Goal: Task Accomplishment & Management: Complete application form

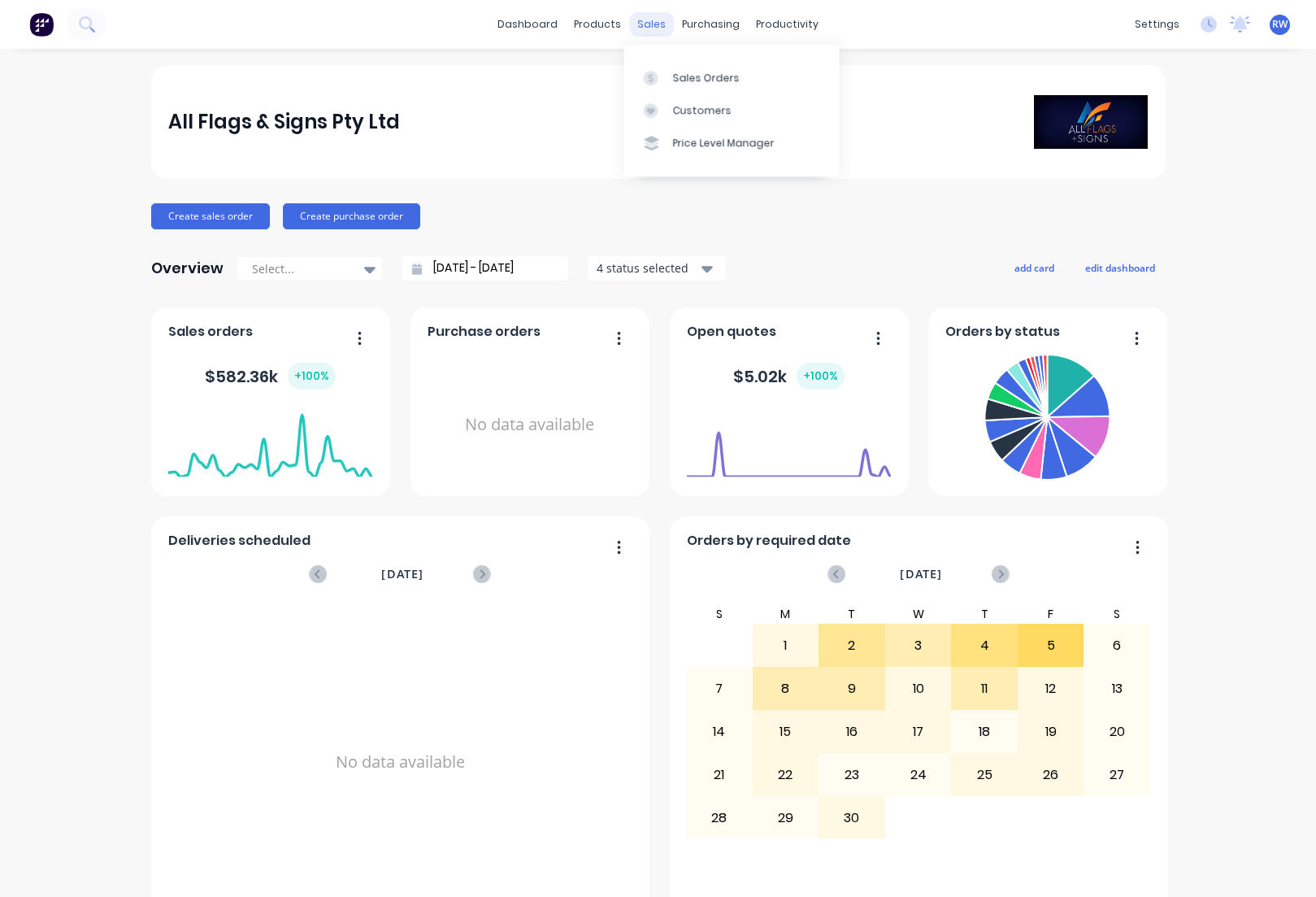
click at [645, 27] on div "sales" at bounding box center [652, 24] width 45 height 24
click at [702, 111] on div "Customers" at bounding box center [702, 110] width 59 height 15
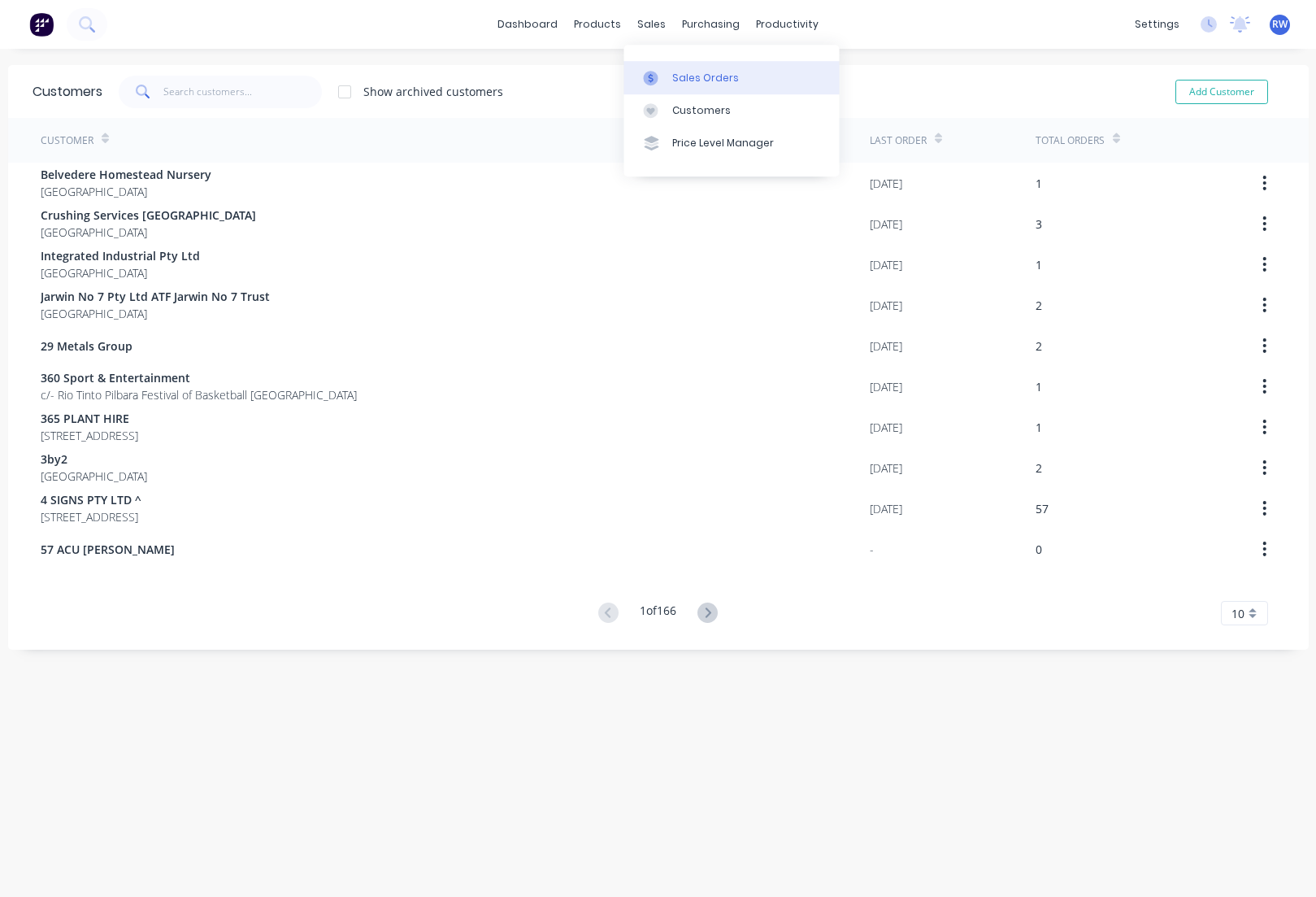
click at [692, 74] on div "Sales Orders" at bounding box center [705, 78] width 67 height 15
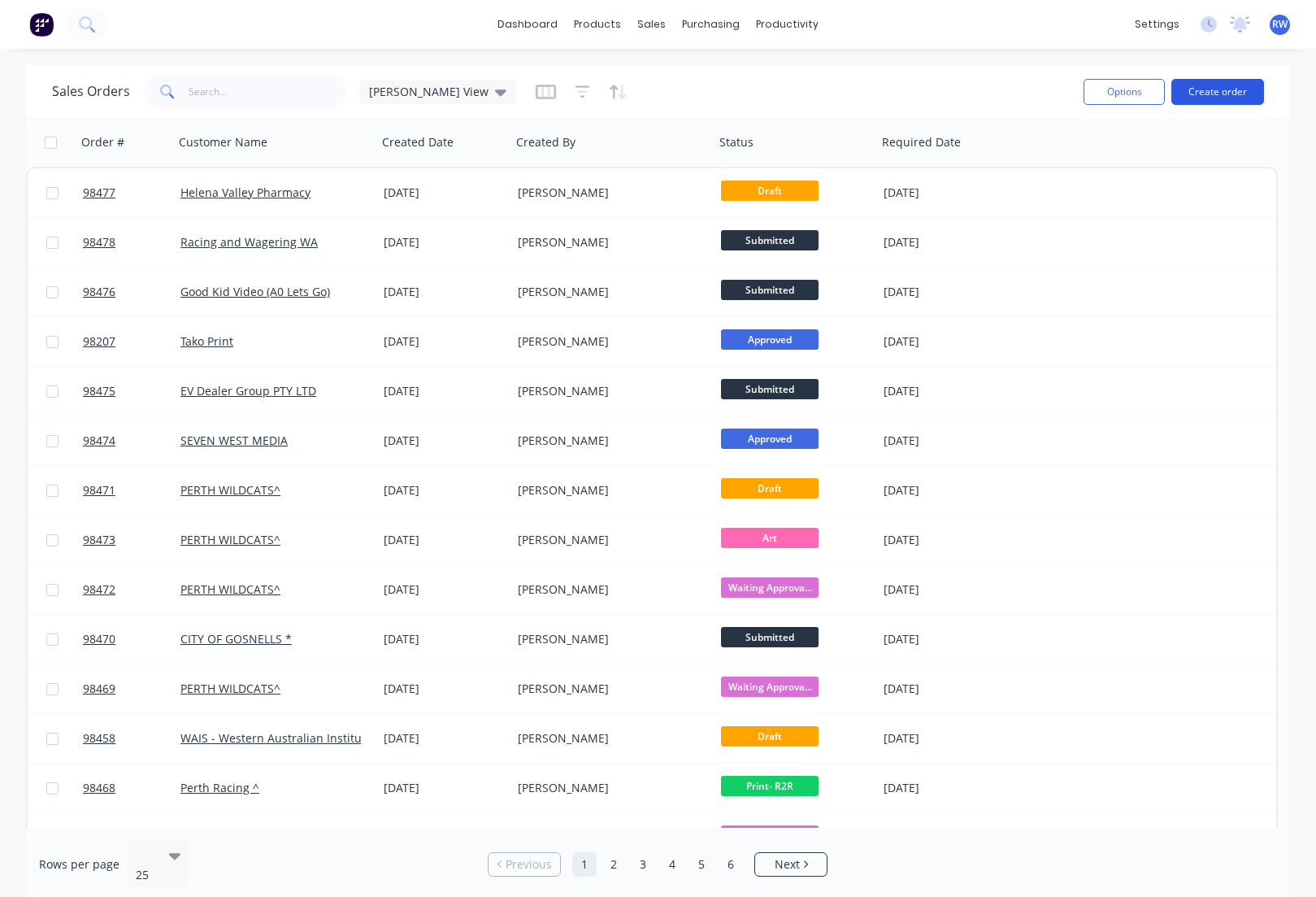
click at [1209, 92] on button "Create order" at bounding box center [1217, 92] width 93 height 26
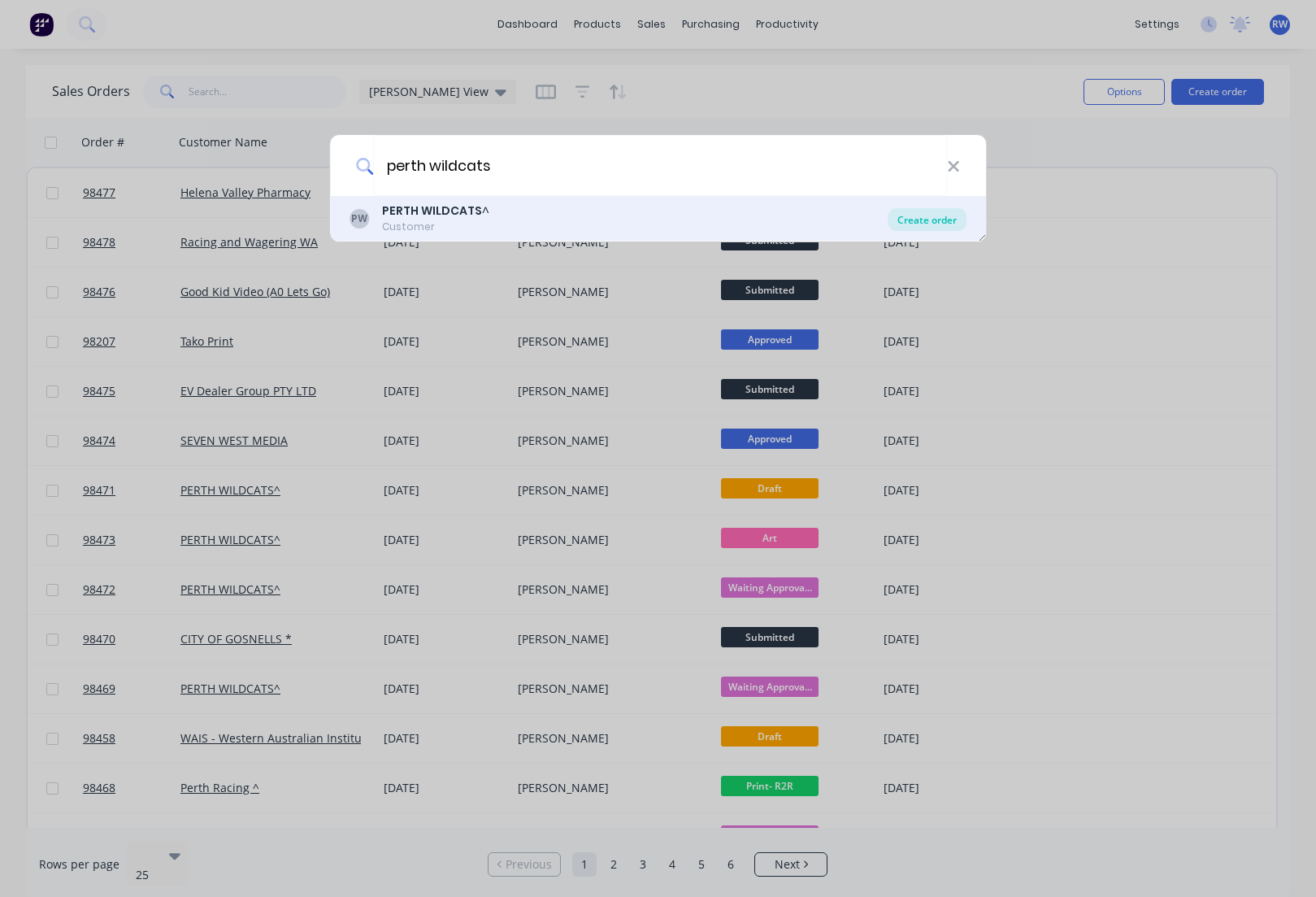
type input "perth wildcats"
click at [950, 219] on div "Create order" at bounding box center [926, 219] width 79 height 23
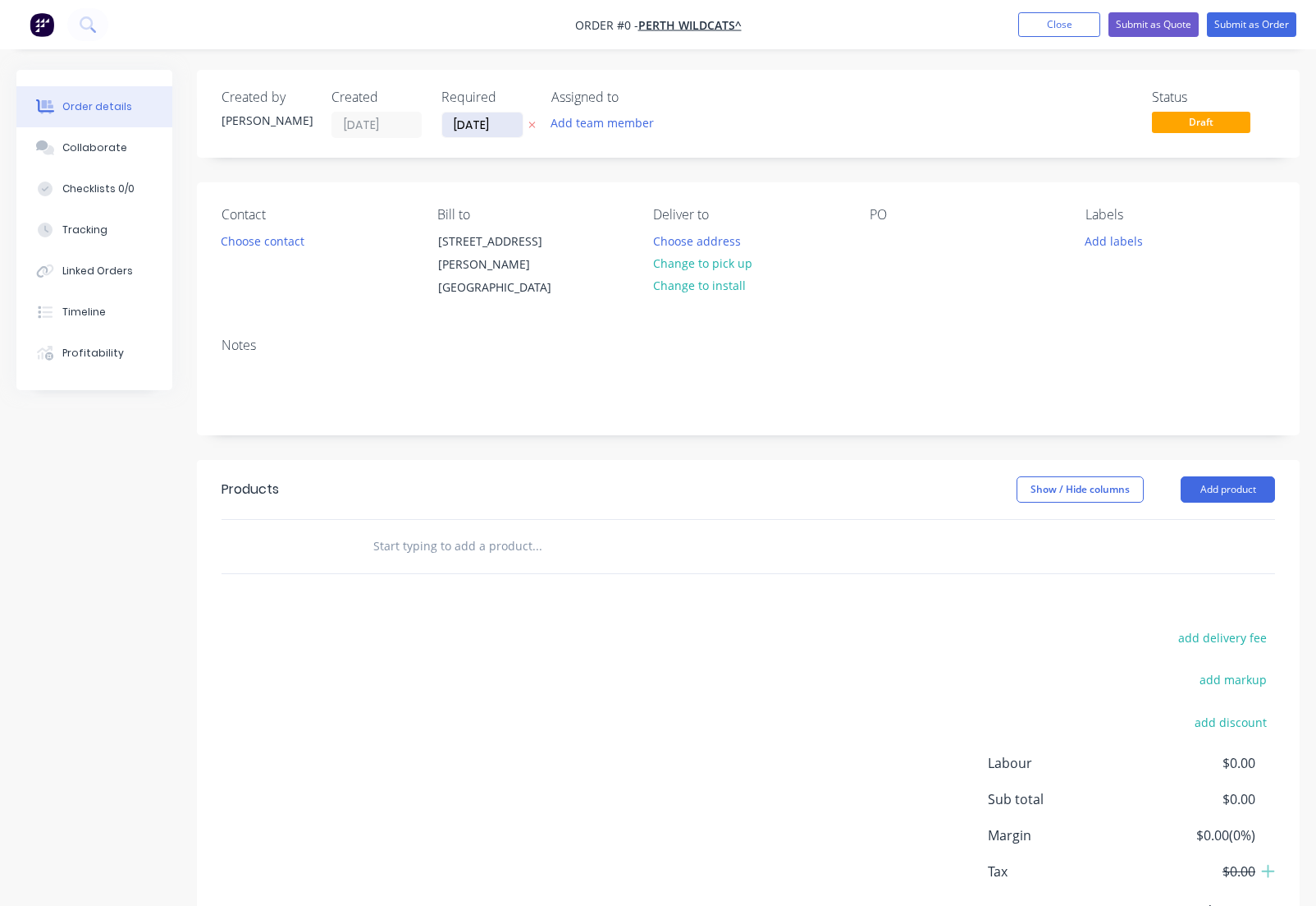
click at [514, 124] on input "[DATE]" at bounding box center [483, 125] width 80 height 25
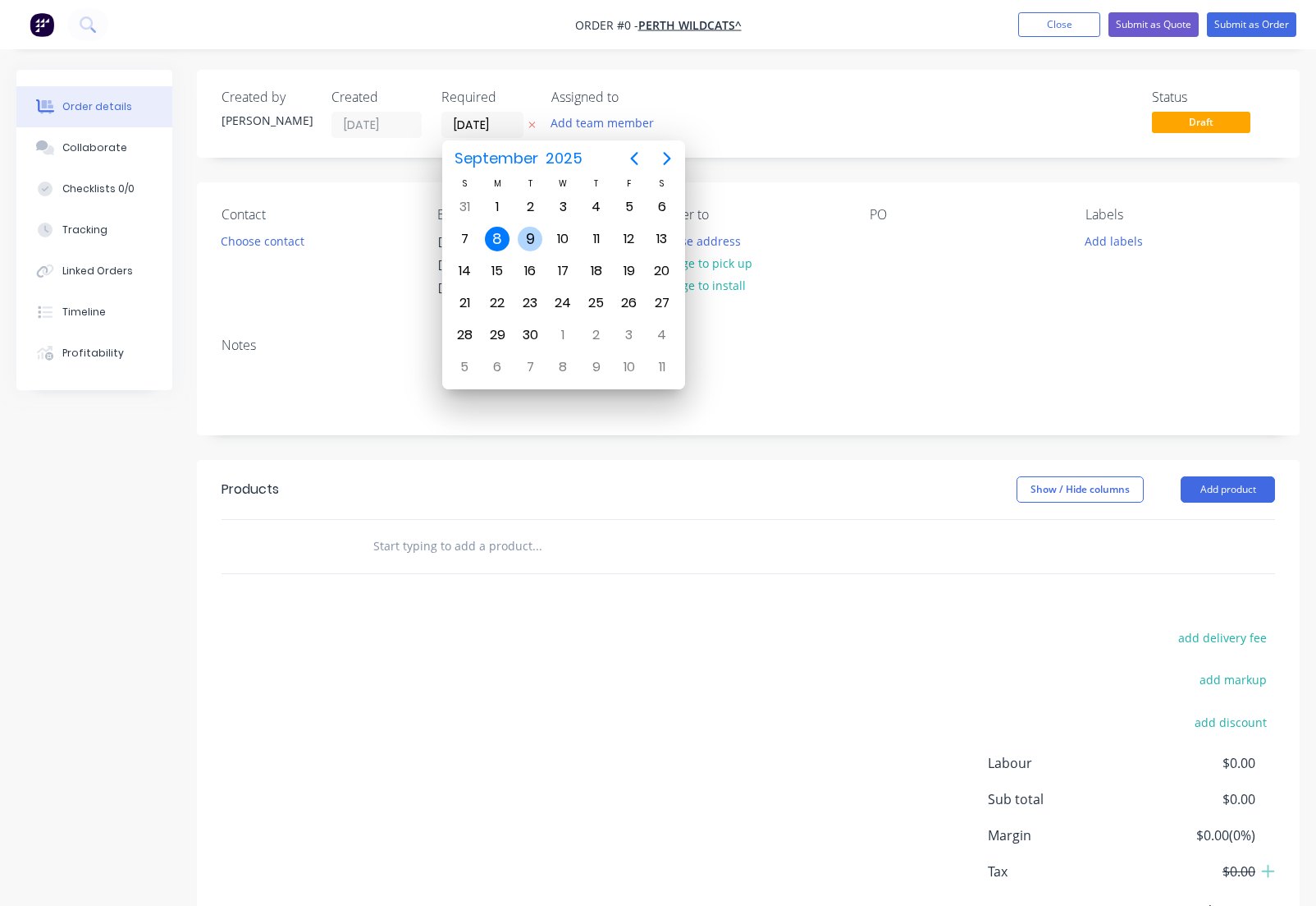
click at [533, 239] on div "9" at bounding box center [530, 239] width 24 height 25
type input "[DATE]"
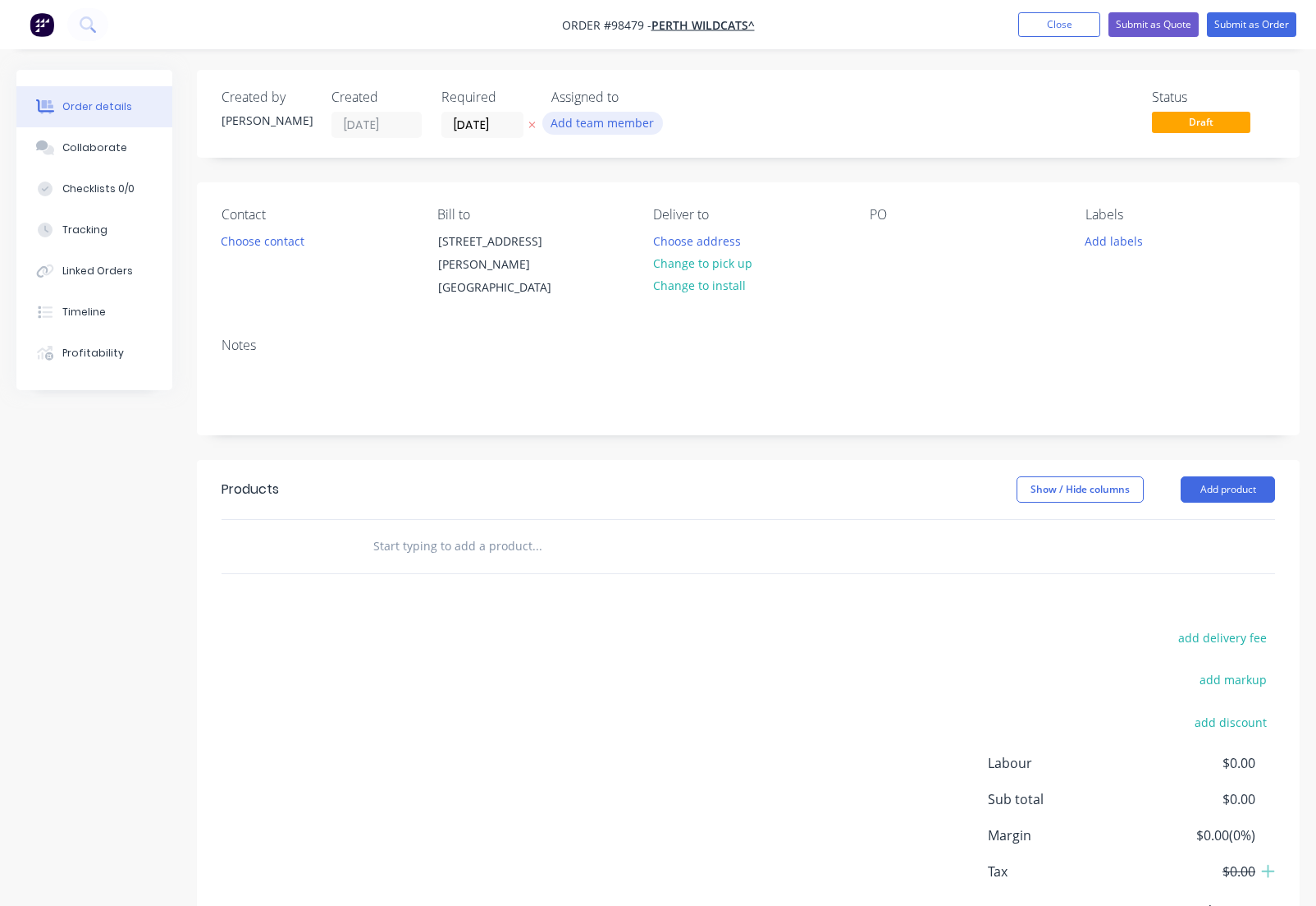
click at [582, 124] on button "Add team member" at bounding box center [603, 123] width 121 height 22
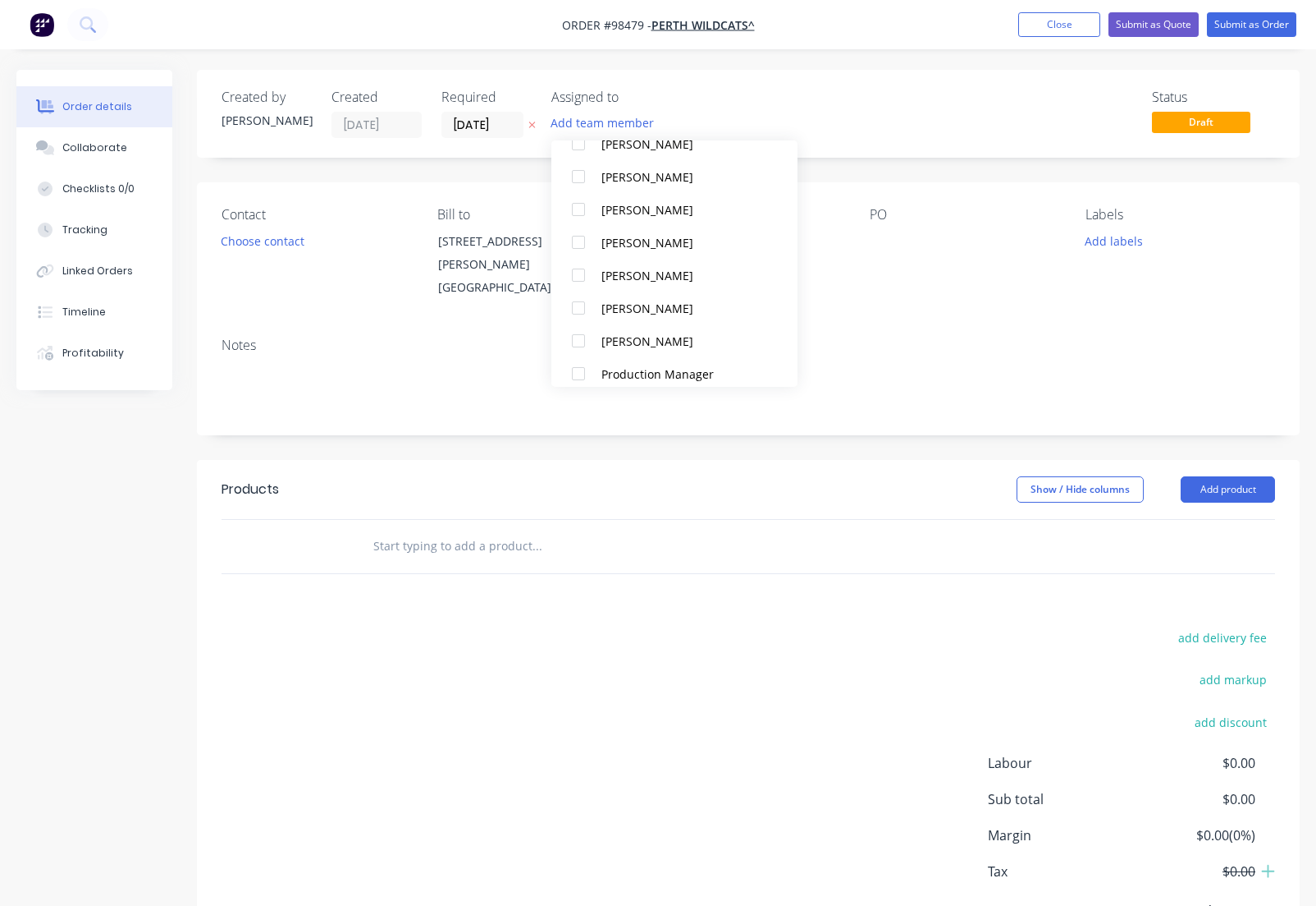
scroll to position [395, 0]
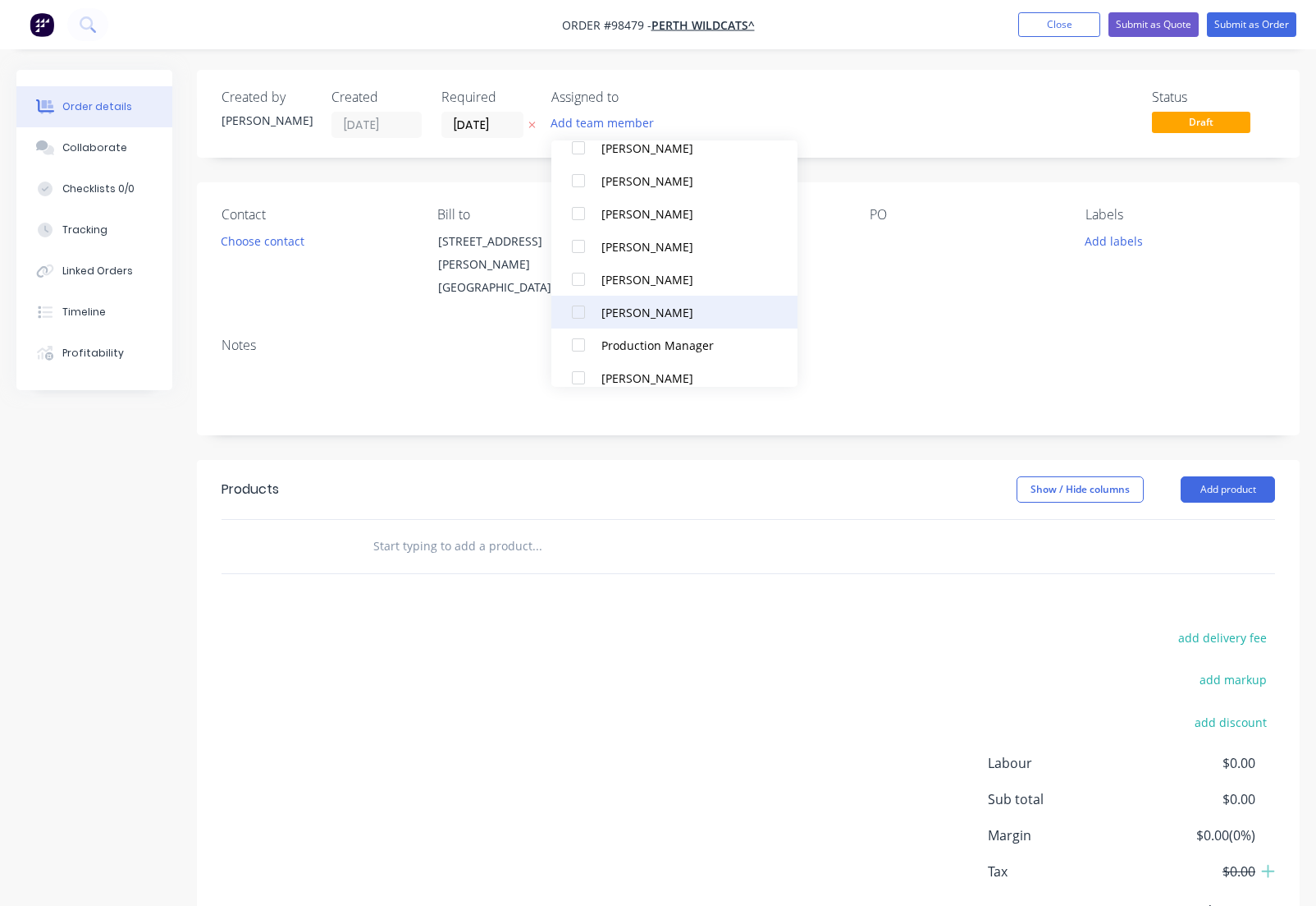
click at [650, 309] on div "[PERSON_NAME]" at bounding box center [684, 313] width 164 height 18
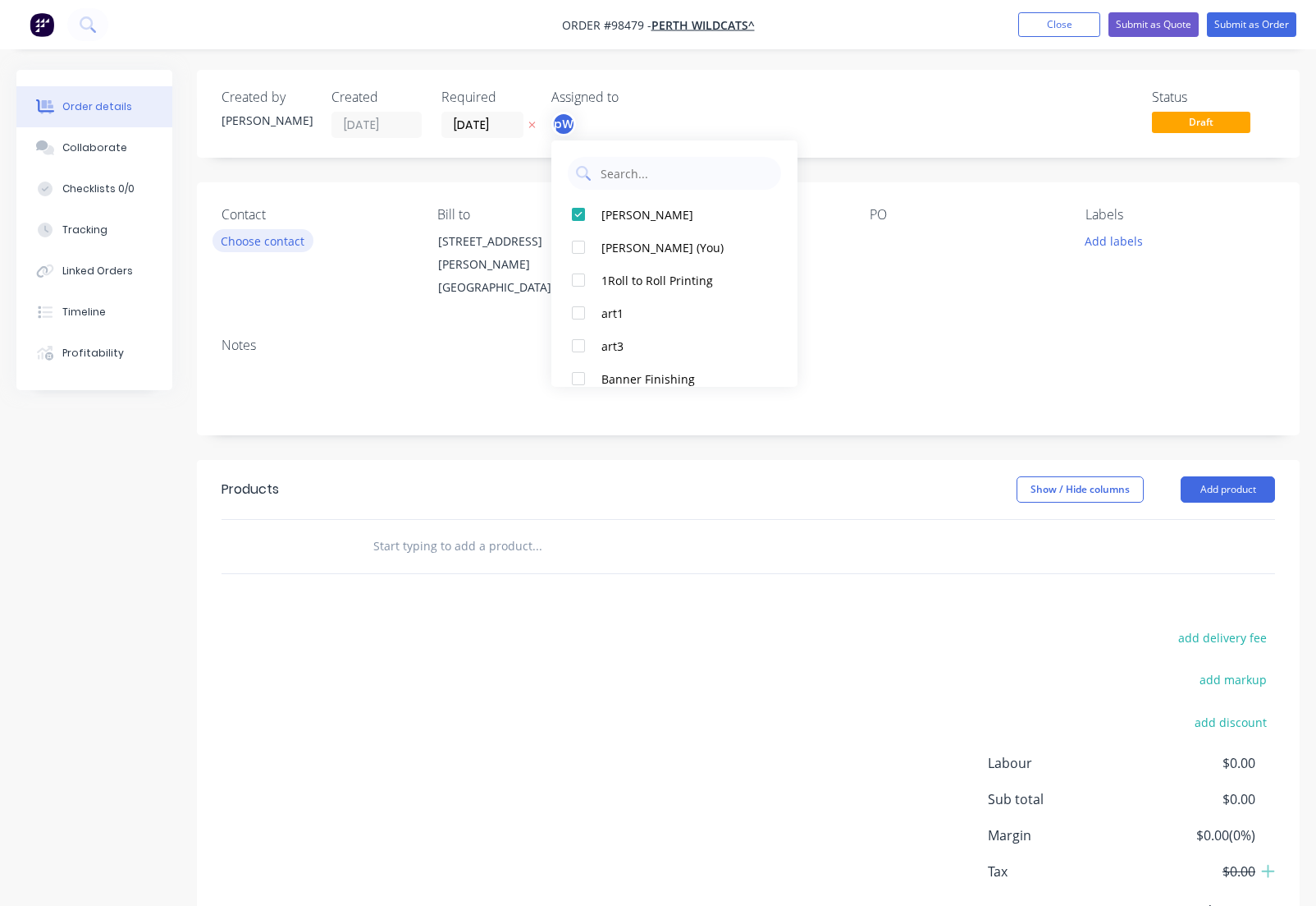
click at [258, 245] on button "Choose contact" at bounding box center [262, 240] width 101 height 22
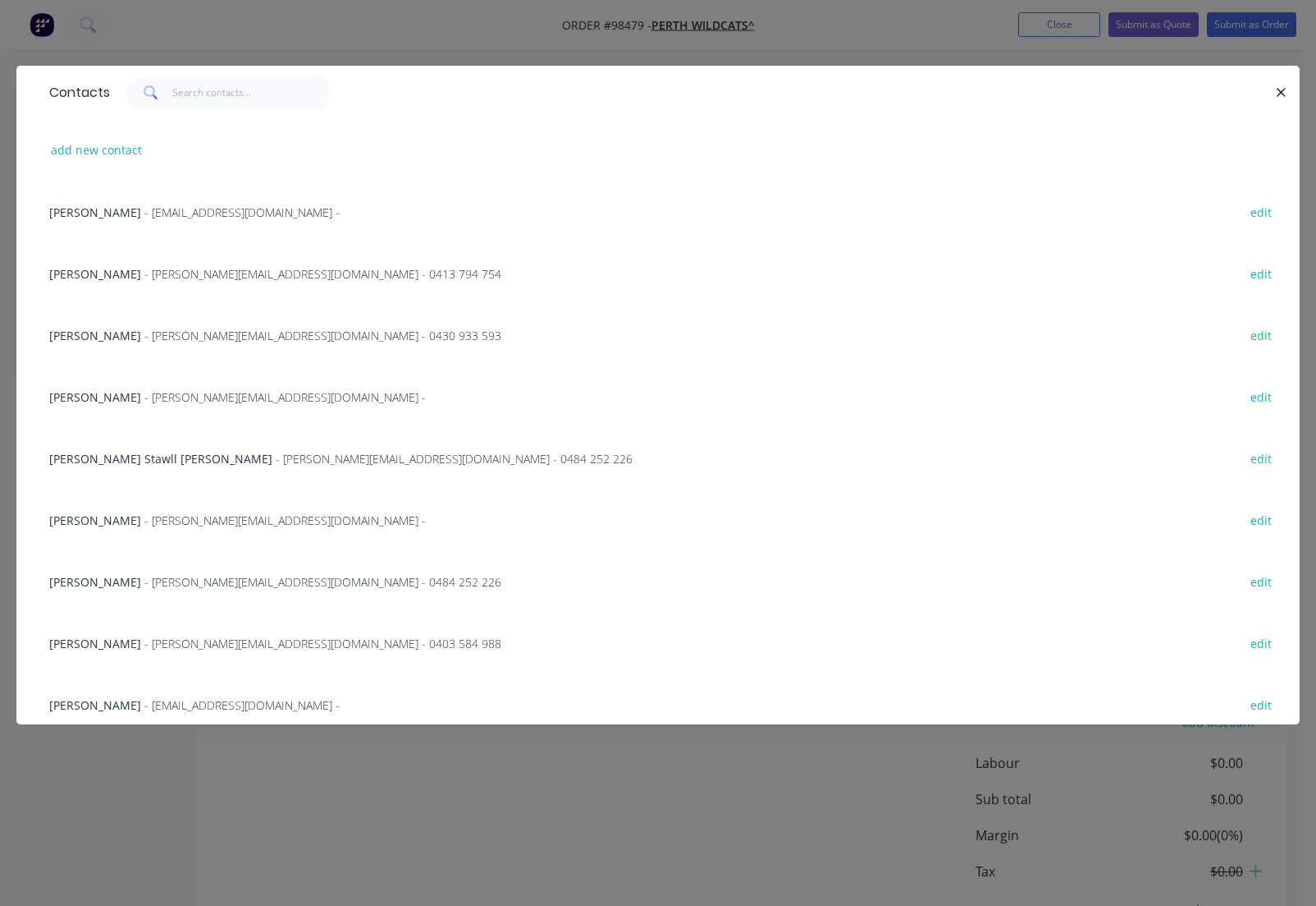
click at [246, 276] on span "- [PERSON_NAME][EMAIL_ADDRESS][DOMAIN_NAME] - 0413 794 754" at bounding box center [323, 274] width 357 height 16
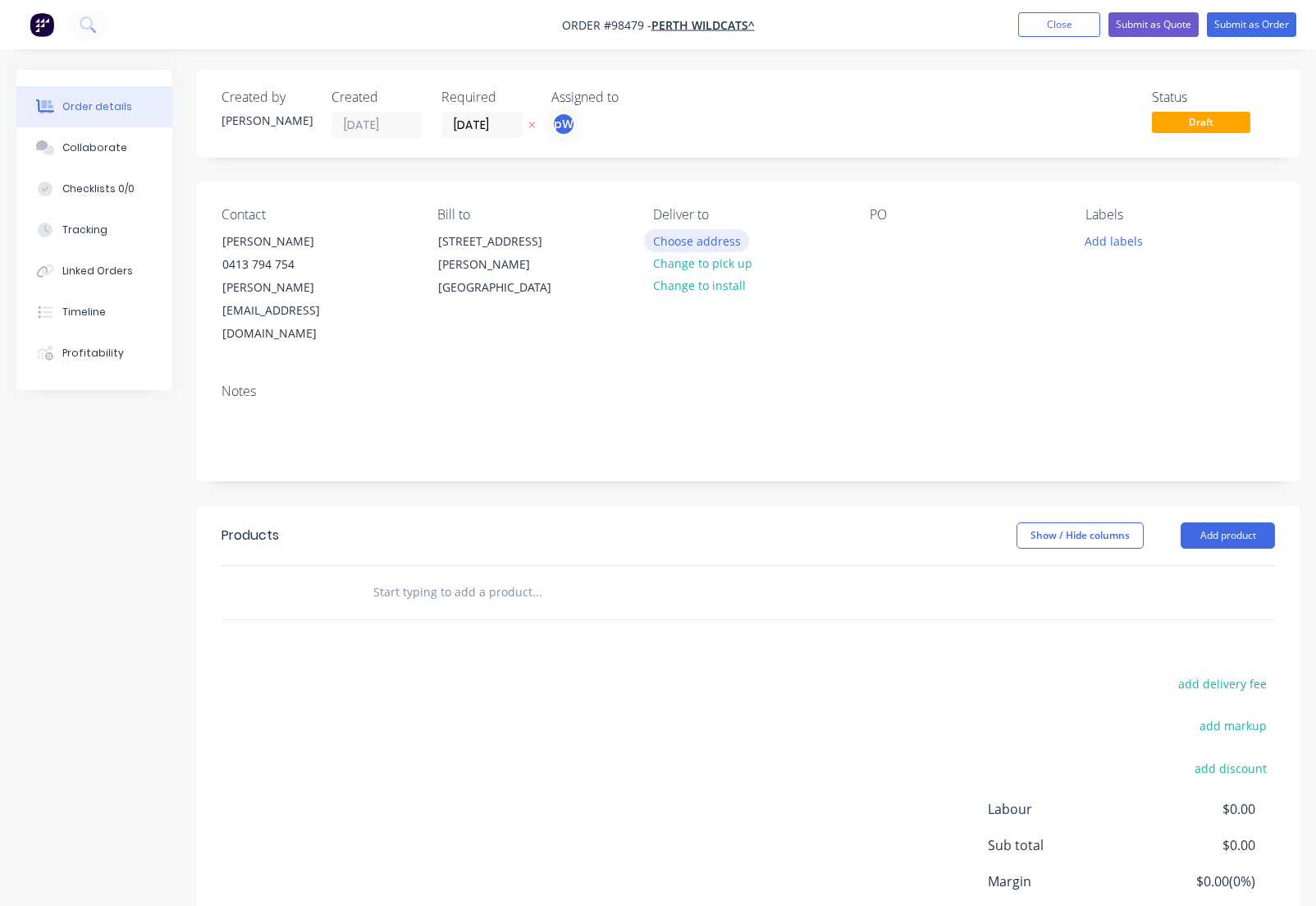
click at [714, 248] on button "Choose address" at bounding box center [696, 240] width 105 height 22
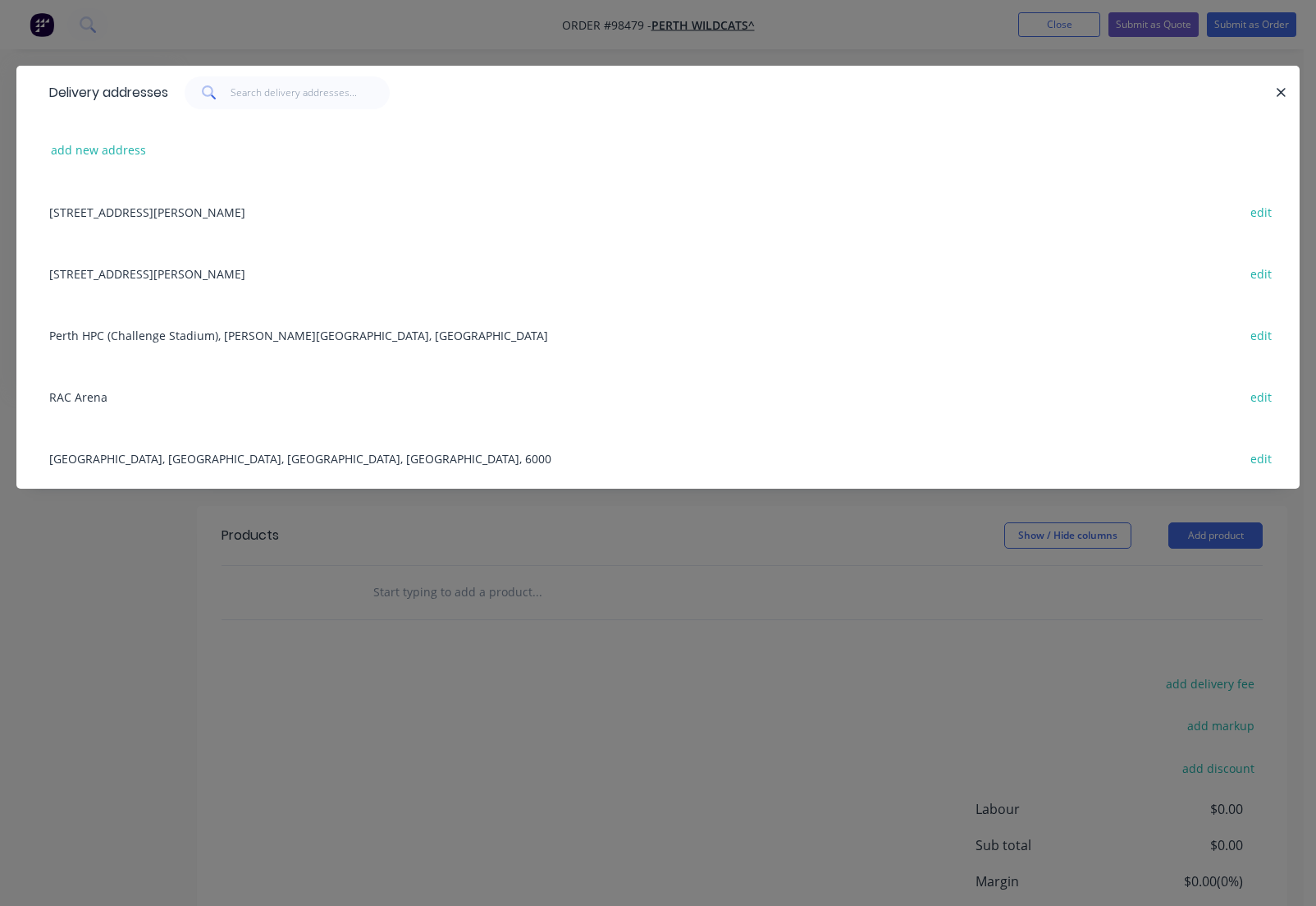
click at [147, 280] on div "[STREET_ADDRESS][PERSON_NAME] edit" at bounding box center [658, 273] width 1235 height 61
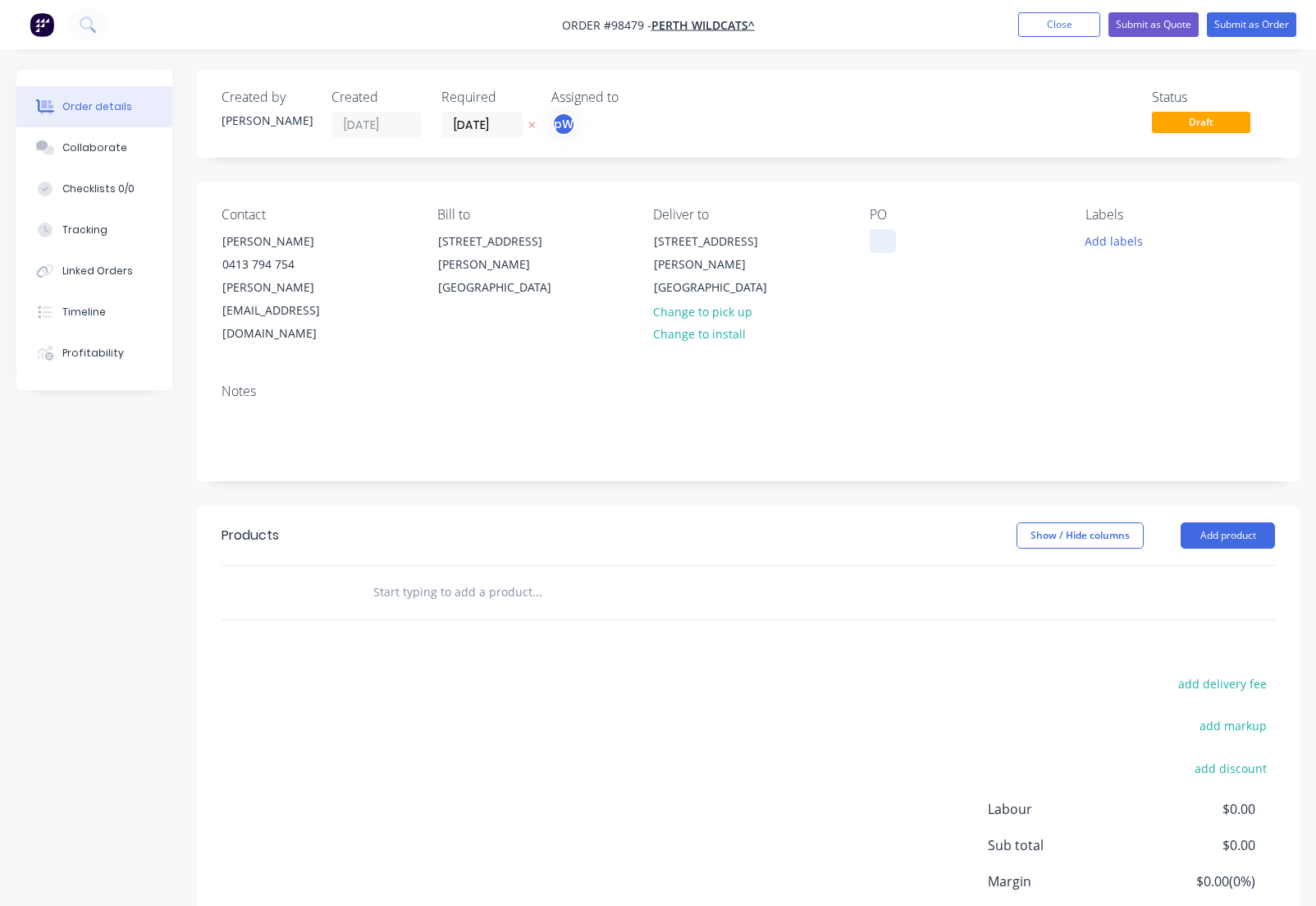
click at [878, 239] on div at bounding box center [883, 241] width 26 height 24
click at [1097, 247] on button "Add labels" at bounding box center [1115, 240] width 75 height 22
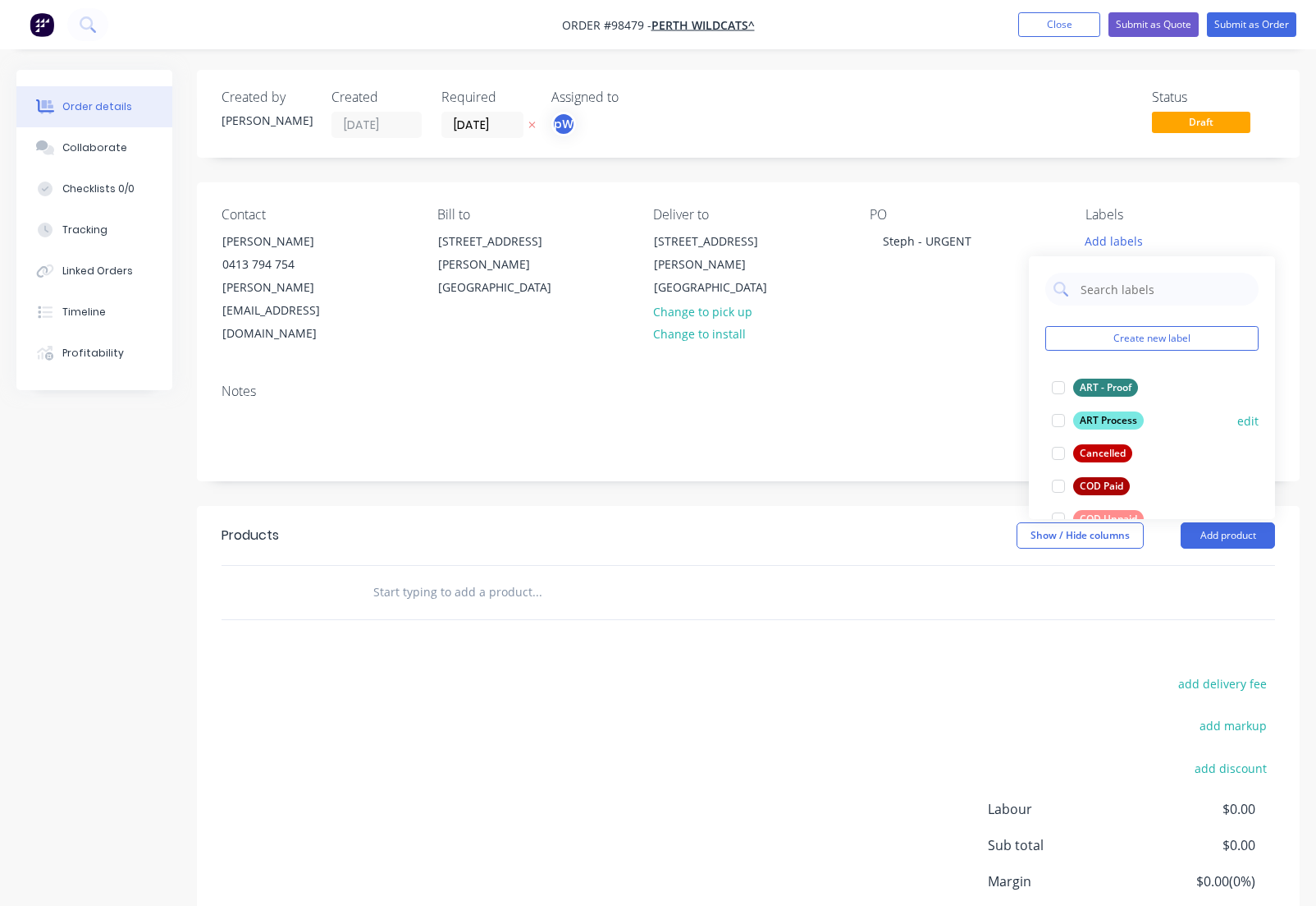
drag, startPoint x: 1095, startPoint y: 390, endPoint x: 1095, endPoint y: 407, distance: 17.0
click at [1095, 391] on div "ART - Proof" at bounding box center [1106, 387] width 65 height 18
click at [1098, 416] on div "ART Process" at bounding box center [1109, 412] width 71 height 18
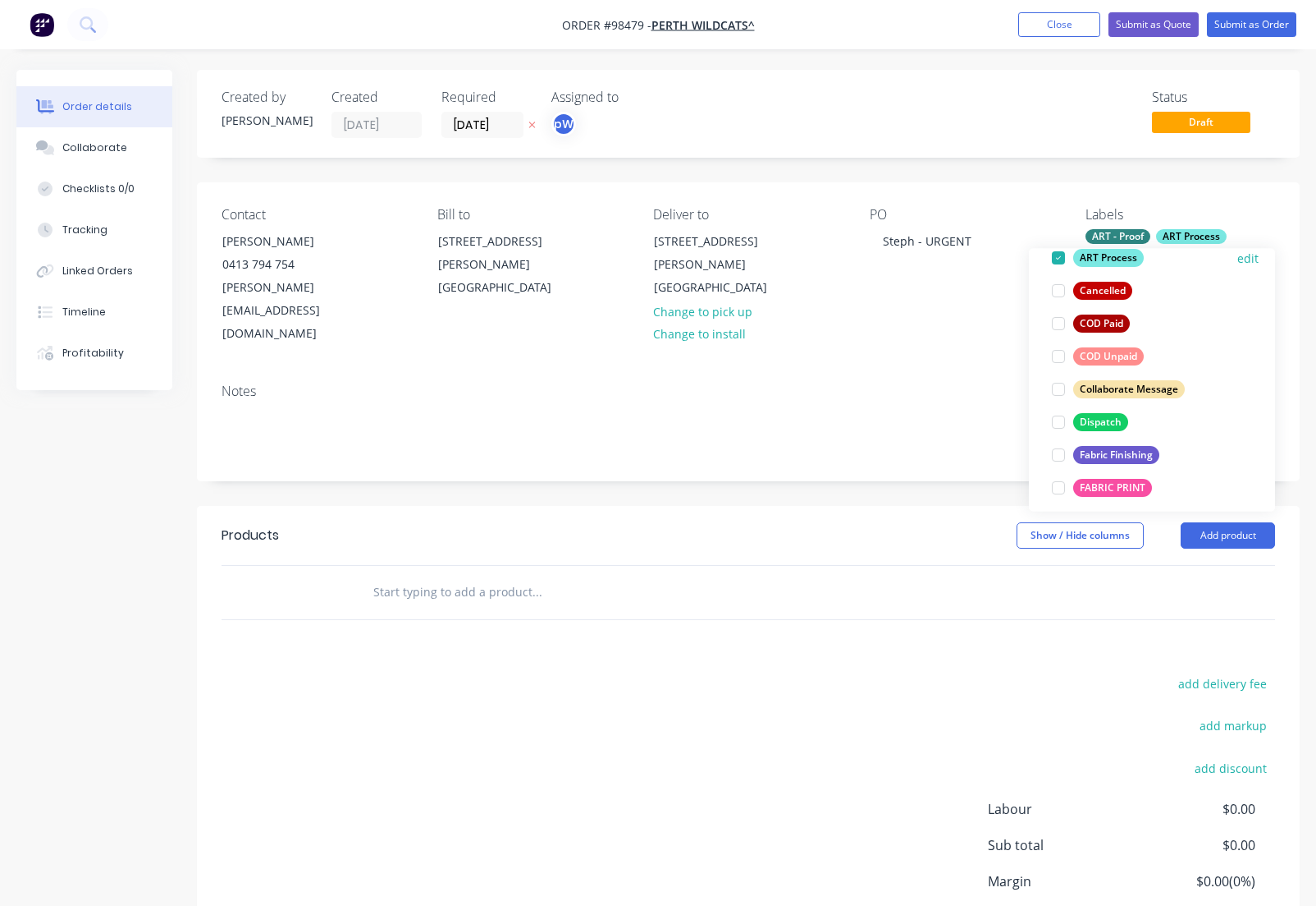
scroll to position [157, 0]
click at [1097, 416] on div "Dispatch" at bounding box center [1101, 420] width 55 height 18
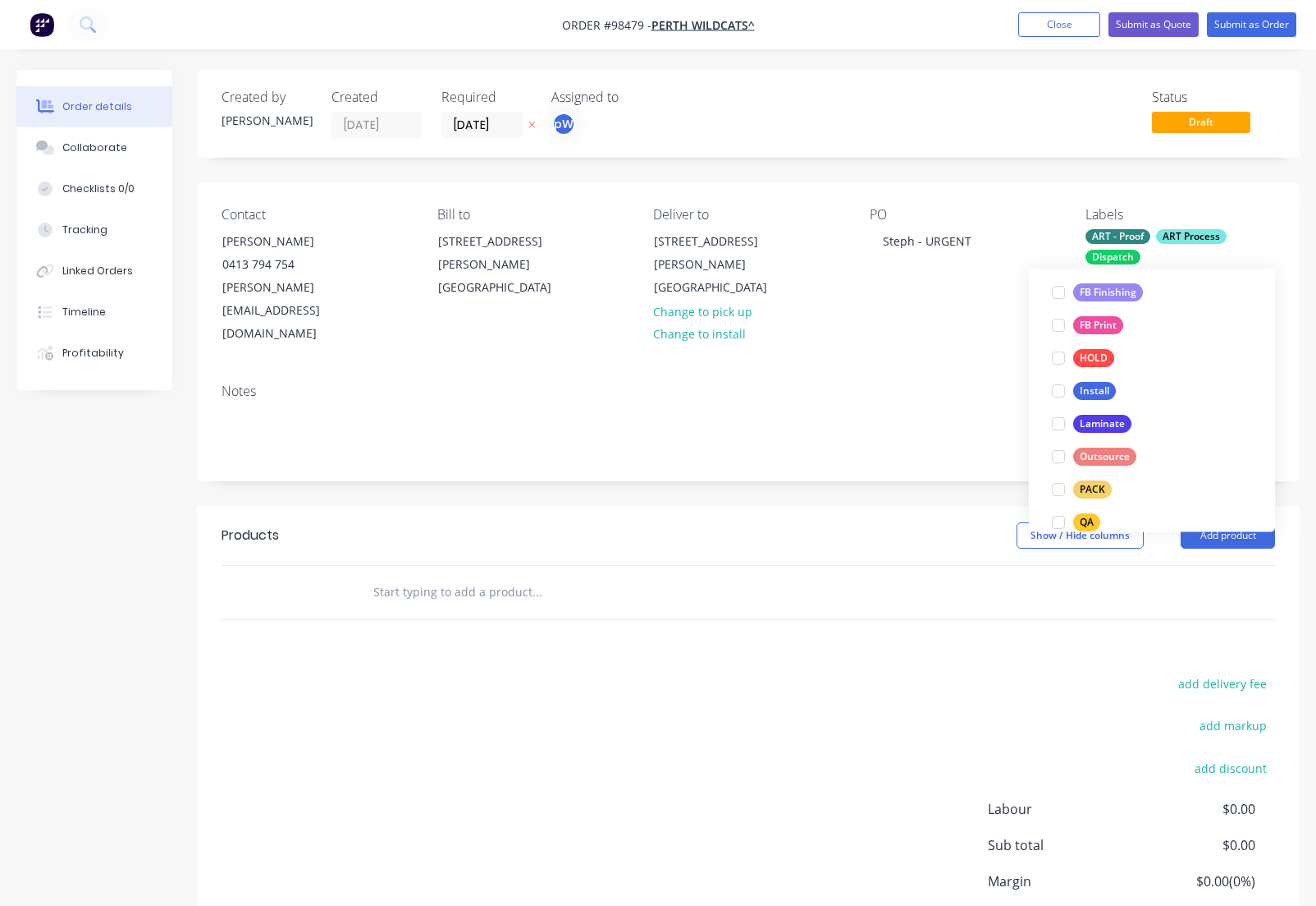
scroll to position [453, 0]
click at [1087, 277] on div "FB Finishing" at bounding box center [1109, 277] width 70 height 18
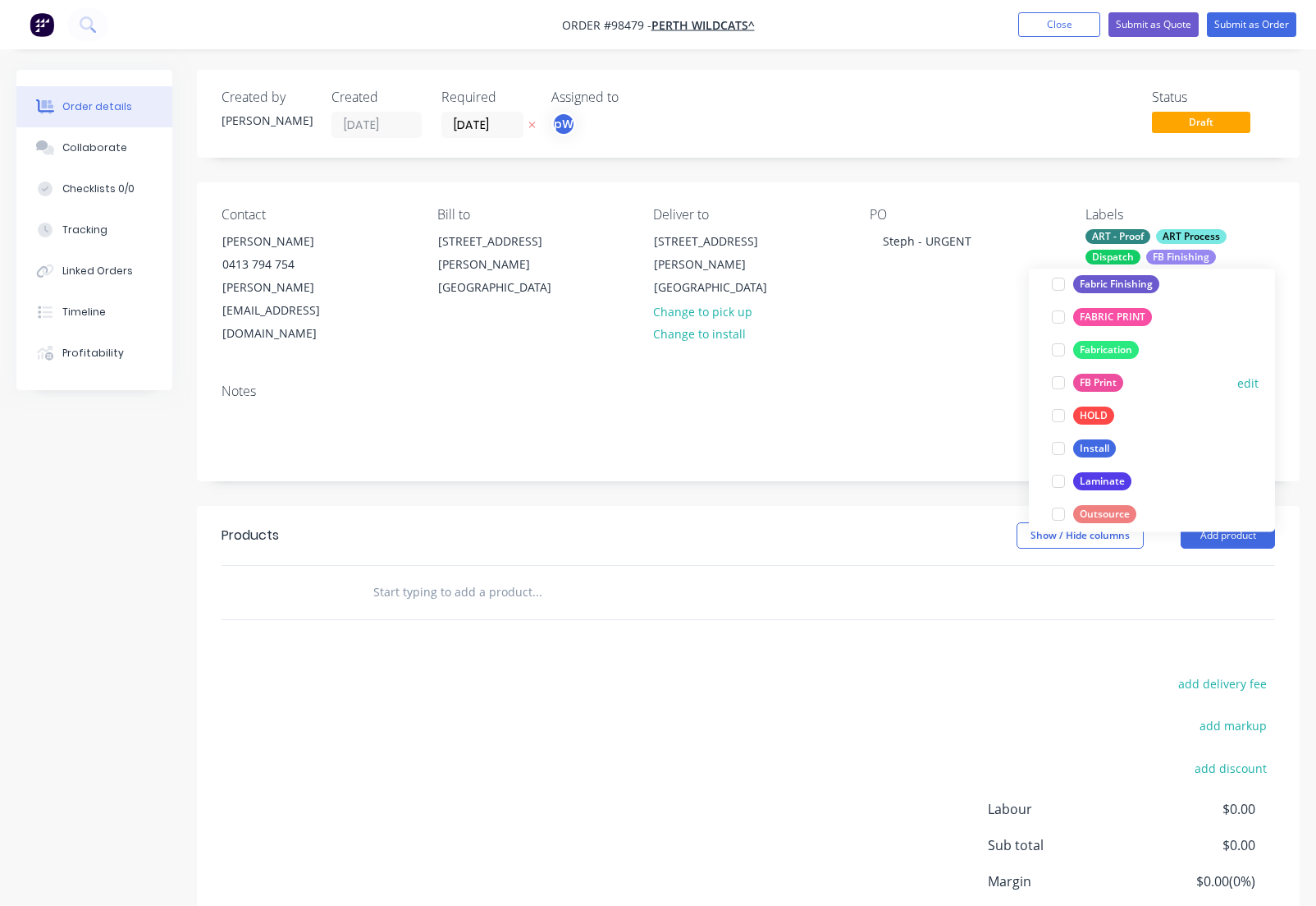
click at [1094, 381] on div "FB Print" at bounding box center [1098, 383] width 50 height 18
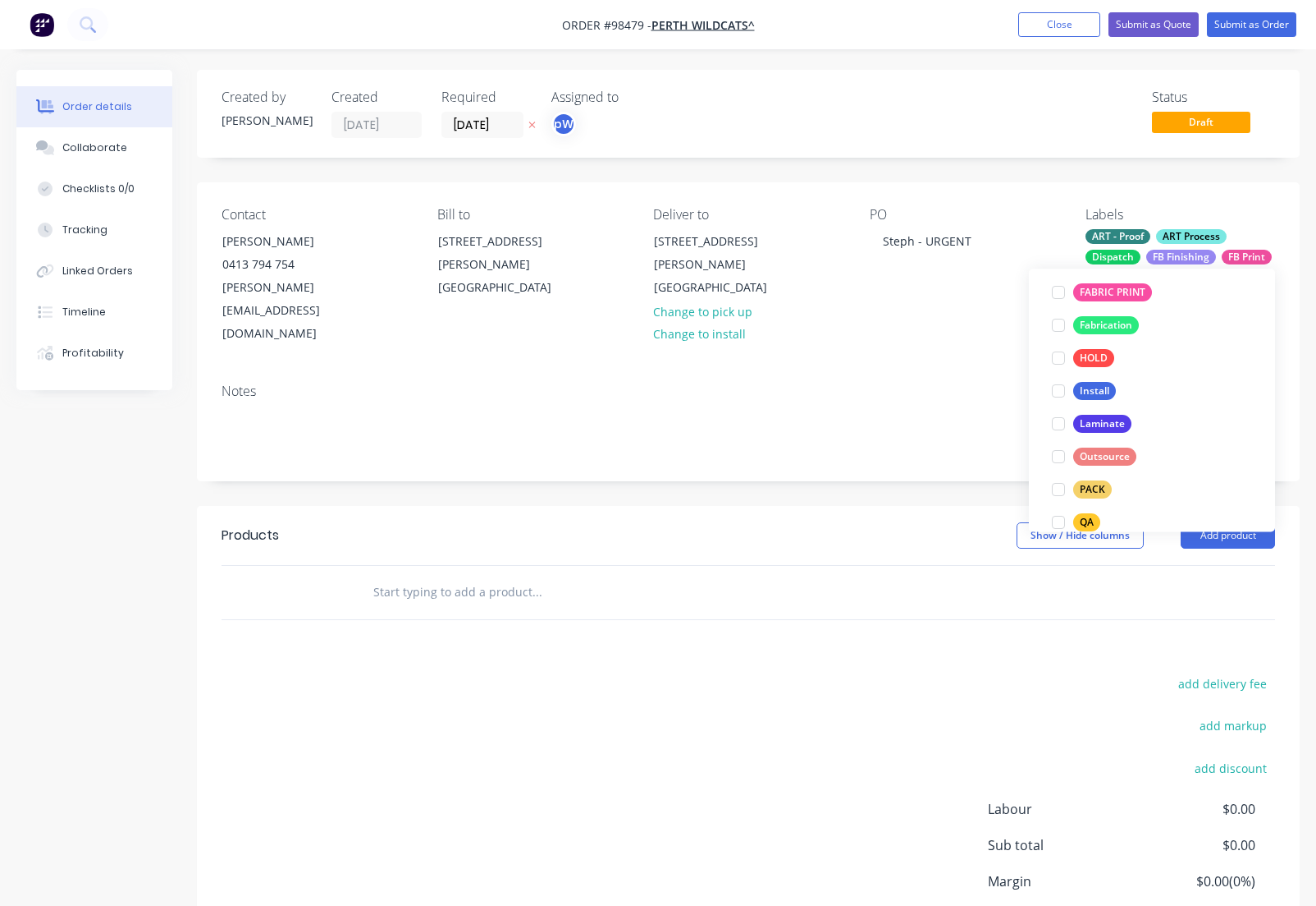
scroll to position [446, 0]
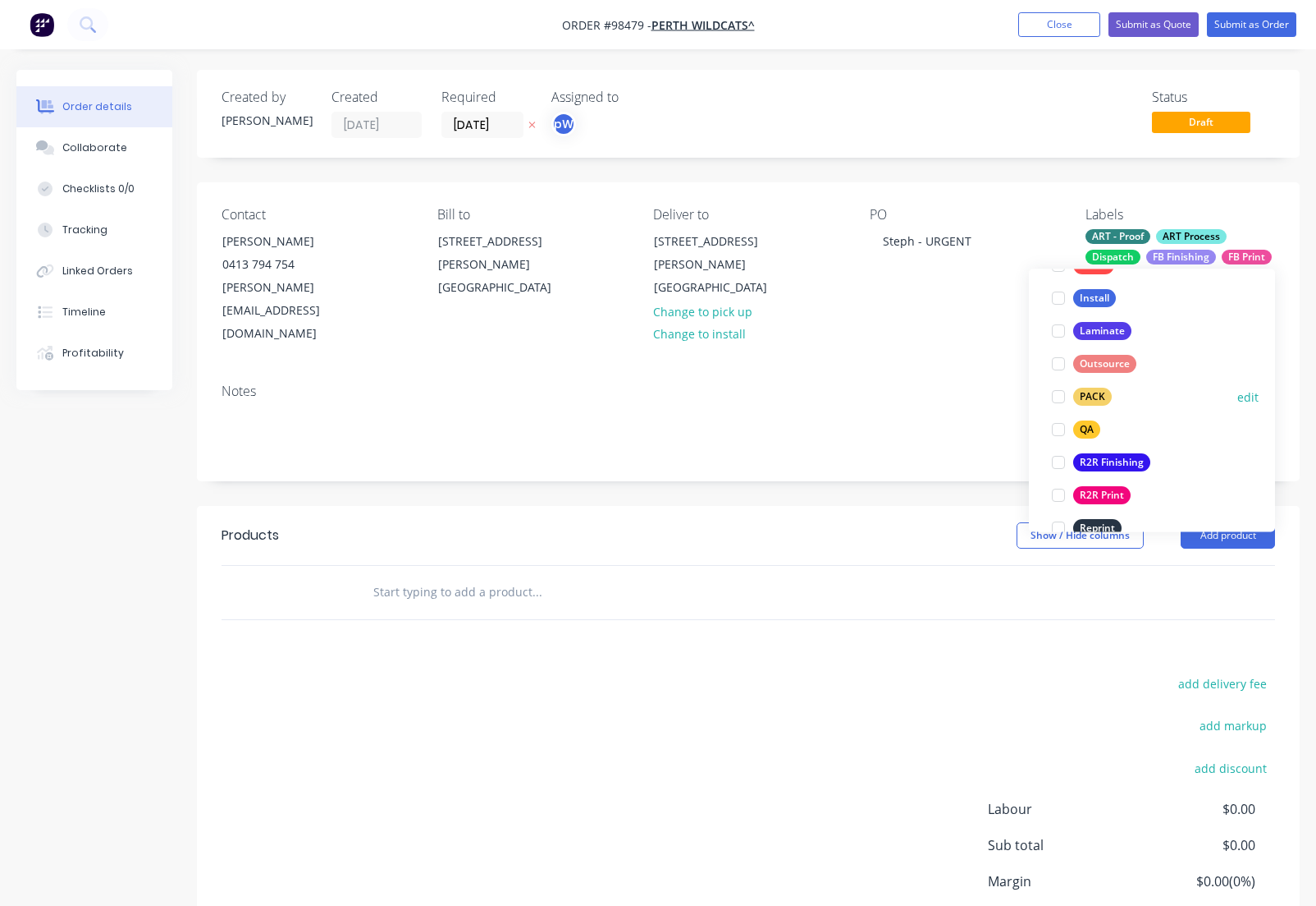
click at [1094, 397] on div "PACK" at bounding box center [1093, 397] width 38 height 18
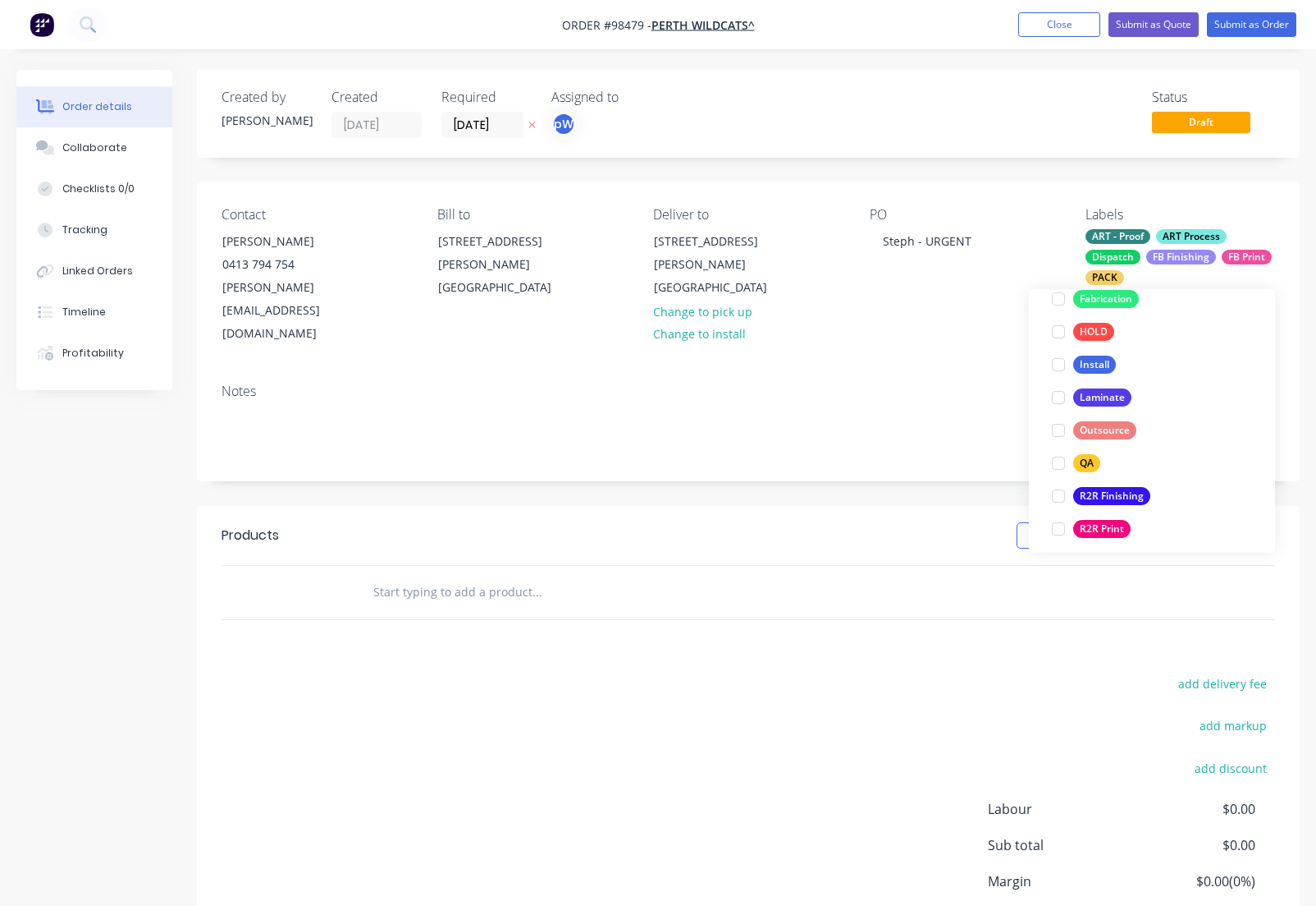
scroll to position [575, 0]
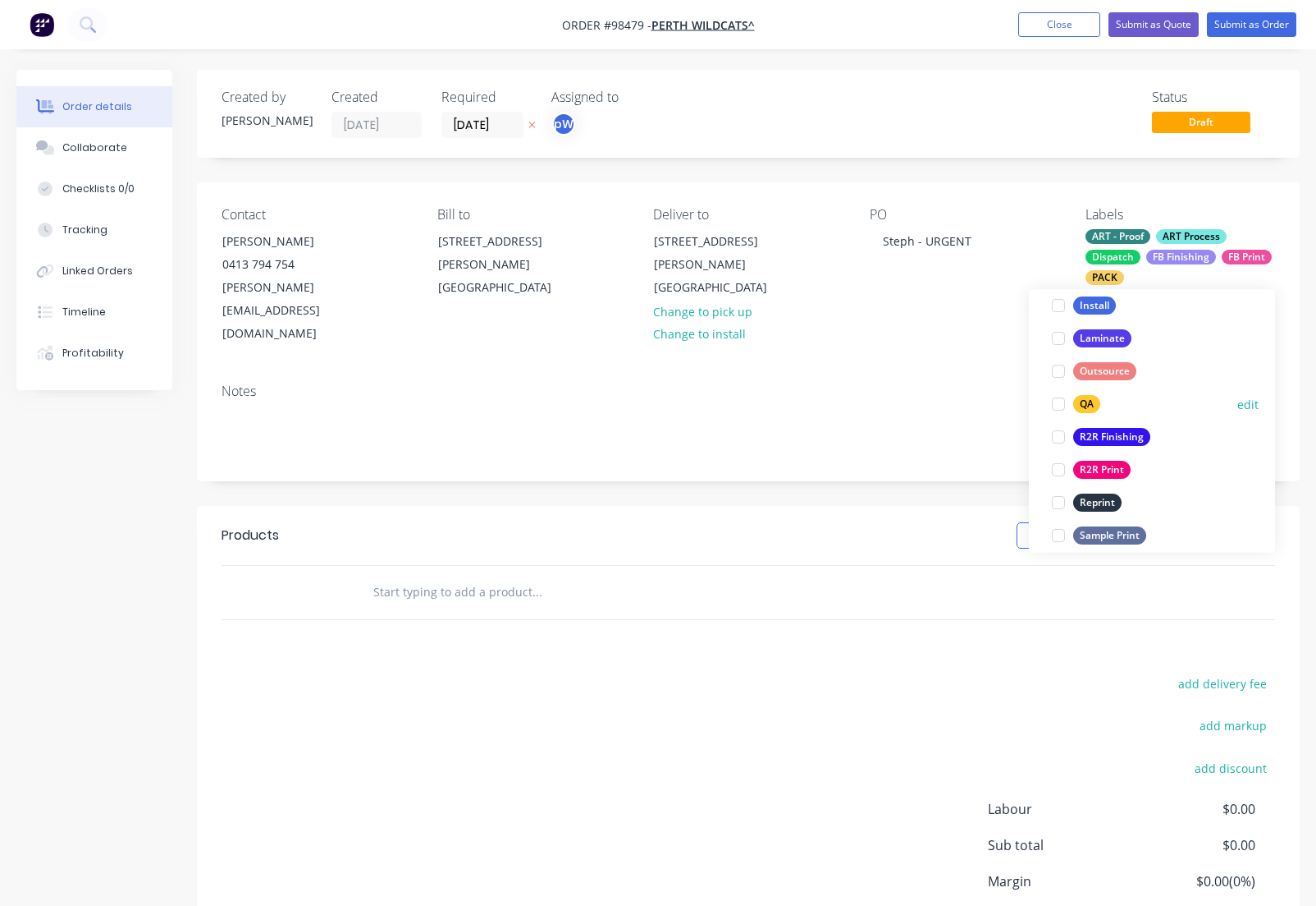
click at [1089, 405] on div "QA" at bounding box center [1087, 404] width 27 height 18
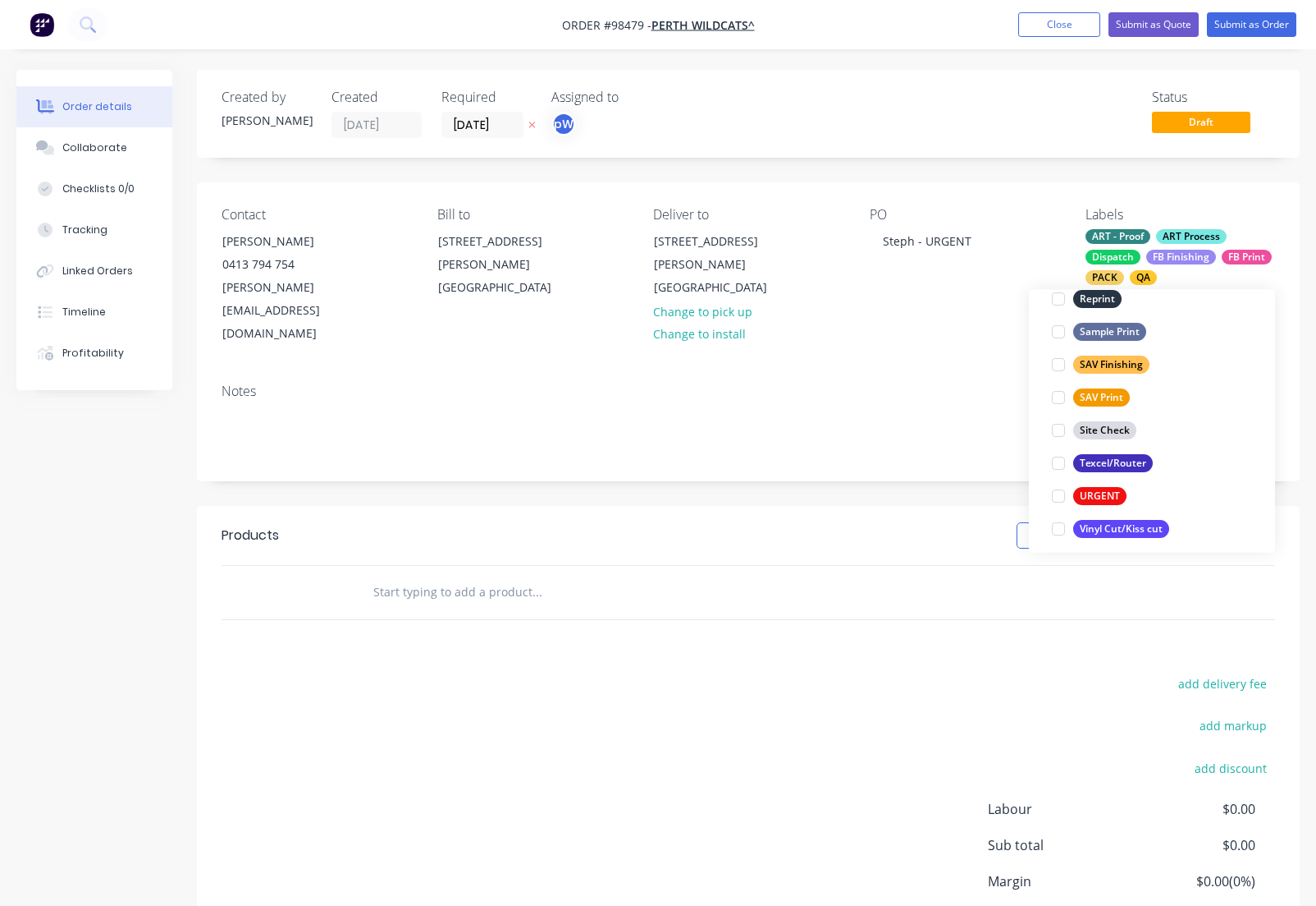
scroll to position [788, 0]
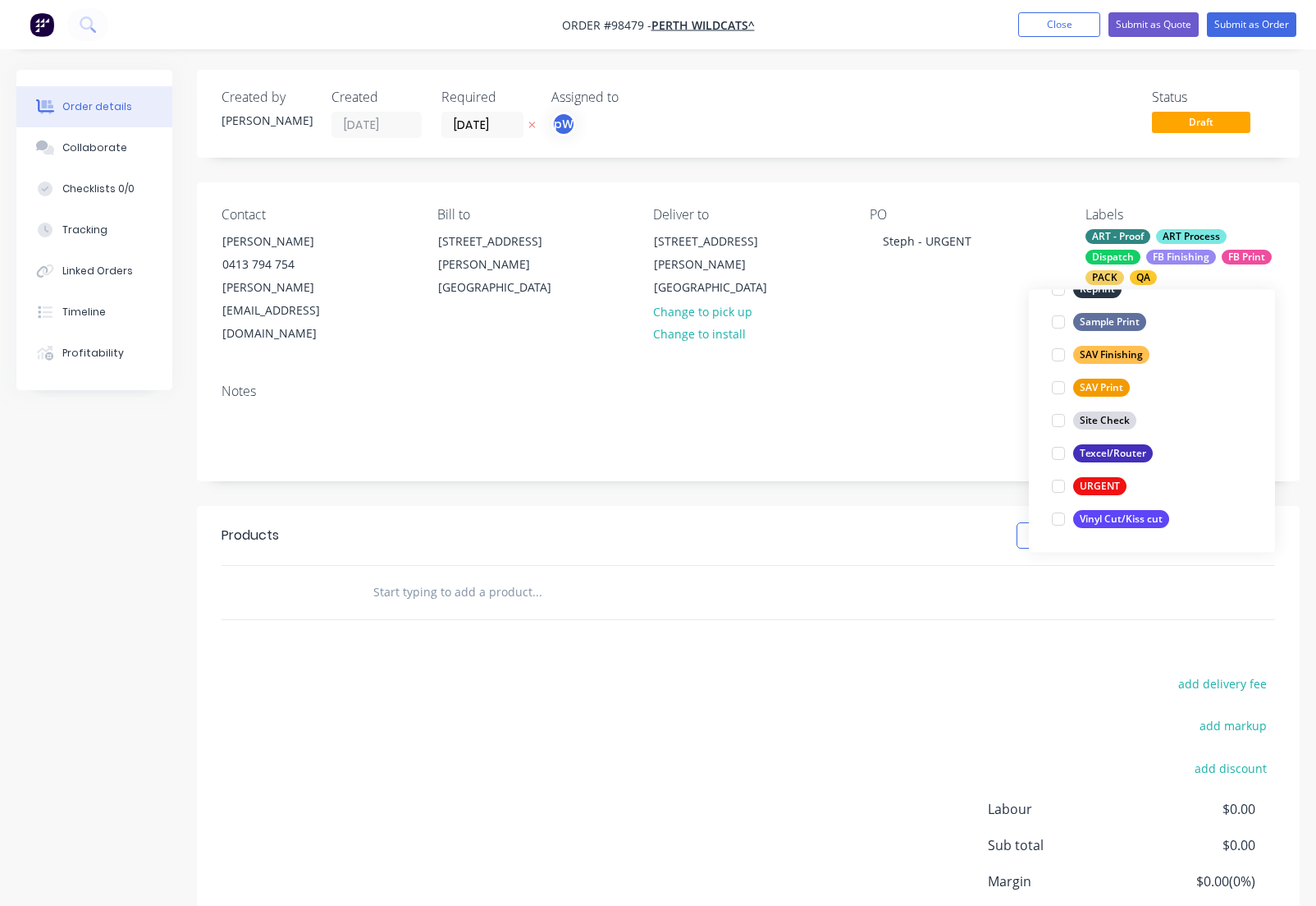
drag, startPoint x: 1096, startPoint y: 454, endPoint x: 761, endPoint y: 445, distance: 335.1
click at [1092, 454] on div "Texcel/Router" at bounding box center [1113, 453] width 80 height 18
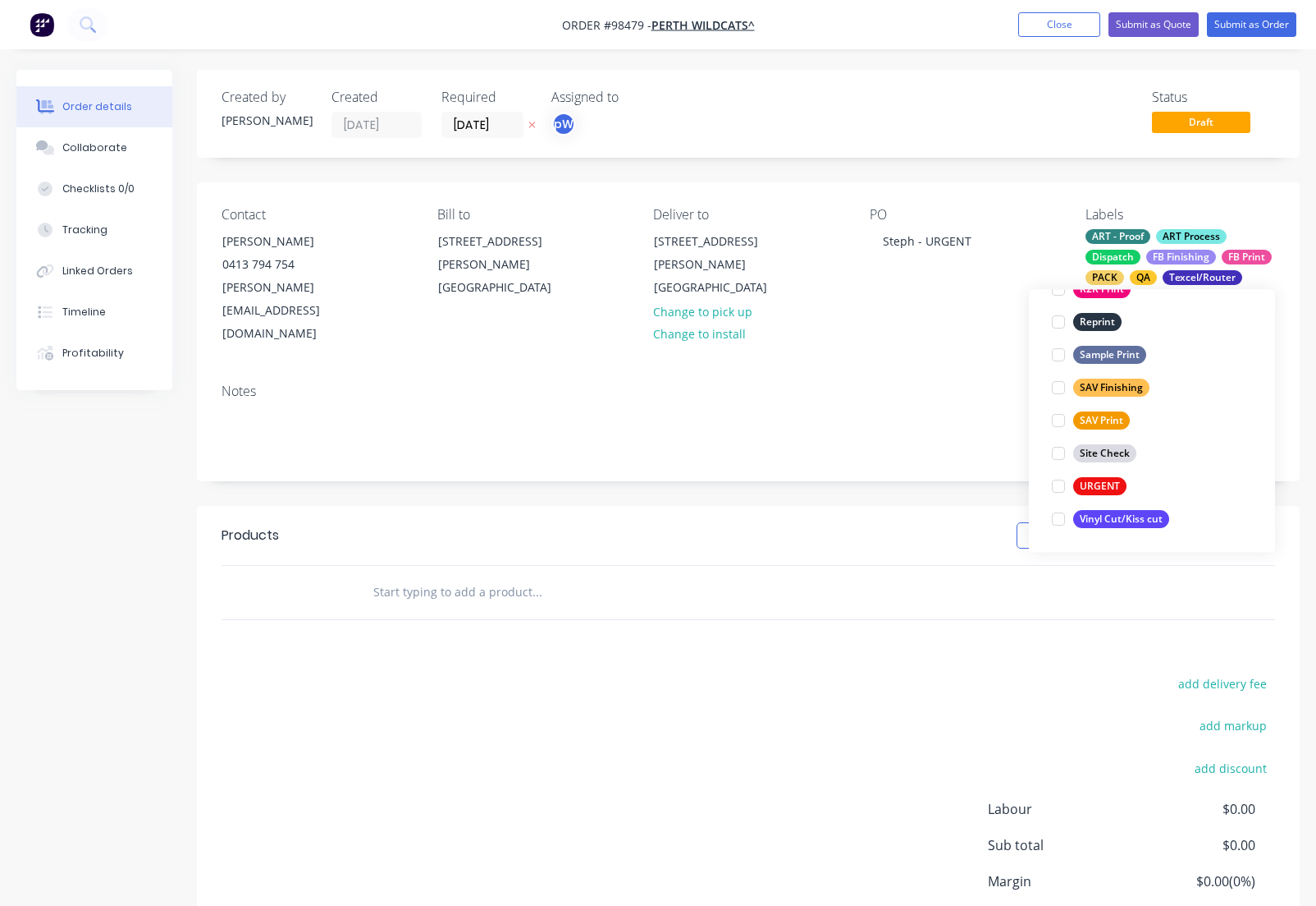
scroll to position [197, 0]
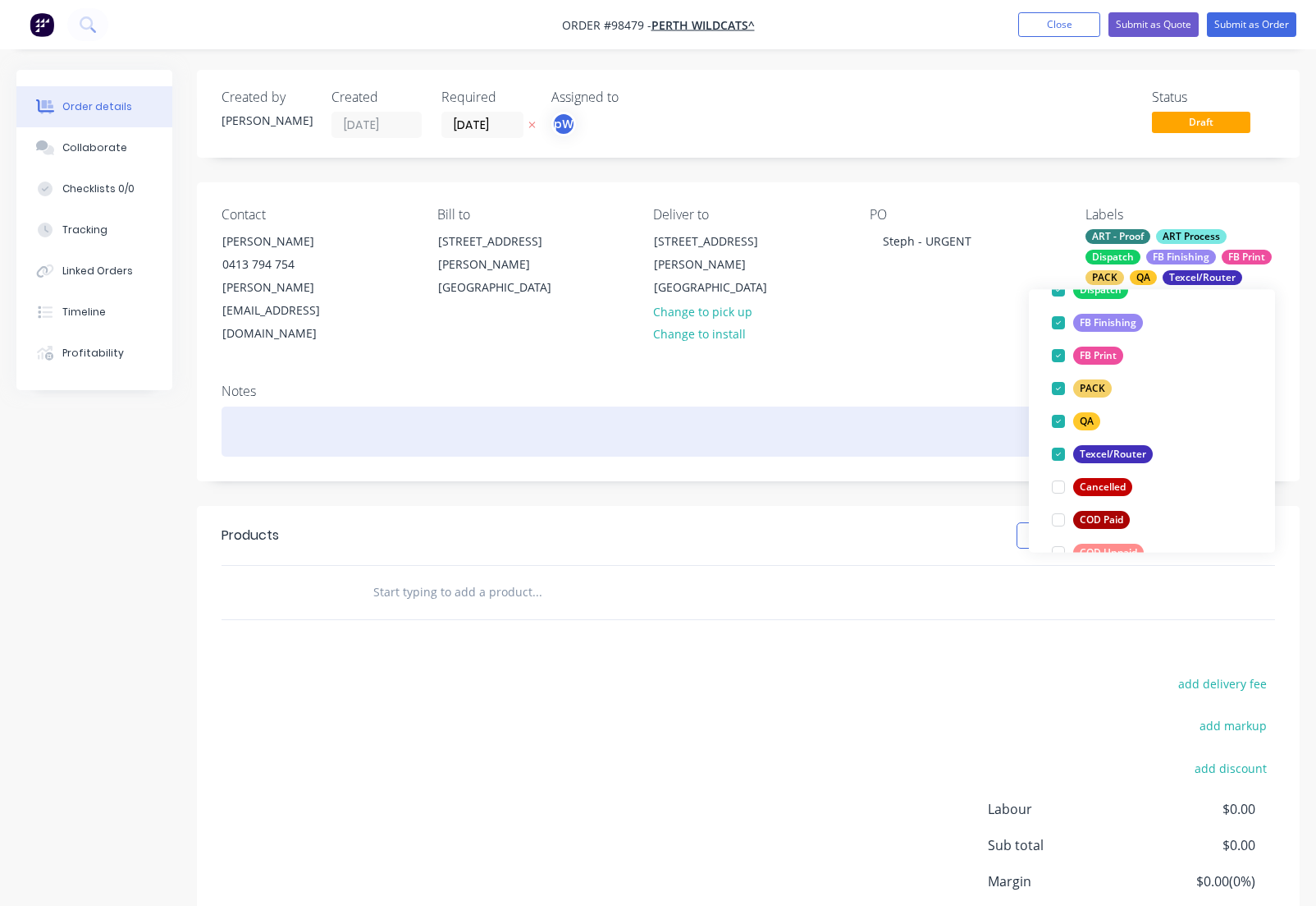
click at [247, 406] on div at bounding box center [748, 431] width 1054 height 50
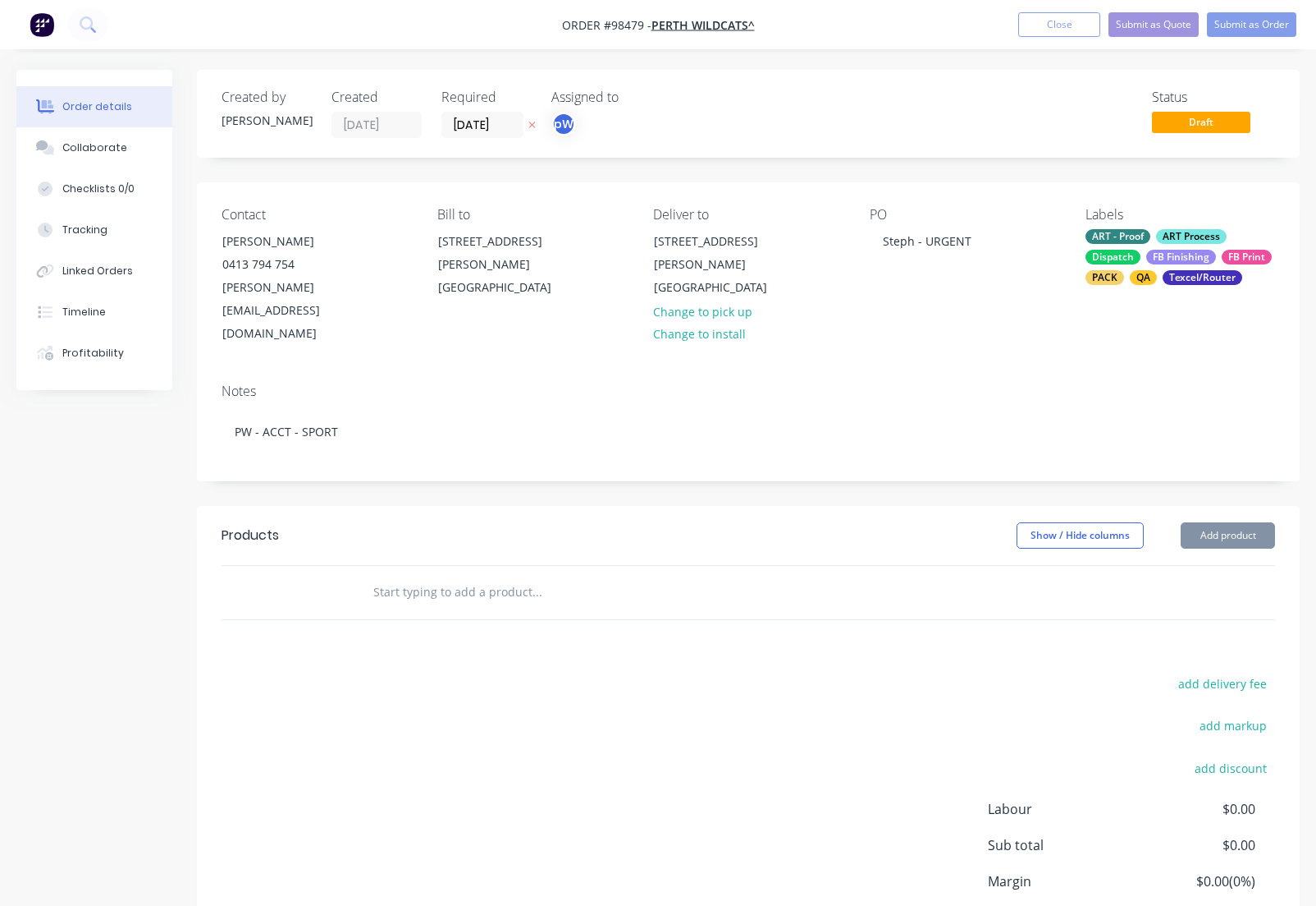
click at [463, 576] on input "text" at bounding box center [536, 593] width 328 height 33
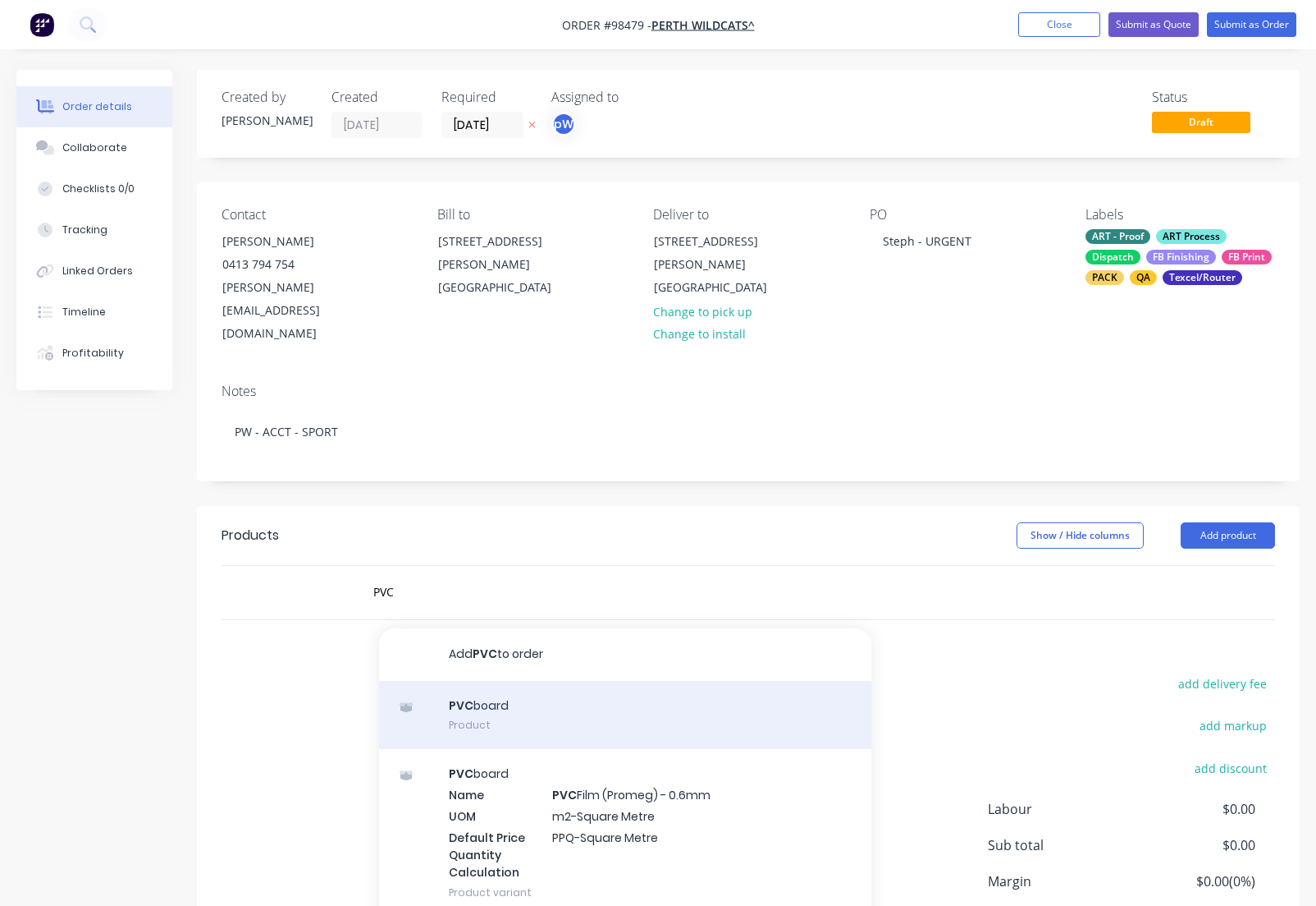
click at [502, 681] on div "PVC board Product" at bounding box center [625, 715] width 493 height 69
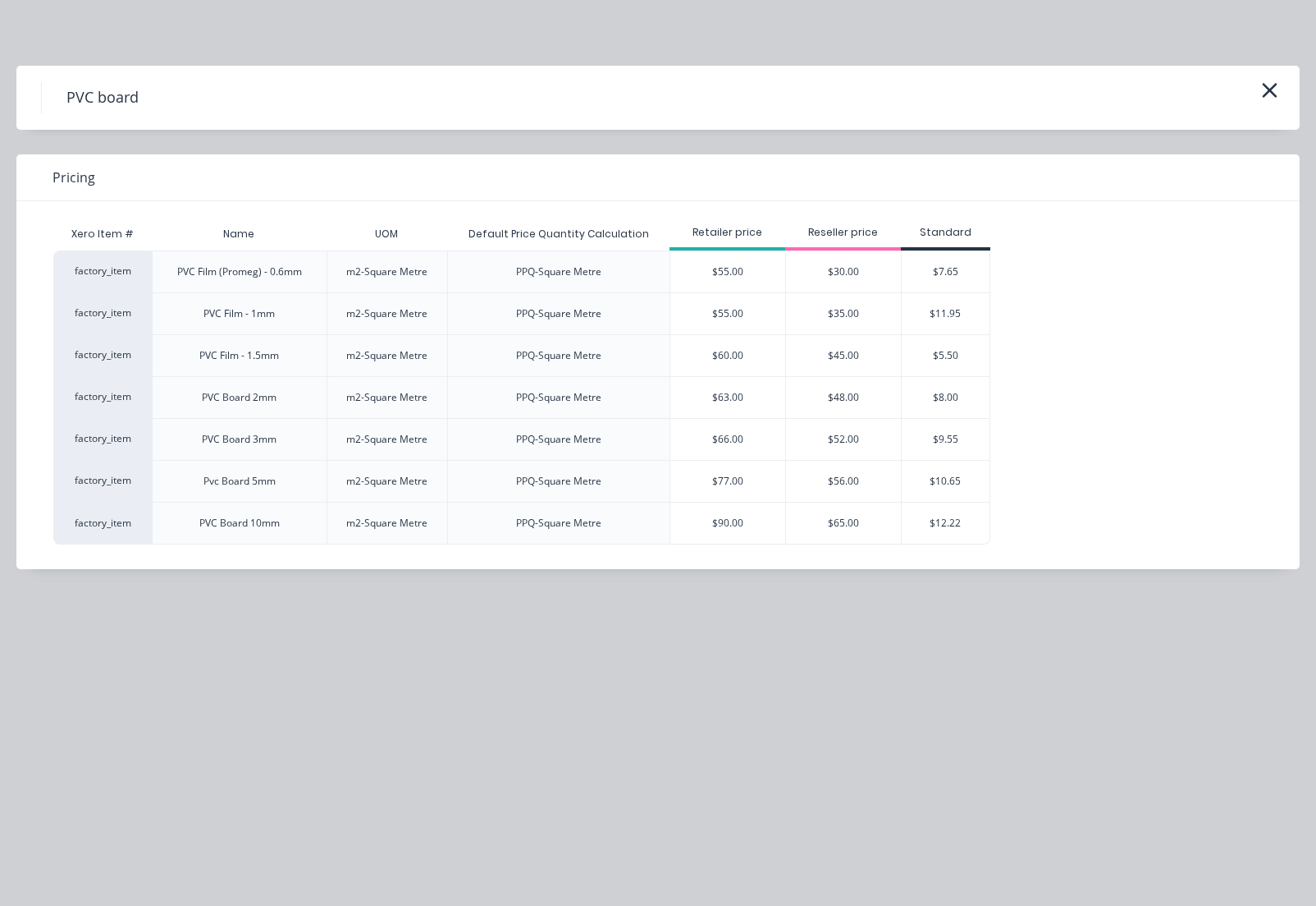
click at [1264, 86] on icon "button" at bounding box center [1270, 90] width 18 height 23
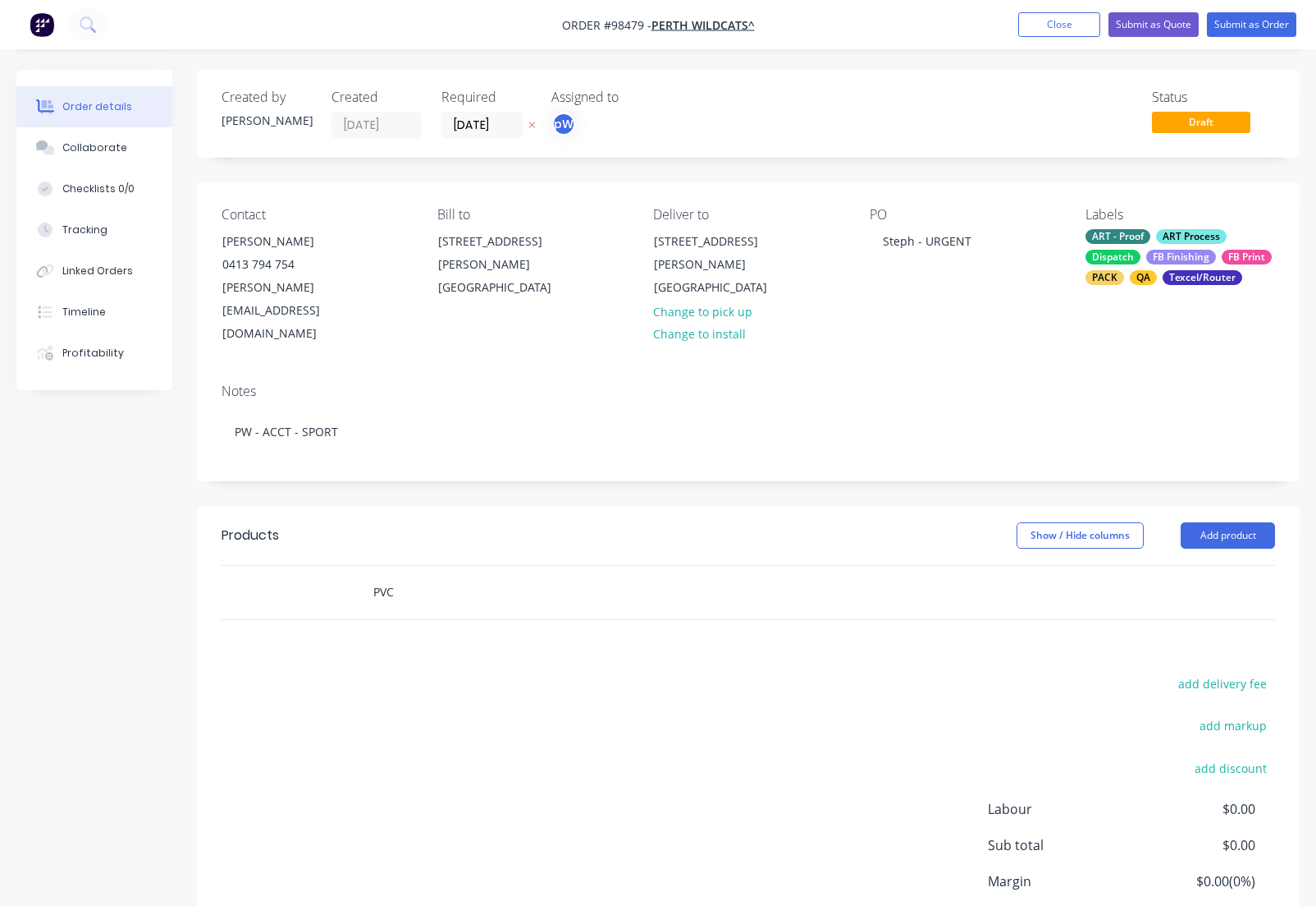
click at [423, 576] on input "PVC" at bounding box center [536, 593] width 328 height 33
type input "PVC BOARD PRINTS. LOCKER NAME PLATES. 1 @ HOME , 1 @ AWAY."
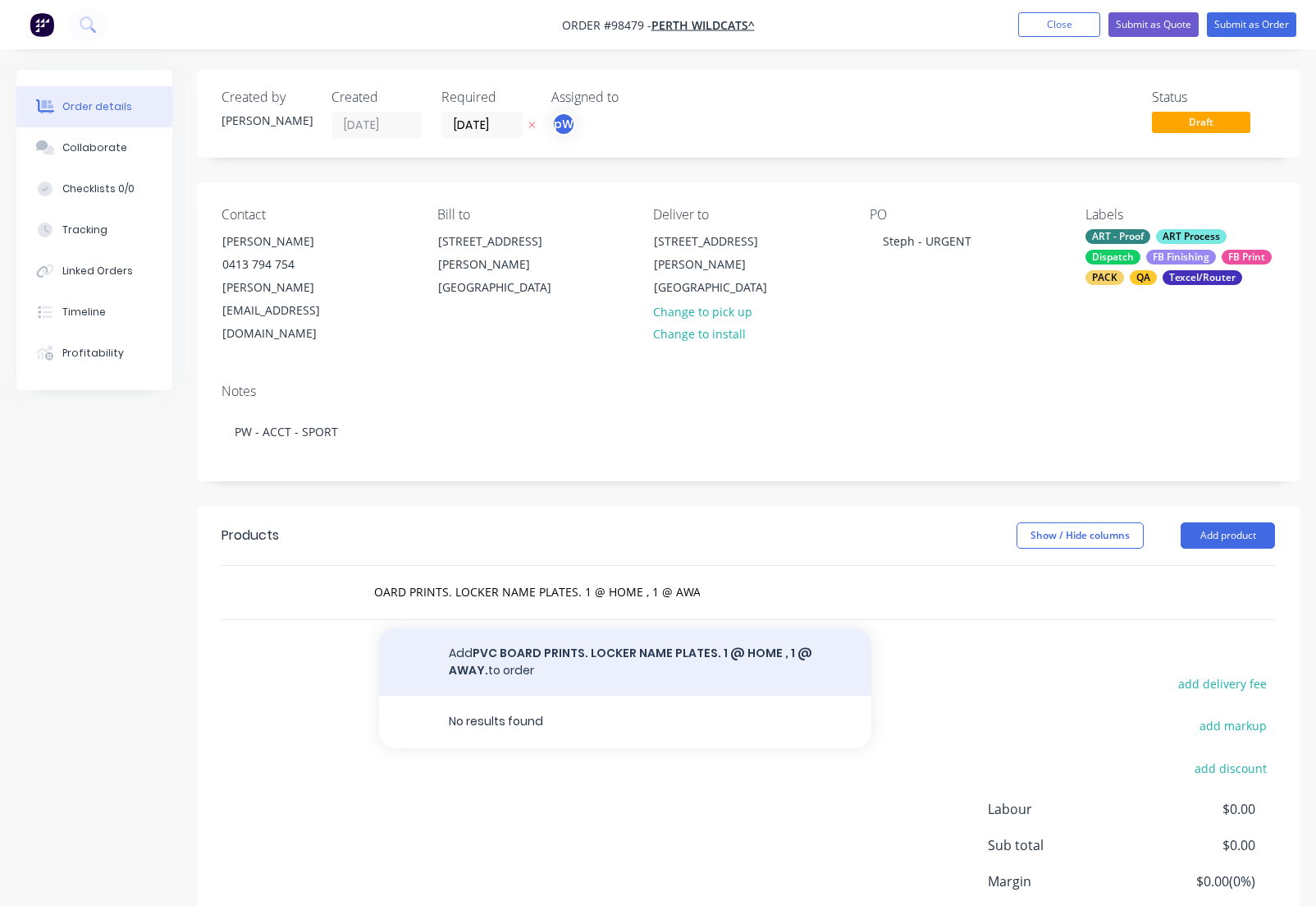
click at [542, 629] on button "Add PVC BOARD PRINTS. LOCKER NAME PLATES. 1 @ HOME , 1 @ AWAY. to order" at bounding box center [625, 662] width 493 height 67
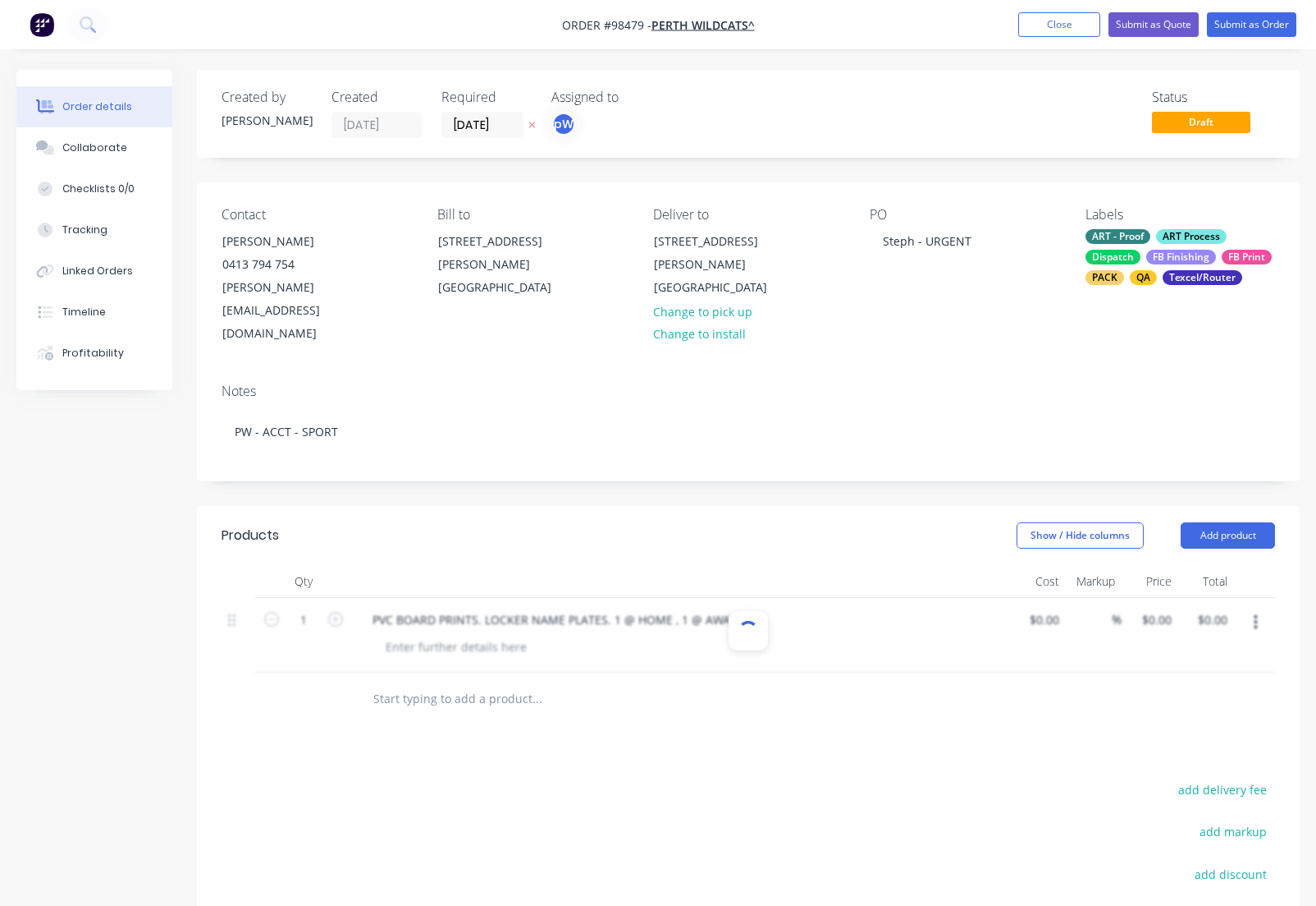
scroll to position [0, 0]
click at [473, 635] on div at bounding box center [456, 646] width 167 height 24
click at [415, 682] on input "text" at bounding box center [536, 699] width 328 height 33
type input "1"
type input "PVC BOARD - ROOM NAME PLATE"
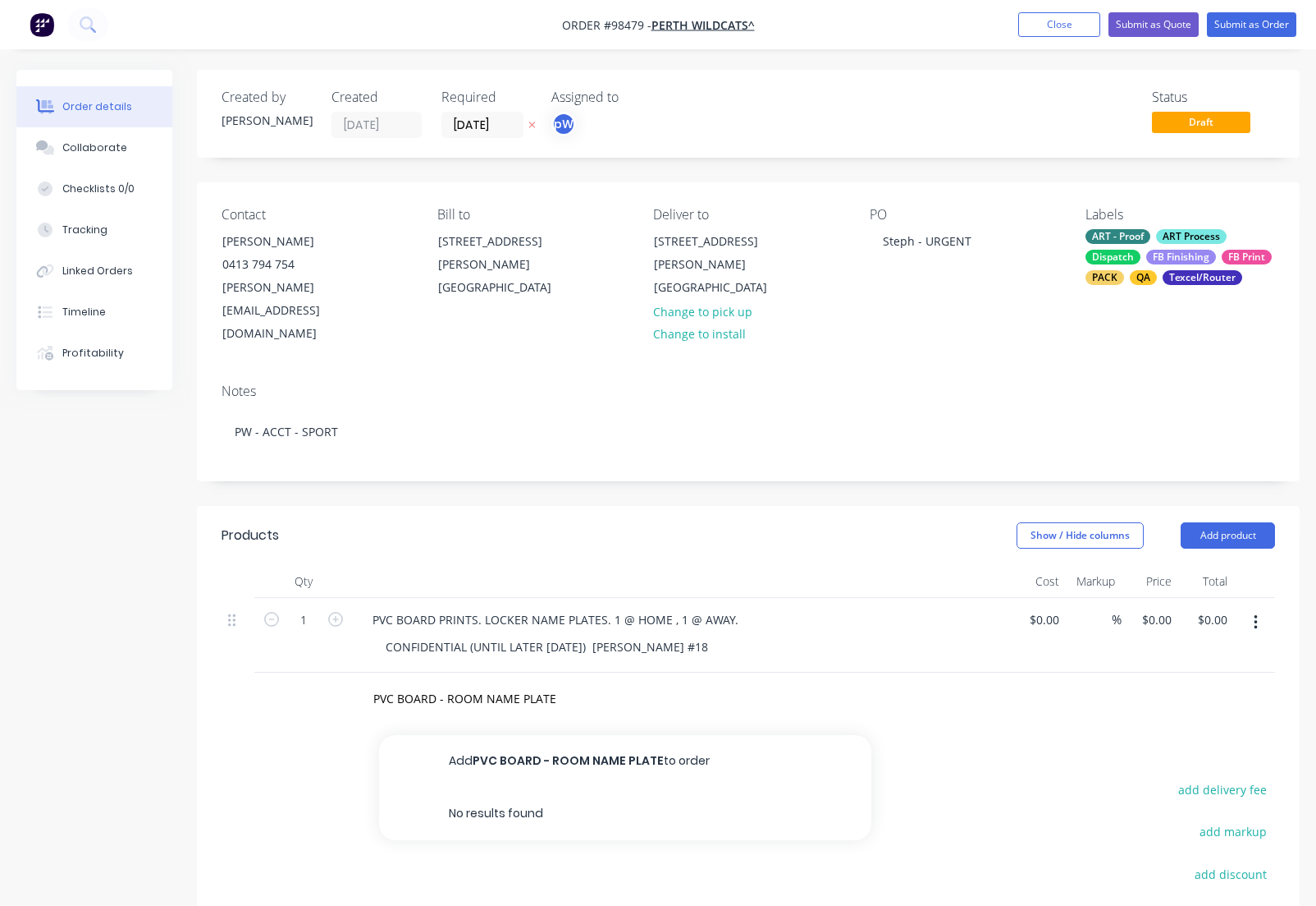
click at [565, 734] on button "Add PVC BOARD - ROOM NAME PLATE to order" at bounding box center [625, 761] width 493 height 53
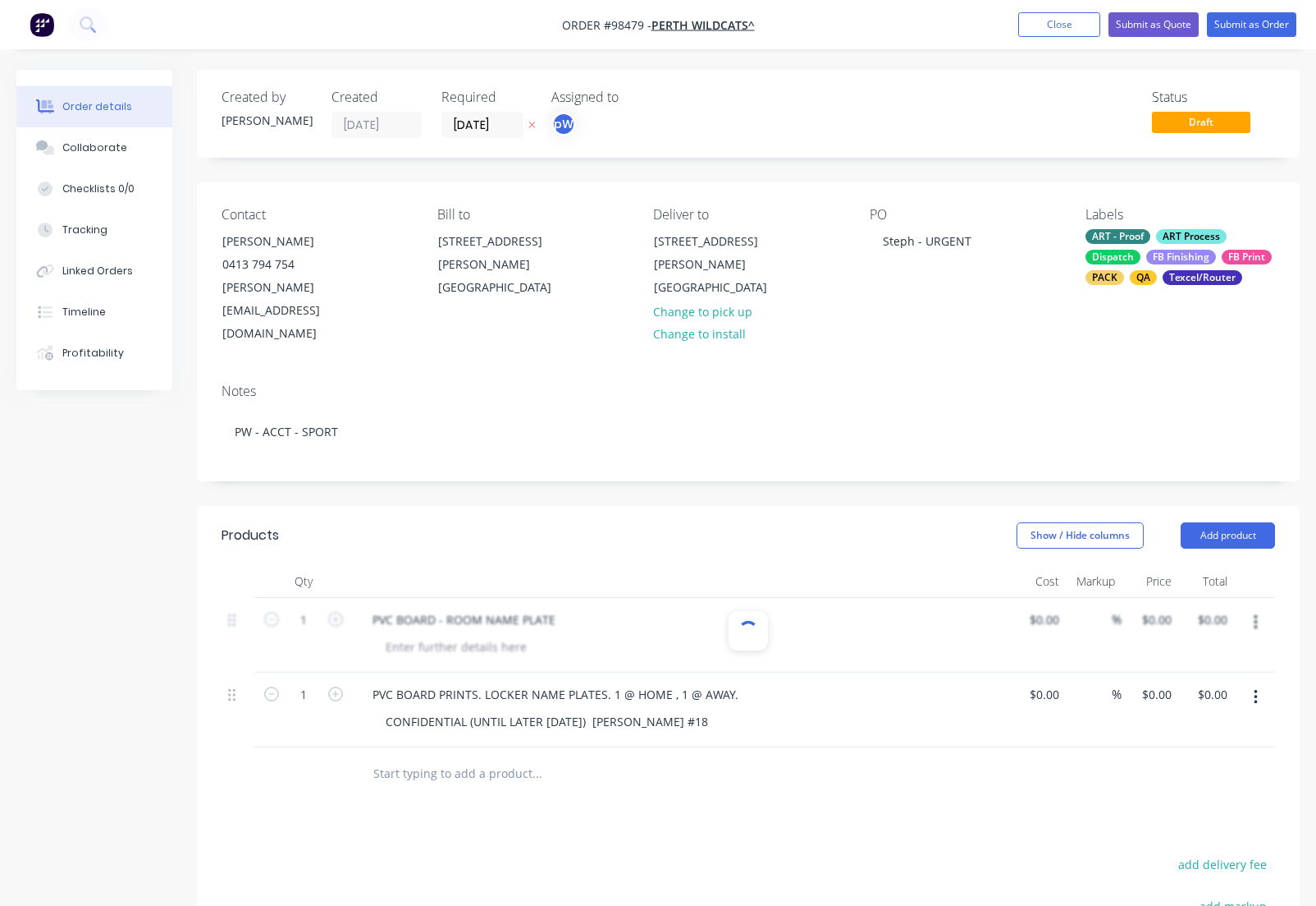
click at [471, 600] on div at bounding box center [748, 635] width 1054 height 74
drag, startPoint x: 1150, startPoint y: 571, endPoint x: 1151, endPoint y: 581, distance: 10.0
click at [1150, 598] on div at bounding box center [748, 635] width 1054 height 74
click at [1242, 523] on button "Add product" at bounding box center [1228, 536] width 94 height 26
click at [1179, 795] on div "Notes (External)" at bounding box center [1197, 806] width 126 height 24
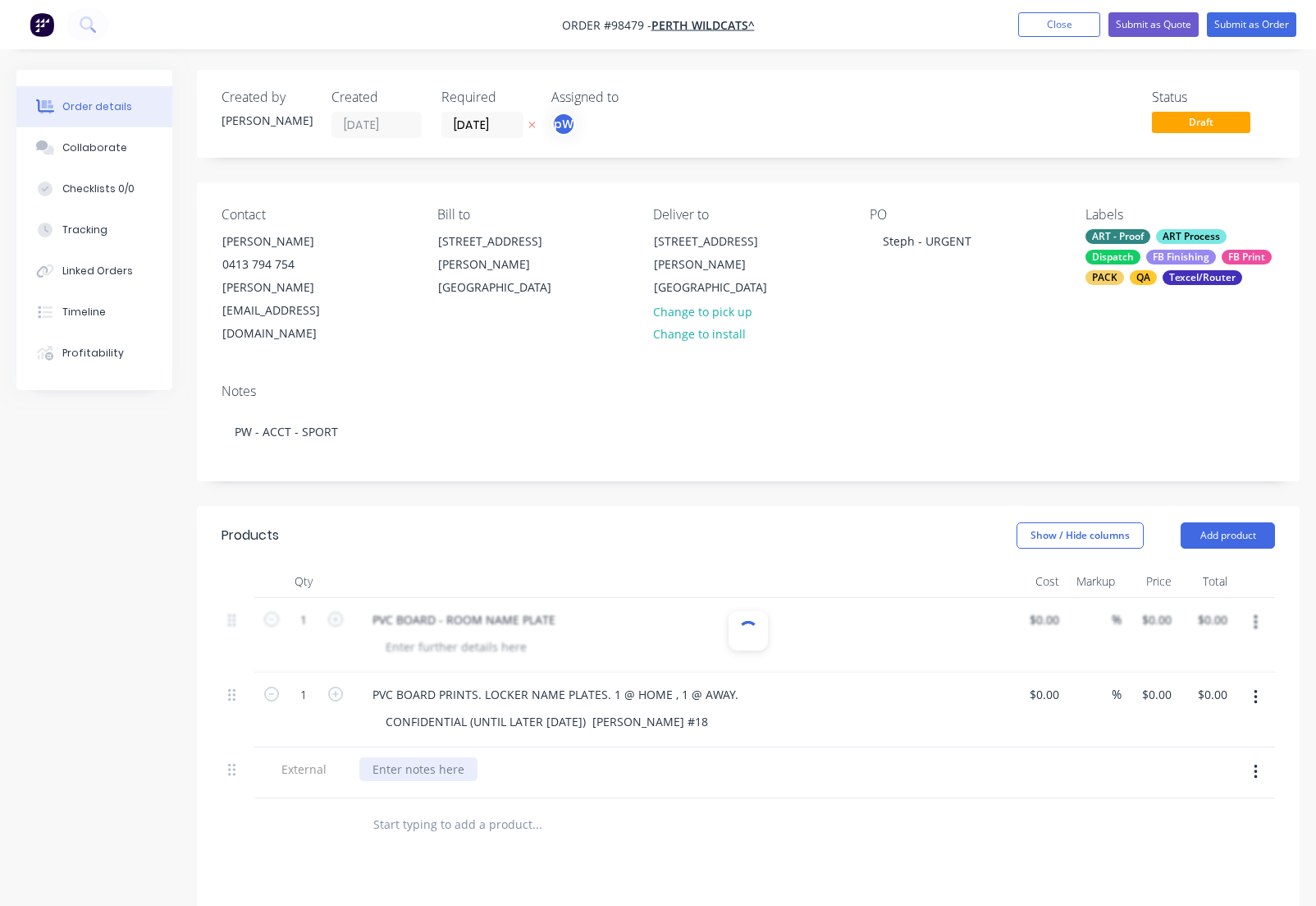
click at [415, 757] on div at bounding box center [418, 769] width 118 height 24
drag, startPoint x: 486, startPoint y: 722, endPoint x: 360, endPoint y: 715, distance: 126.2
click at [360, 757] on div "HOME NAME PLATE:" at bounding box center [428, 769] width 137 height 24
click at [580, 757] on div "1 @ 3MM PVC BOARD – 830X240MM - 1 @ 2MM PVC BOARD – 300*90MM" at bounding box center [477, 777] width 234 height 41
click at [570, 757] on div "1 @ 3MM PVC BOARD – 830X240MM - (HOME) 1 @ 2MM PVC BOARD – 300*90MM" at bounding box center [497, 777] width 276 height 41
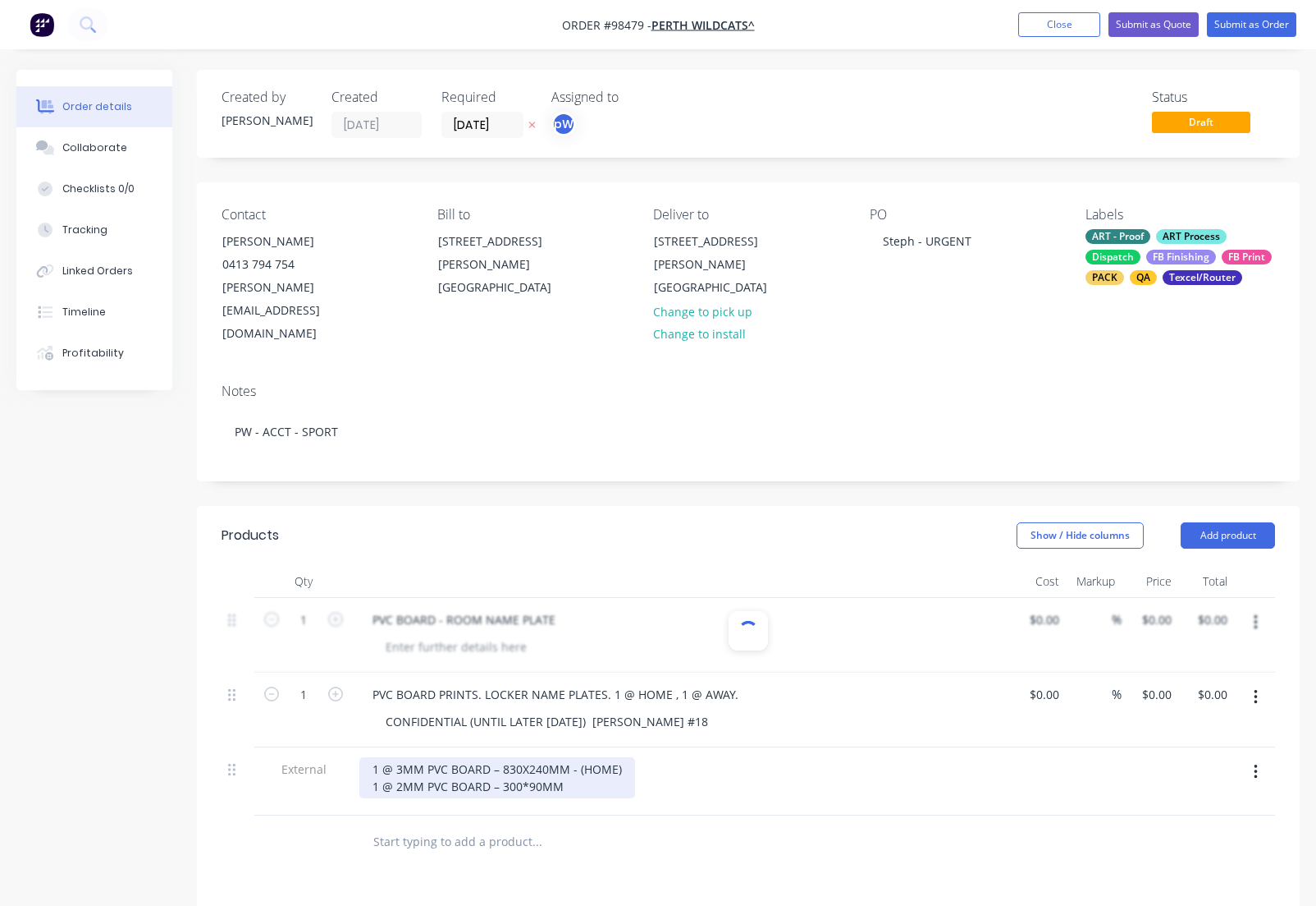
click at [572, 757] on div "1 @ 3MM PVC BOARD – 830X240MM - (HOME) 1 @ 2MM PVC BOARD – 300*90MM" at bounding box center [497, 777] width 276 height 41
click at [1256, 598] on div at bounding box center [748, 635] width 1054 height 74
click at [909, 598] on div at bounding box center [748, 635] width 1054 height 74
click at [1166, 682] on input "0" at bounding box center [1169, 693] width 19 height 24
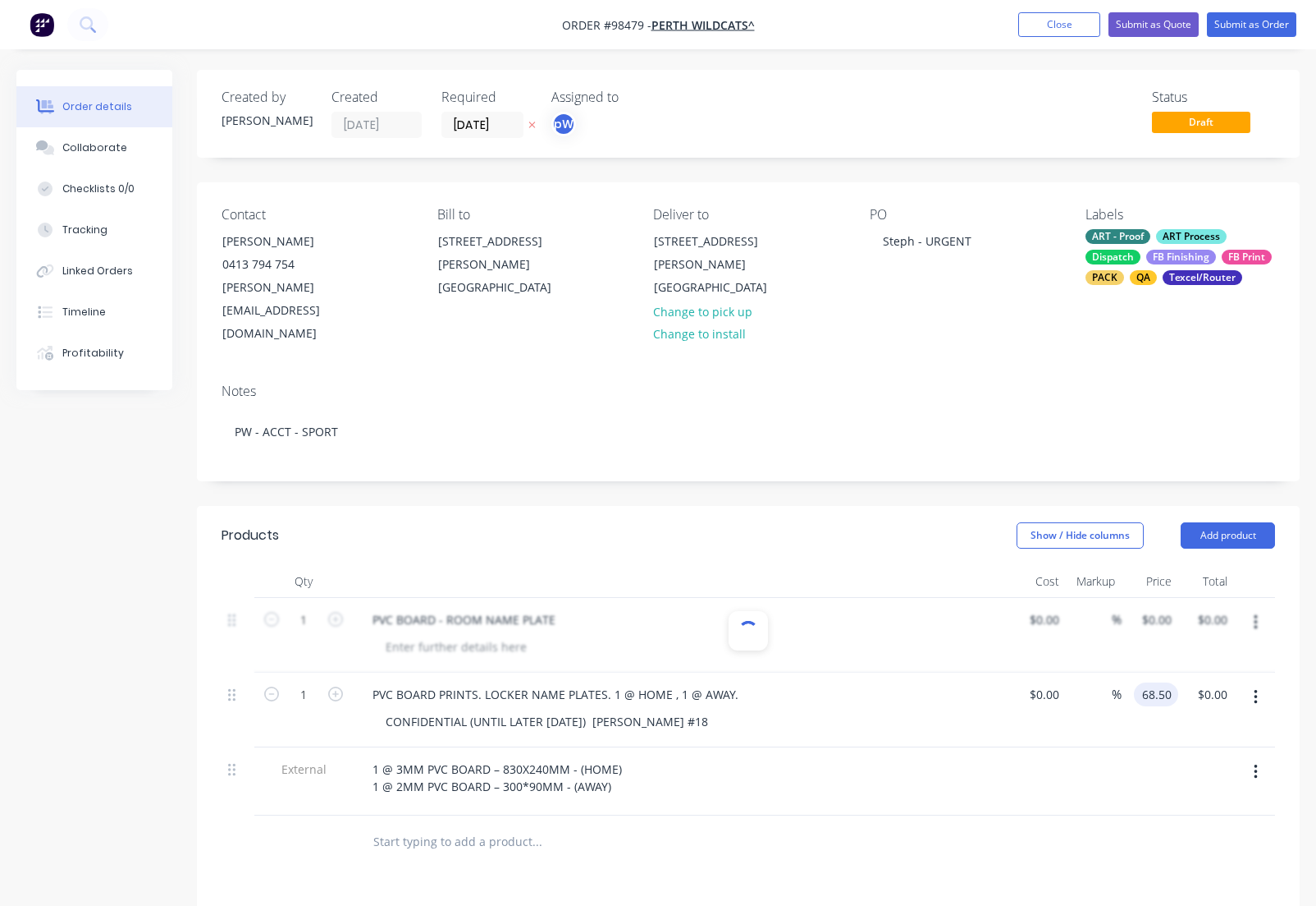
type input "$68.50"
drag, startPoint x: 1181, startPoint y: 731, endPoint x: 1162, endPoint y: 656, distance: 77.4
click at [1181, 748] on div at bounding box center [1207, 782] width 57 height 68
click at [1160, 598] on div at bounding box center [748, 635] width 1054 height 74
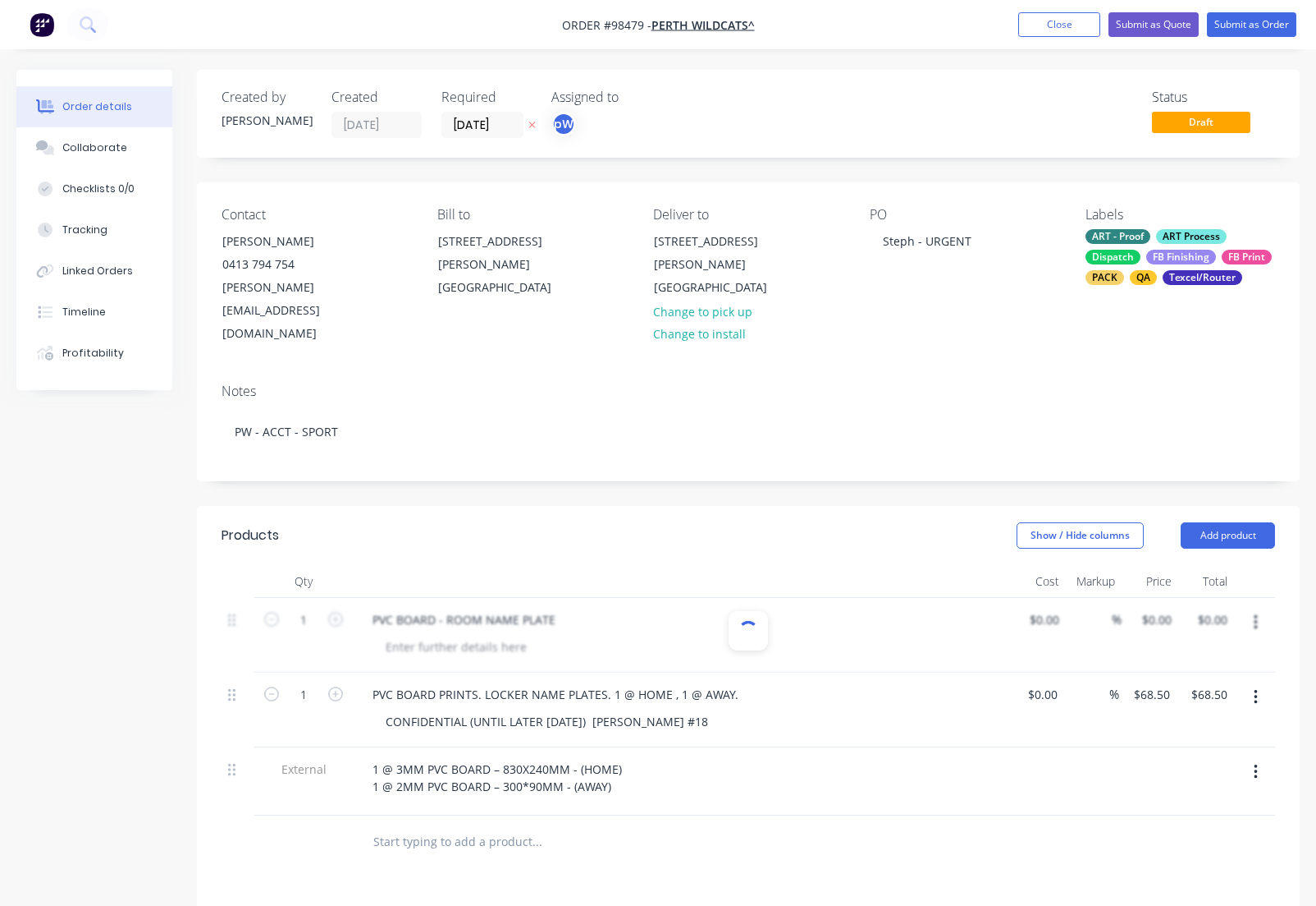
click at [1158, 598] on div at bounding box center [748, 635] width 1054 height 74
click at [1253, 598] on div at bounding box center [748, 635] width 1054 height 74
click at [1257, 598] on div at bounding box center [748, 635] width 1054 height 74
click at [1230, 523] on button "Add product" at bounding box center [1228, 536] width 94 height 26
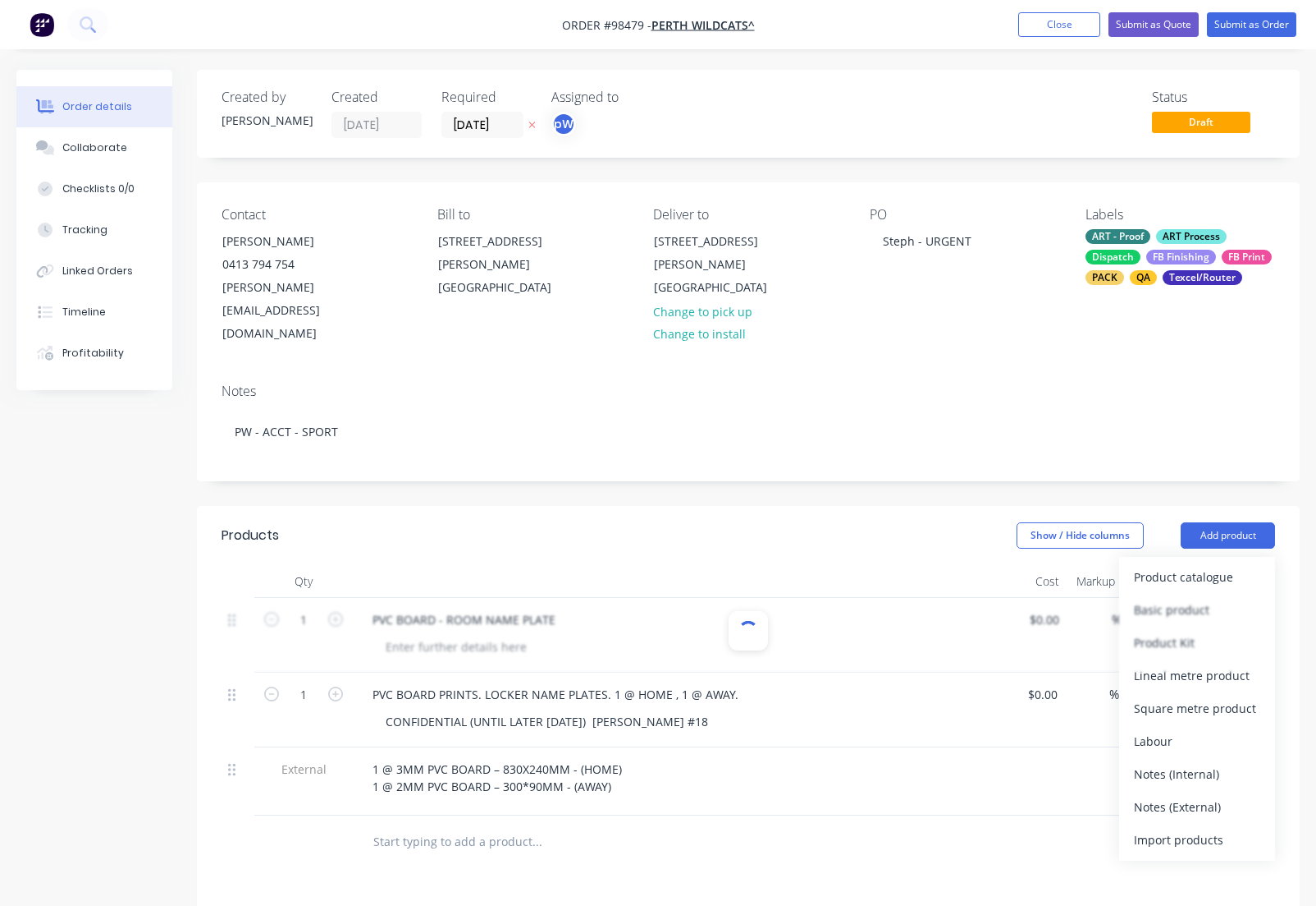
click at [507, 825] on input "text" at bounding box center [536, 842] width 328 height 33
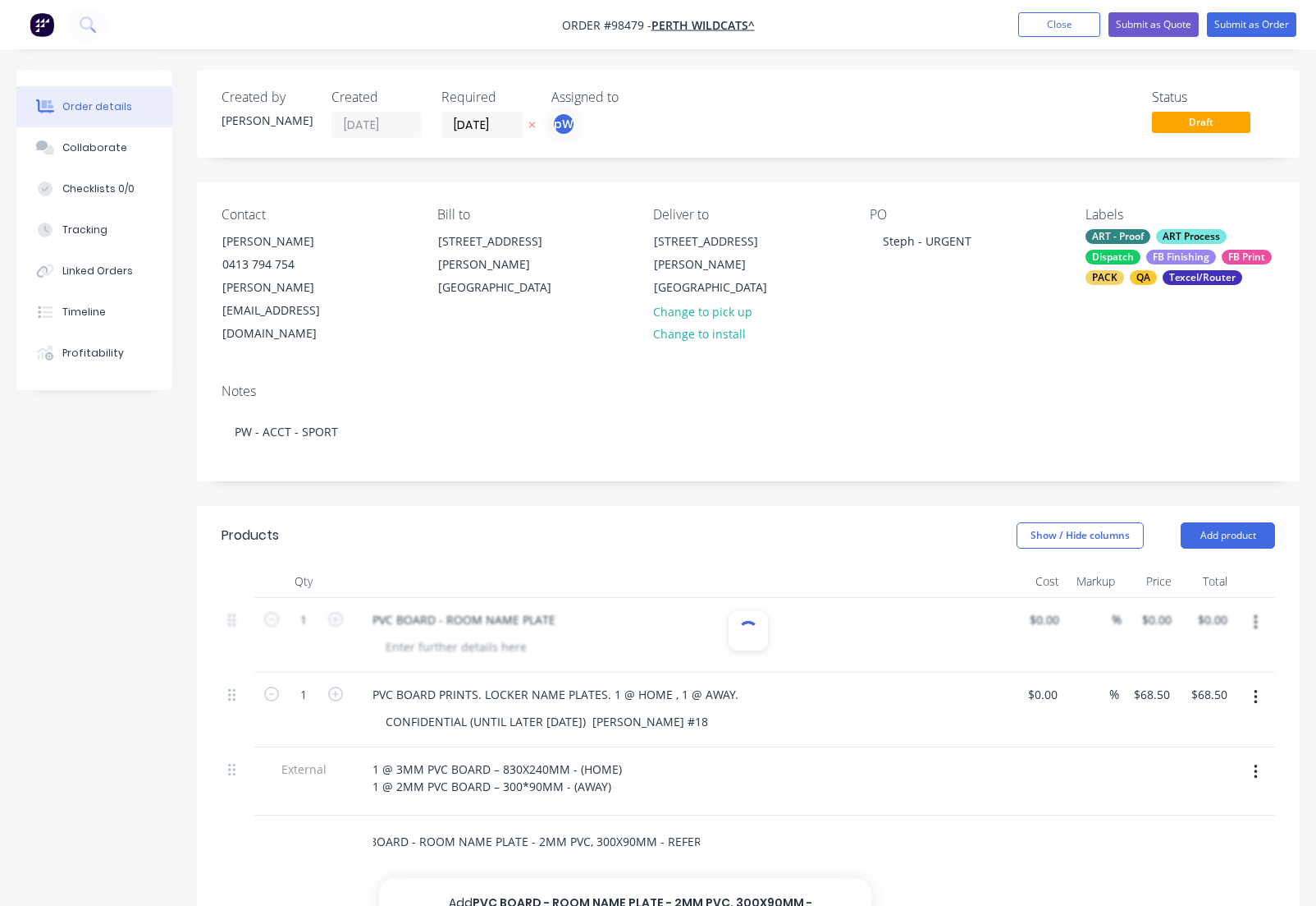
scroll to position [0, 34]
type input "PVC BOARD - ROOM NAME PLATE - 2MM PVC, 300X90MM - REFEREE"
click at [724, 878] on button "Add PVC BOARD - ROOM NAME PLATE - 2MM PVC, 300X90MM - REFEREE to order" at bounding box center [625, 911] width 493 height 67
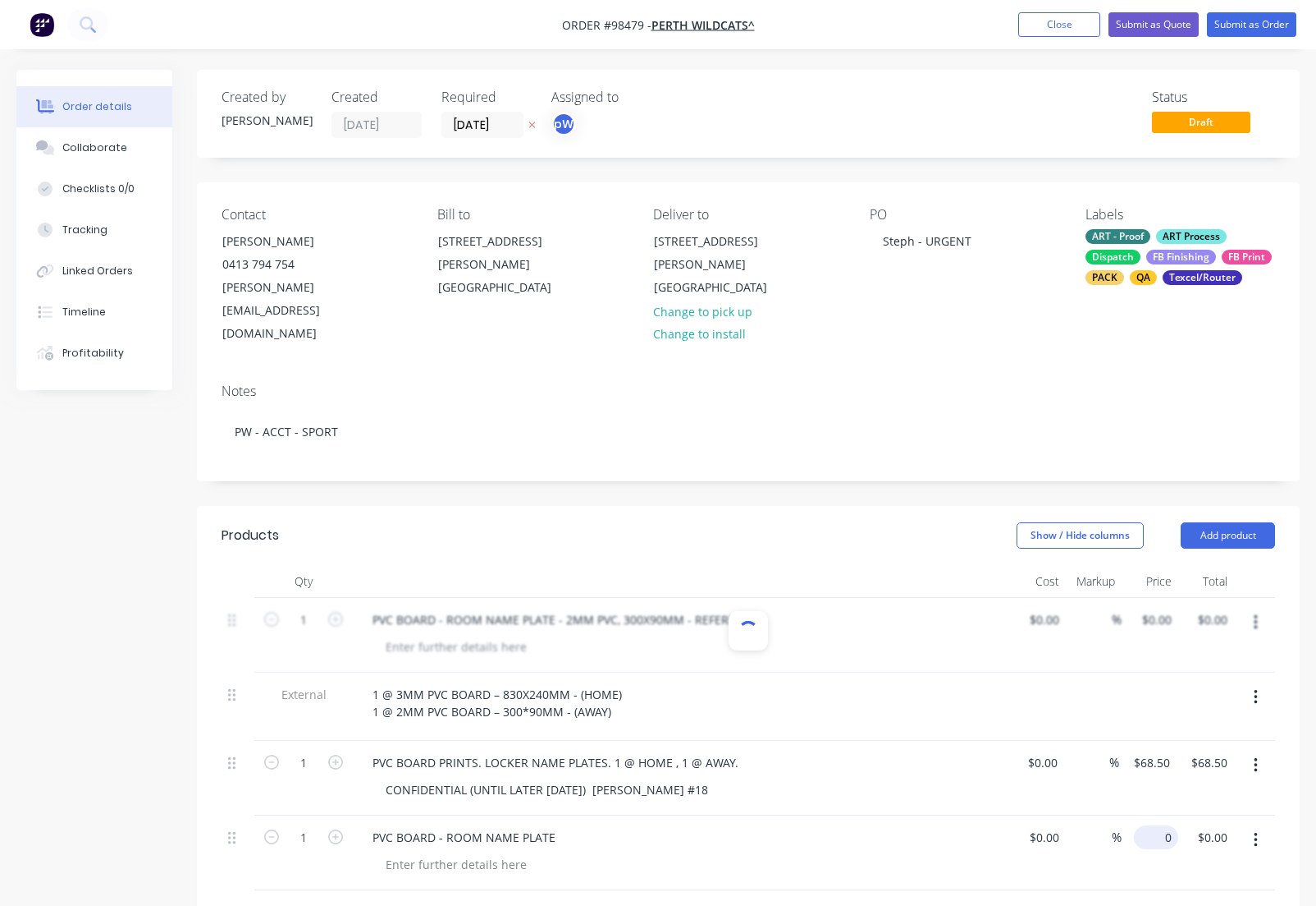
click at [1163, 825] on input "0" at bounding box center [1159, 837] width 38 height 24
type input "$19.50"
click at [508, 853] on div at bounding box center [456, 864] width 167 height 24
click at [1223, 523] on button "Add product" at bounding box center [1228, 536] width 94 height 26
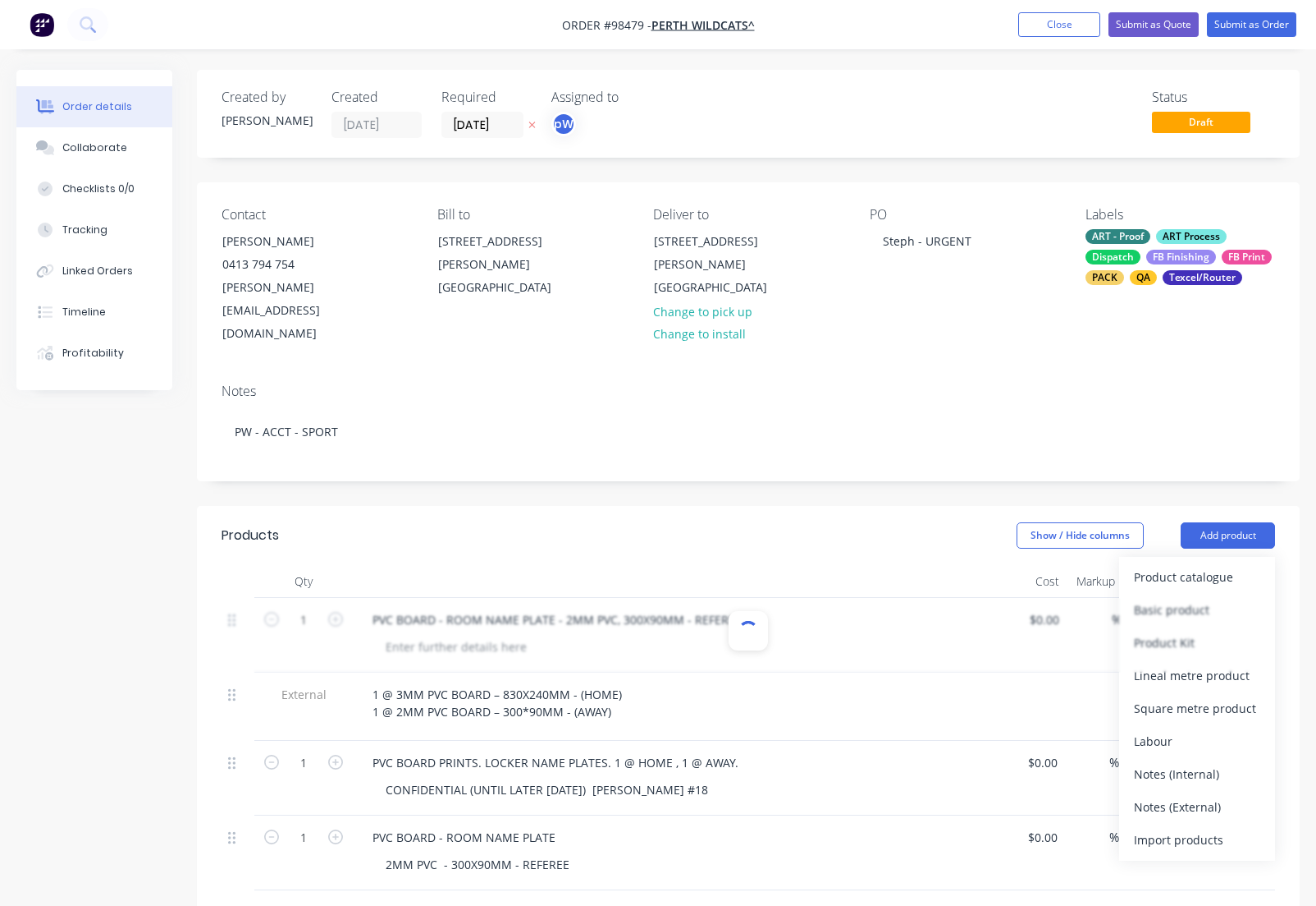
drag, startPoint x: 1187, startPoint y: 764, endPoint x: 864, endPoint y: 825, distance: 328.7
click at [1187, 795] on div "Notes (External)" at bounding box center [1197, 806] width 126 height 24
click at [395, 900] on div at bounding box center [418, 911] width 118 height 24
click at [494, 900] on div "REFER TO PREVIOUS JBOB # 98303" at bounding box center [466, 911] width 214 height 24
click at [556, 900] on div "REFER TO PREVIOUS JOB # 98303" at bounding box center [462, 911] width 206 height 24
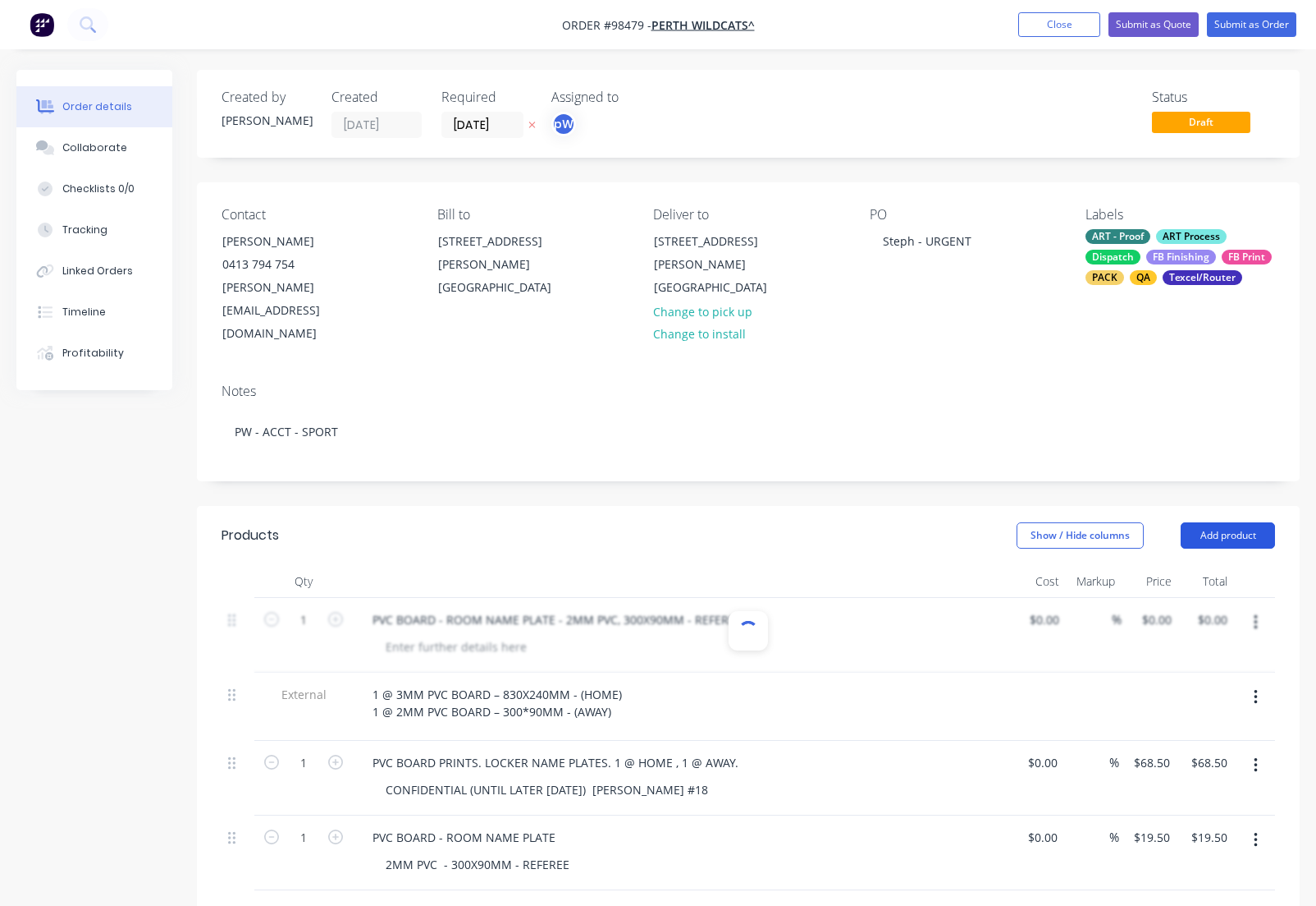
click at [1224, 523] on button "Add product" at bounding box center [1228, 536] width 94 height 26
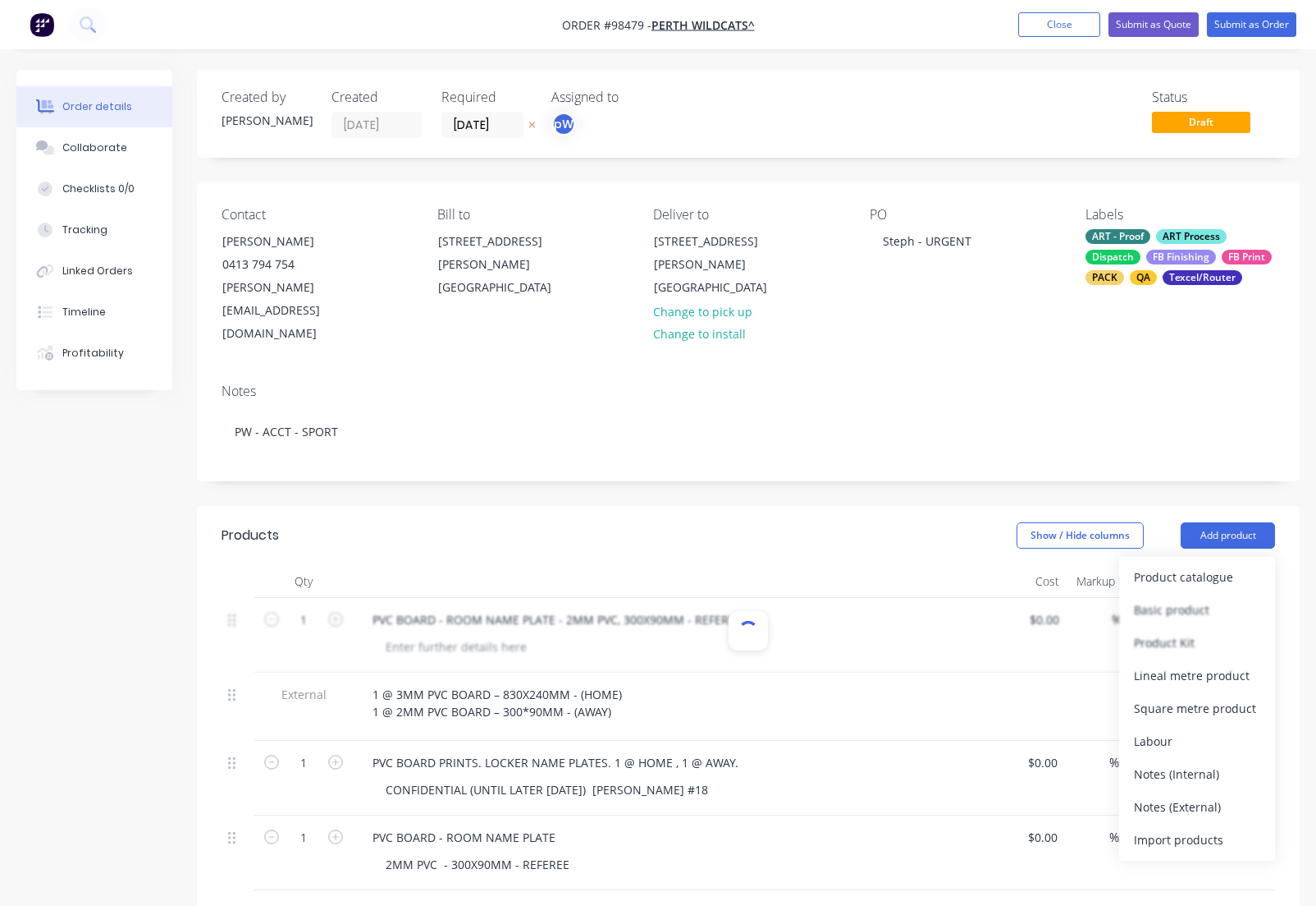
drag, startPoint x: 1165, startPoint y: 756, endPoint x: 1152, endPoint y: 763, distance: 14.8
click at [1165, 795] on div "Notes (External)" at bounding box center [1197, 806] width 126 height 24
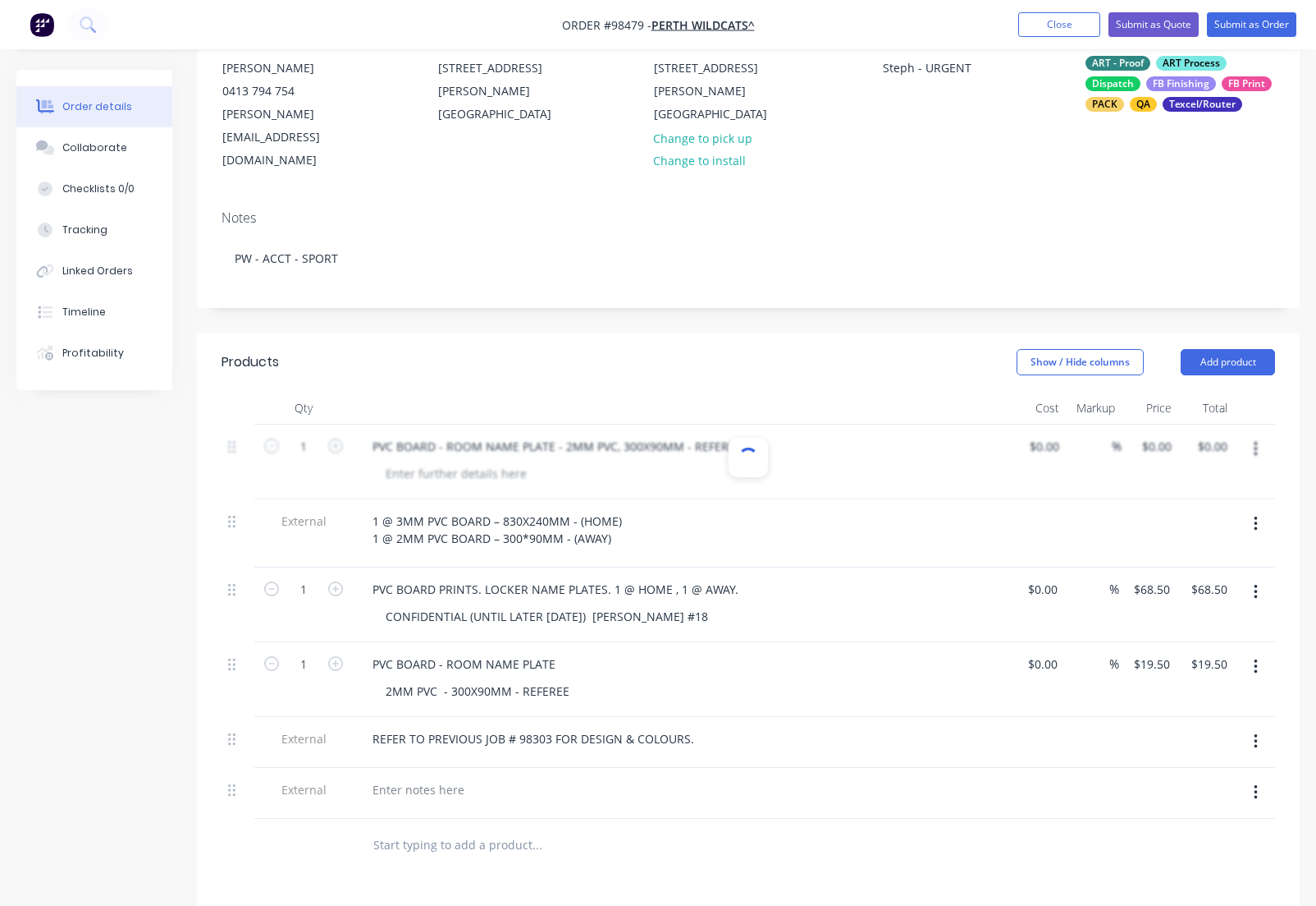
scroll to position [177, 0]
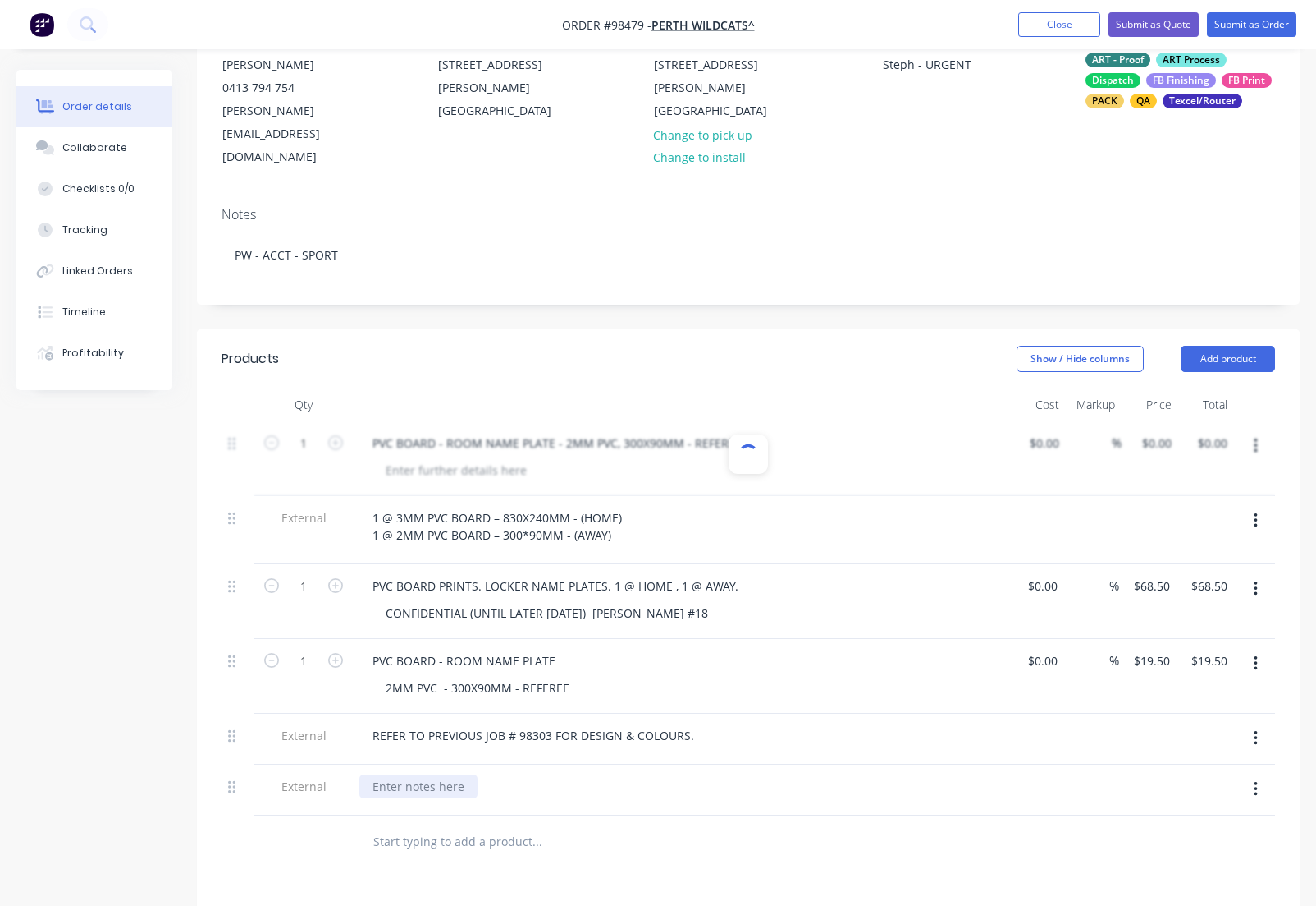
click at [416, 774] on div at bounding box center [418, 785] width 118 height 24
click at [474, 774] on div "PLEASE PROOF ASSAP - NEED TO DELIVERY TUEADAY [DATE]" at bounding box center [535, 785] width 351 height 24
click at [626, 774] on div "PLEASE PROOF ASAP - NEED TO DELIVERY TUEADAY [DATE]" at bounding box center [532, 785] width 345 height 24
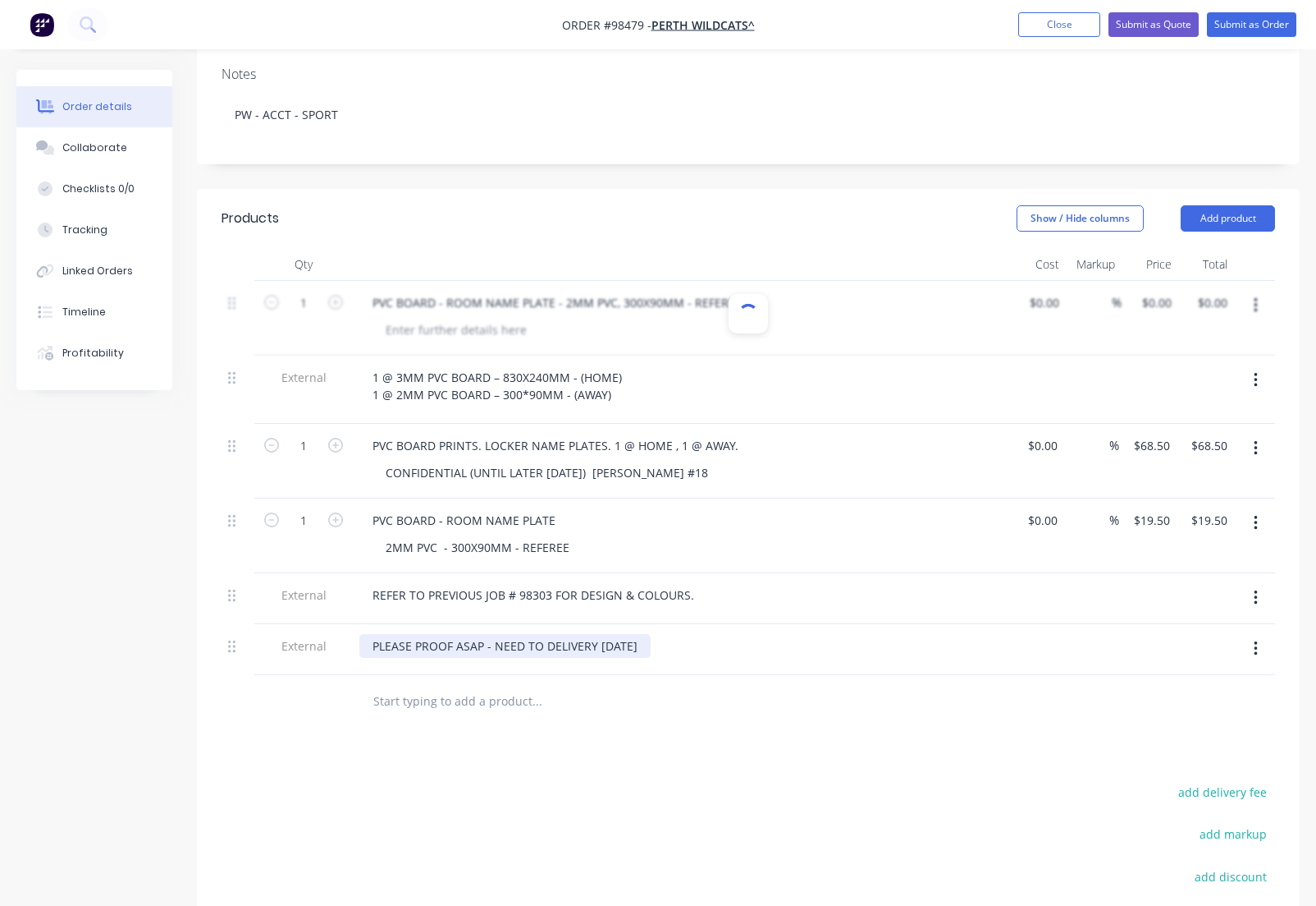
scroll to position [316, 0]
click at [1211, 782] on button "add delivery fee" at bounding box center [1222, 792] width 106 height 22
type input "55"
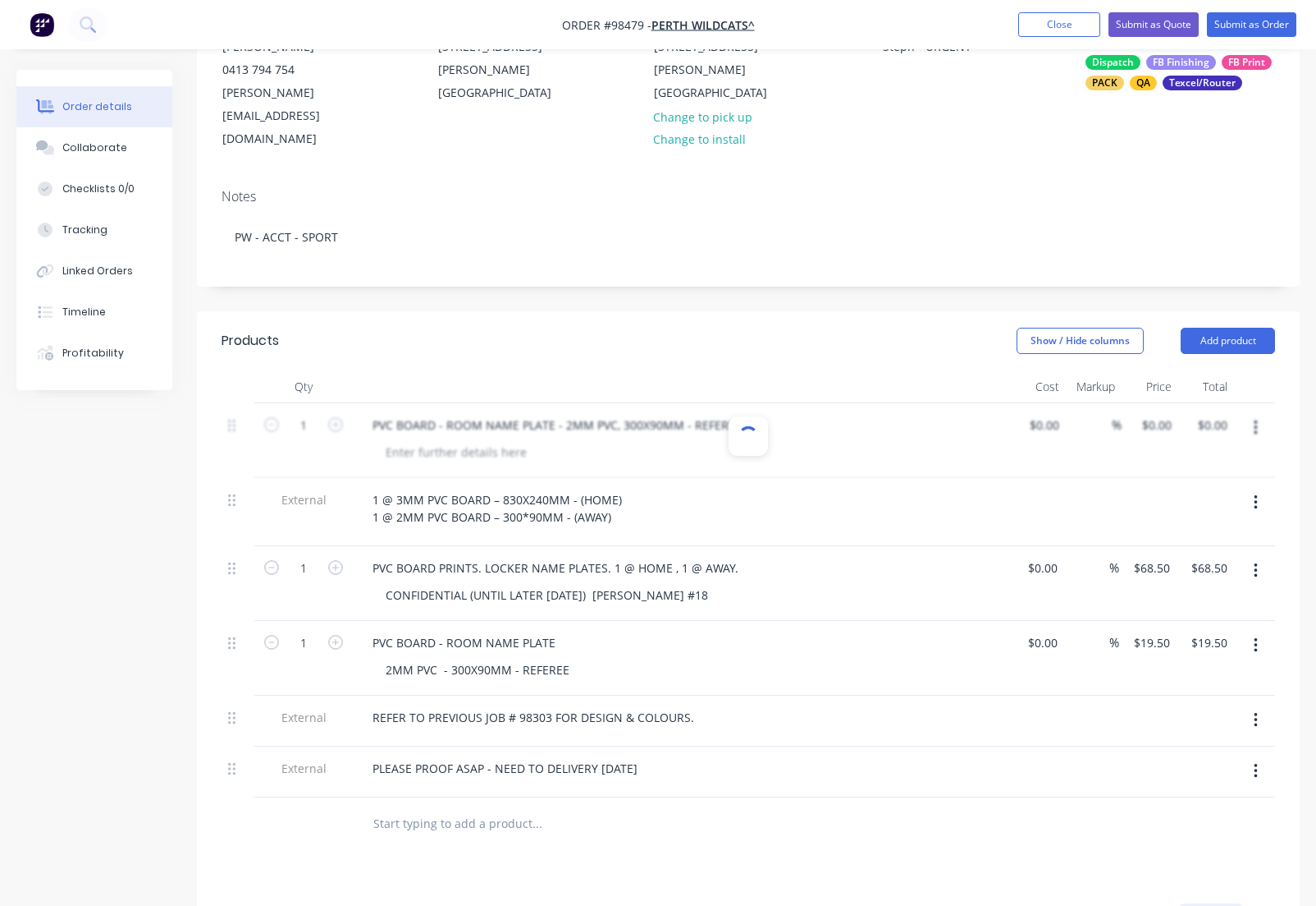
scroll to position [193, 0]
click at [1257, 404] on div at bounding box center [748, 441] width 1054 height 74
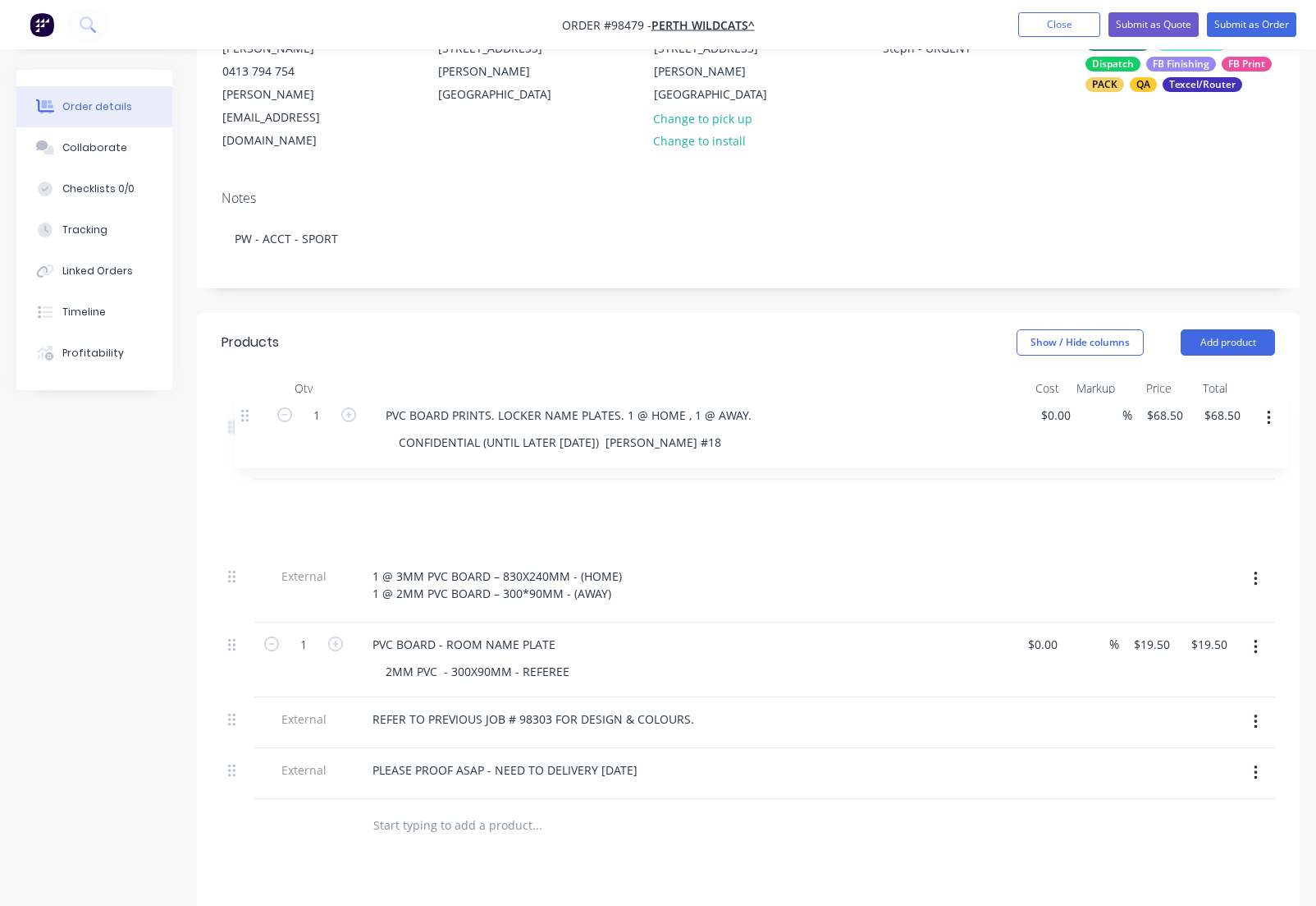
drag, startPoint x: 230, startPoint y: 526, endPoint x: 241, endPoint y: 413, distance: 113.5
click at [242, 413] on div "1 PVC BOARD - ROOM NAME PLATE - 2MM PVC, 300X90MM - REFEREE $0.00 $0.00 % $0.00…" at bounding box center [748, 601] width 1054 height 394
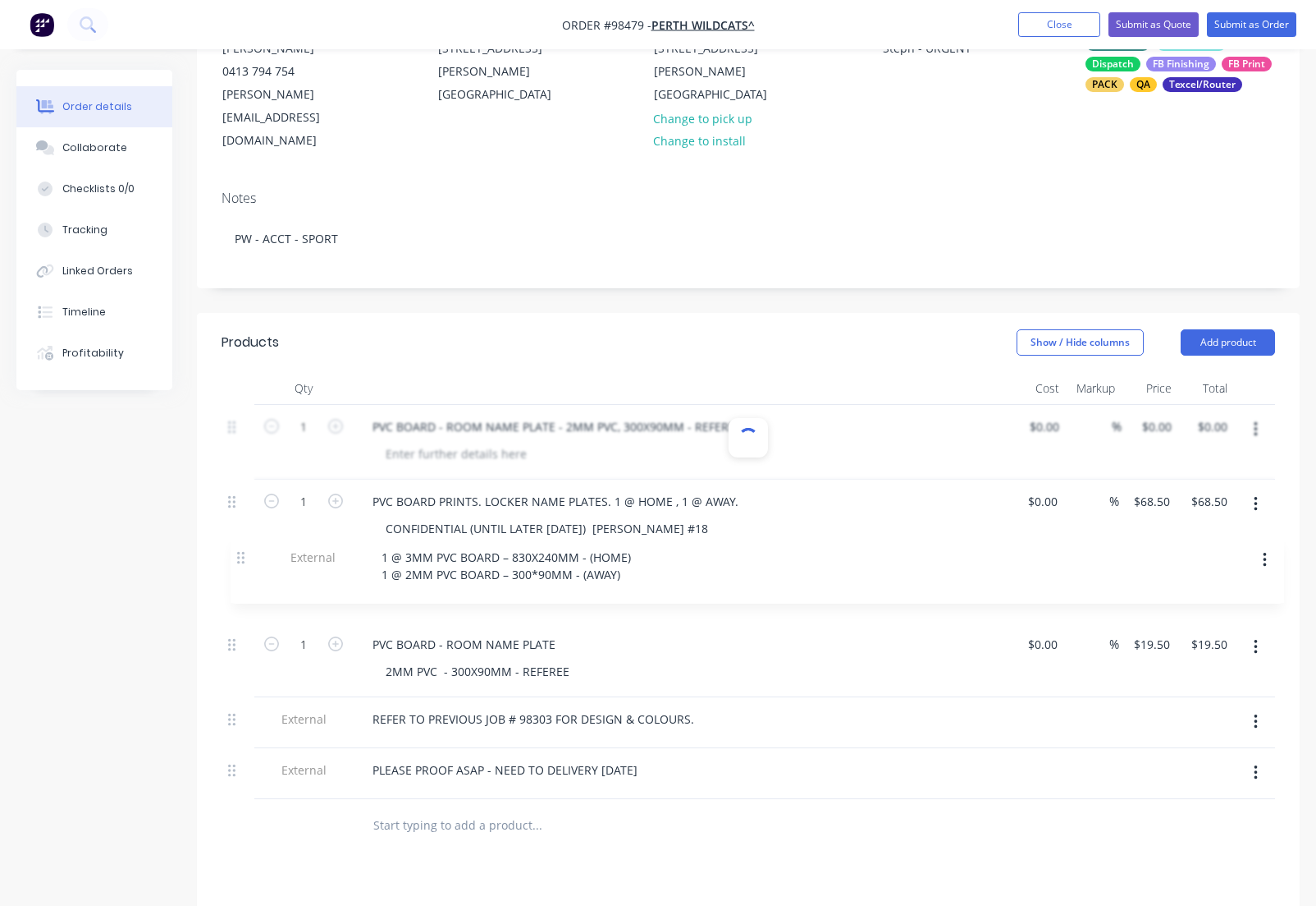
drag, startPoint x: 233, startPoint y: 458, endPoint x: 245, endPoint y: 564, distance: 106.7
click at [245, 564] on div "1 PVC BOARD - ROOM NAME PLATE - 2MM PVC, 300X90MM - REFEREE $0.00 $0.00 % $0.00…" at bounding box center [748, 601] width 1054 height 394
click at [1056, 23] on button "Close" at bounding box center [1060, 25] width 82 height 25
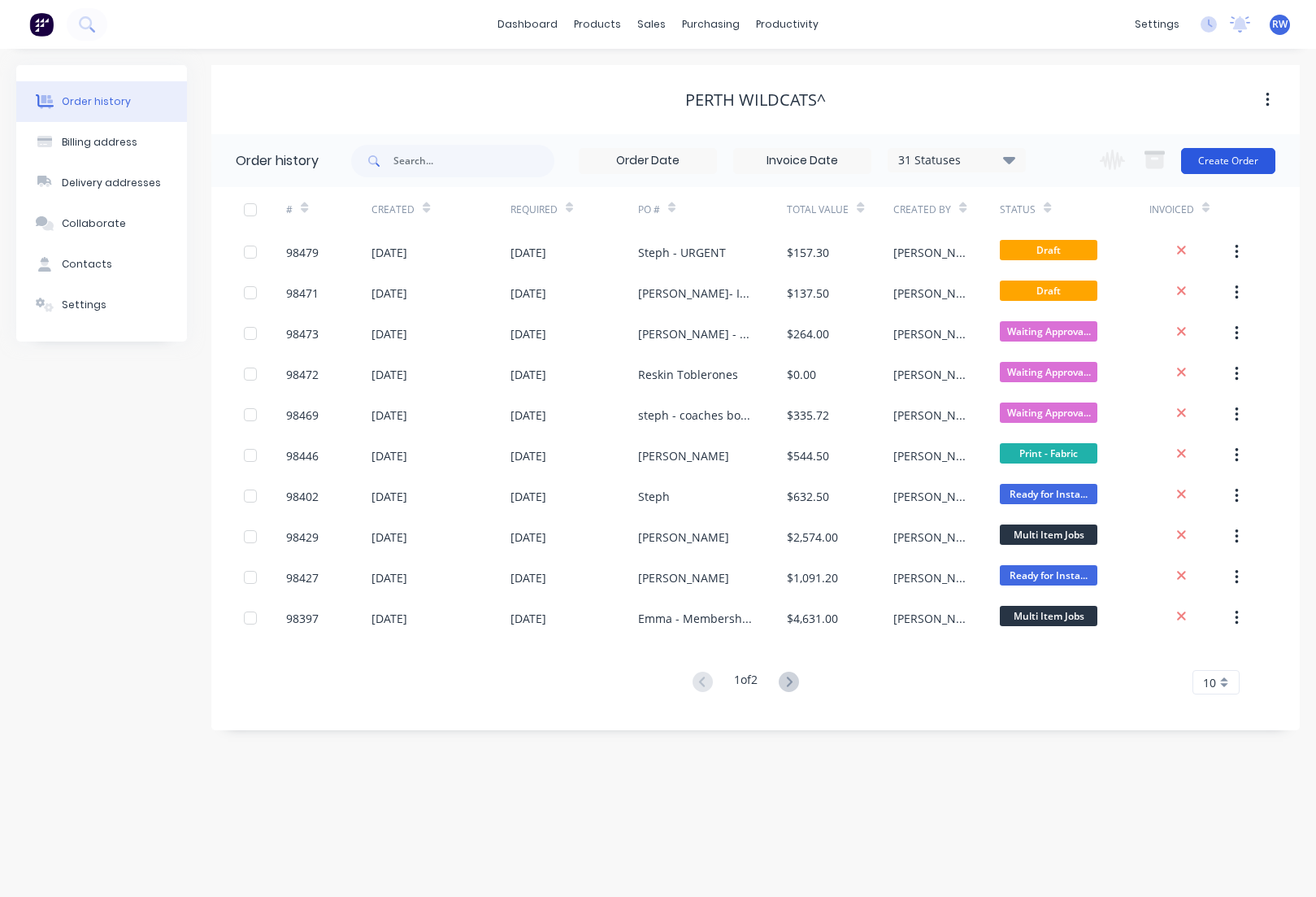
click at [1228, 161] on button "Create Order" at bounding box center [1228, 161] width 94 height 26
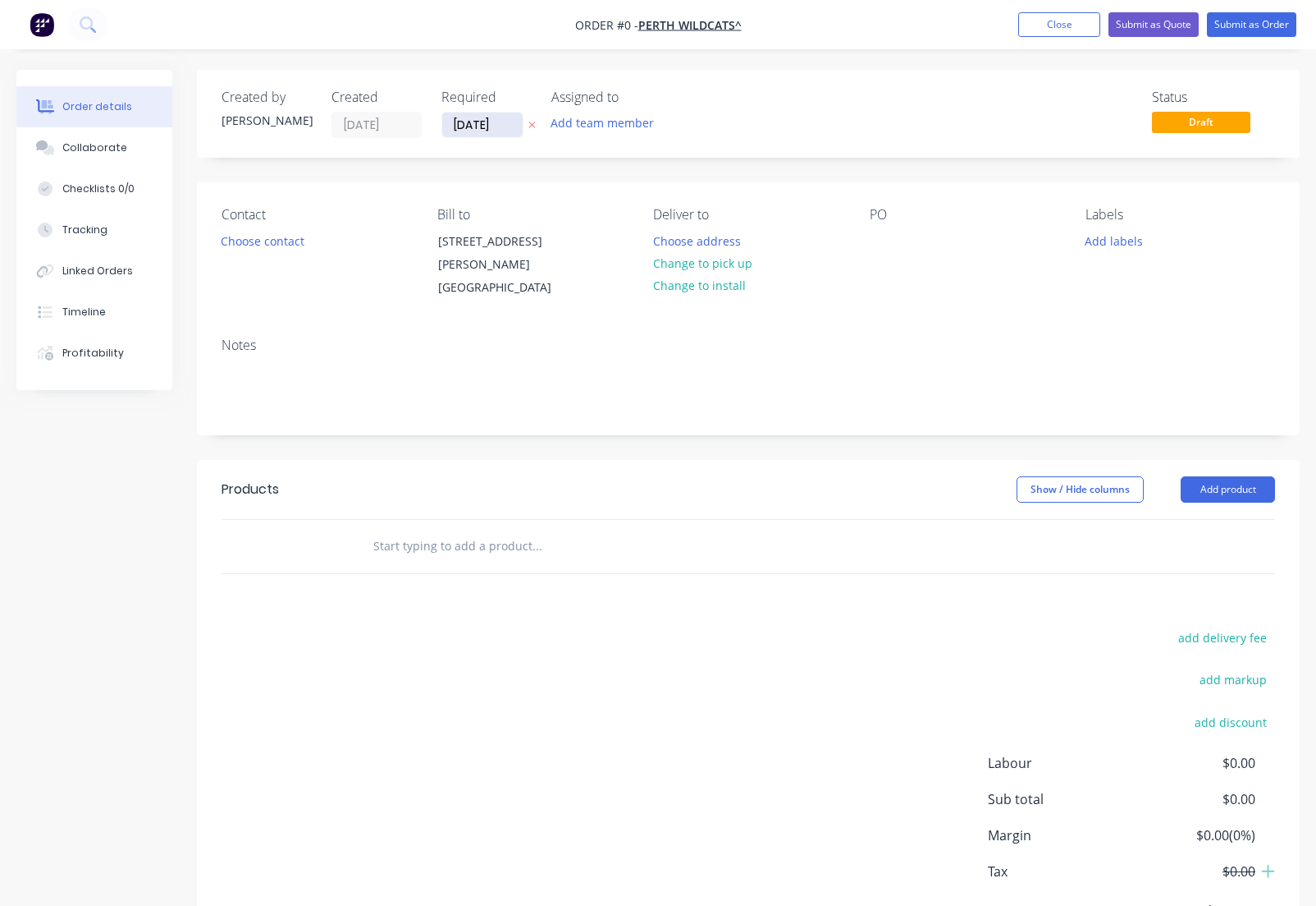
click at [506, 123] on input "[DATE]" at bounding box center [483, 125] width 80 height 25
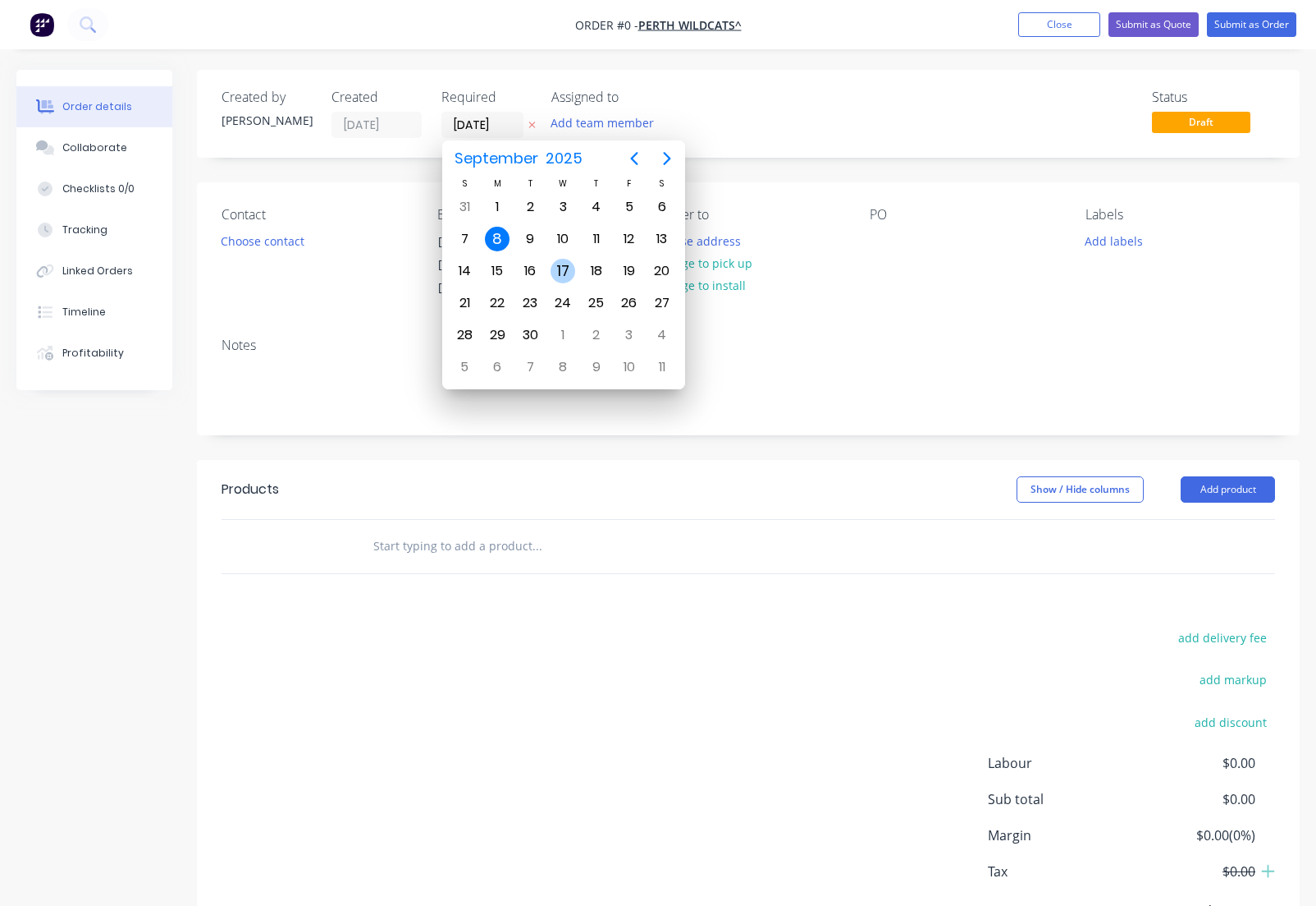
click at [564, 268] on div "17" at bounding box center [563, 270] width 24 height 25
type input "[DATE]"
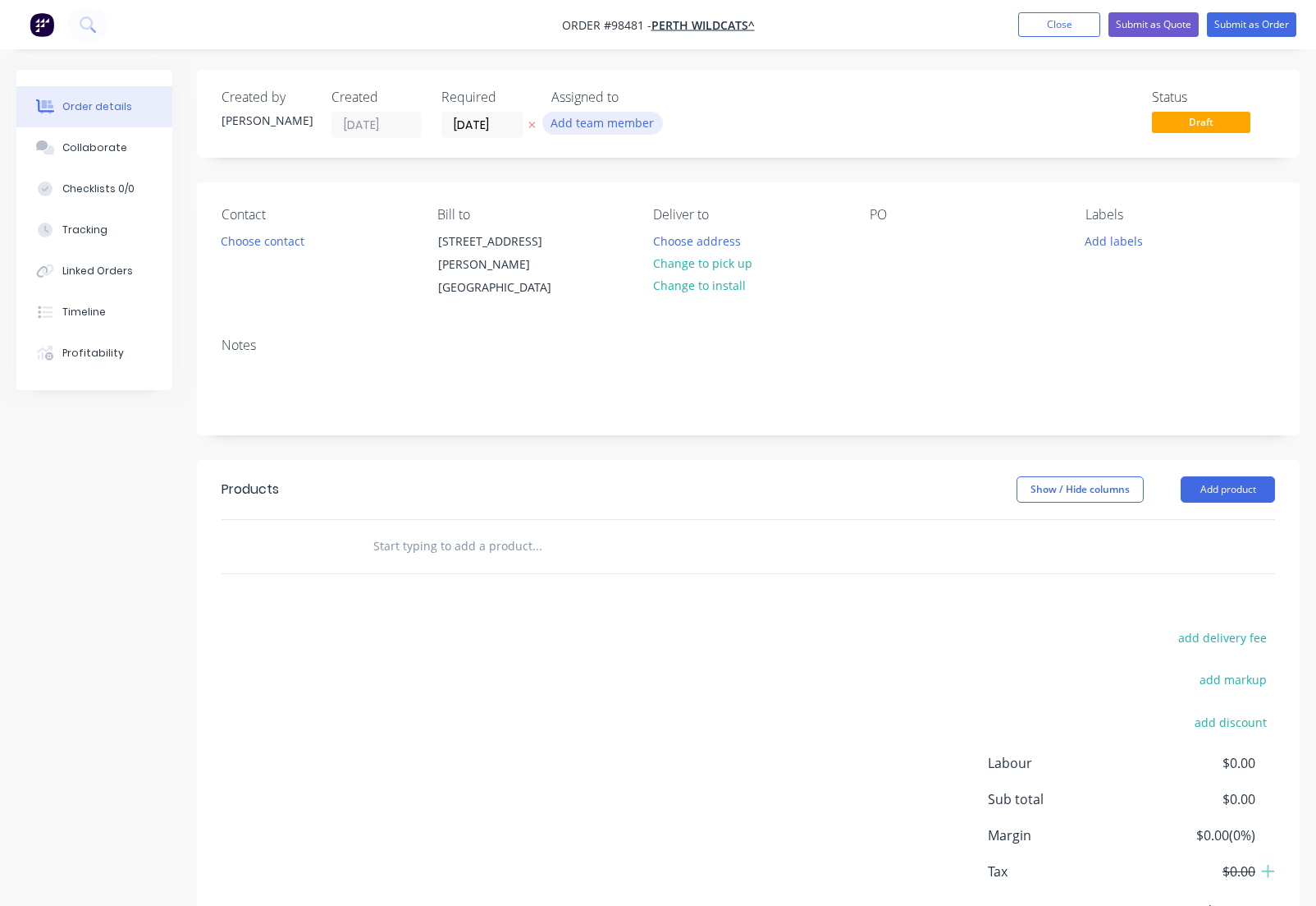
click at [601, 128] on button "Add team member" at bounding box center [603, 123] width 121 height 22
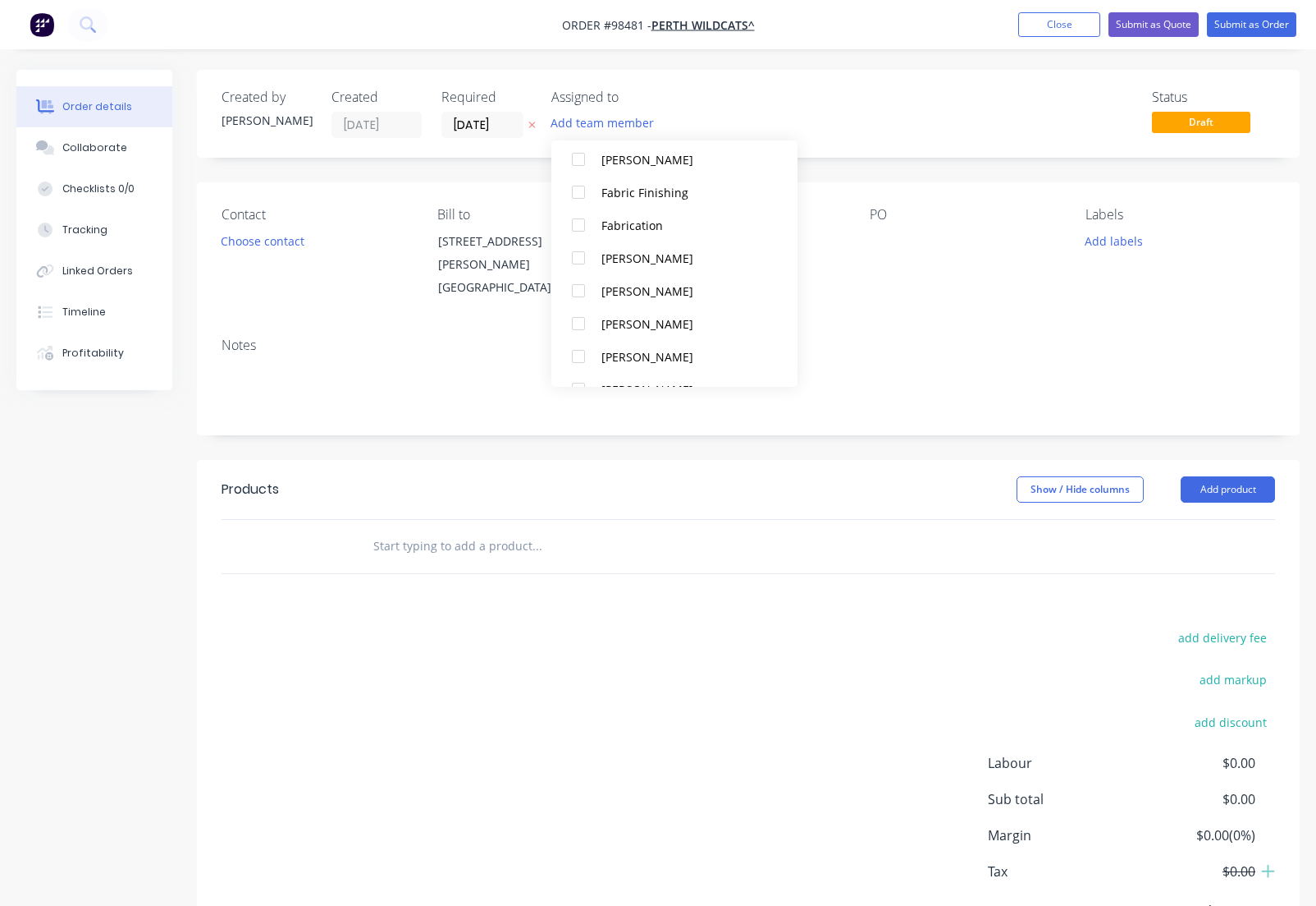
scroll to position [509, 0]
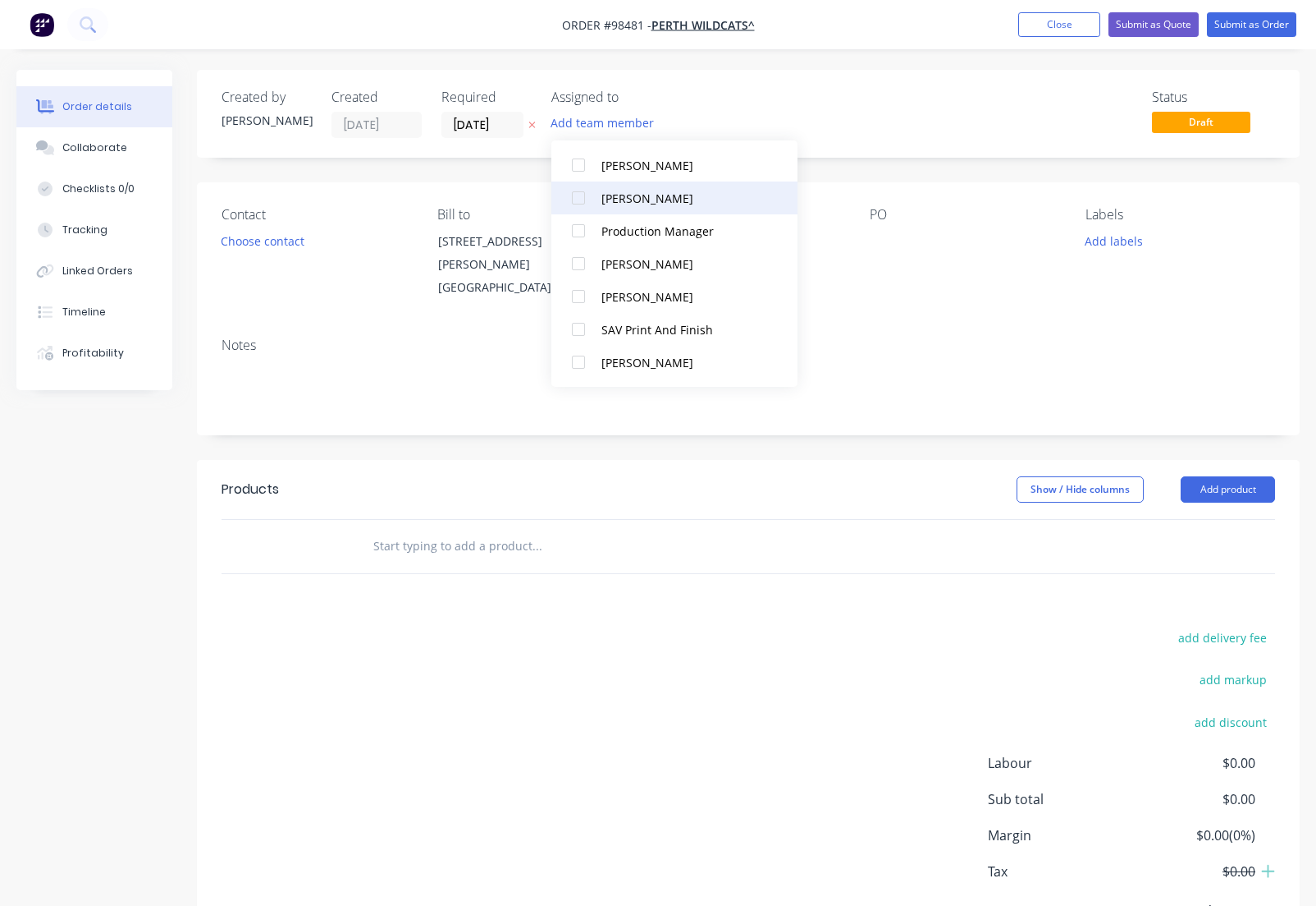
click at [631, 207] on button "[PERSON_NAME]" at bounding box center [674, 198] width 246 height 33
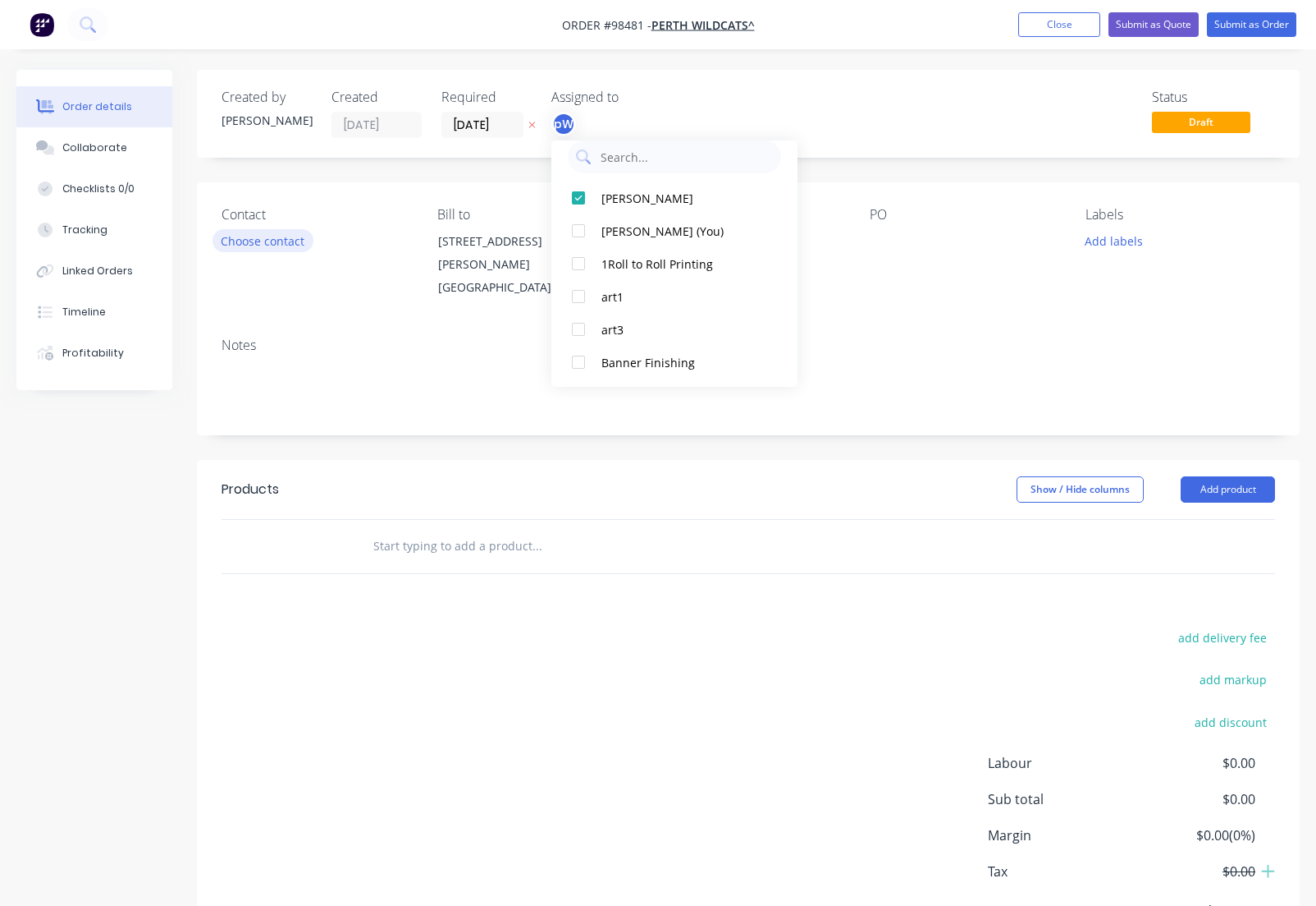
click at [242, 247] on button "Choose contact" at bounding box center [262, 240] width 101 height 22
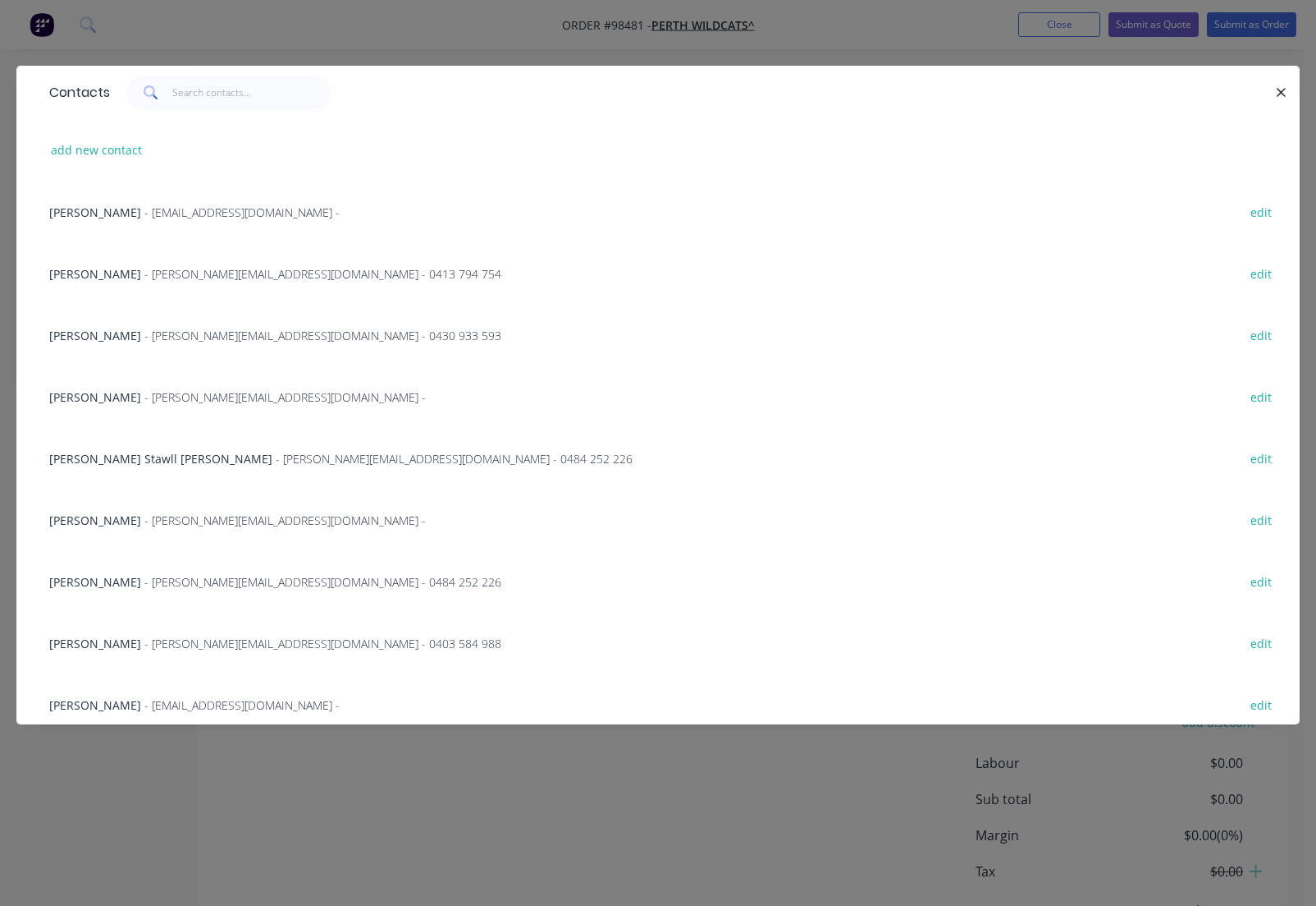
scroll to position [10, 0]
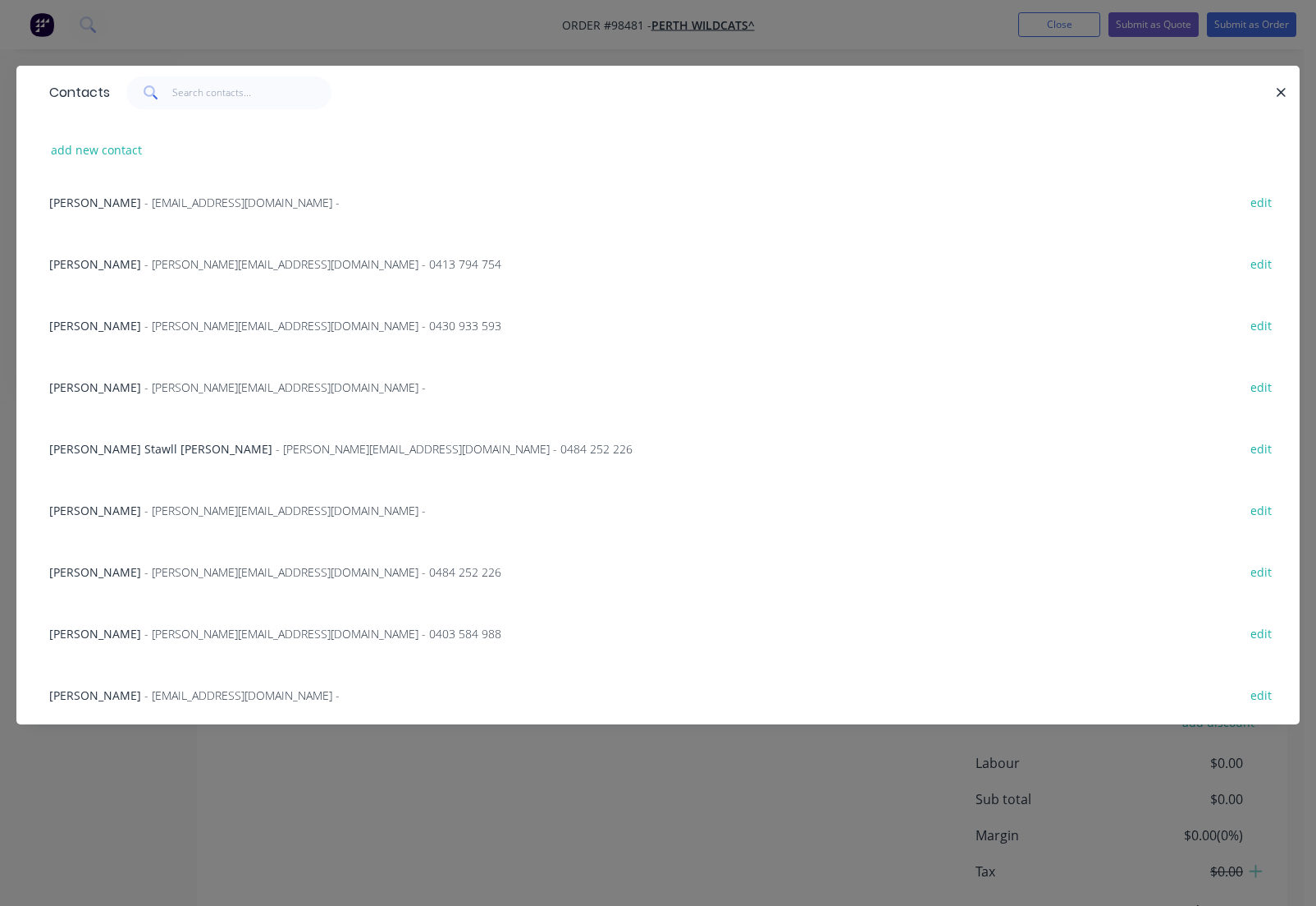
click at [174, 639] on span "- [PERSON_NAME][EMAIL_ADDRESS][DOMAIN_NAME] - 0403 584 988" at bounding box center [323, 634] width 357 height 16
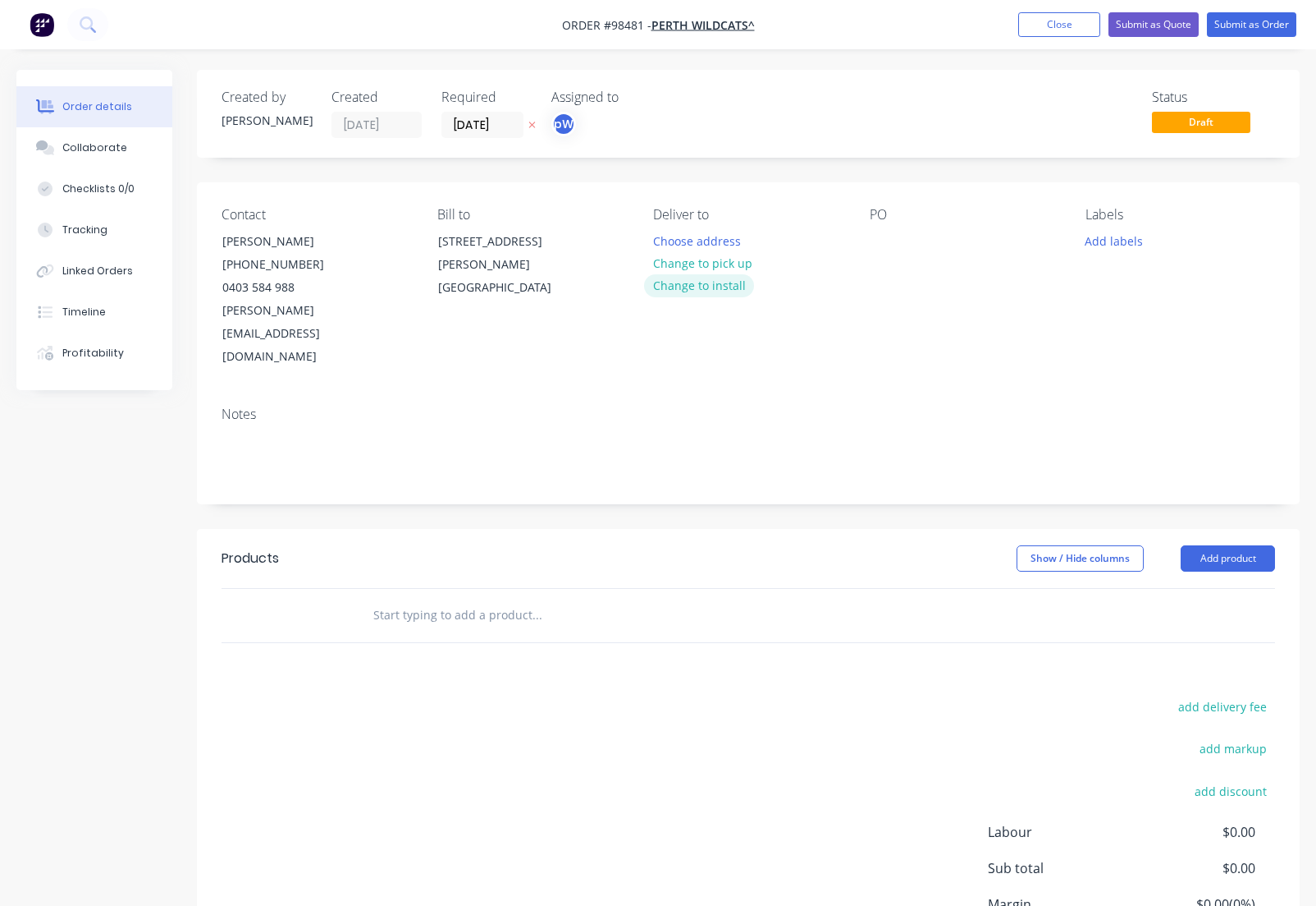
click at [704, 289] on button "Change to install" at bounding box center [699, 284] width 110 height 22
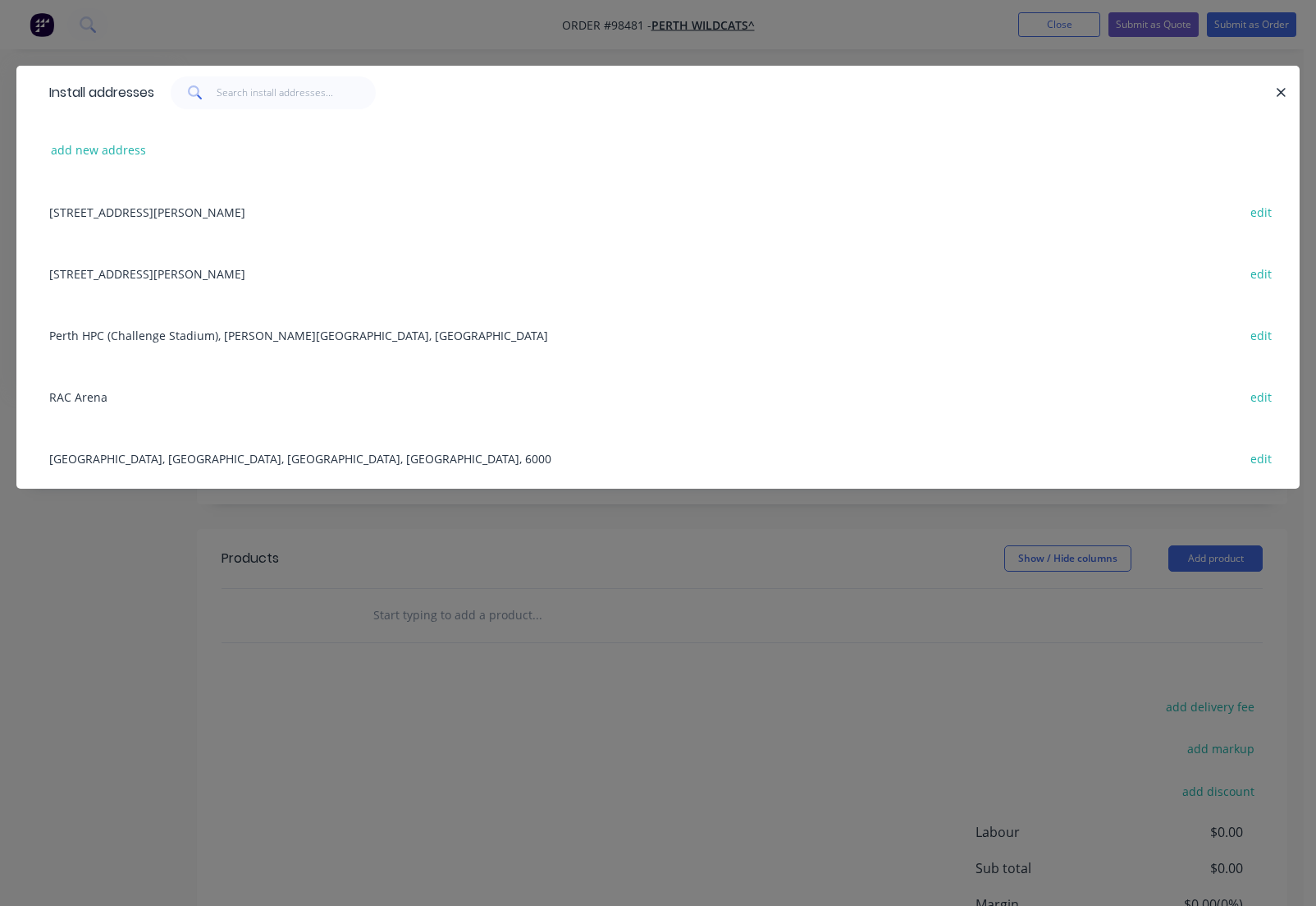
click at [107, 463] on div "[GEOGRAPHIC_DATA], [GEOGRAPHIC_DATA], [GEOGRAPHIC_DATA], [GEOGRAPHIC_DATA], 600…" at bounding box center [658, 458] width 1235 height 61
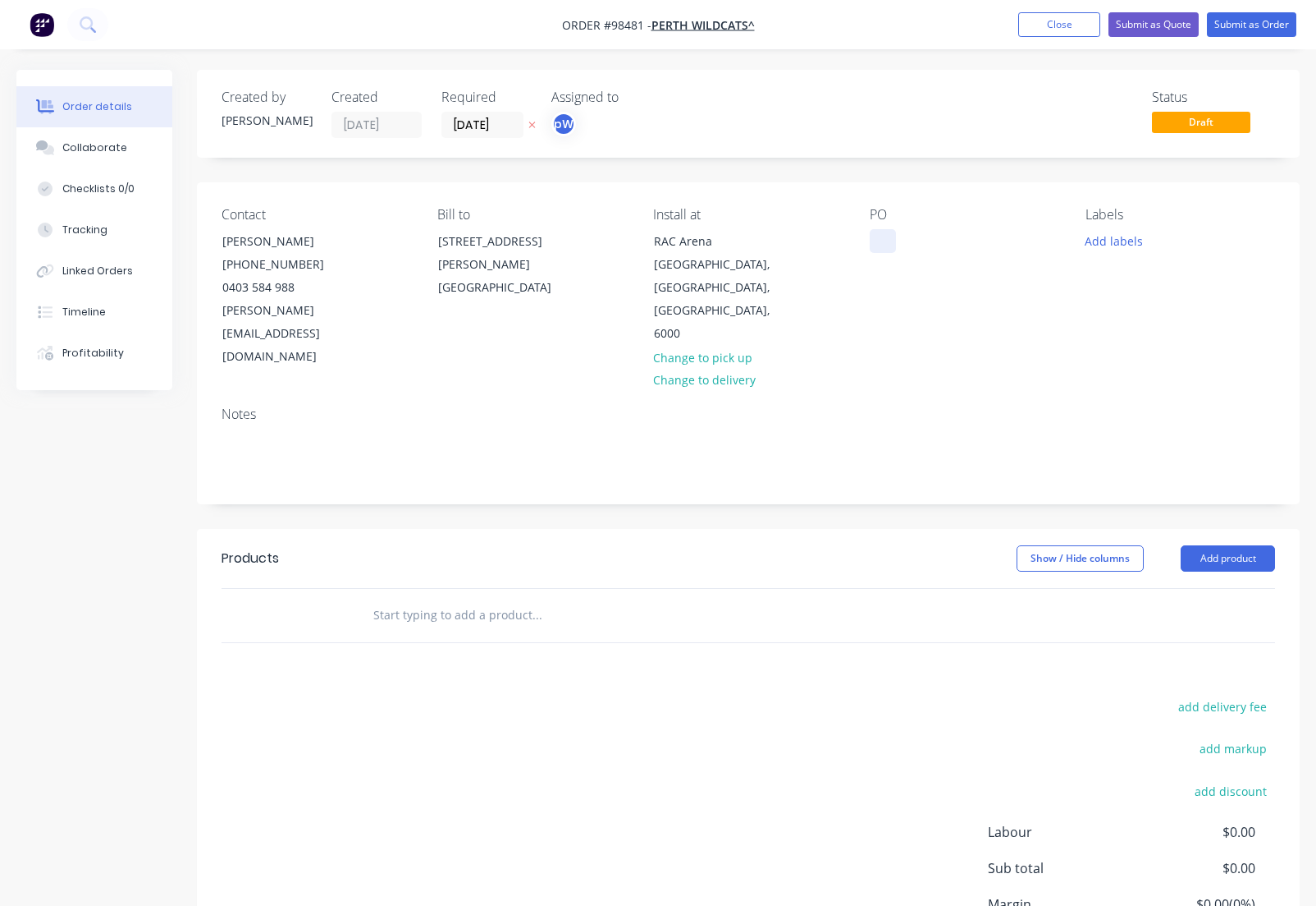
click at [877, 245] on div at bounding box center [883, 241] width 26 height 24
click at [1101, 244] on button "Add labels" at bounding box center [1115, 240] width 75 height 22
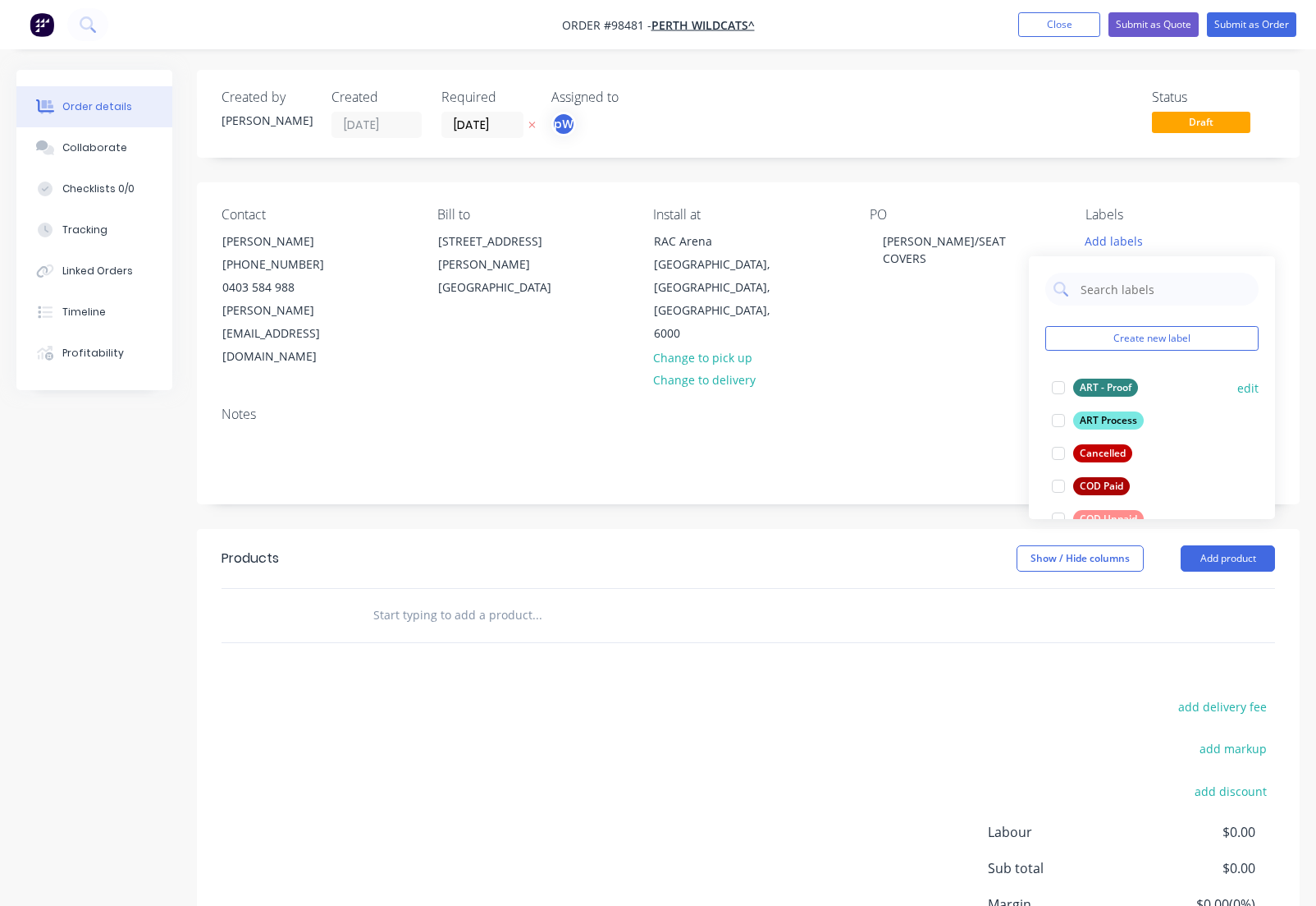
click at [1103, 390] on div "ART - Proof" at bounding box center [1106, 387] width 65 height 18
click at [1104, 412] on div "ART Process" at bounding box center [1109, 412] width 71 height 18
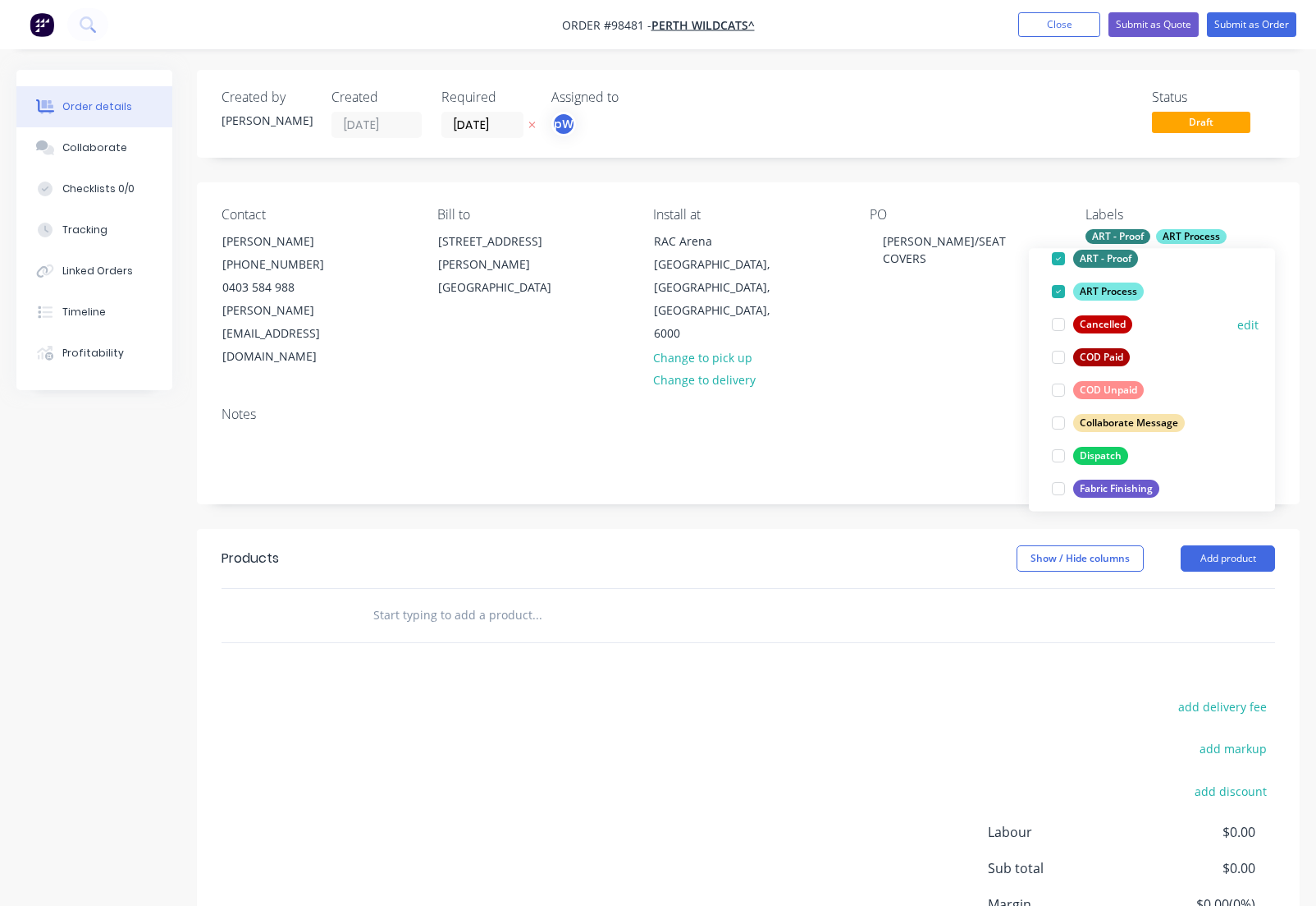
scroll to position [123, 0]
click at [1091, 457] on div "Dispatch" at bounding box center [1101, 453] width 55 height 18
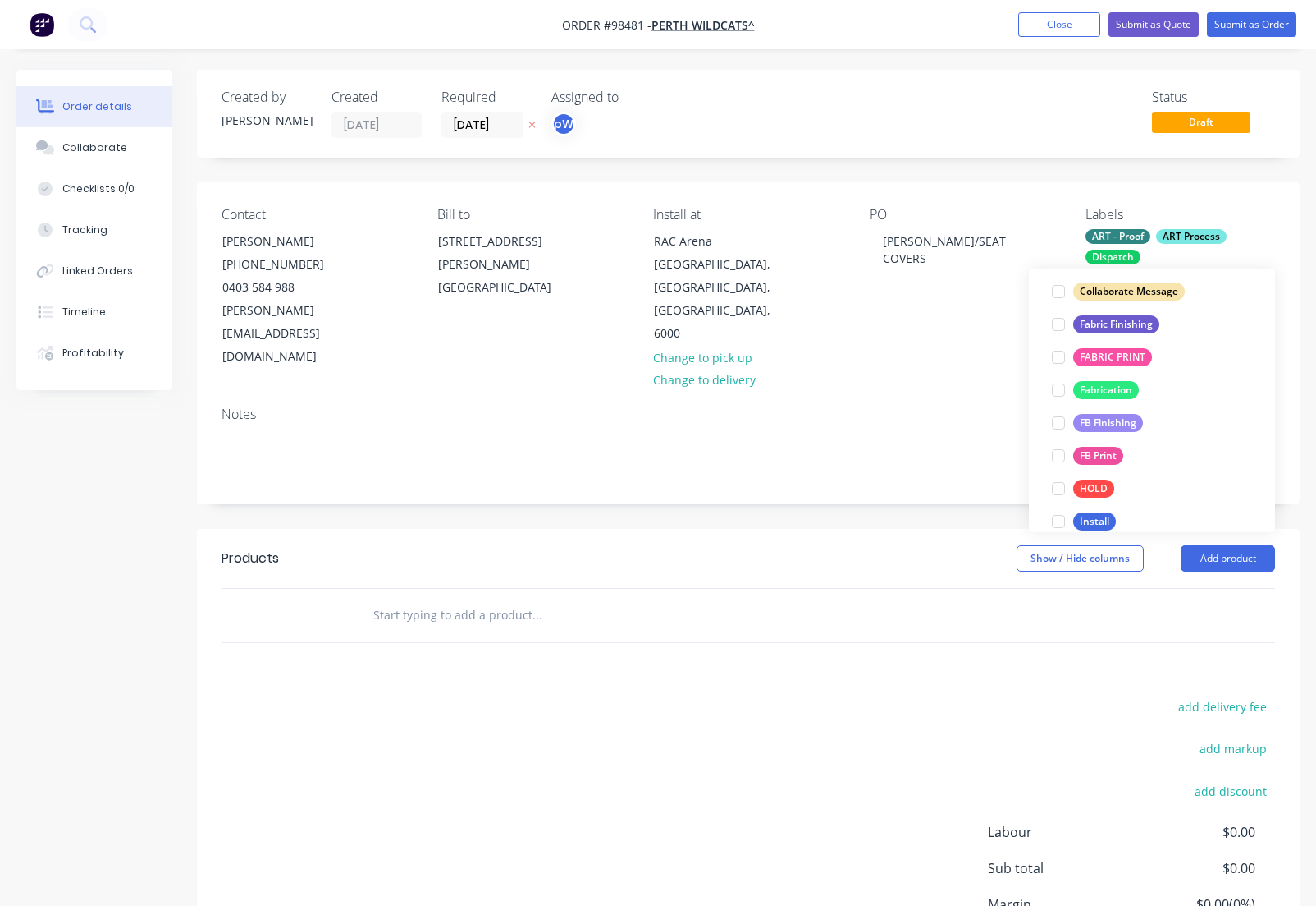
scroll to position [311, 0]
click at [1094, 322] on div "Fabric Finishing" at bounding box center [1116, 320] width 86 height 18
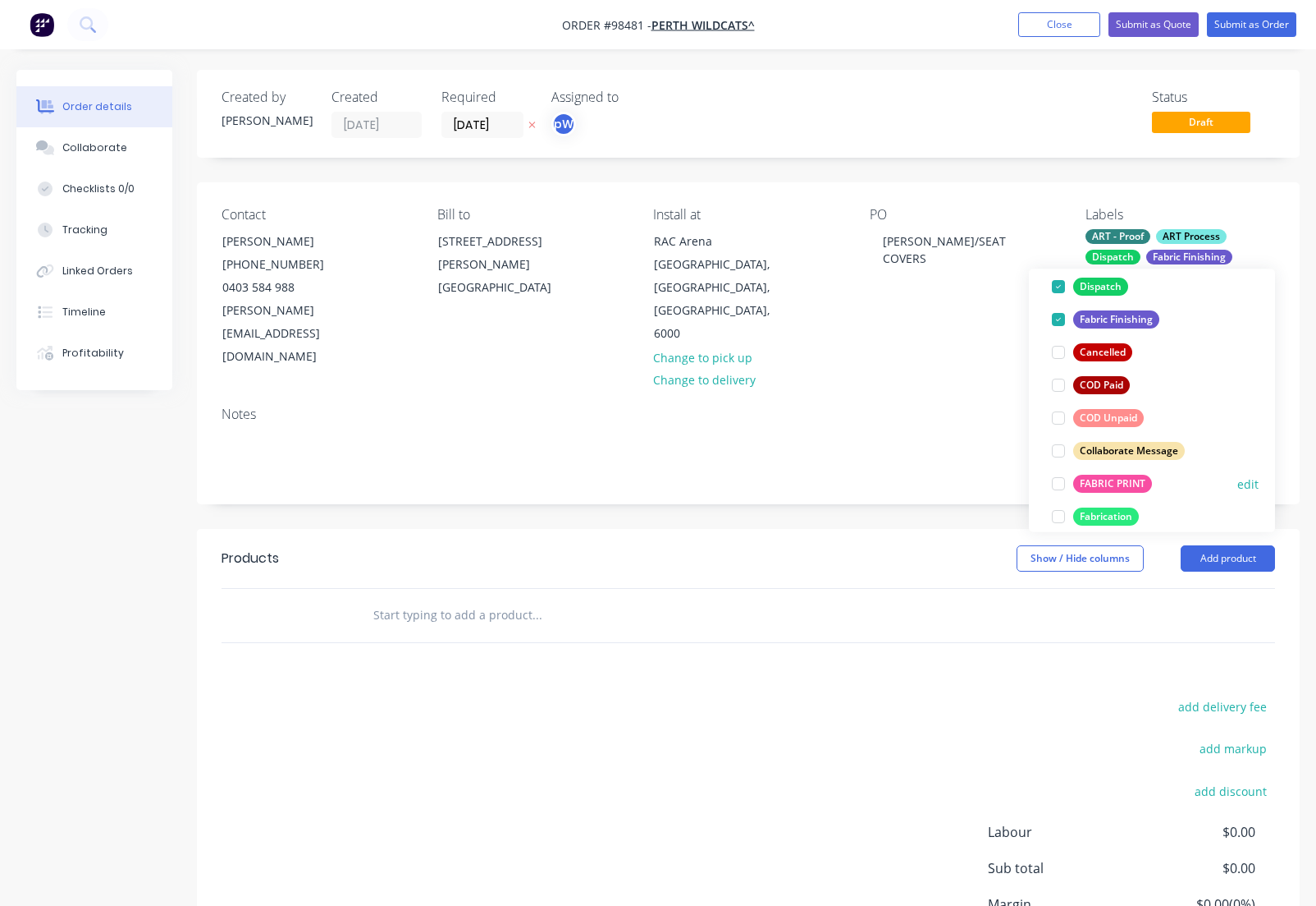
click at [1095, 482] on div "FABRIC PRINT" at bounding box center [1113, 483] width 79 height 18
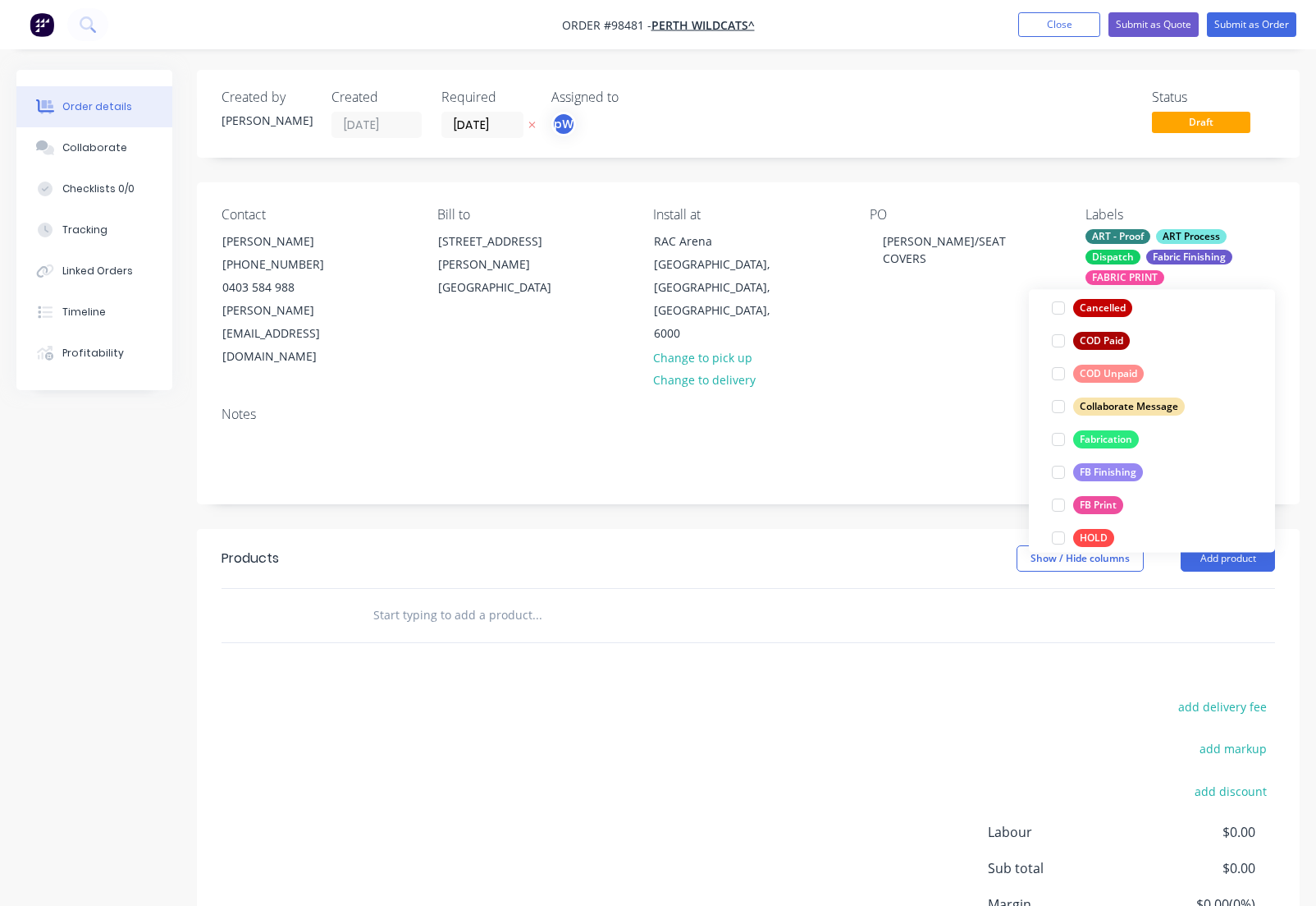
scroll to position [284, 0]
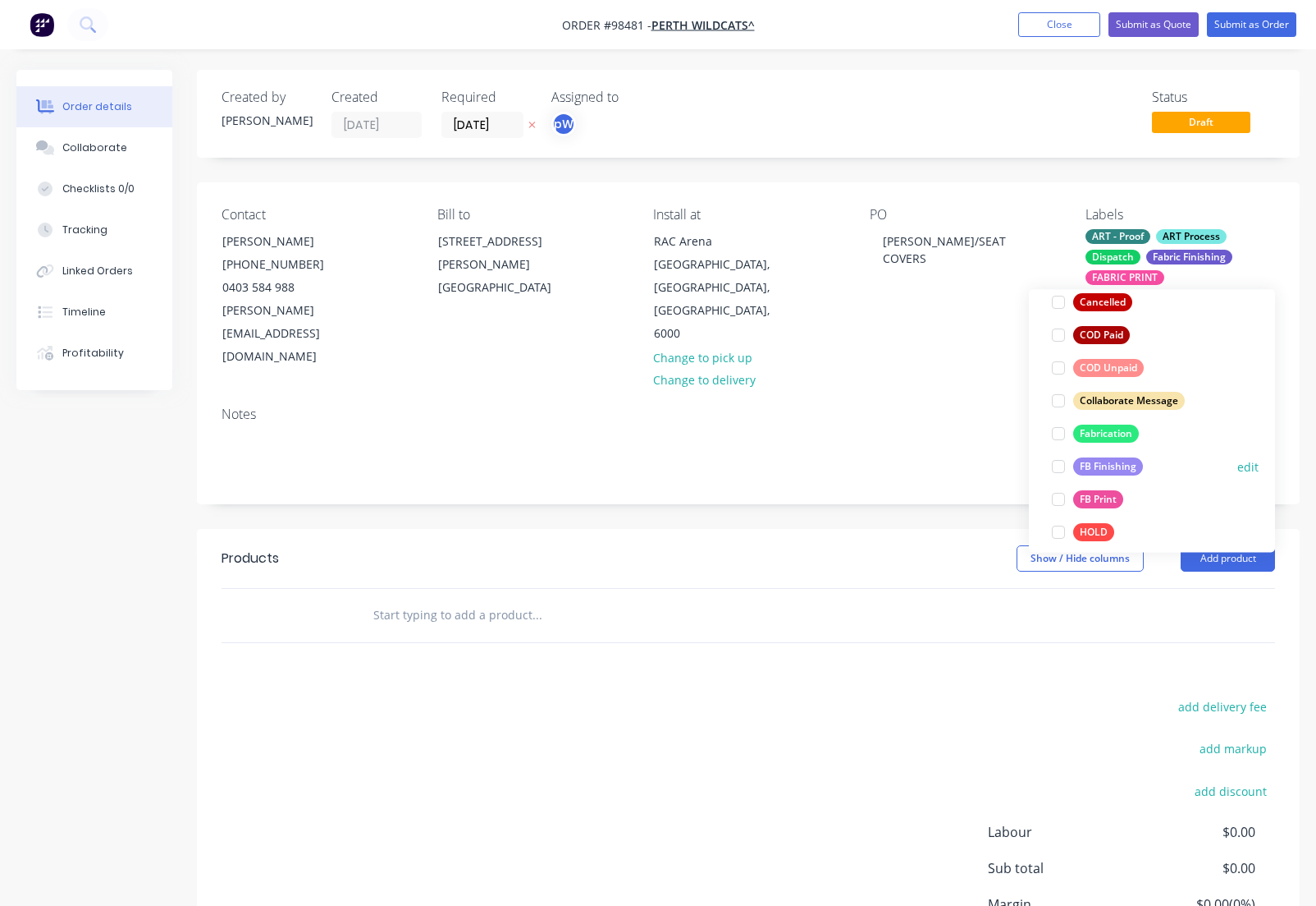
click at [1093, 467] on div "FB Finishing" at bounding box center [1109, 466] width 70 height 18
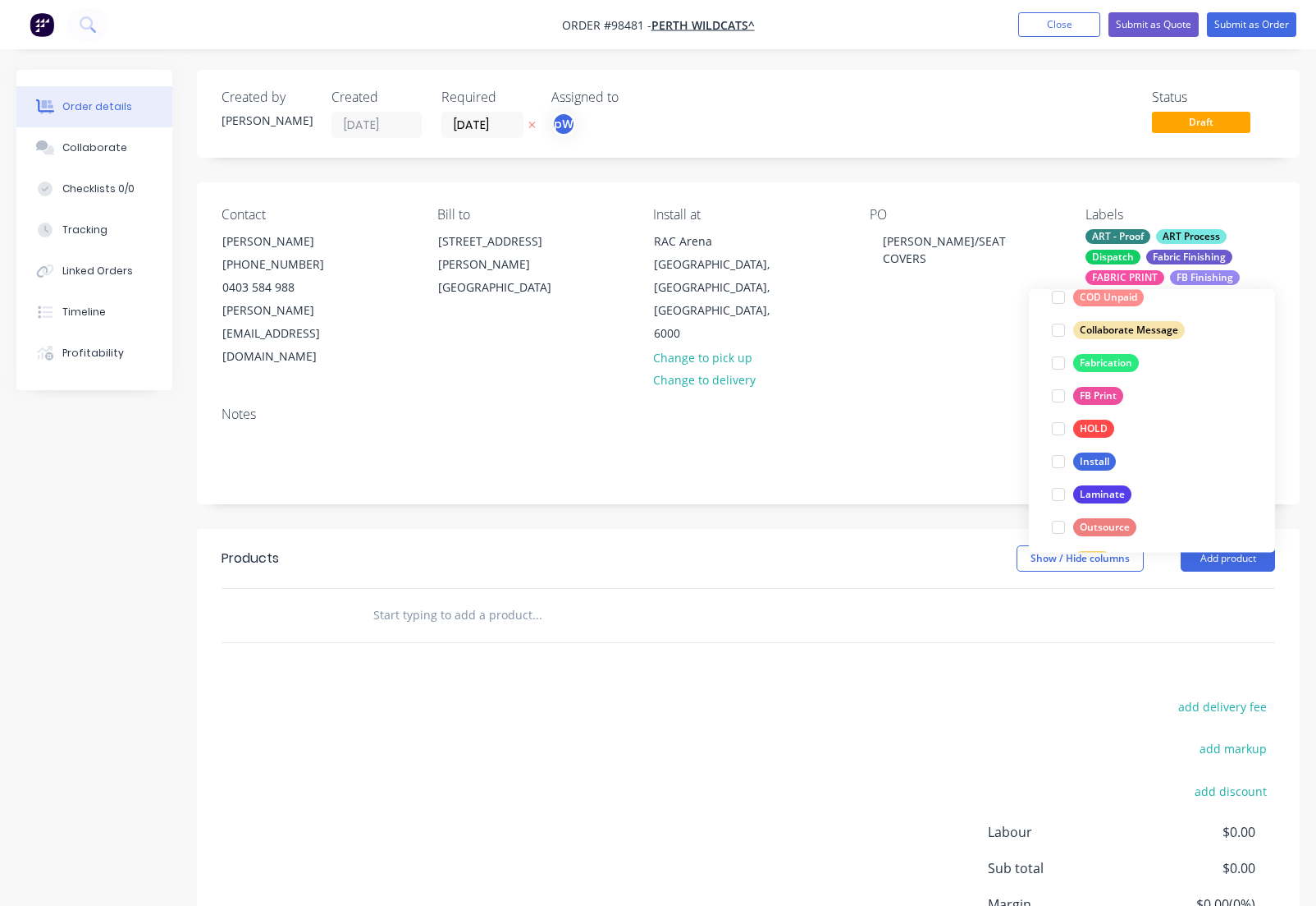
scroll to position [398, 0]
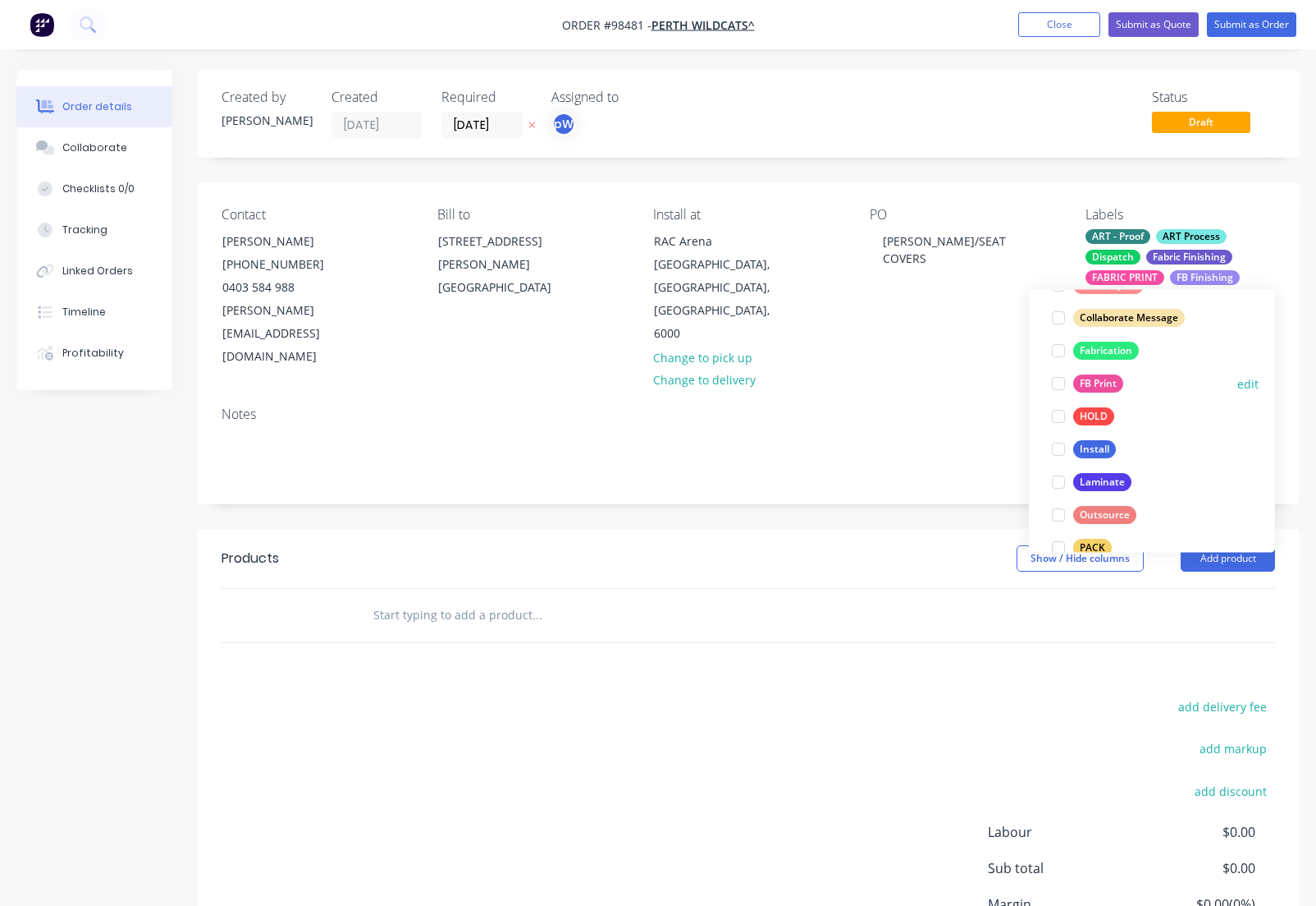
click at [1089, 385] on div "FB Print" at bounding box center [1098, 384] width 50 height 18
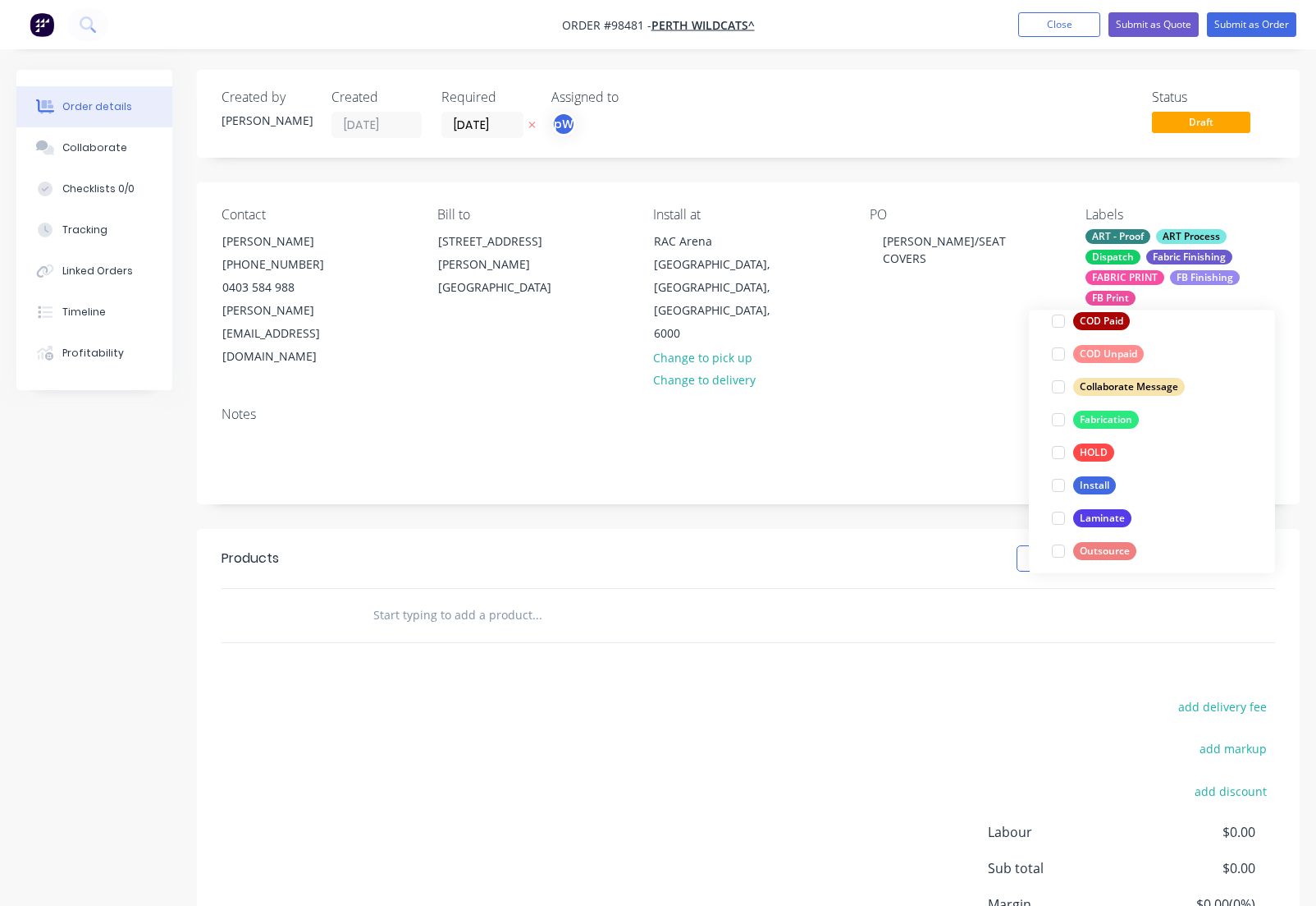
scroll to position [384, 0]
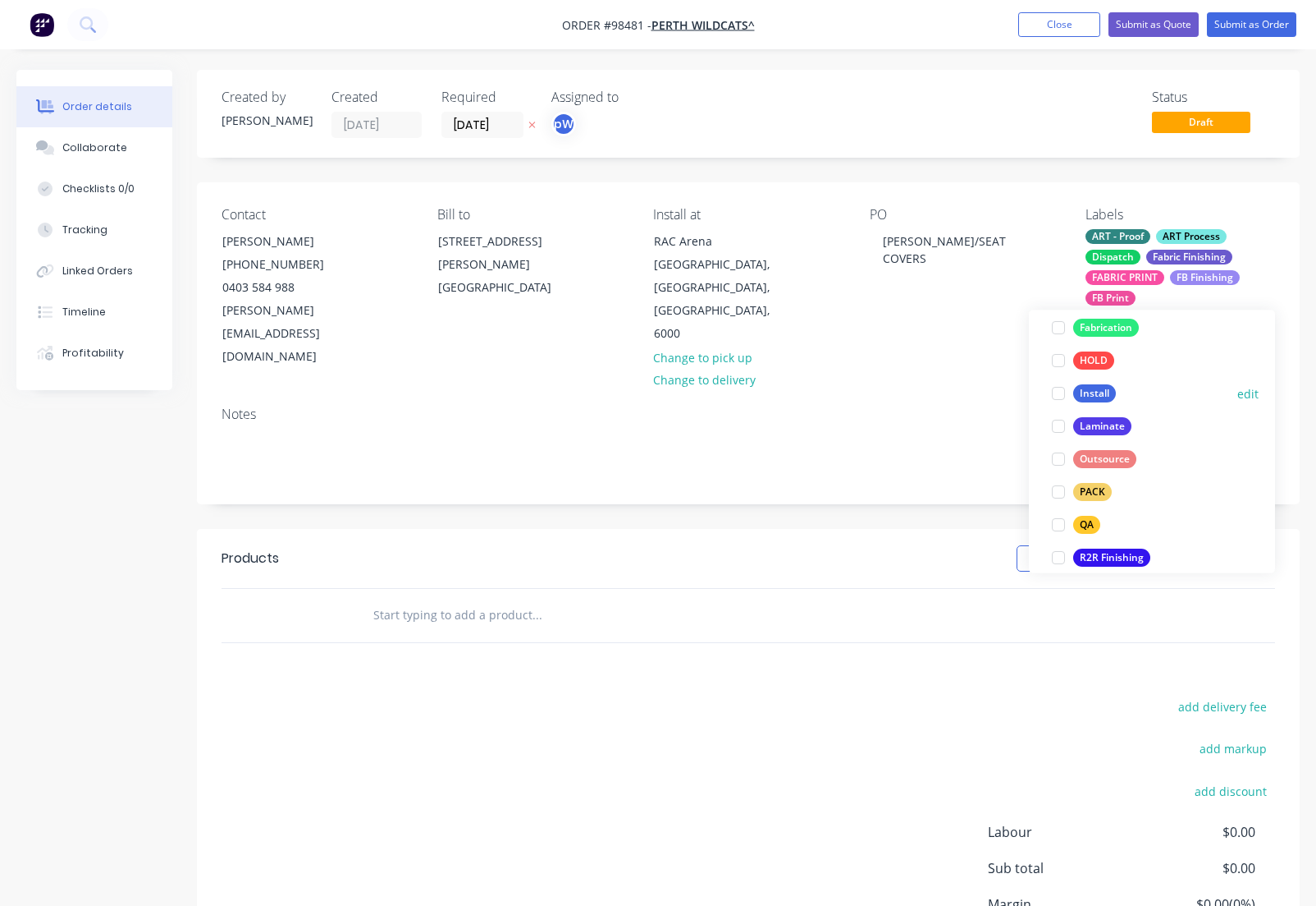
click at [1090, 392] on div "Install" at bounding box center [1095, 394] width 43 height 18
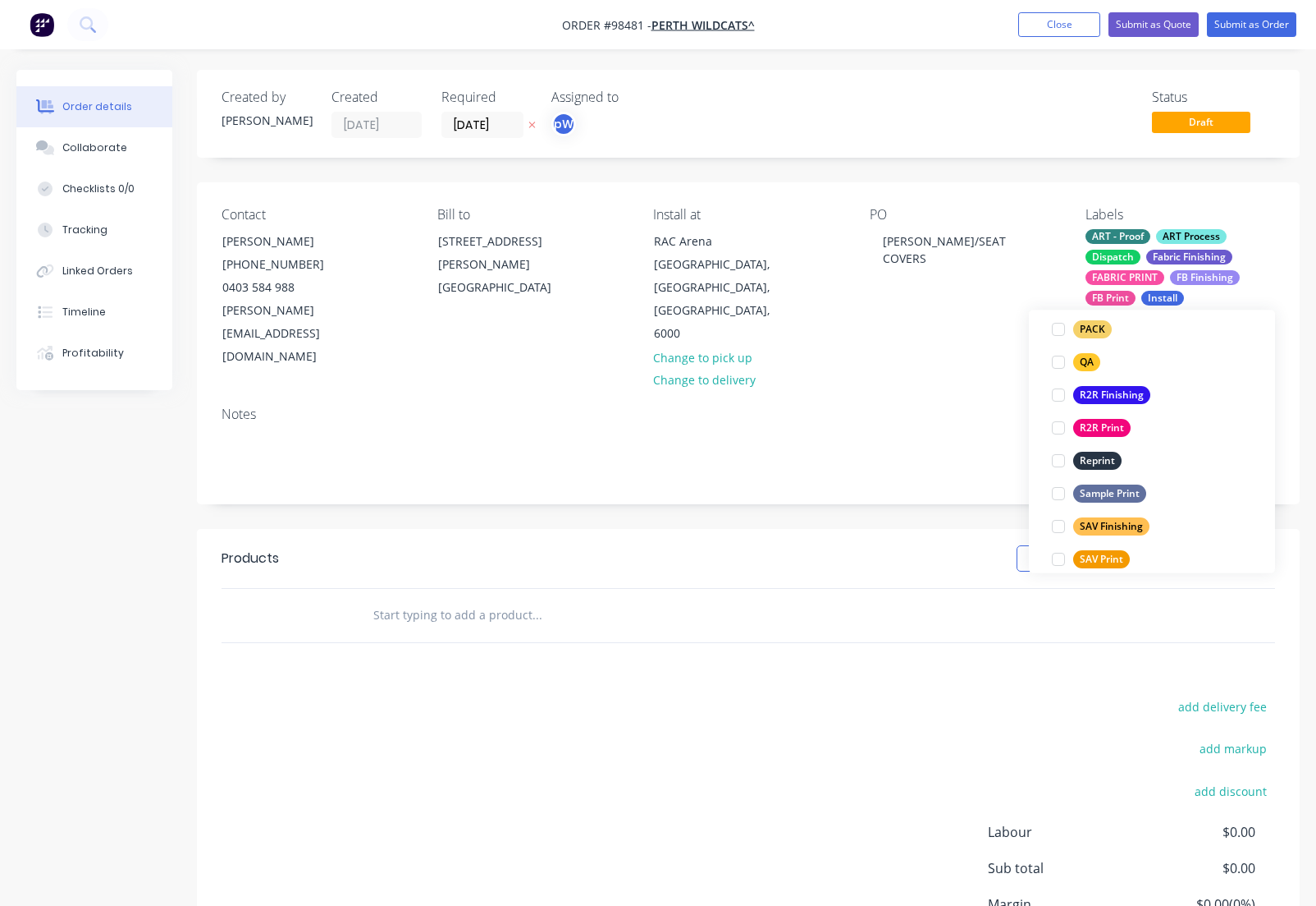
scroll to position [651, 0]
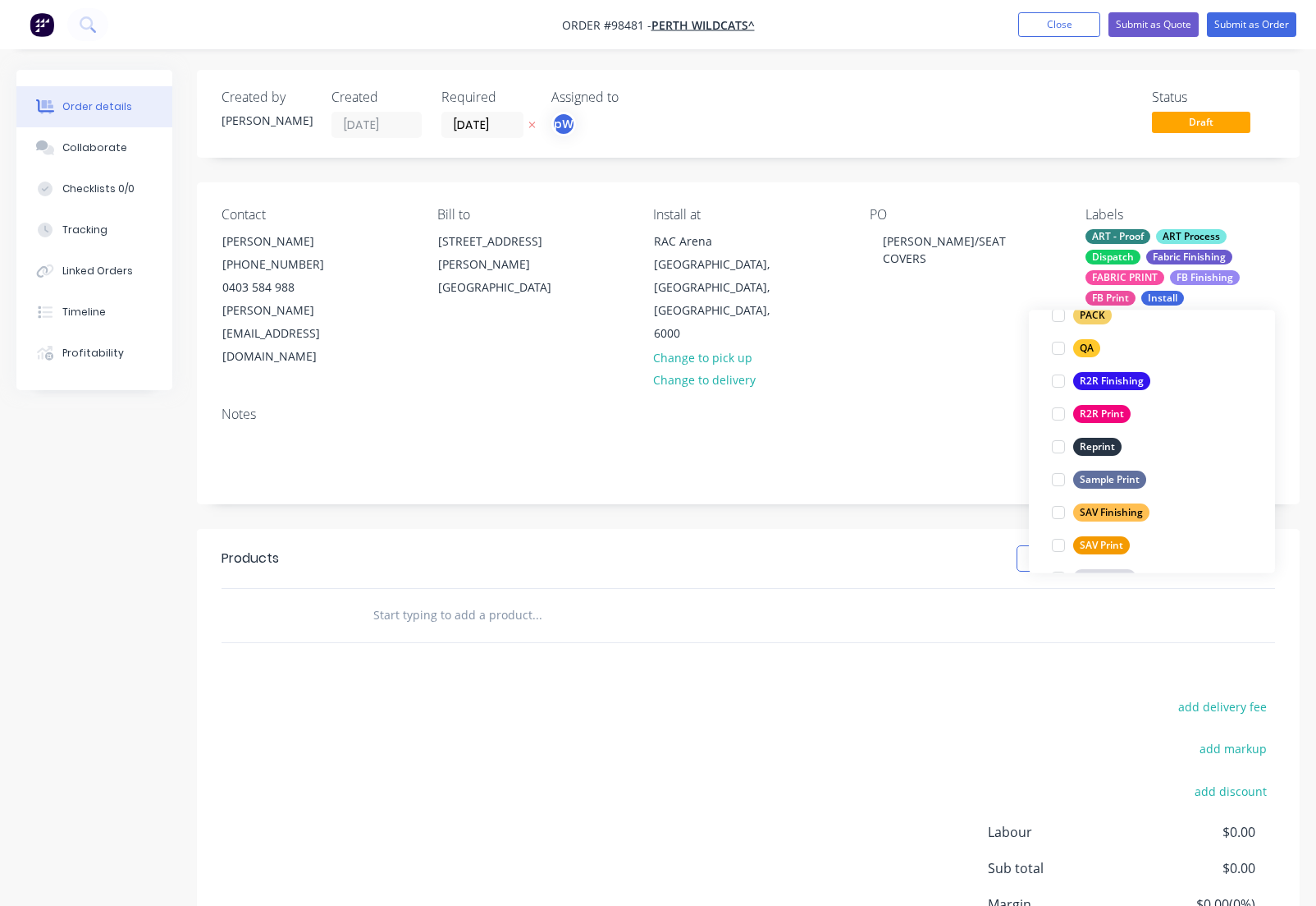
drag, startPoint x: 1088, startPoint y: 319, endPoint x: 1096, endPoint y: 346, distance: 28.2
click at [1088, 320] on div "PACK" at bounding box center [1093, 316] width 38 height 18
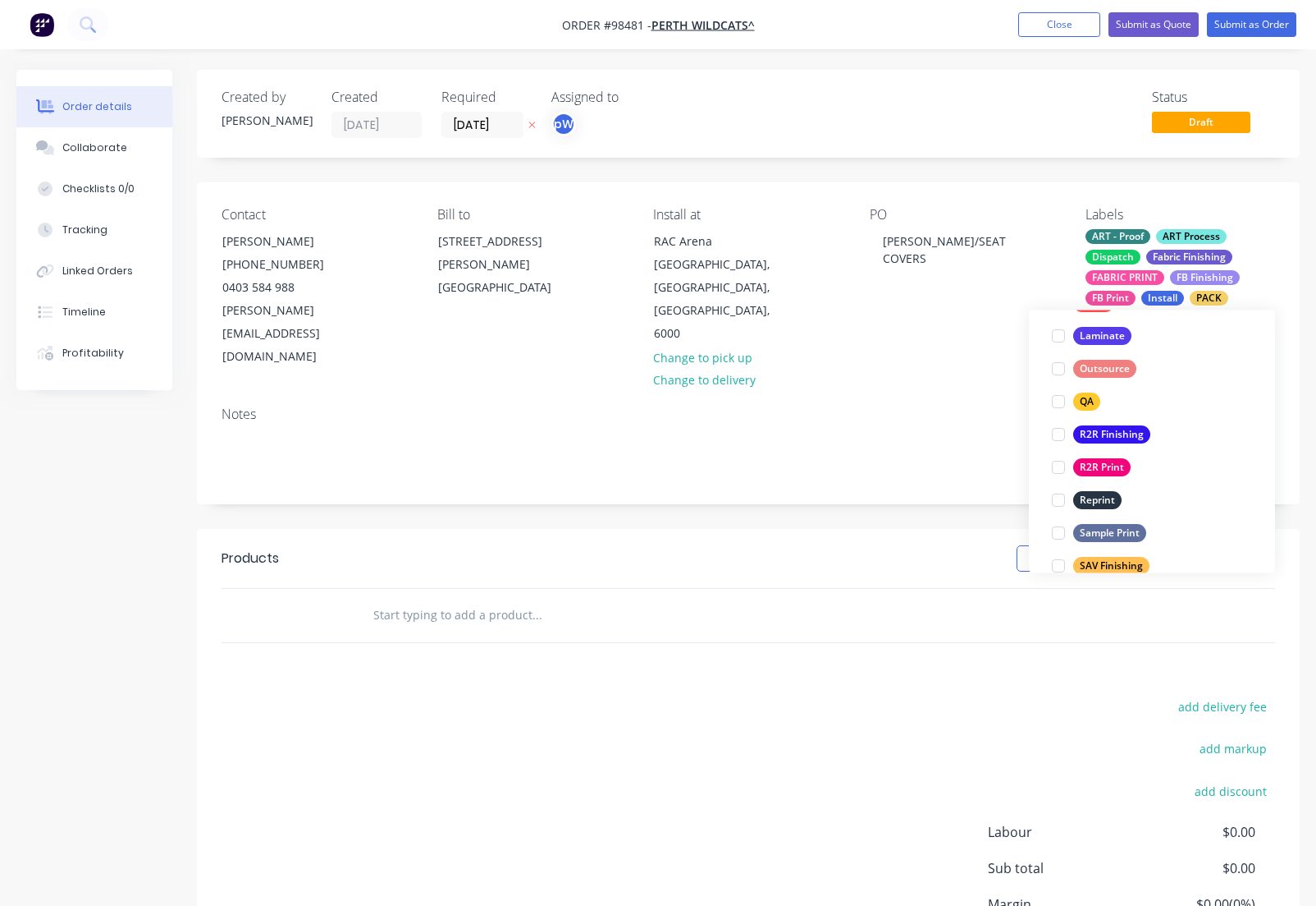
scroll to position [610, 0]
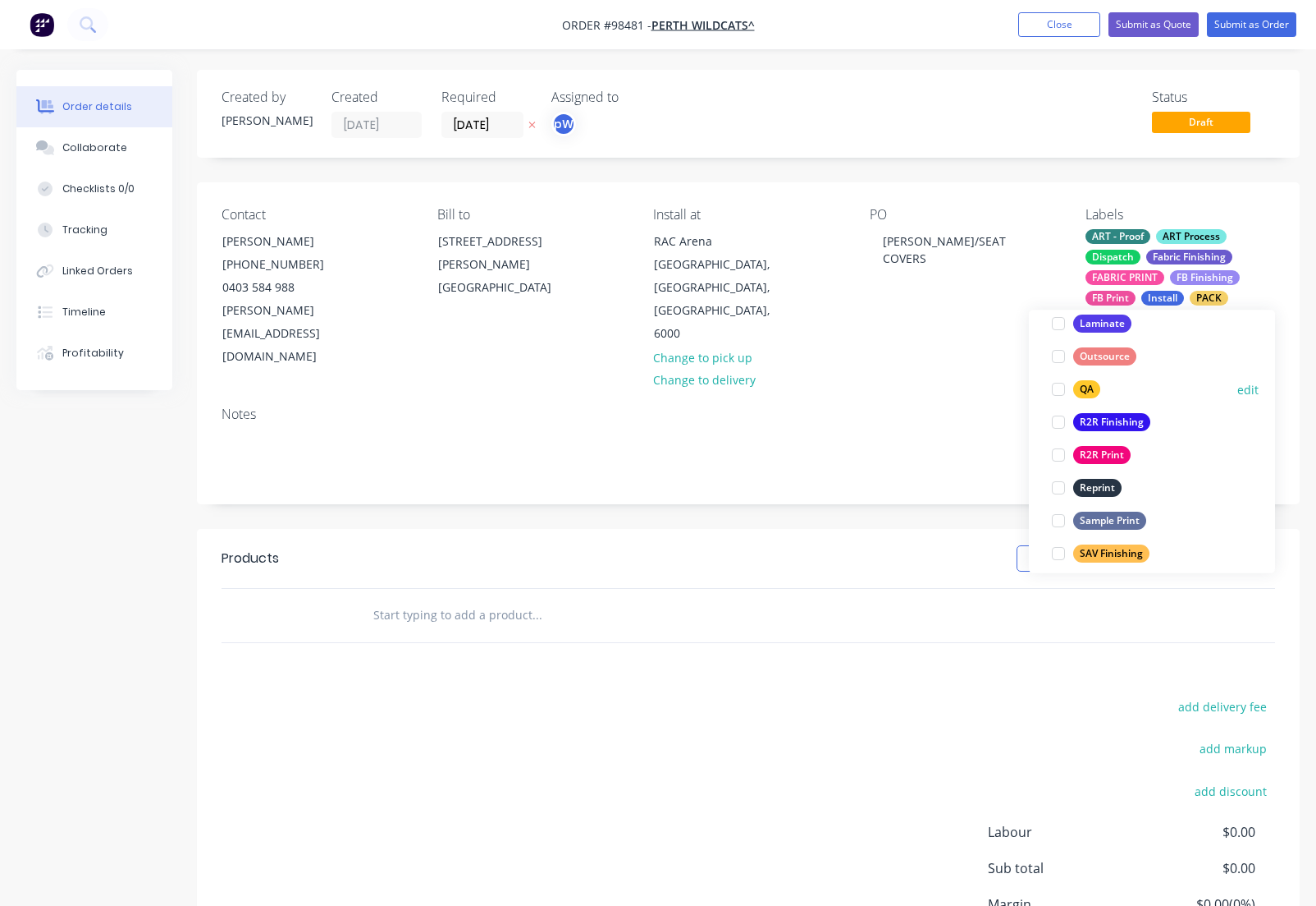
click at [1090, 391] on div "QA" at bounding box center [1087, 390] width 27 height 18
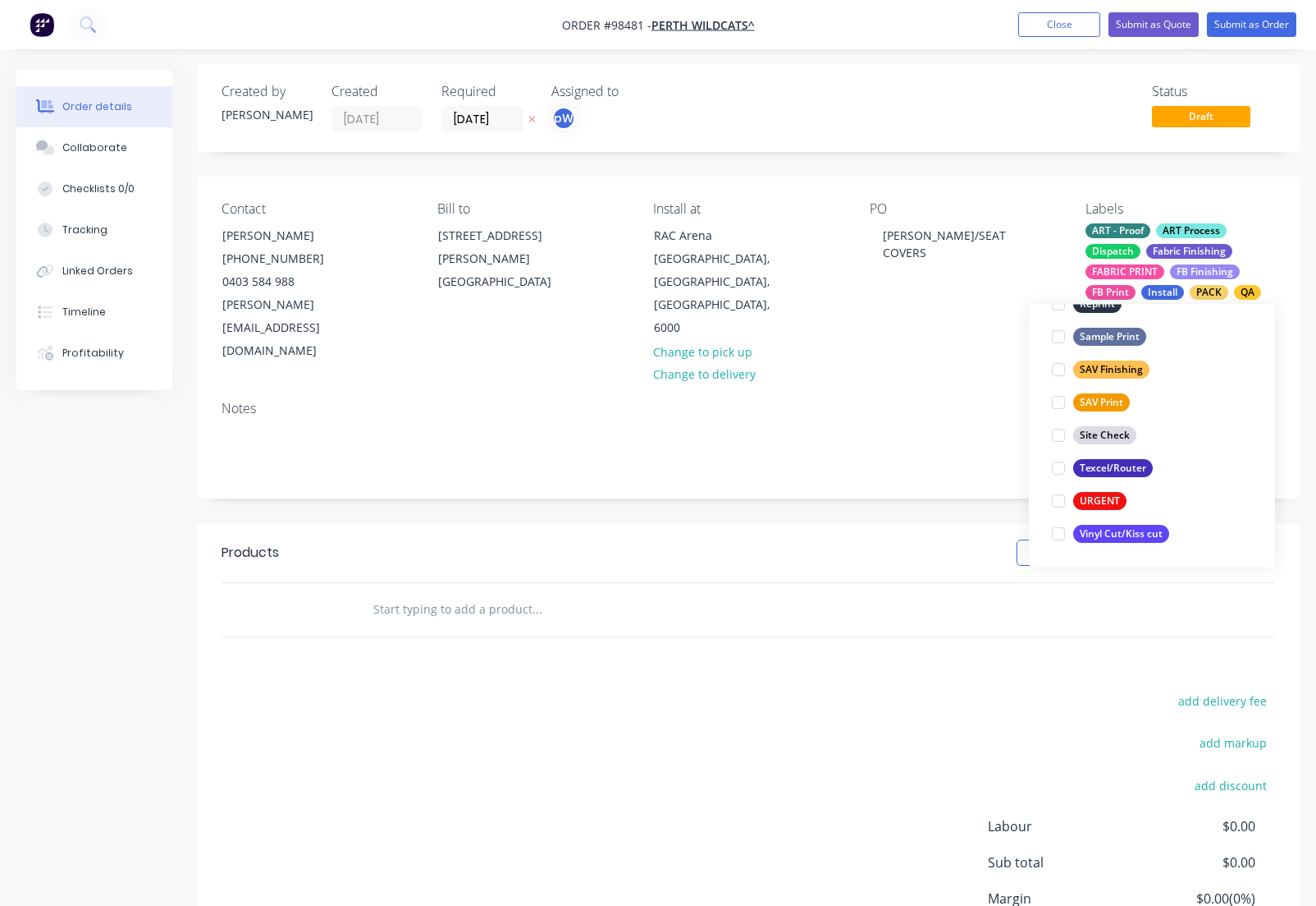
scroll to position [7, 0]
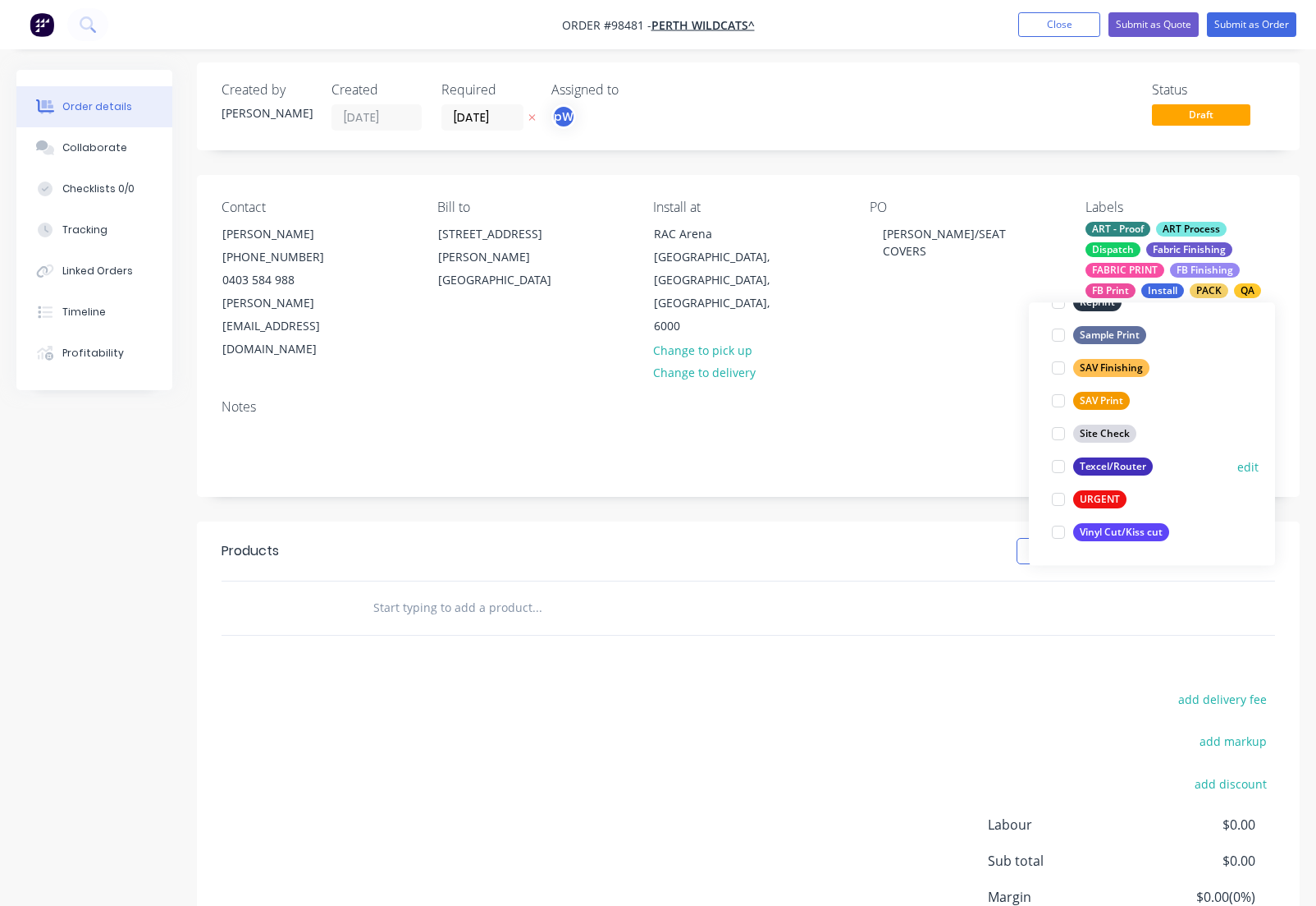
click at [1089, 472] on div "Texcel/Router" at bounding box center [1113, 467] width 80 height 18
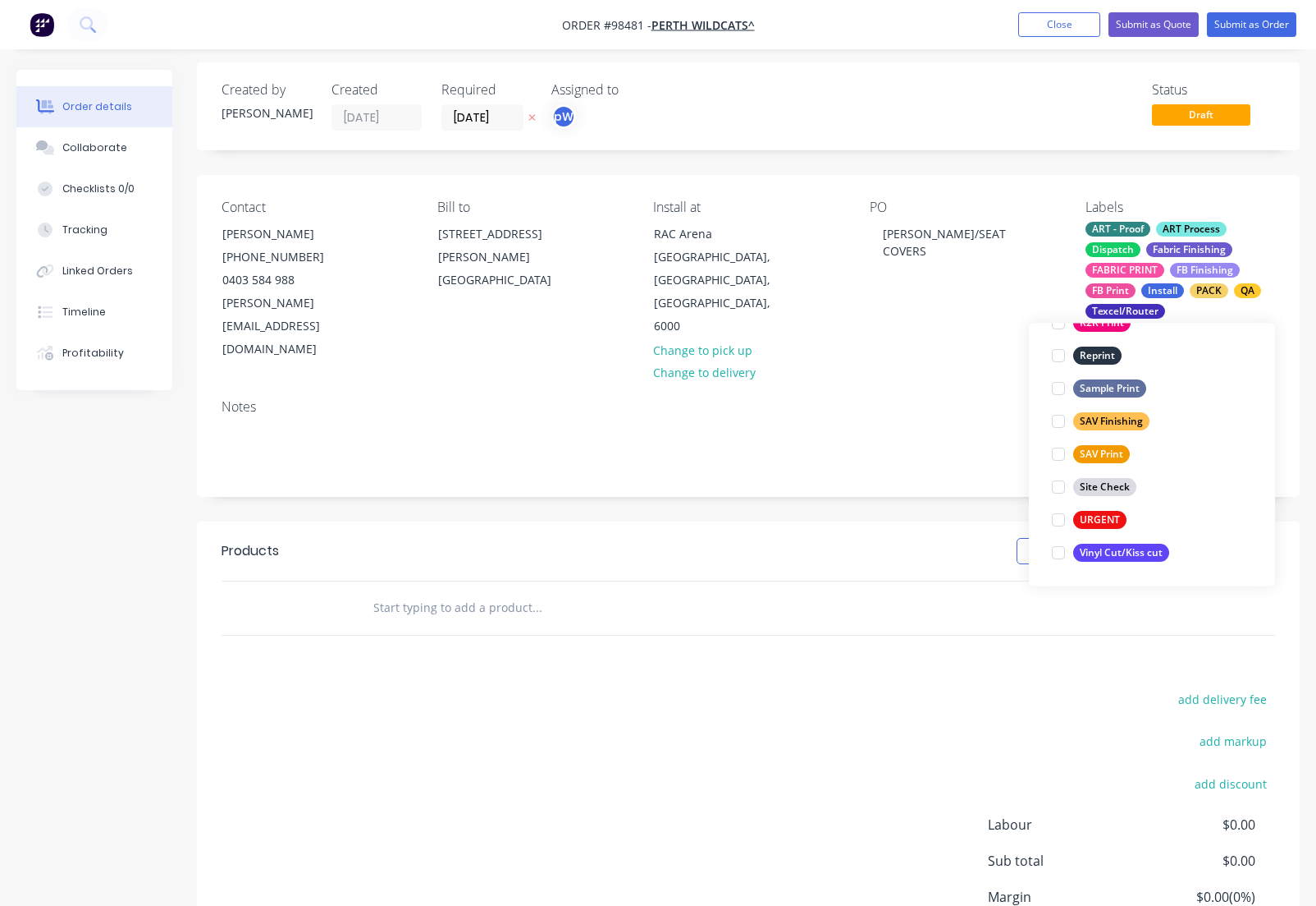
scroll to position [296, 0]
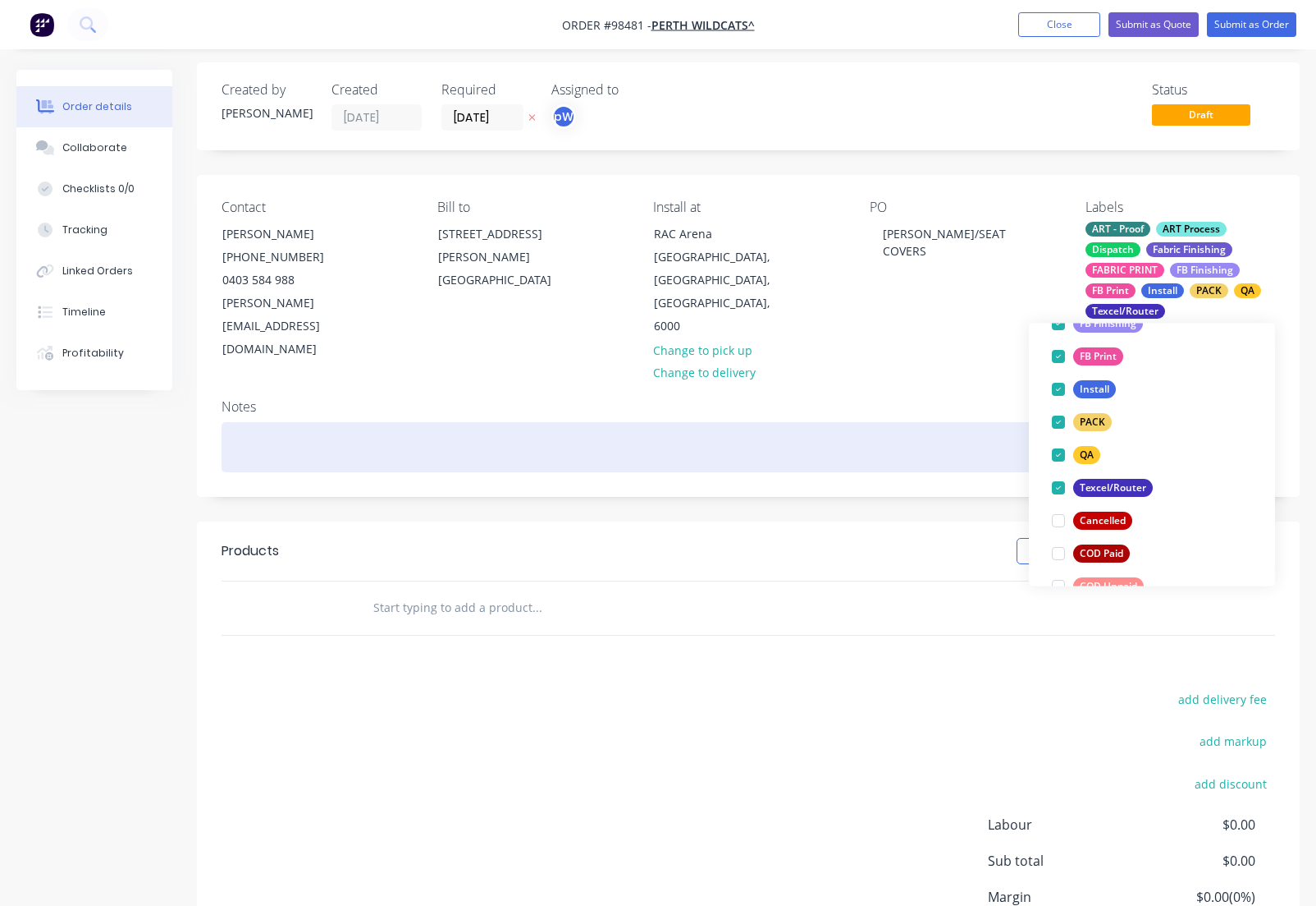
click at [396, 422] on div at bounding box center [748, 446] width 1054 height 50
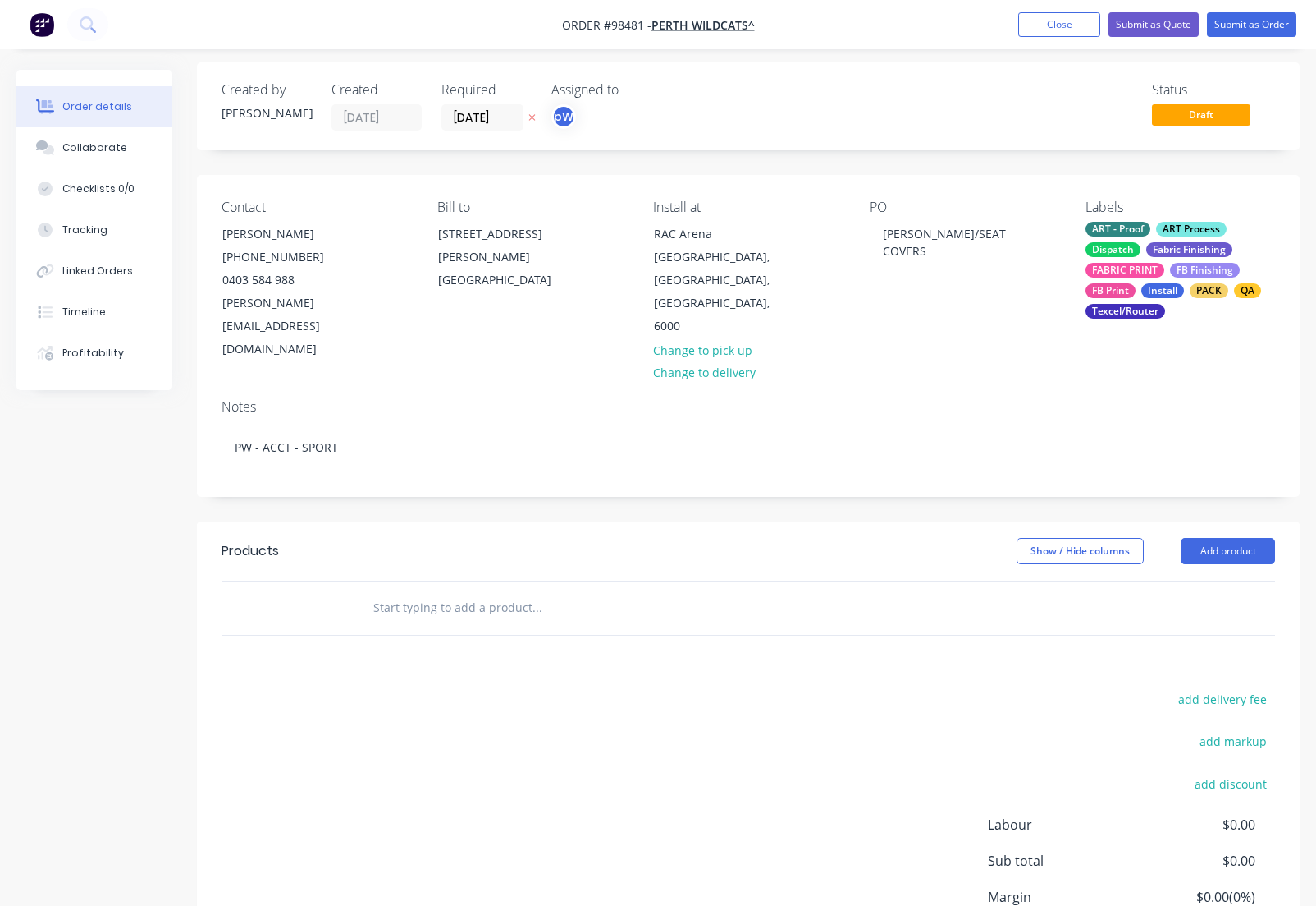
click at [394, 591] on input "text" at bounding box center [536, 608] width 328 height 33
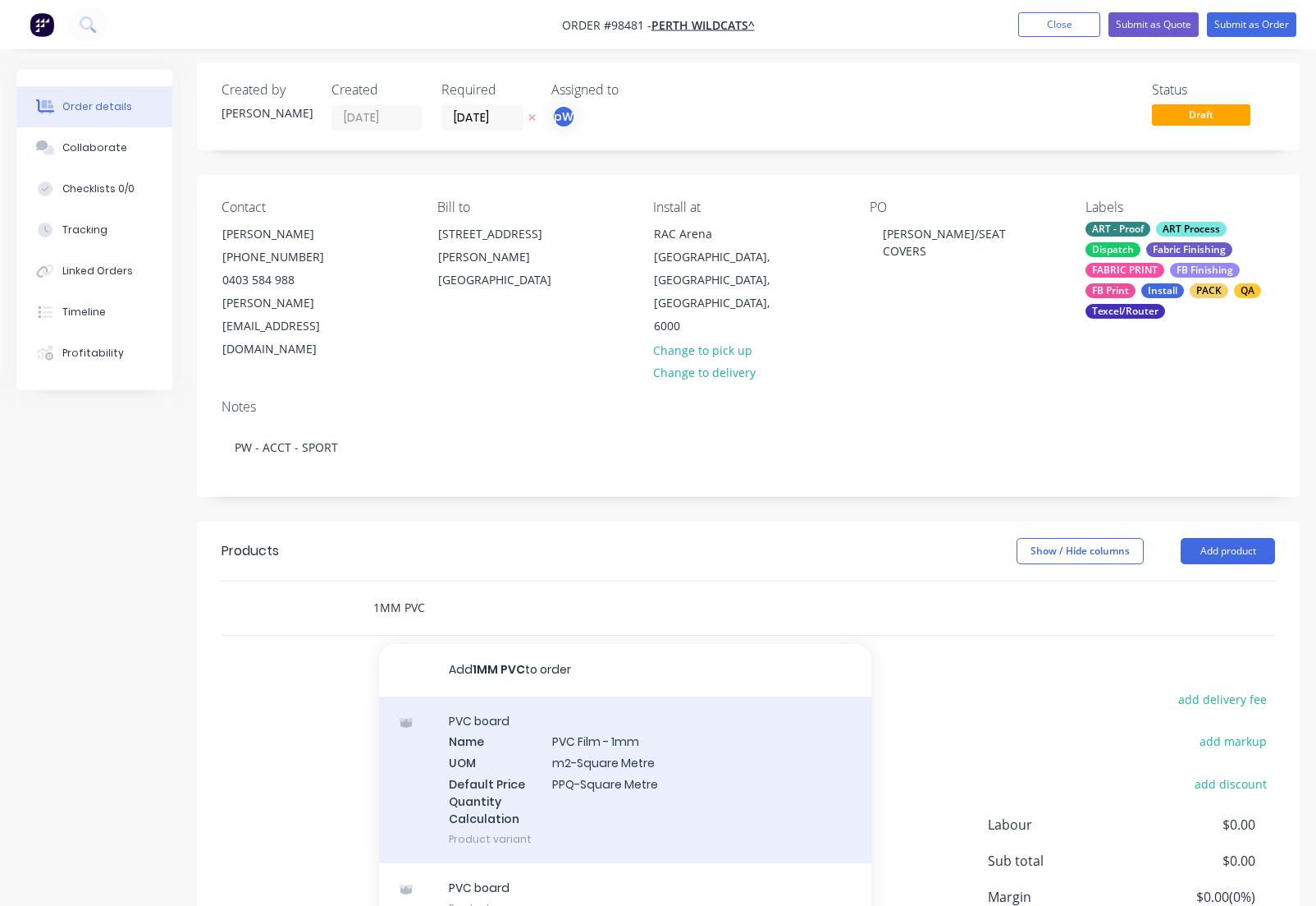
type input "1MM PVC"
click at [626, 730] on div "PVC board Name PVC Film - 1mm UOM m2-Square Metre Default Price Quantity Calcul…" at bounding box center [625, 779] width 493 height 166
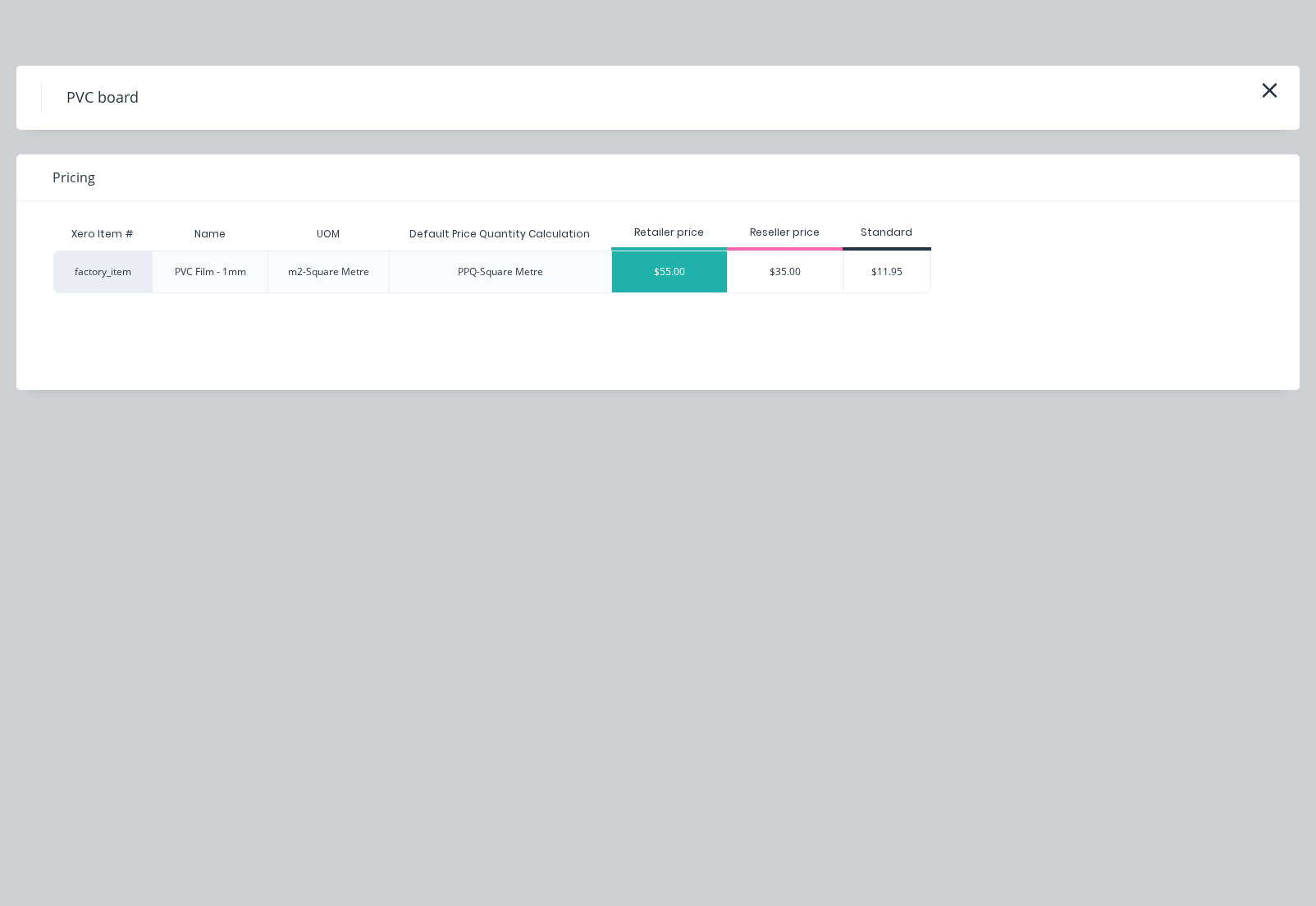
click at [682, 268] on div "$55.00" at bounding box center [669, 271] width 115 height 41
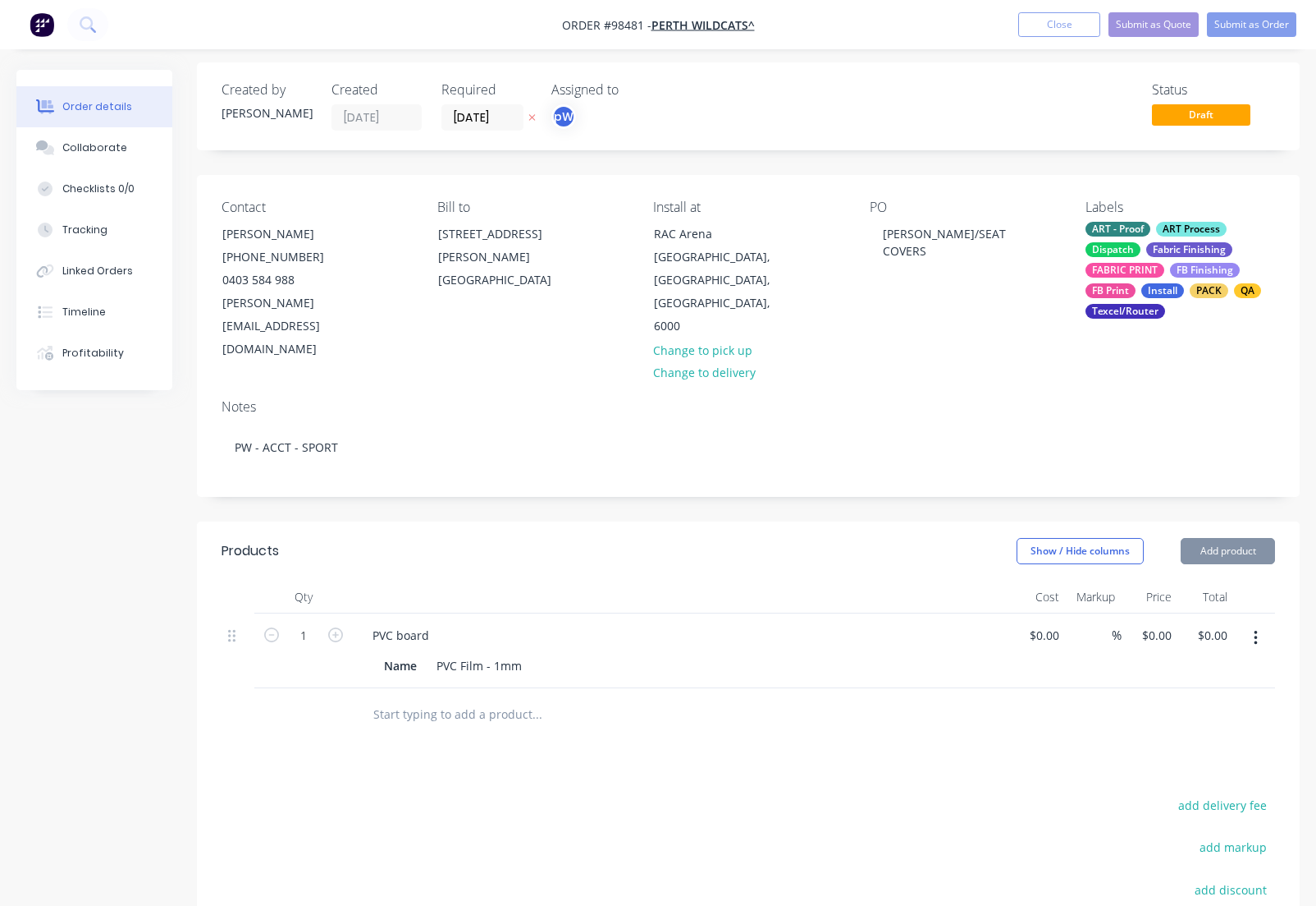
type input "$55.00"
click at [448, 623] on div "PVC board" at bounding box center [681, 635] width 643 height 24
click at [434, 623] on div "PVC board" at bounding box center [401, 635] width 83 height 24
click at [418, 654] on div "Name" at bounding box center [400, 665] width 46 height 24
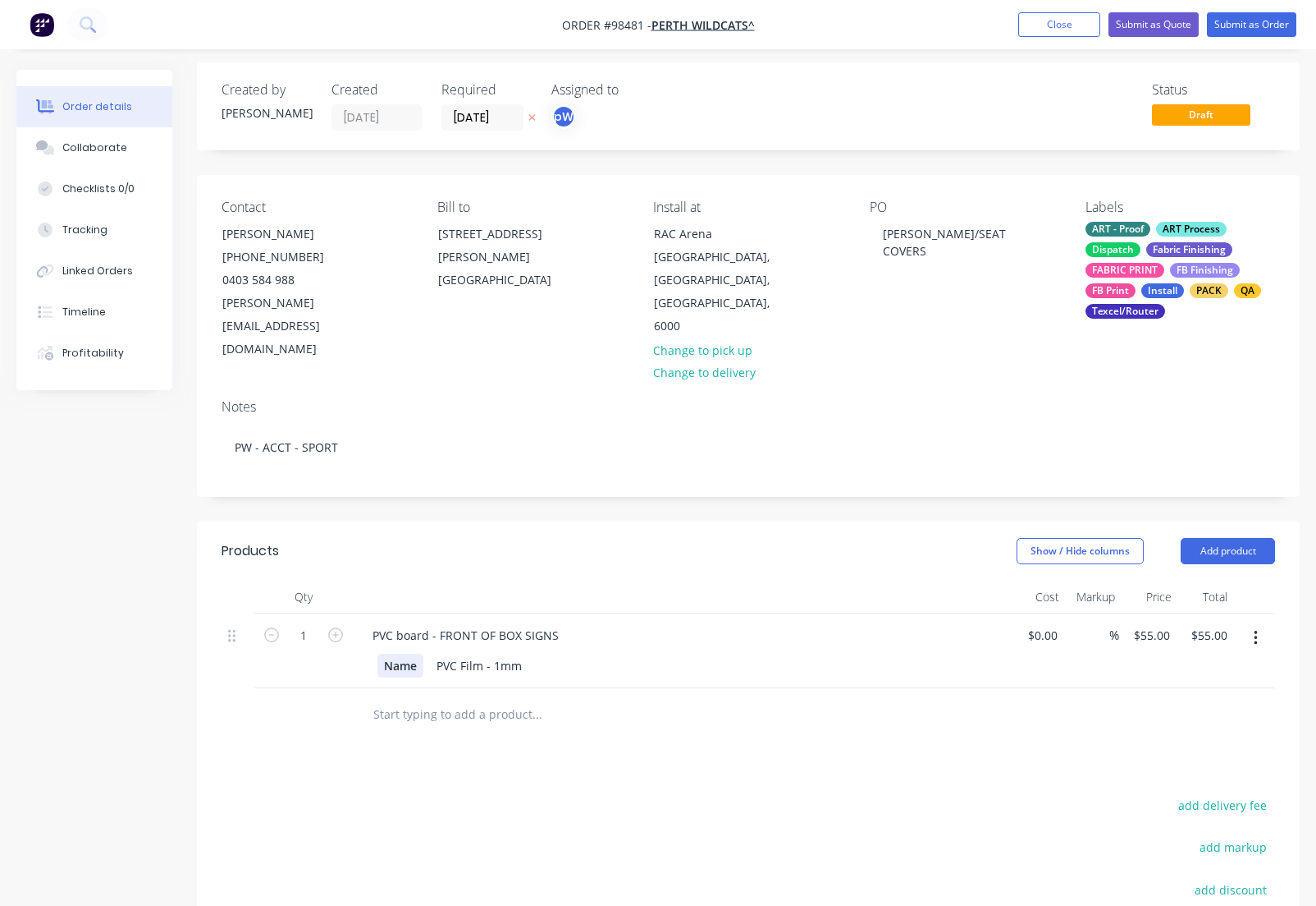
click at [419, 654] on div "Name" at bounding box center [400, 665] width 46 height 24
drag, startPoint x: 419, startPoint y: 619, endPoint x: 374, endPoint y: 615, distance: 45.2
click at [377, 654] on div "Name" at bounding box center [400, 665] width 46 height 24
drag, startPoint x: 316, startPoint y: 589, endPoint x: 302, endPoint y: 590, distance: 14.0
click at [302, 623] on input "1" at bounding box center [304, 636] width 43 height 25
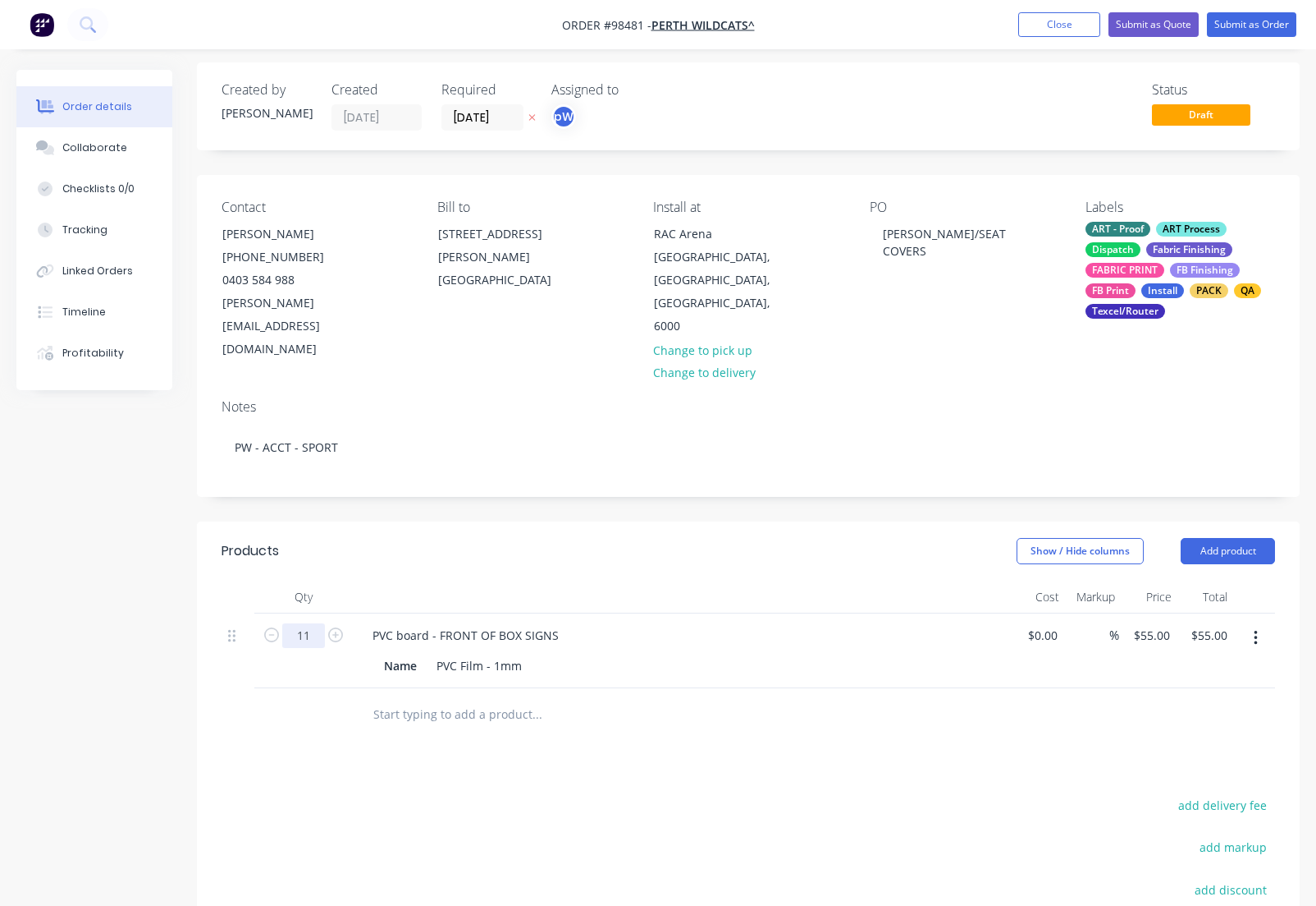
type input "11"
type input "$605.00"
click at [424, 654] on div "Name" at bounding box center [400, 665] width 46 height 24
click at [419, 654] on div "Name" at bounding box center [400, 665] width 46 height 24
drag, startPoint x: 416, startPoint y: 622, endPoint x: 356, endPoint y: 620, distance: 60.0
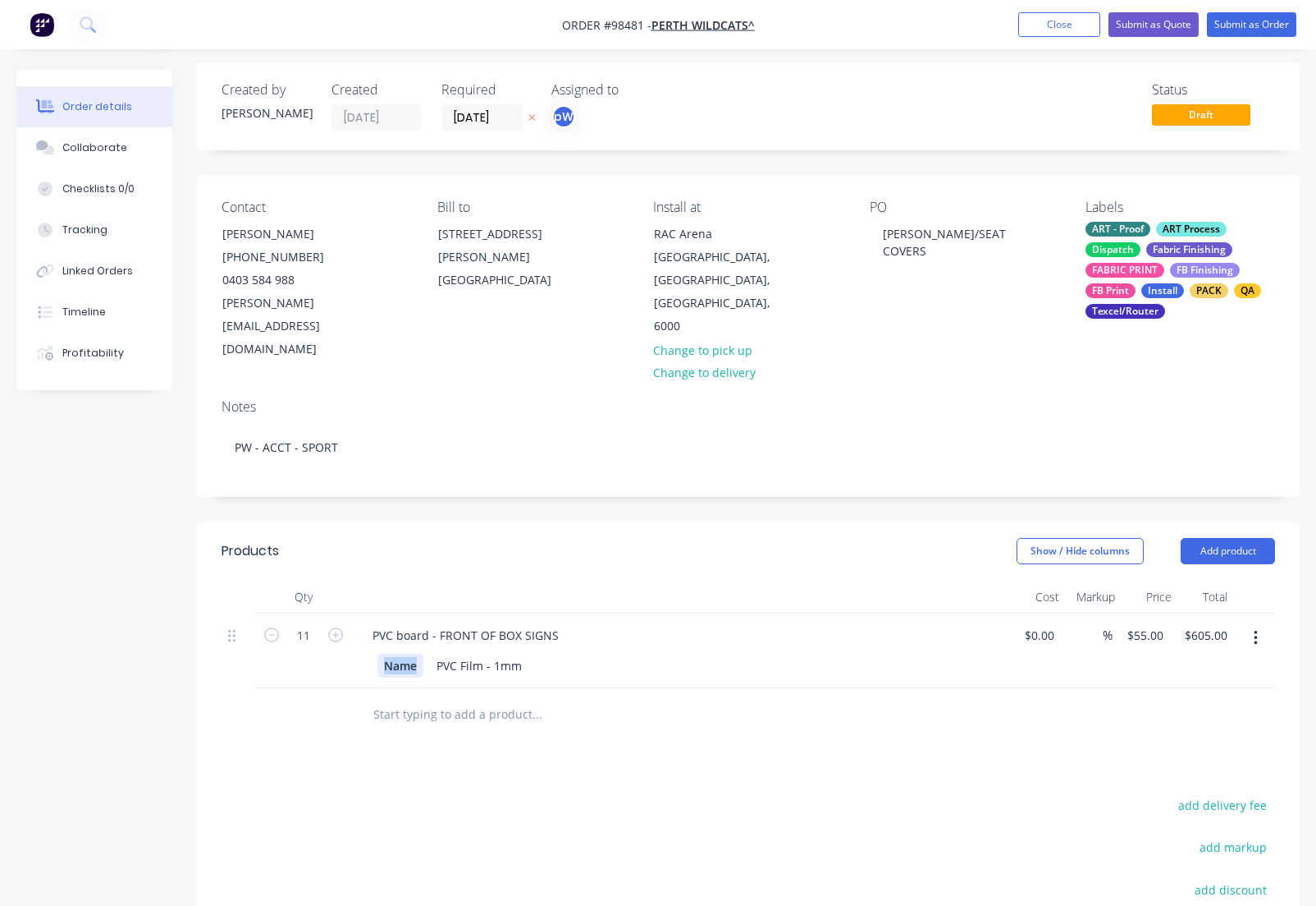
click at [377, 654] on div "Name" at bounding box center [400, 665] width 46 height 24
click at [561, 623] on div "PVC board - FRONT OF BOX SIGNS" at bounding box center [466, 635] width 213 height 24
click at [1149, 623] on input "55" at bounding box center [1159, 635] width 21 height 24
type input "$50.00"
type input "$550.00"
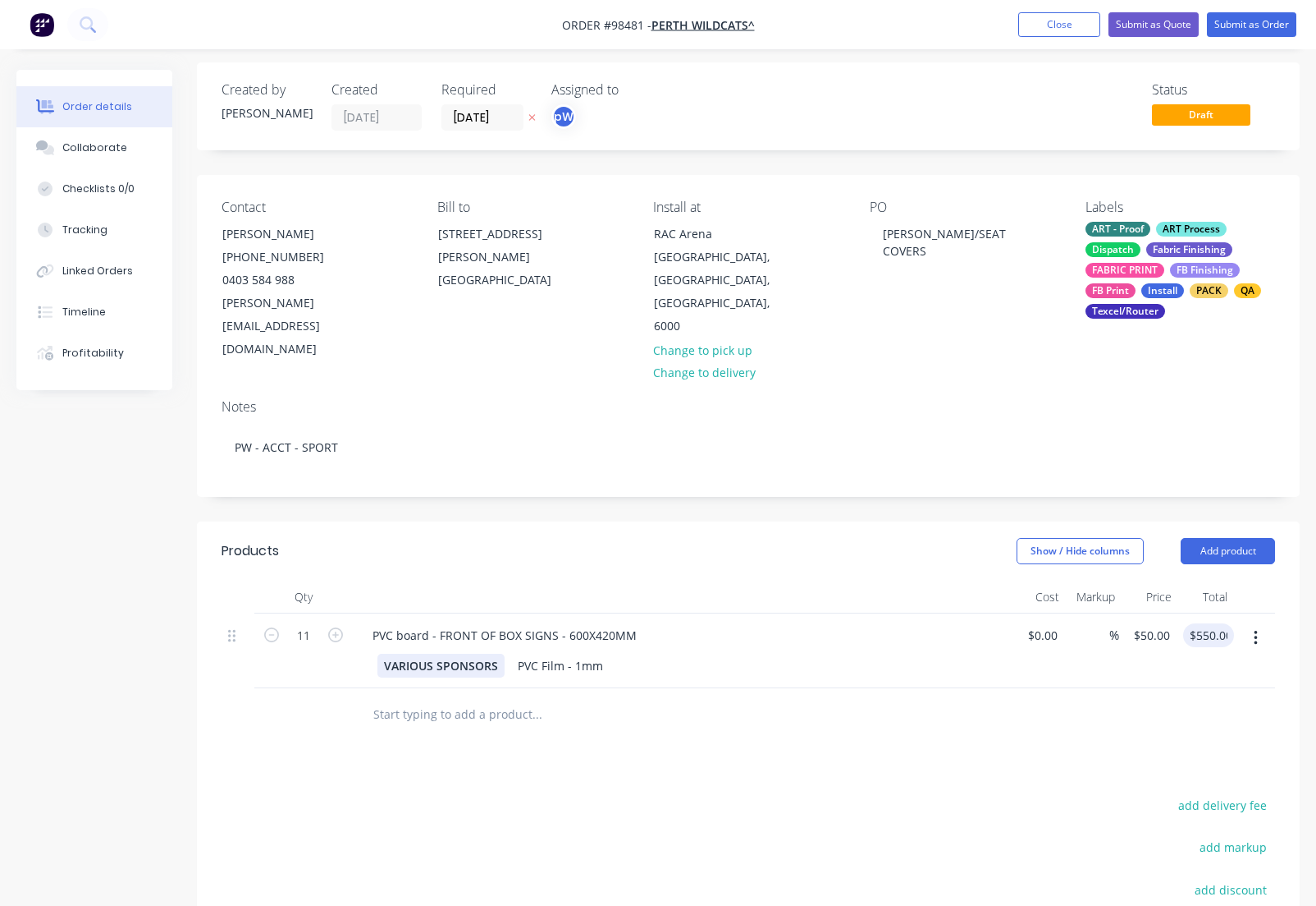
click at [497, 654] on div "VARIOUS SPONSORS" at bounding box center [440, 665] width 127 height 24
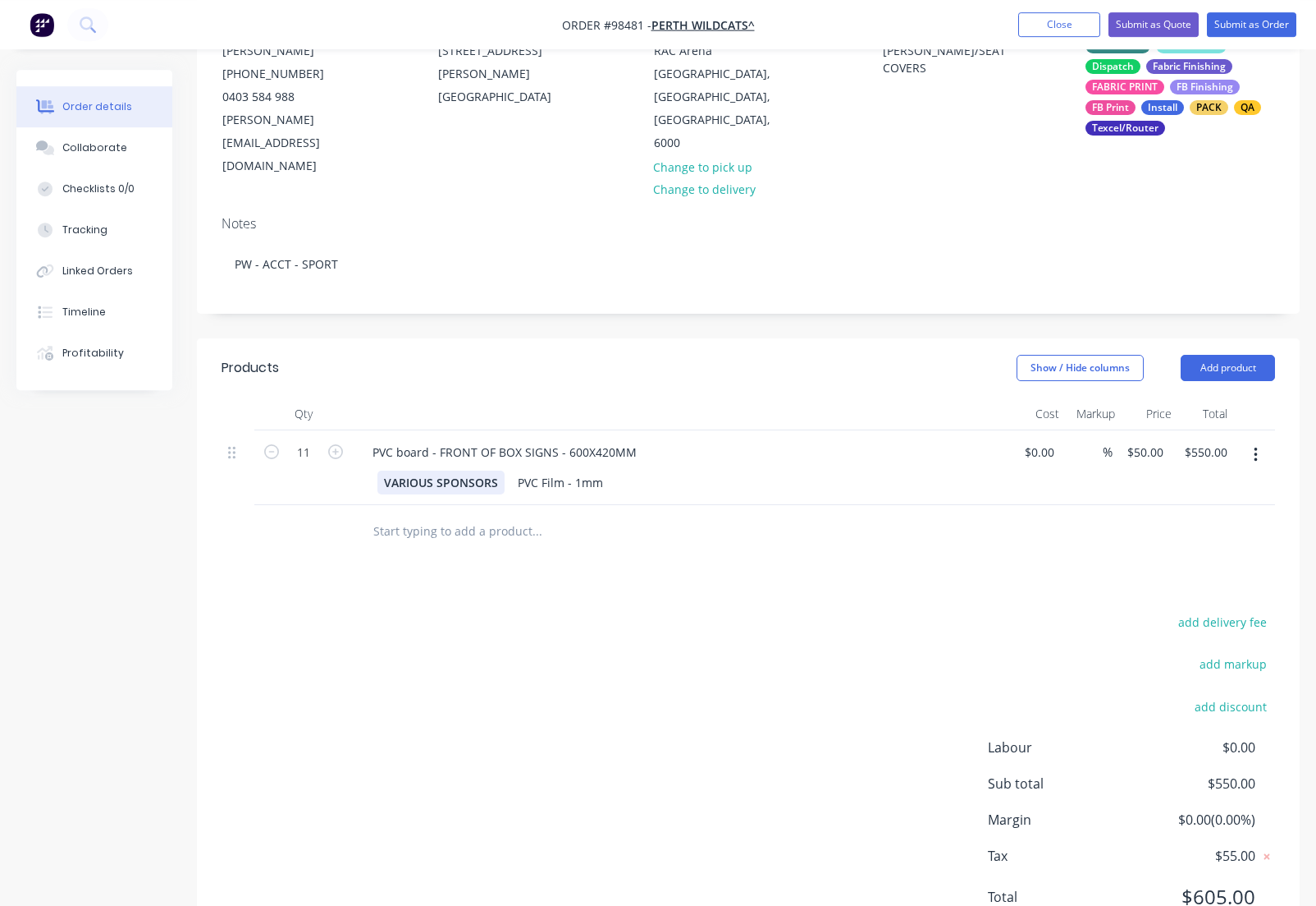
scroll to position [219, 0]
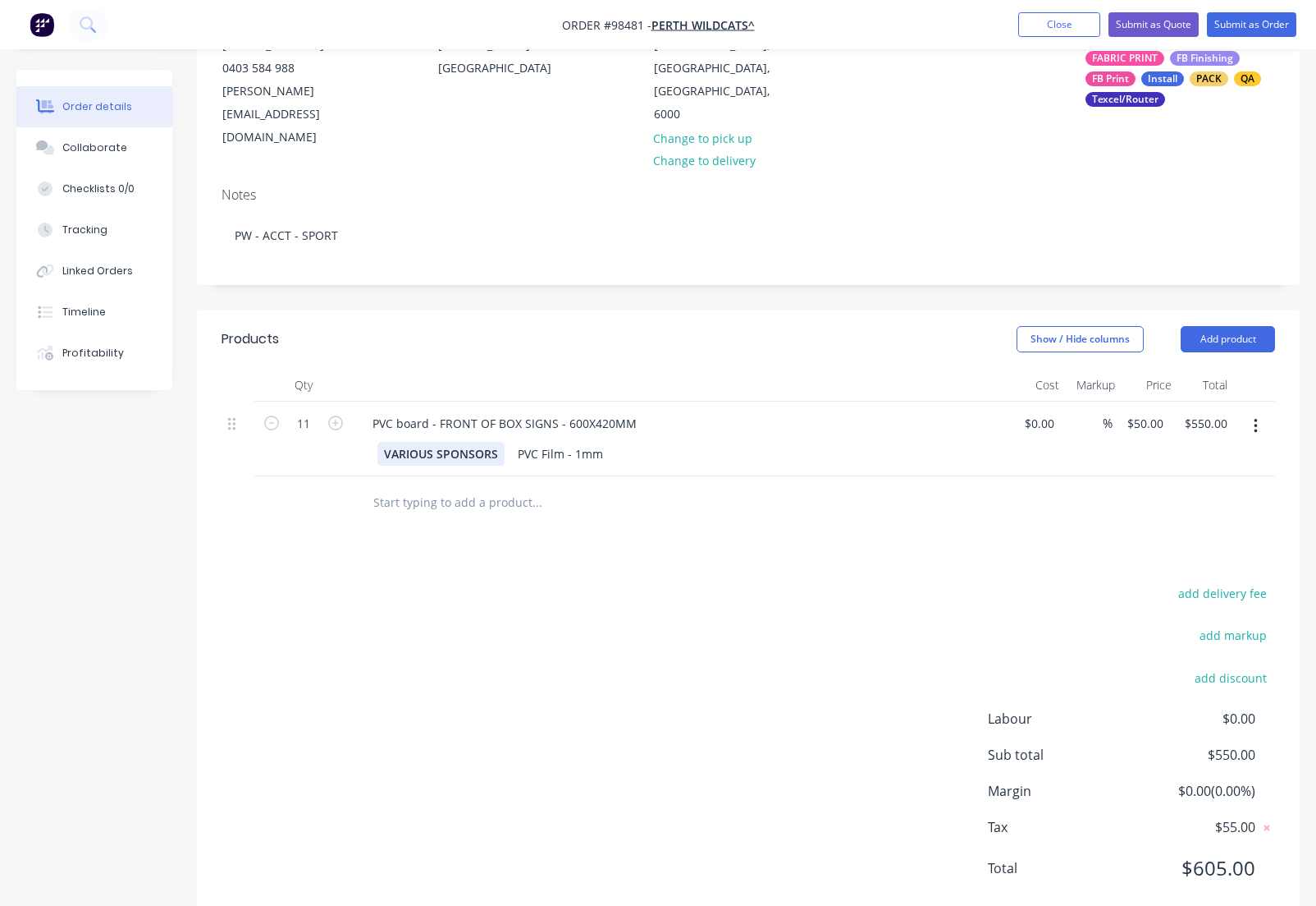
click at [500, 442] on div "VARIOUS SPONSORS" at bounding box center [440, 453] width 127 height 24
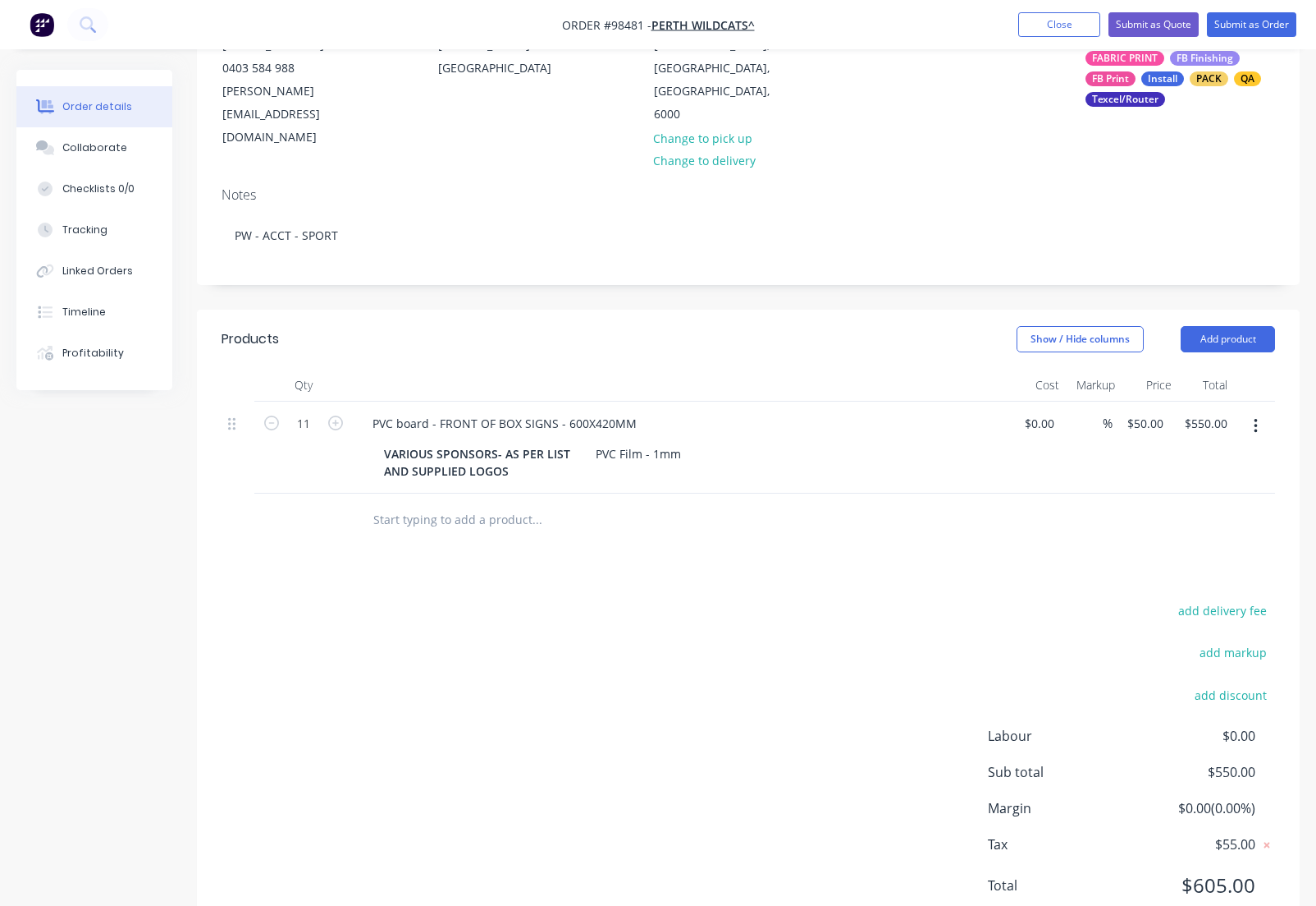
click at [478, 503] on input "text" at bounding box center [536, 520] width 328 height 33
click at [398, 503] on input "SEATCOVERS" at bounding box center [536, 520] width 328 height 33
click at [452, 503] on input "SEAT COVERS" at bounding box center [536, 520] width 328 height 33
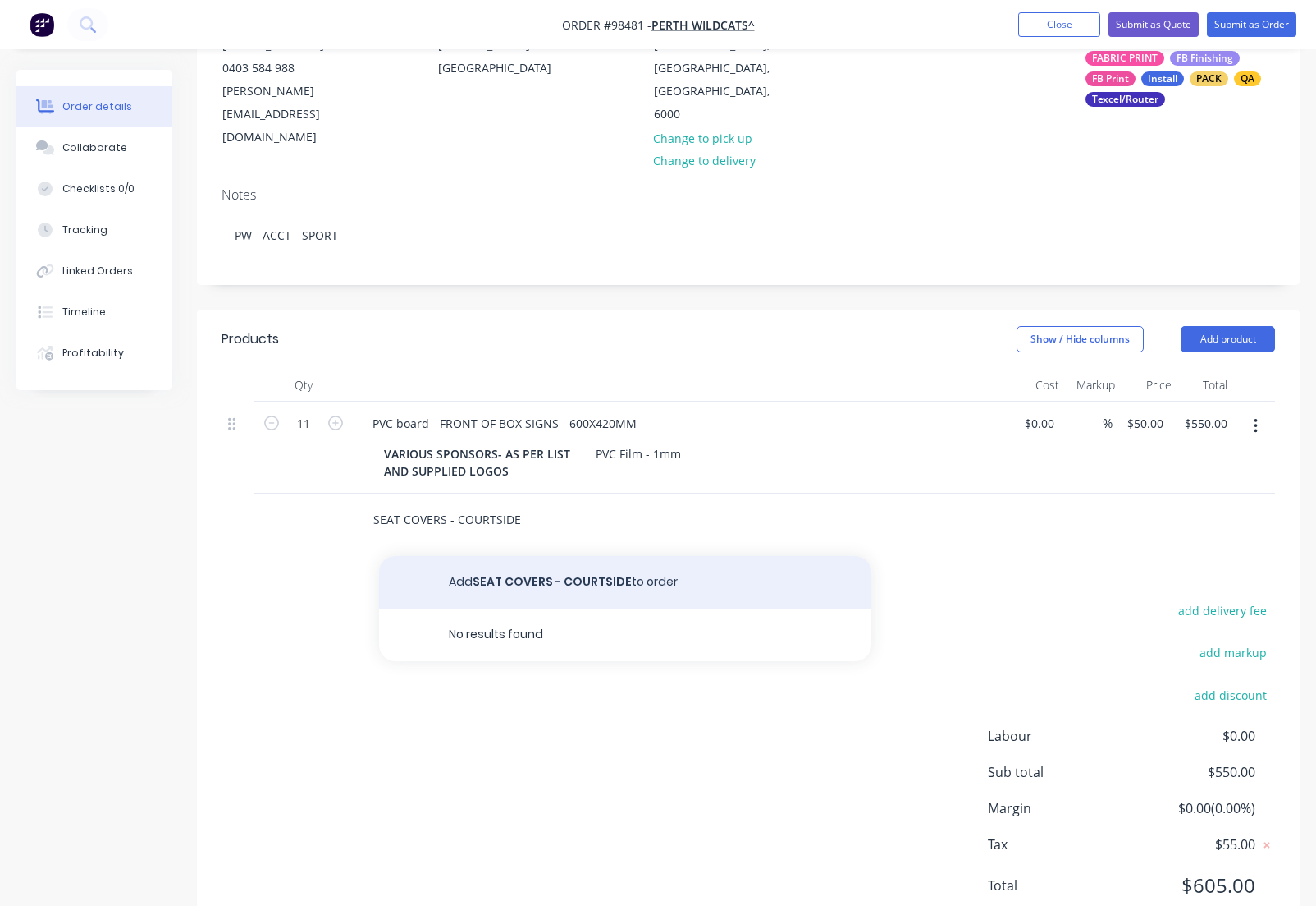
type input "SEAT COVERS - COURTSIDE"
click at [563, 556] on button "Add SEAT COVERS - COURTSIDE to order" at bounding box center [625, 582] width 493 height 53
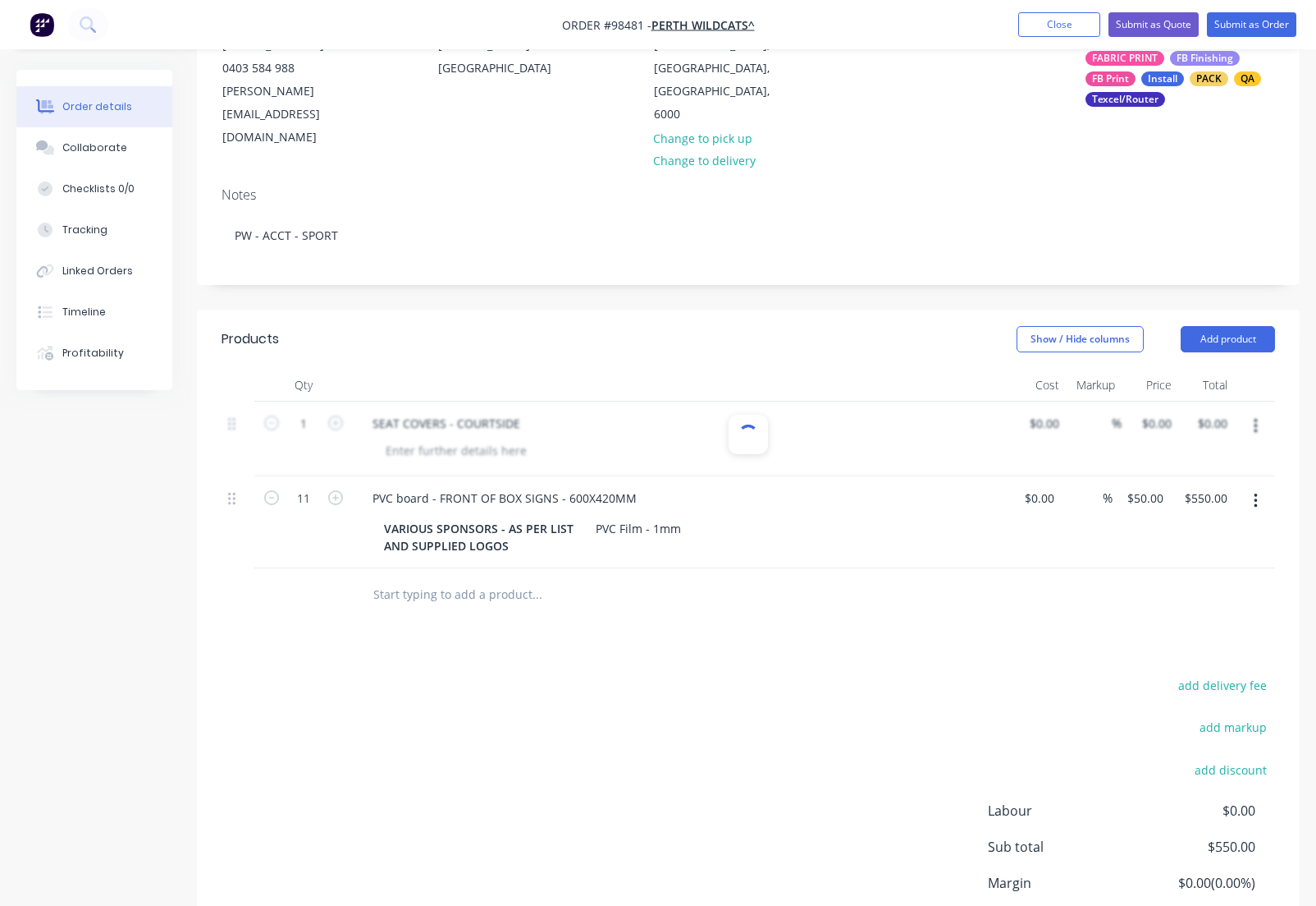
click at [338, 402] on div at bounding box center [748, 439] width 1054 height 74
click at [423, 578] on input "text" at bounding box center [536, 594] width 328 height 33
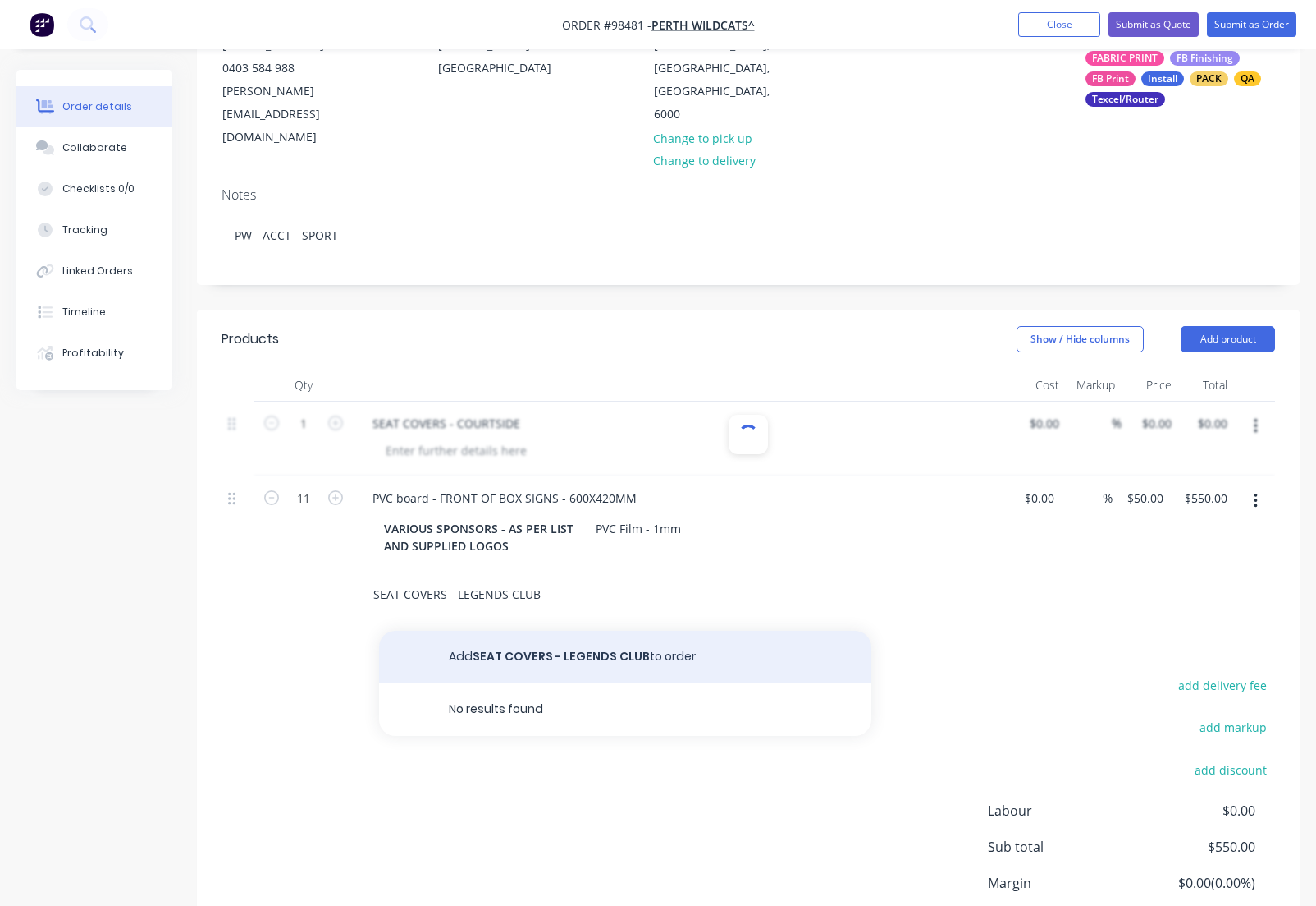
type input "SEAT COVERS - LEGENDS CLUB"
click at [587, 630] on button "Add SEAT COVERS - LEGENDS CLUB to order" at bounding box center [625, 657] width 493 height 53
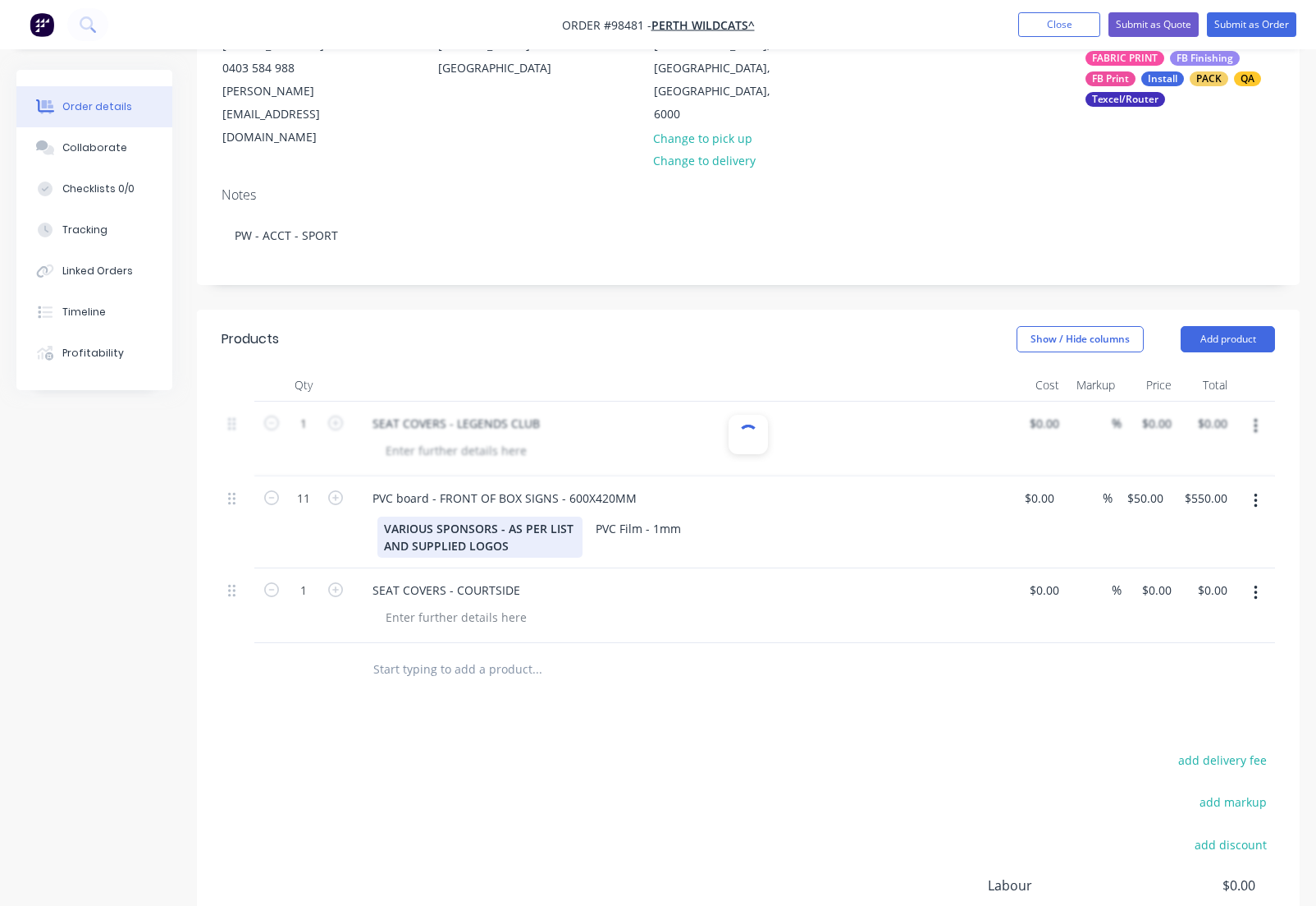
click at [511, 516] on div "VARIOUS SPONSORS - AS PER LIST AND SUPPLIED LOGOS" at bounding box center [480, 537] width 205 height 41
drag, startPoint x: 510, startPoint y: 501, endPoint x: 382, endPoint y: 486, distance: 128.9
click at [382, 516] on div "VARIOUS SPONSORS - AS PER LIST AND SUPPLIED LOGOS" at bounding box center [480, 537] width 205 height 41
copy div "VARIOUS SPONSORS - AS PER LIST AND SUPPLIED LOGOS"
click at [478, 605] on div at bounding box center [456, 616] width 167 height 24
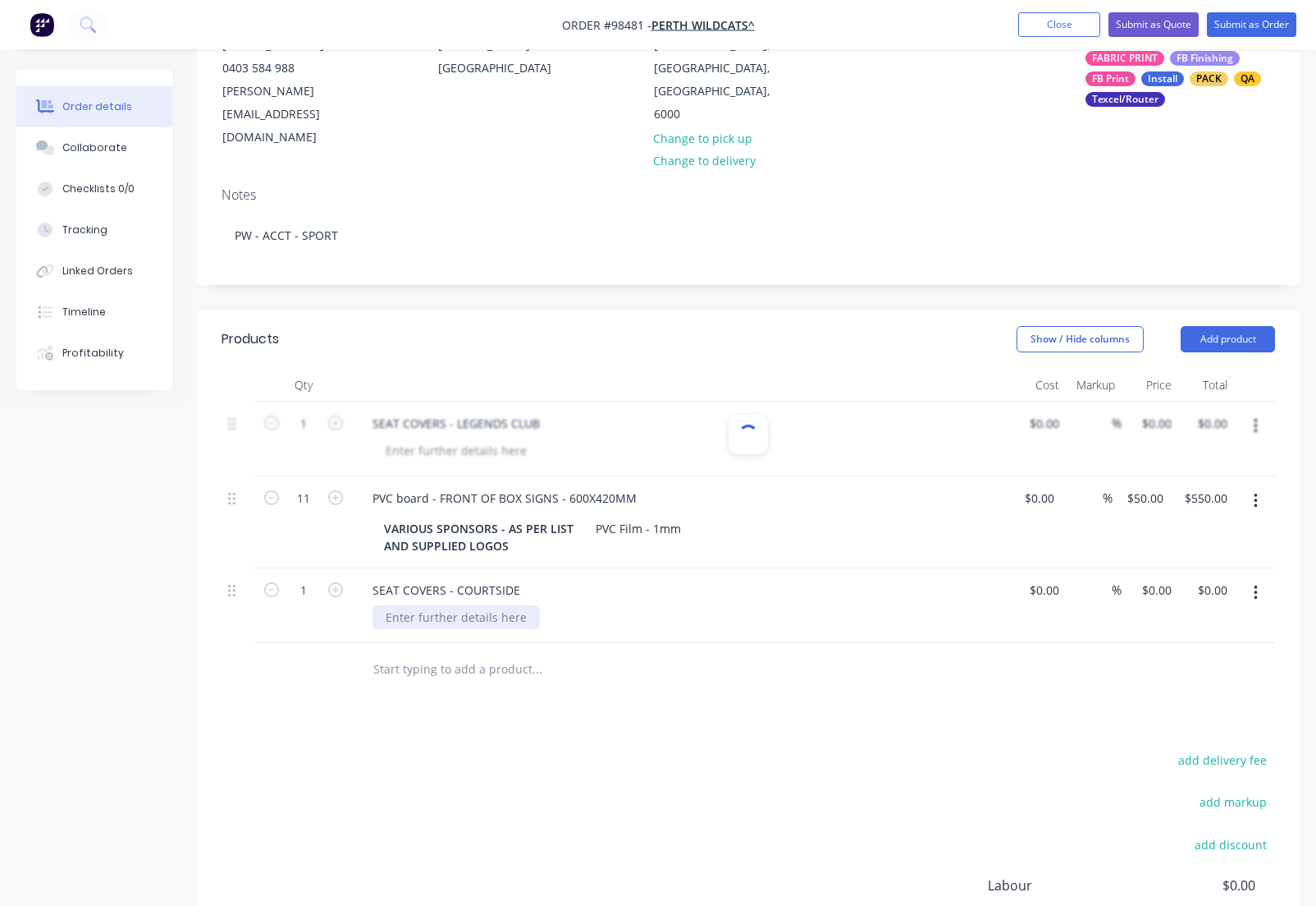
paste div
click at [316, 578] on input "1" at bounding box center [304, 590] width 43 height 25
type input "44"
click at [1148, 578] on input "0" at bounding box center [1159, 589] width 38 height 24
type input "$53.00"
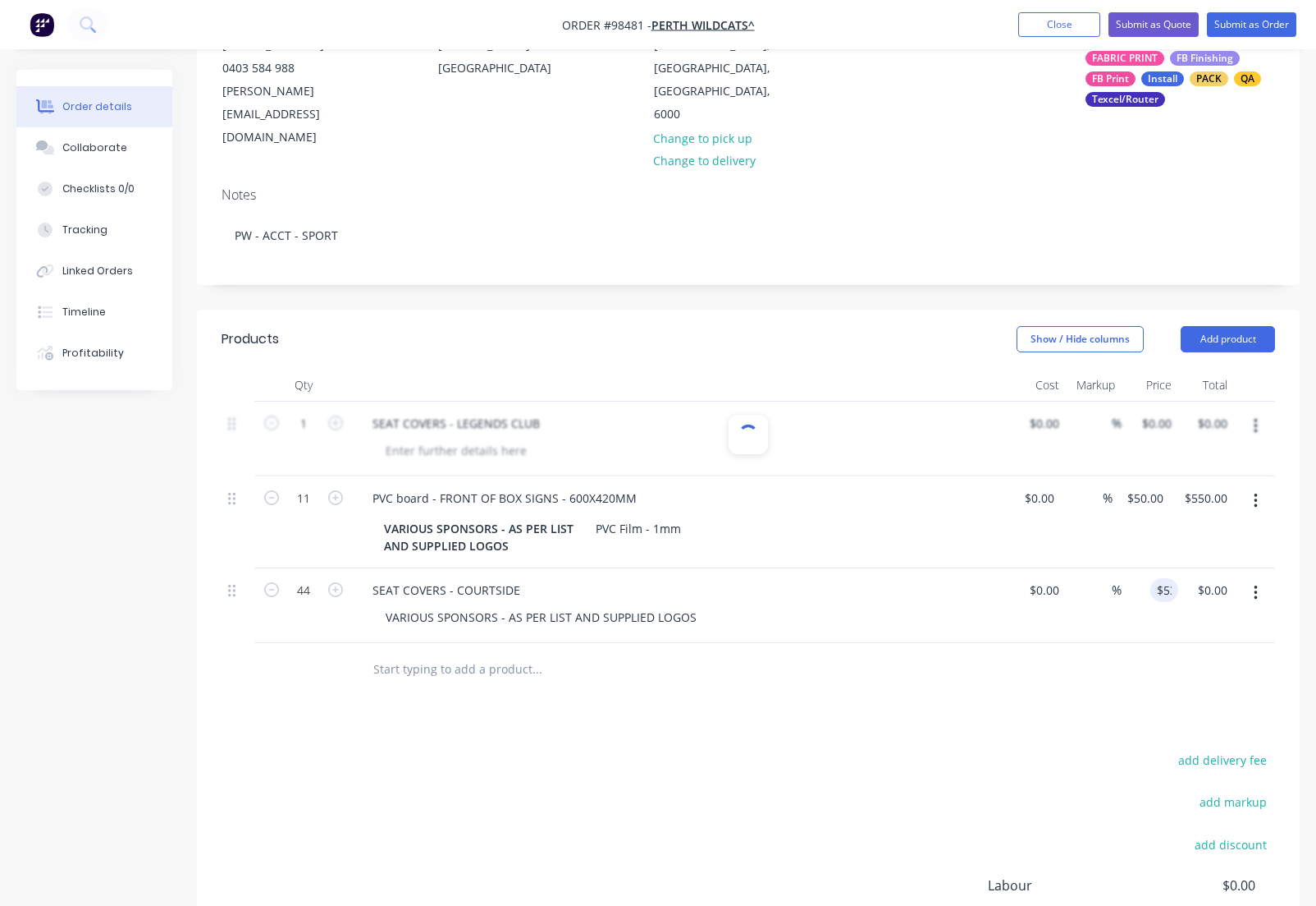
type input "$2,332.00"
click at [495, 653] on input "text" at bounding box center [536, 670] width 328 height 33
click at [1234, 326] on button "Add product" at bounding box center [1228, 339] width 94 height 26
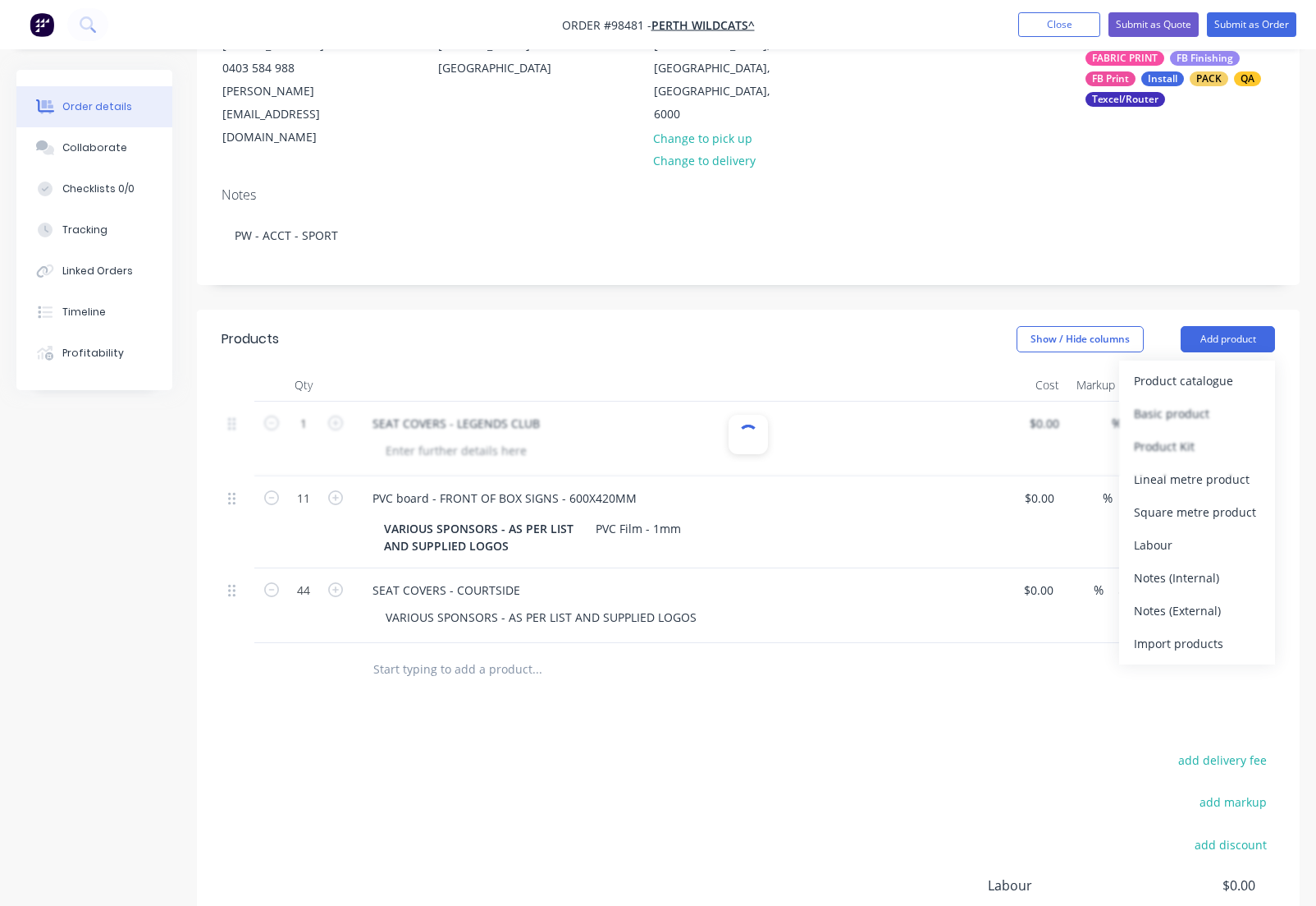
drag, startPoint x: 1179, startPoint y: 563, endPoint x: 1132, endPoint y: 569, distance: 47.4
click at [1179, 599] on div "Notes (External)" at bounding box center [1197, 610] width 126 height 24
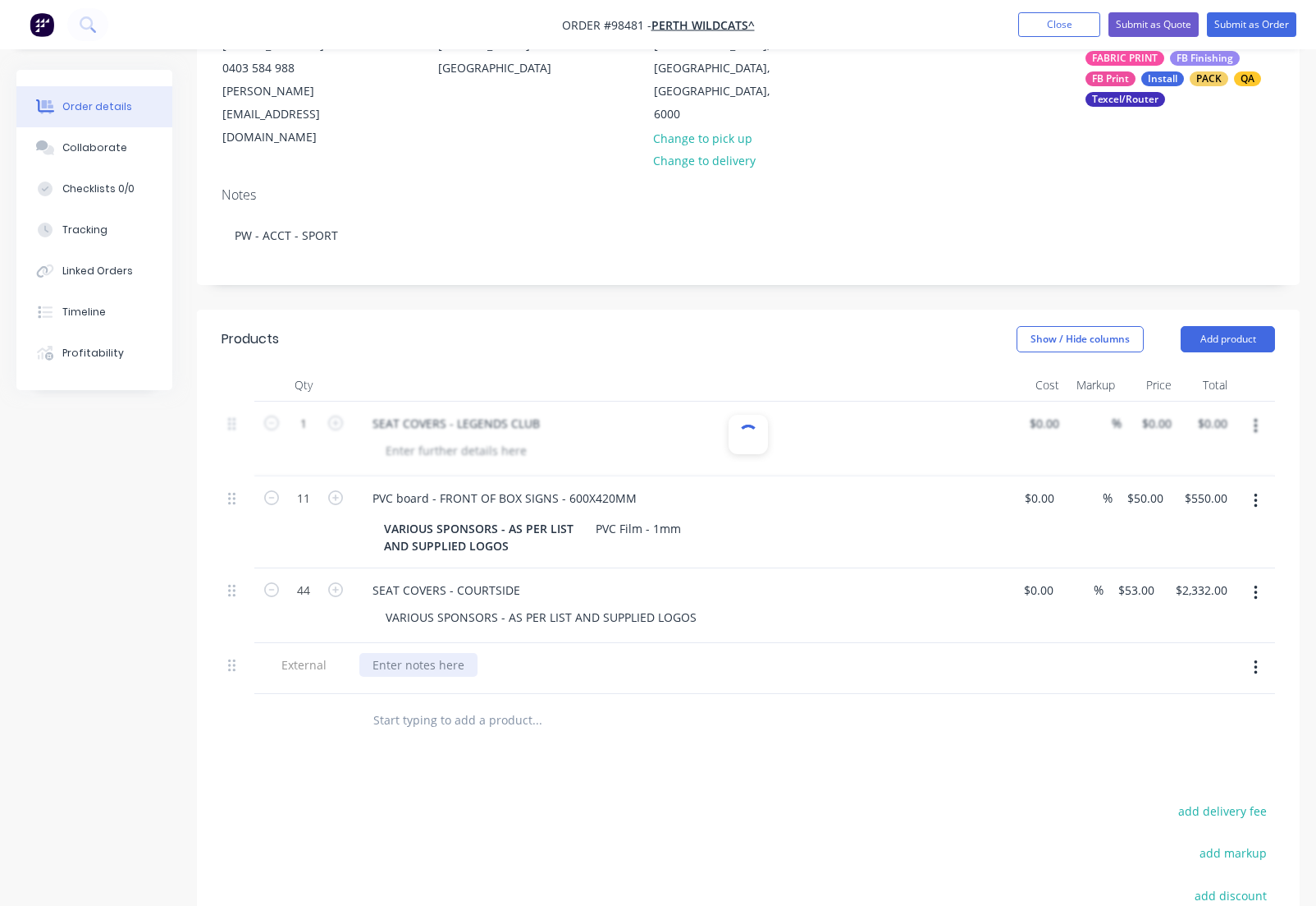
click at [429, 653] on div at bounding box center [418, 664] width 118 height 24
click at [520, 578] on div "SEAT COVERS - COURTSIDE" at bounding box center [446, 589] width 174 height 24
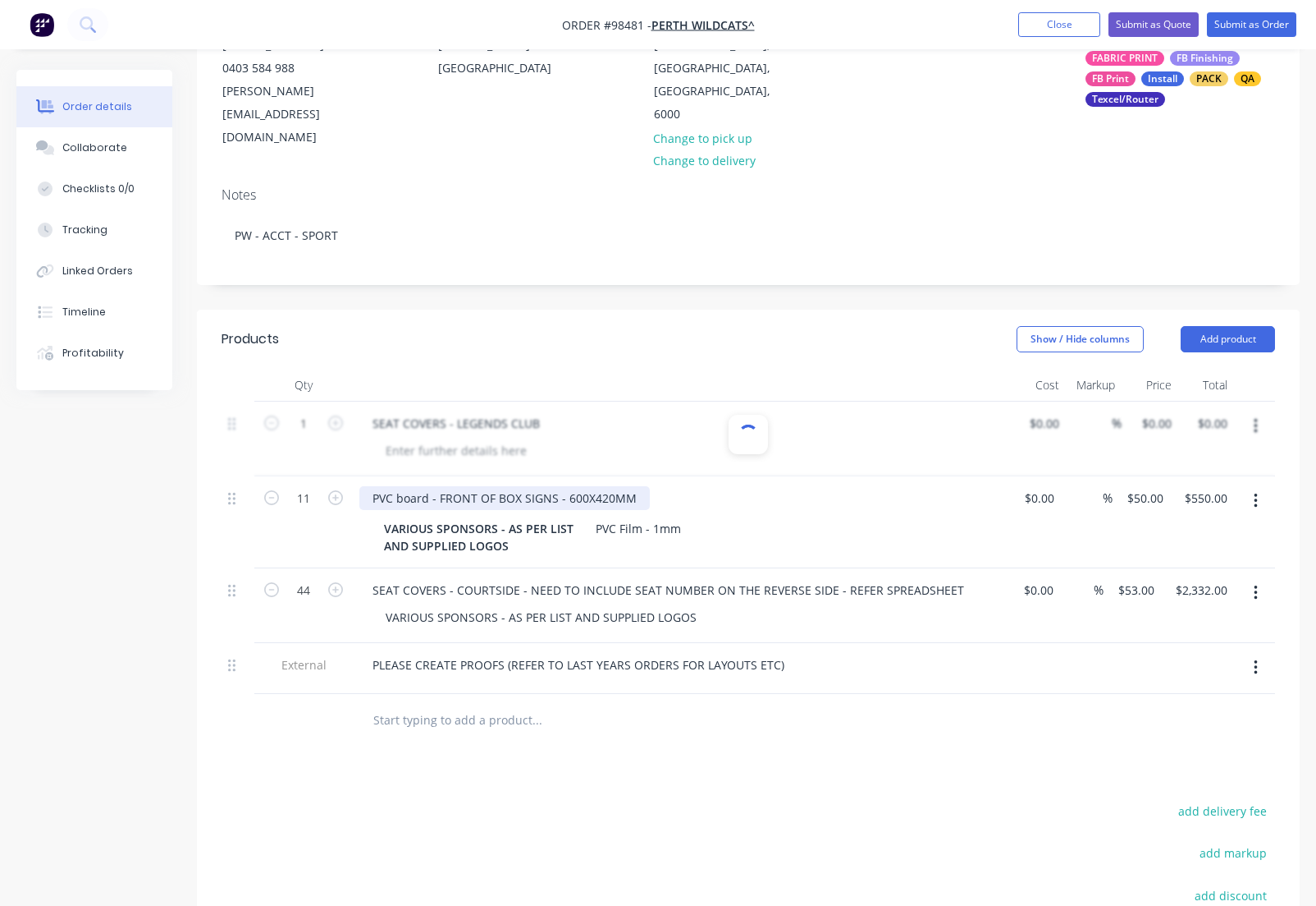
click at [638, 486] on div "PVC board - FRONT OF BOX SIGNS - 600X420MM" at bounding box center [505, 497] width 290 height 24
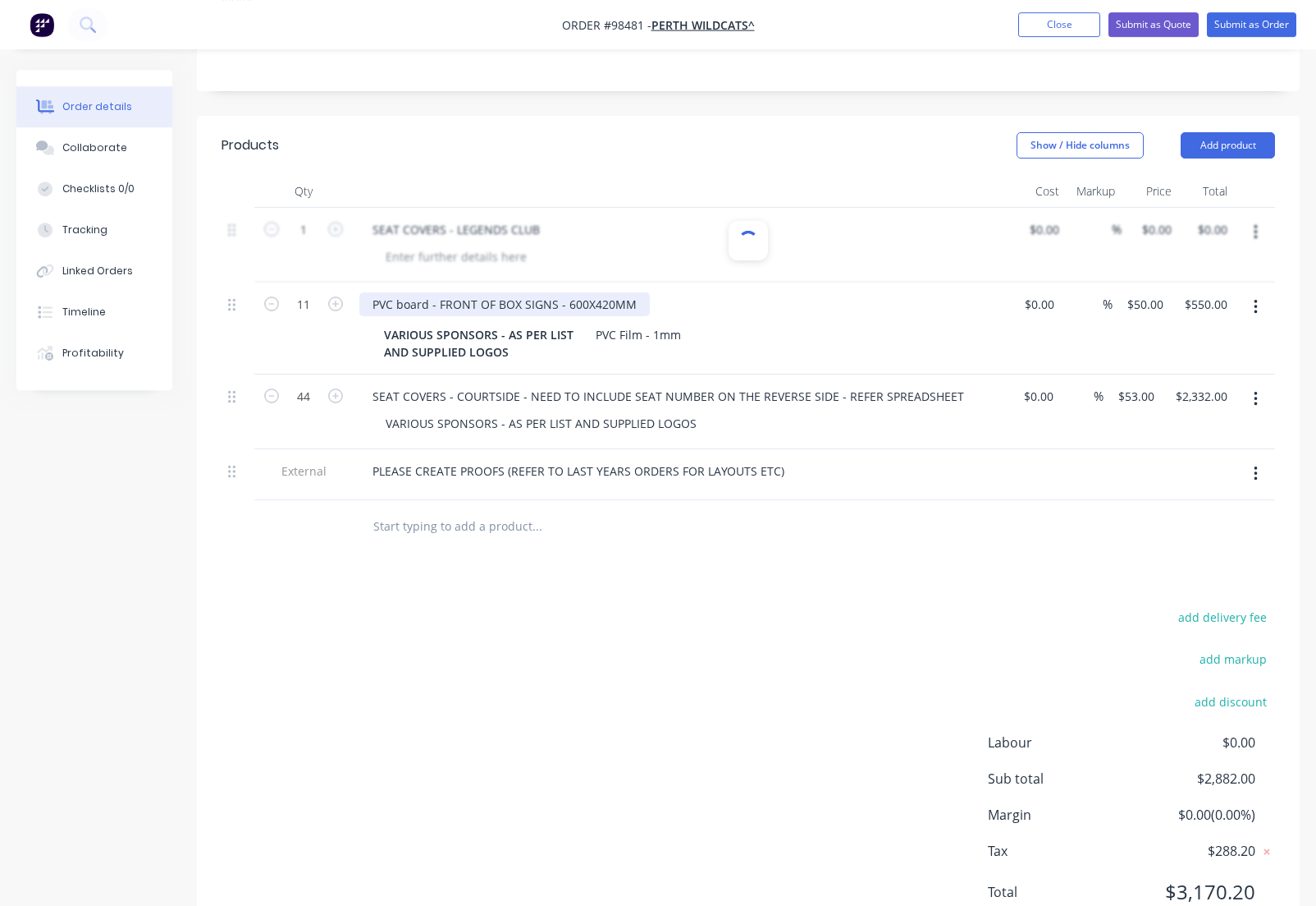
scroll to position [437, 0]
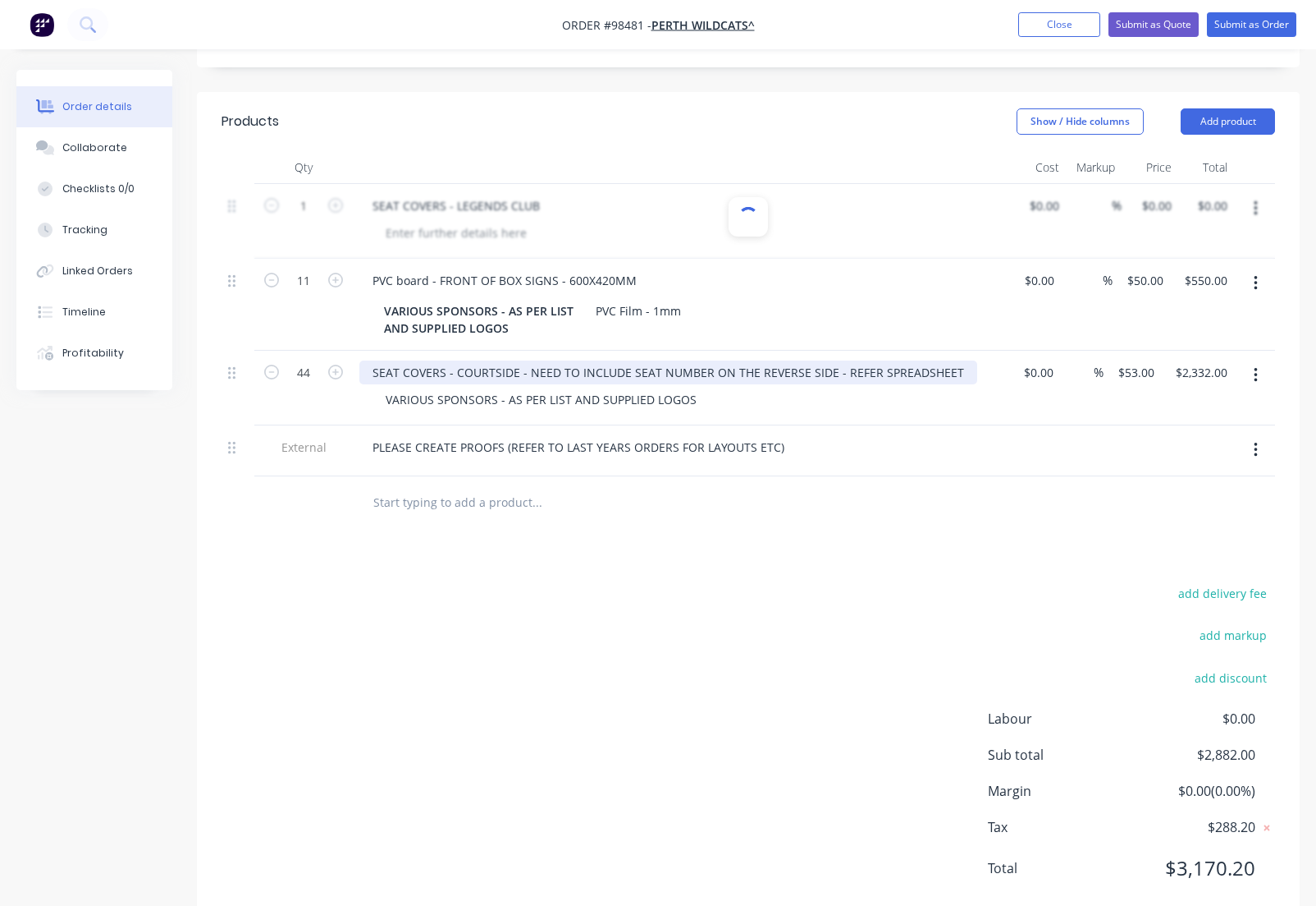
click at [522, 361] on div "SEAT COVERS - COURTSIDE - NEED TO INCLUDE SEAT NUMBER ON THE REVERSE SIDE - REF…" at bounding box center [668, 372] width 618 height 24
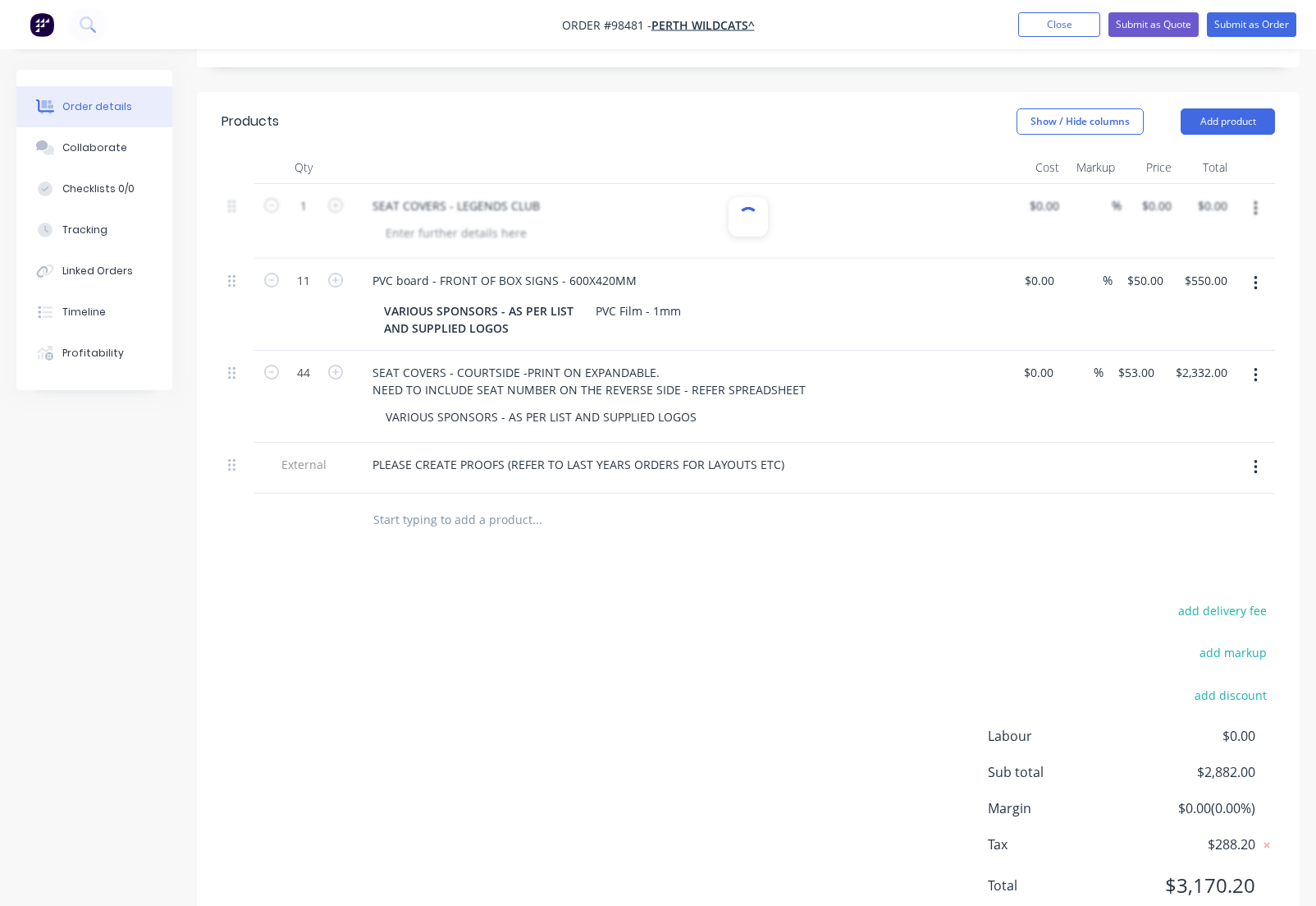
click at [447, 503] on input "text" at bounding box center [536, 520] width 328 height 33
click at [1214, 109] on button "Add product" at bounding box center [1228, 122] width 94 height 26
click at [471, 503] on input "text" at bounding box center [536, 520] width 328 height 33
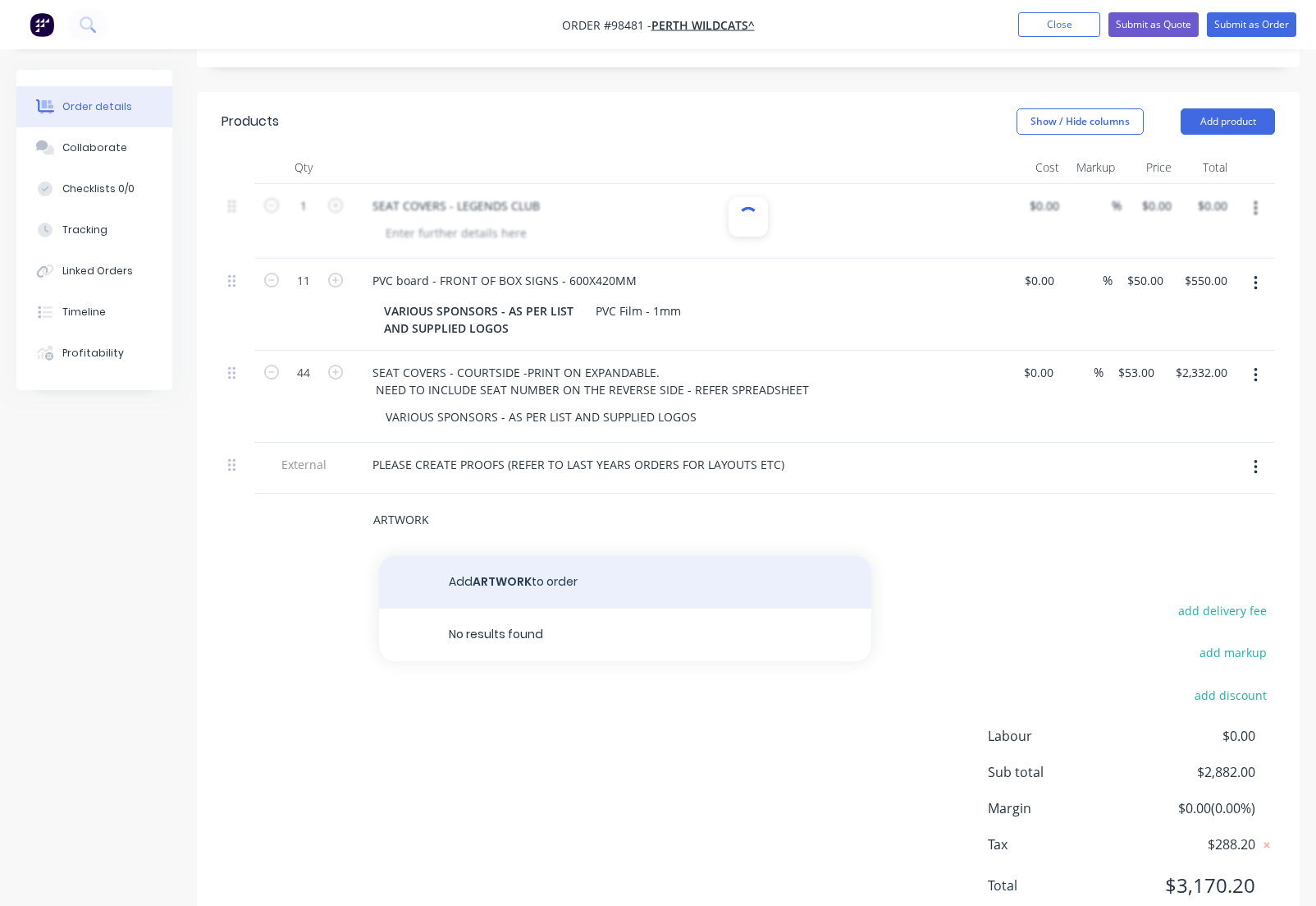
type input "ARTWORK"
click at [510, 556] on button "Add ARTWORK to order" at bounding box center [625, 582] width 493 height 53
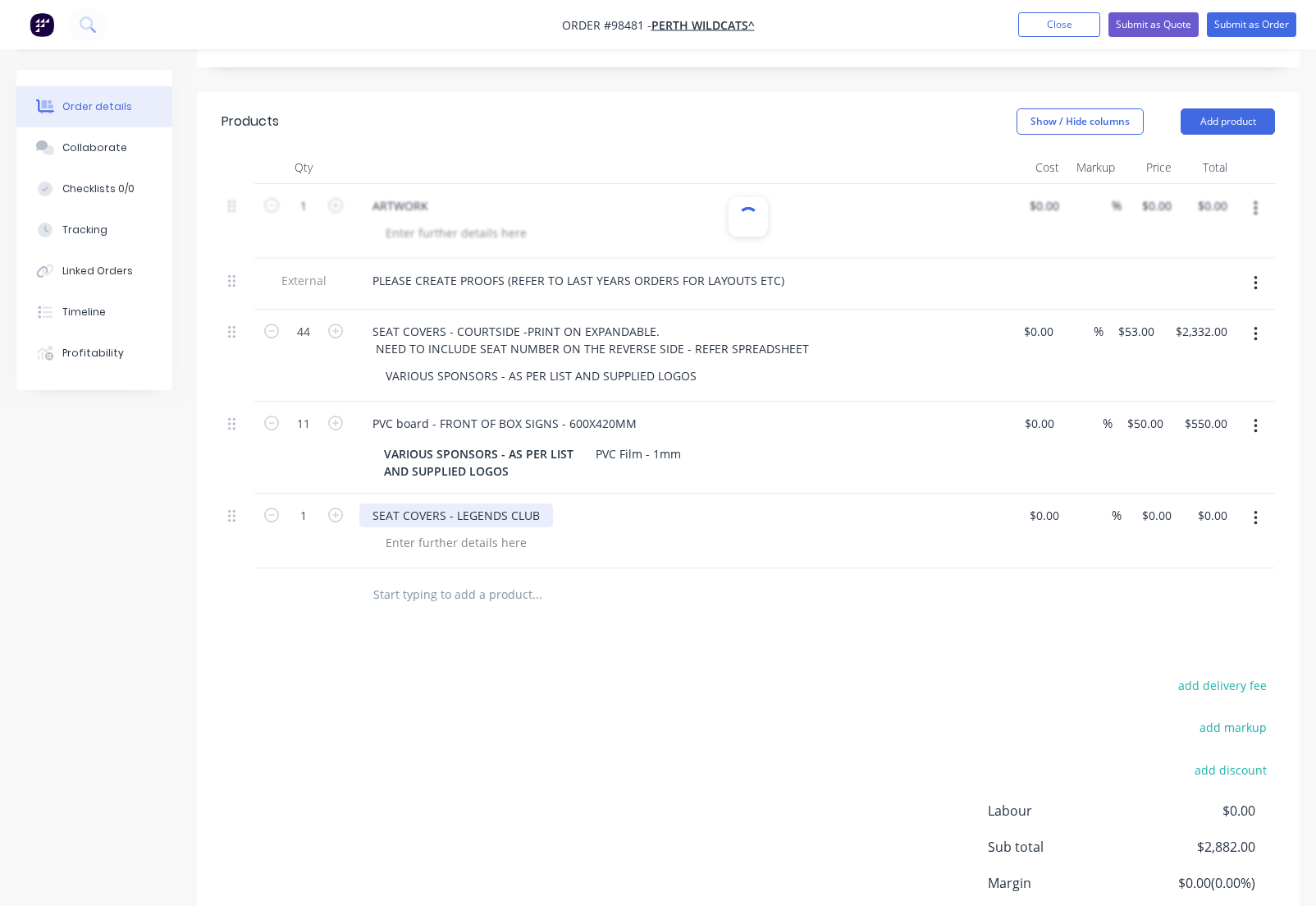
click at [542, 503] on div "SEAT COVERS - LEGENDS CLUB" at bounding box center [456, 515] width 193 height 24
click at [693, 364] on div "VARIOUS SPONSORS - AS PER LIST AND SUPPLIED LOGOS" at bounding box center [542, 376] width 338 height 24
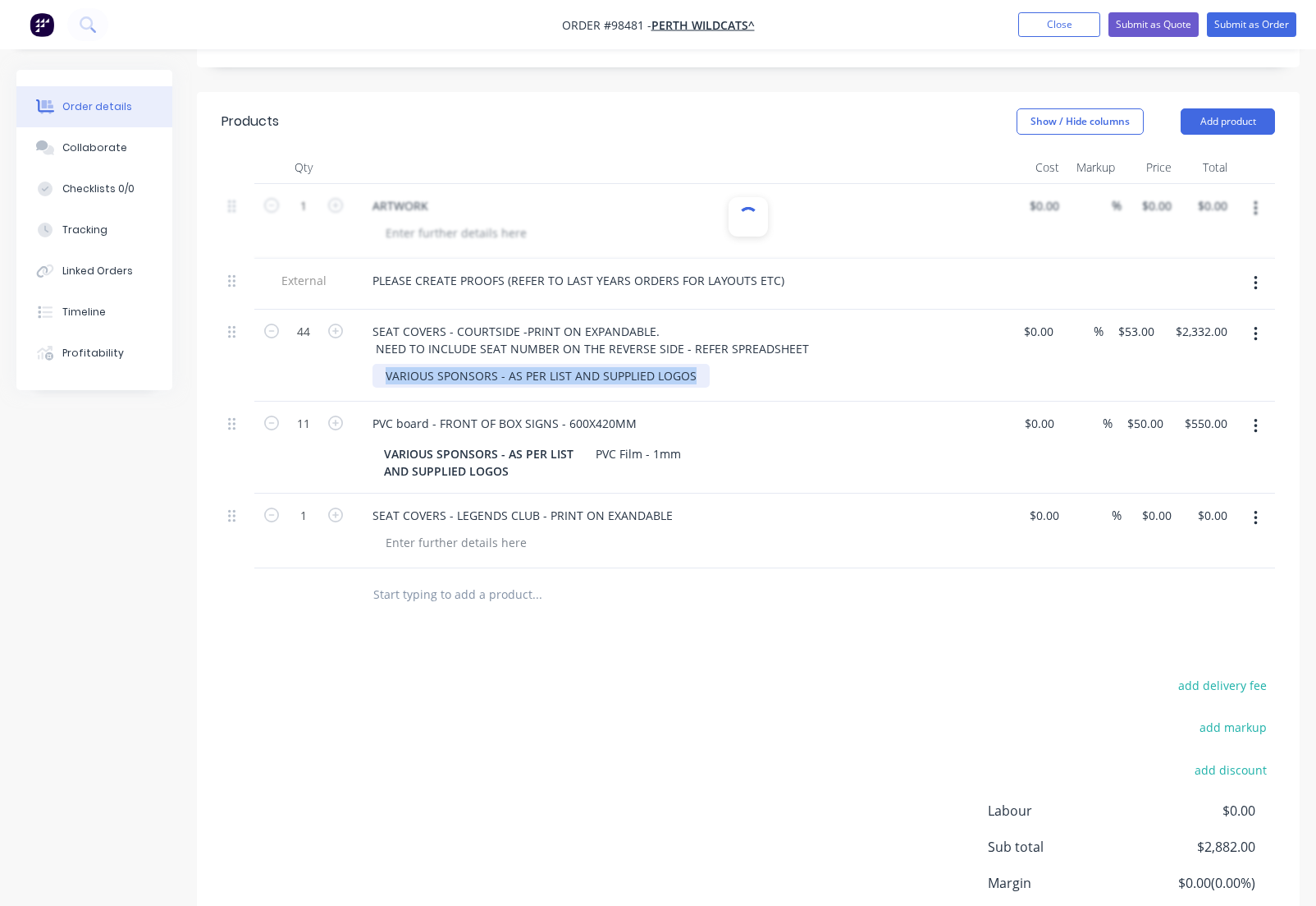
drag, startPoint x: 695, startPoint y: 332, endPoint x: 380, endPoint y: 333, distance: 315.0
click at [380, 364] on div "VARIOUS SPONSORS - AS PER LIST AND SUPPLIED LOGOS" at bounding box center [542, 376] width 338 height 24
copy div "VARIOUS SPONSORS - AS PER LIST AND SUPPLIED LOGOS"
click at [430, 530] on div at bounding box center [456, 542] width 167 height 24
paste div
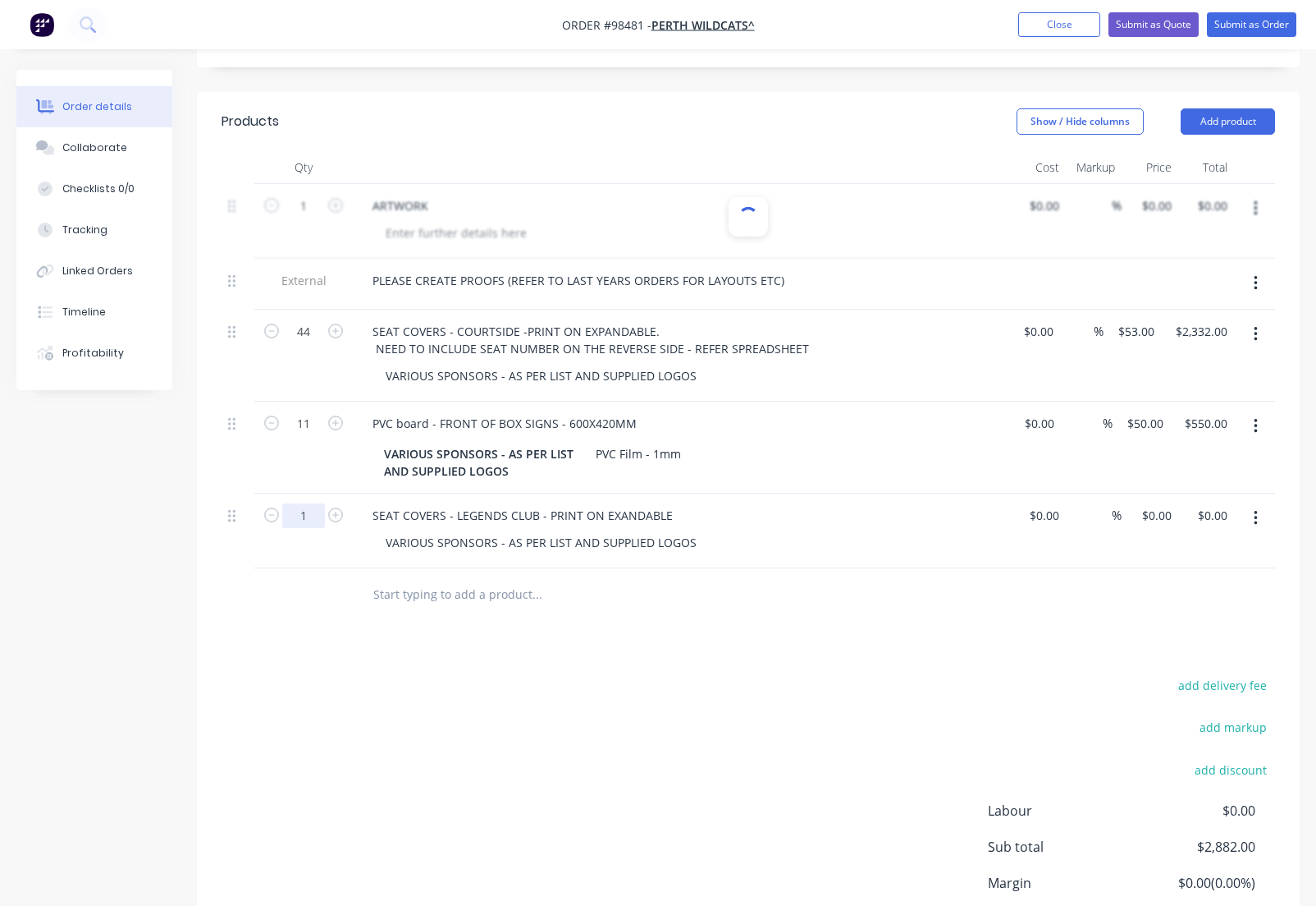
click at [313, 503] on input "1" at bounding box center [304, 516] width 43 height 25
type input "10"
click at [1158, 503] on input "0" at bounding box center [1159, 515] width 38 height 24
type input "$59.00"
type input "$590.00"
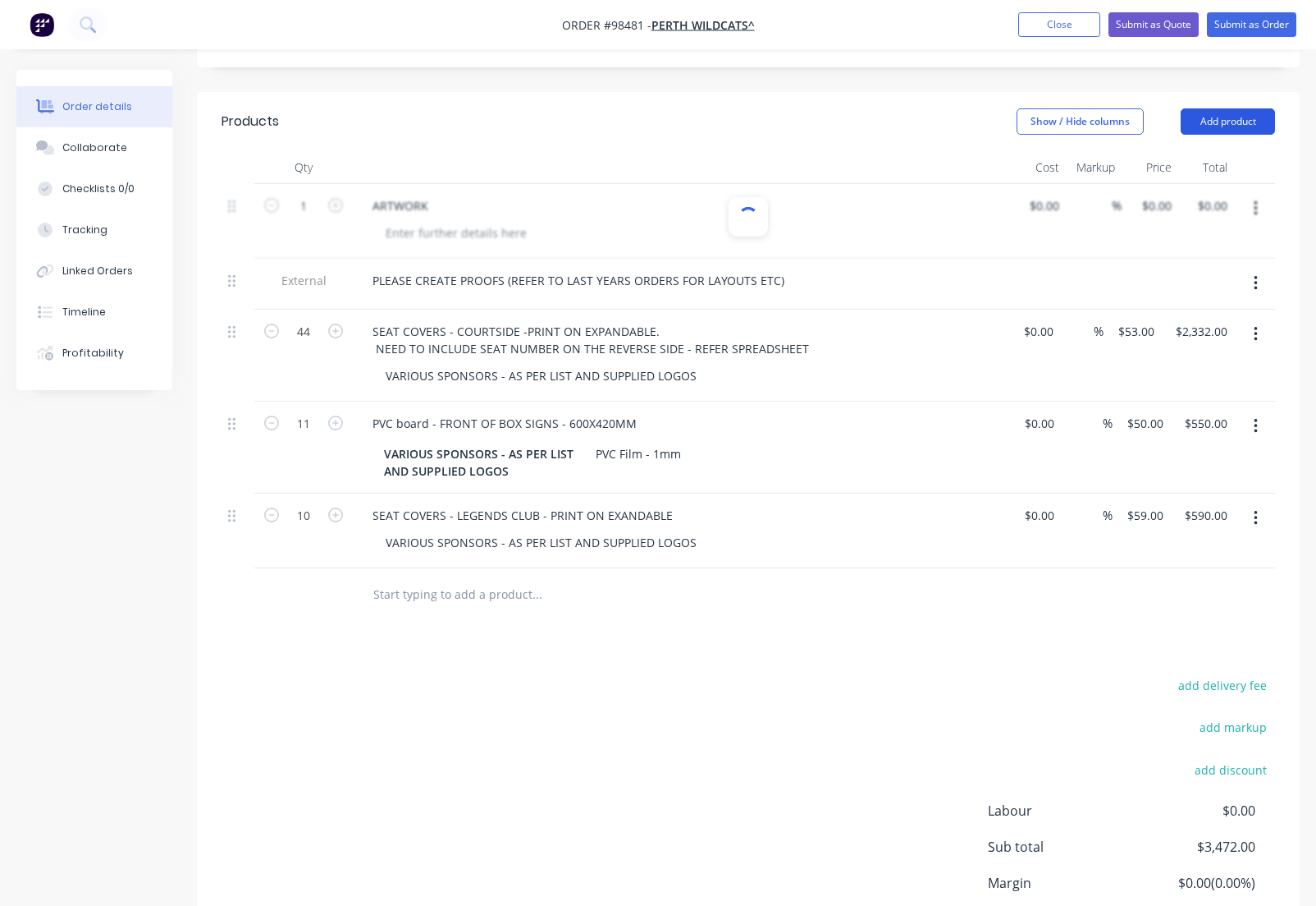
click at [1225, 109] on button "Add product" at bounding box center [1228, 122] width 94 height 26
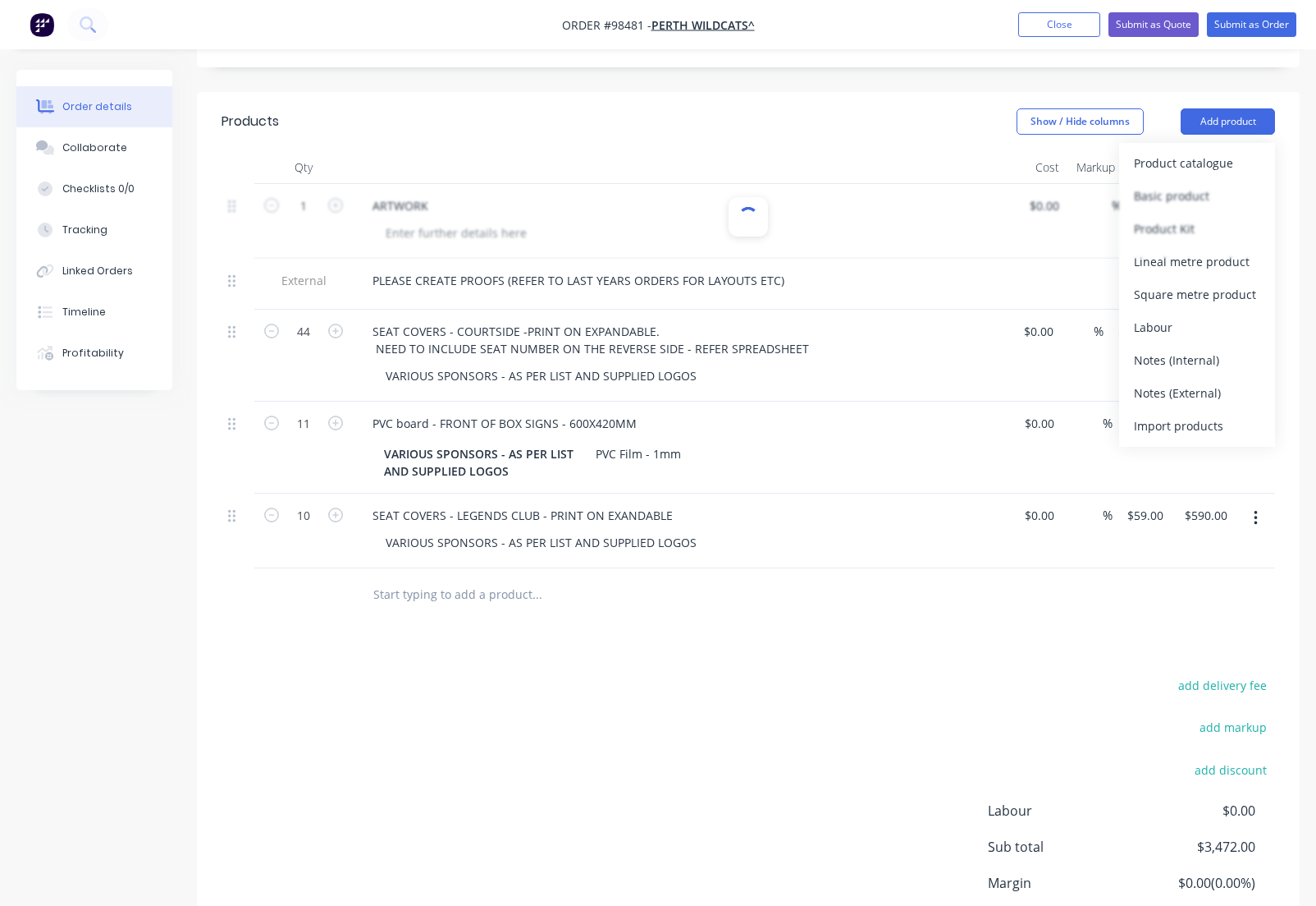
drag, startPoint x: 1172, startPoint y: 351, endPoint x: 752, endPoint y: 447, distance: 430.8
click at [1170, 381] on div "Notes (External)" at bounding box center [1197, 392] width 126 height 24
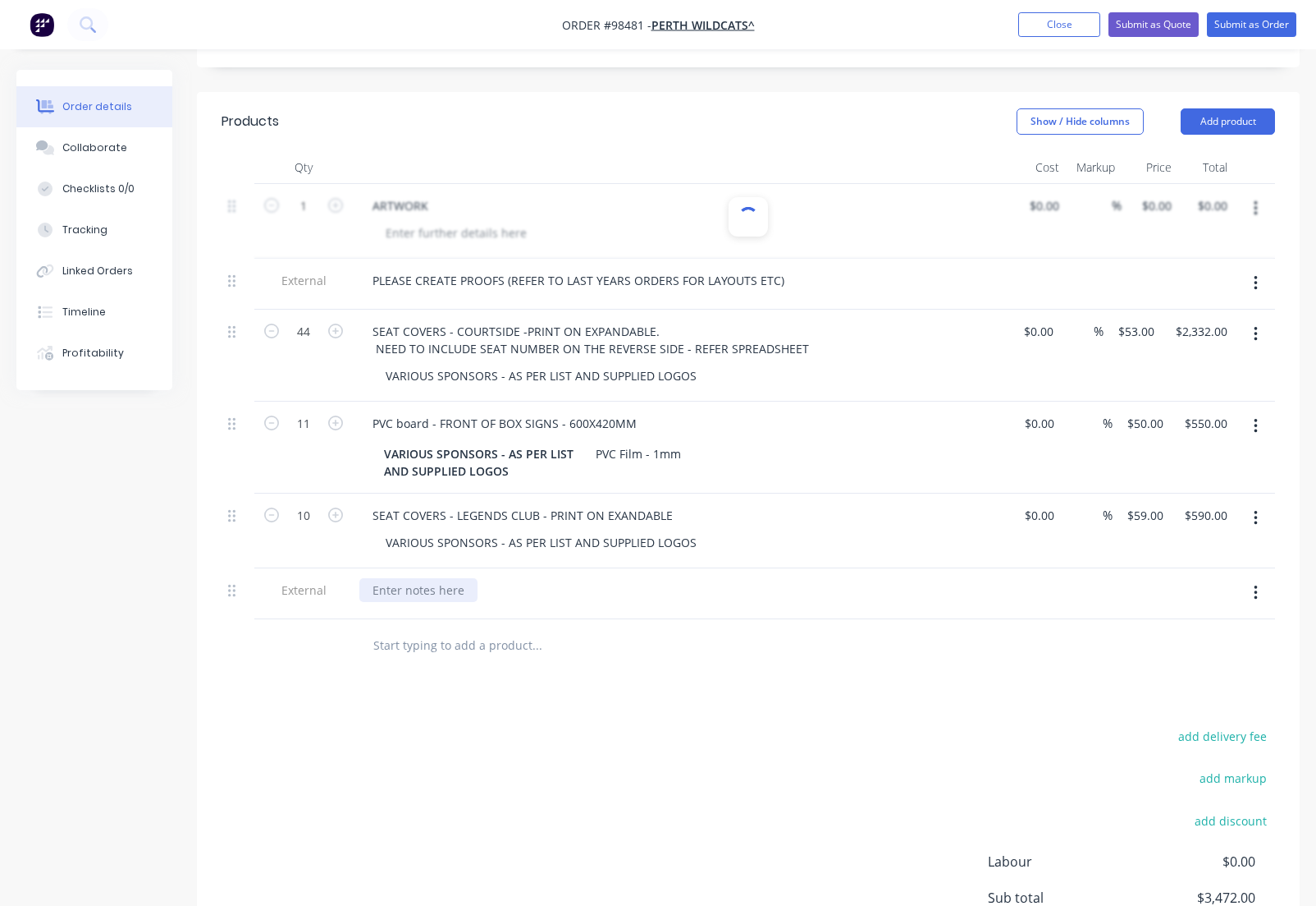
click at [394, 578] on div at bounding box center [418, 589] width 118 height 24
click at [633, 578] on div "MUST BE READY BY [DATE] - OR IMSTALL 20 SPETEMBER." at bounding box center [528, 589] width 336 height 24
click at [694, 578] on div "MUST BE READY BY [DATE] - OR INSTALL 20 SPETEMBER." at bounding box center [527, 589] width 334 height 24
click at [543, 184] on div at bounding box center [748, 221] width 1054 height 74
click at [465, 184] on div at bounding box center [748, 221] width 1054 height 74
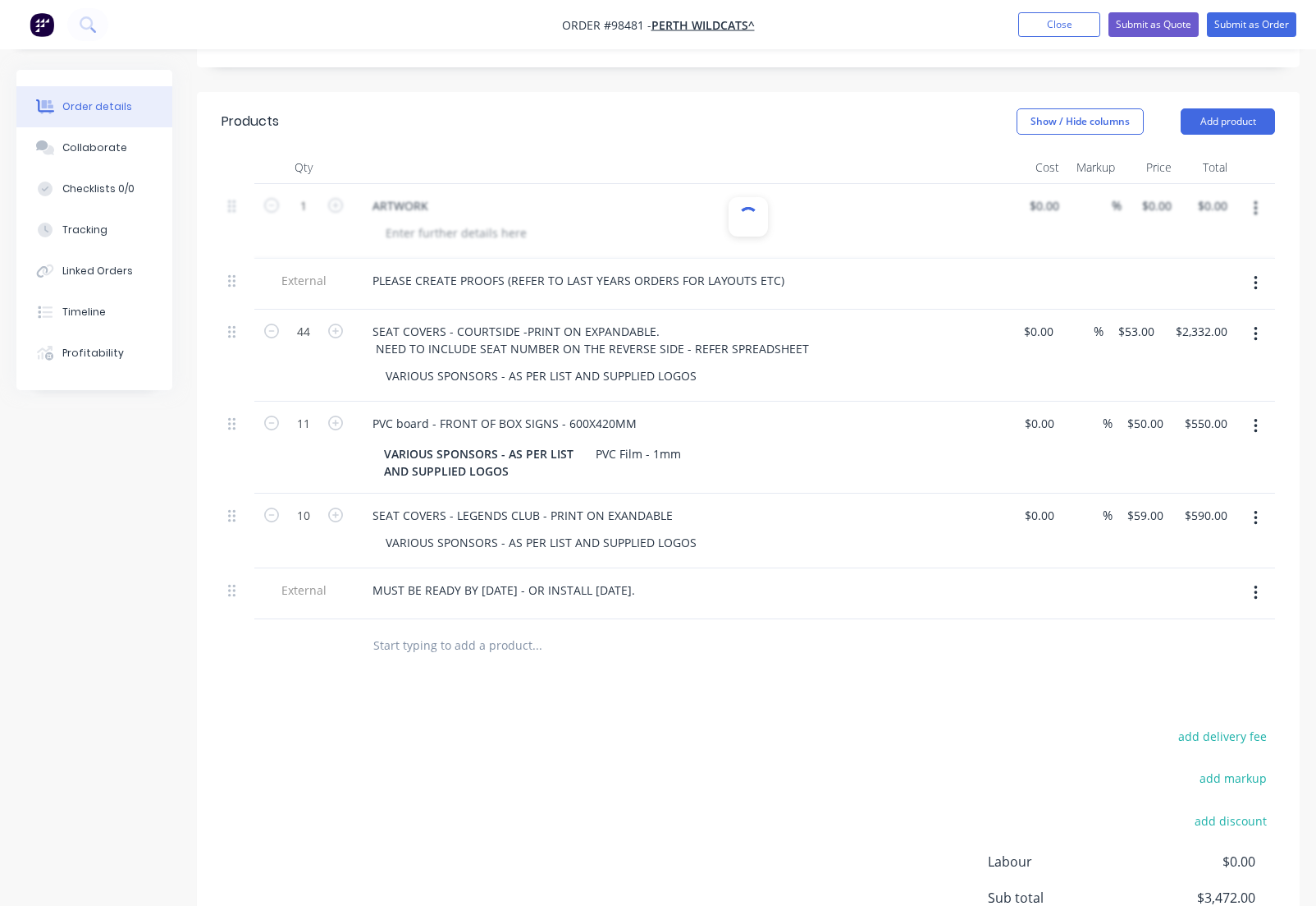
click at [335, 184] on div at bounding box center [748, 221] width 1054 height 74
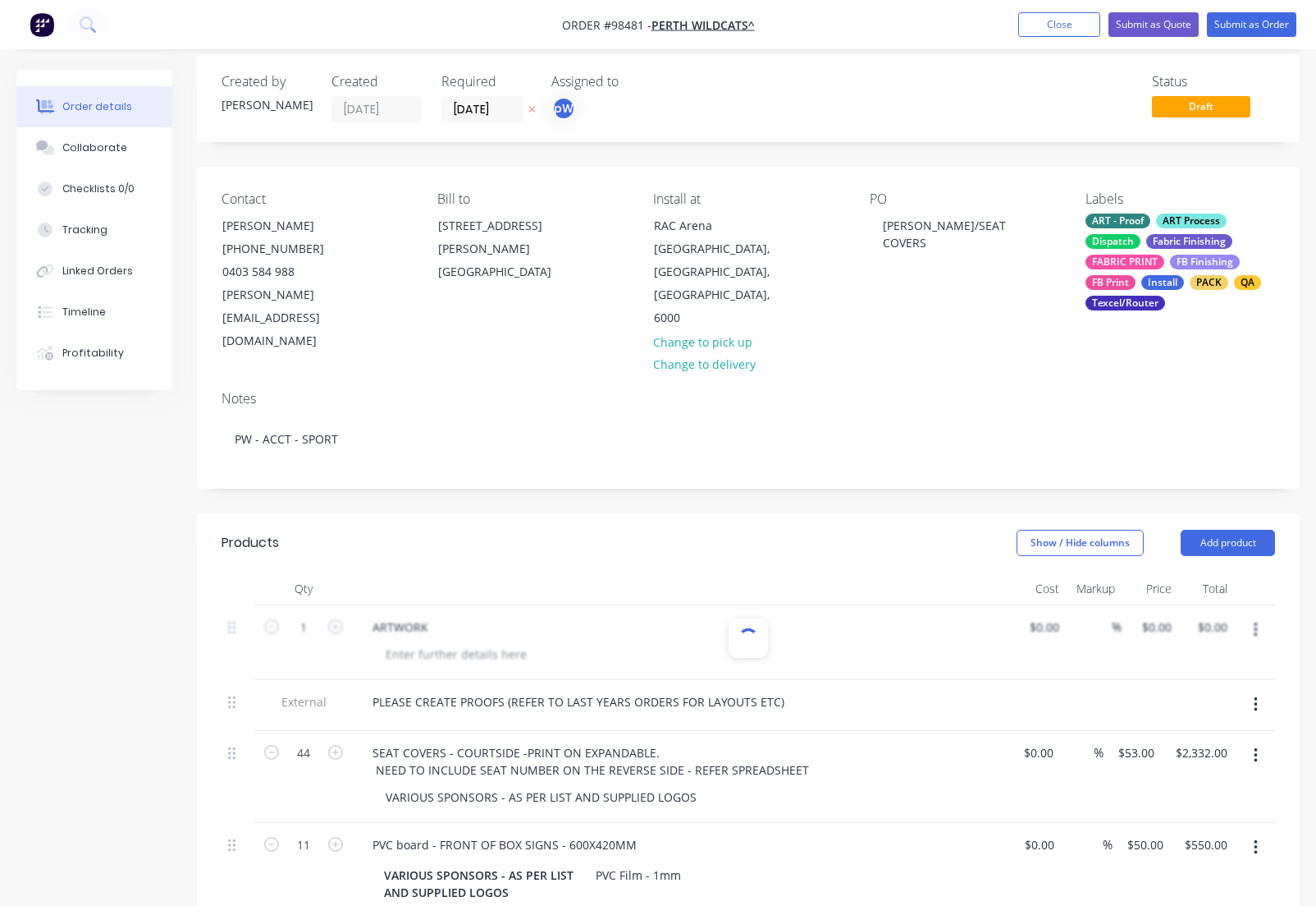
scroll to position [0, 0]
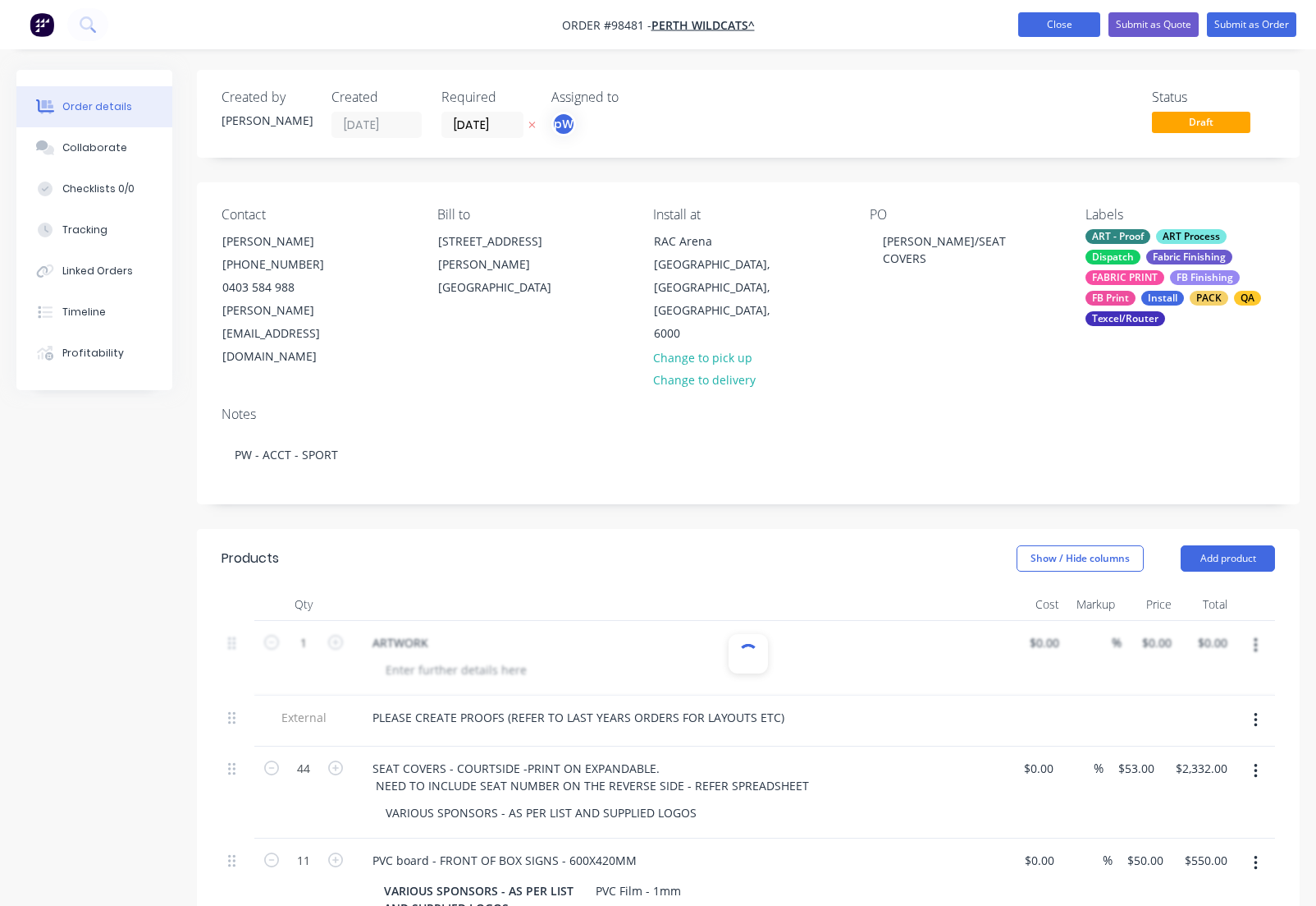
click at [1042, 22] on button "Close" at bounding box center [1060, 25] width 82 height 25
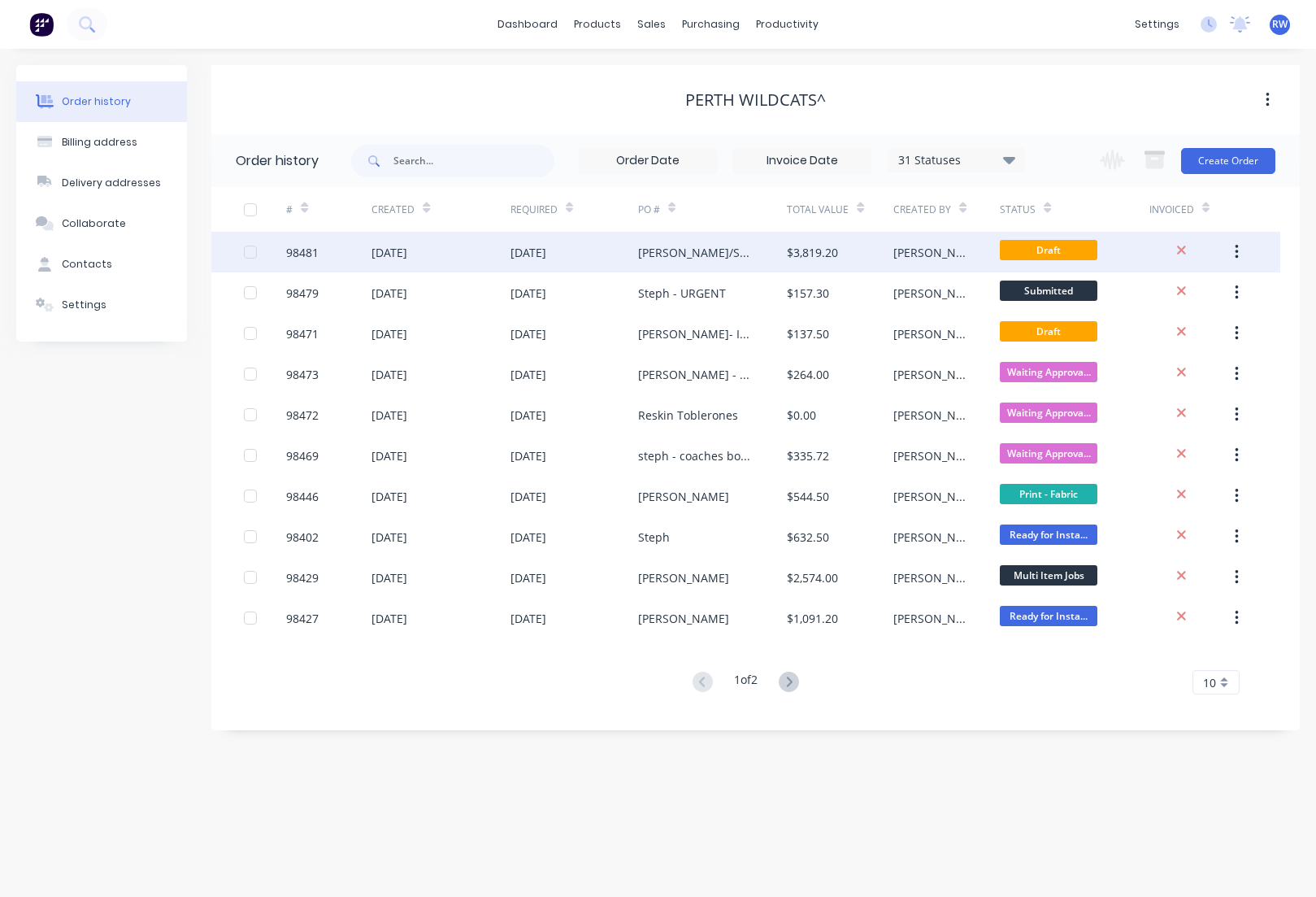
click at [303, 252] on div "98481" at bounding box center [302, 252] width 33 height 17
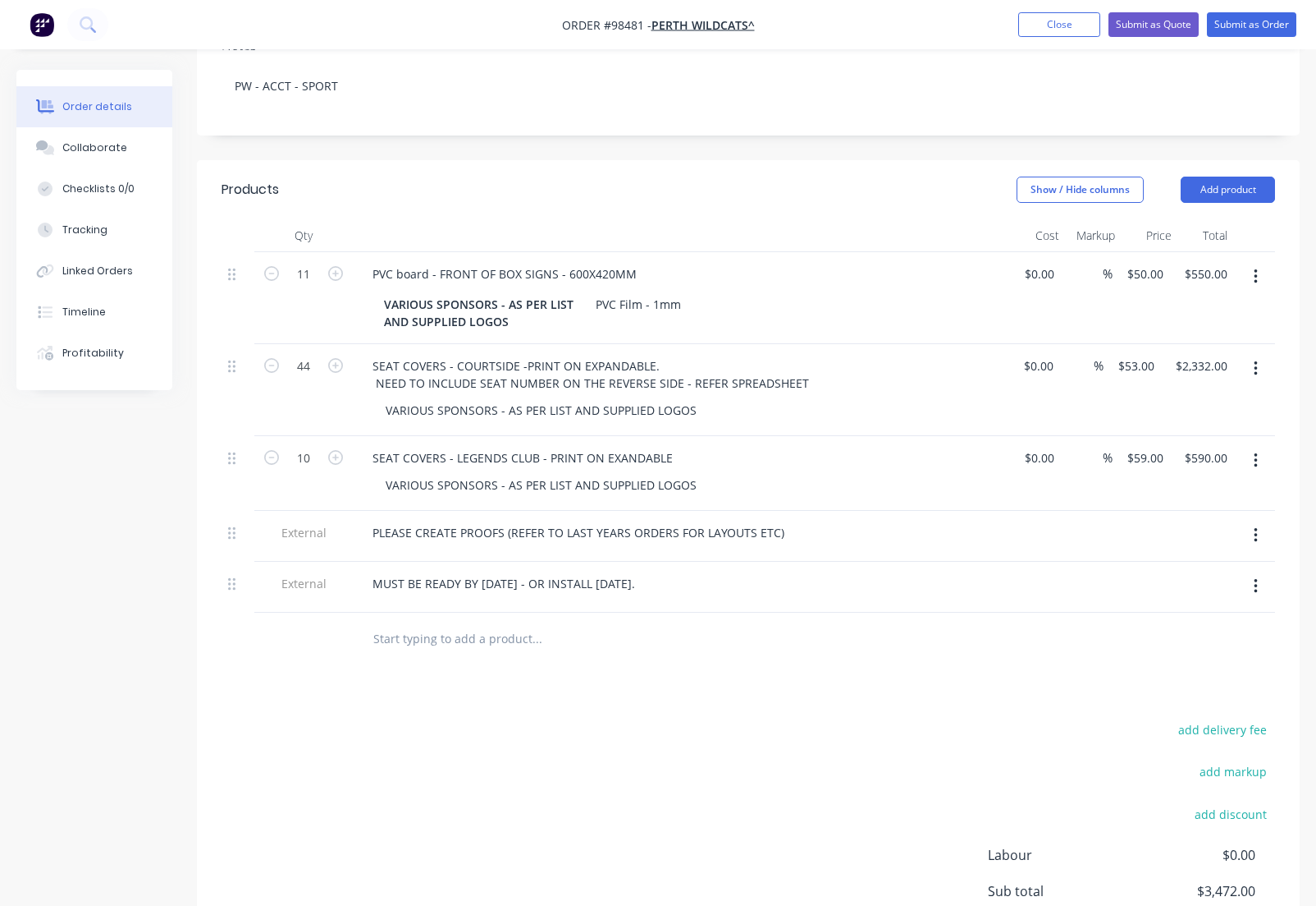
scroll to position [390, 0]
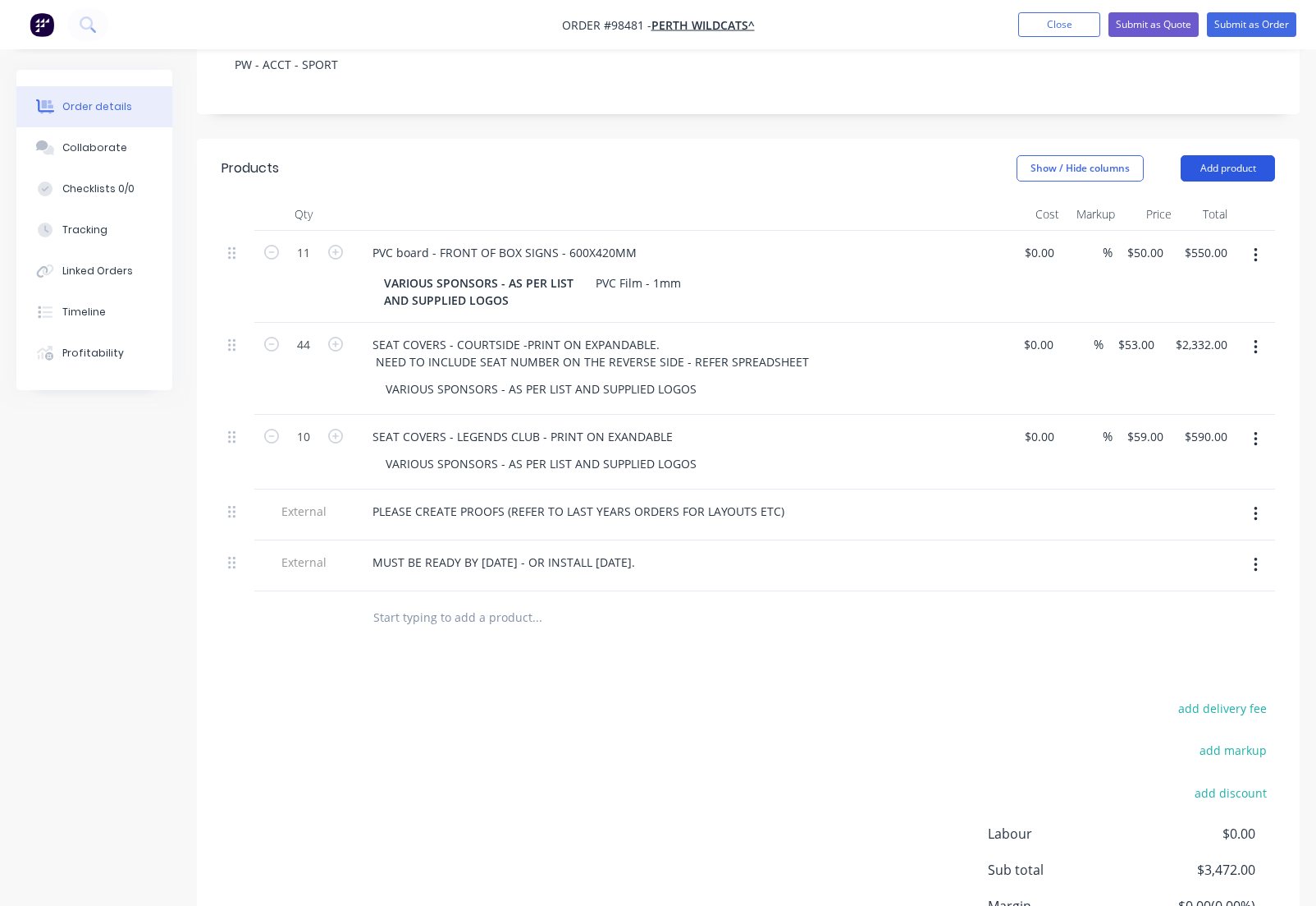
click at [1213, 155] on button "Add product" at bounding box center [1228, 168] width 94 height 26
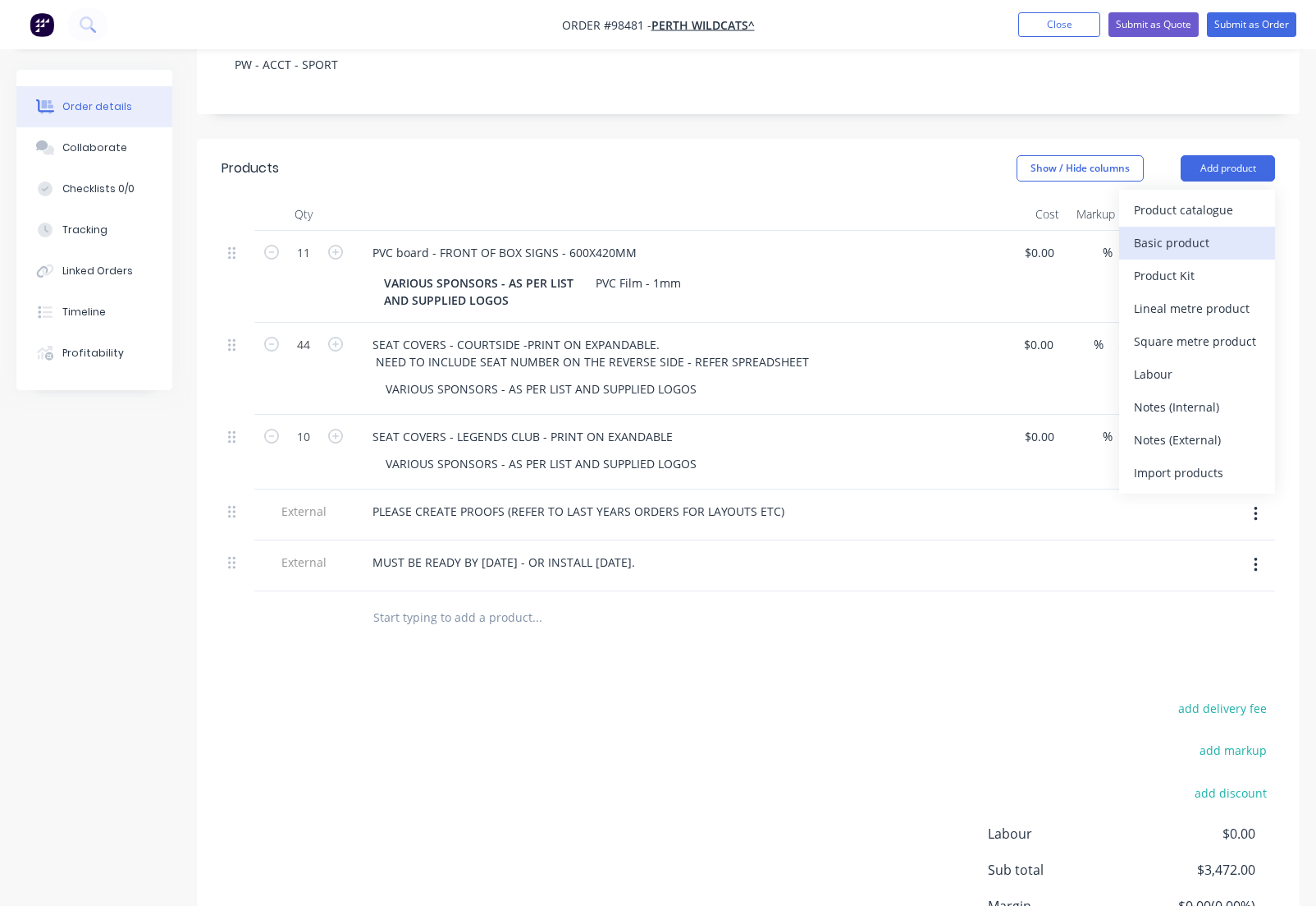
click at [1156, 231] on div "Basic product" at bounding box center [1197, 242] width 126 height 24
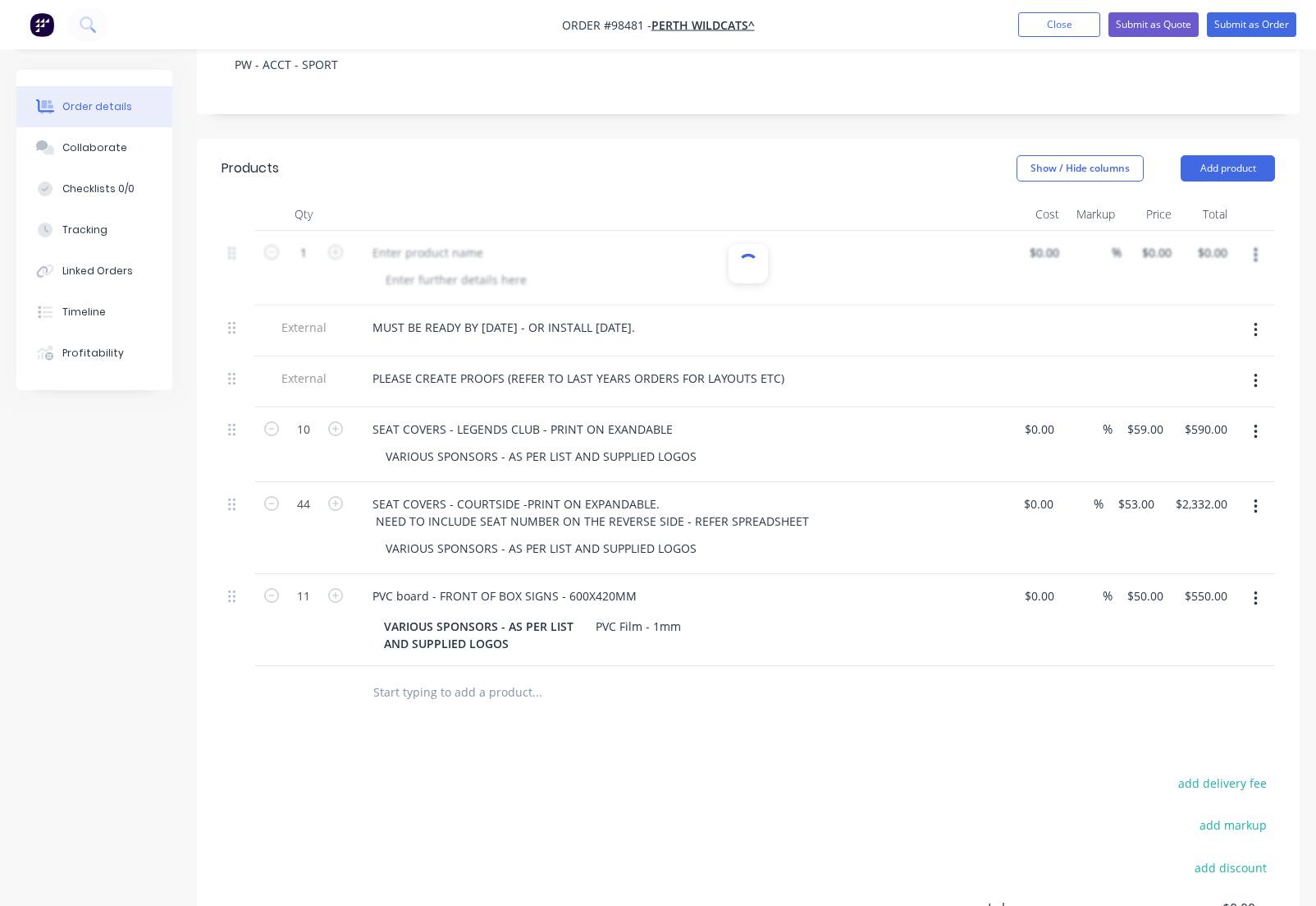
click at [487, 676] on input "text" at bounding box center [536, 692] width 328 height 33
type input "artwork"
click at [1219, 155] on button "Add product" at bounding box center [1228, 168] width 94 height 26
click at [405, 676] on input "artwork" at bounding box center [536, 692] width 328 height 33
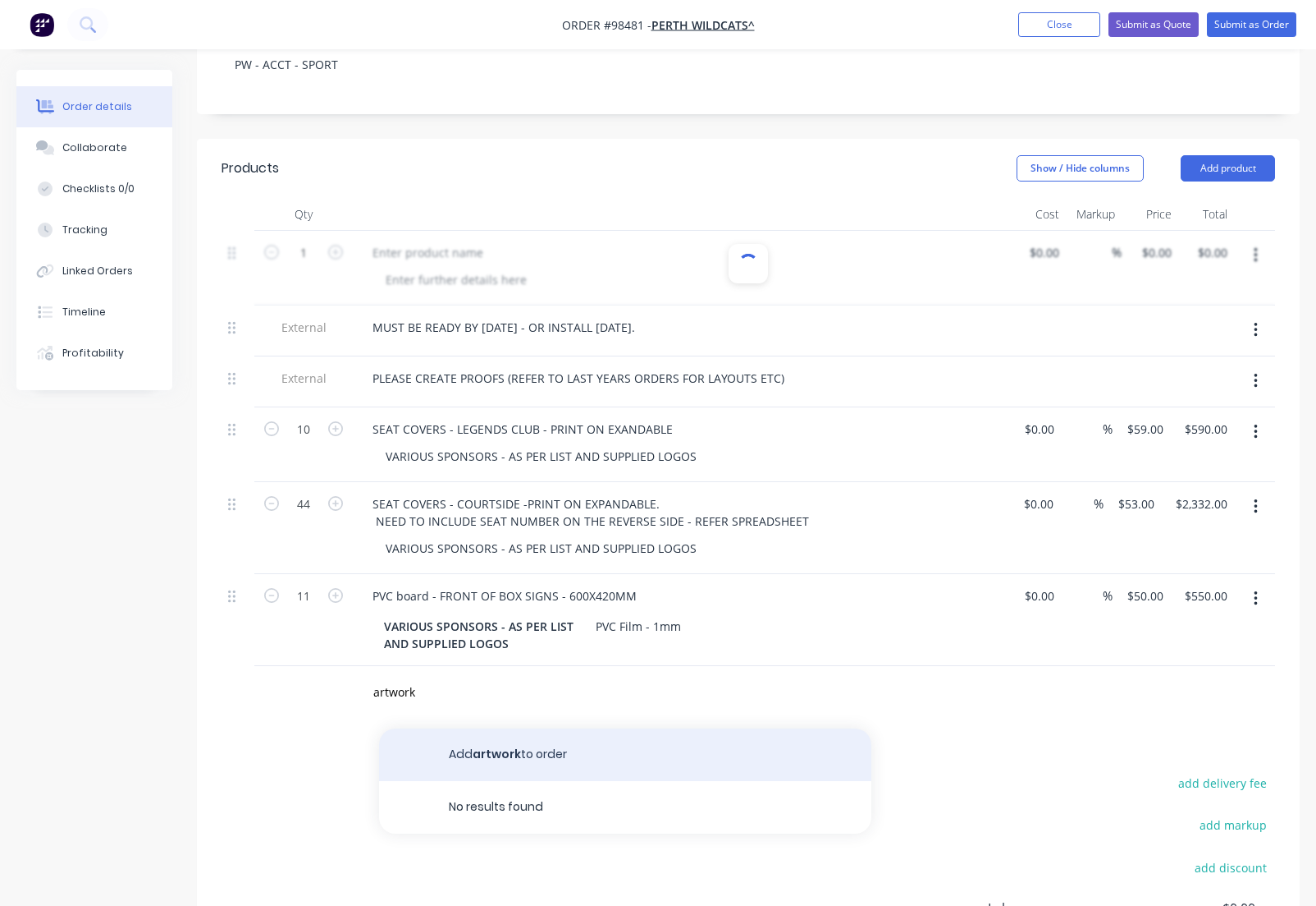
click at [503, 728] on button "Add artwork to order" at bounding box center [625, 755] width 493 height 53
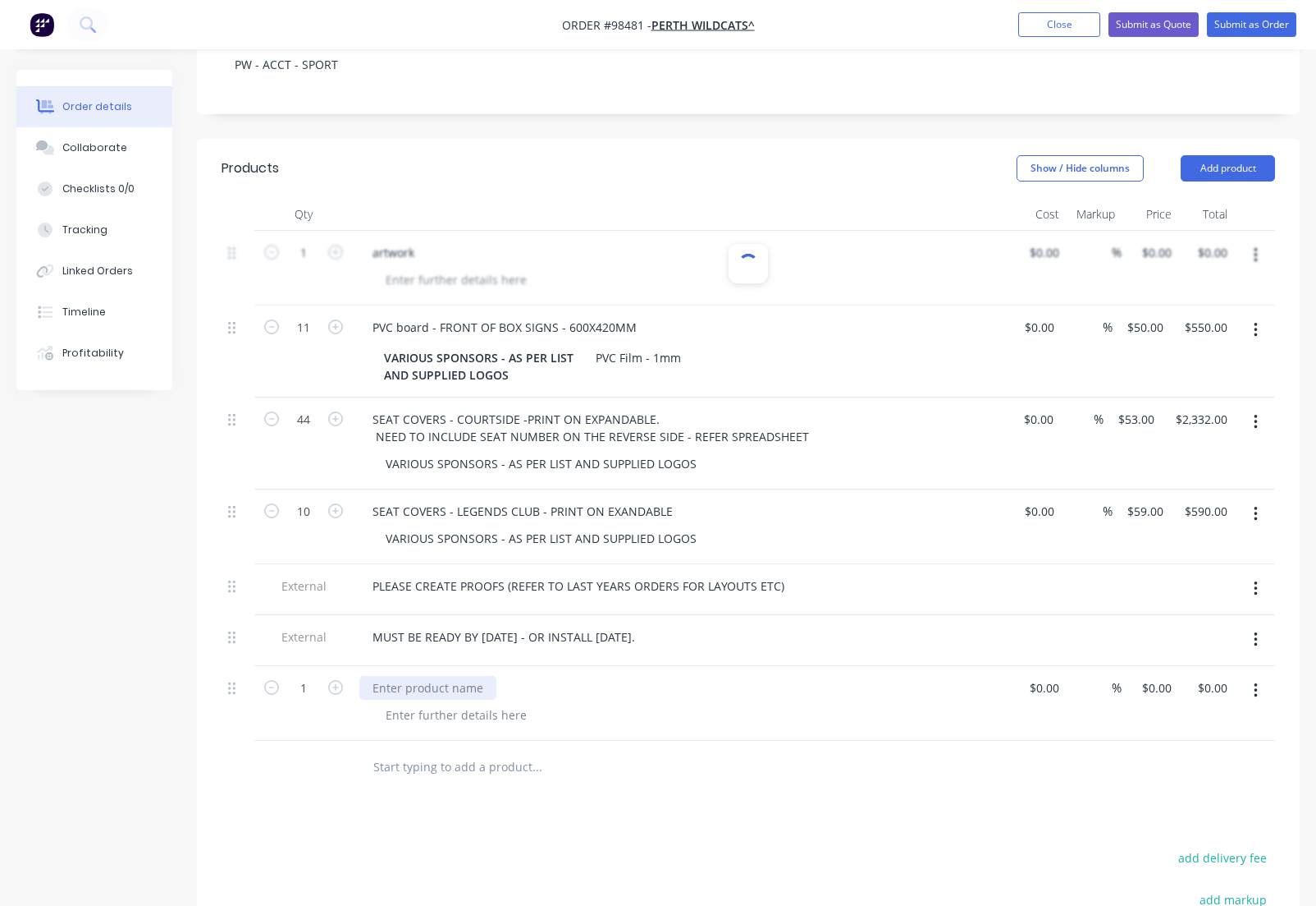
click at [435, 676] on div at bounding box center [428, 687] width 137 height 24
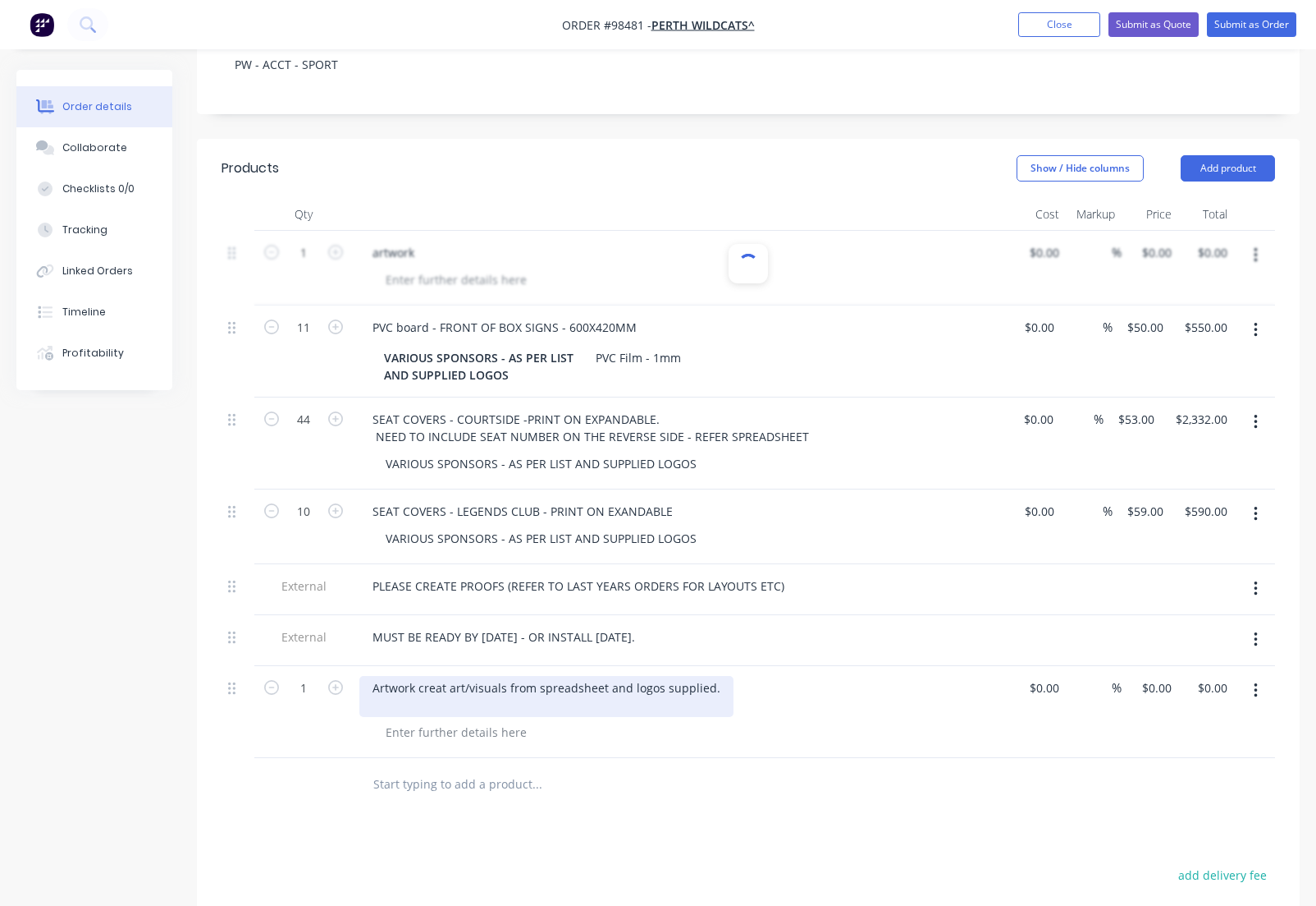
click at [443, 676] on div "Artwork creat art/visuals from spreadsheet and logos supplied." at bounding box center [547, 696] width 374 height 41
click at [1158, 676] on input "0" at bounding box center [1159, 687] width 38 height 24
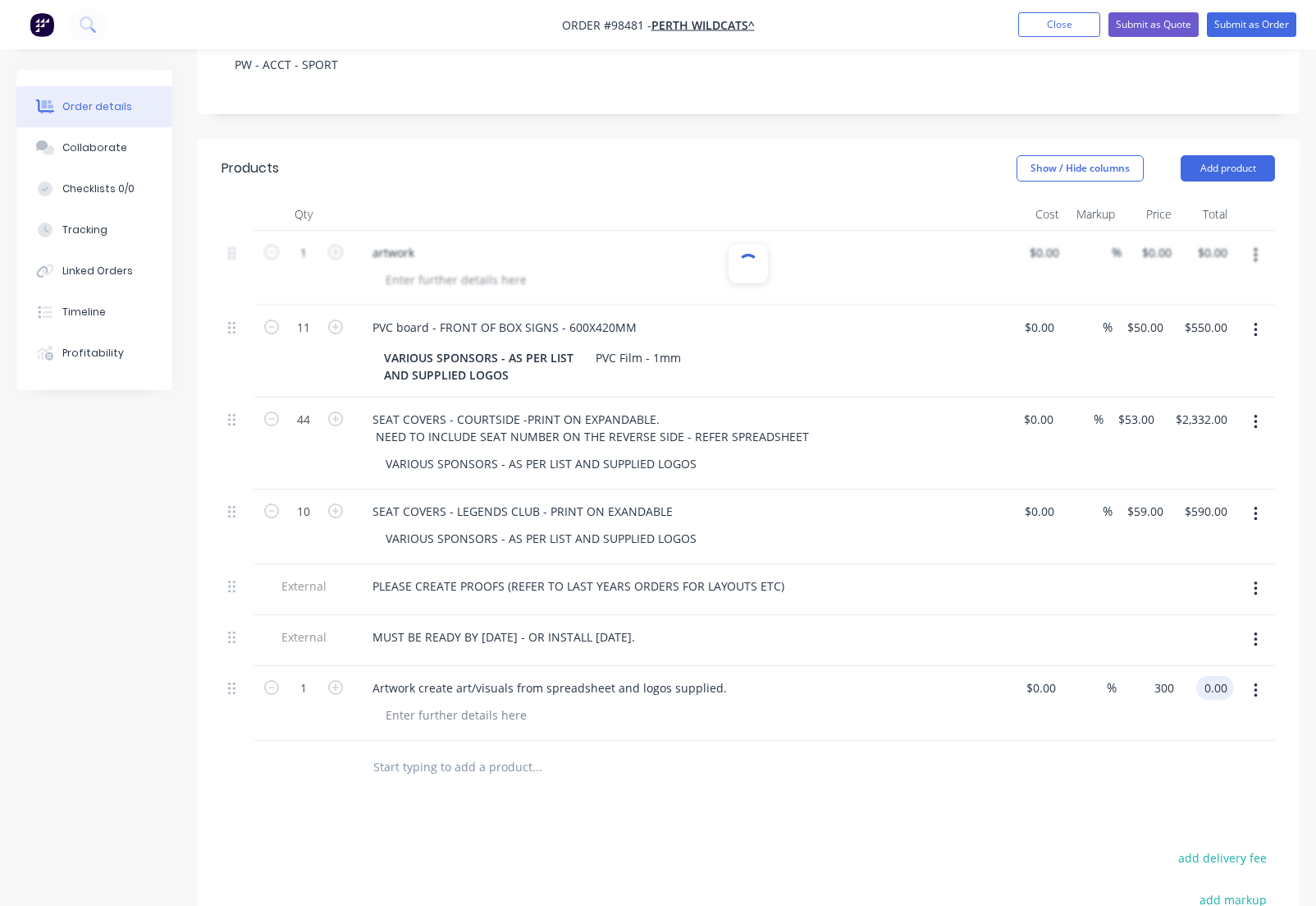
type input "$300.00"
click at [1044, 33] on button "Close" at bounding box center [1060, 25] width 82 height 25
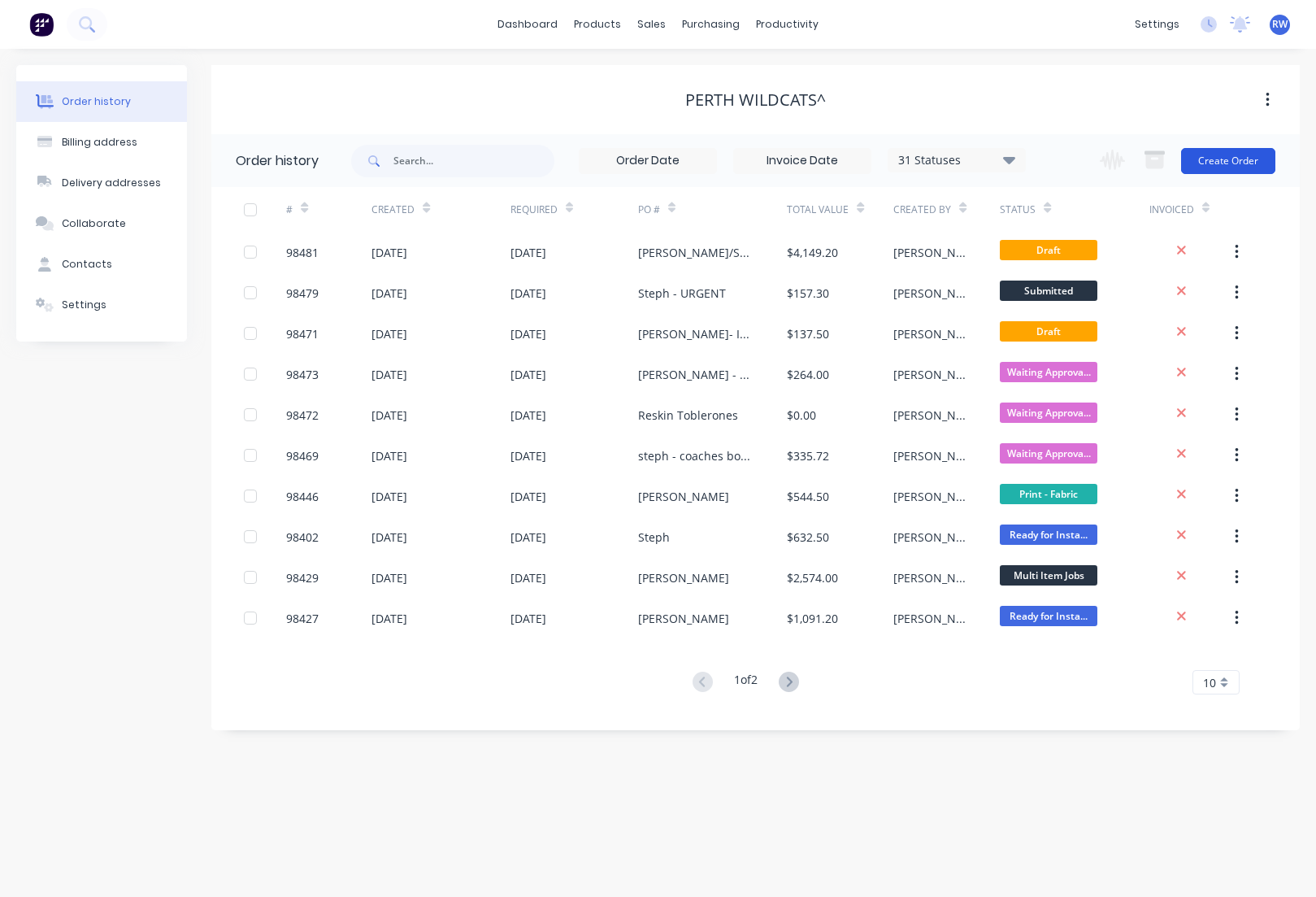
click at [1206, 165] on button "Create Order" at bounding box center [1228, 161] width 94 height 26
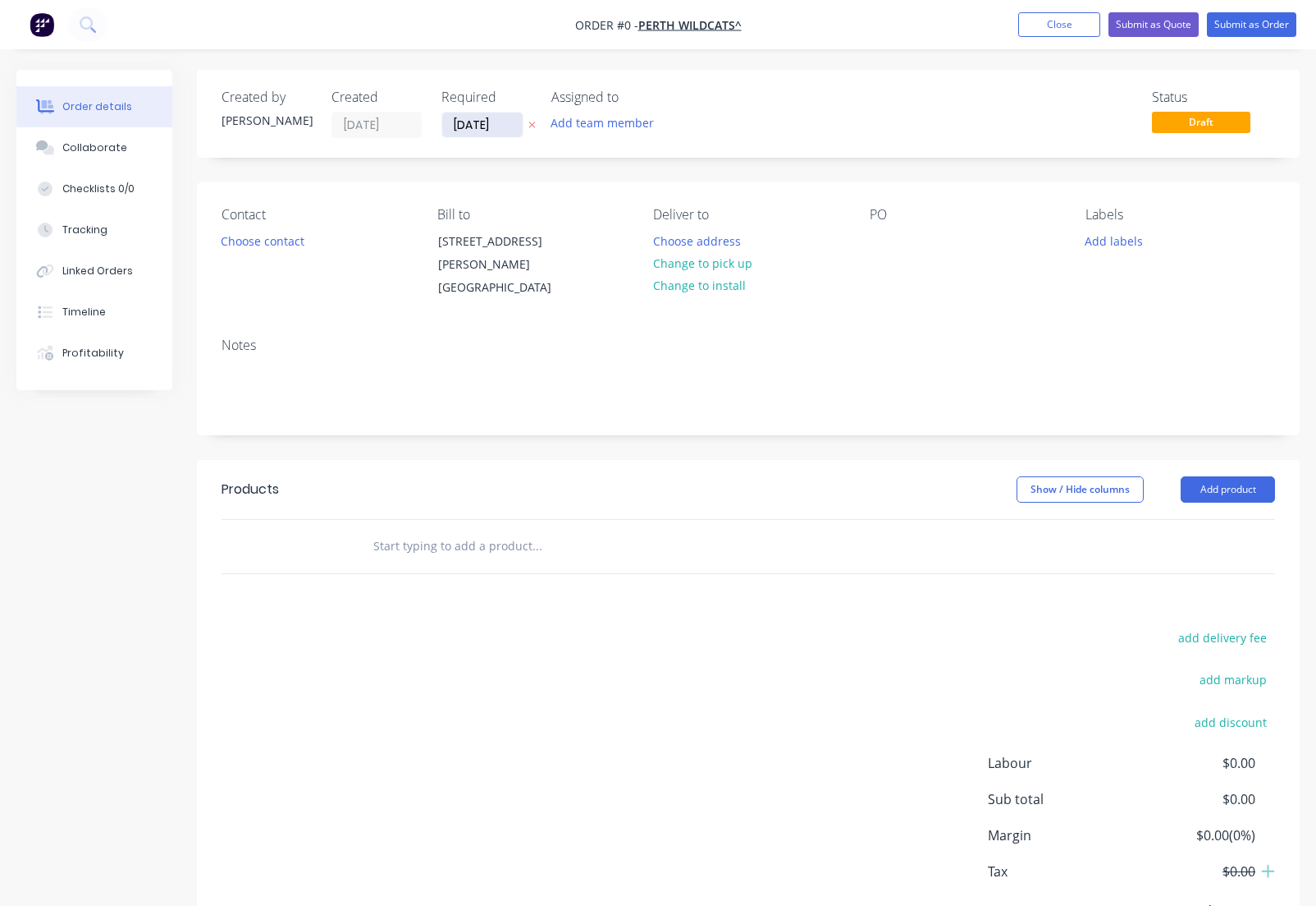
click at [510, 123] on input "[DATE]" at bounding box center [483, 125] width 80 height 25
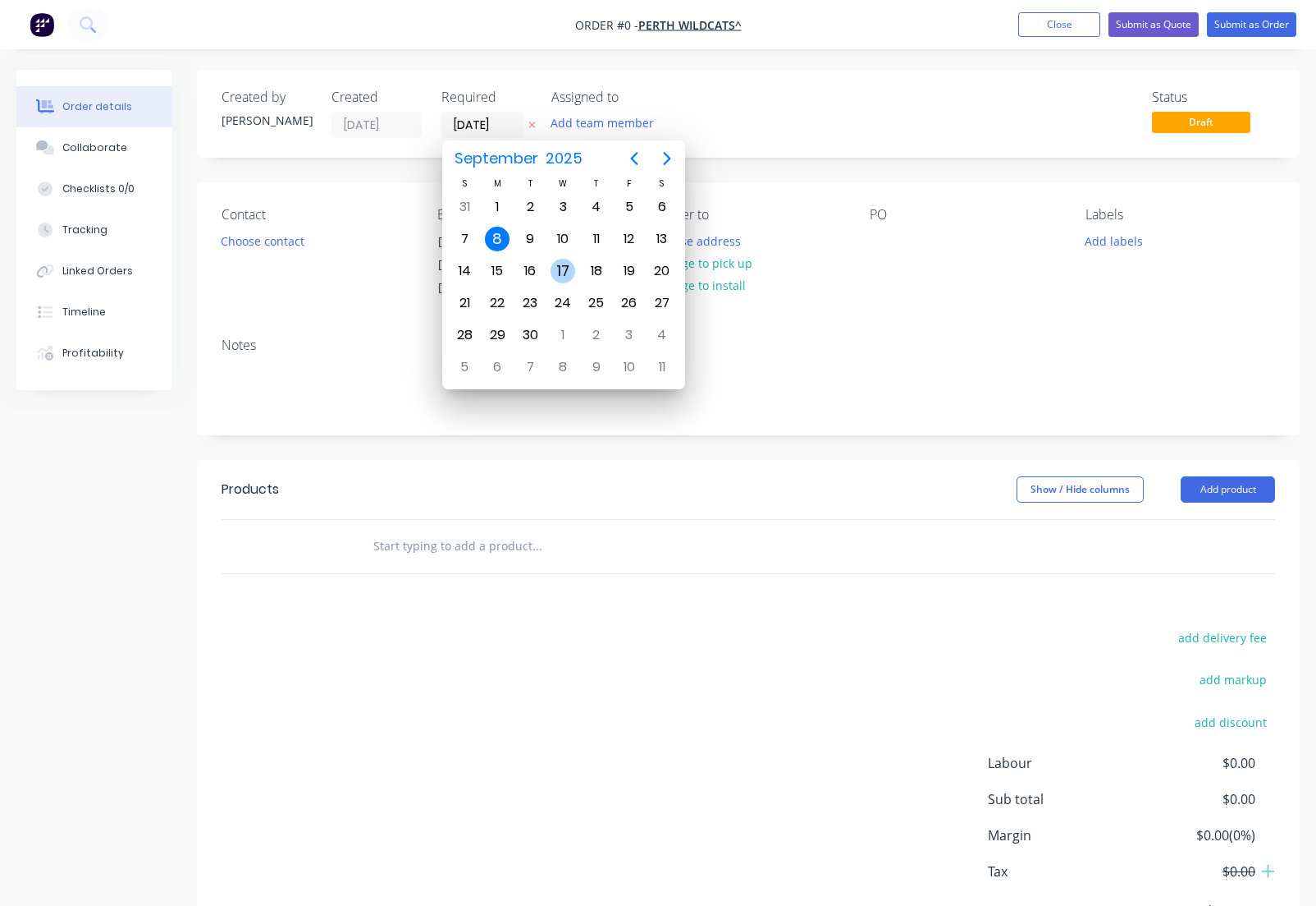
click at [567, 272] on div "17" at bounding box center [563, 270] width 24 height 25
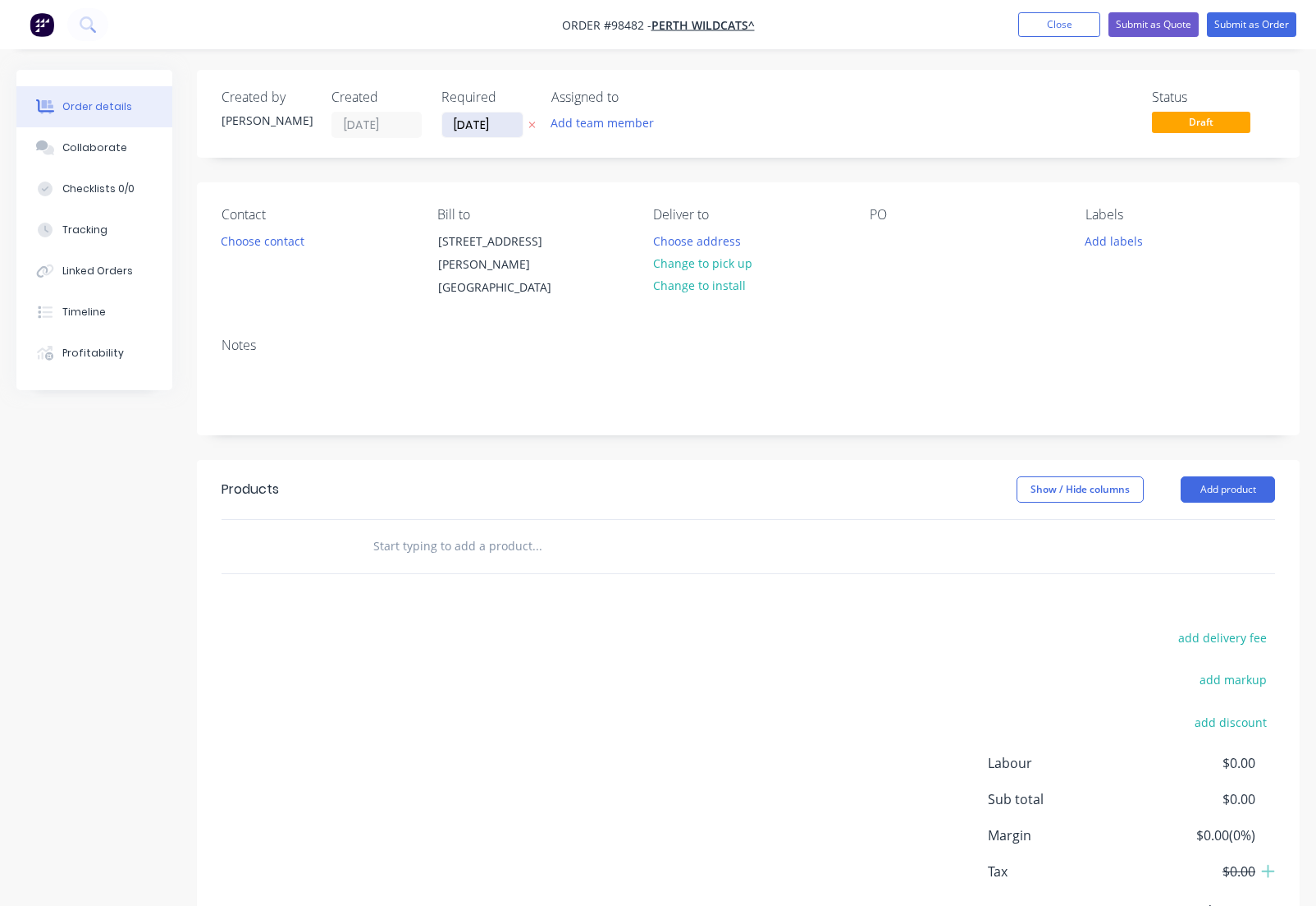
click at [508, 126] on input "[DATE]" at bounding box center [483, 125] width 80 height 25
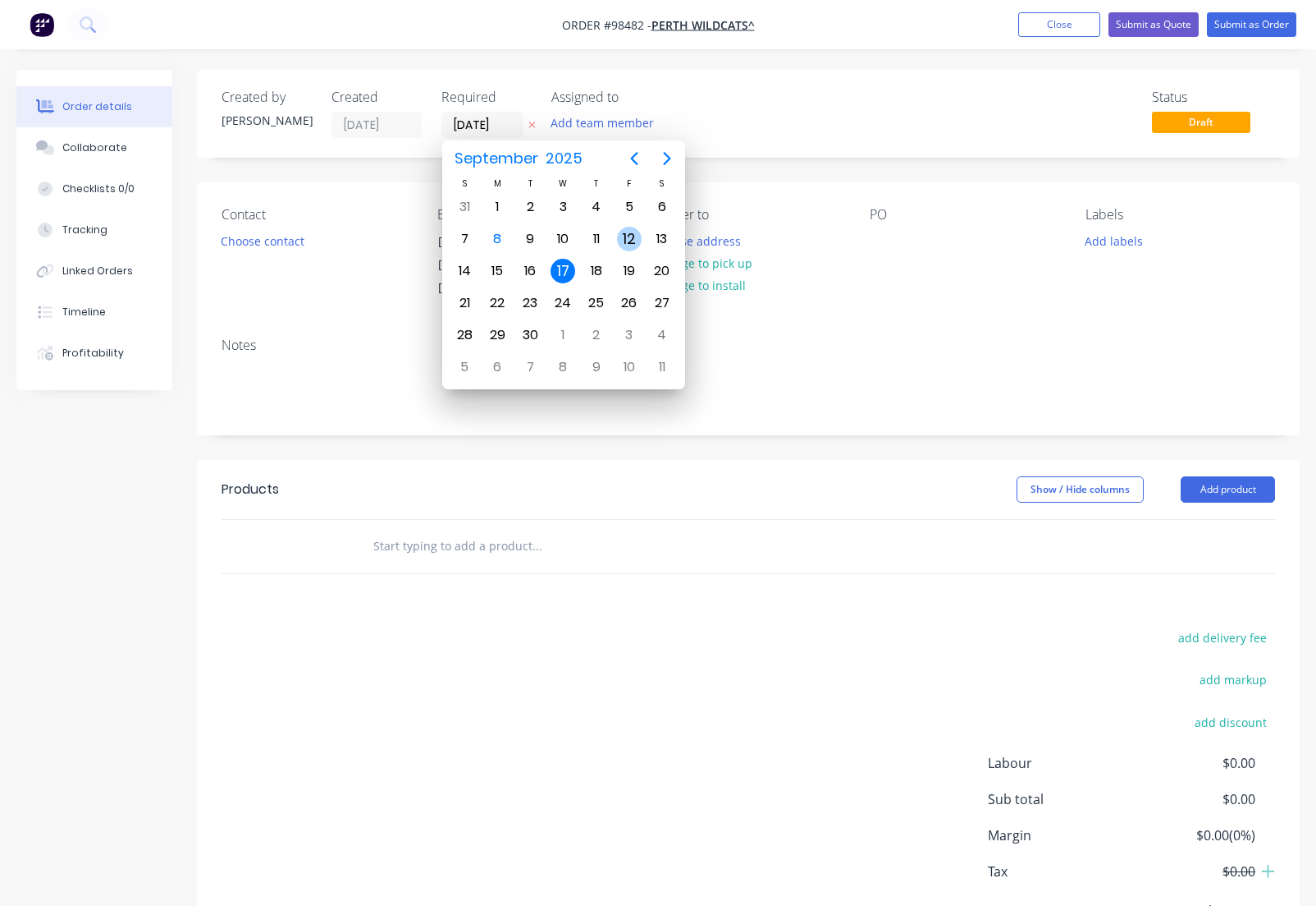
click at [627, 241] on div "12" at bounding box center [629, 239] width 24 height 25
type input "[DATE]"
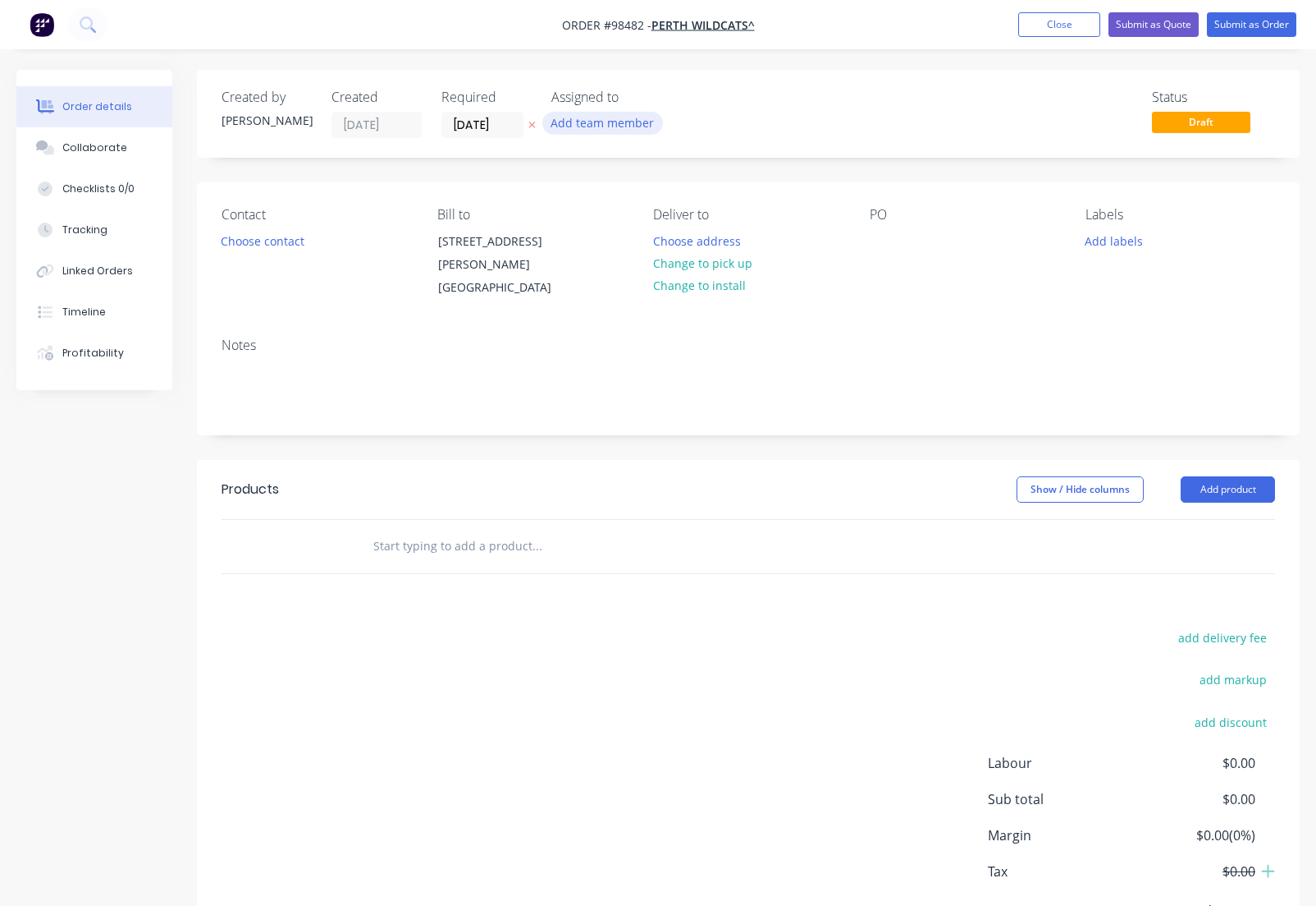
click at [579, 126] on button "Add team member" at bounding box center [603, 123] width 121 height 22
type input "[PERSON_NAME]"
click at [614, 217] on div "[PERSON_NAME]" at bounding box center [684, 214] width 164 height 18
click at [250, 250] on button "Choose contact" at bounding box center [262, 240] width 101 height 22
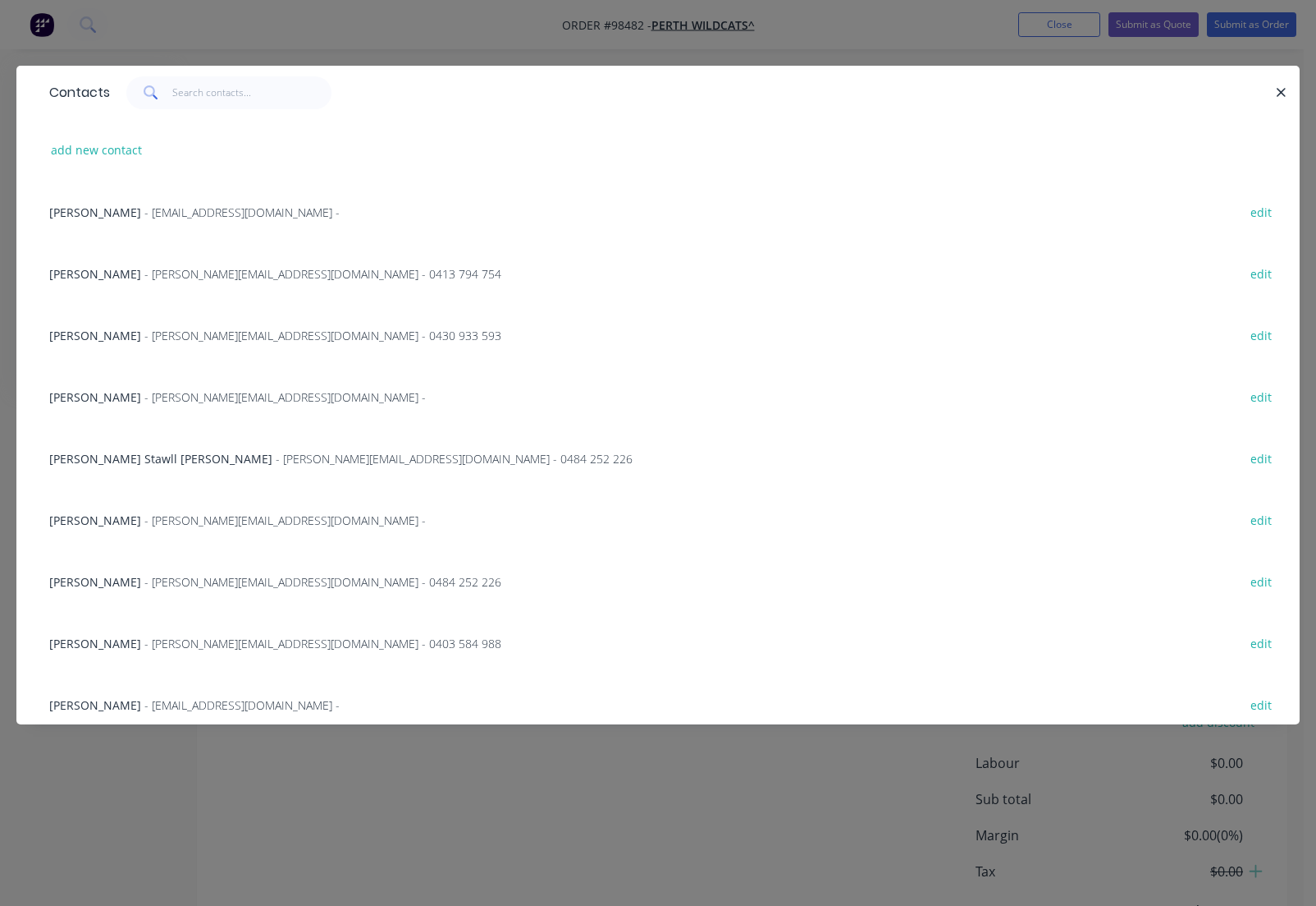
click at [152, 525] on span "- [PERSON_NAME][EMAIL_ADDRESS][DOMAIN_NAME] -" at bounding box center [285, 520] width 282 height 16
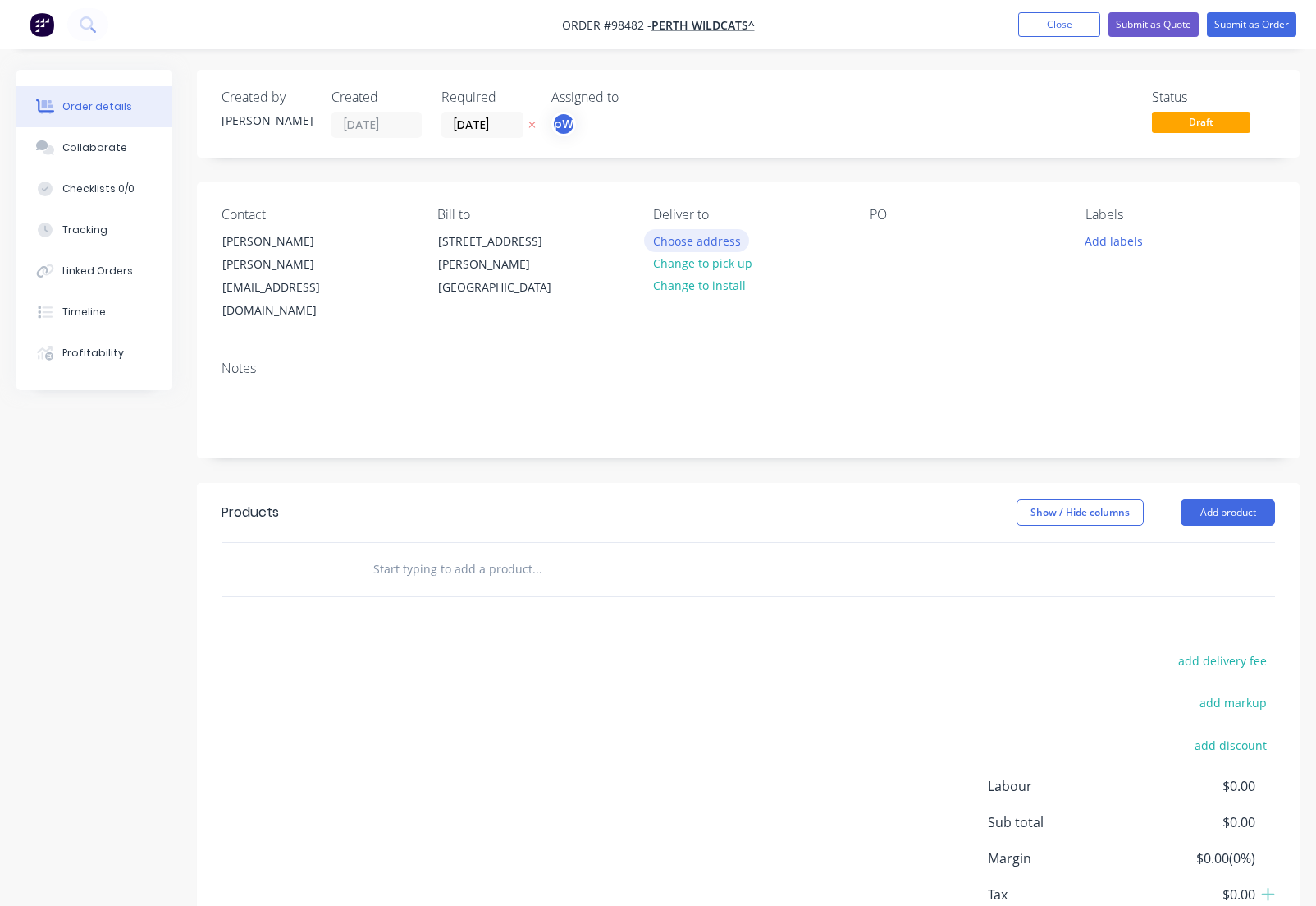
click at [714, 245] on button "Choose address" at bounding box center [696, 240] width 105 height 22
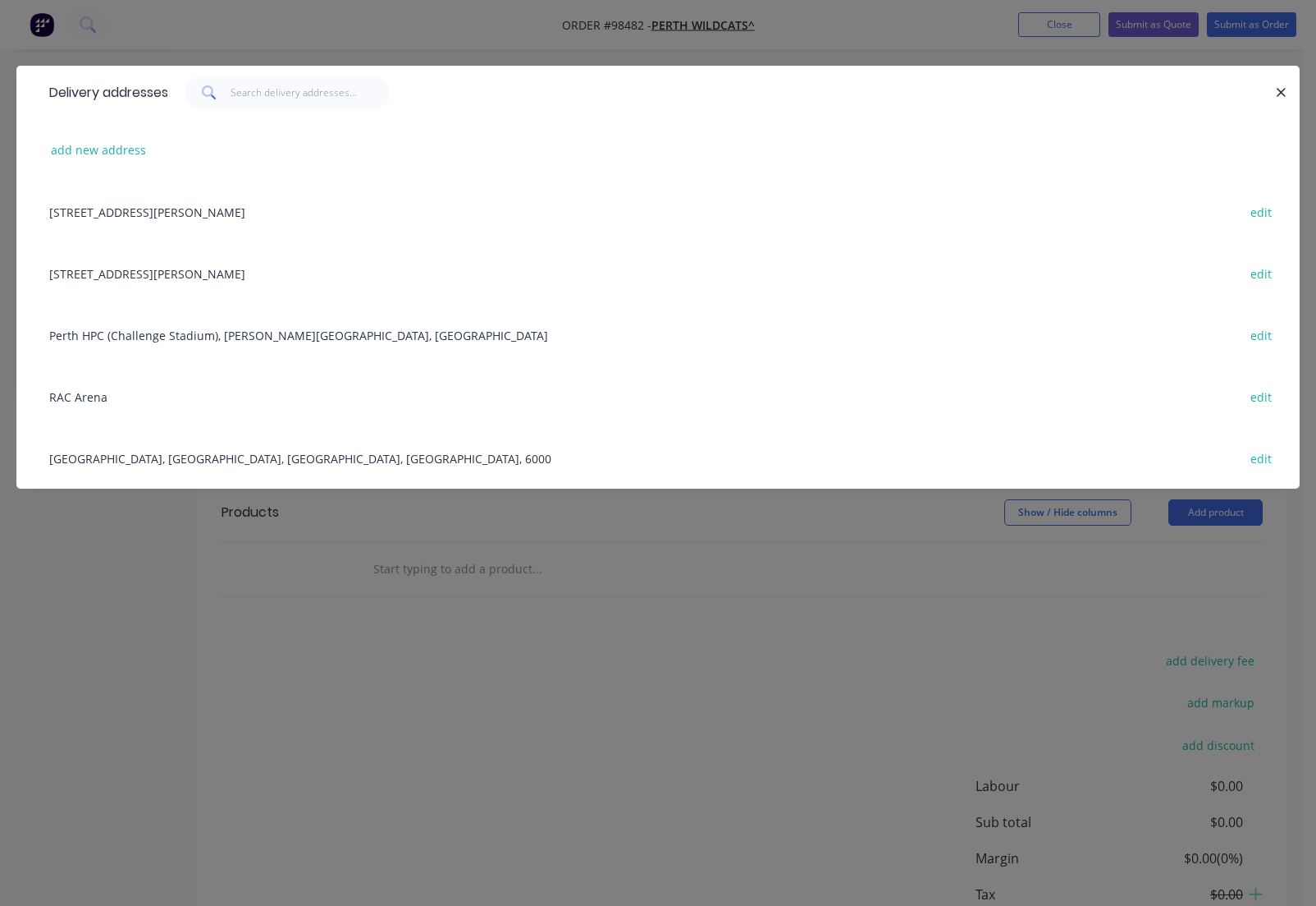
click at [173, 273] on div "[STREET_ADDRESS][PERSON_NAME] edit" at bounding box center [658, 273] width 1235 height 61
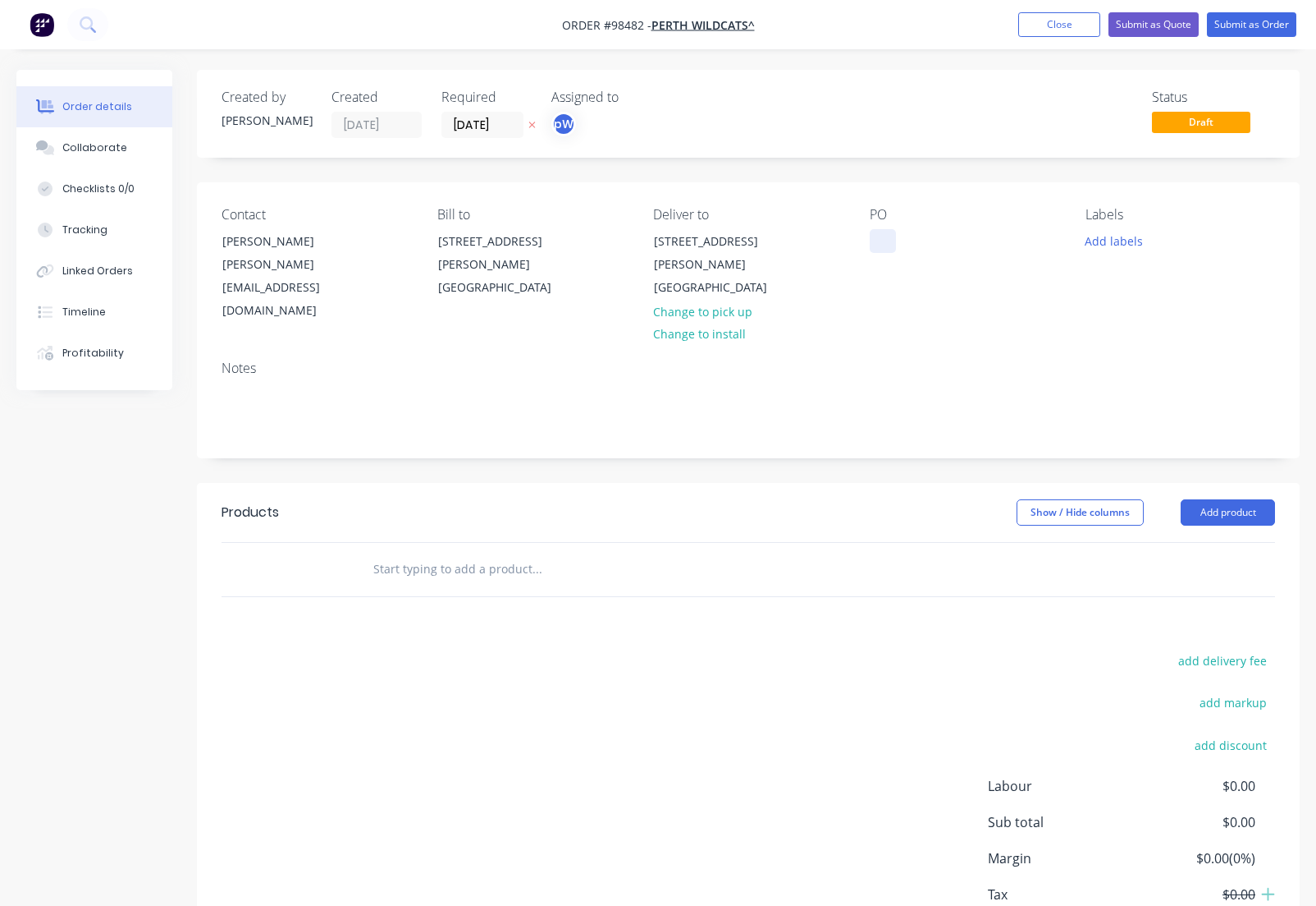
click at [882, 249] on div at bounding box center [883, 241] width 26 height 24
click at [1111, 245] on button "Add labels" at bounding box center [1115, 240] width 75 height 22
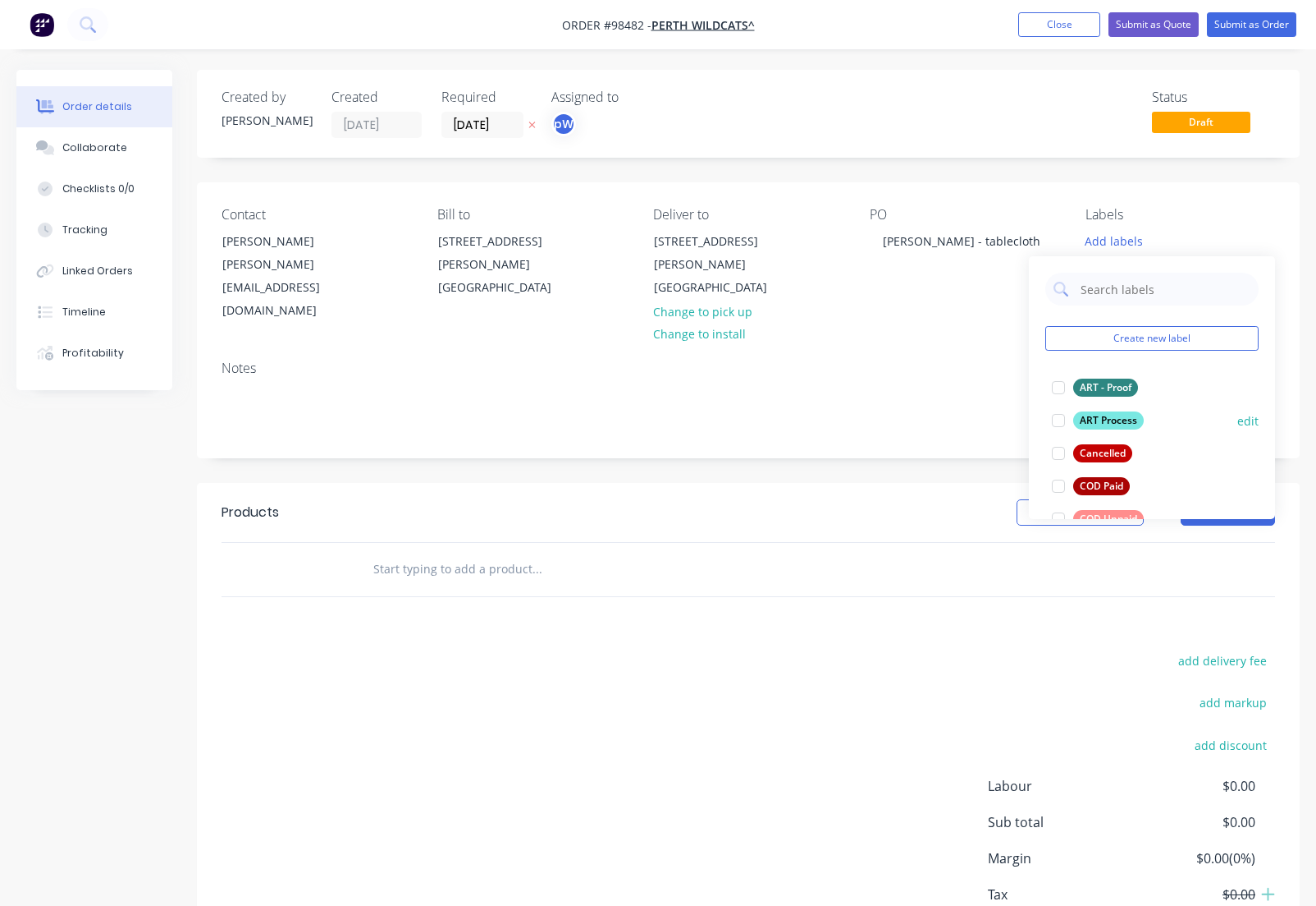
click at [1109, 419] on div "ART Process" at bounding box center [1109, 420] width 71 height 18
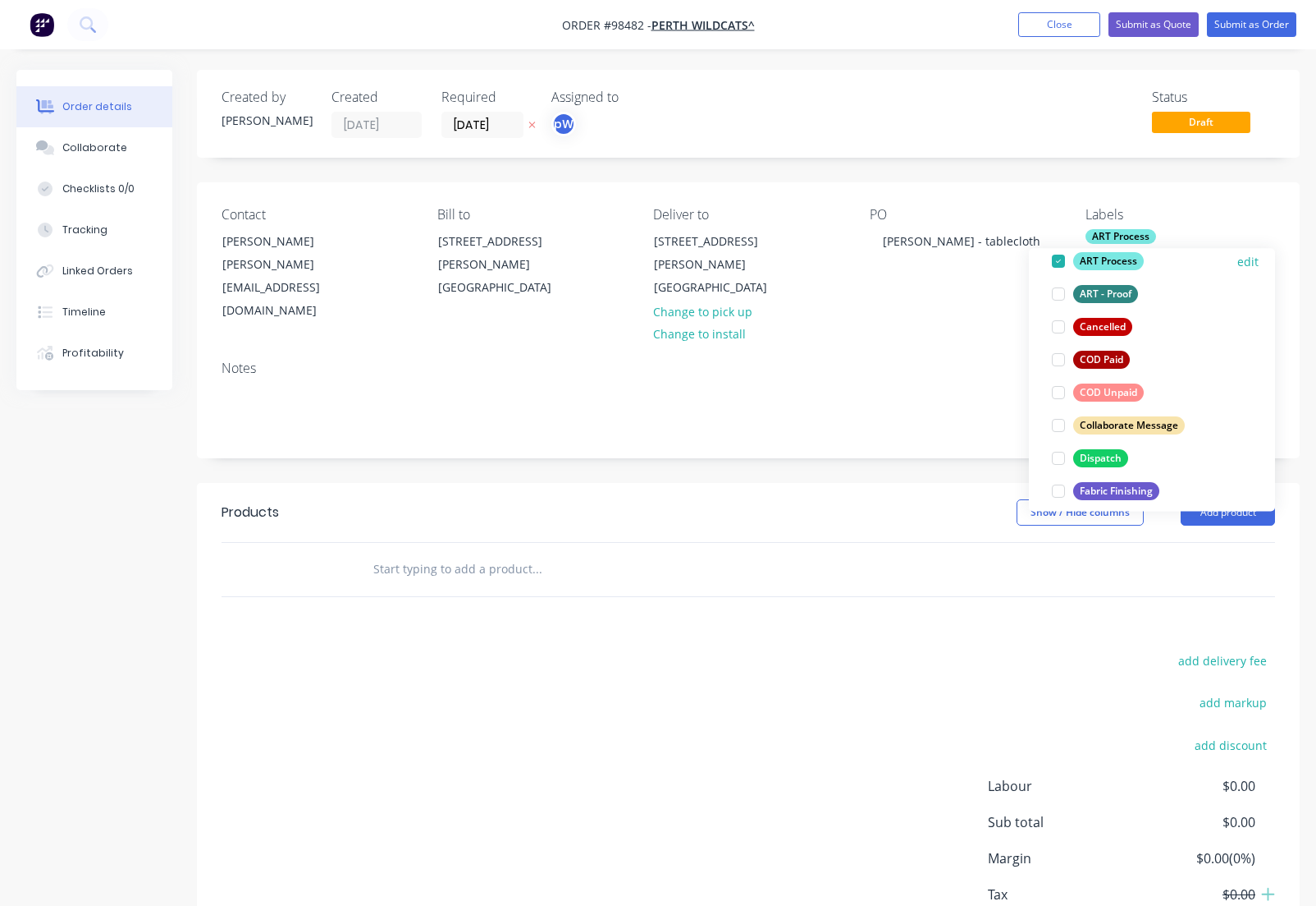
scroll to position [126, 0]
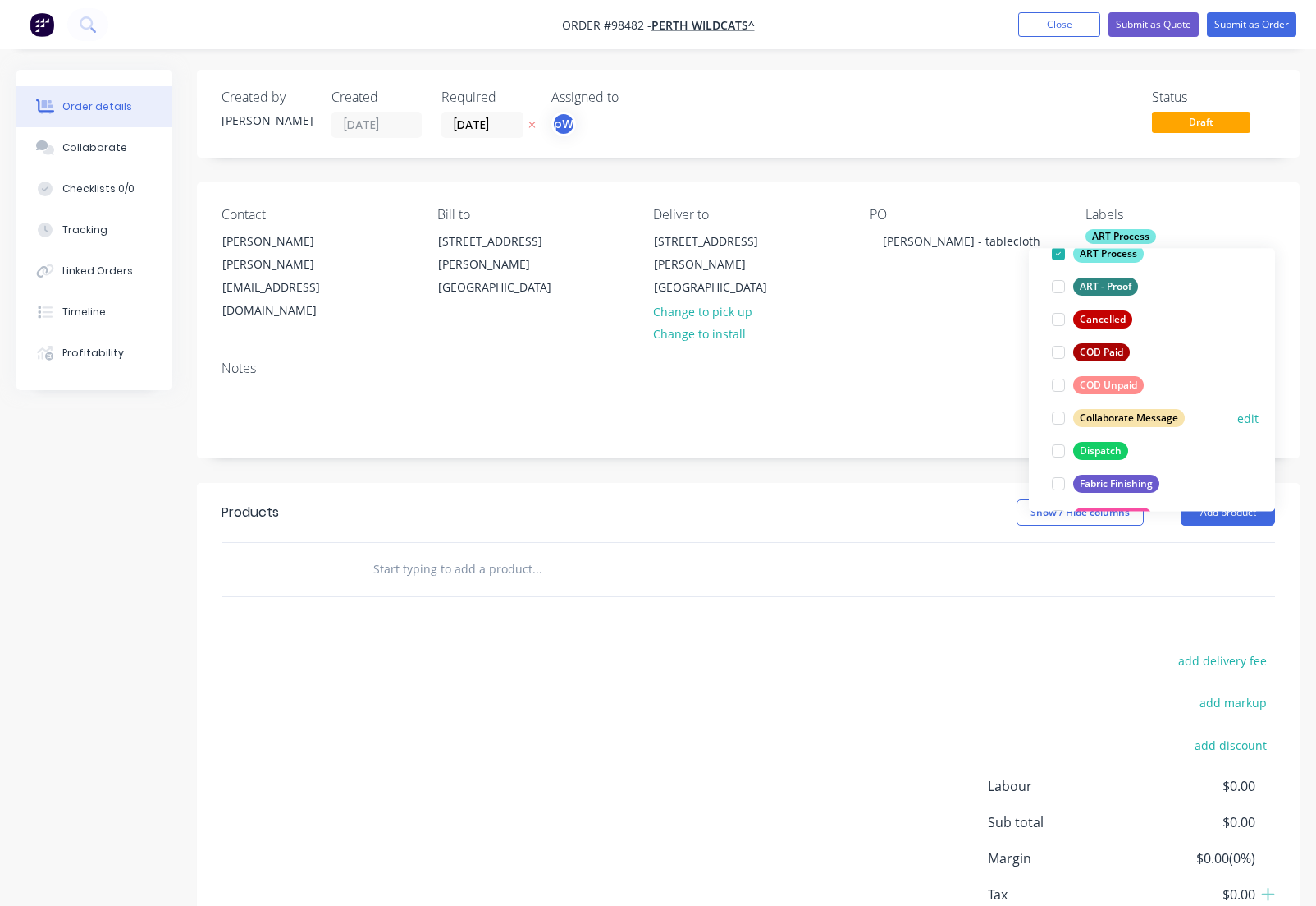
click at [1096, 452] on div "Dispatch" at bounding box center [1101, 451] width 55 height 18
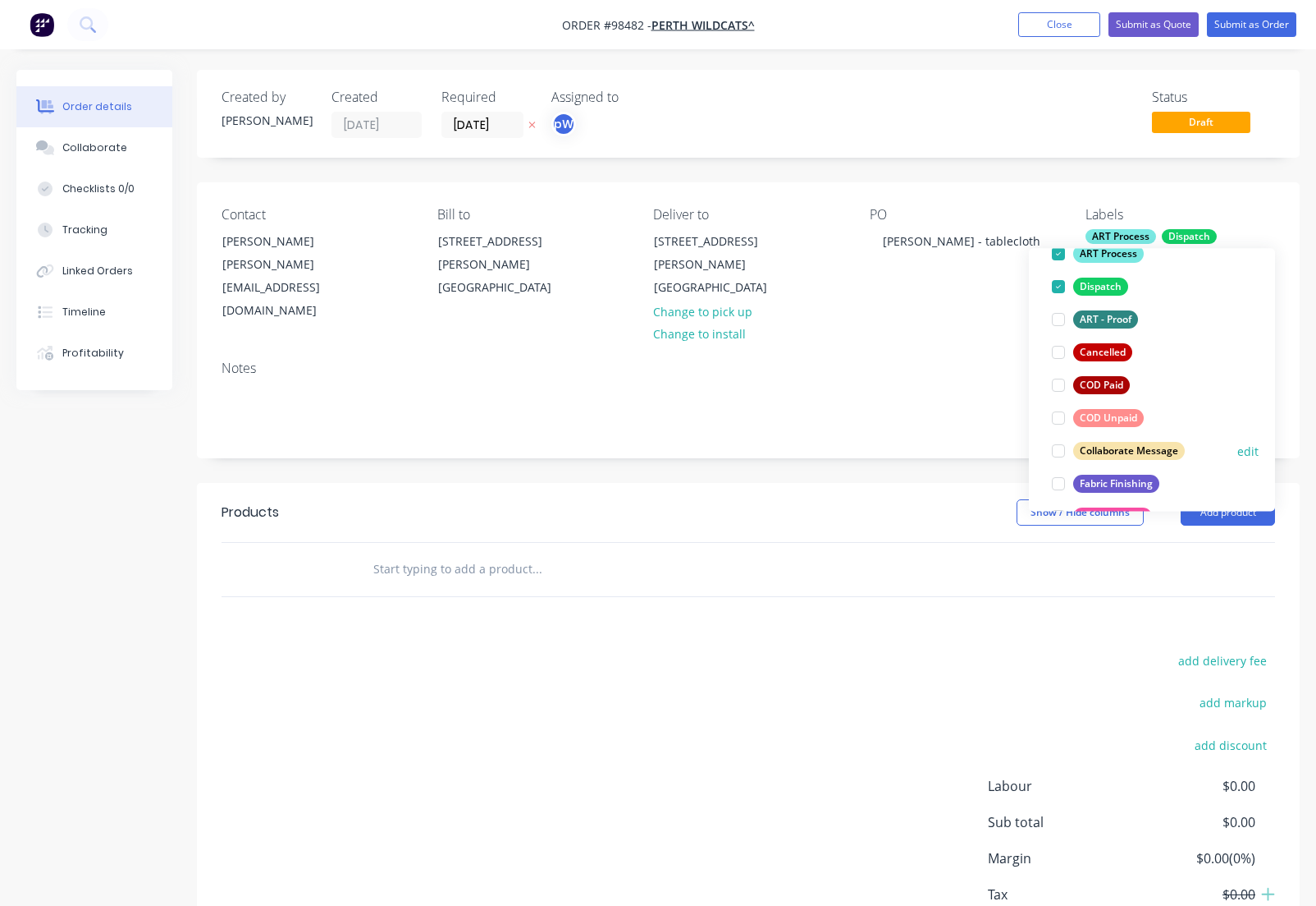
click at [1100, 481] on div "Fabric Finishing" at bounding box center [1116, 483] width 86 height 18
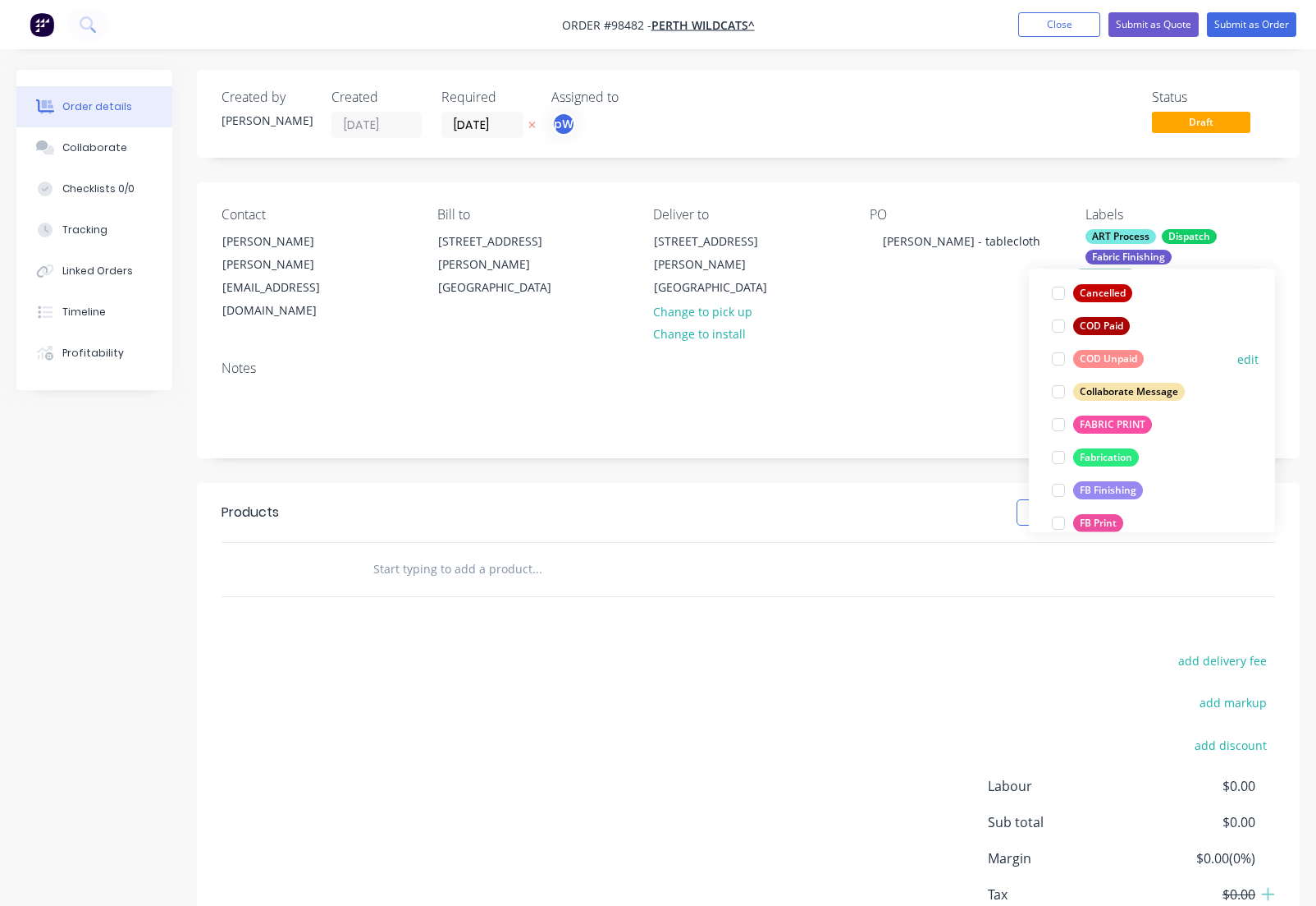
scroll to position [246, 0]
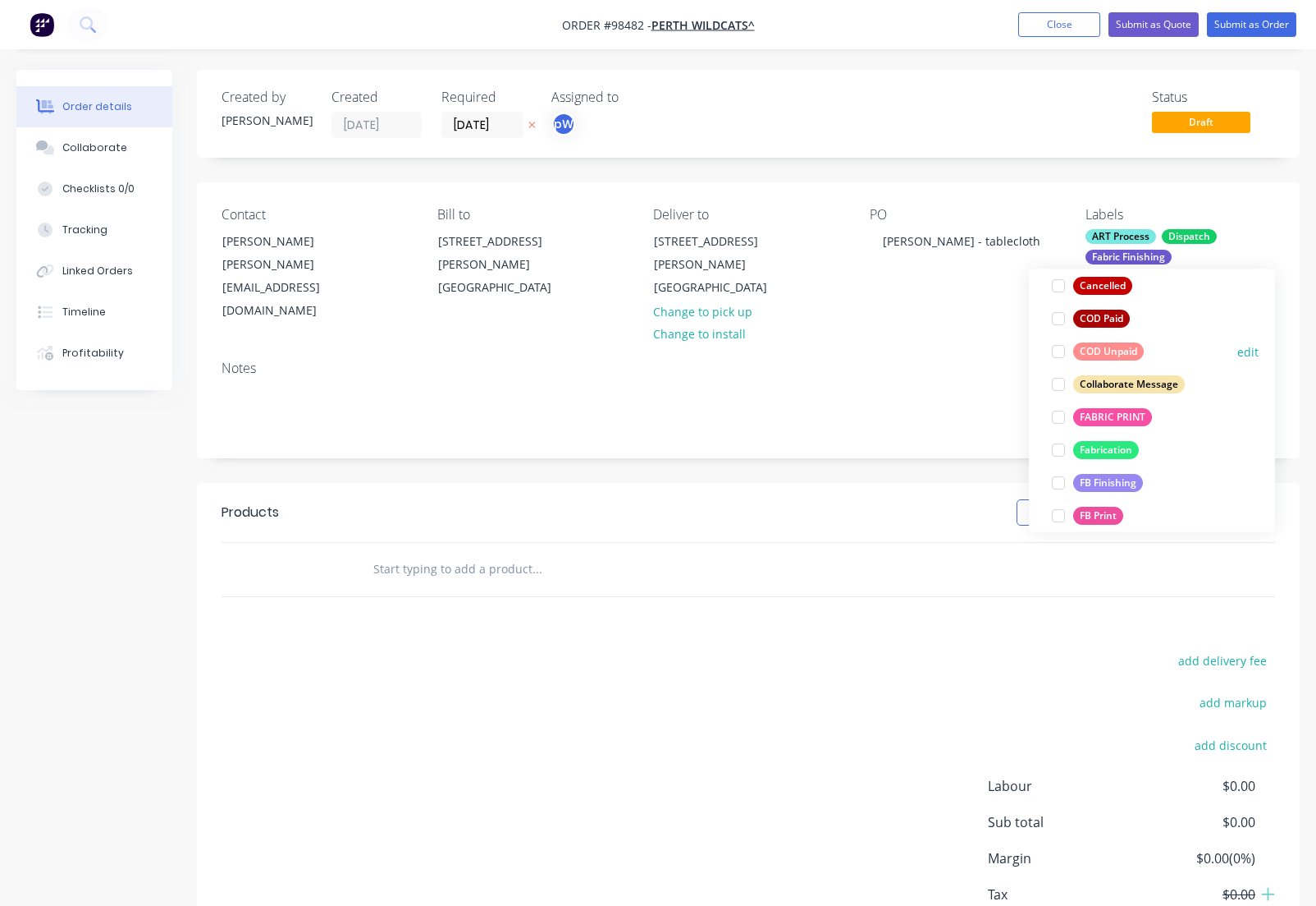
click at [1099, 481] on div "FB Finishing" at bounding box center [1109, 482] width 70 height 18
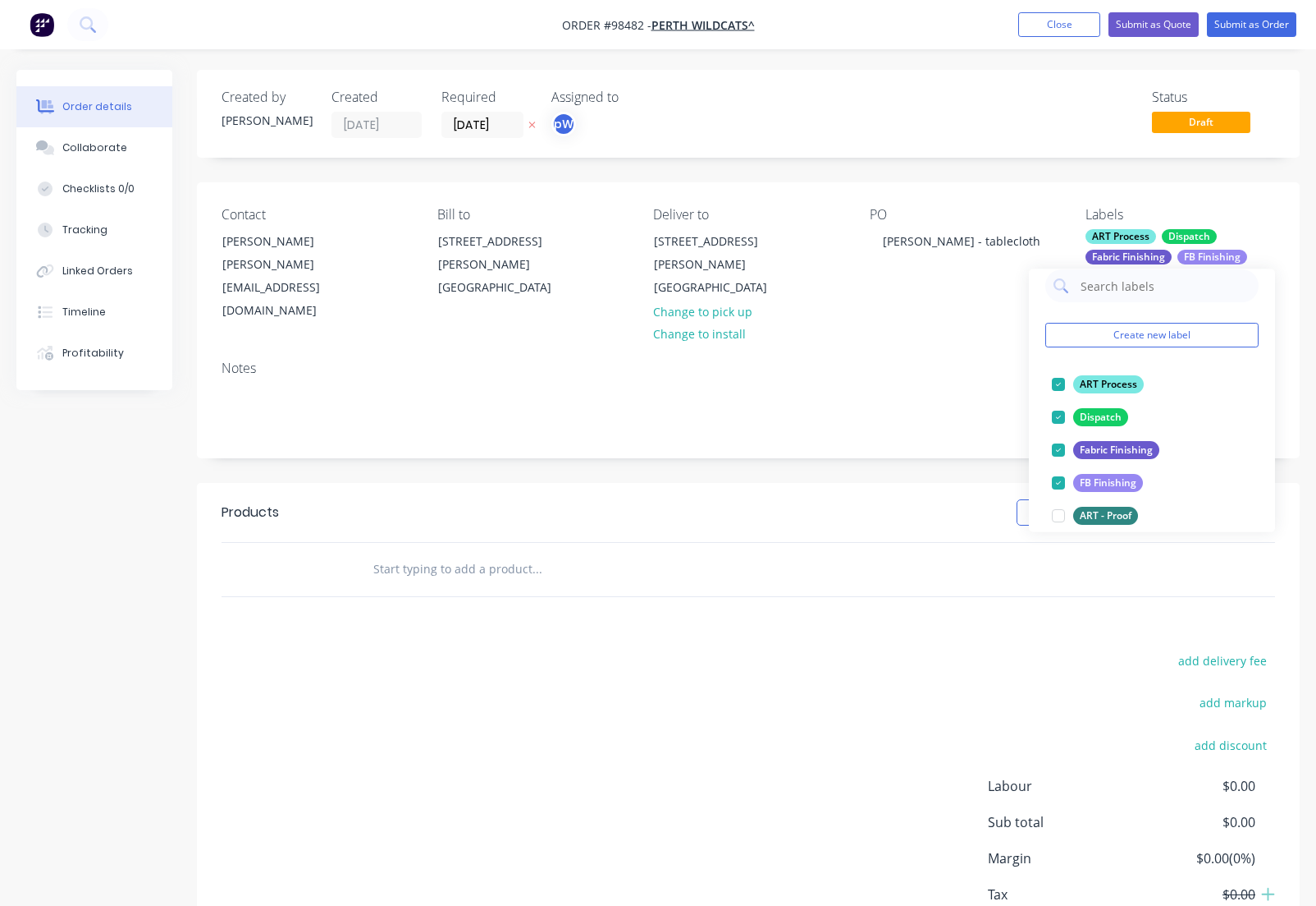
click at [1099, 481] on div "FB Finishing" at bounding box center [1109, 482] width 70 height 18
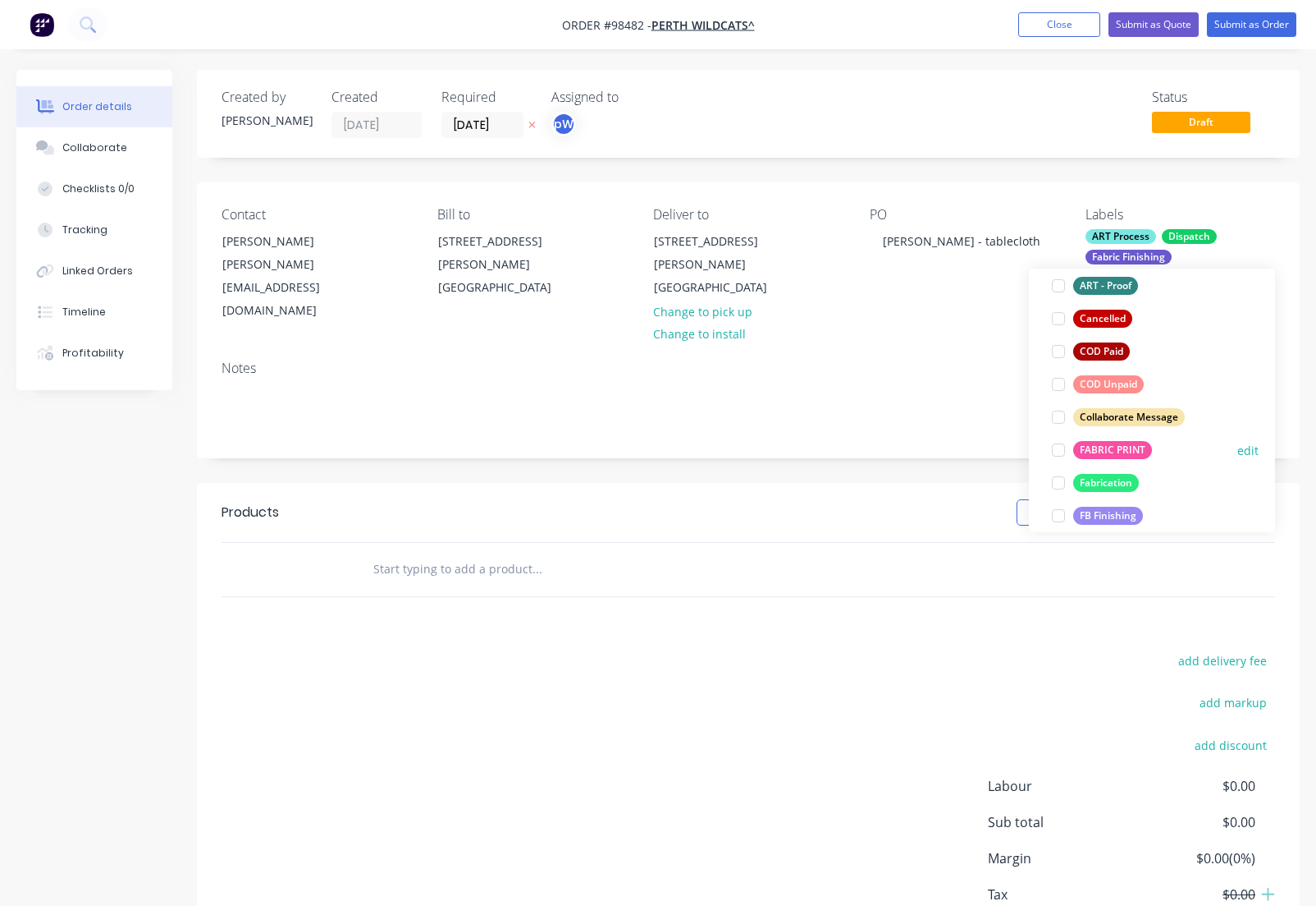
click at [1096, 452] on div "FABRIC PRINT" at bounding box center [1113, 450] width 79 height 18
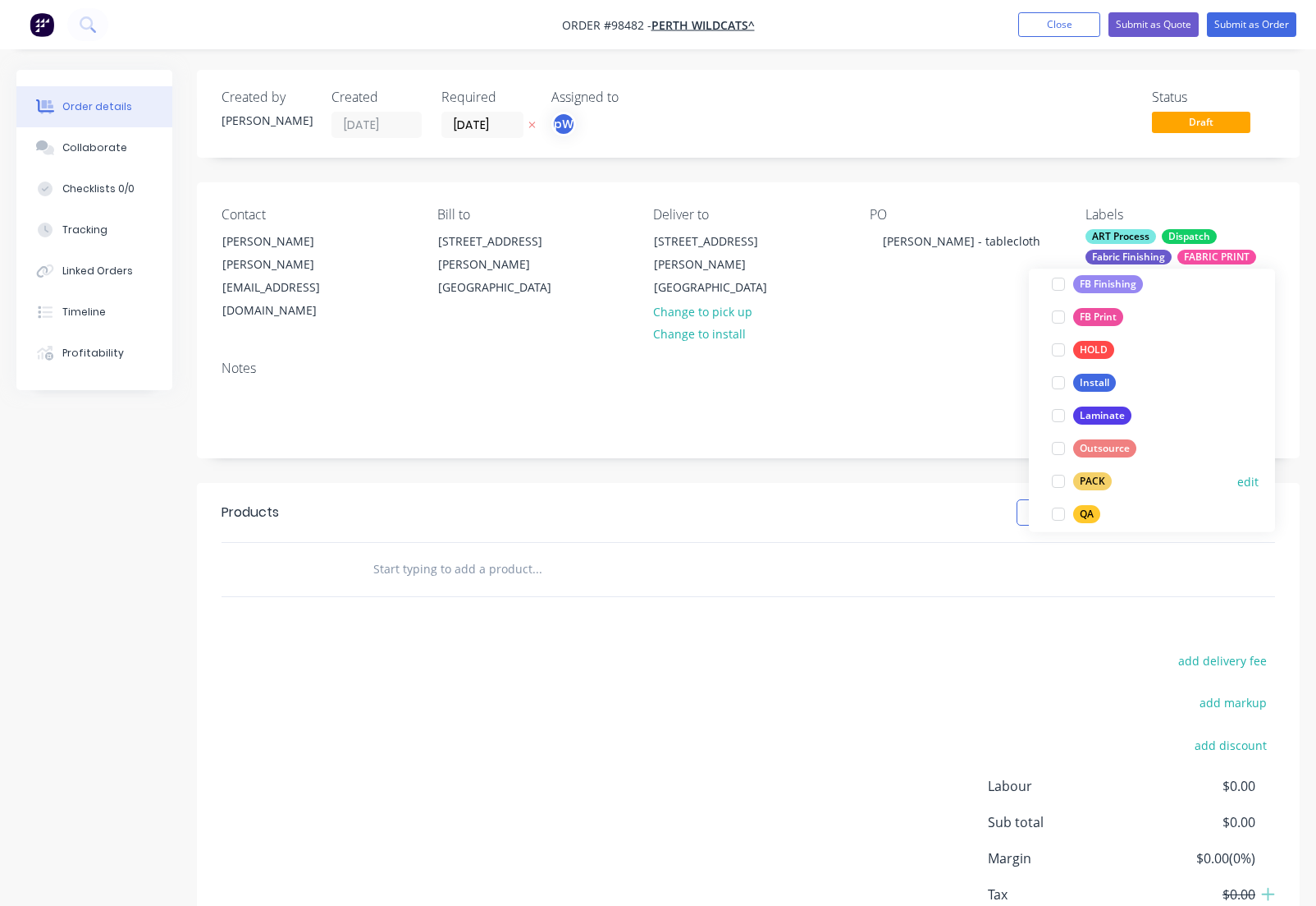
click at [1093, 479] on div "PACK" at bounding box center [1093, 481] width 38 height 18
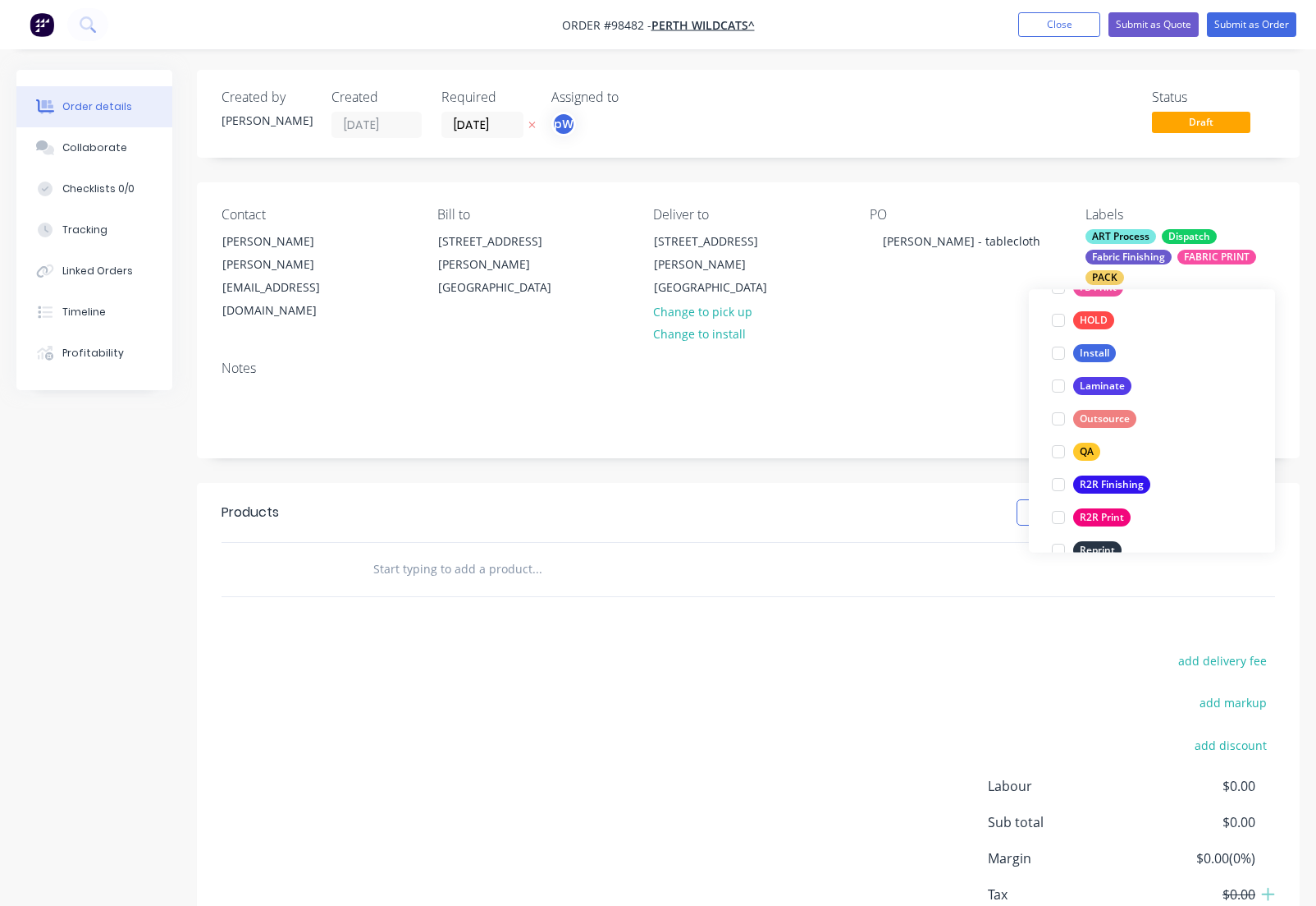
scroll to position [569, 0]
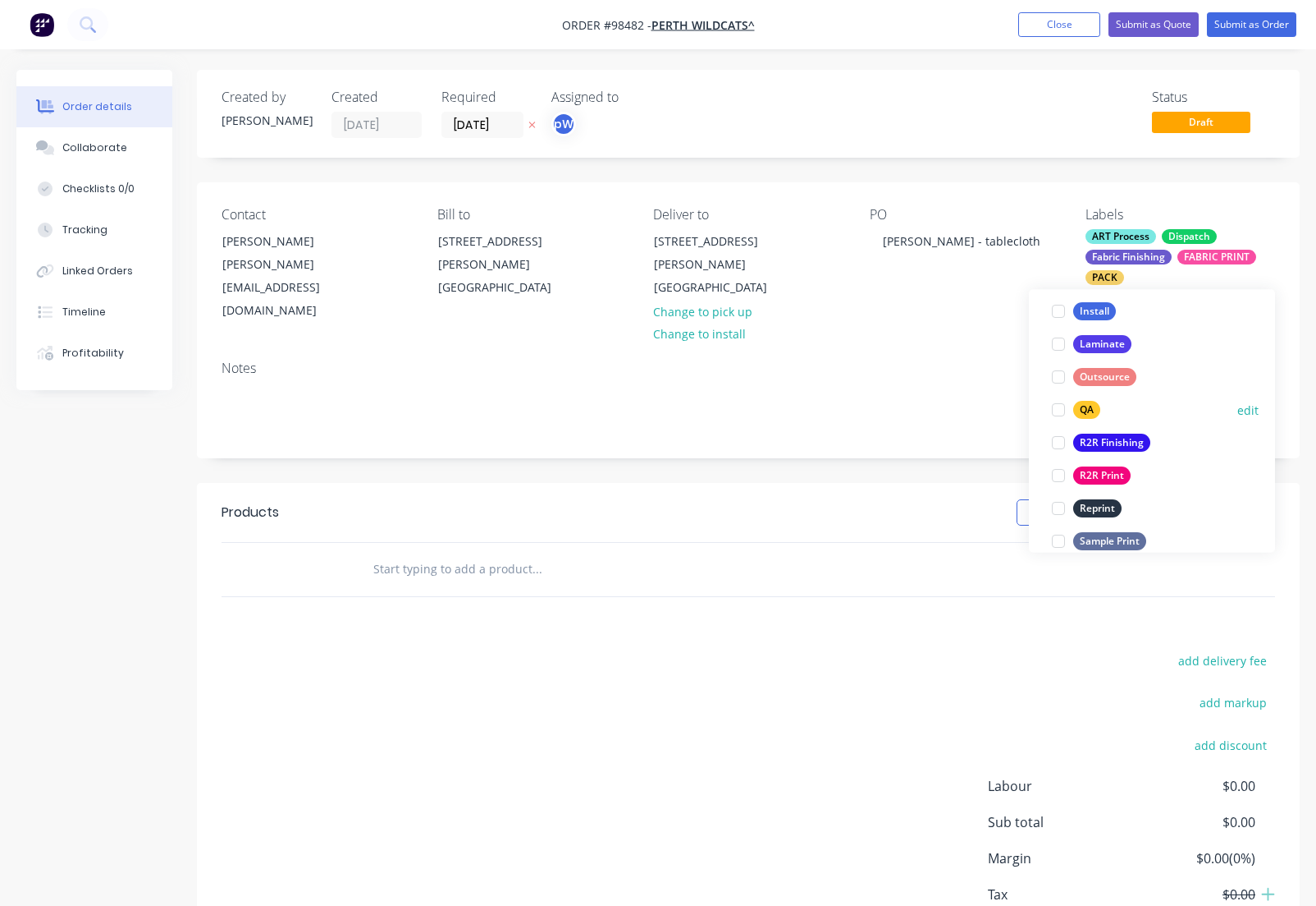
click at [1082, 409] on div "QA" at bounding box center [1087, 411] width 27 height 18
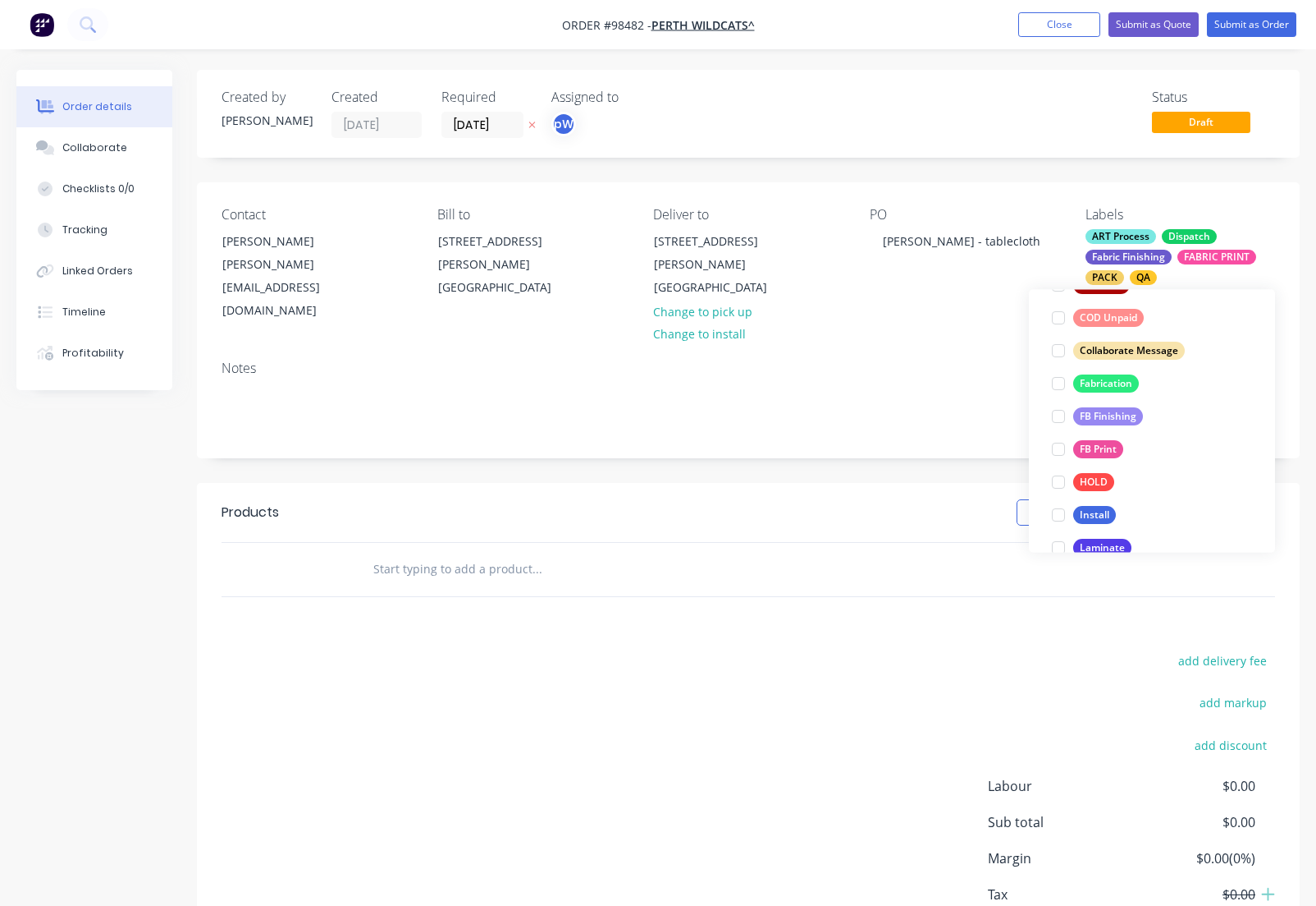
scroll to position [396, 0]
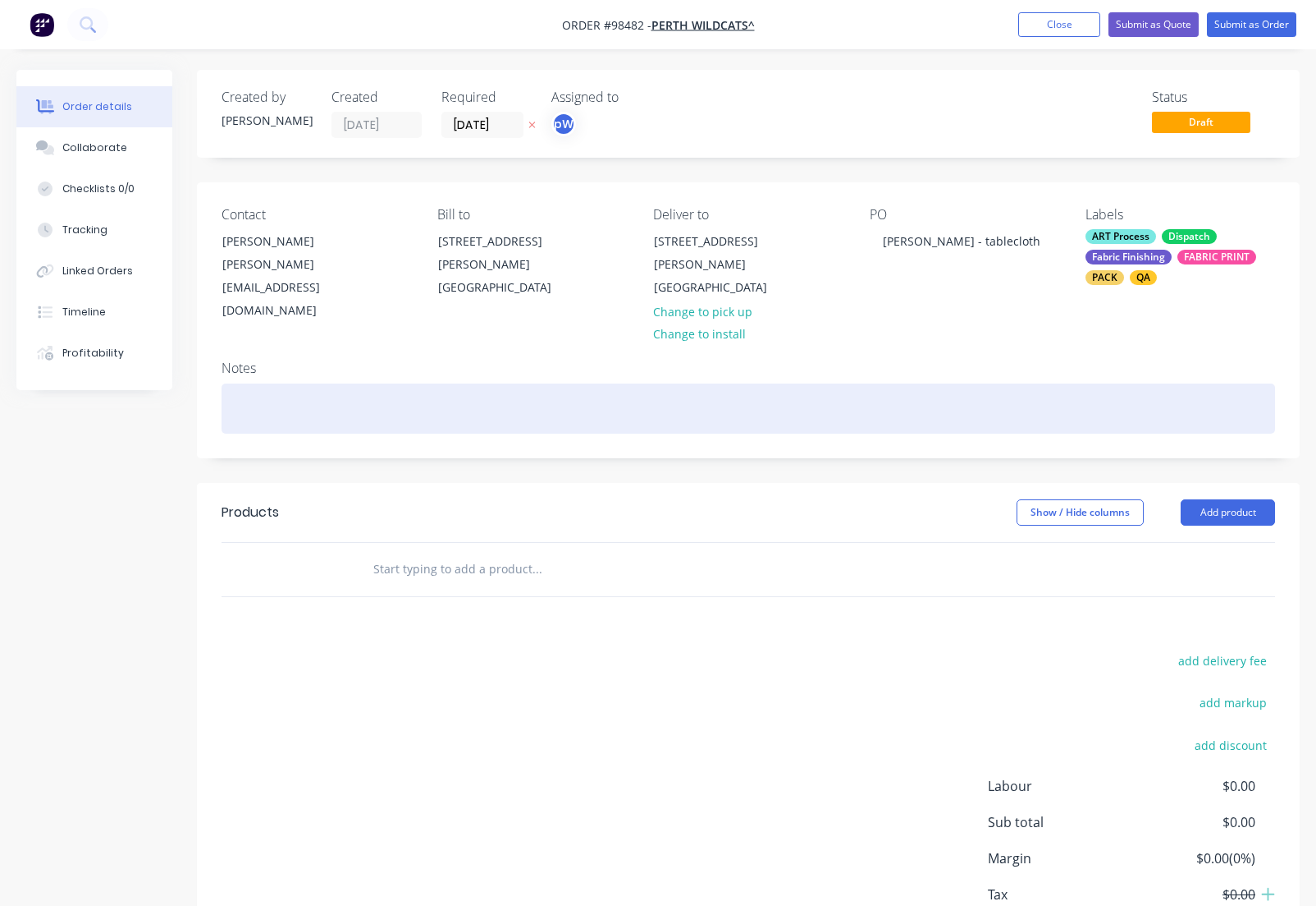
click at [368, 390] on div at bounding box center [748, 408] width 1054 height 50
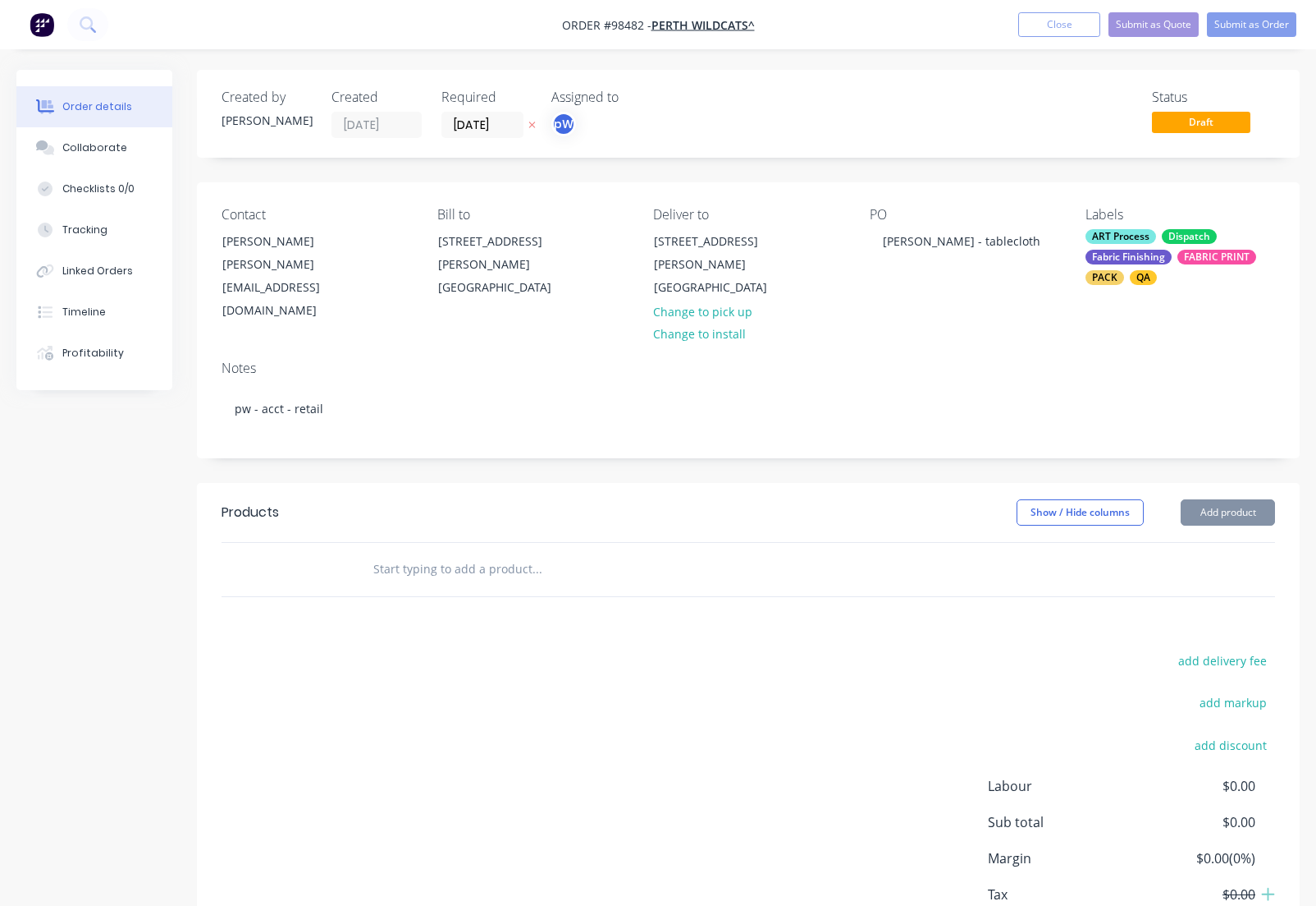
click at [397, 552] on input "text" at bounding box center [536, 569] width 328 height 33
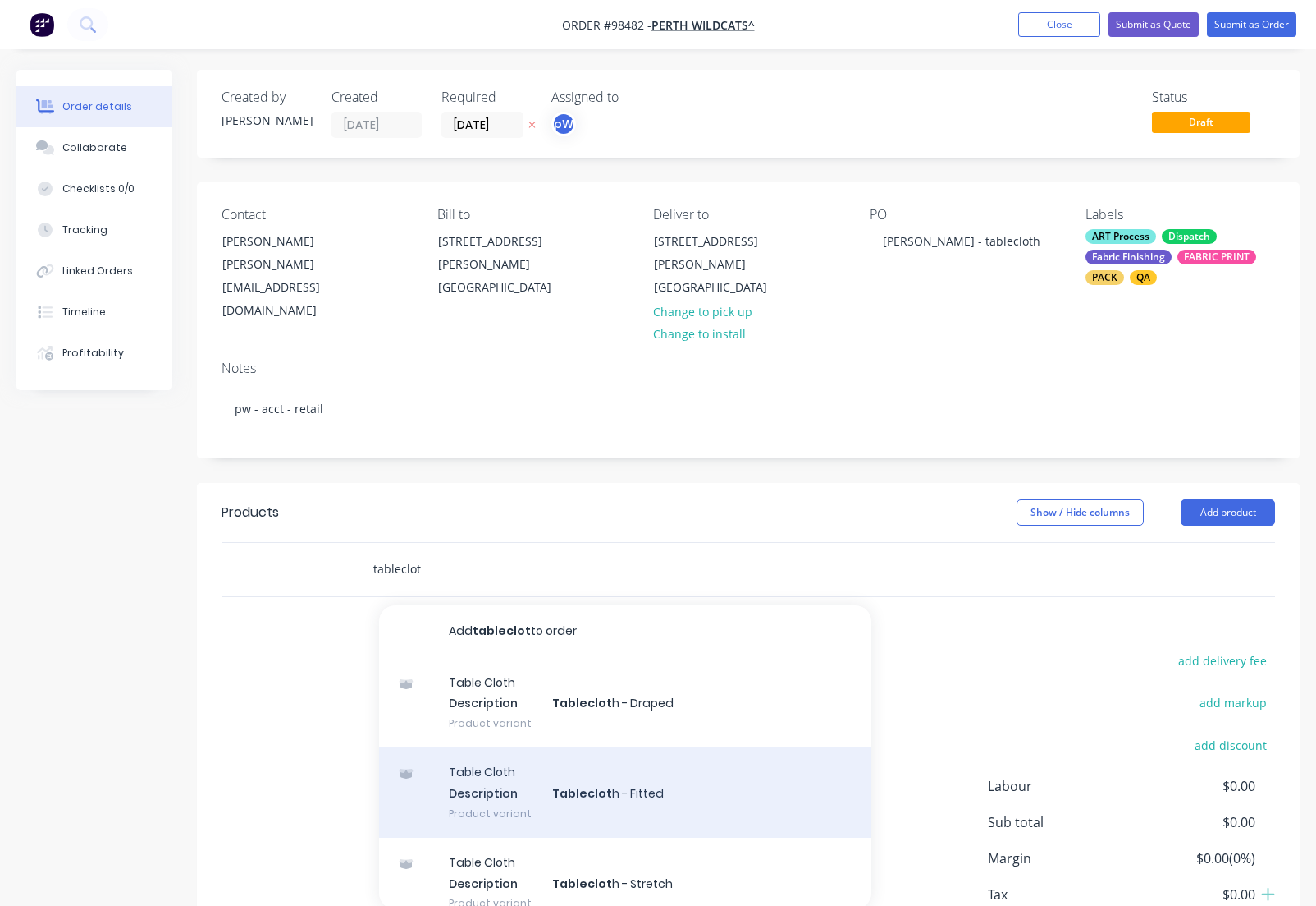
type input "tableclot"
click at [504, 780] on div "Table Cloth Description Tableclot h - Fitted Product variant" at bounding box center [625, 792] width 493 height 90
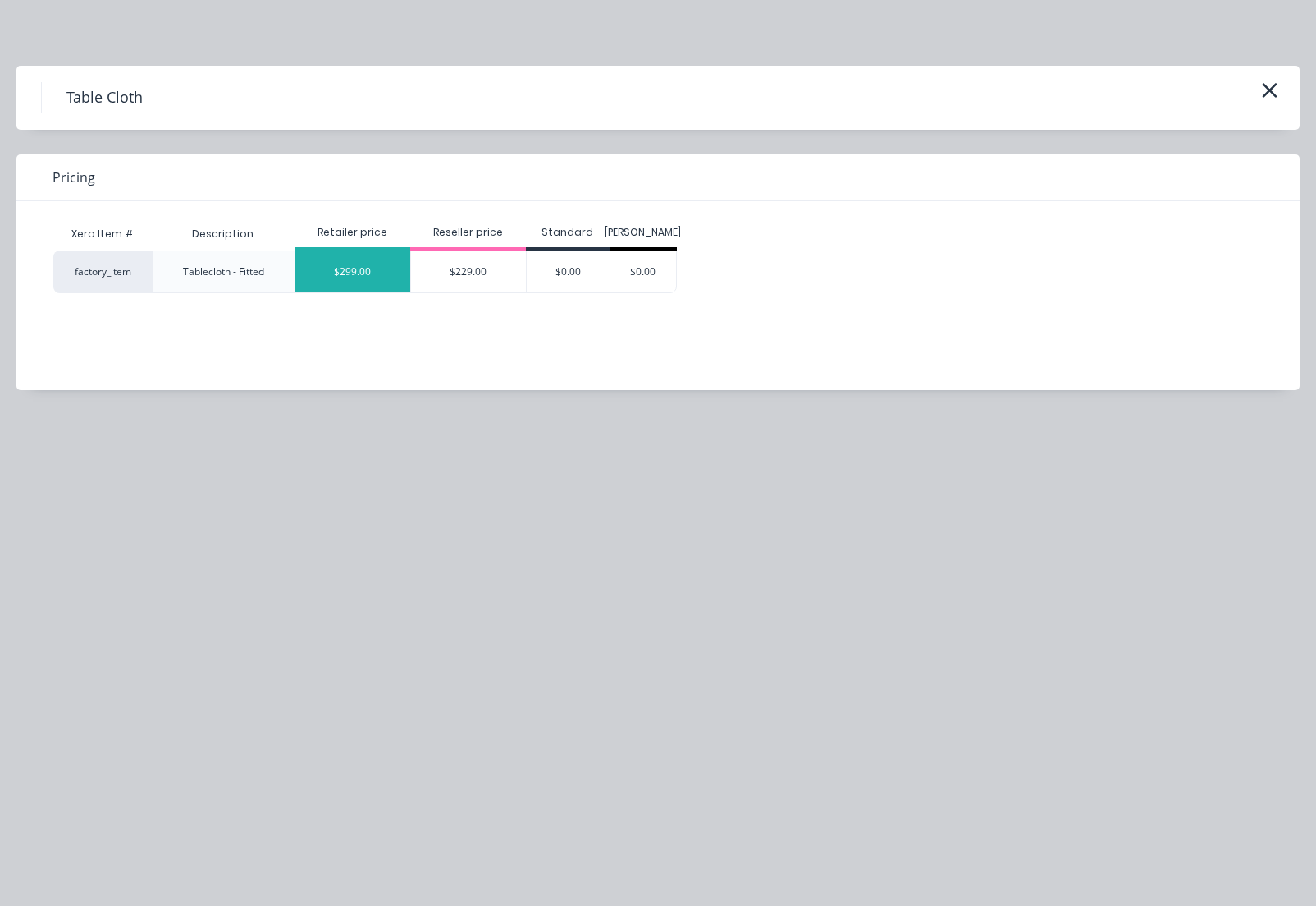
click at [364, 271] on div "$299.00" at bounding box center [353, 271] width 115 height 41
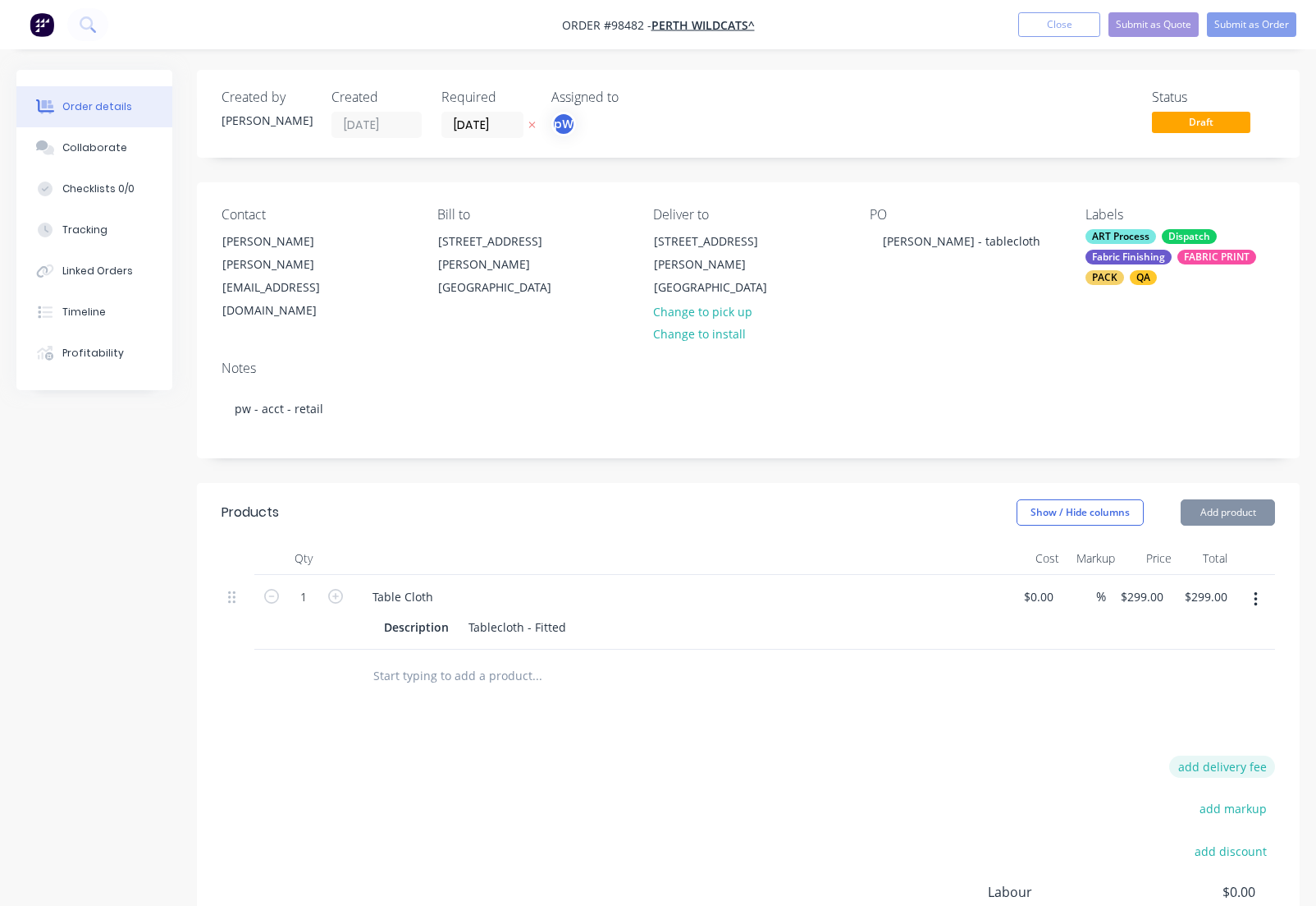
click at [1232, 755] on button "add delivery fee" at bounding box center [1222, 766] width 106 height 22
type input "55"
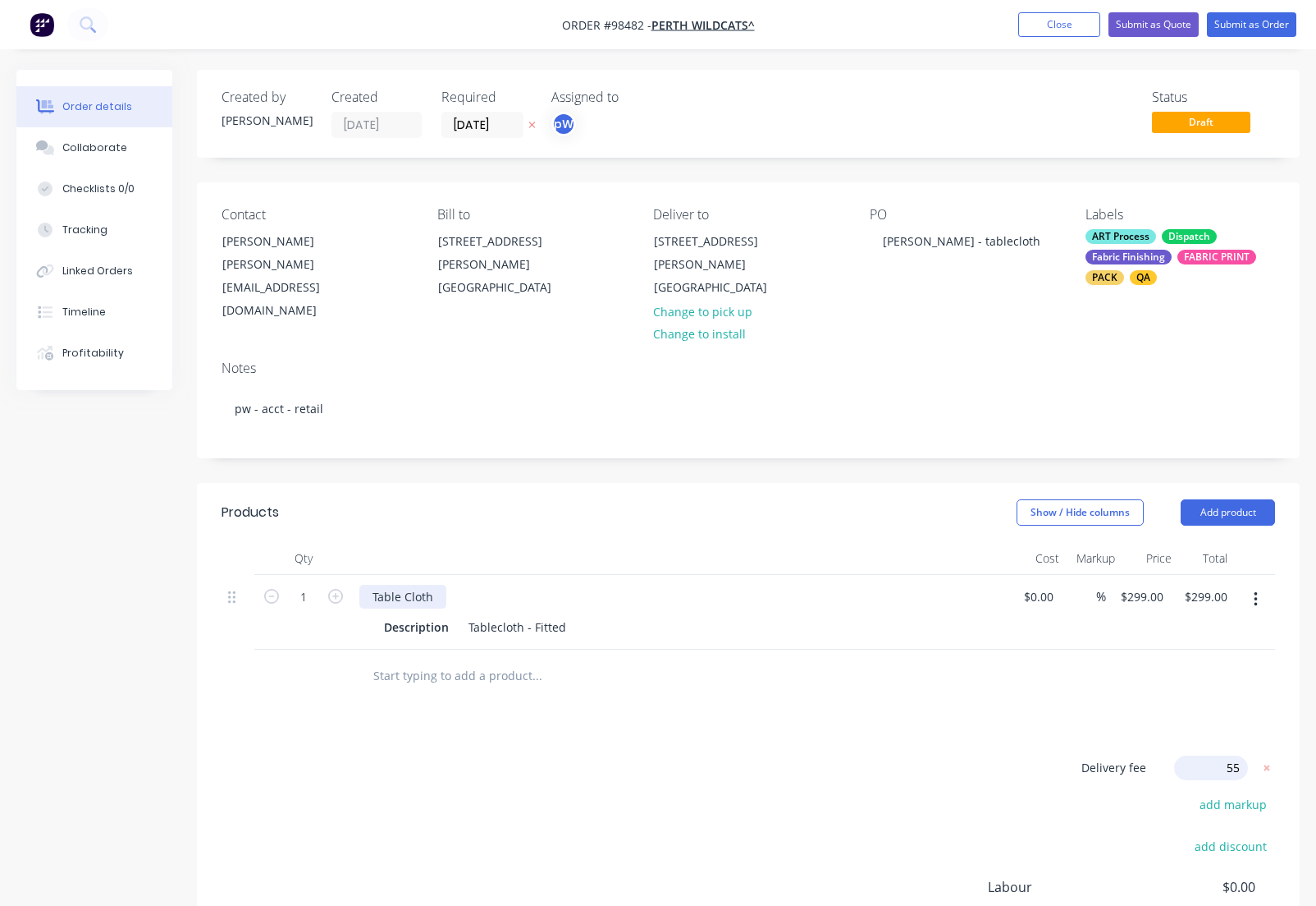
click at [446, 585] on div "Table Cloth" at bounding box center [402, 596] width 87 height 24
click at [438, 585] on div "Table Cloth" at bounding box center [402, 596] width 87 height 24
click at [433, 585] on div "Table Cloth" at bounding box center [402, 596] width 87 height 24
click at [570, 585] on div "Table Cloth - same design as #" at bounding box center [681, 596] width 643 height 24
click at [554, 585] on div "Table Cloth - same design as #" at bounding box center [681, 596] width 643 height 24
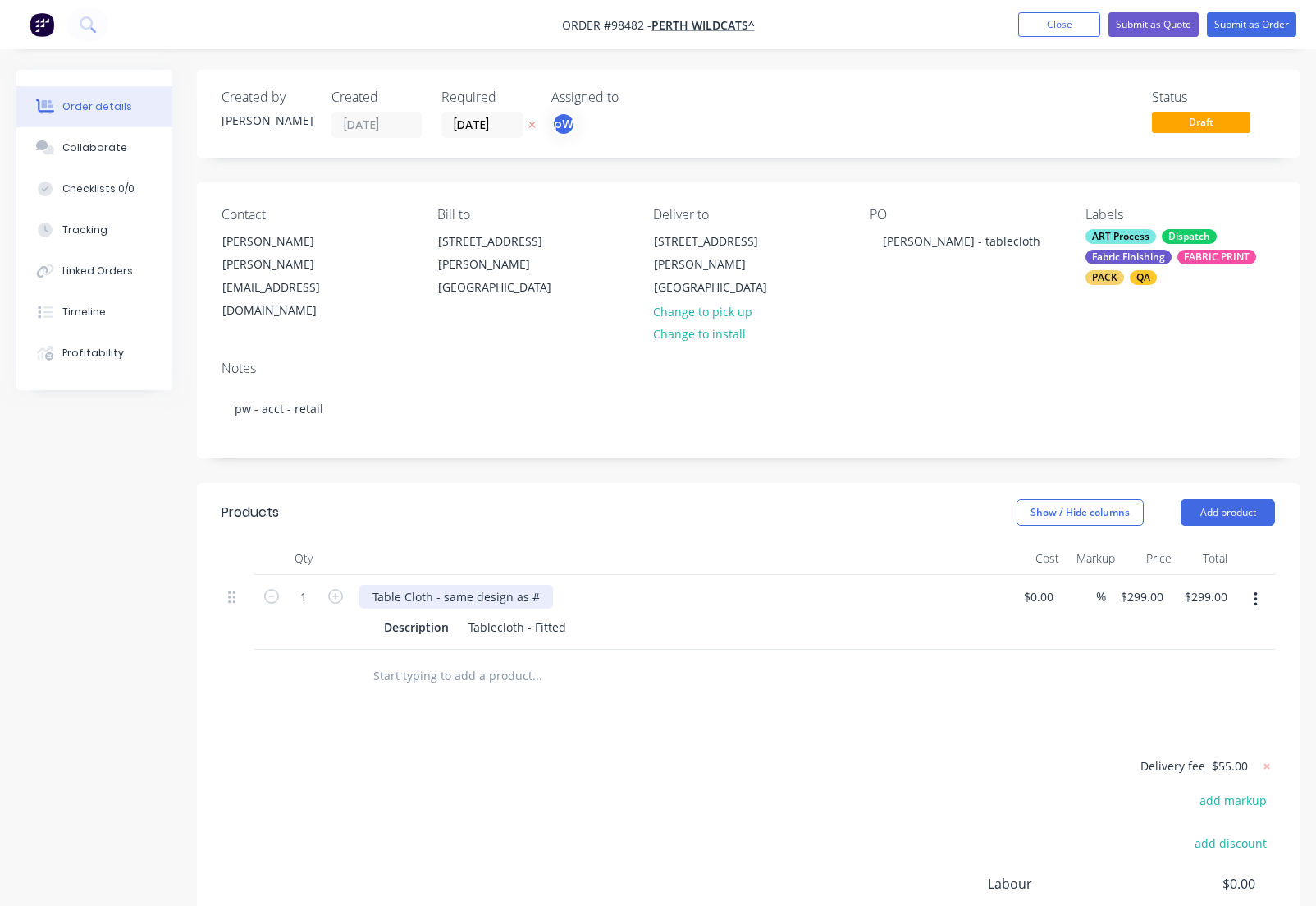
click at [540, 585] on div "Table Cloth - same design as #" at bounding box center [456, 596] width 193 height 24
click at [450, 615] on div "Description" at bounding box center [416, 627] width 78 height 24
drag, startPoint x: 449, startPoint y: 606, endPoint x: 373, endPoint y: 606, distance: 76.0
click at [377, 615] on div "Description" at bounding box center [416, 627] width 78 height 24
drag, startPoint x: 1146, startPoint y: 572, endPoint x: 1144, endPoint y: 584, distance: 12.2
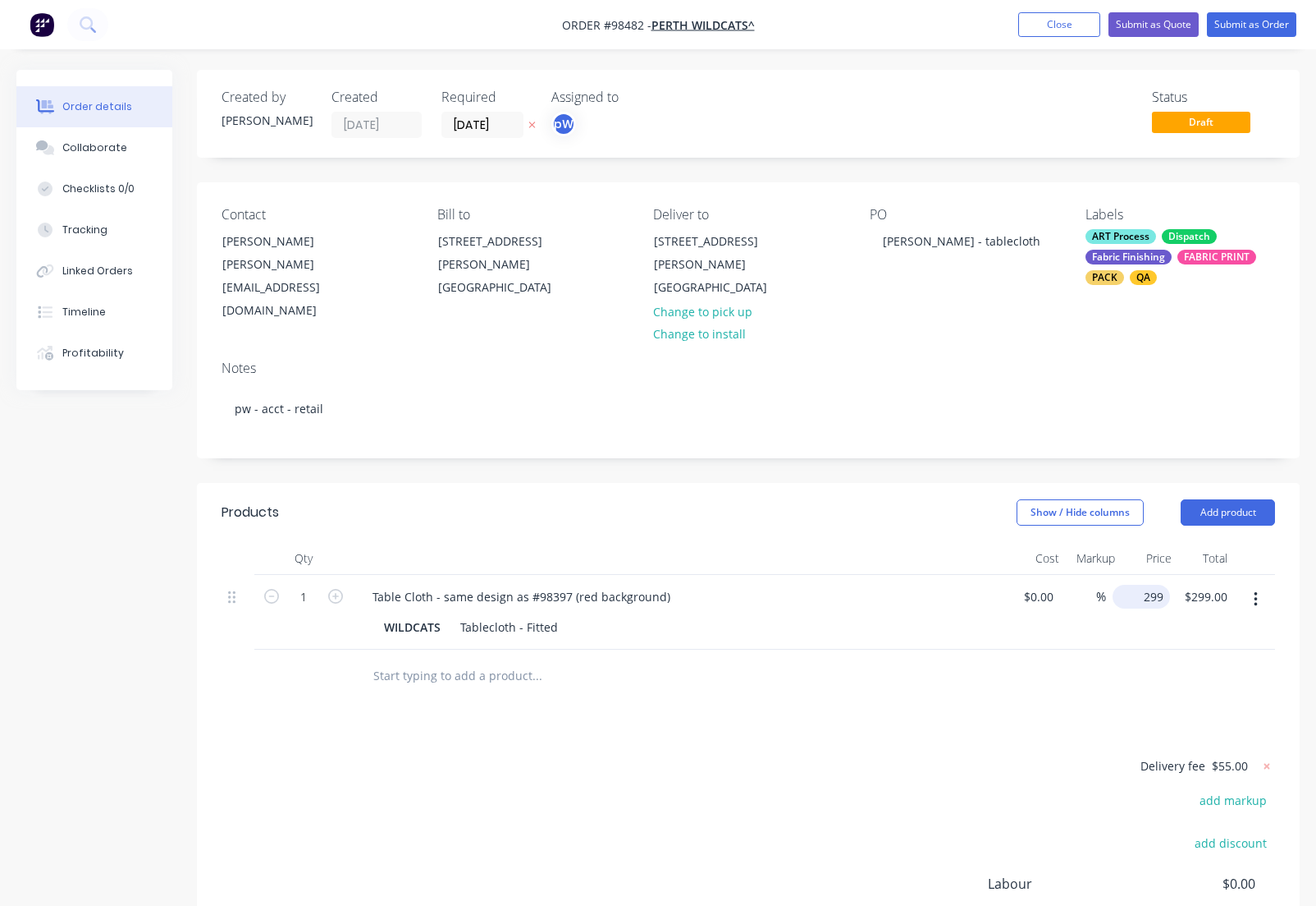
click at [1146, 585] on input "299" at bounding box center [1144, 596] width 51 height 24
type input "$295.00"
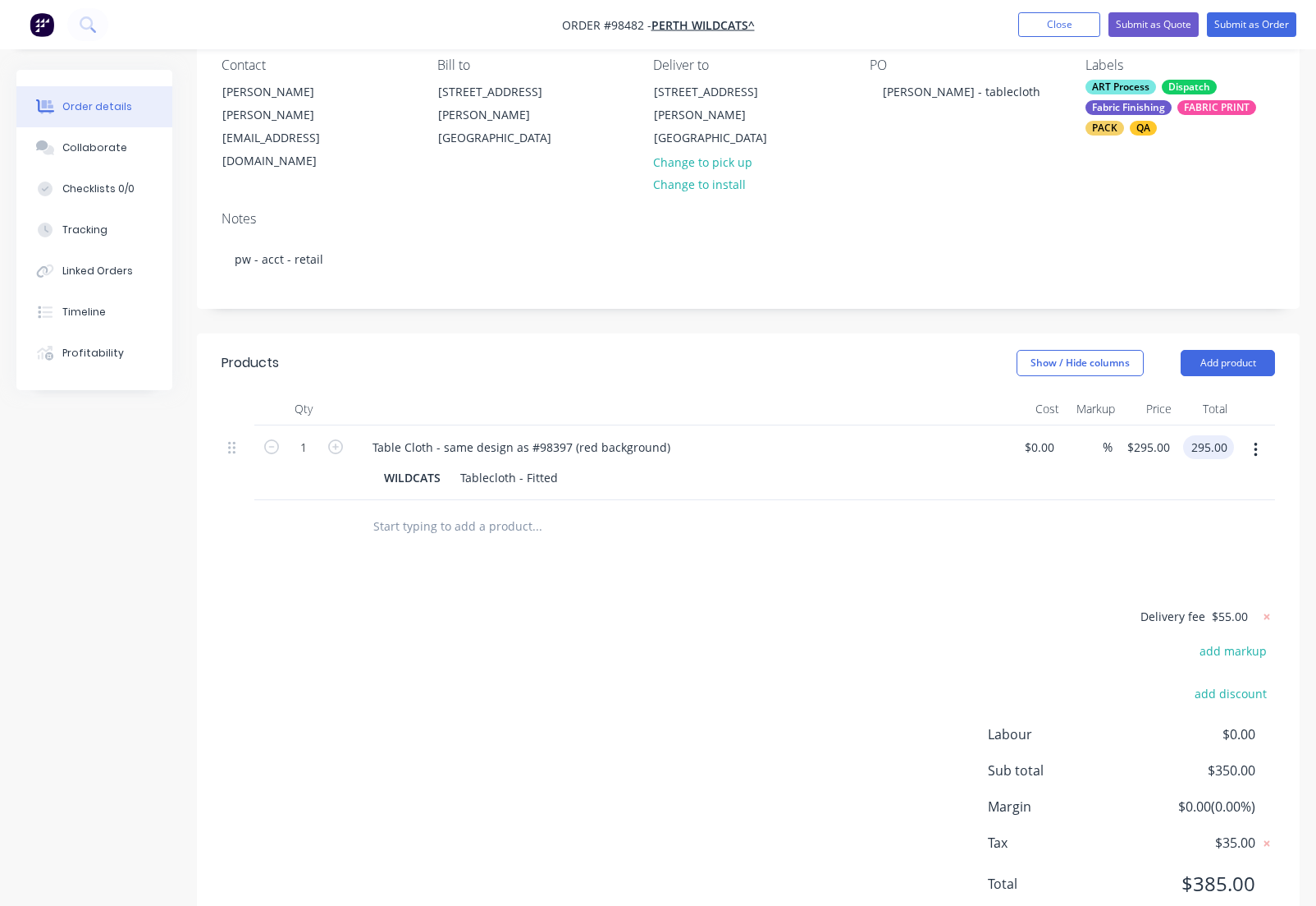
scroll to position [138, 0]
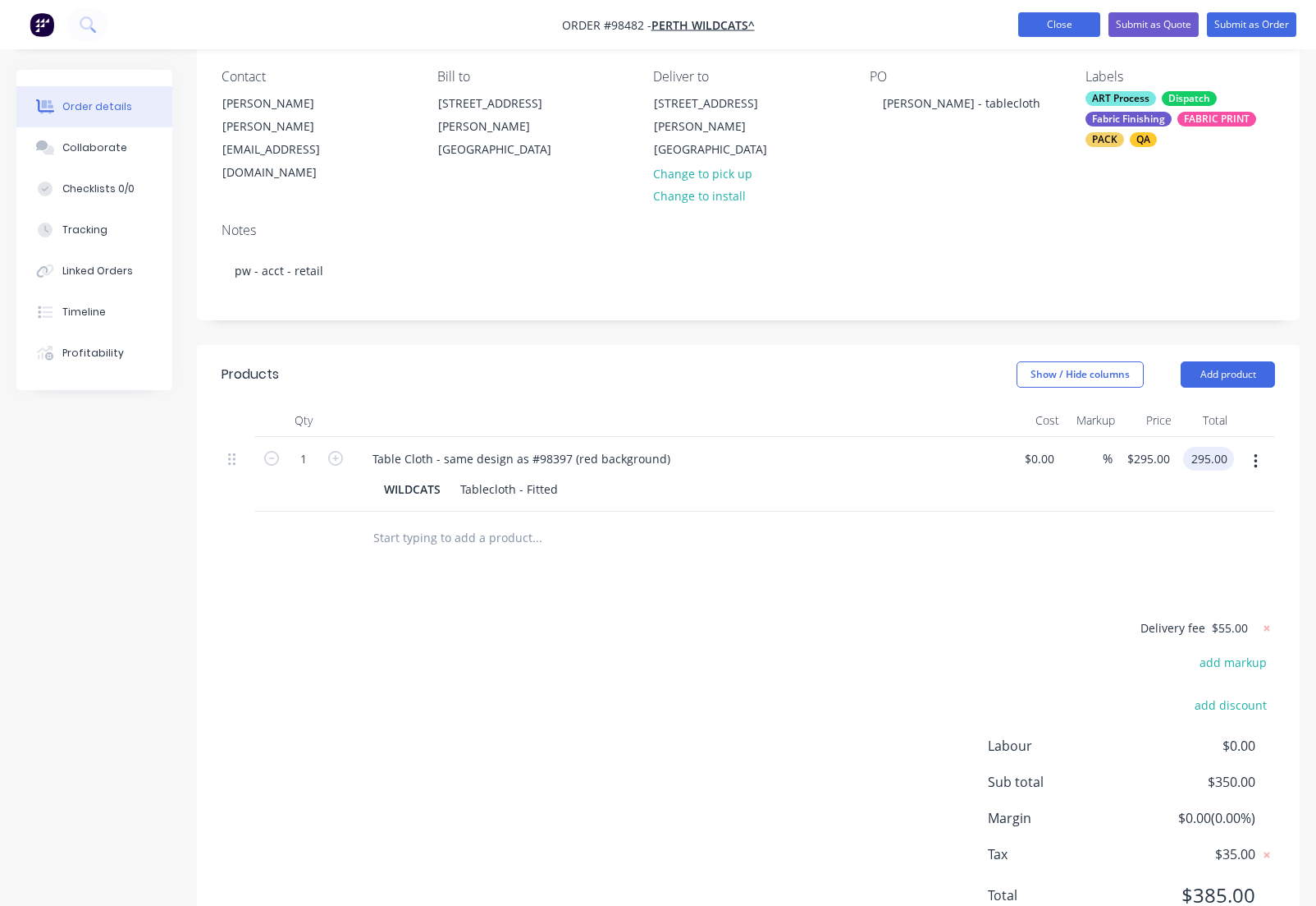
click at [1063, 25] on button "Close" at bounding box center [1060, 25] width 82 height 25
type input "$295.00"
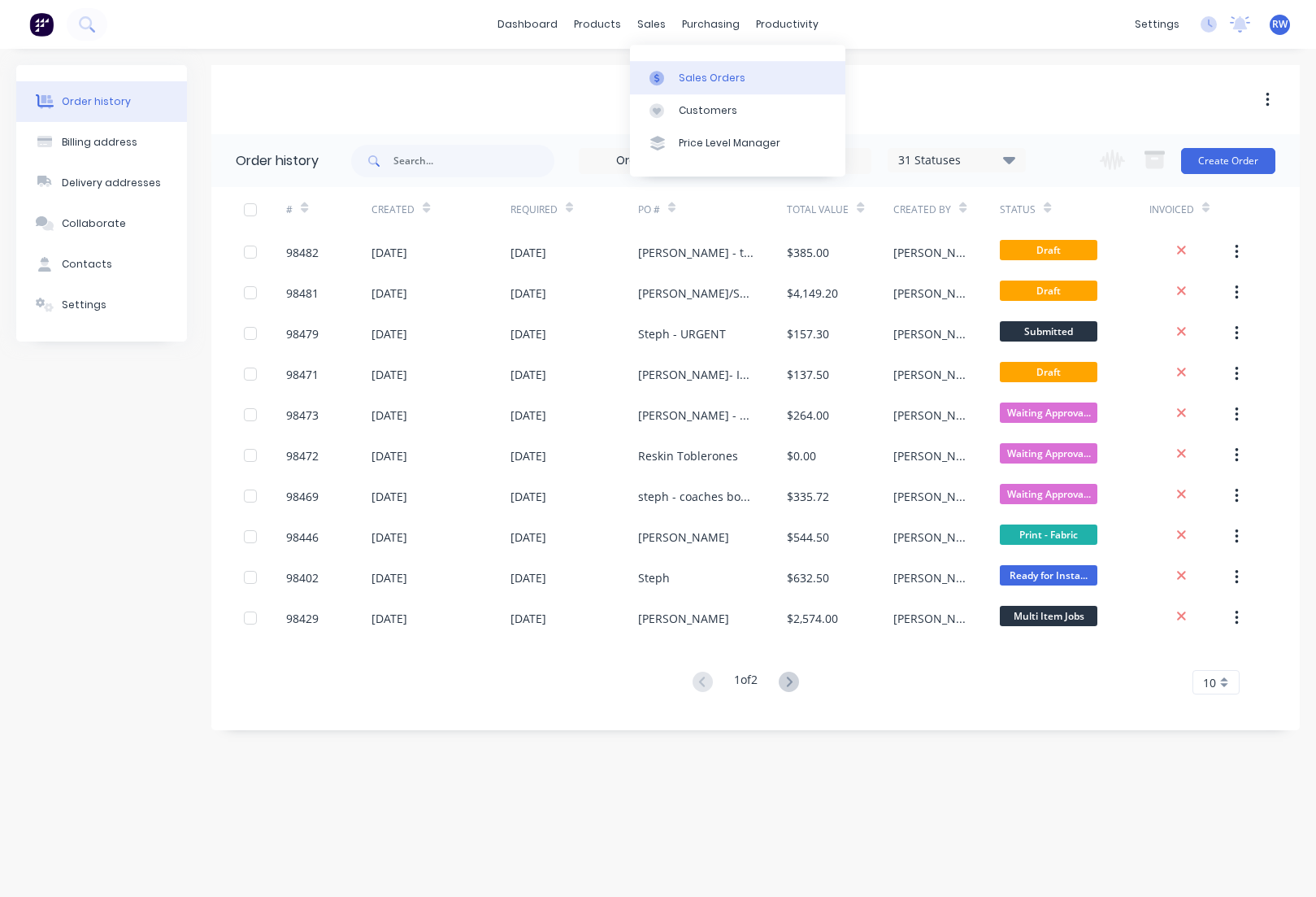
click at [697, 77] on div "Sales Orders" at bounding box center [711, 78] width 67 height 15
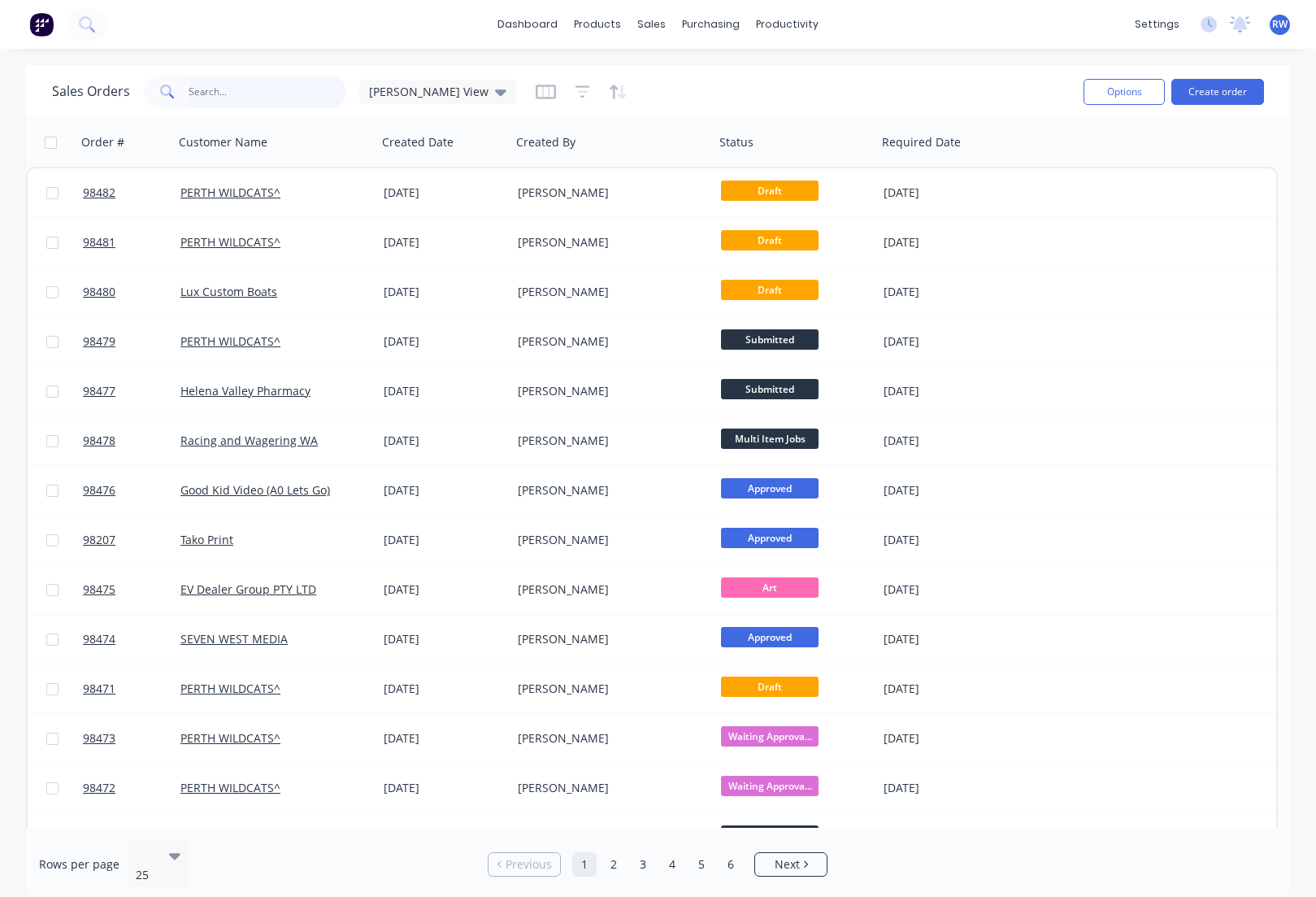
click at [220, 92] on input "text" at bounding box center [268, 92] width 159 height 33
click at [1210, 99] on button "Create order" at bounding box center [1217, 92] width 93 height 26
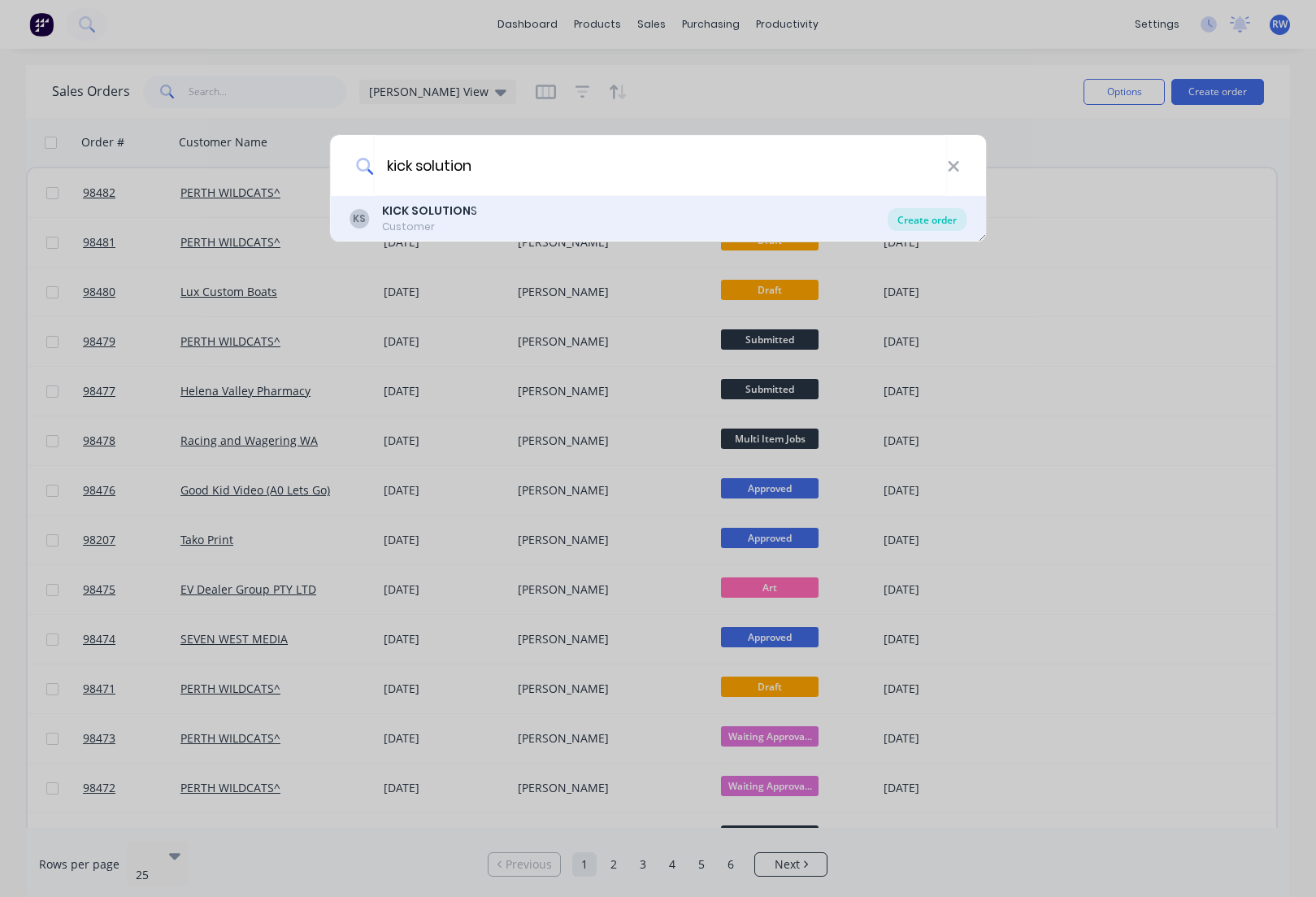
type input "kick solution"
click at [930, 227] on div "Create order" at bounding box center [926, 219] width 79 height 23
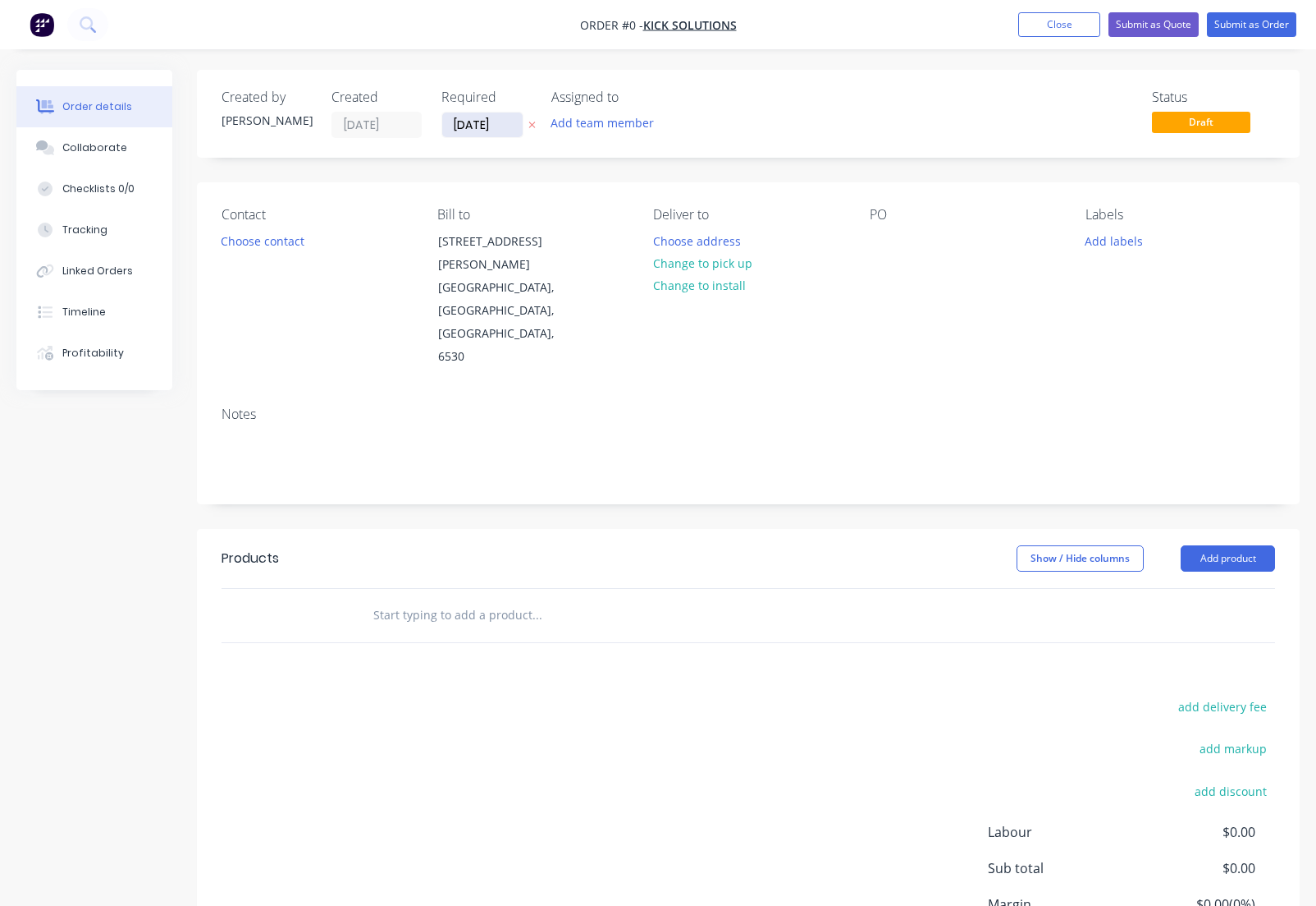
click at [521, 123] on input "[DATE]" at bounding box center [483, 125] width 80 height 25
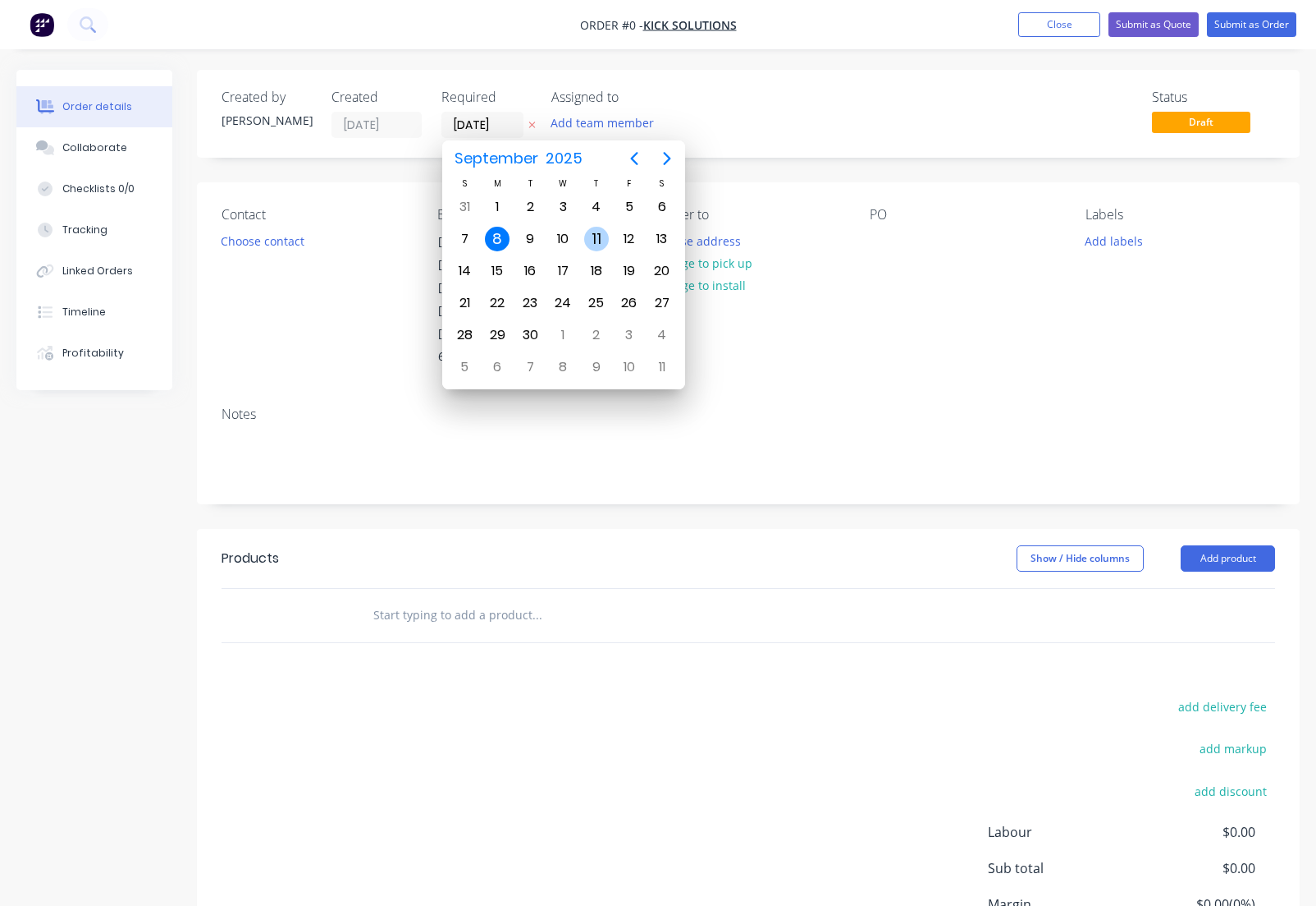
click at [594, 244] on div "11" at bounding box center [597, 239] width 24 height 25
type input "[DATE]"
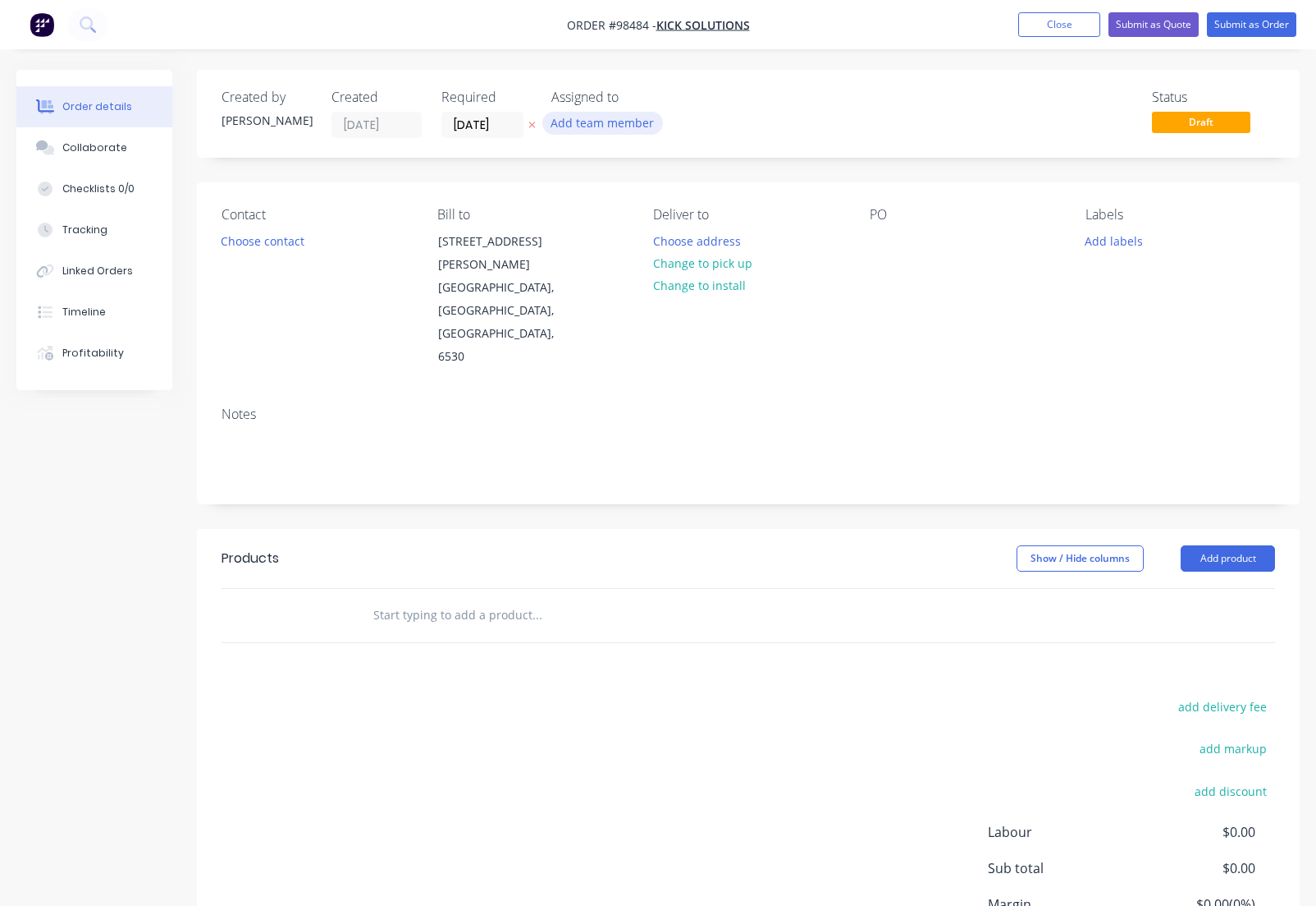
click at [575, 128] on button "Add team member" at bounding box center [603, 123] width 121 height 22
type input "[PERSON_NAME]"
click at [615, 219] on div "[PERSON_NAME]" at bounding box center [684, 214] width 164 height 18
click at [234, 243] on button "Choose contact" at bounding box center [262, 240] width 101 height 22
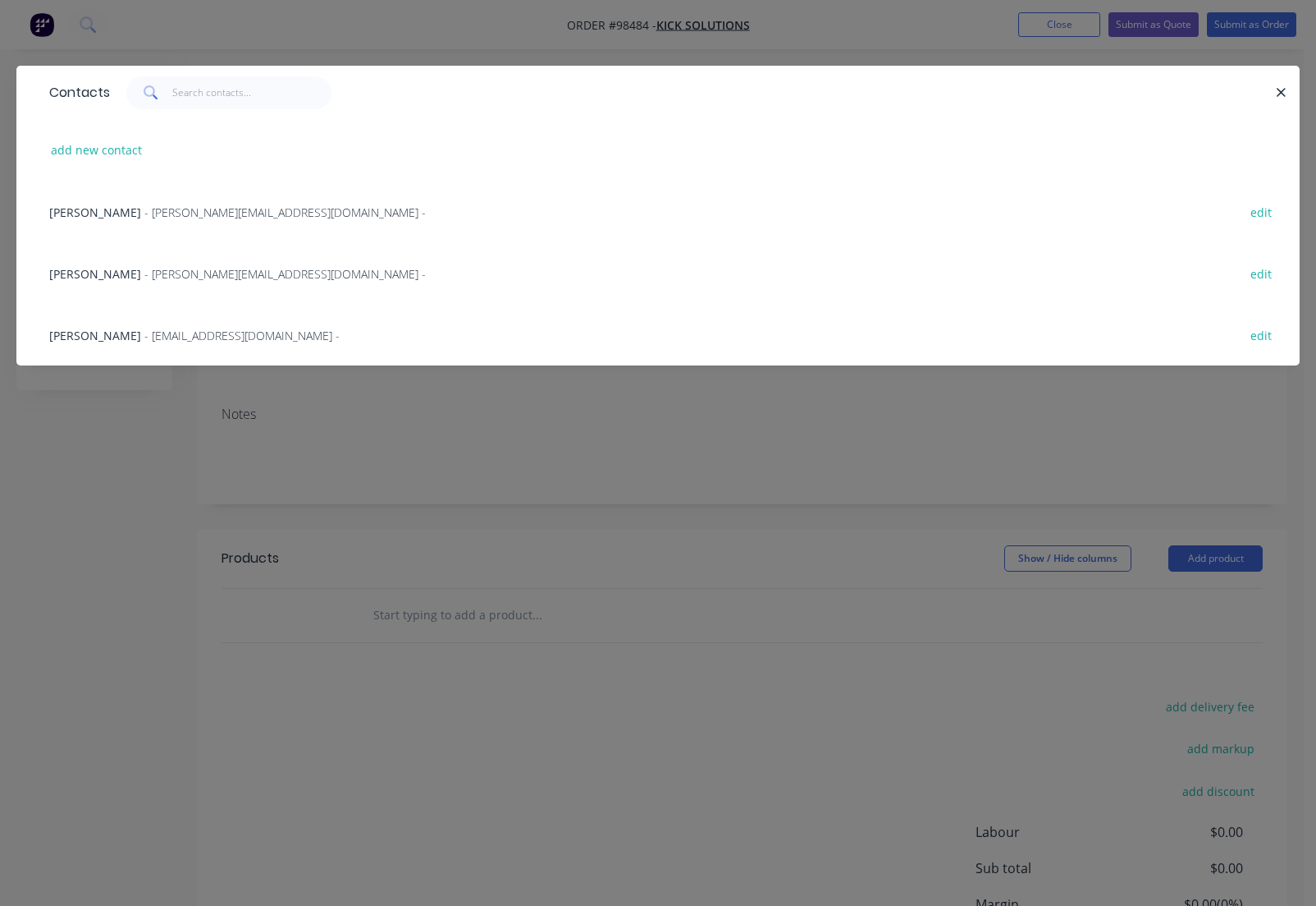
click at [161, 334] on span "- [EMAIL_ADDRESS][DOMAIN_NAME] -" at bounding box center [242, 335] width 195 height 16
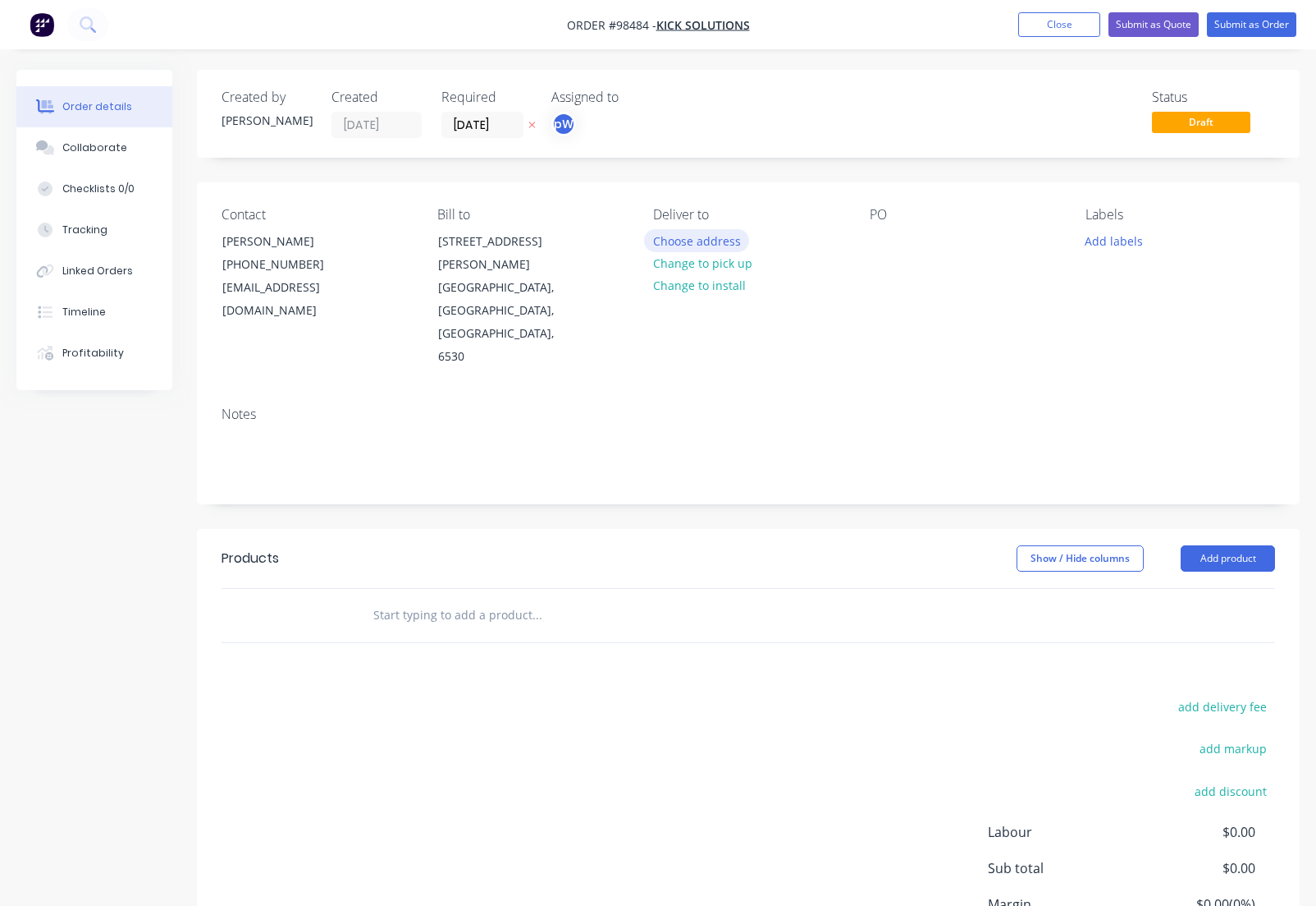
click at [701, 243] on button "Choose address" at bounding box center [696, 240] width 105 height 22
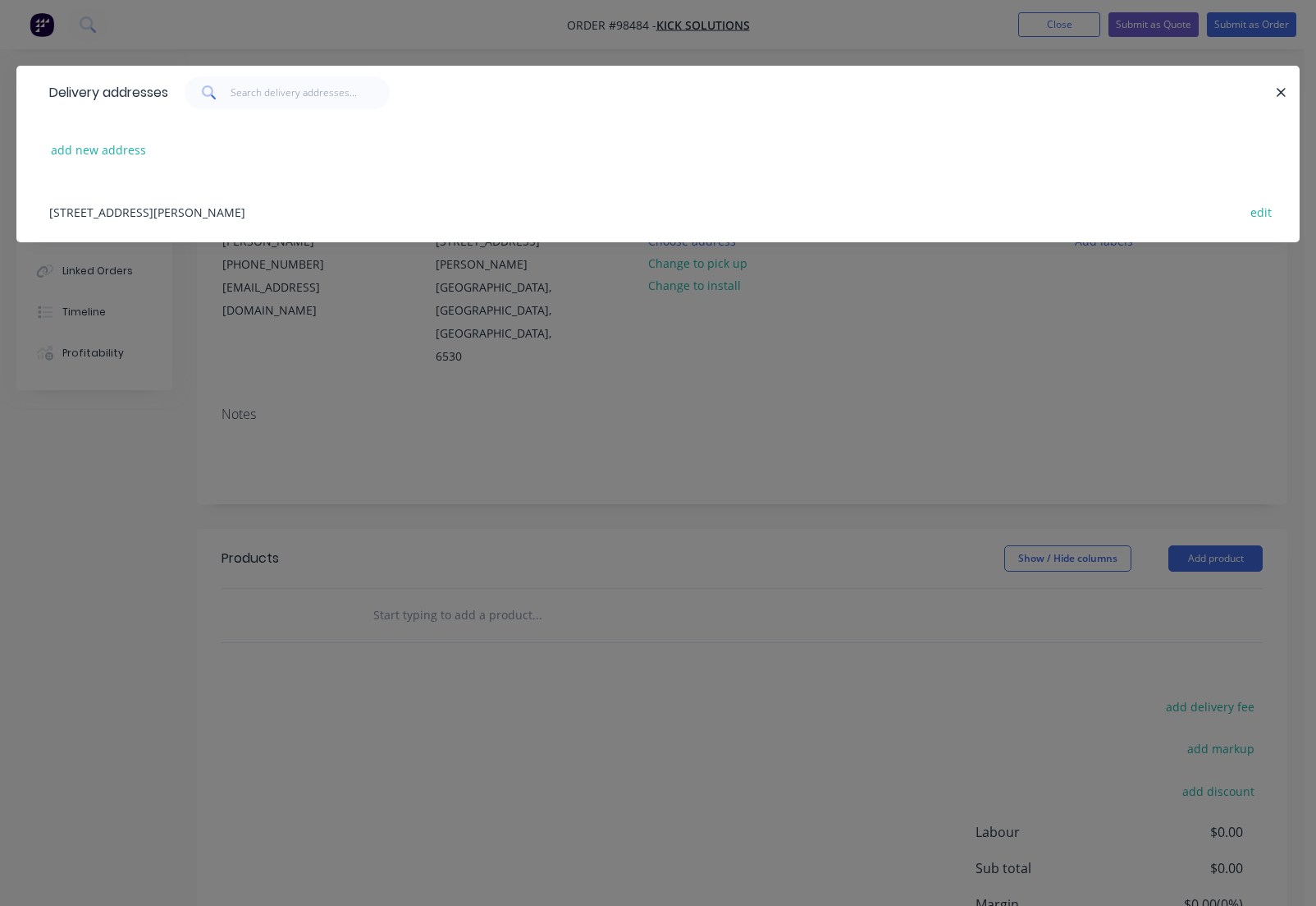
click at [226, 216] on div "[STREET_ADDRESS][PERSON_NAME] edit" at bounding box center [658, 211] width 1235 height 61
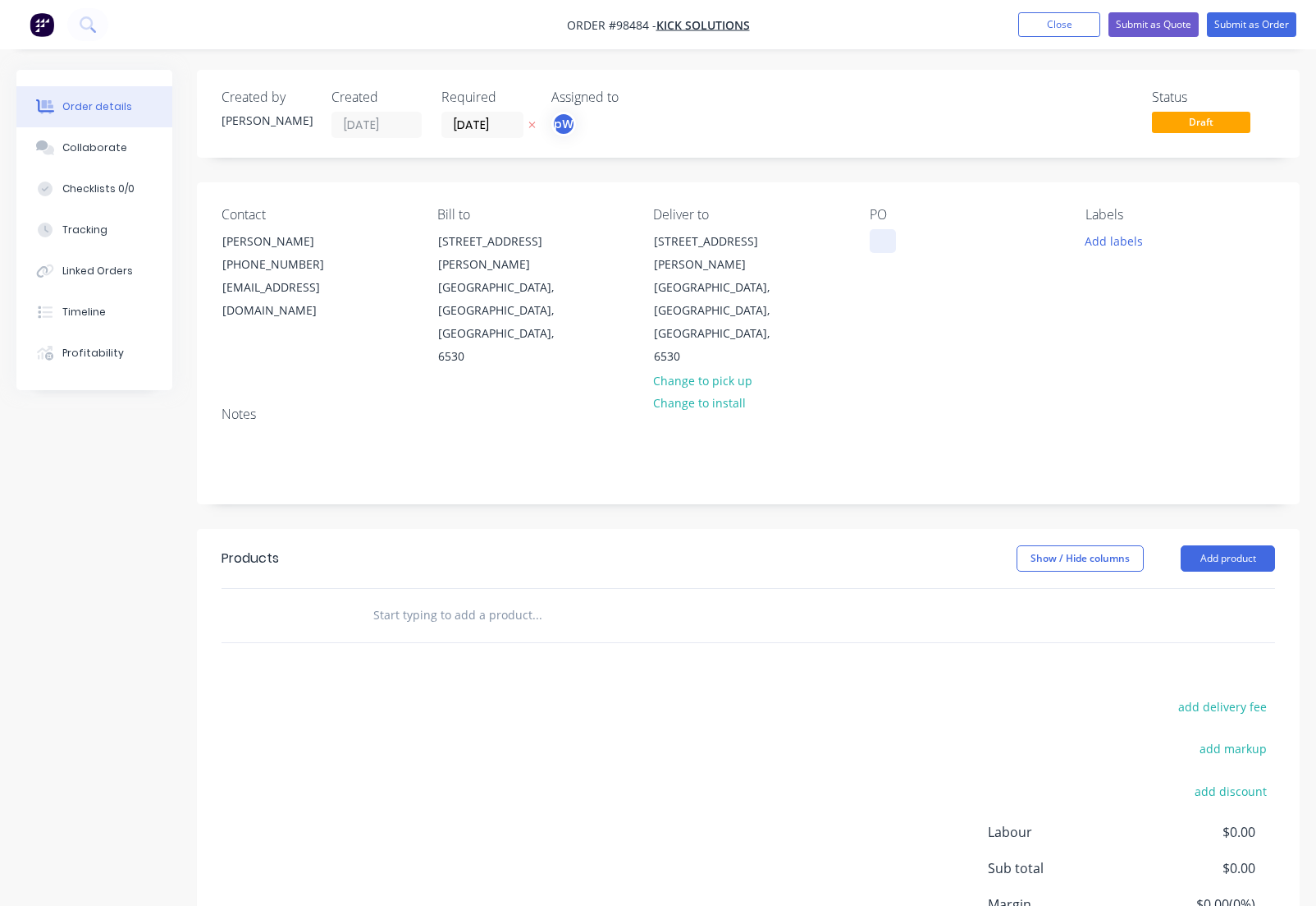
click at [878, 238] on div at bounding box center [883, 241] width 26 height 24
click at [1096, 241] on button "Add labels" at bounding box center [1115, 240] width 75 height 22
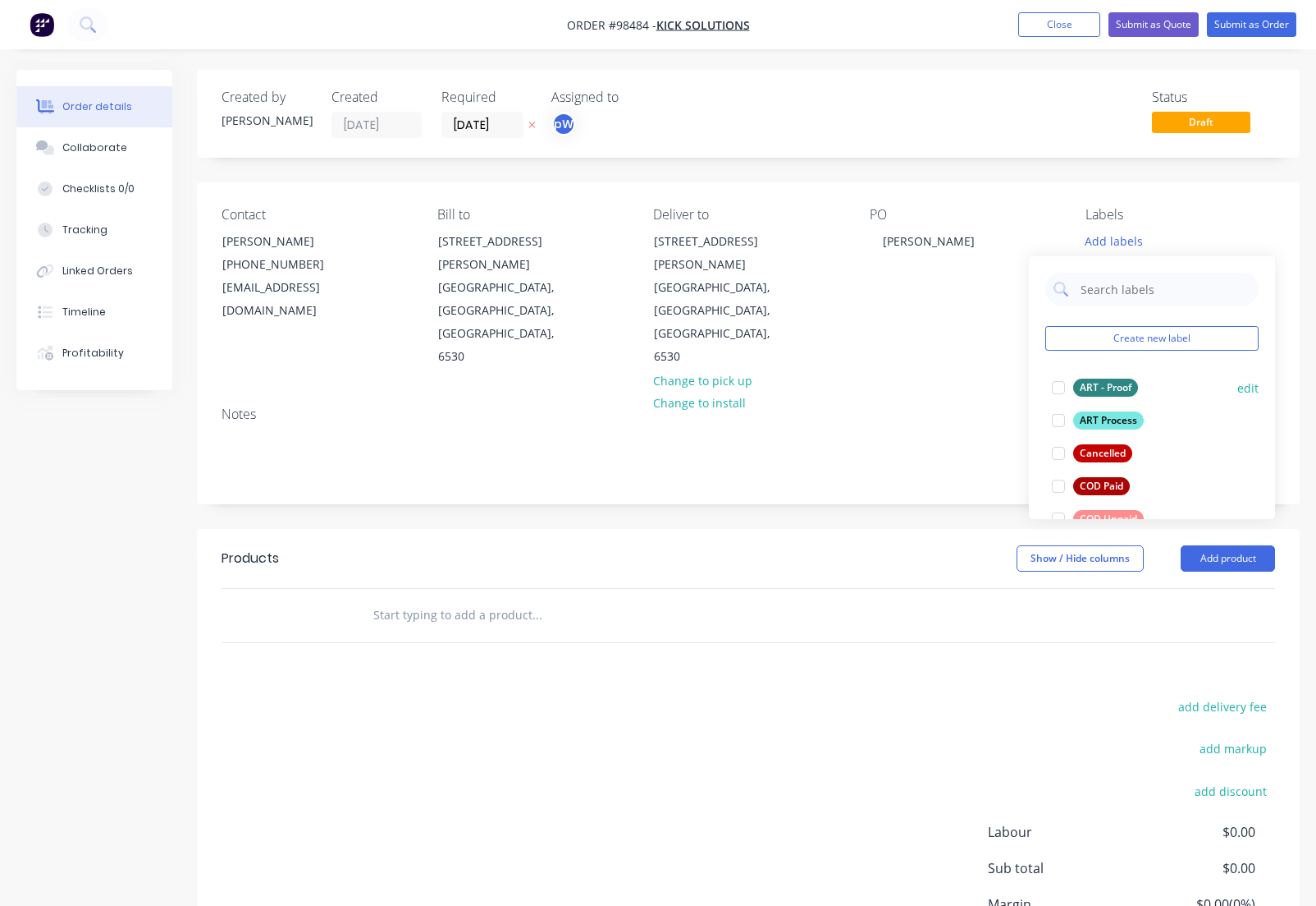
click at [1102, 418] on div "ART Process" at bounding box center [1109, 420] width 71 height 18
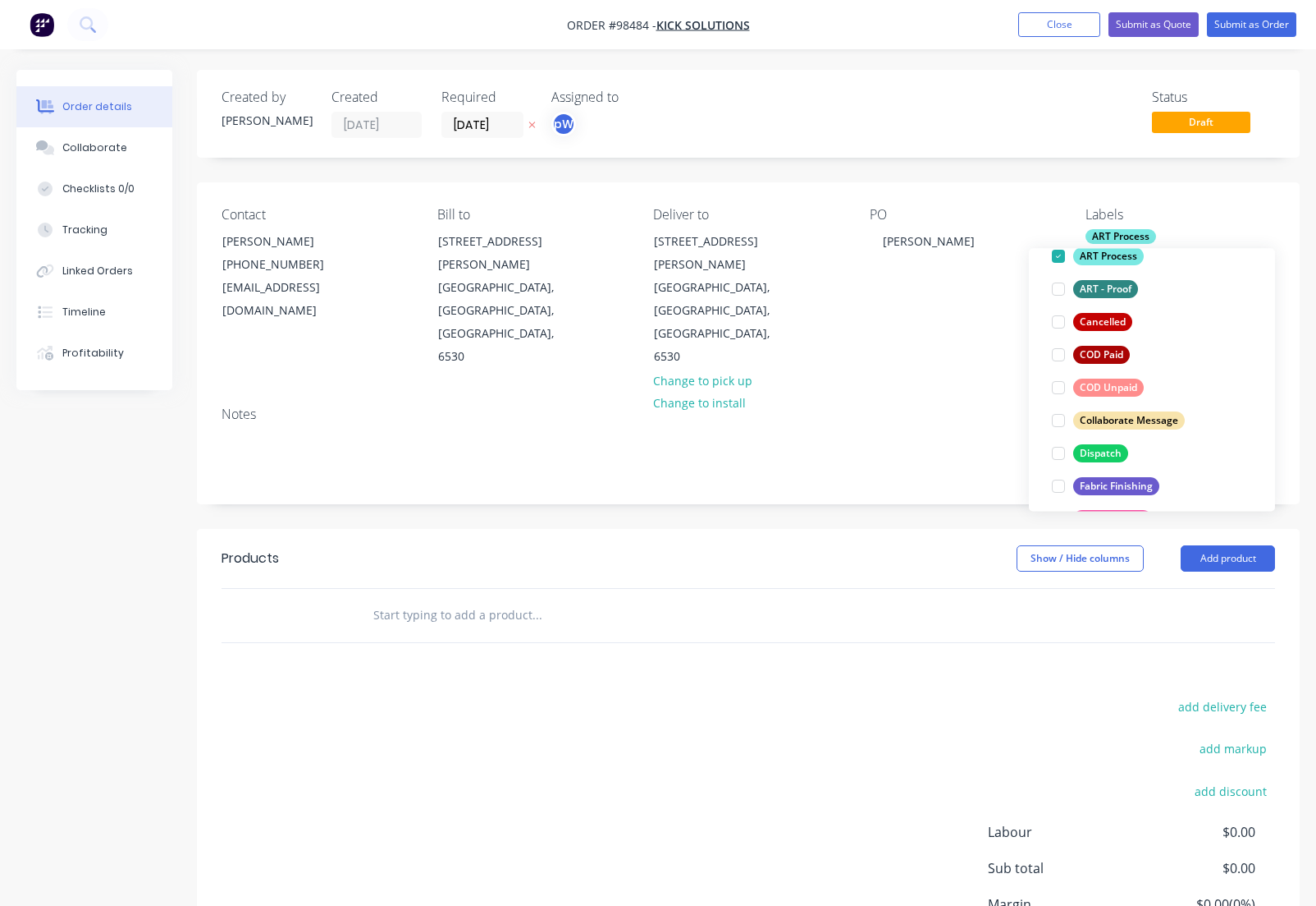
scroll to position [129, 0]
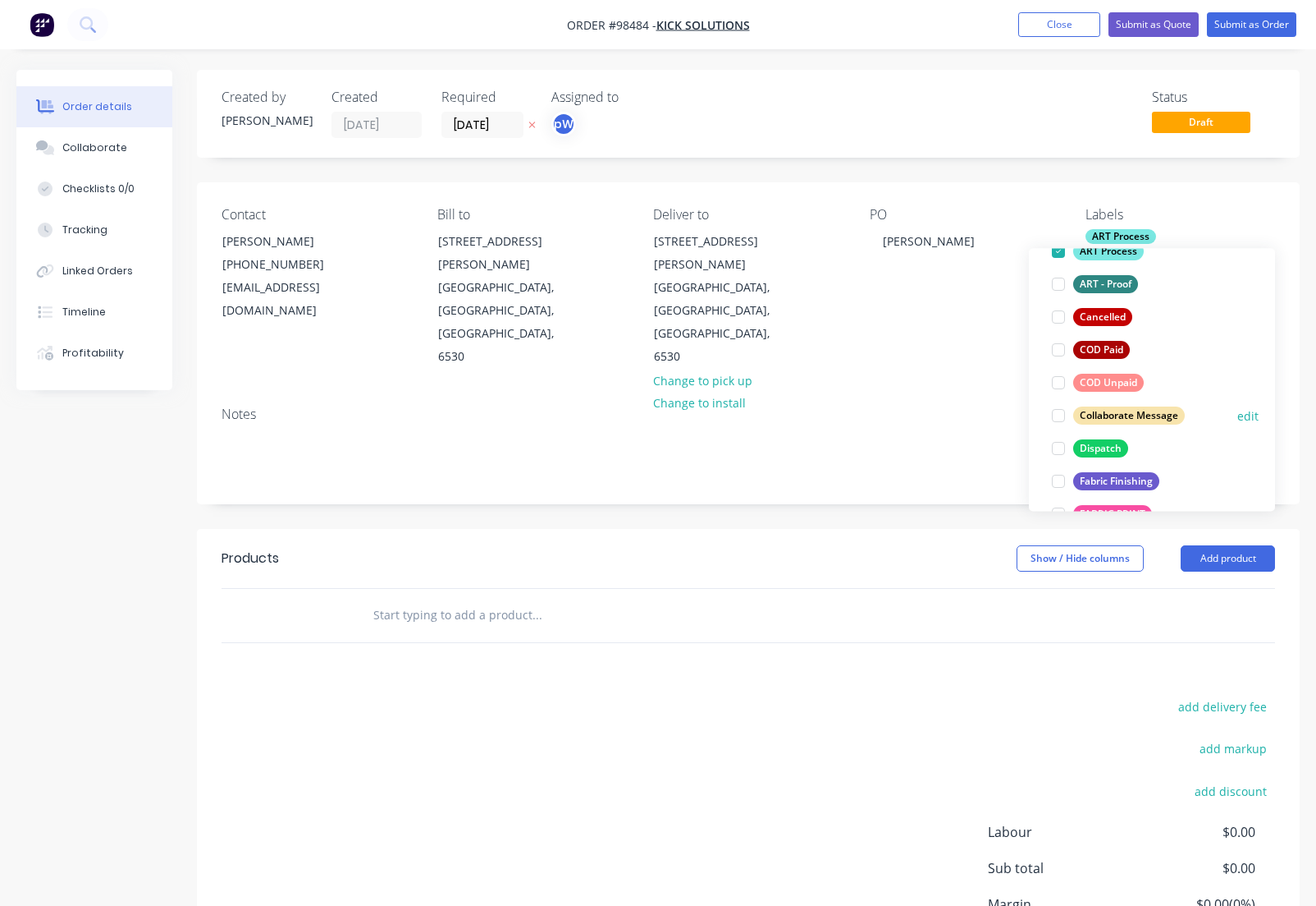
click at [1100, 452] on div "Dispatch" at bounding box center [1101, 448] width 55 height 18
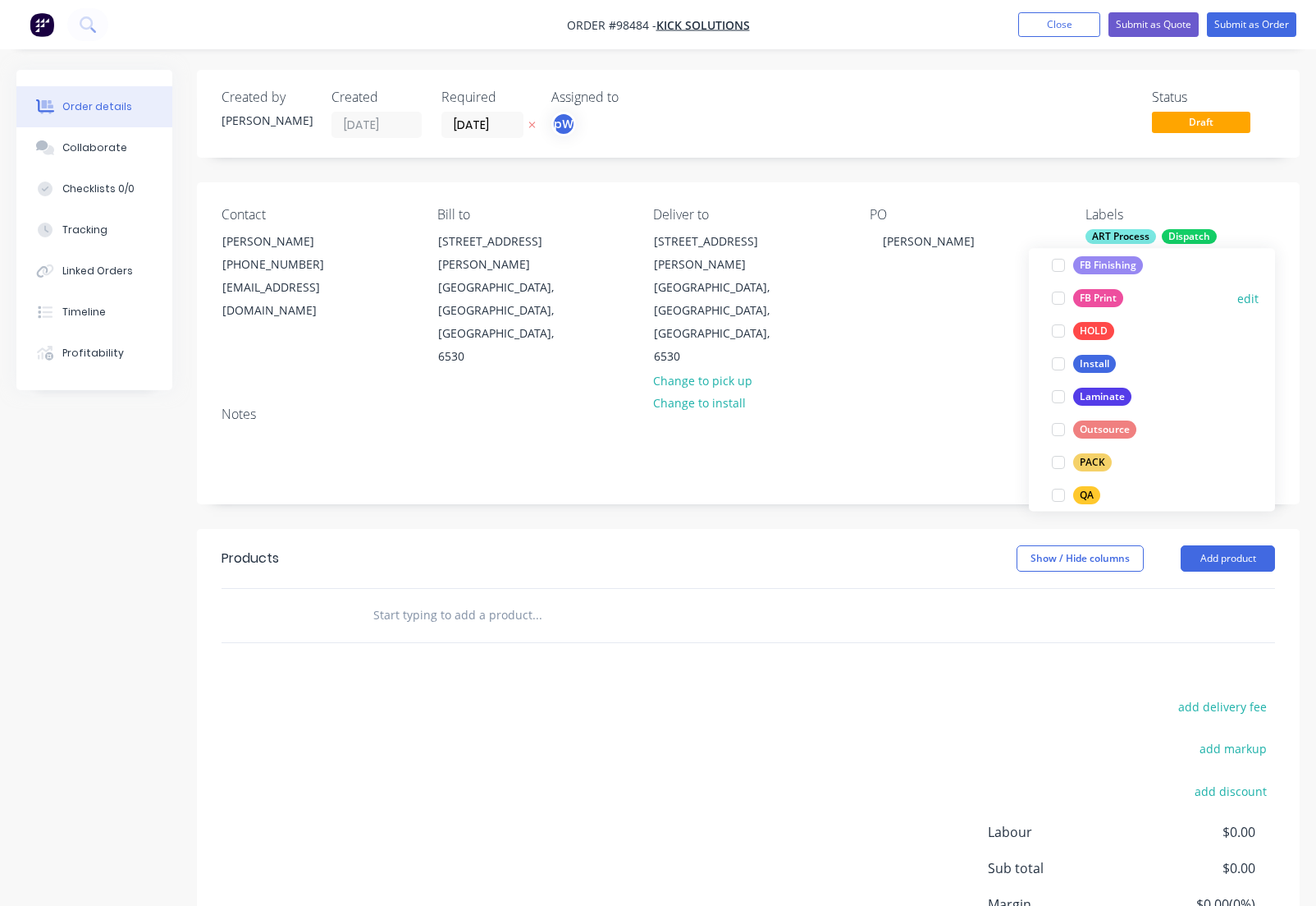
scroll to position [448, 0]
click at [1096, 457] on div "PACK" at bounding box center [1093, 457] width 38 height 18
click at [1096, 458] on div "QA" at bounding box center [1087, 463] width 27 height 18
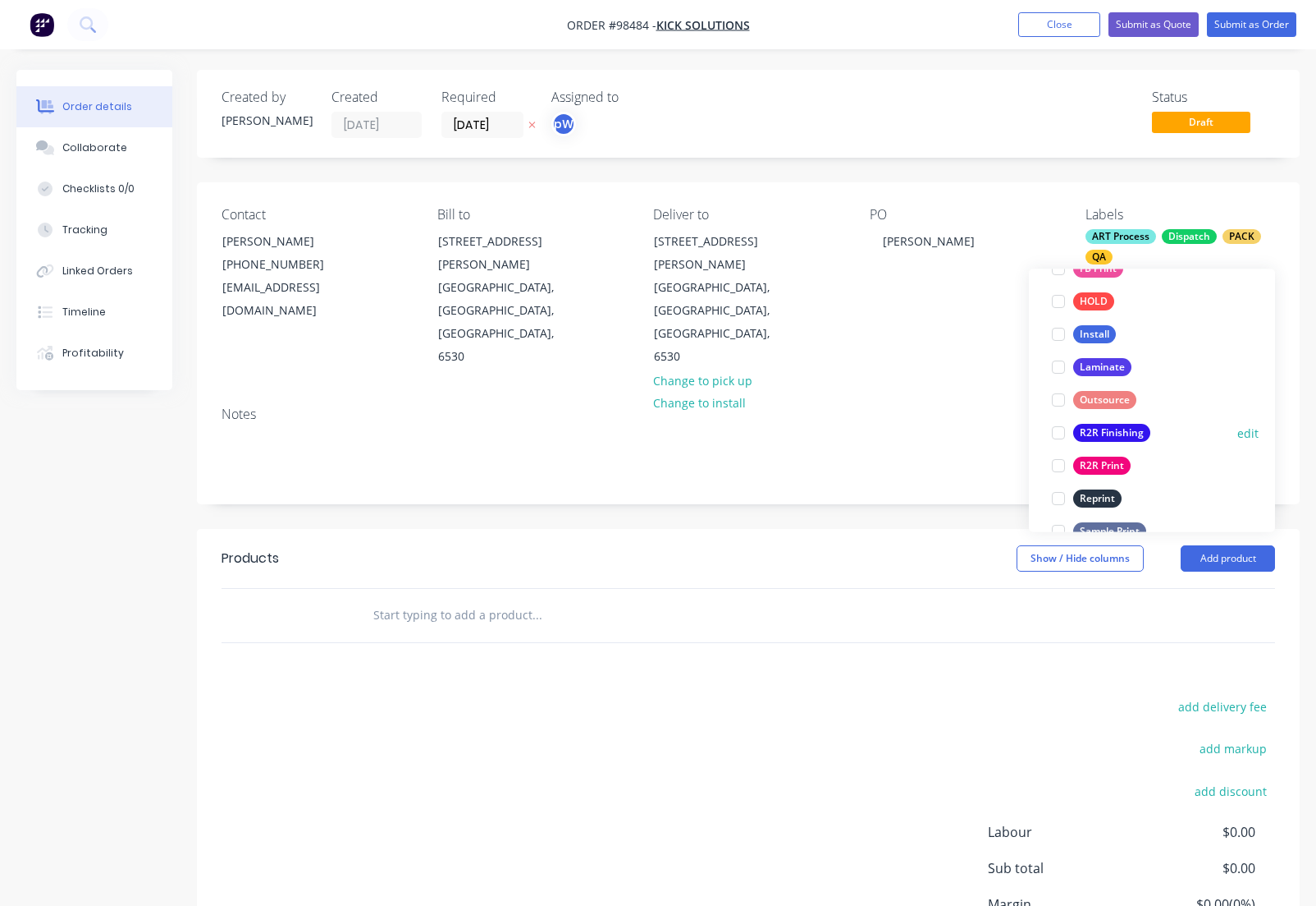
click at [1088, 431] on div "R2R Finishing" at bounding box center [1112, 433] width 77 height 18
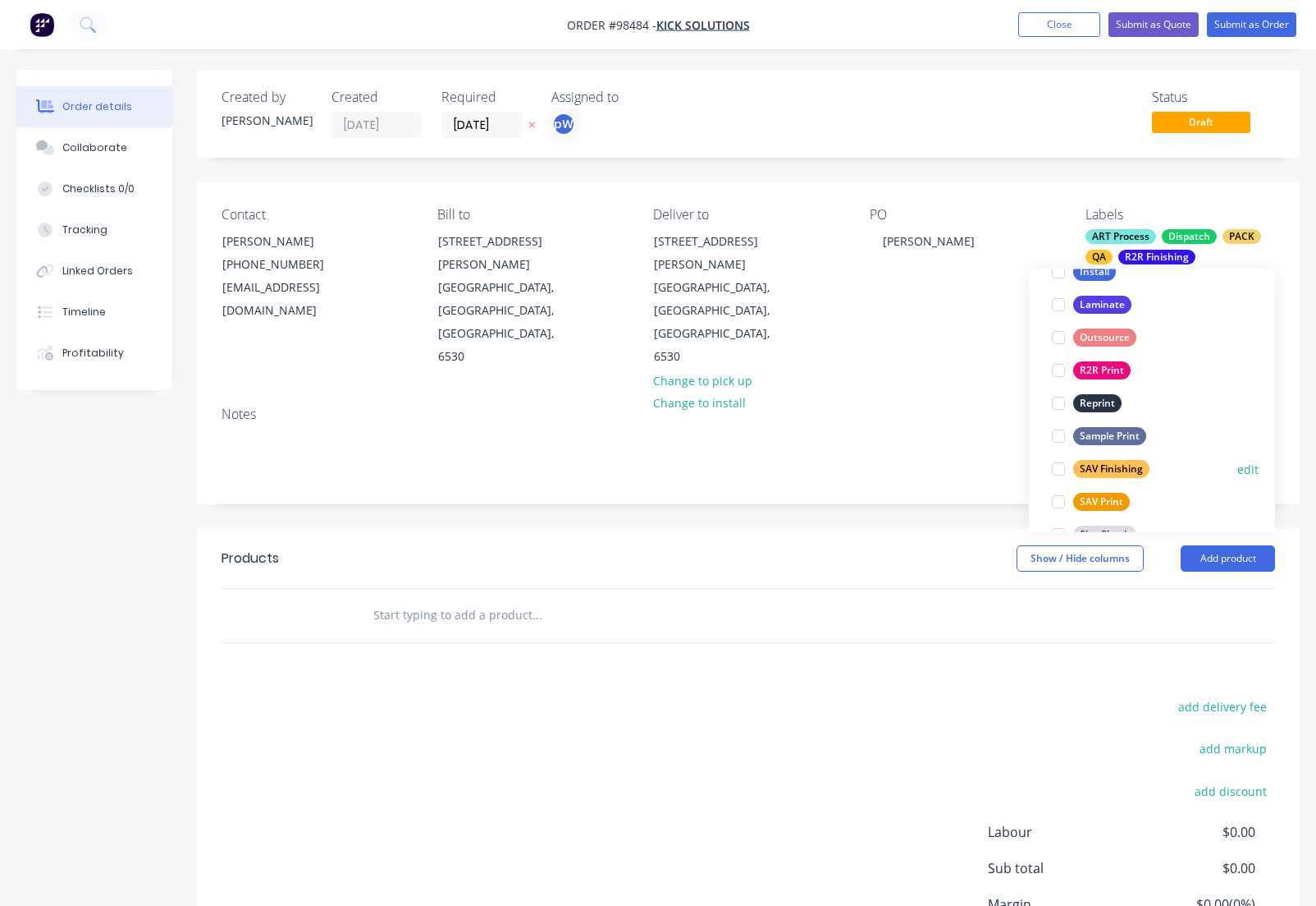
scroll to position [666, 0]
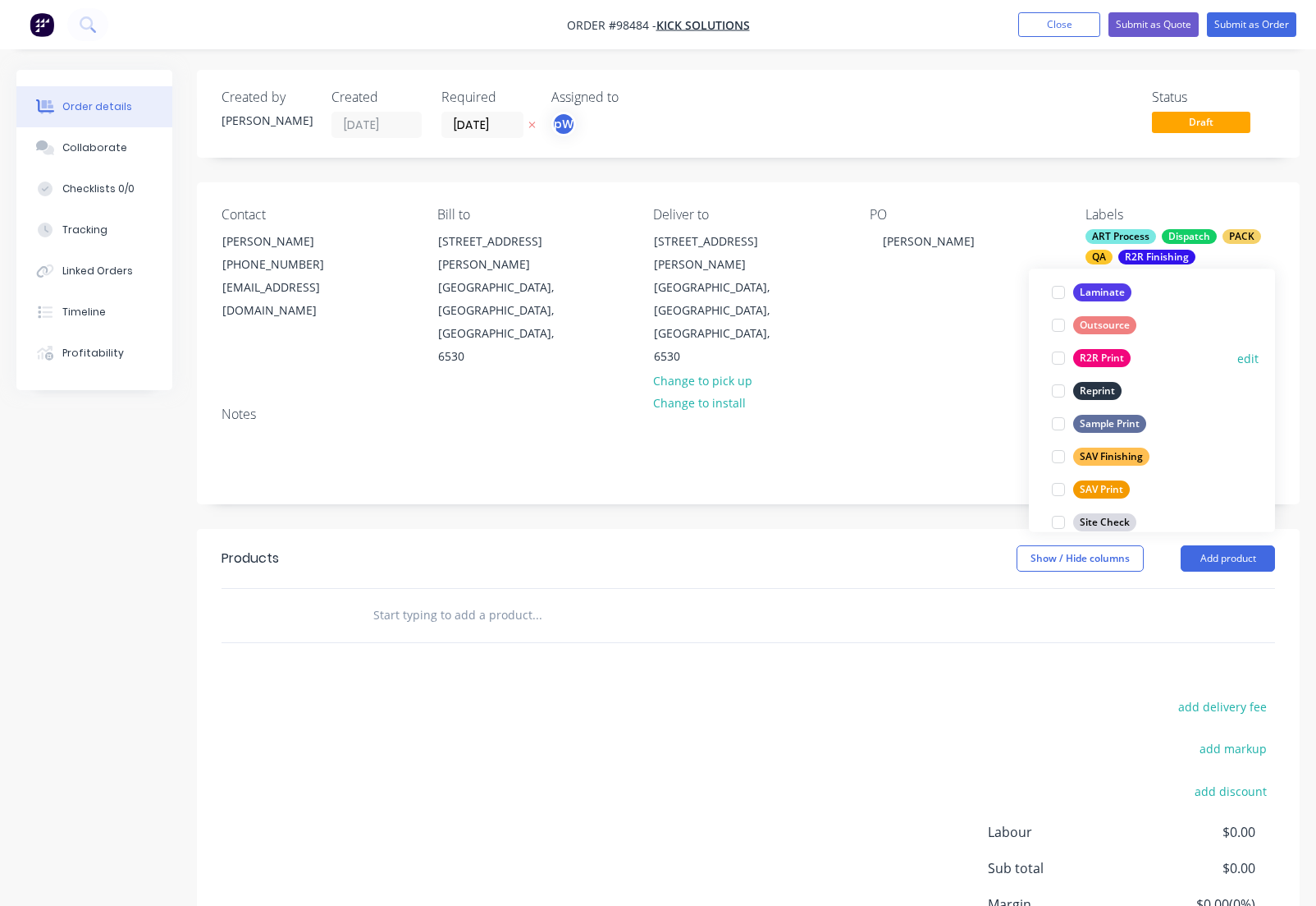
click at [1086, 355] on div "R2R Print" at bounding box center [1102, 359] width 58 height 18
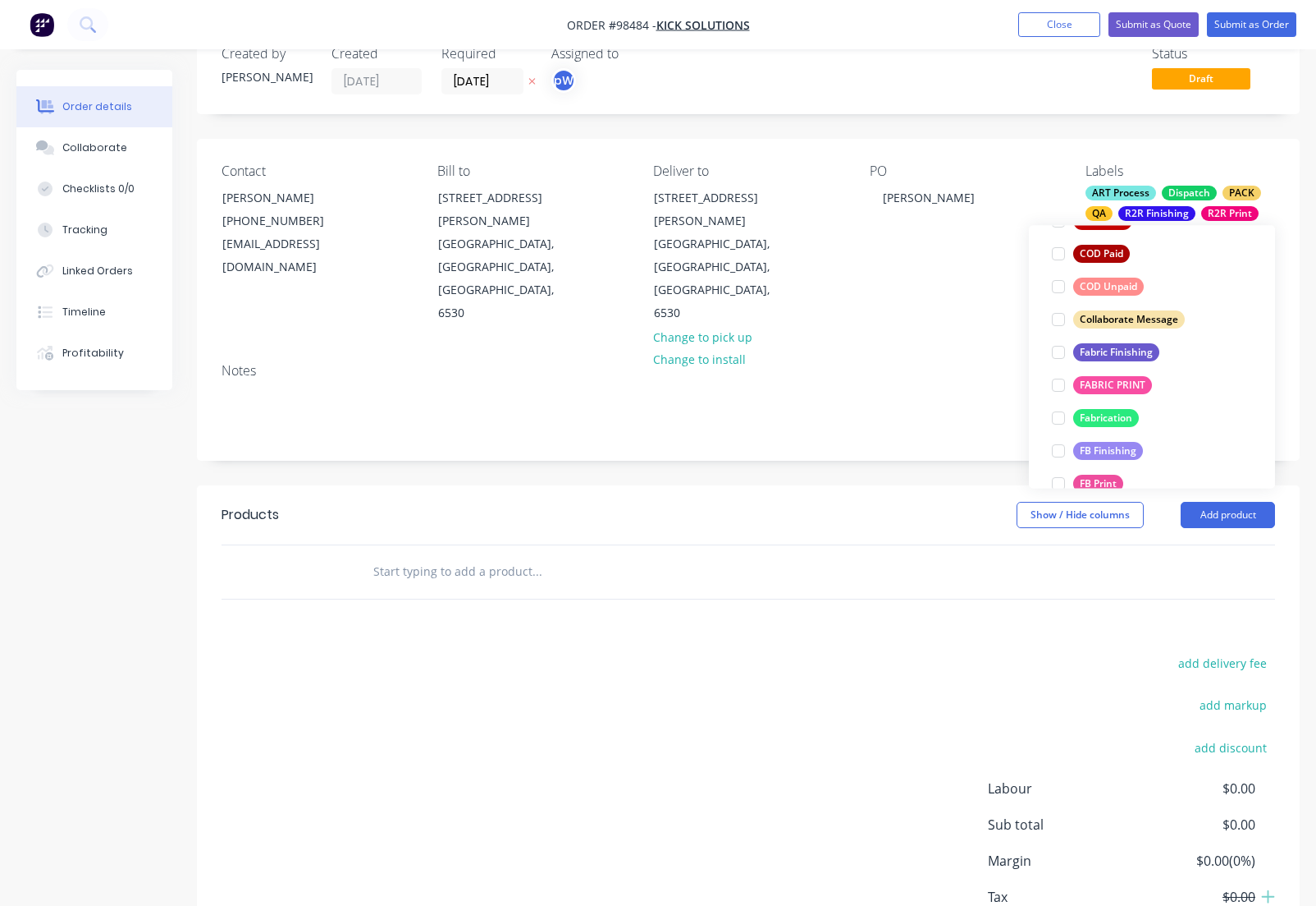
scroll to position [364, 0]
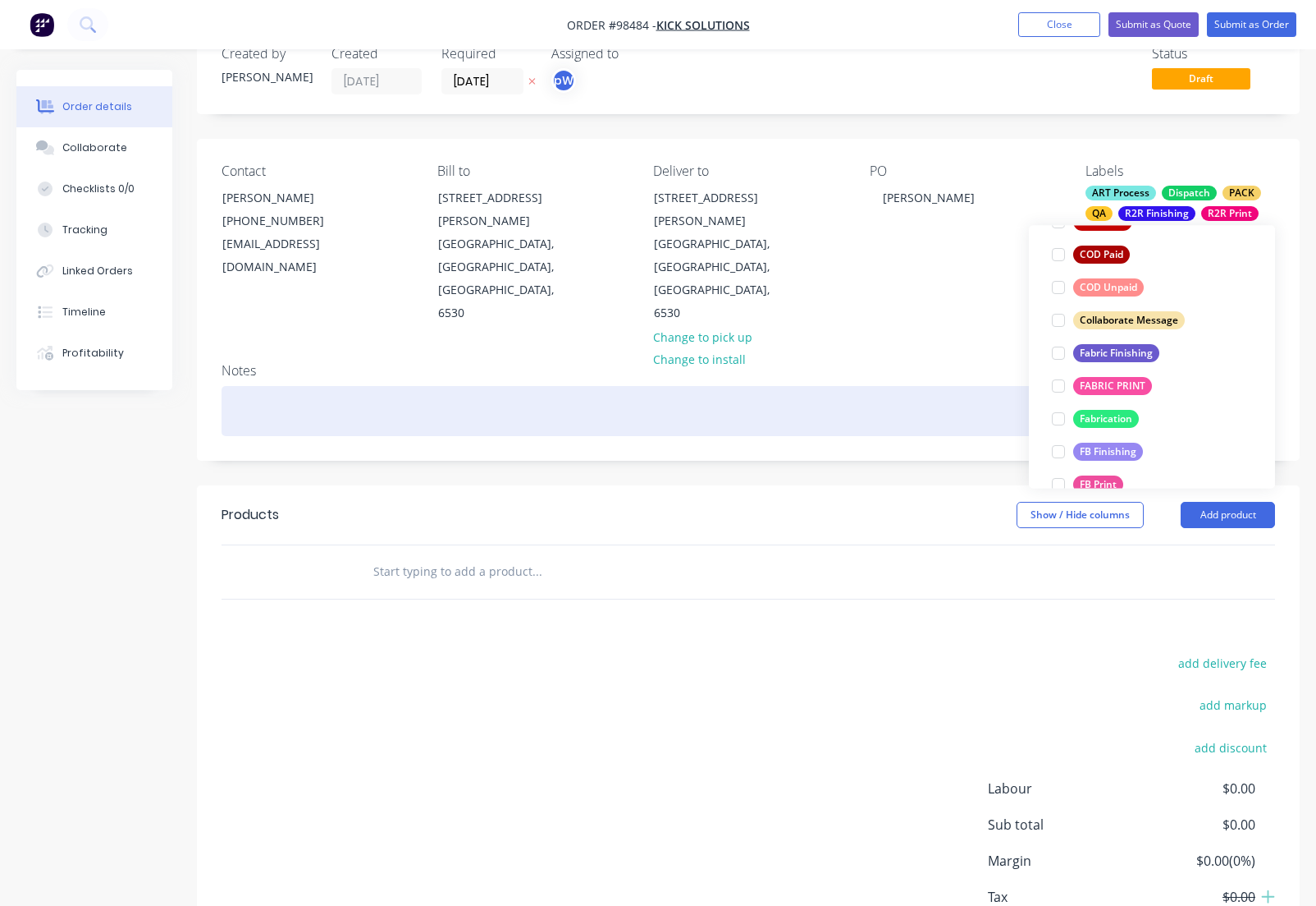
click at [252, 386] on div at bounding box center [748, 411] width 1054 height 50
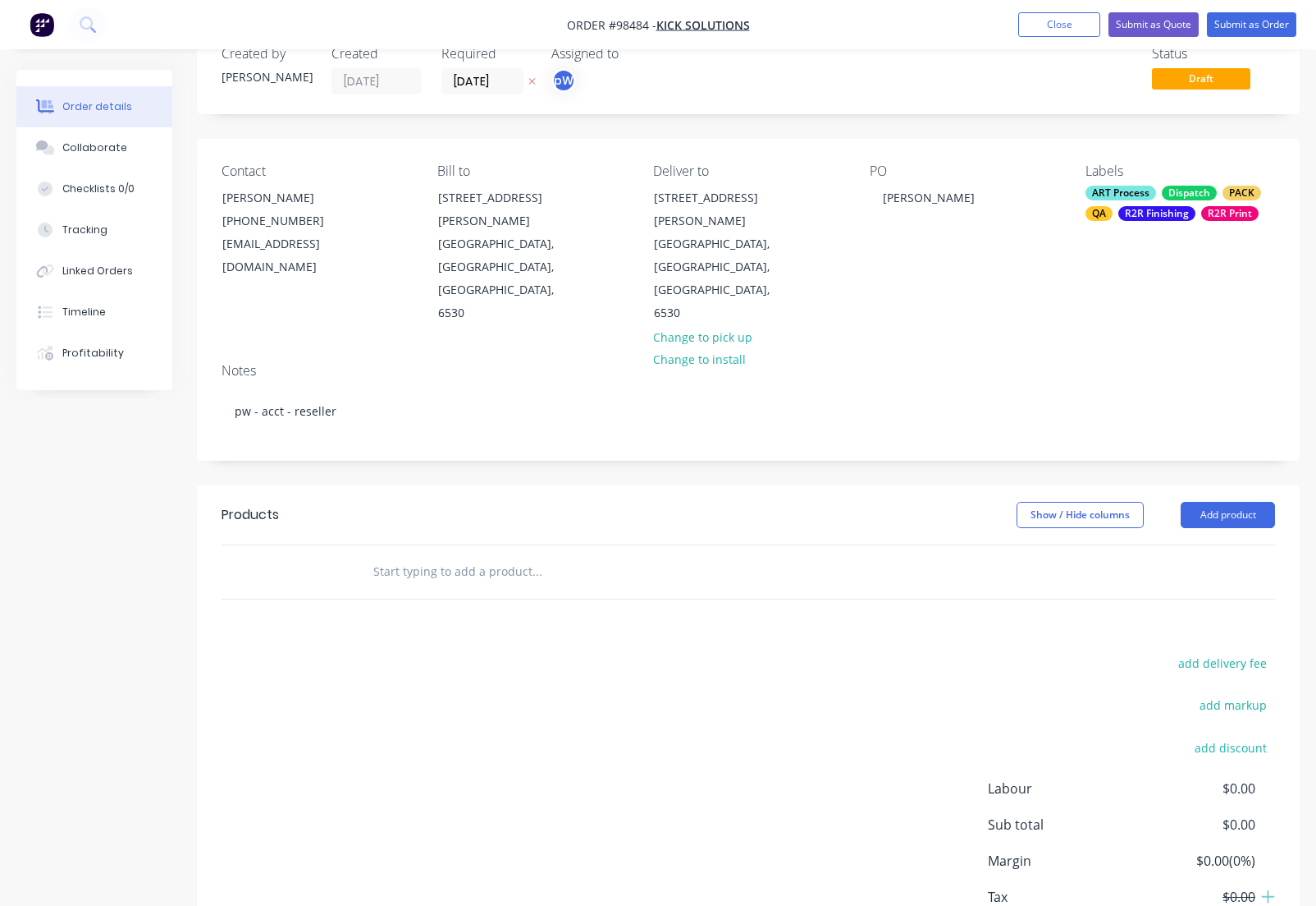
scroll to position [45, 0]
click at [391, 554] on input "text" at bounding box center [536, 571] width 328 height 33
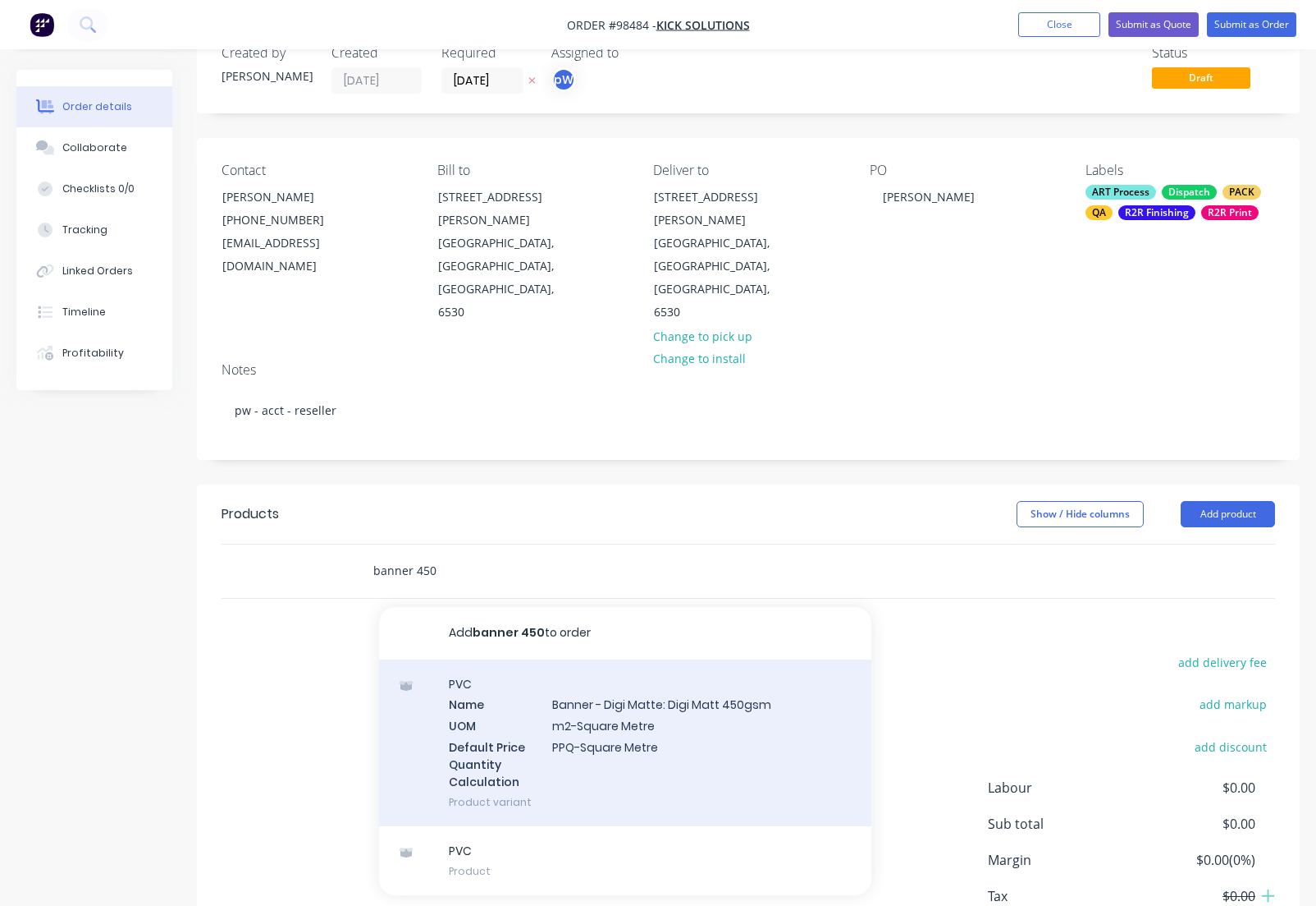
type input "banner 450"
click at [617, 659] on div "PVC Name Banner - Digi Matte: Digi Matt 450gsm UOM m2-Square Metre Default Pric…" at bounding box center [625, 742] width 493 height 166
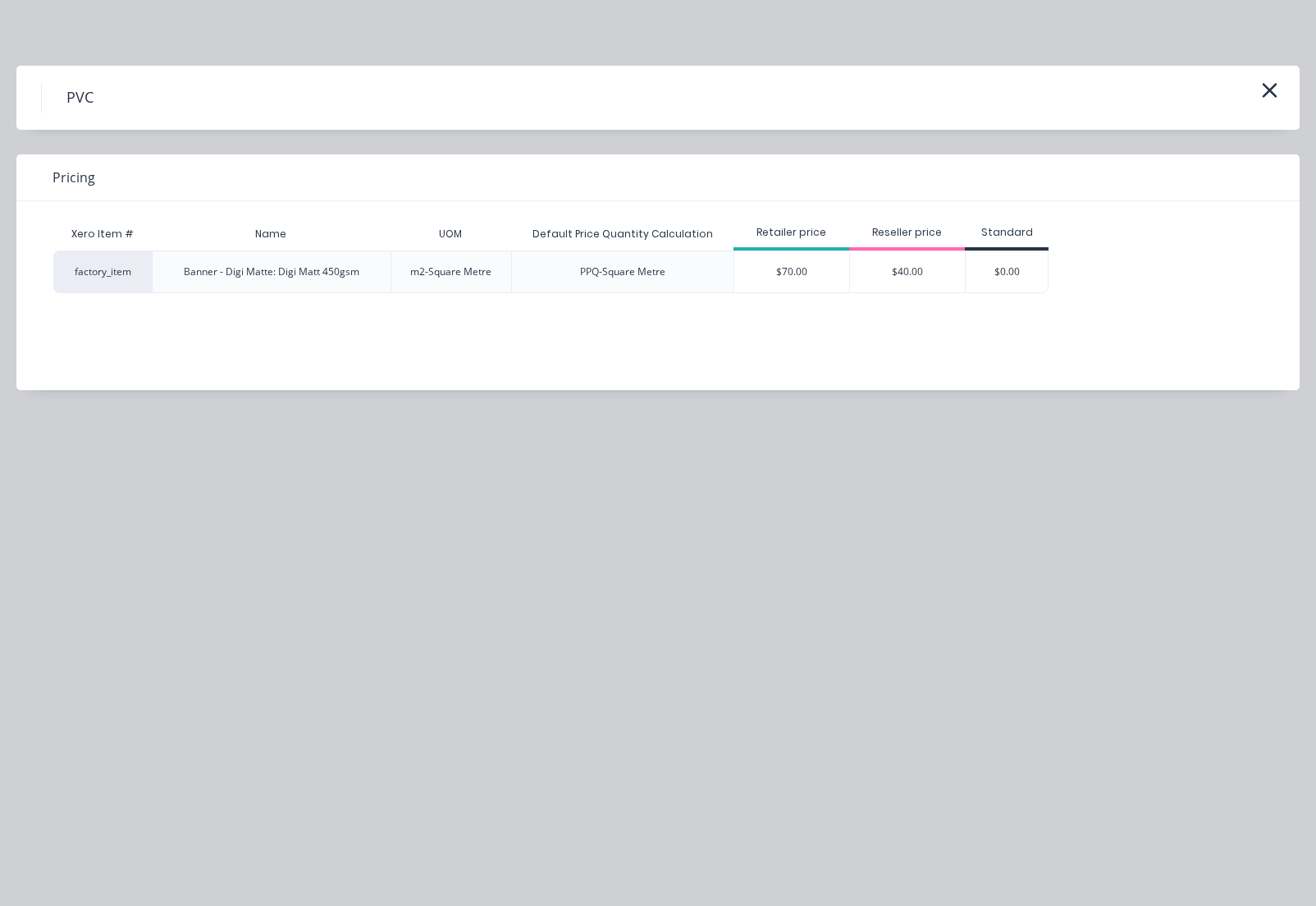
click at [882, 277] on div "$40.00" at bounding box center [907, 271] width 115 height 41
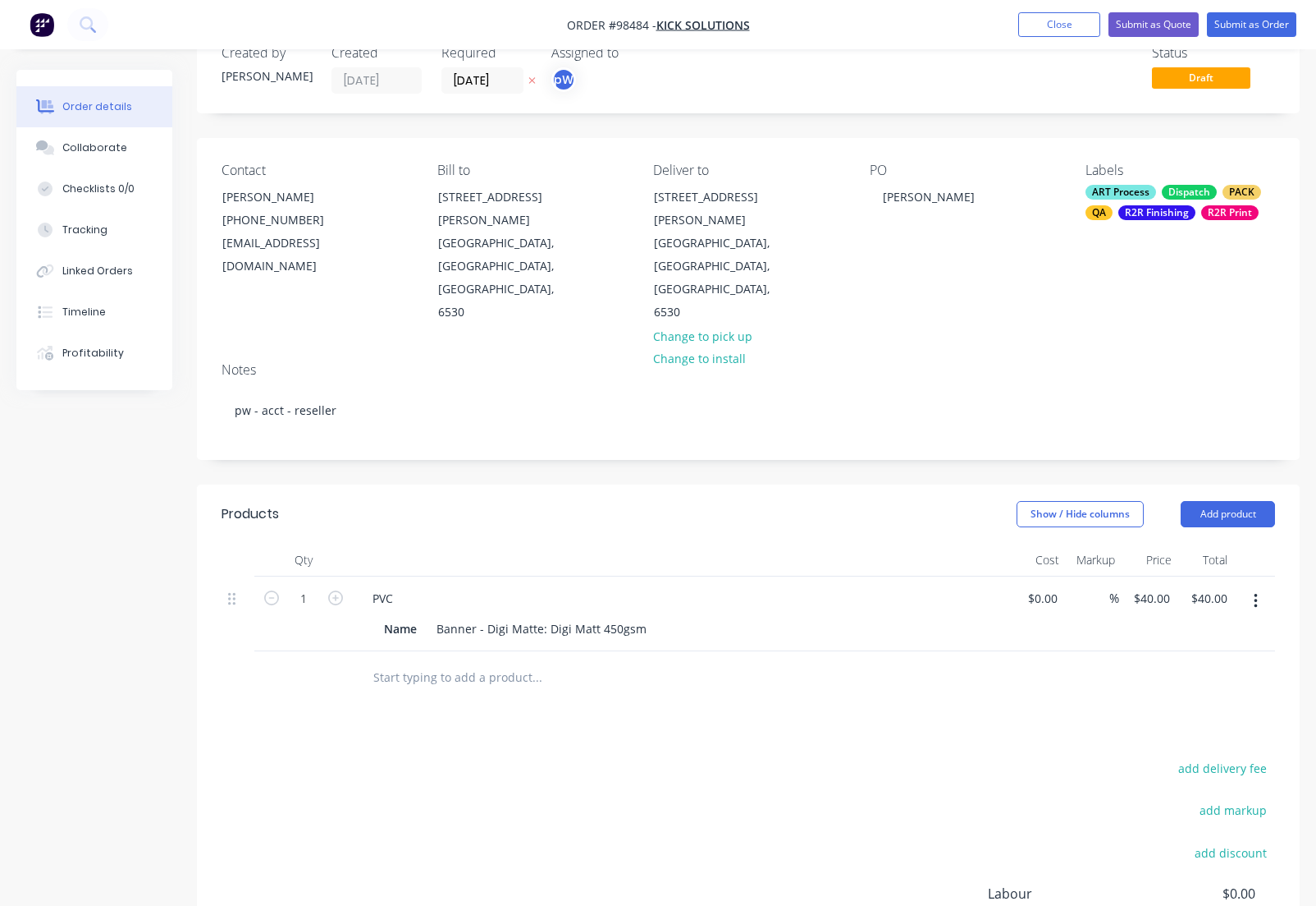
click at [407, 586] on div "PVC" at bounding box center [681, 598] width 643 height 24
click at [398, 586] on div "PVC" at bounding box center [382, 598] width 46 height 24
click at [335, 590] on icon "button" at bounding box center [335, 597] width 15 height 15
type input "2"
type input "$80.00"
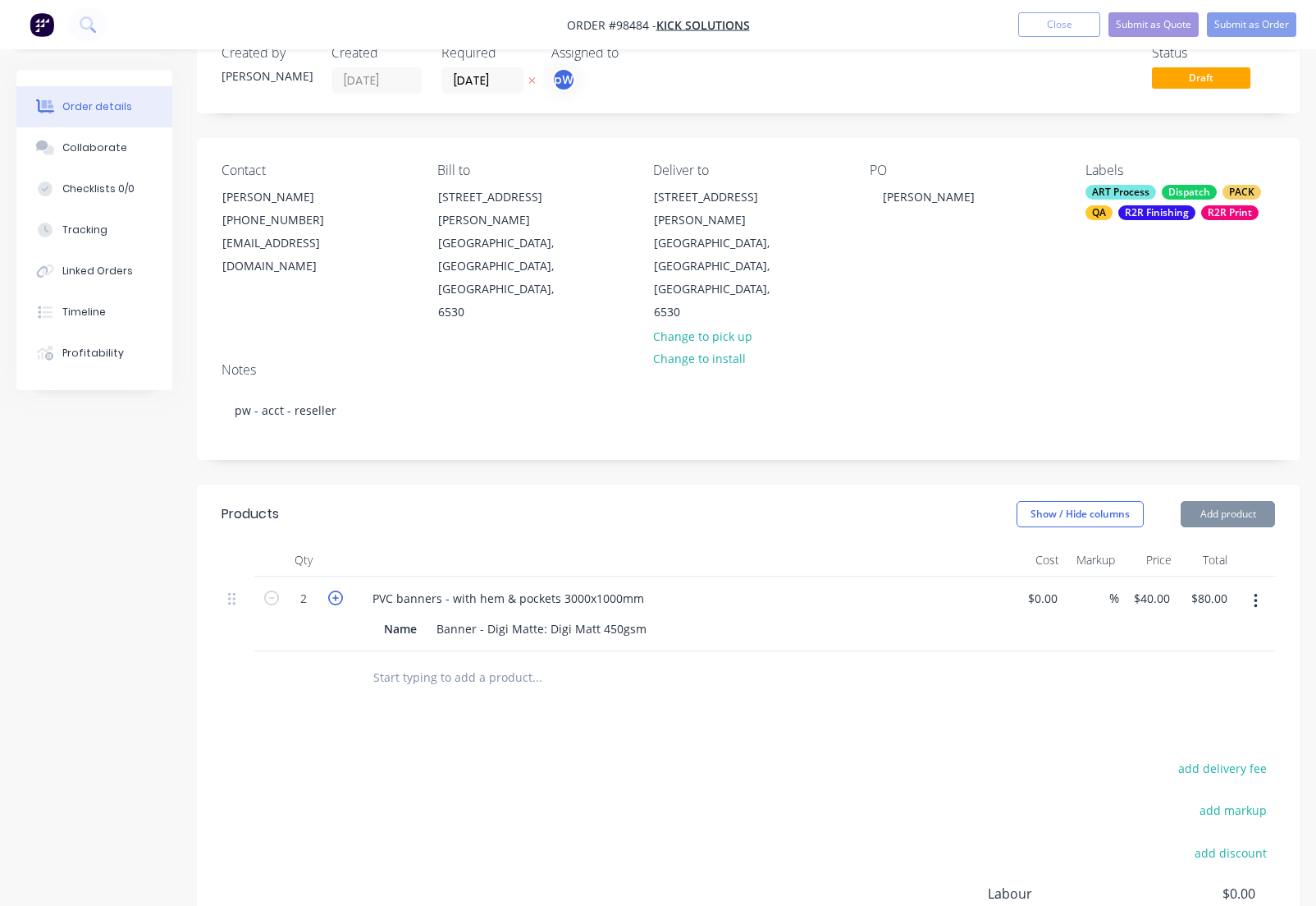
click at [335, 590] on icon "button" at bounding box center [335, 597] width 15 height 15
type input "3"
type input "$120.00"
click at [1149, 586] on input "40" at bounding box center [1159, 598] width 21 height 24
type input "$163.00"
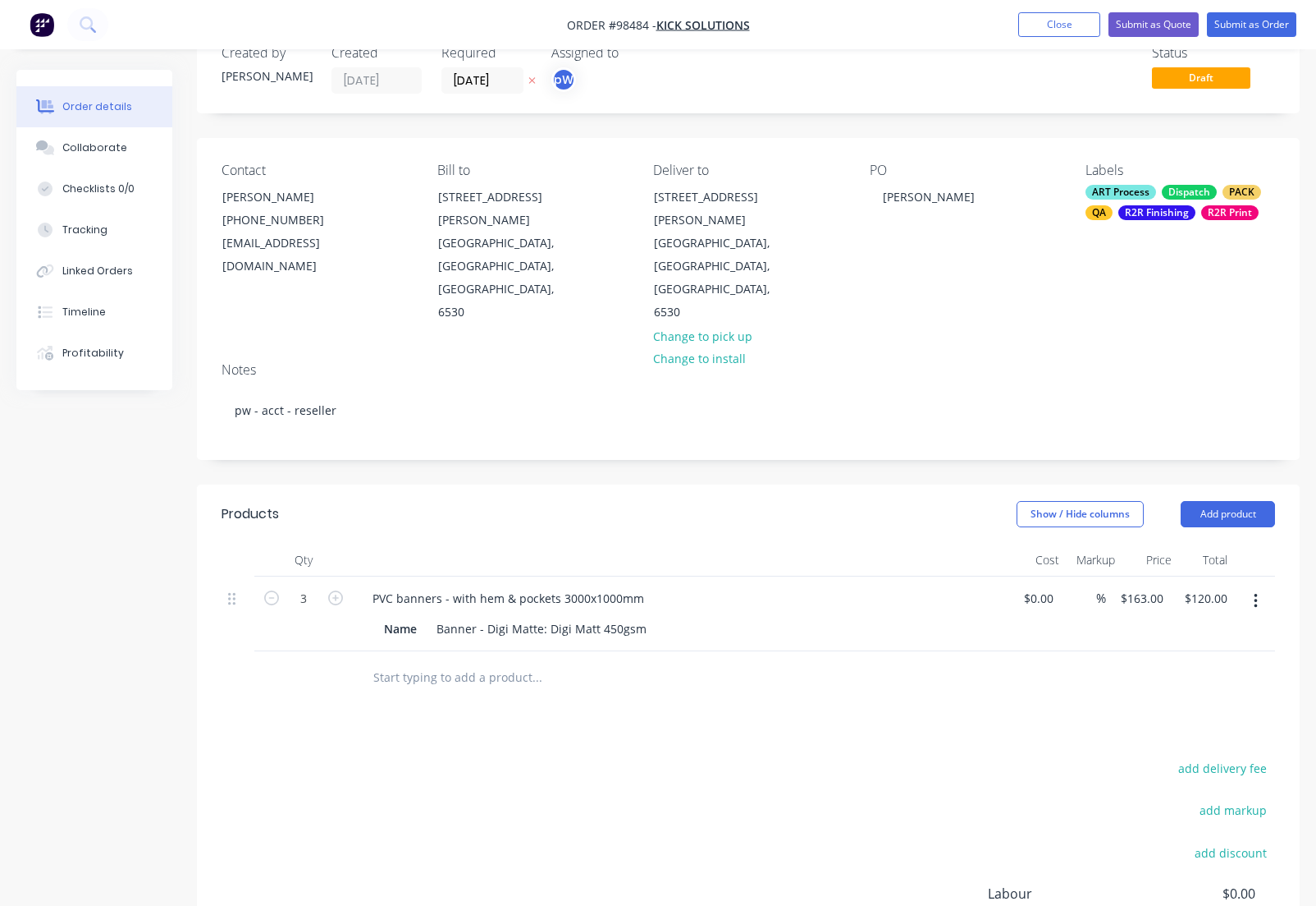
type input "$489.00"
type input "$163.00"
click at [391, 616] on div "Name" at bounding box center [400, 628] width 46 height 24
drag, startPoint x: 418, startPoint y: 558, endPoint x: 378, endPoint y: 557, distance: 40.0
click at [377, 616] on div "Name" at bounding box center [400, 628] width 46 height 24
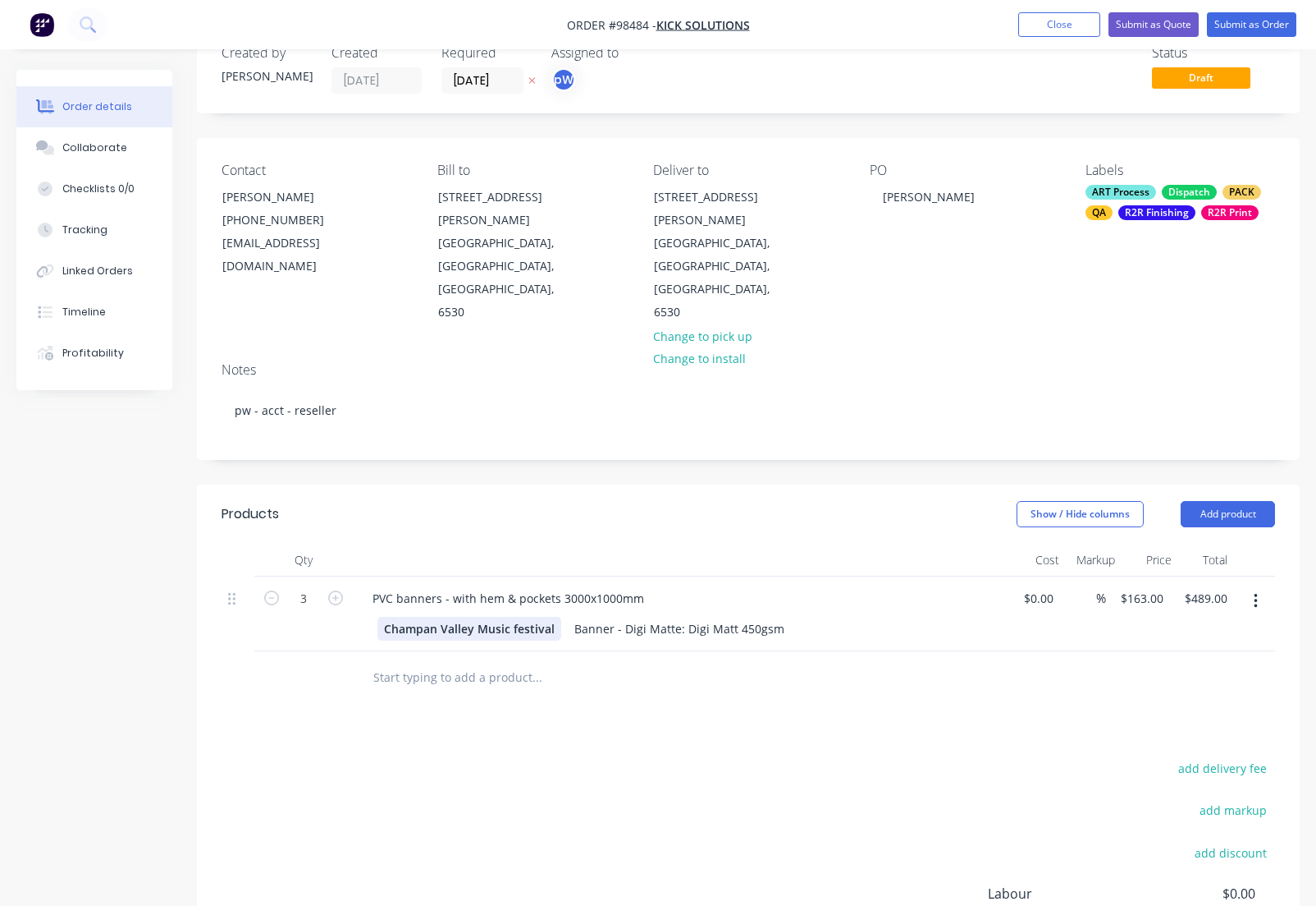
click at [520, 616] on div "Champan Valley Music festival" at bounding box center [469, 628] width 184 height 24
click at [555, 586] on div "PVC banners - with hem & pockets 3000x1000mm" at bounding box center [508, 598] width 298 height 24
drag, startPoint x: 556, startPoint y: 530, endPoint x: 478, endPoint y: 524, distance: 78.2
click at [478, 586] on div "PVC banners - with hem & pockets 3000x1000mm" at bounding box center [508, 598] width 298 height 24
click at [552, 586] on div "PVC banners - with hem & pockets 3000x1000mm" at bounding box center [508, 598] width 298 height 24
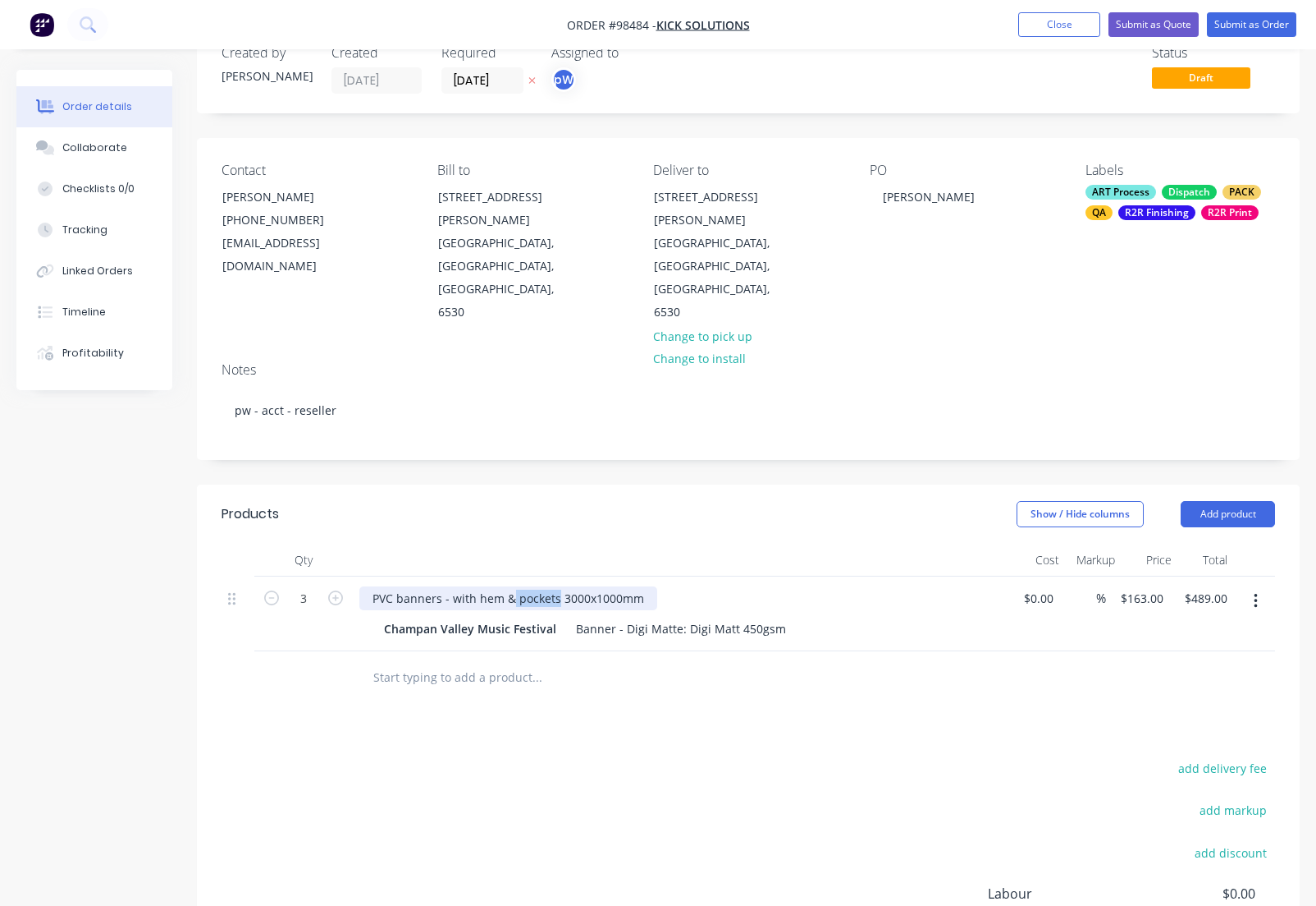
drag, startPoint x: 556, startPoint y: 530, endPoint x: 522, endPoint y: 528, distance: 34.1
click at [518, 586] on div "PVC banners - with hem & pockets 3000x1000mm" at bounding box center [508, 598] width 298 height 24
click at [690, 586] on div "PVC banners - with hem & ropes & eyelets 3000x1000mm" at bounding box center [529, 598] width 340 height 24
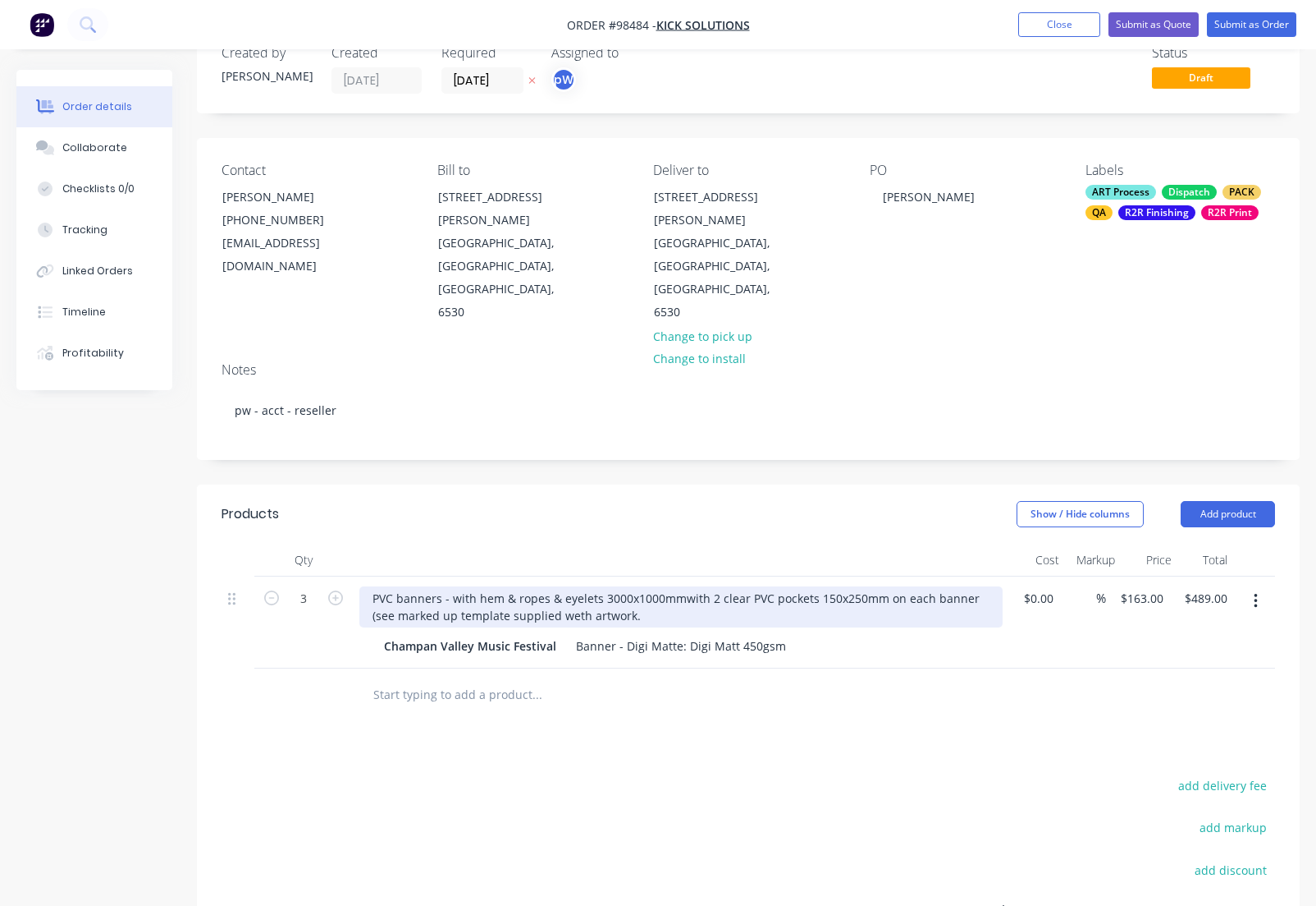
click at [573, 586] on div "PVC banners - with hem & ropes & eyelets 3000x1000mm with 2 clear PVC pockets 1…" at bounding box center [681, 607] width 643 height 41
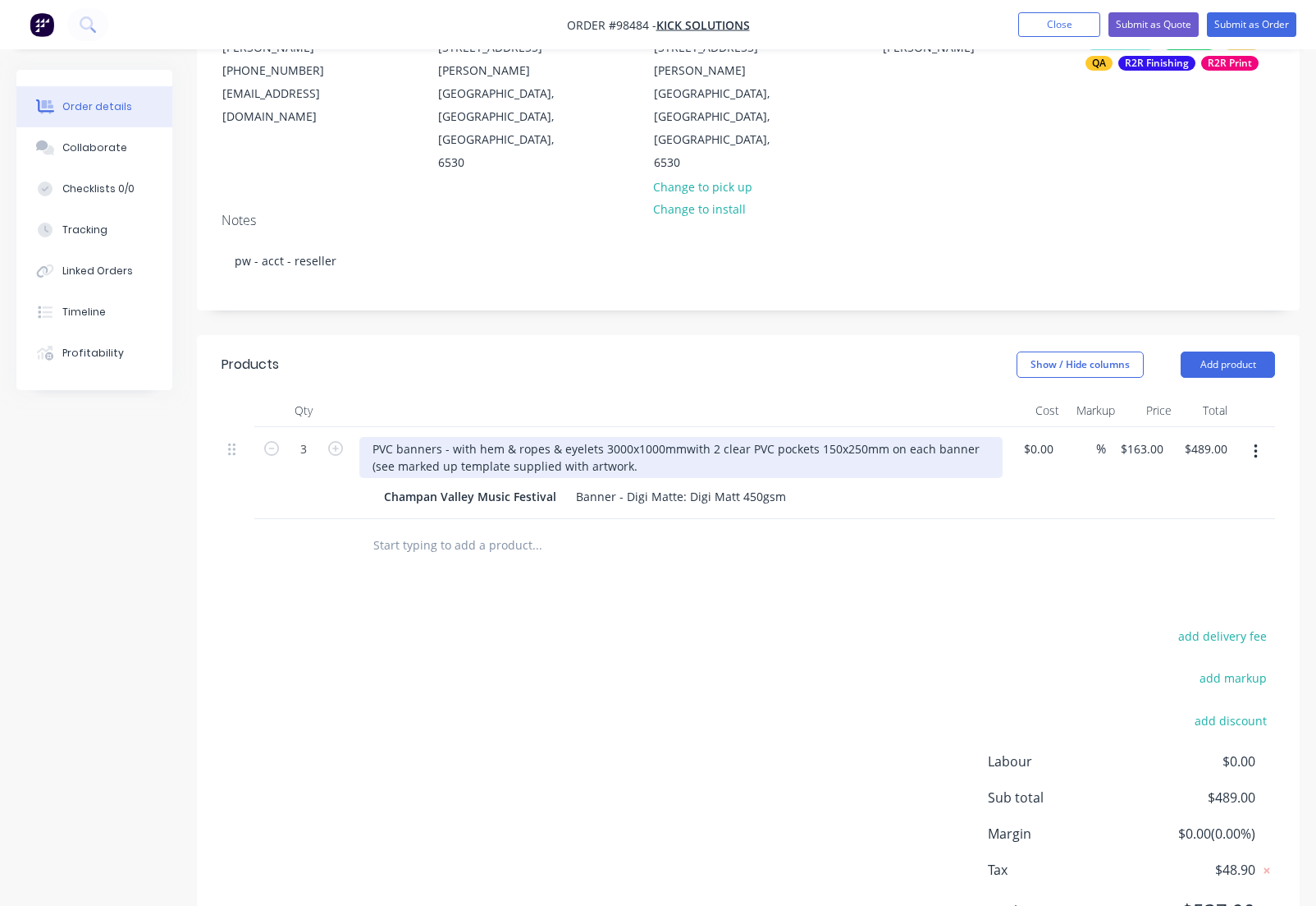
scroll to position [210, 0]
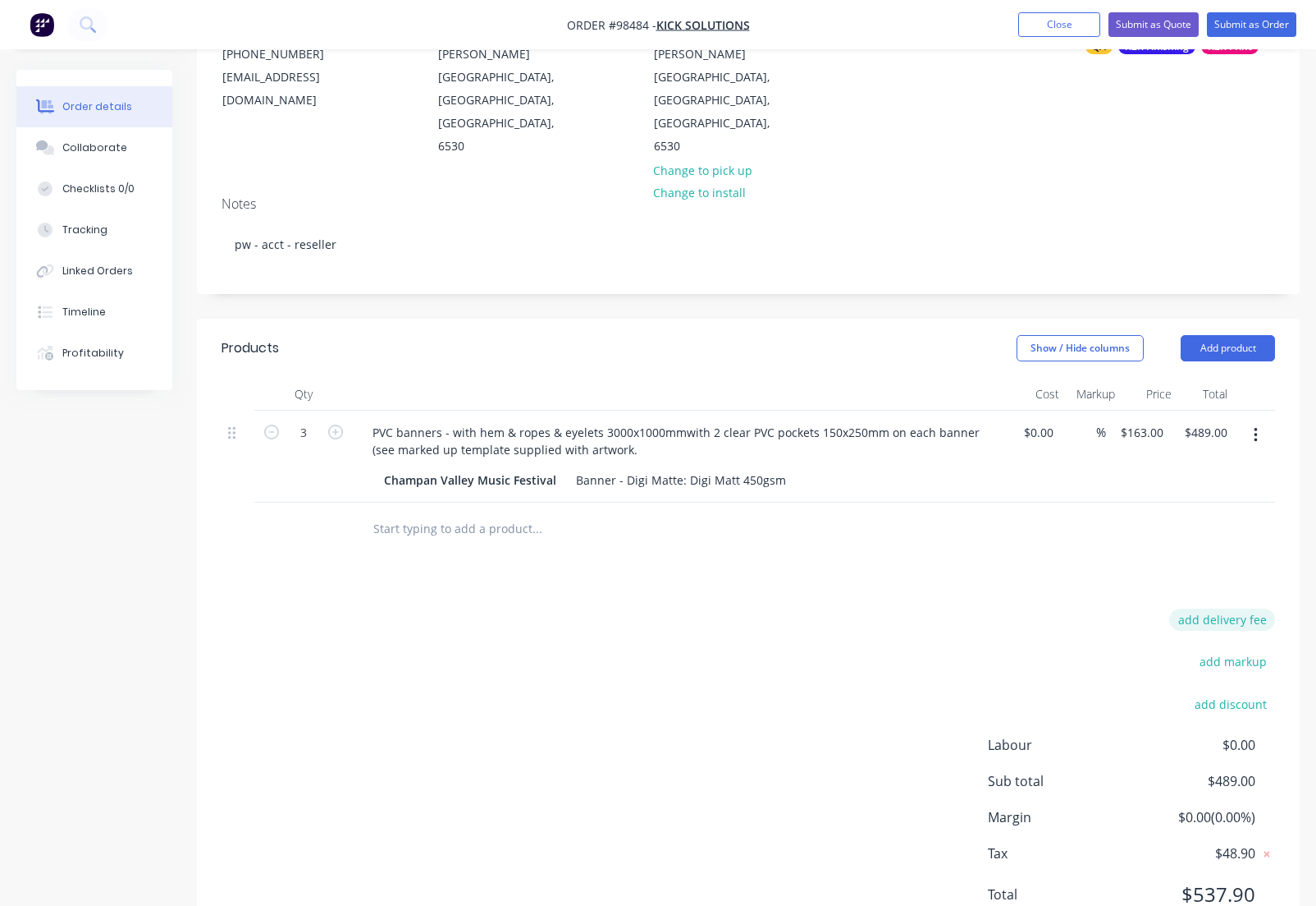
click at [1228, 608] on button "add delivery fee" at bounding box center [1222, 619] width 106 height 22
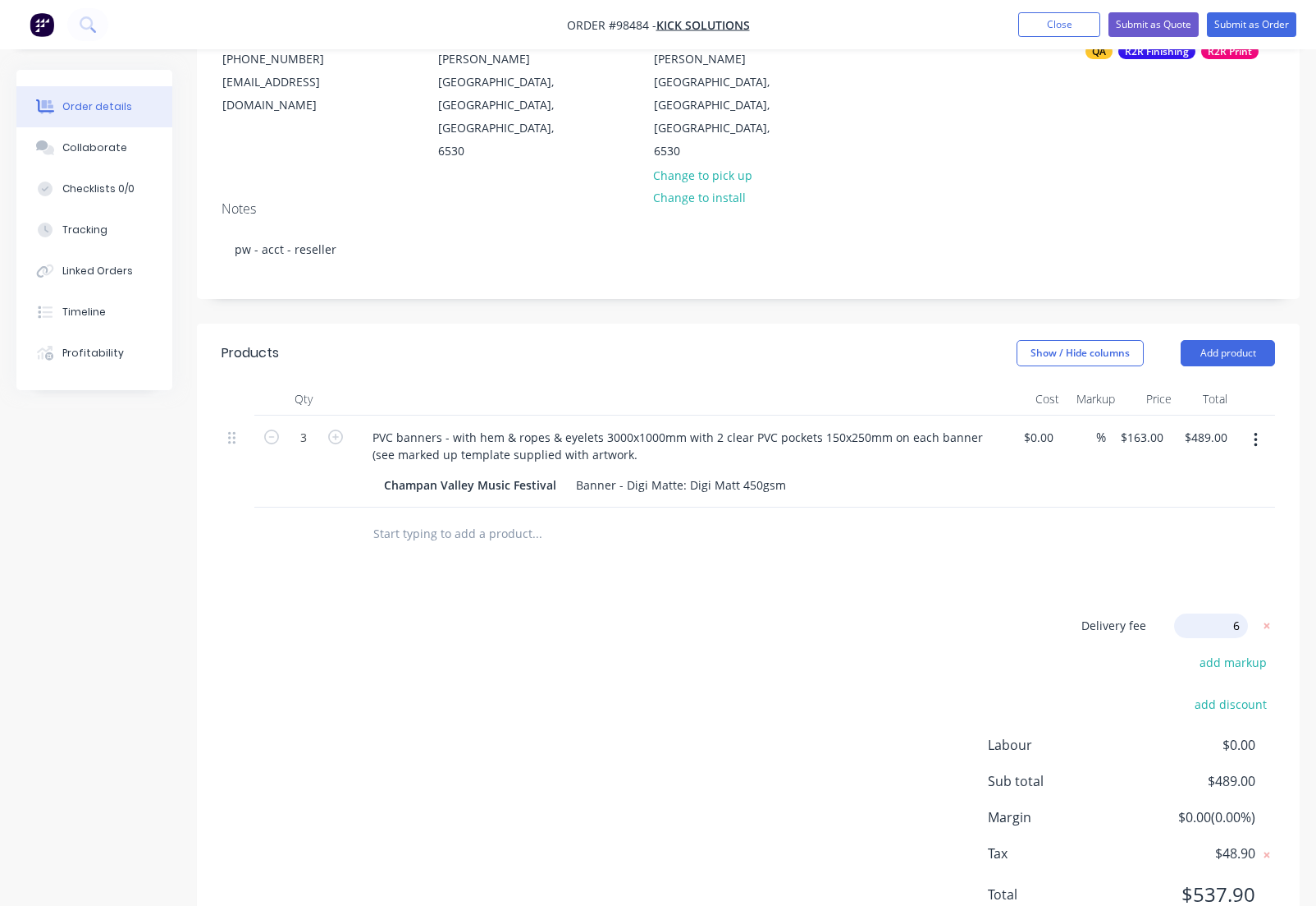
type input "65"
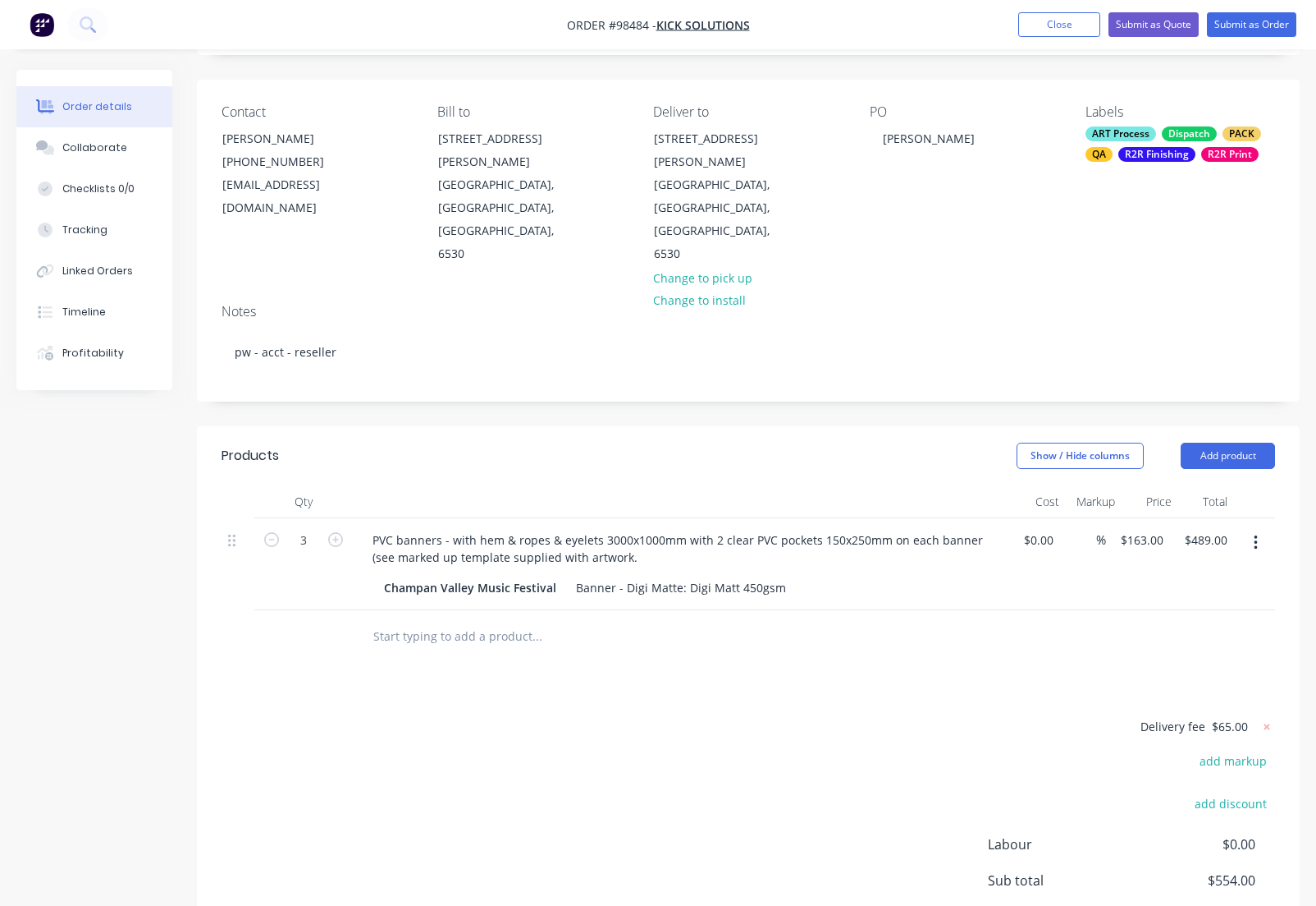
scroll to position [0, 0]
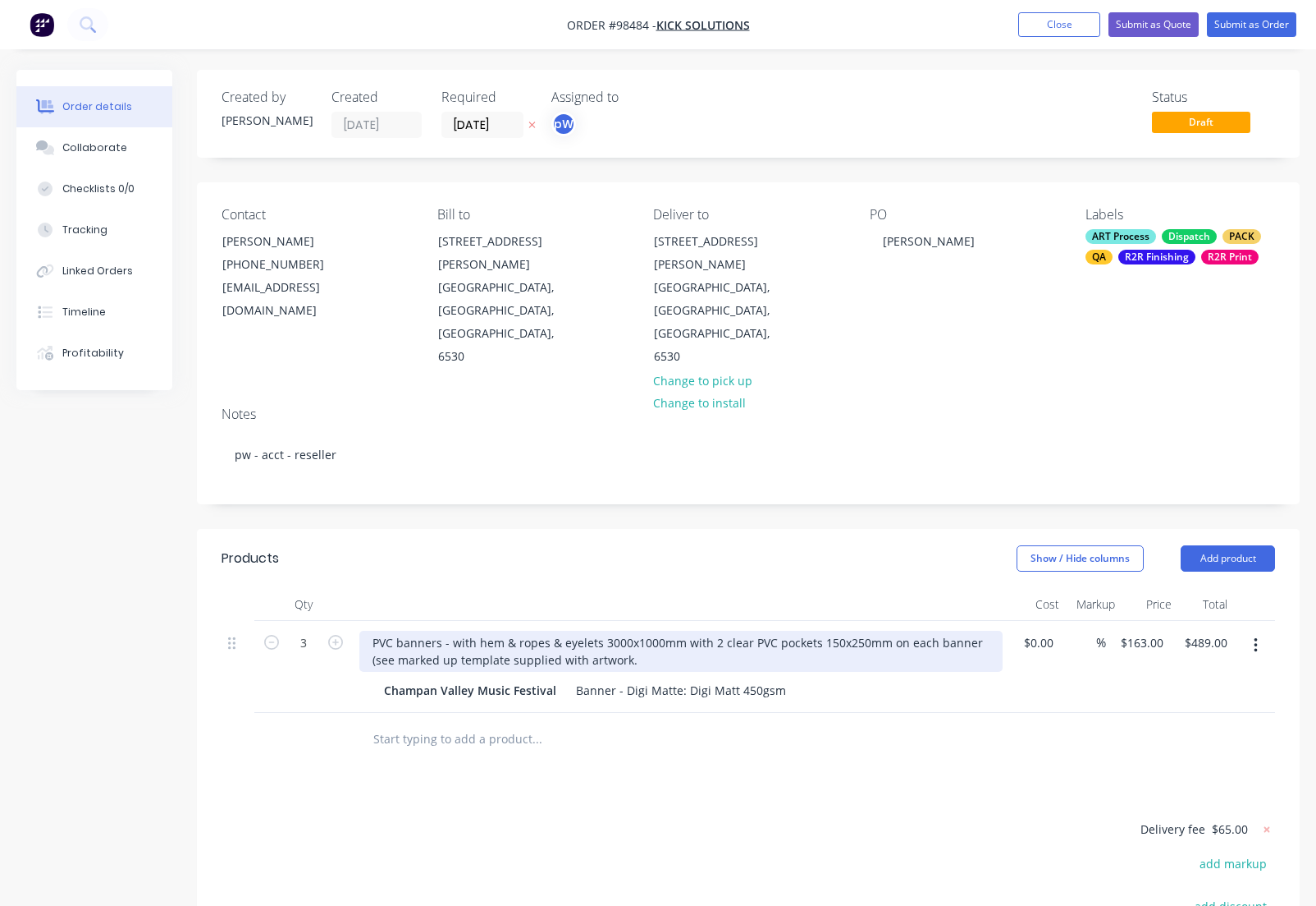
click at [641, 630] on div "PVC banners - with hem & ropes & eyelets 3000x1000mm with 2 clear PVC pockets 1…" at bounding box center [681, 650] width 643 height 41
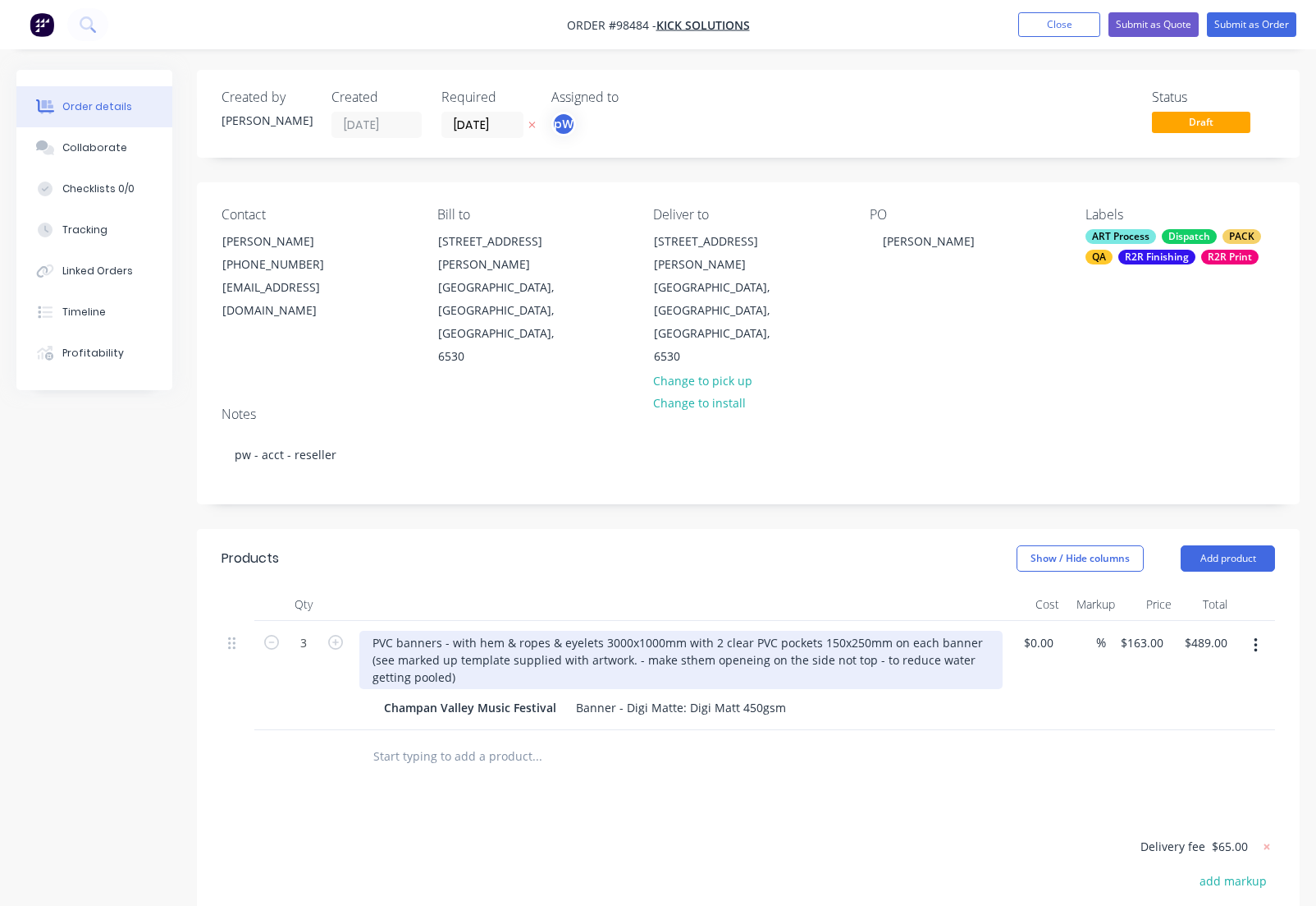
click at [676, 630] on div "PVC banners - with hem & ropes & eyelets 3000x1000mm with 2 clear PVC pockets 1…" at bounding box center [681, 659] width 643 height 59
click at [740, 630] on div "PVC banners - with hem & ropes & eyelets 3000x1000mm with 2 clear PVC pockets 1…" at bounding box center [681, 659] width 643 height 59
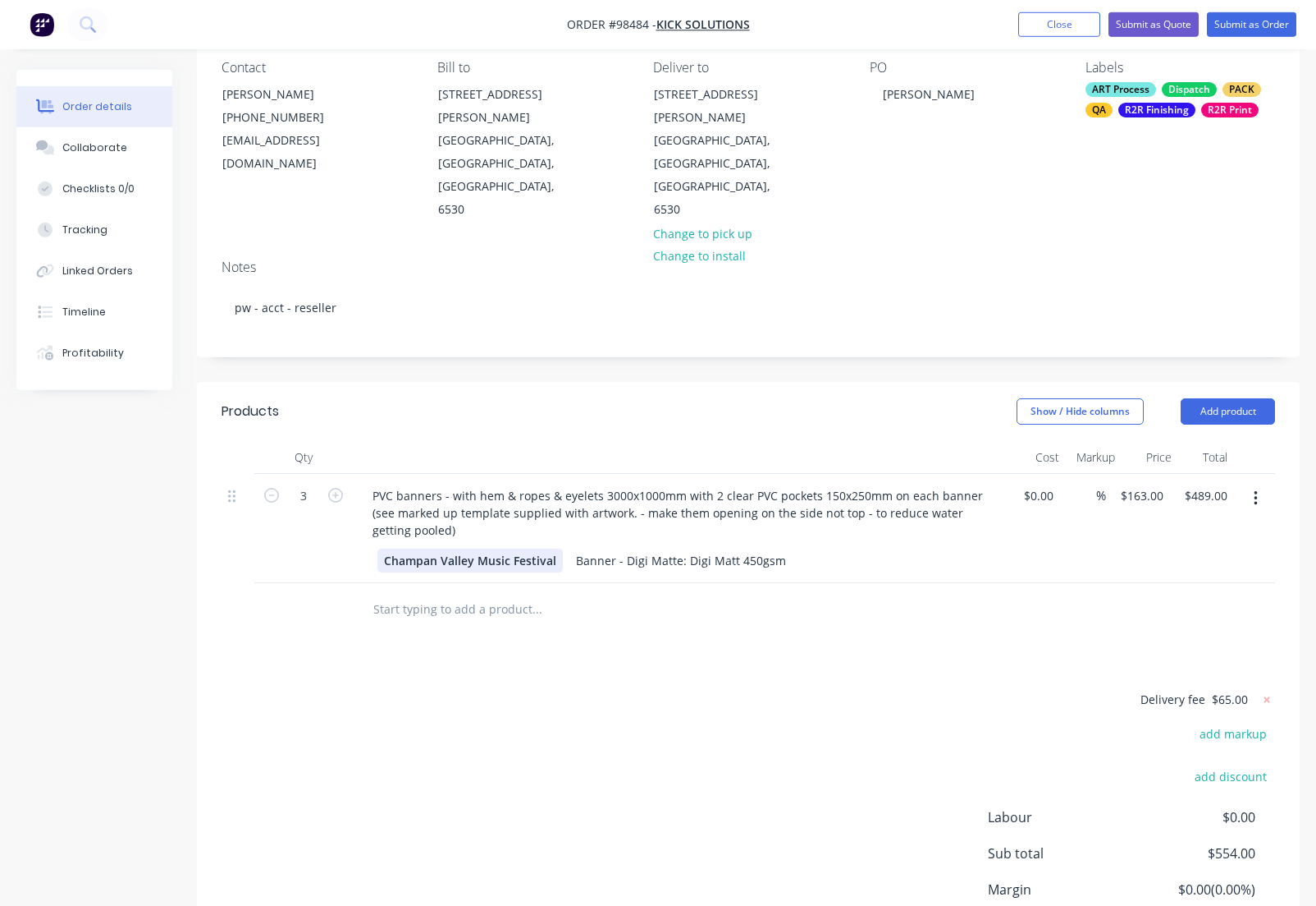
scroll to position [141, 0]
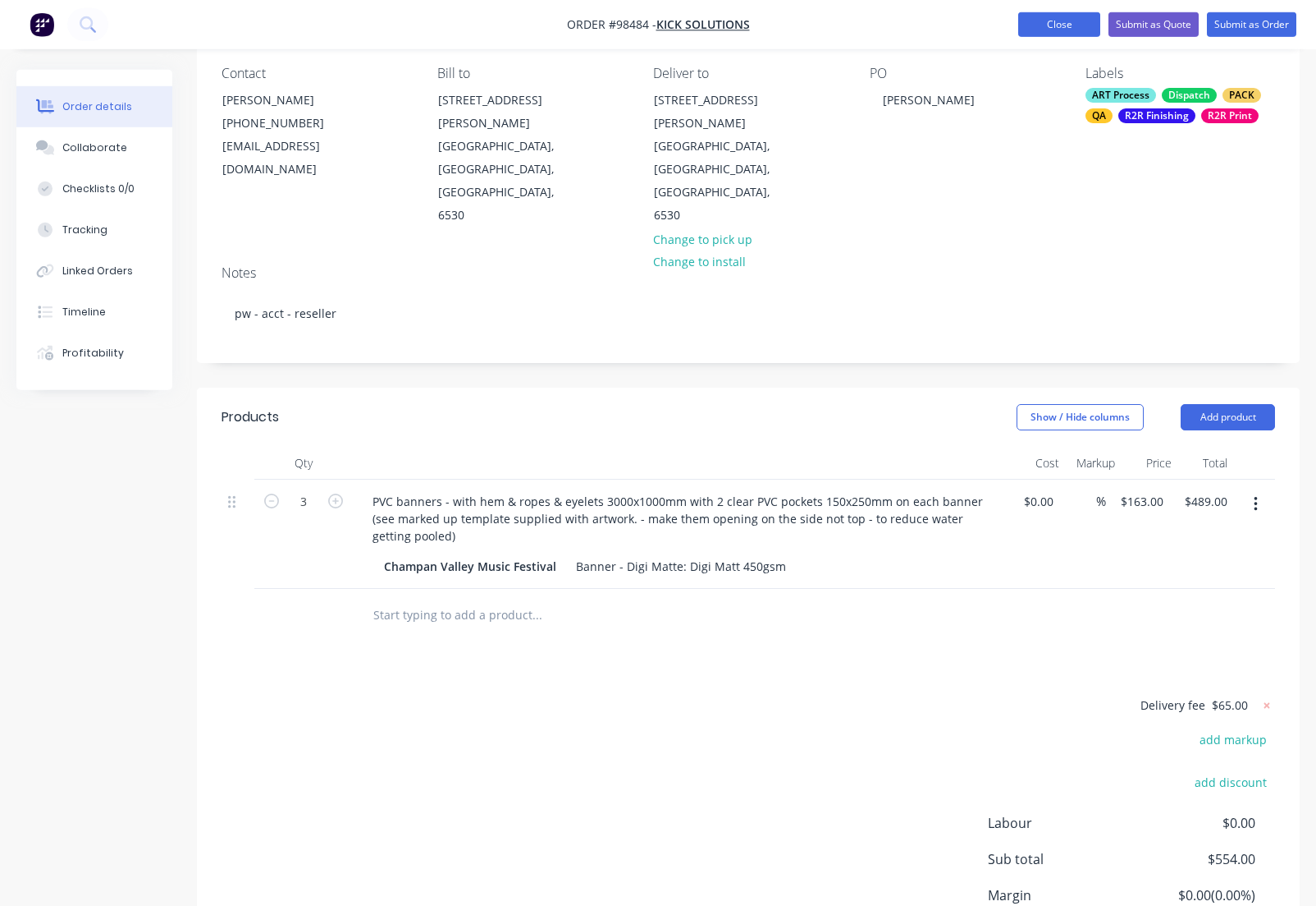
click at [1065, 28] on button "Close" at bounding box center [1060, 25] width 82 height 25
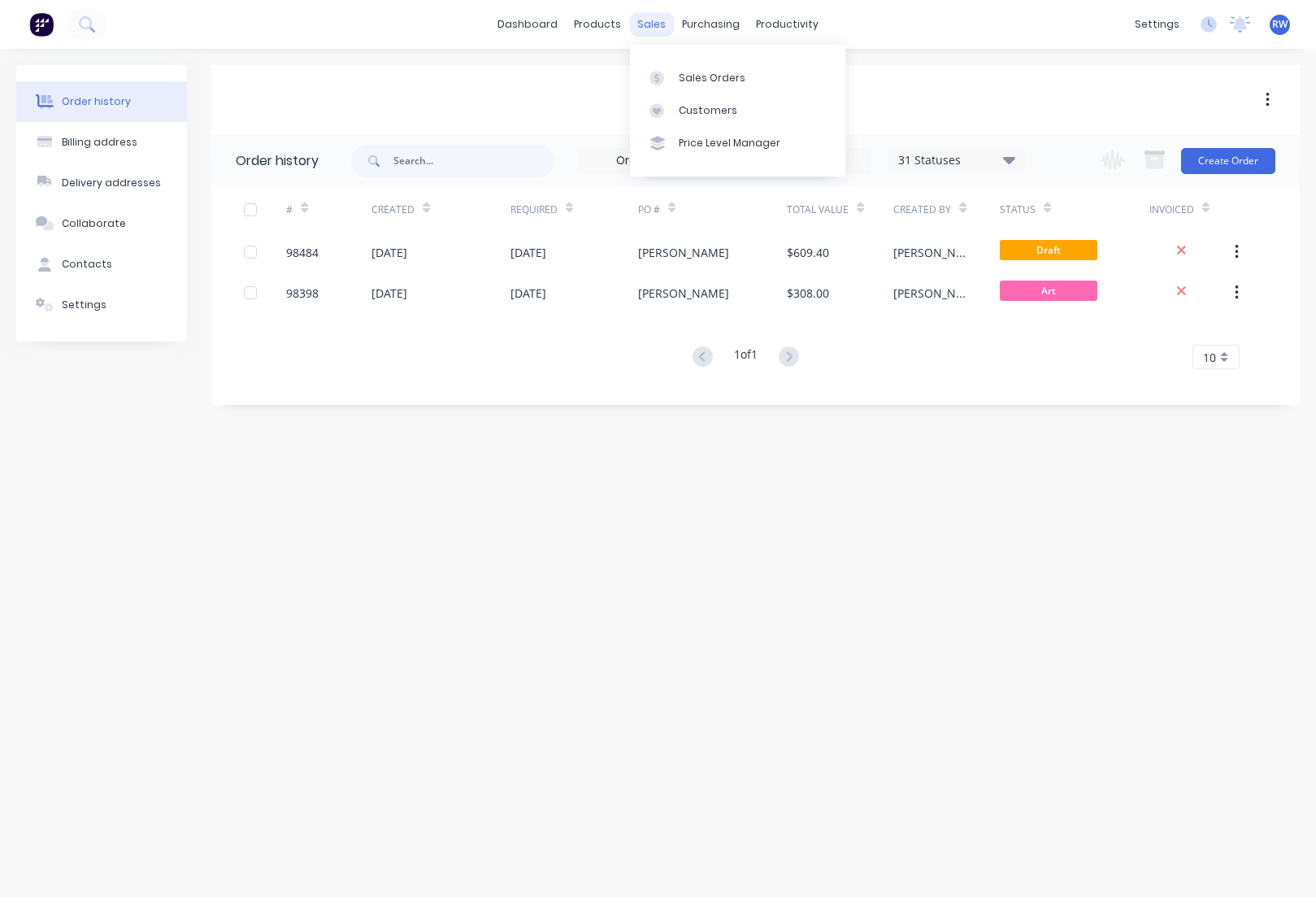
click at [651, 28] on div "sales" at bounding box center [652, 24] width 45 height 24
click at [710, 73] on div "Sales Orders" at bounding box center [711, 78] width 67 height 15
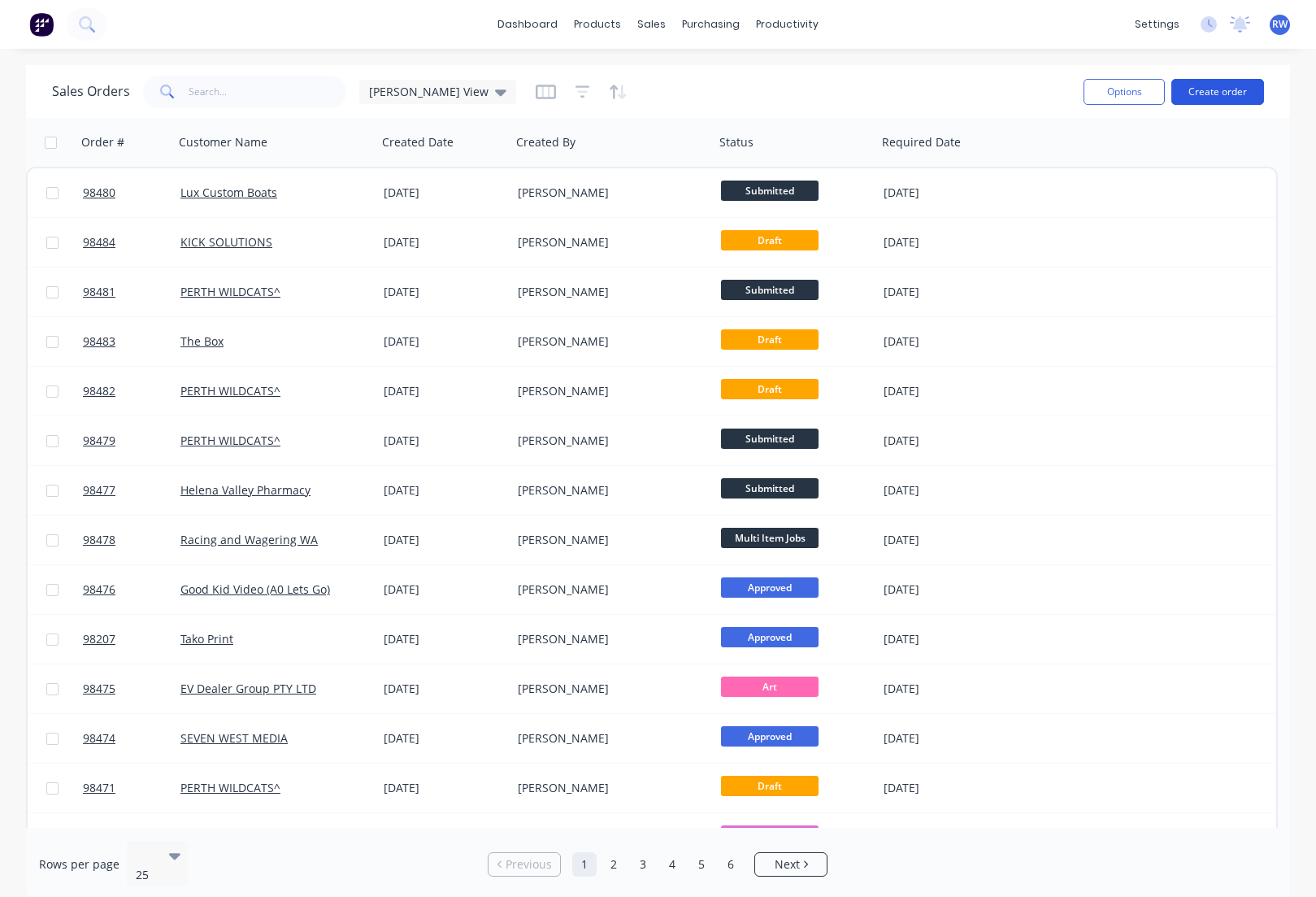
click at [1203, 90] on button "Create order" at bounding box center [1217, 92] width 93 height 26
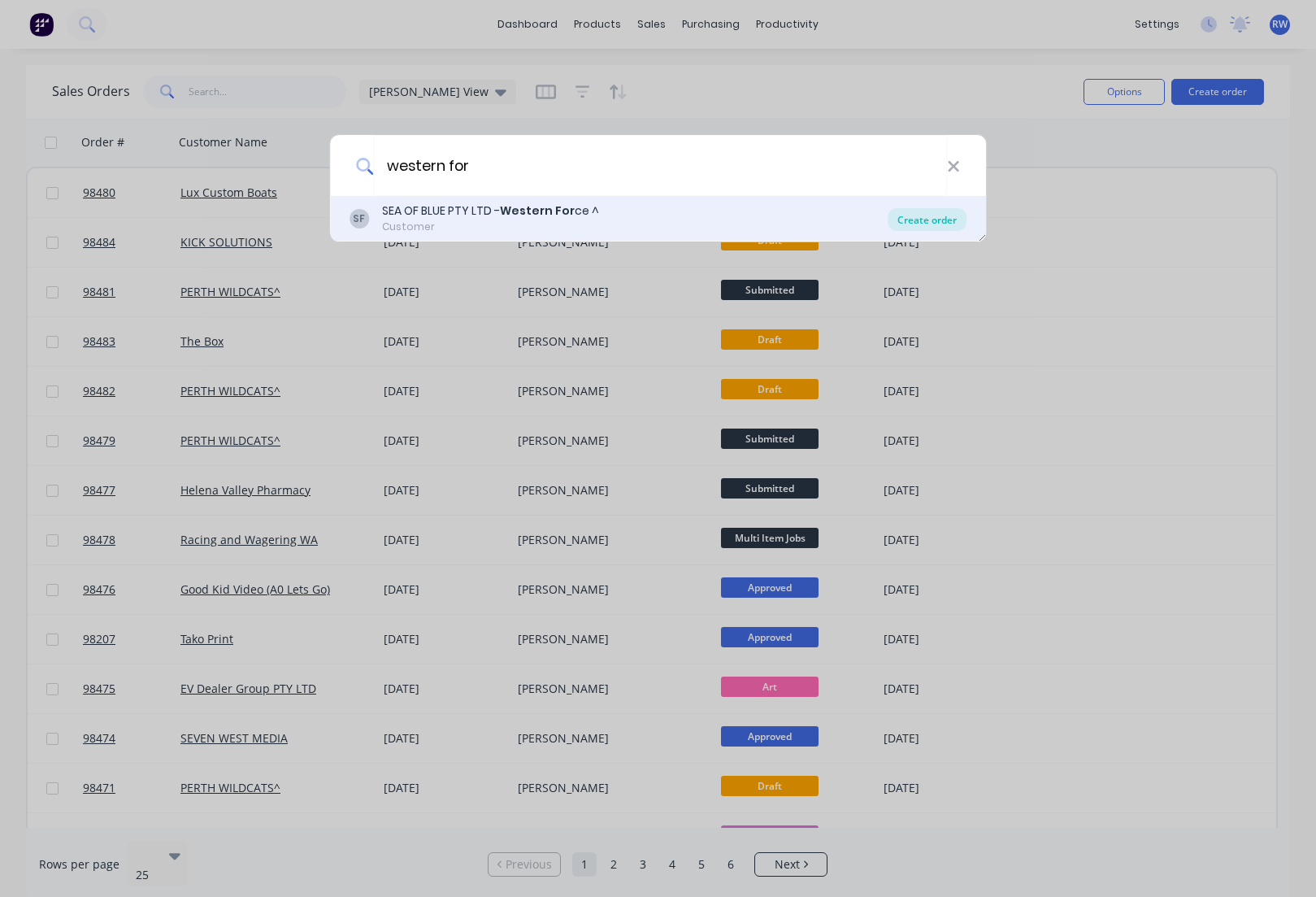
type input "western for"
click at [945, 219] on div "Create order" at bounding box center [926, 219] width 79 height 23
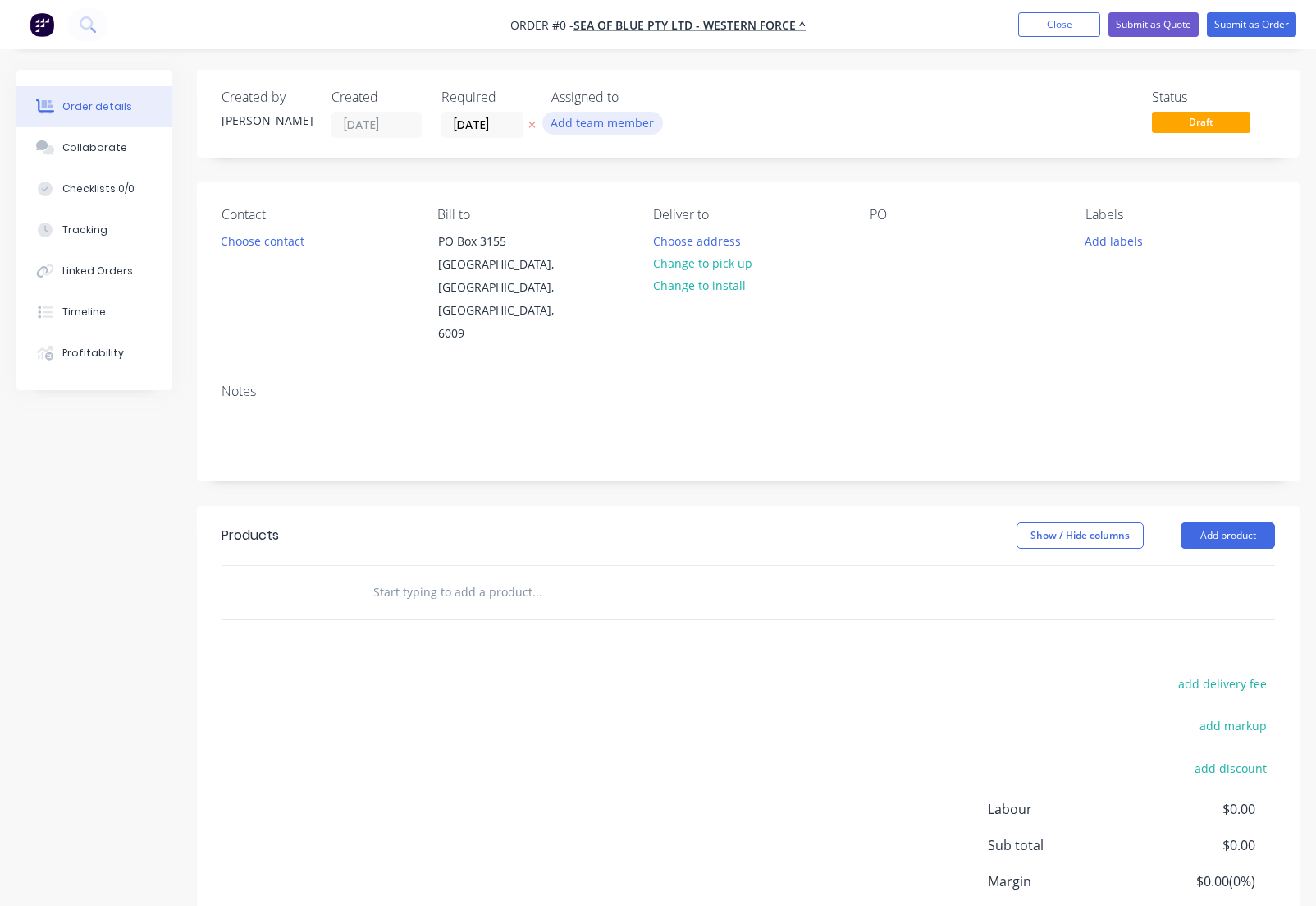
click at [582, 121] on button "Add team member" at bounding box center [603, 123] width 121 height 22
type input "[PERSON_NAME]"
click at [630, 219] on div "[PERSON_NAME]" at bounding box center [684, 214] width 164 height 18
click at [273, 245] on button "Choose contact" at bounding box center [262, 240] width 101 height 22
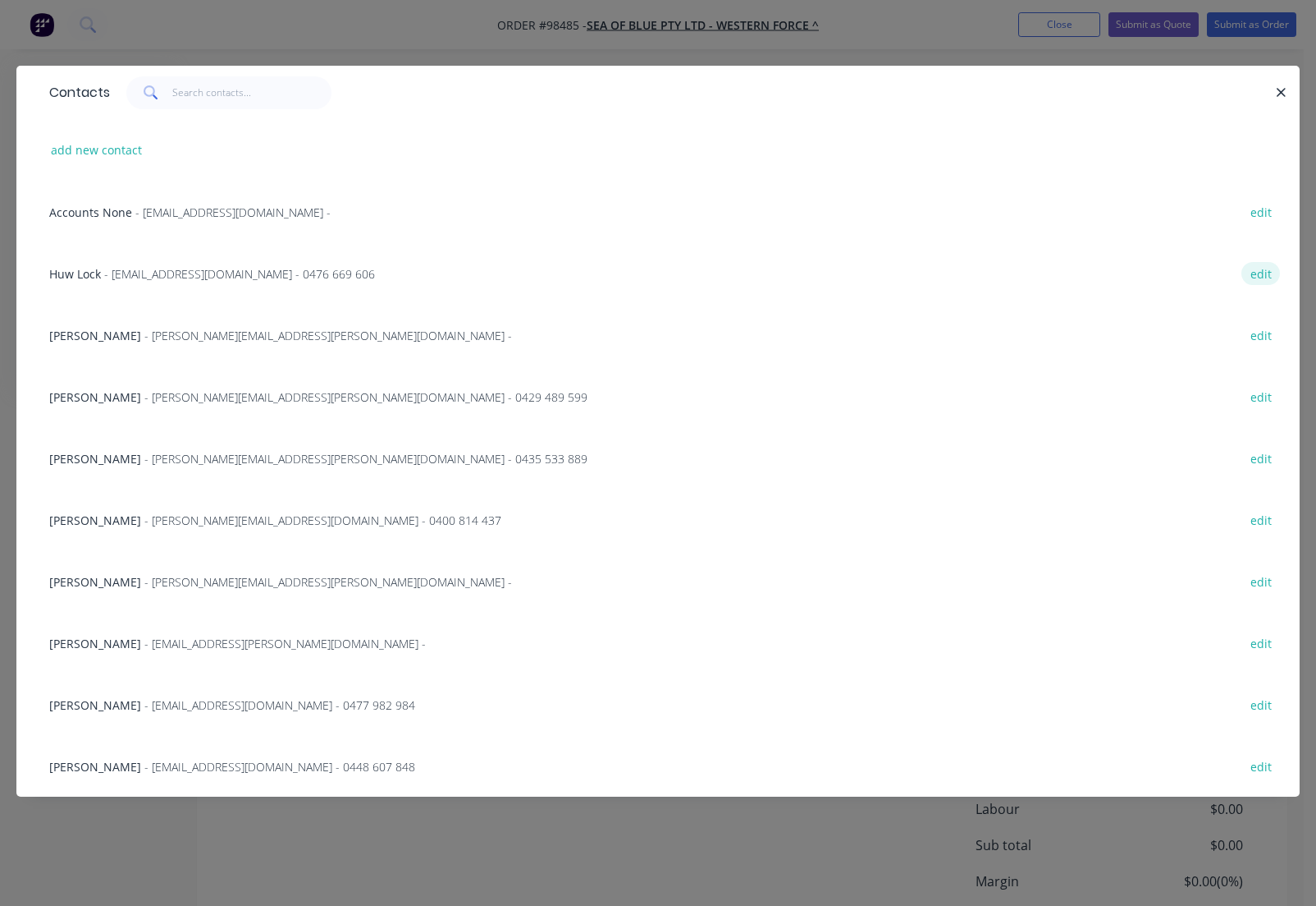
click at [1261, 278] on button "edit" at bounding box center [1261, 272] width 38 height 22
select select "AU"
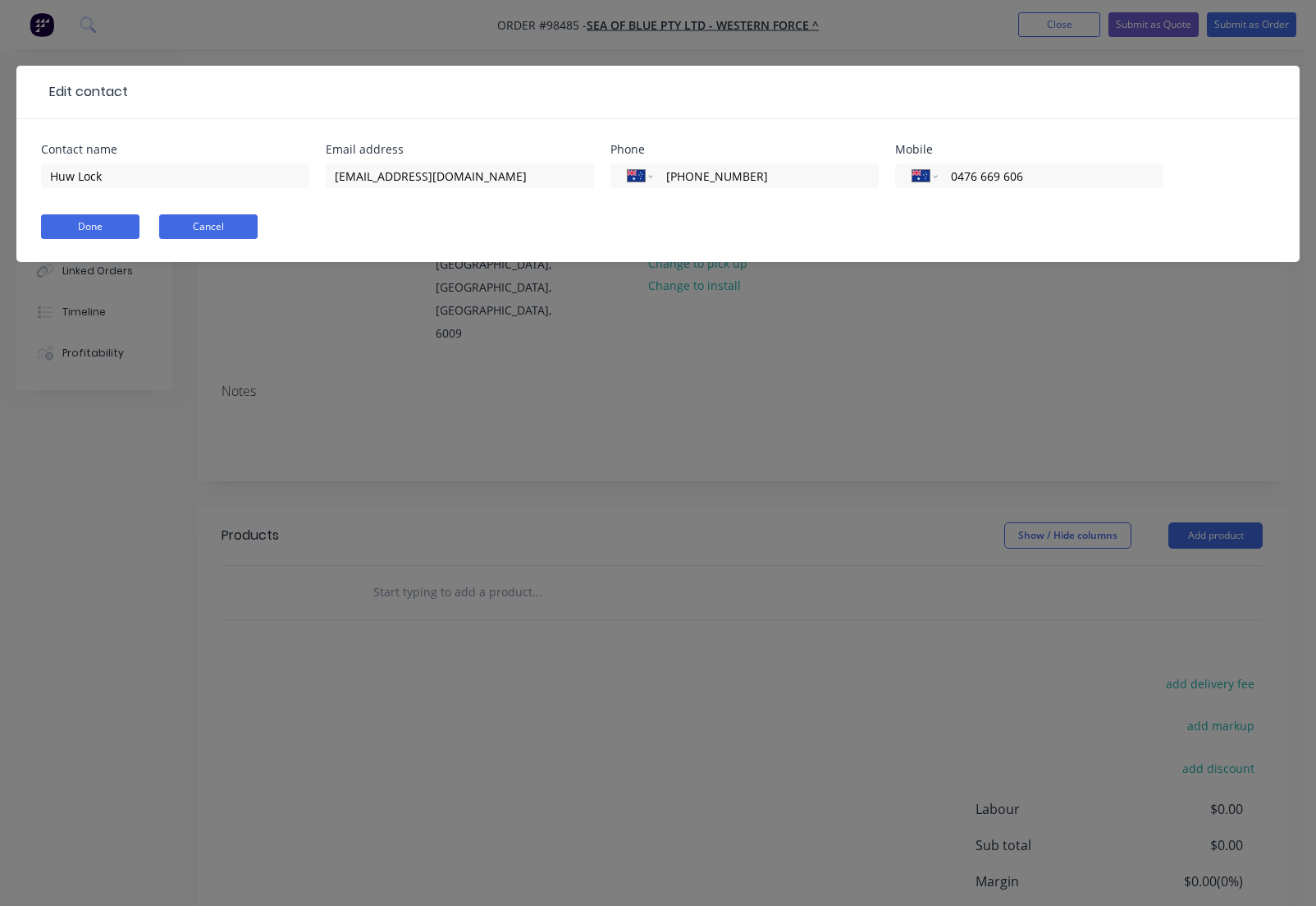
click at [219, 231] on button "Cancel" at bounding box center [208, 227] width 99 height 25
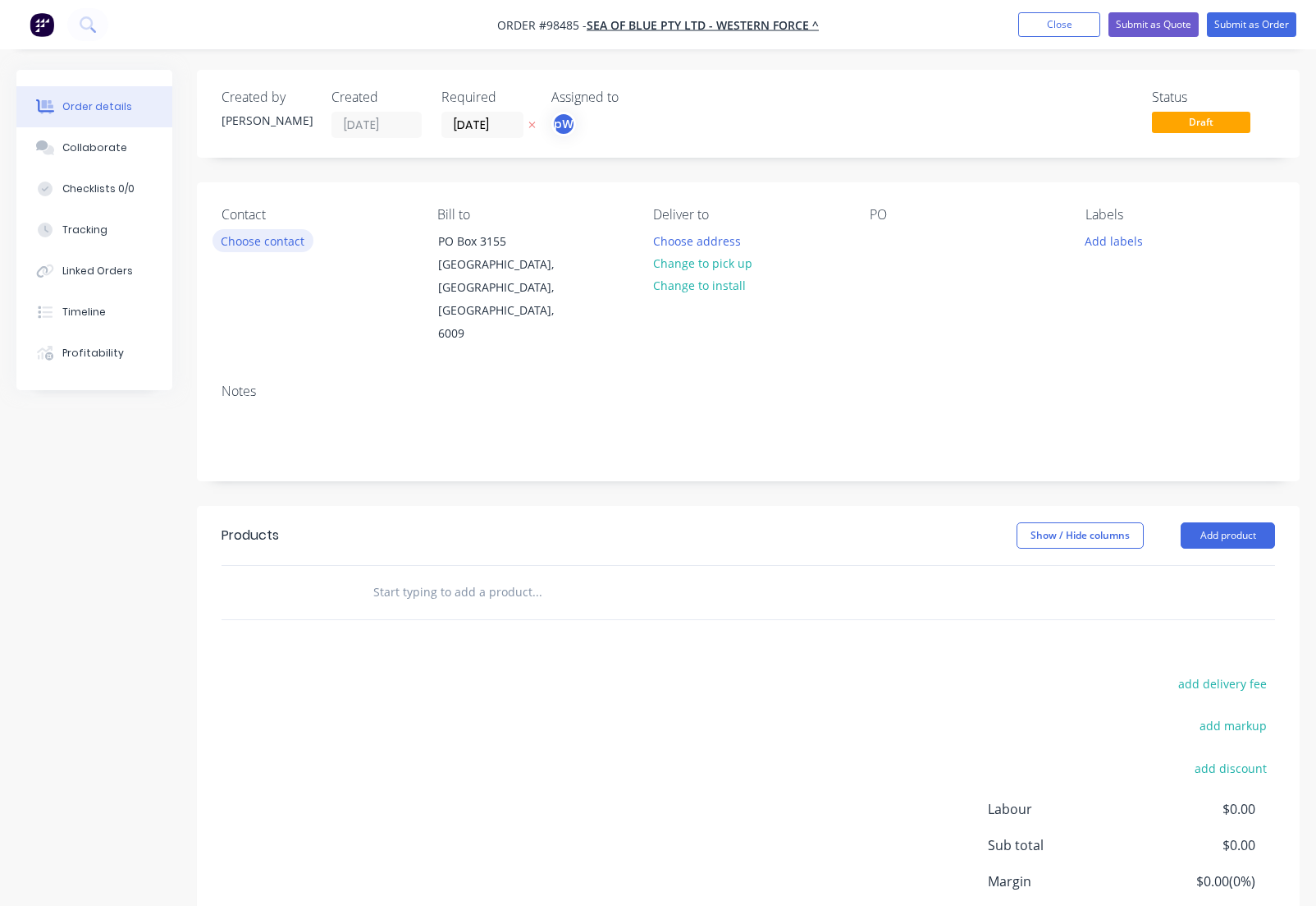
click at [251, 238] on button "Choose contact" at bounding box center [262, 240] width 101 height 22
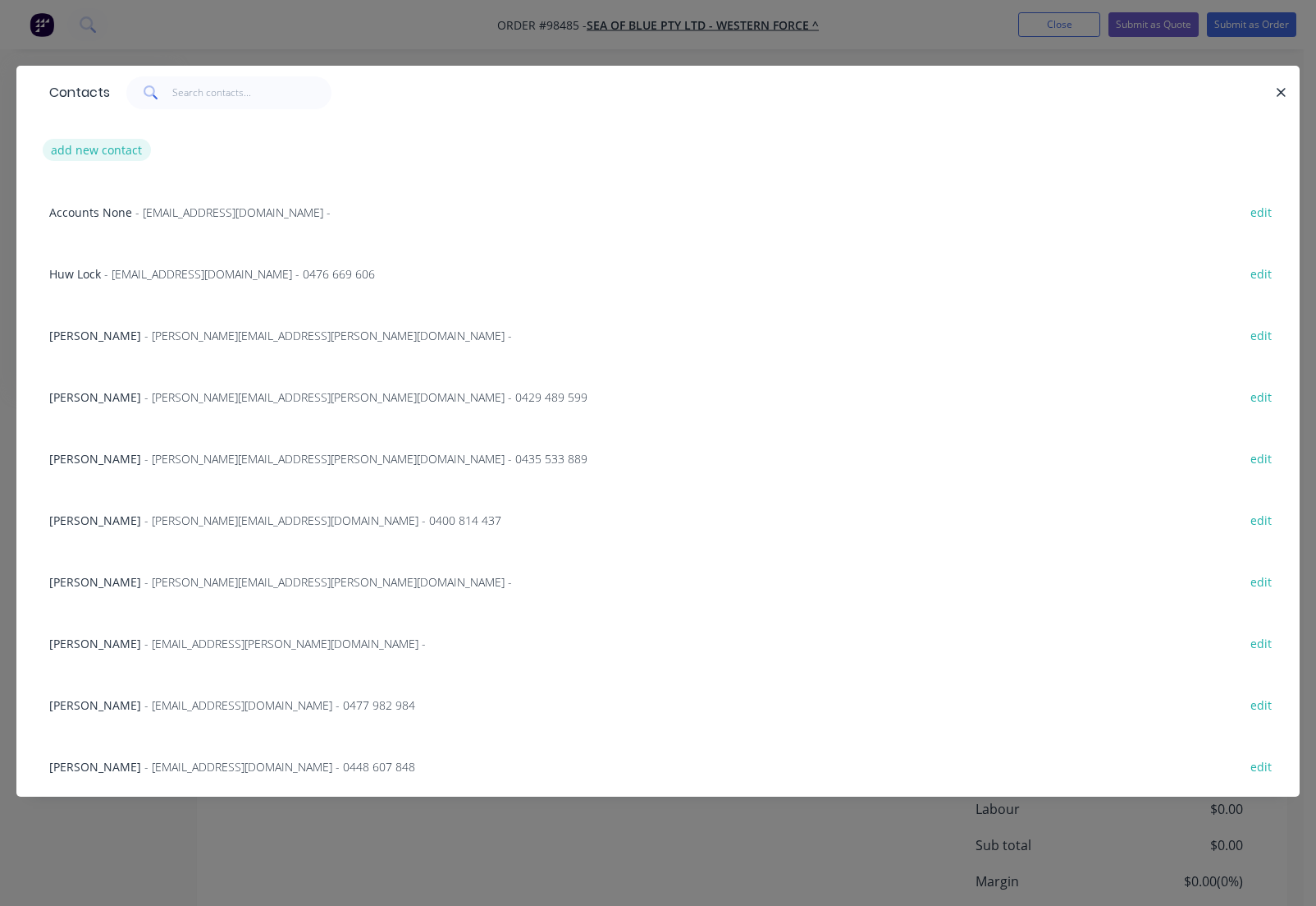
click at [81, 150] on button "add new contact" at bounding box center [97, 150] width 108 height 22
select select "AU"
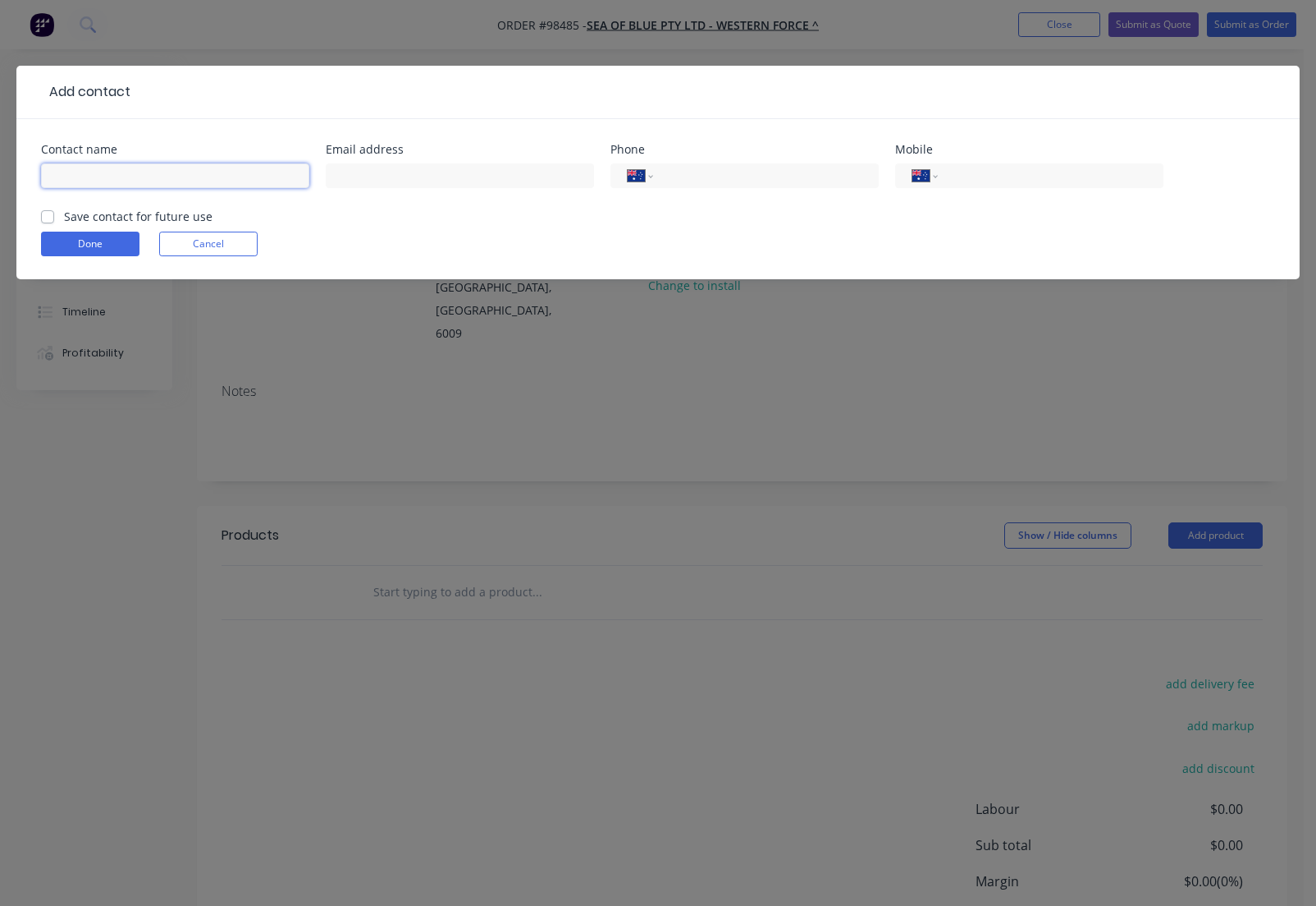
click at [106, 177] on input "text" at bounding box center [175, 176] width 269 height 25
type input "[PERSON_NAME]"
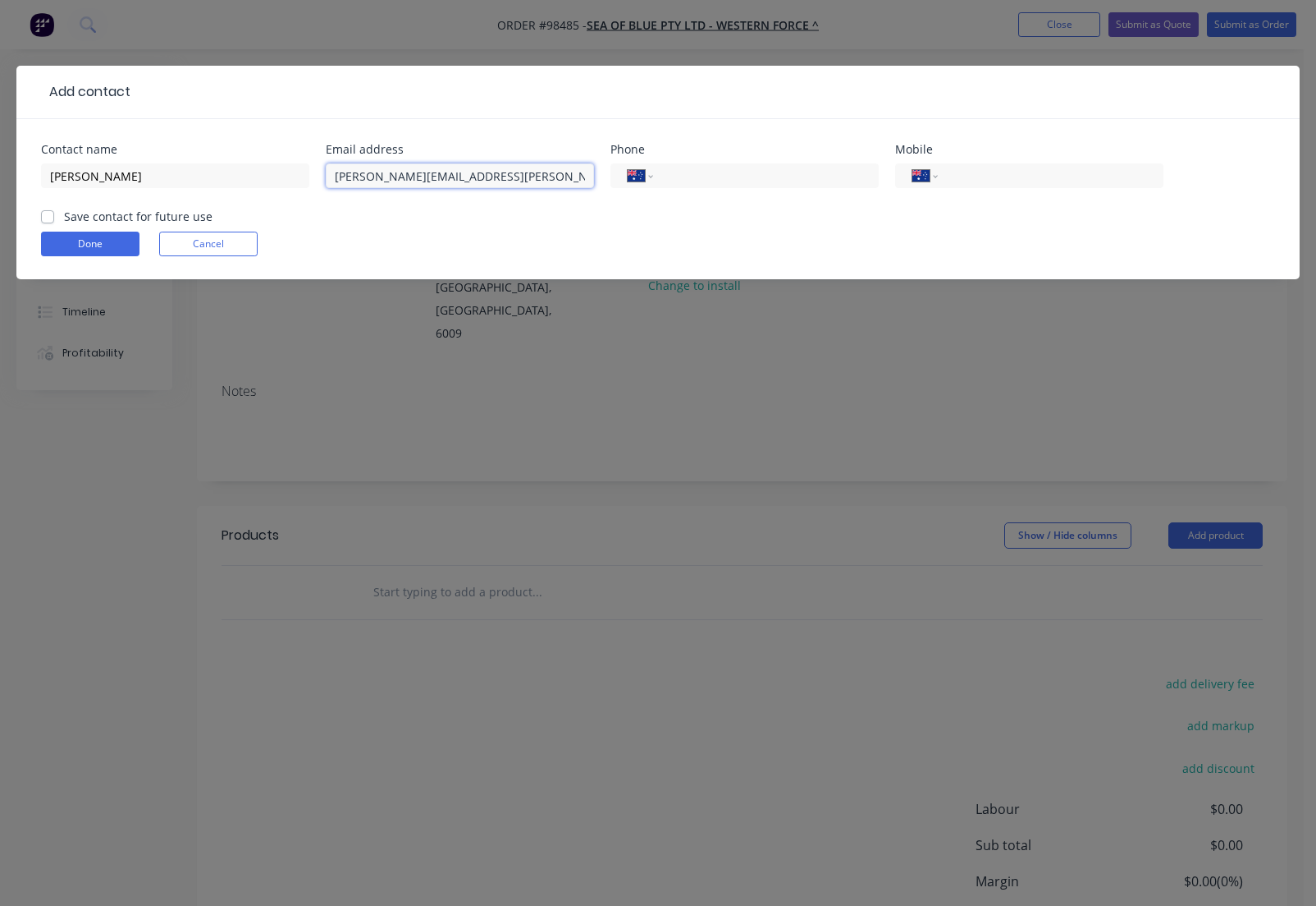
drag, startPoint x: 480, startPoint y: 176, endPoint x: 483, endPoint y: 184, distance: 8.5
click at [480, 177] on input "[PERSON_NAME][EMAIL_ADDRESS][PERSON_NAME][DOMAIN_NAME]" at bounding box center [459, 176] width 269 height 25
type input "[PERSON_NAME][EMAIL_ADDRESS][PERSON_NAME][DOMAIN_NAME]"
click at [710, 176] on input "tel" at bounding box center [763, 176] width 197 height 19
click at [668, 173] on input "61 15725" at bounding box center [763, 176] width 197 height 19
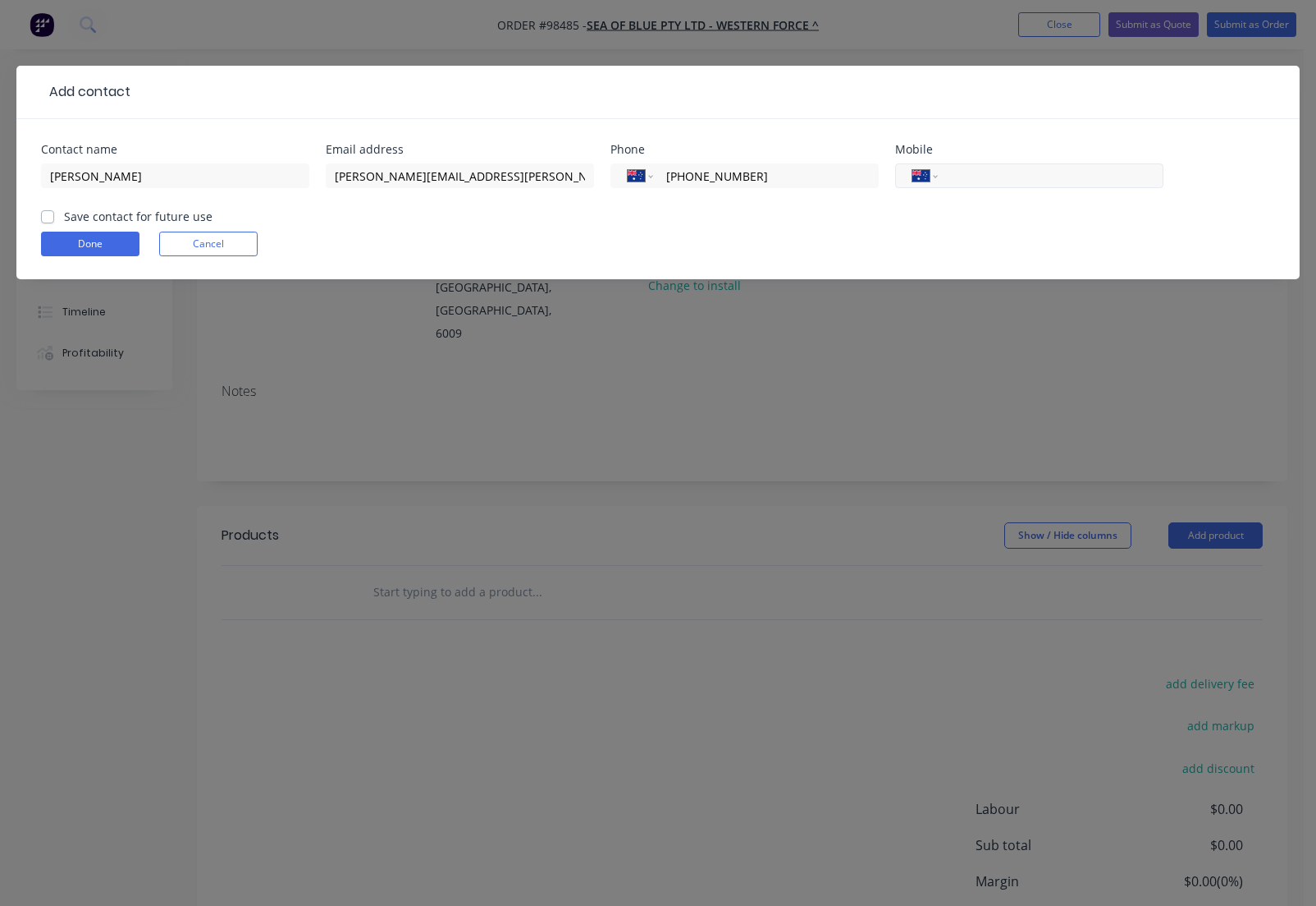
type input "[PHONE_NUMBER]"
click at [987, 179] on input "tel" at bounding box center [1047, 176] width 197 height 19
type input "0453 368 90"
drag, startPoint x: 80, startPoint y: 214, endPoint x: 86, endPoint y: 231, distance: 18.0
click at [80, 215] on label "Save contact for future use" at bounding box center [138, 216] width 149 height 18
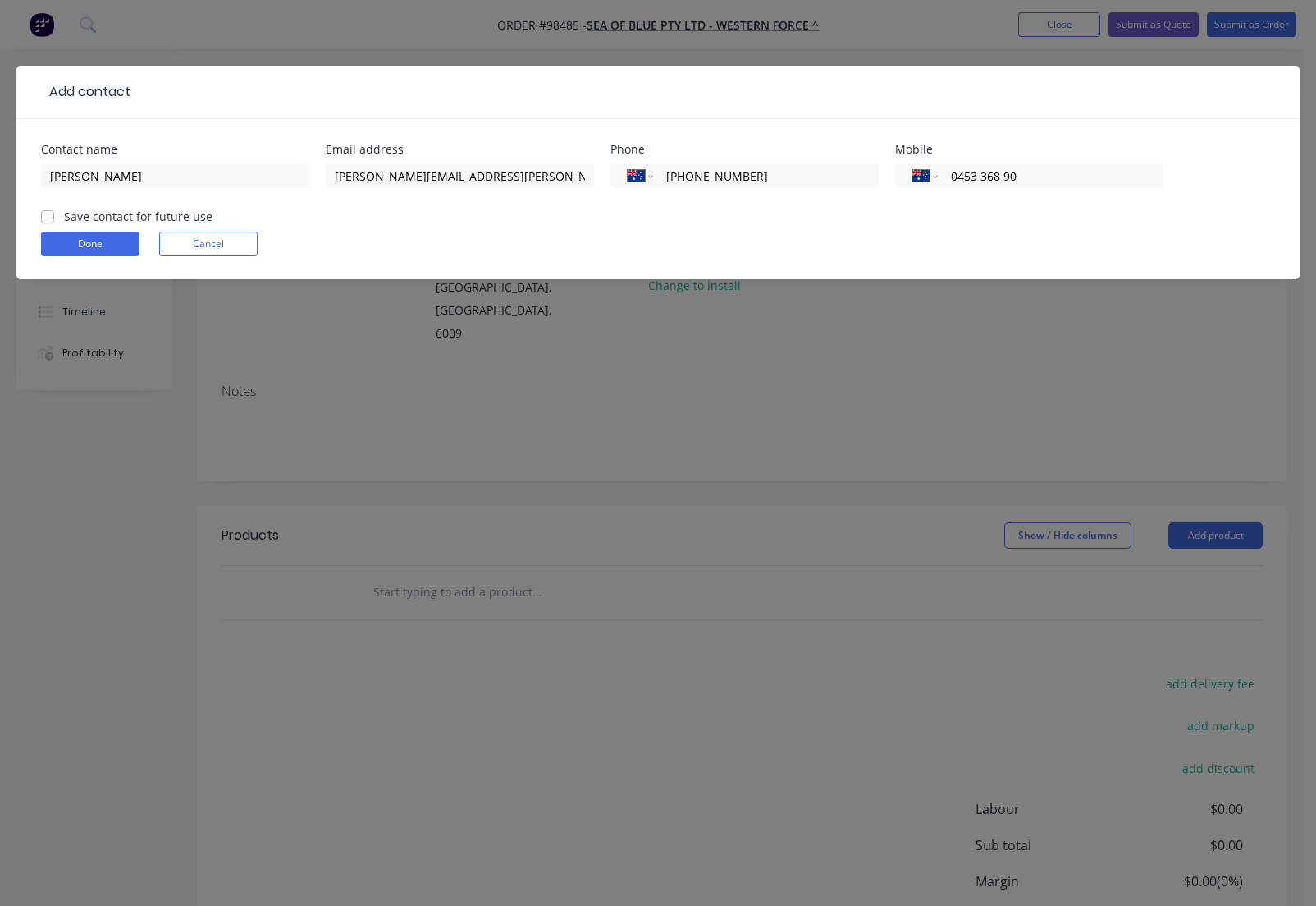
click at [54, 215] on input "Save contact for future use" at bounding box center [47, 215] width 13 height 16
checkbox input "true"
click at [86, 242] on button "Done" at bounding box center [90, 244] width 99 height 25
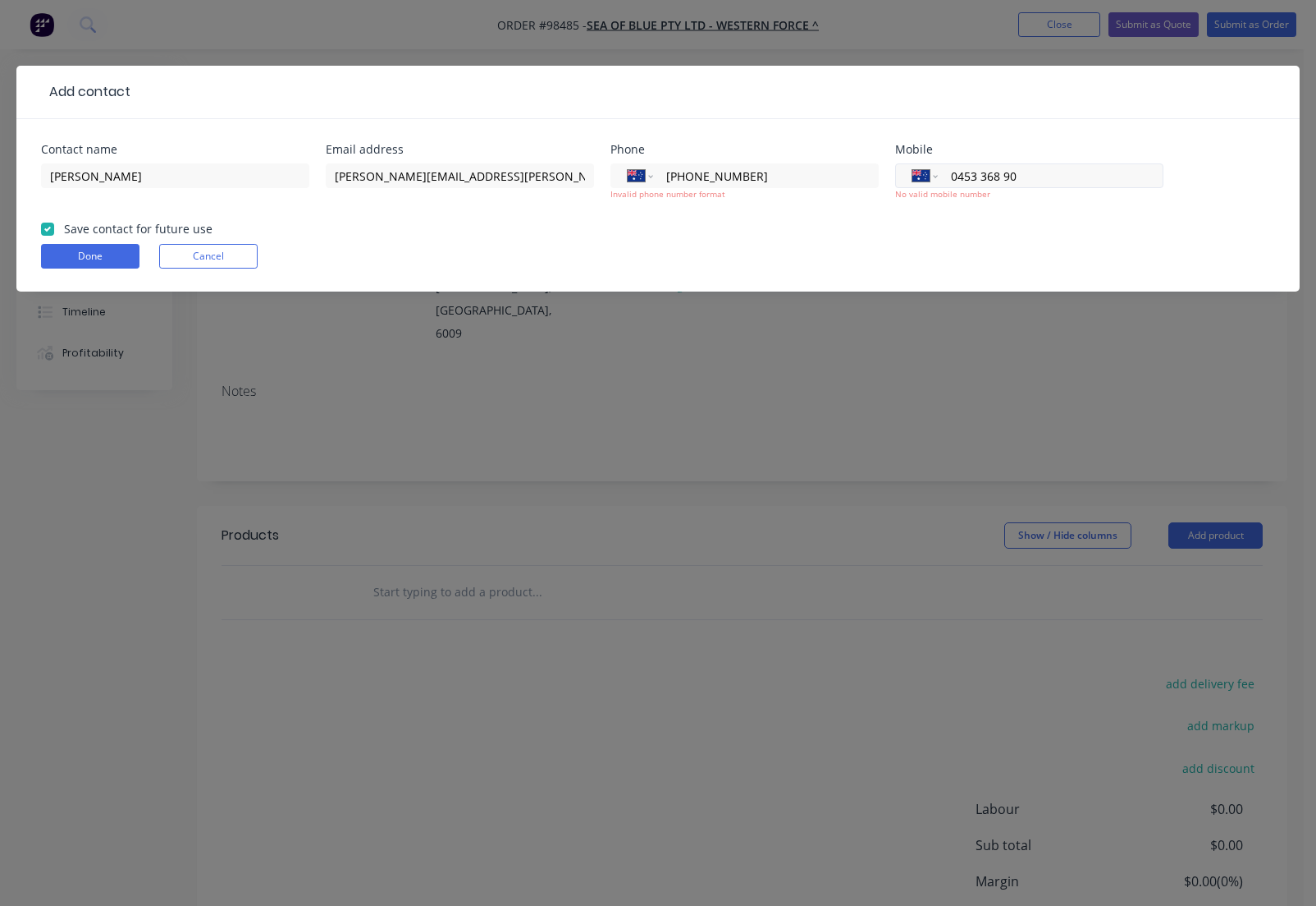
click at [986, 177] on input "0453 368 90" at bounding box center [1047, 176] width 197 height 19
click at [974, 178] on input "0453 368 90" at bounding box center [1047, 176] width 197 height 19
type input "0457 336 890"
click at [710, 177] on input "[PHONE_NUMBER]" at bounding box center [763, 176] width 197 height 19
type input "[PHONE_NUMBER]"
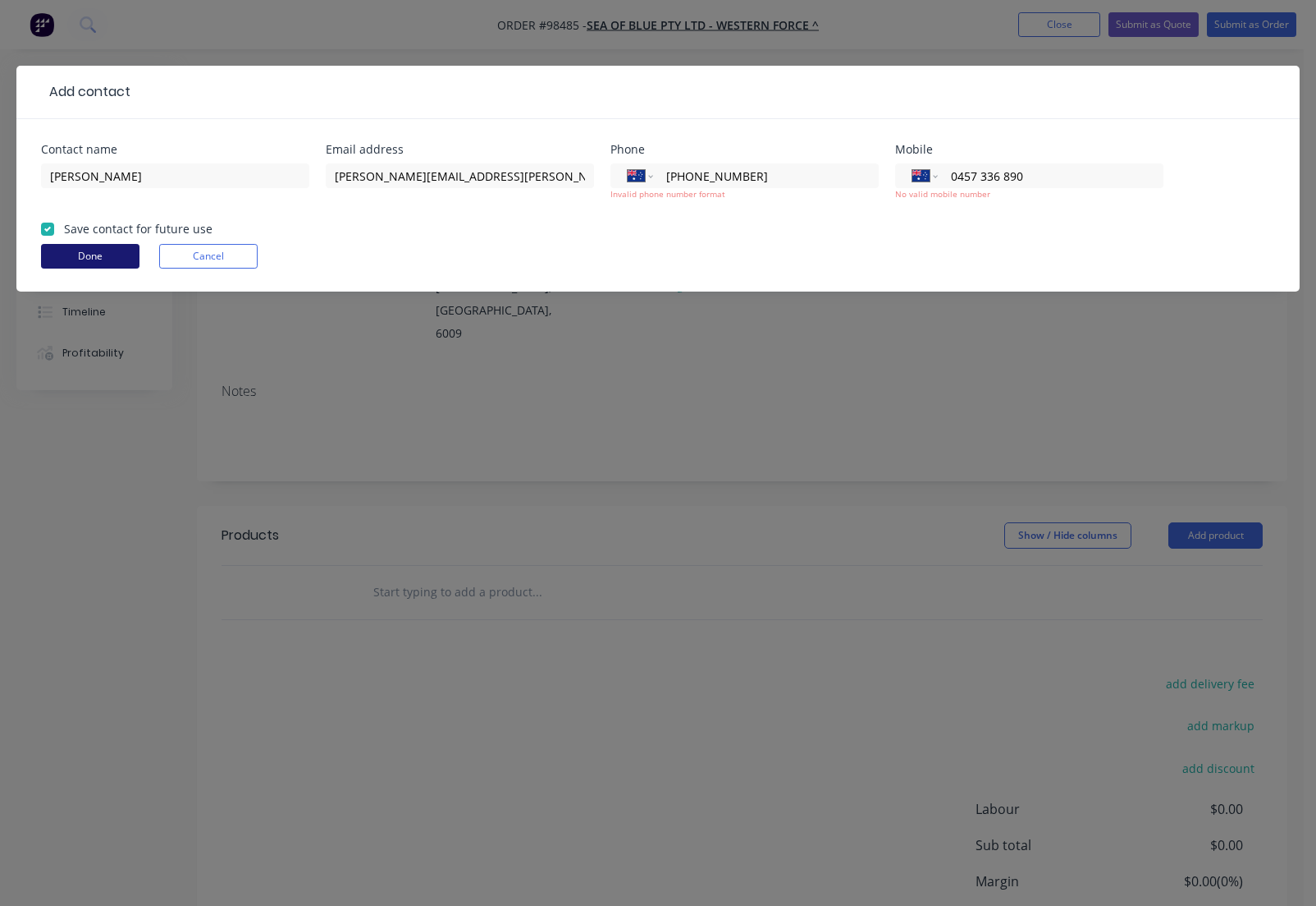
click at [96, 255] on button "Done" at bounding box center [90, 256] width 99 height 25
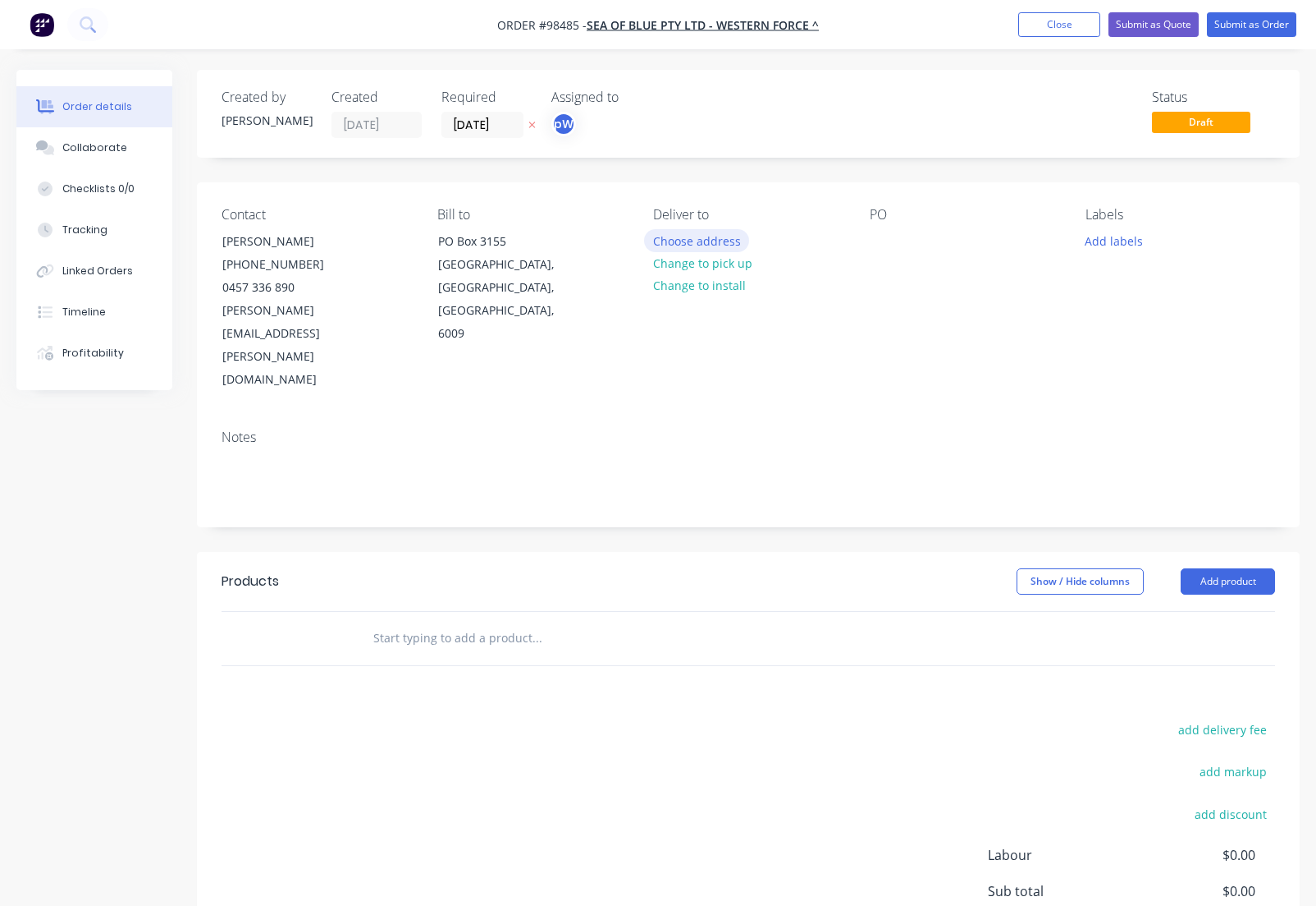
click at [717, 245] on button "Choose address" at bounding box center [696, 240] width 105 height 22
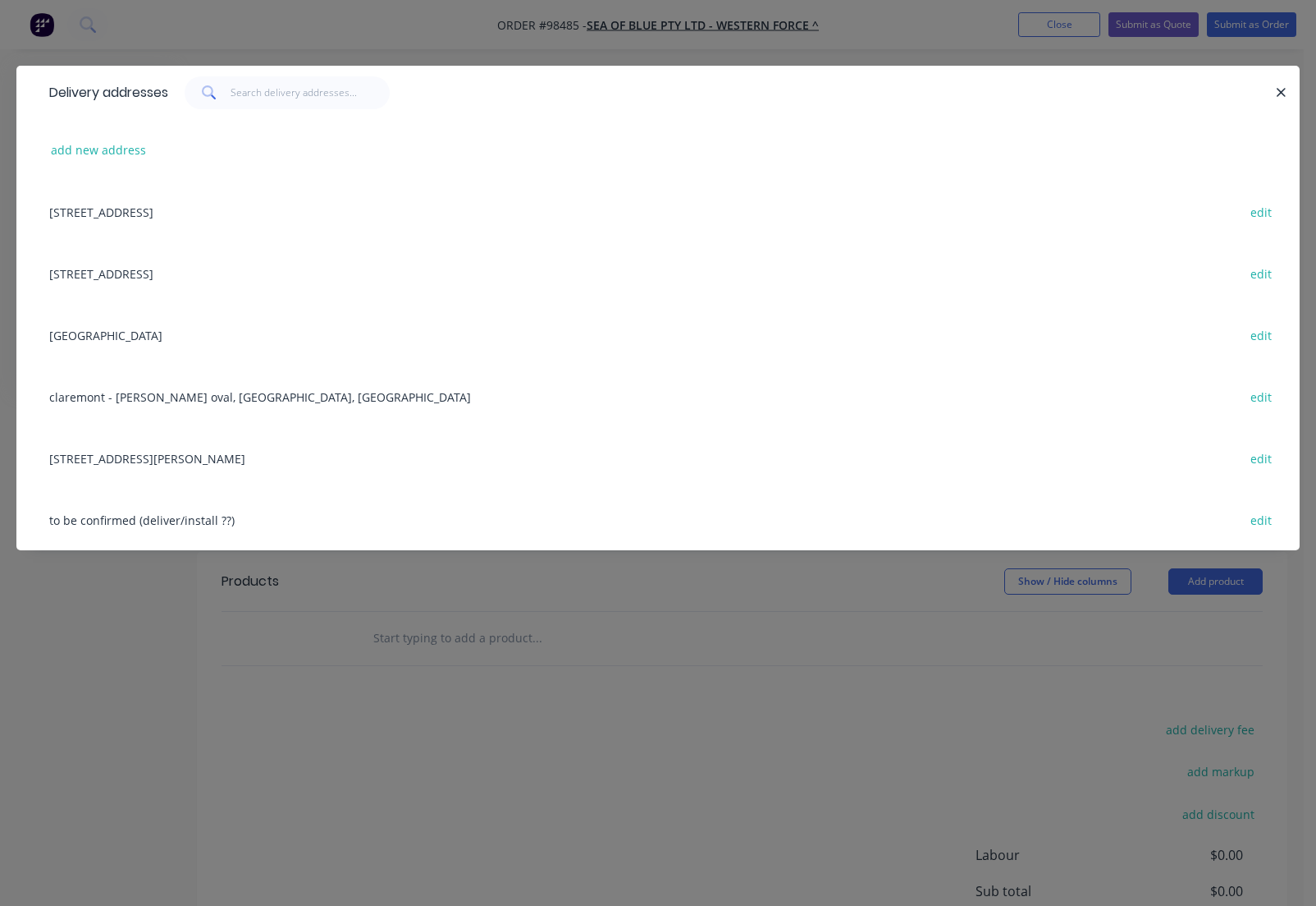
click at [203, 462] on div "[STREET_ADDRESS][PERSON_NAME]" at bounding box center [658, 458] width 1235 height 61
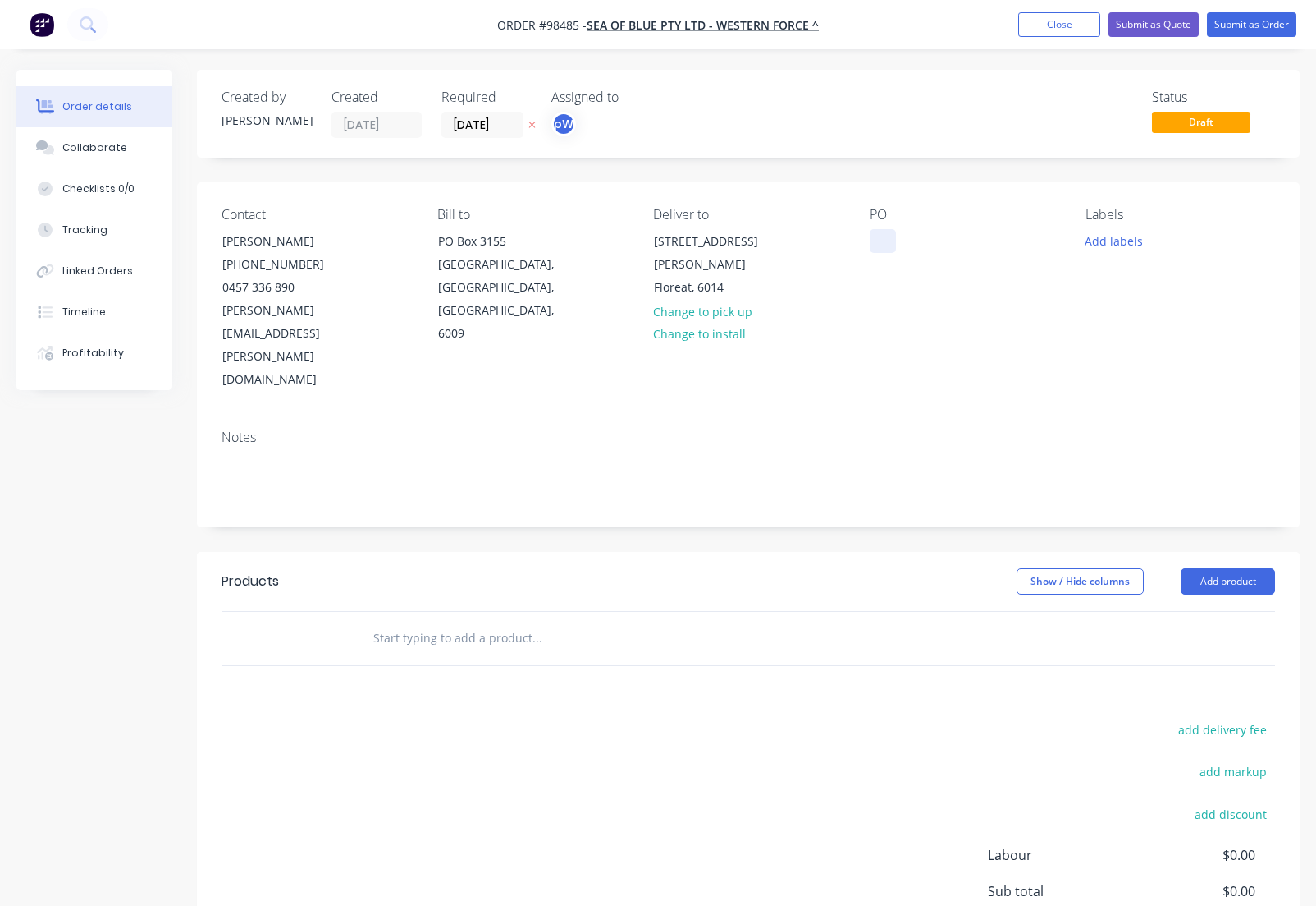
click at [874, 242] on div at bounding box center [883, 241] width 26 height 24
click at [1117, 245] on button "Add labels" at bounding box center [1115, 240] width 75 height 22
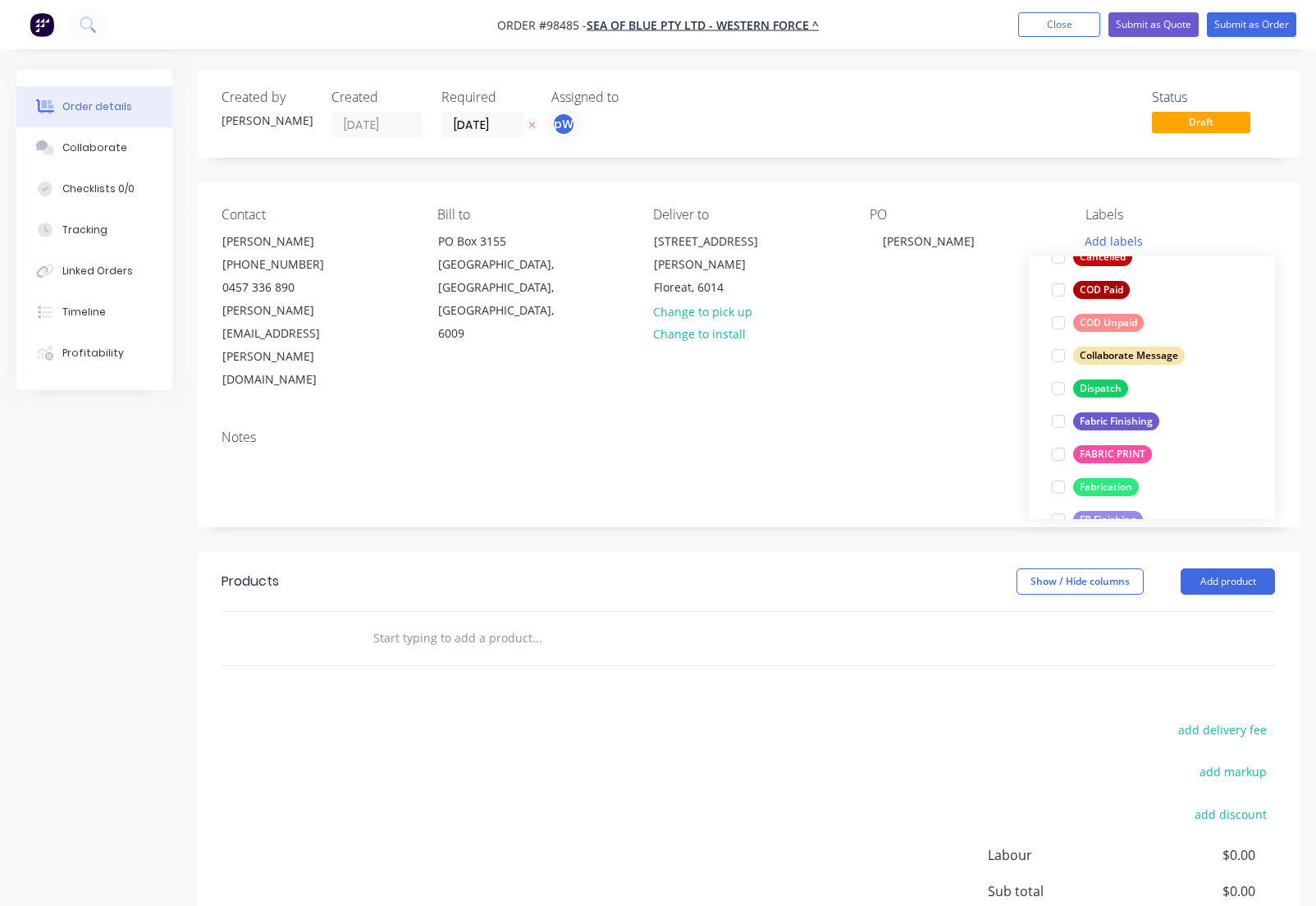
scroll to position [197, 0]
click at [1119, 388] on div "Dispatch" at bounding box center [1101, 387] width 55 height 18
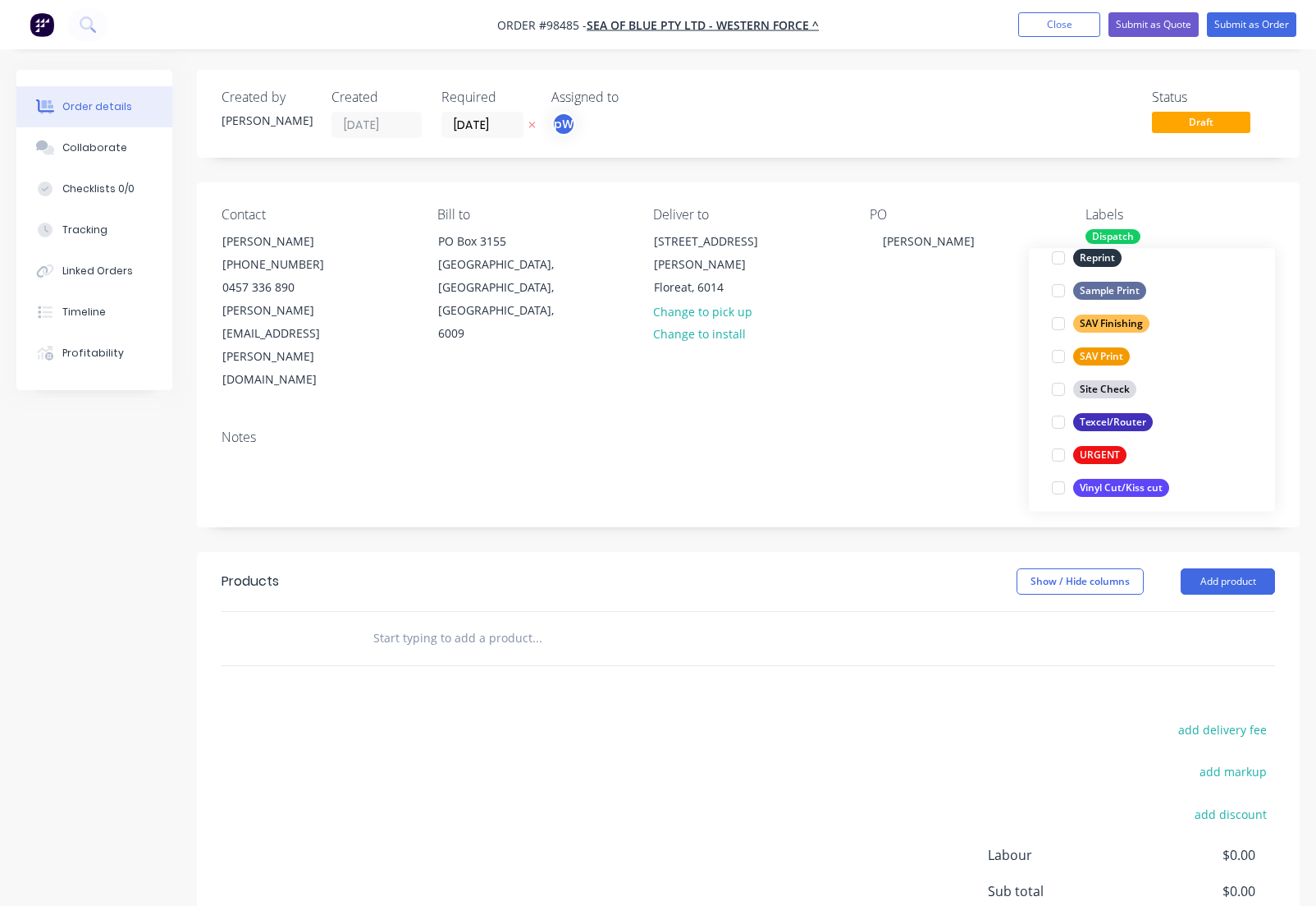
scroll to position [788, 0]
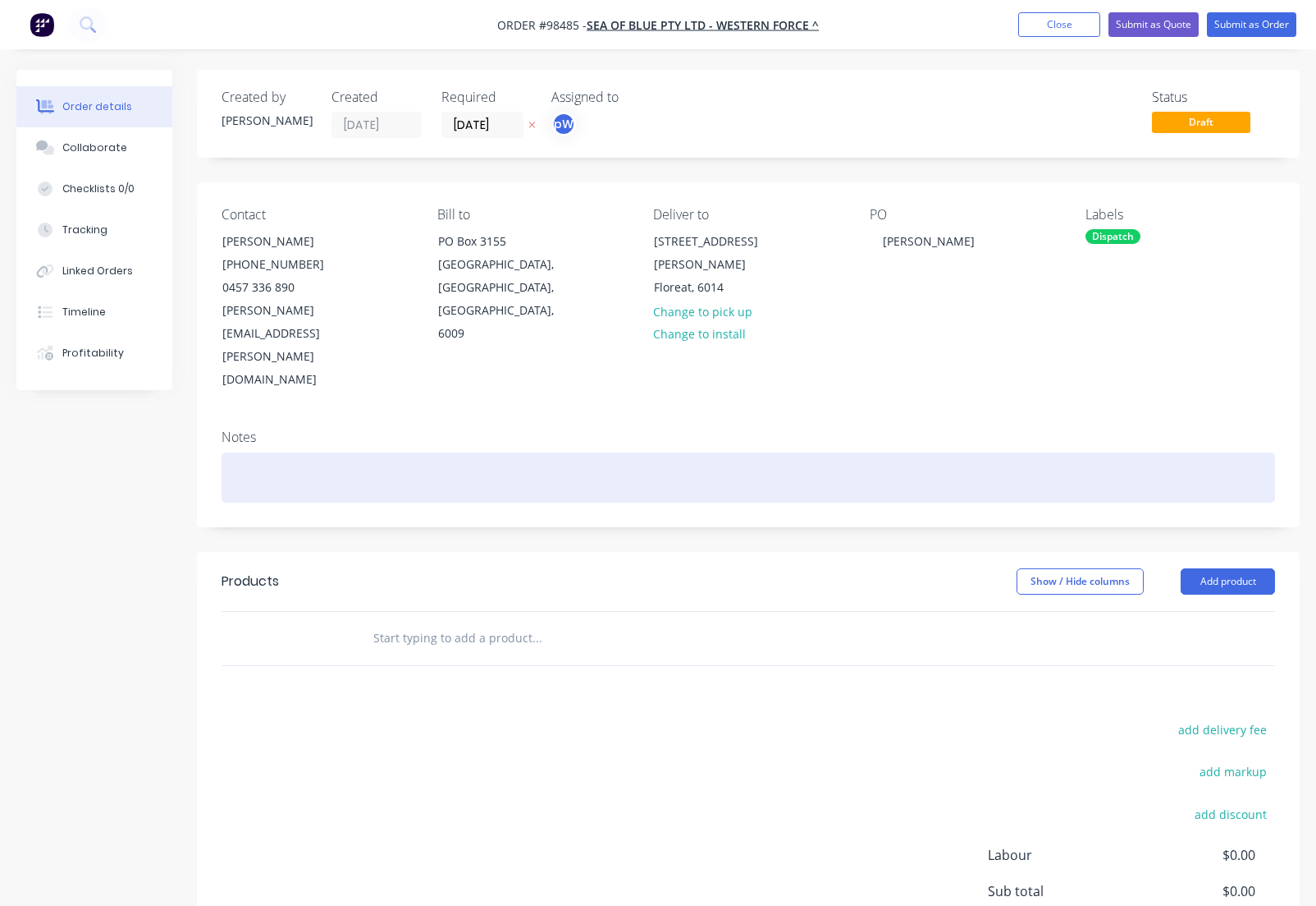
click at [430, 453] on div at bounding box center [748, 477] width 1054 height 50
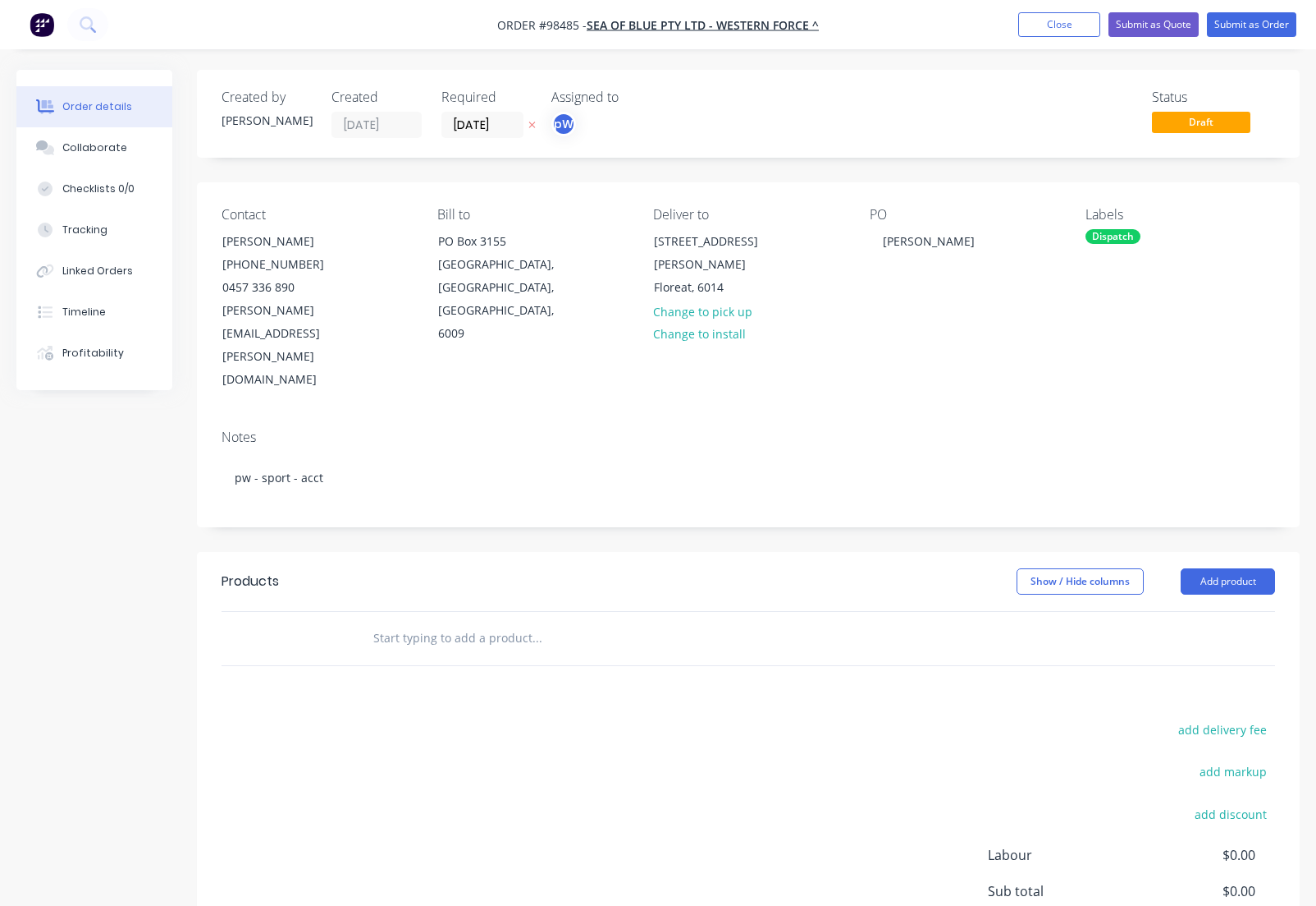
click at [473, 622] on input "text" at bounding box center [536, 638] width 328 height 33
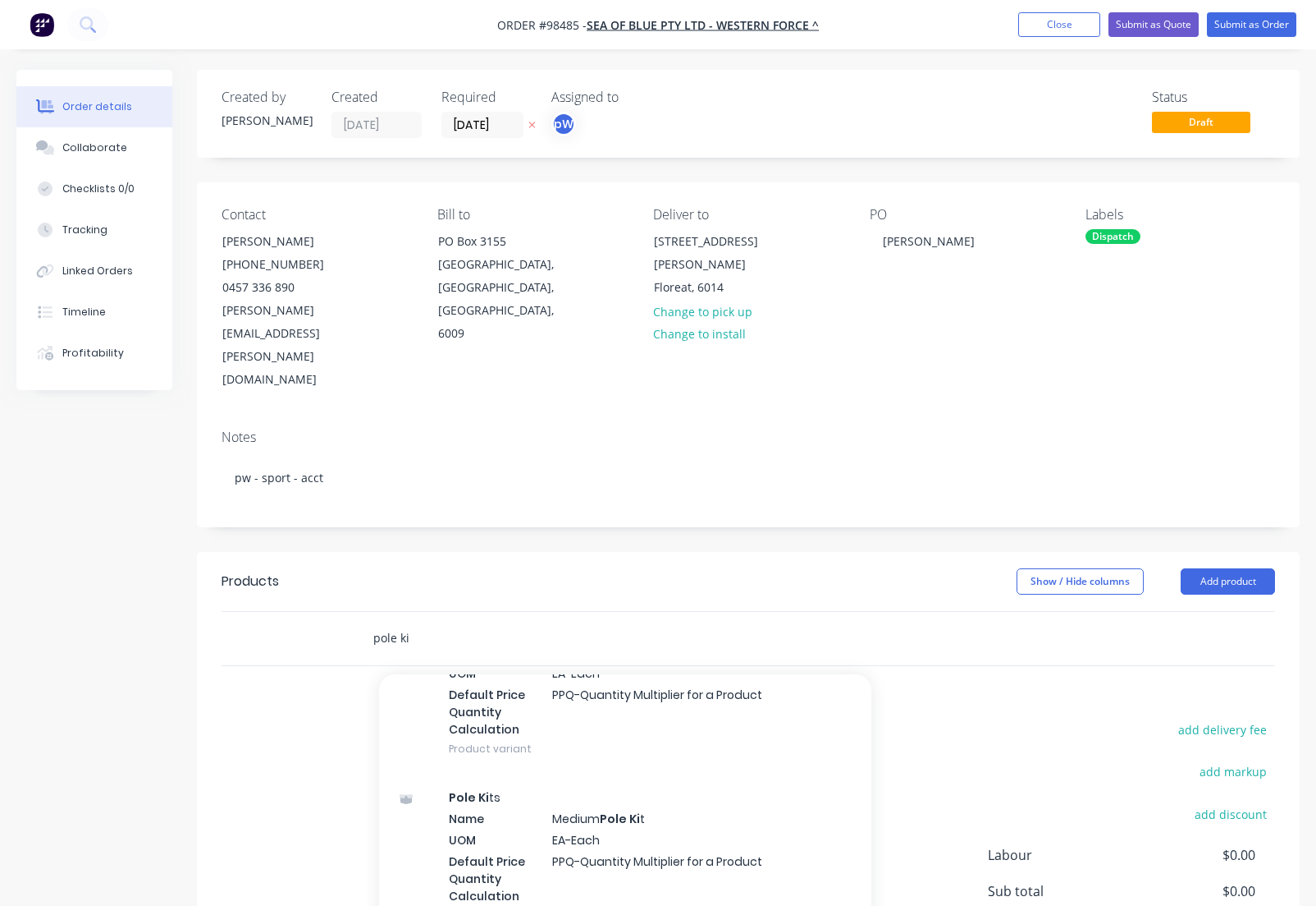
scroll to position [474, 0]
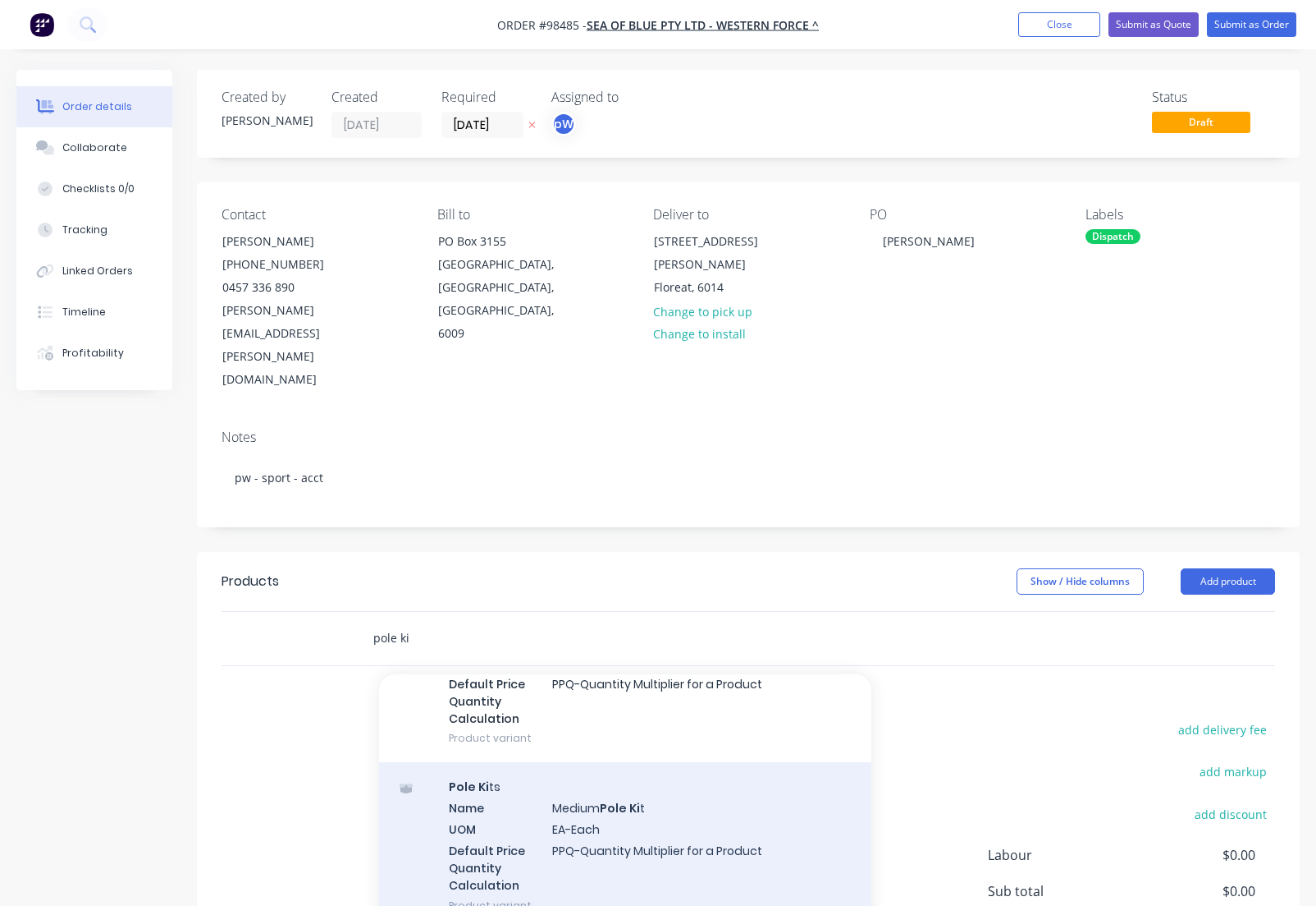
type input "pole ki"
click at [604, 762] on div "Pole Ki ts Name Medium Pole Ki t UOM EA-Each Default Price Quantity Calculation…" at bounding box center [625, 845] width 493 height 166
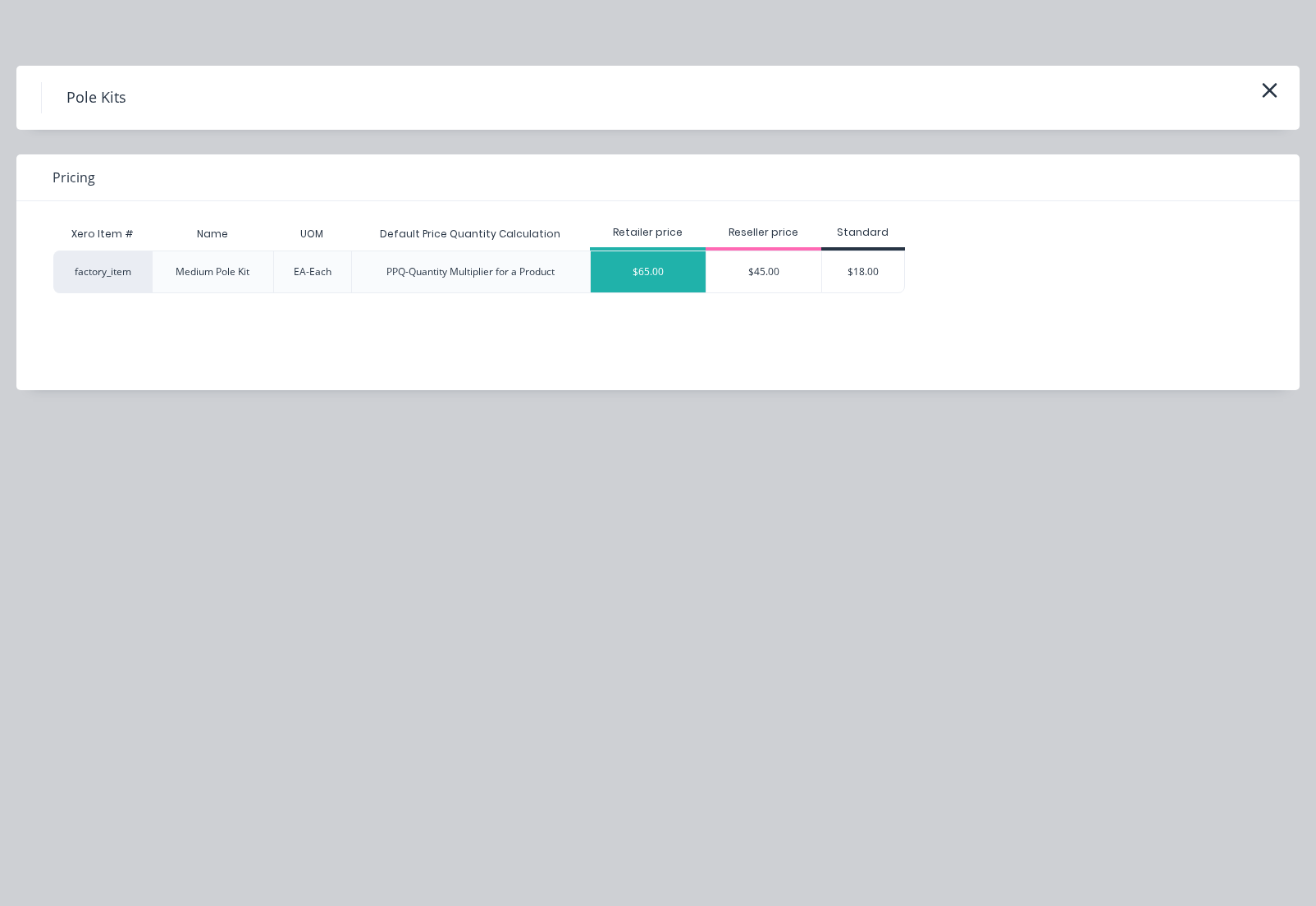
click at [649, 263] on div "$65.00" at bounding box center [648, 271] width 115 height 41
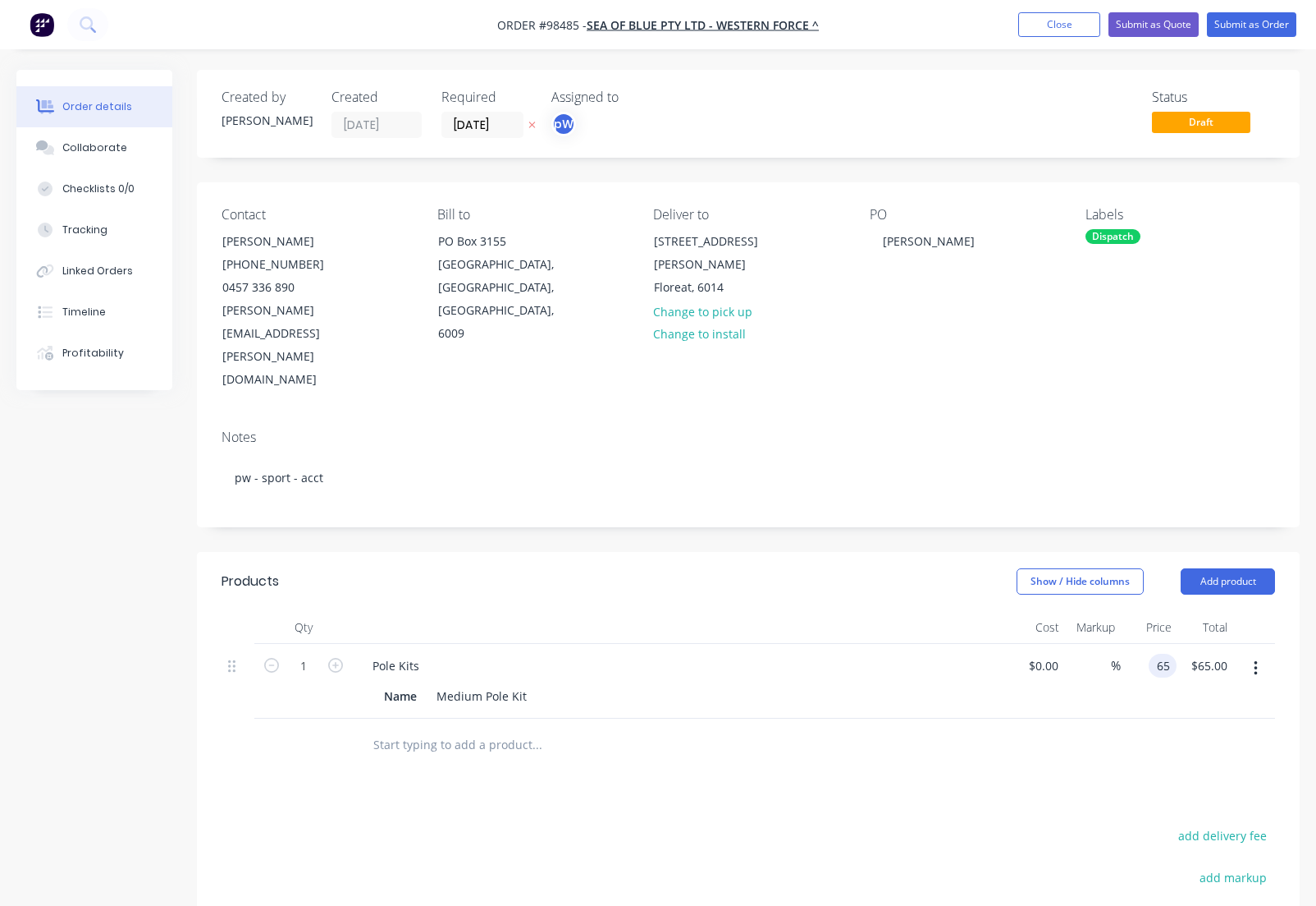
click at [1162, 654] on input "65" at bounding box center [1166, 665] width 21 height 24
type input "$75.00"
click at [338, 657] on icon "button" at bounding box center [335, 664] width 15 height 15
type input "2"
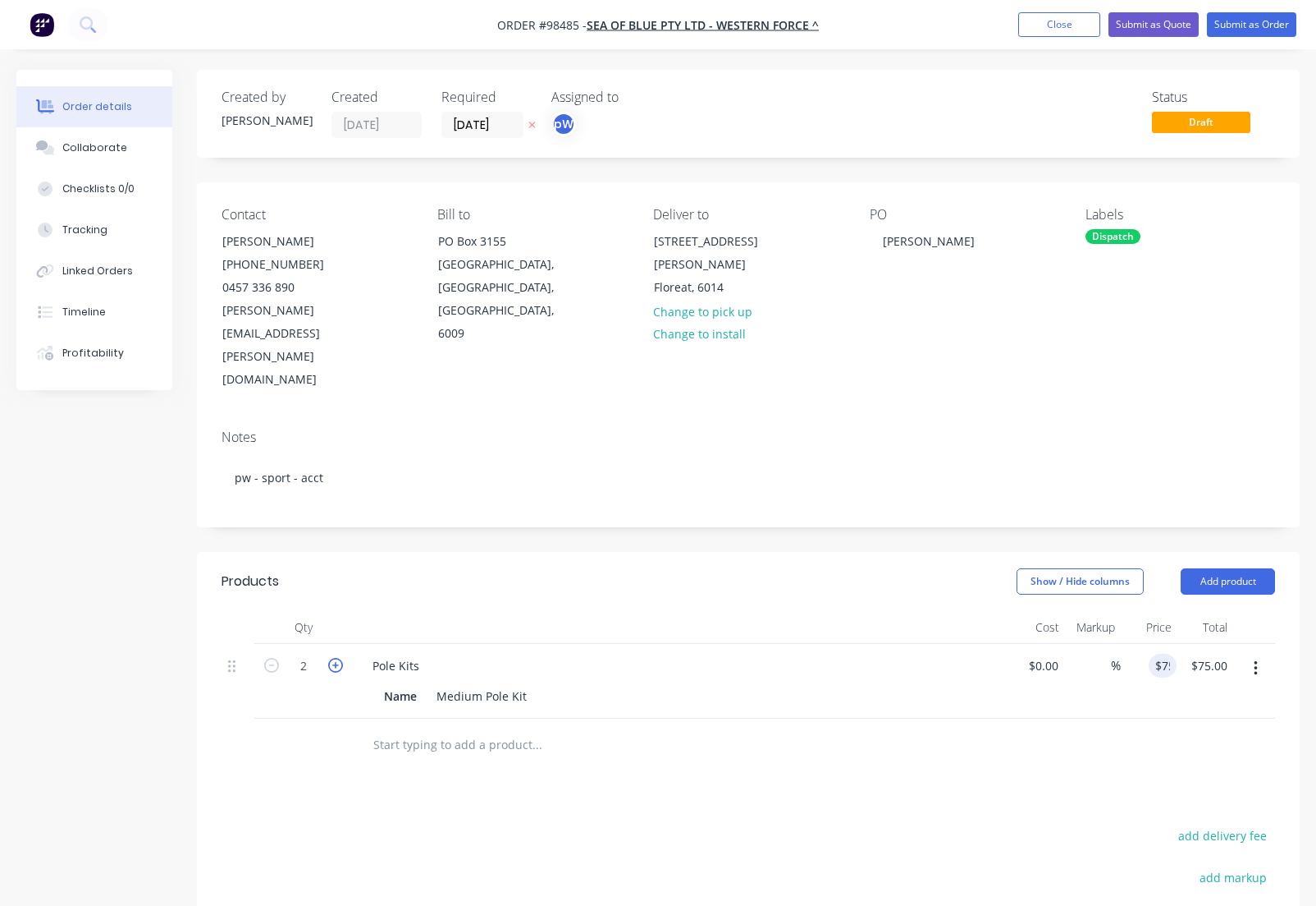
type input "$150.00"
click at [458, 728] on input "text" at bounding box center [536, 745] width 328 height 33
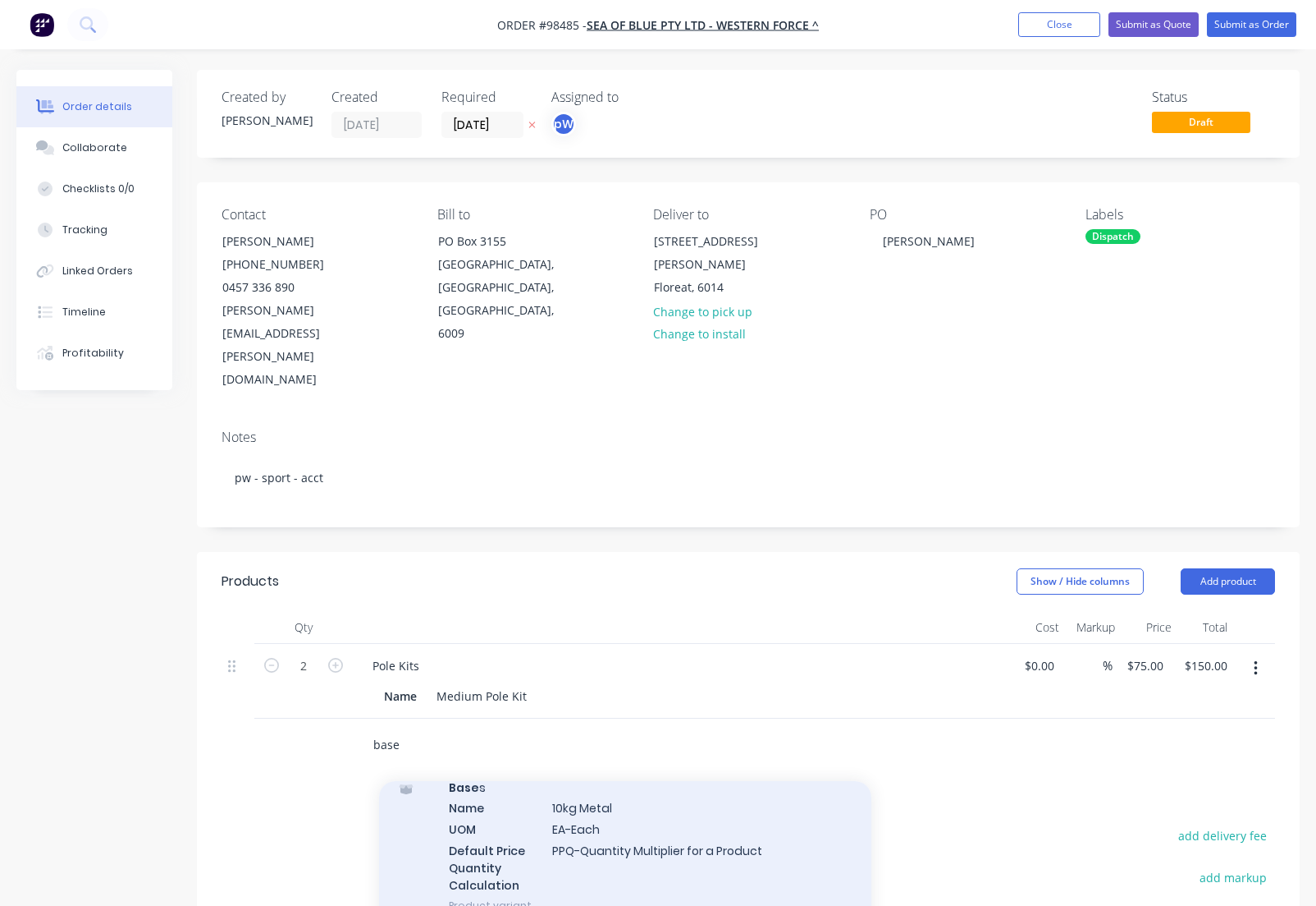
scroll to position [313, 0]
type input "base"
click at [579, 756] on div "Base s Name 10kg Metal UOM EA-Each Default Price Quantity Calculation PPQ-Quant…" at bounding box center [625, 839] width 493 height 166
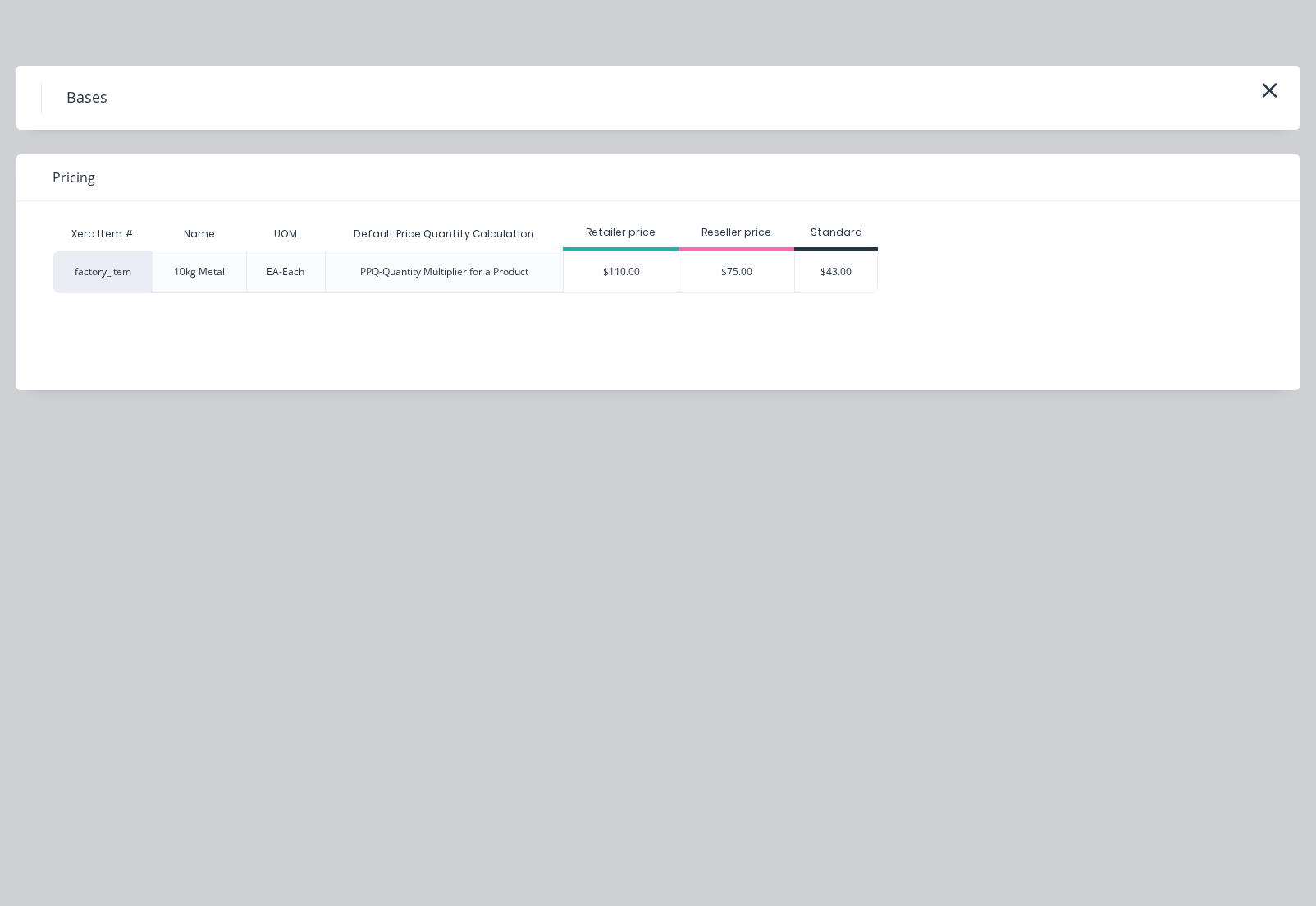
click at [636, 264] on div "$110.00" at bounding box center [620, 271] width 115 height 41
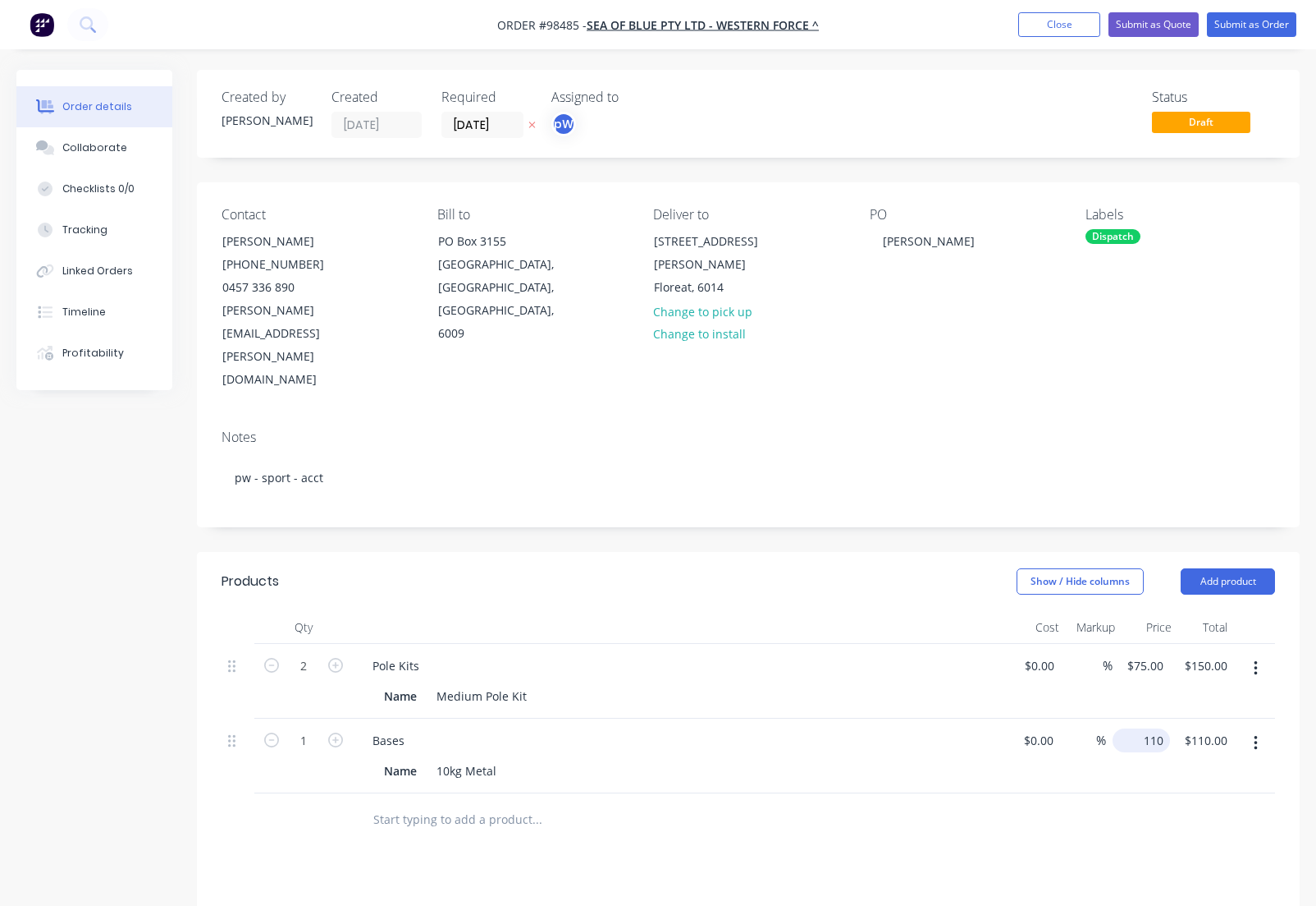
click at [1142, 728] on input "110" at bounding box center [1144, 740] width 51 height 24
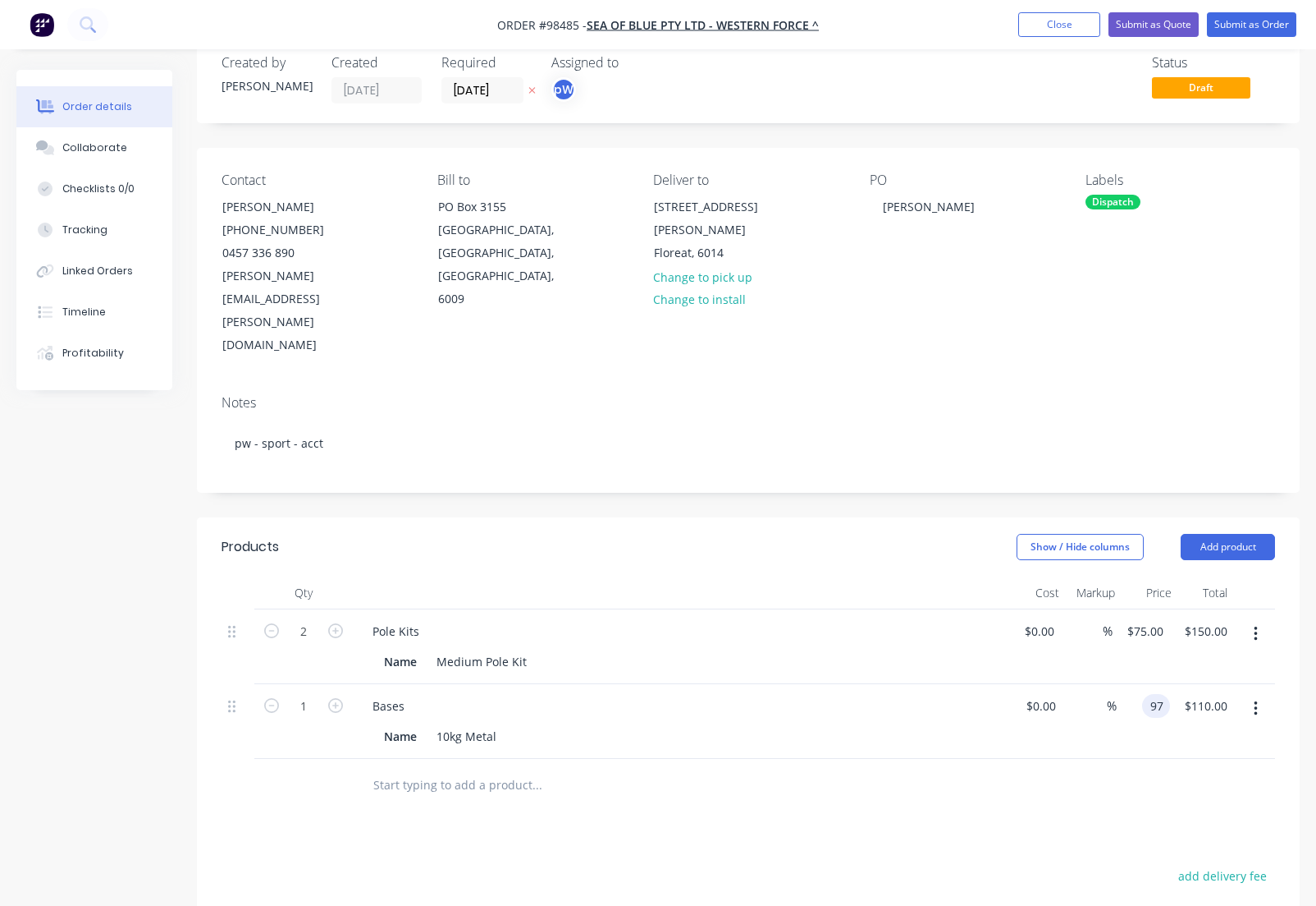
scroll to position [40, 0]
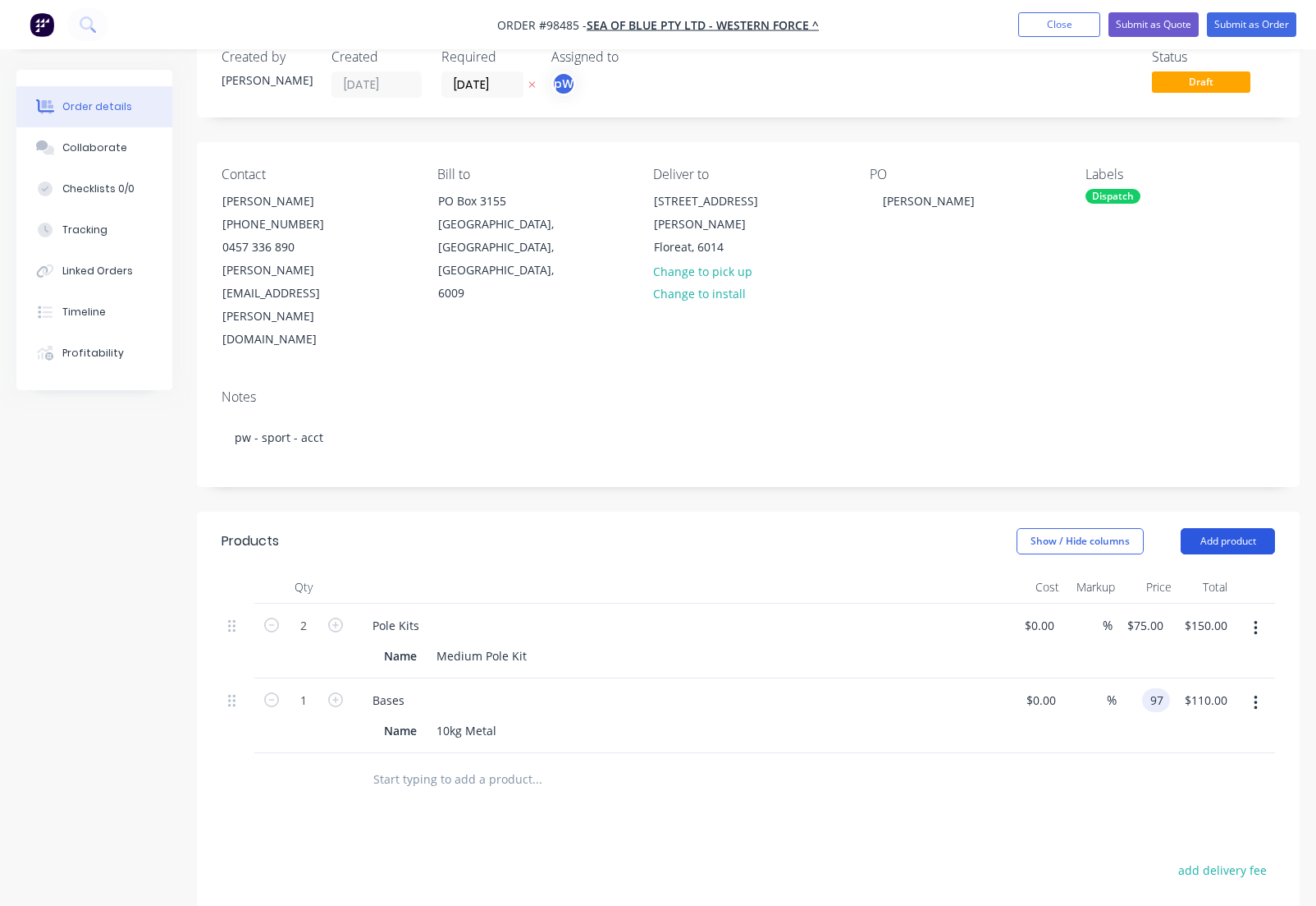
type input "$97.00"
click at [1219, 528] on button "Add product" at bounding box center [1228, 541] width 94 height 26
click at [1195, 801] on div "Notes (External)" at bounding box center [1197, 812] width 126 height 24
drag, startPoint x: 426, startPoint y: 702, endPoint x: 436, endPoint y: 711, distance: 13.5
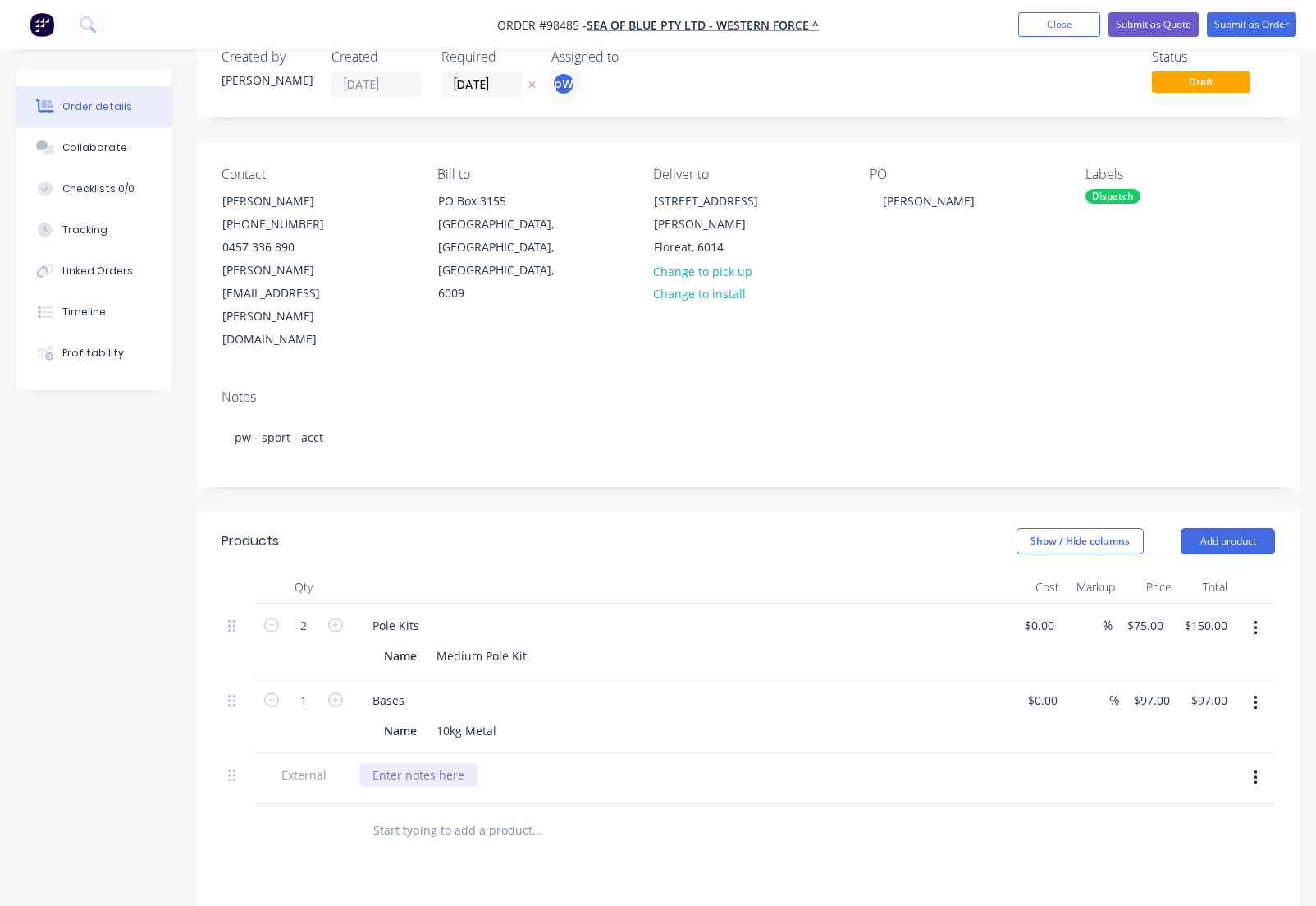
click at [430, 762] on div at bounding box center [418, 774] width 118 height 24
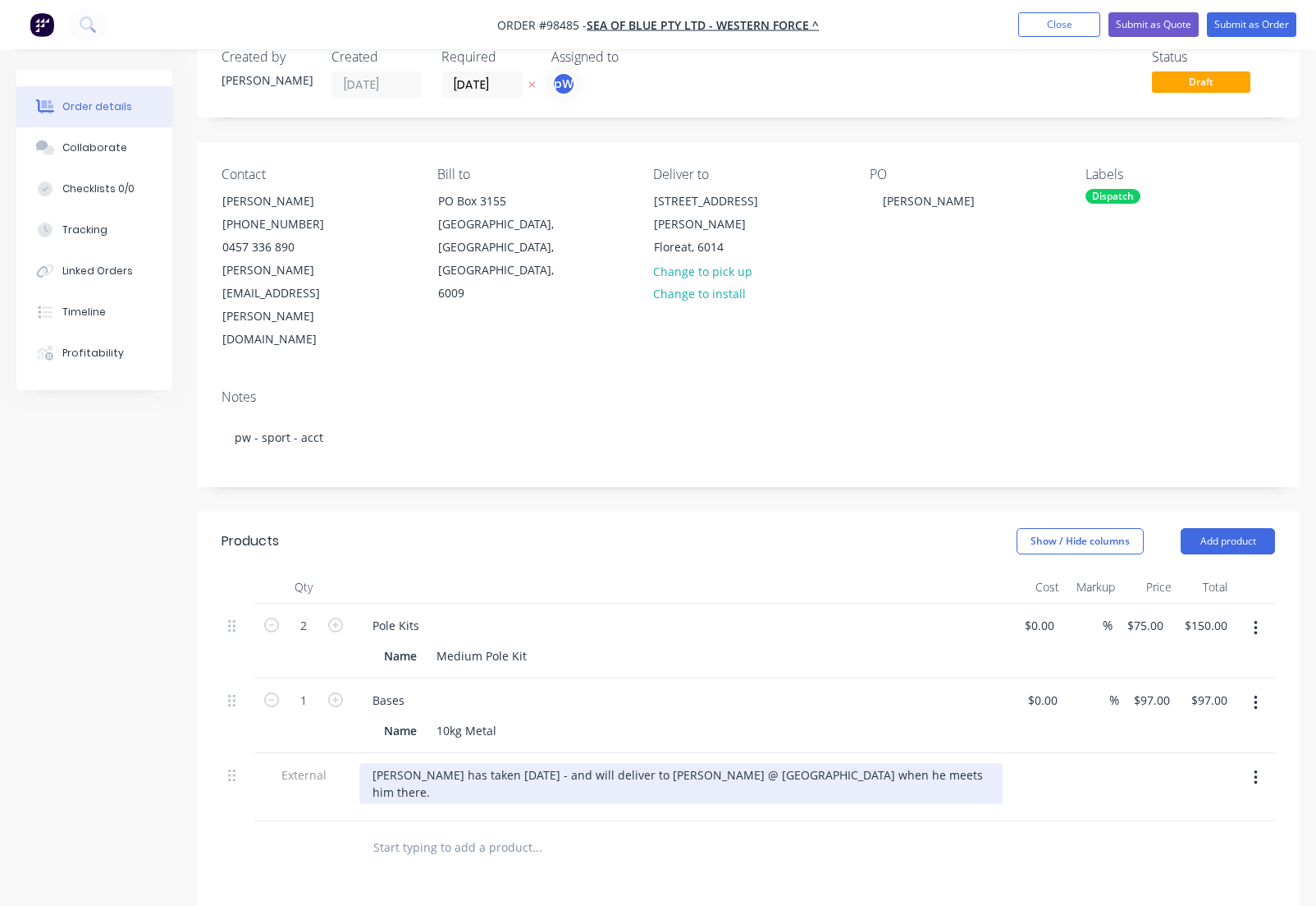
click at [680, 762] on div "[PERSON_NAME] has taken [DATE] - and will deliver to [PERSON_NAME] @ [GEOGRAPHI…" at bounding box center [681, 783] width 643 height 41
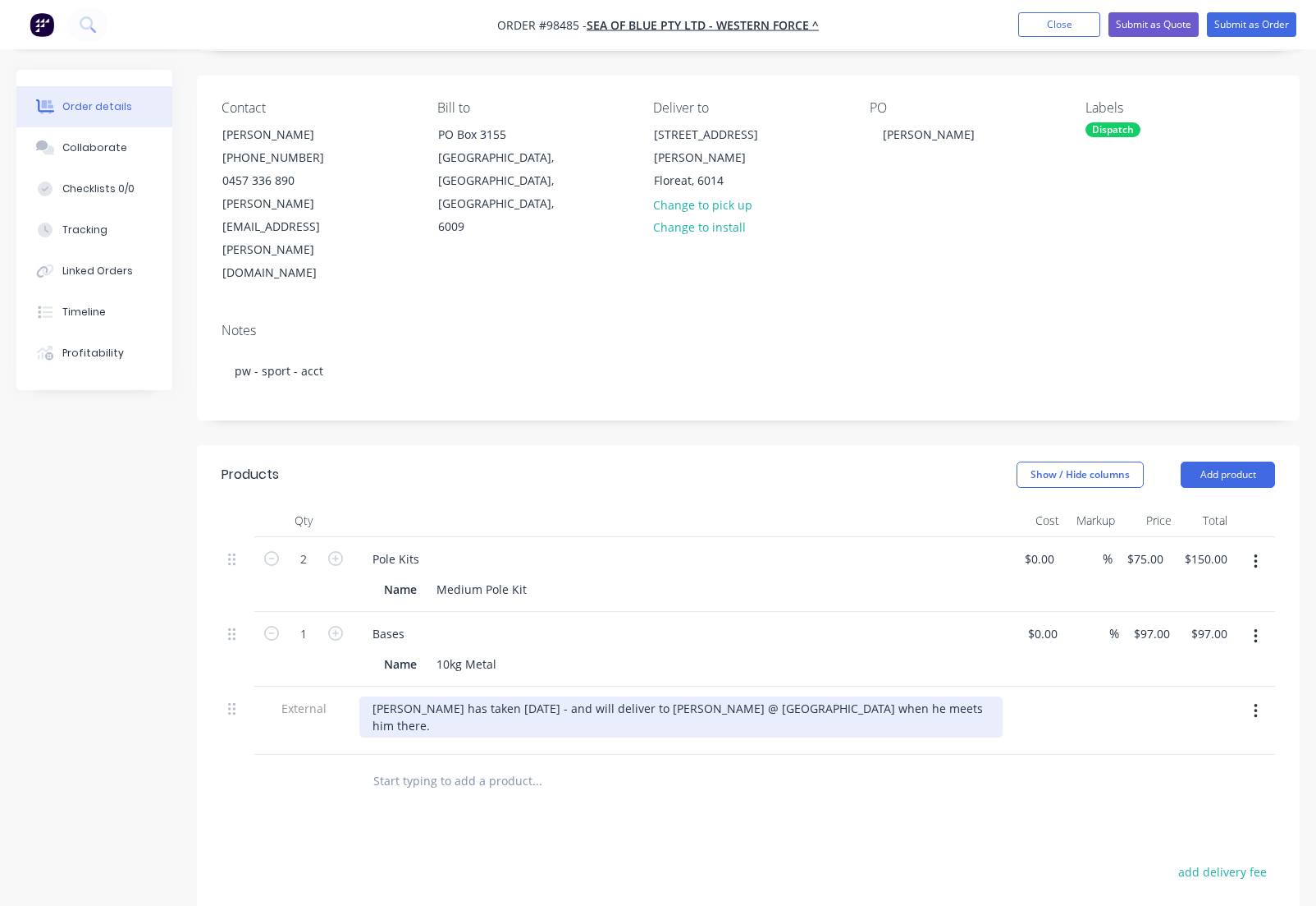
scroll to position [0, 0]
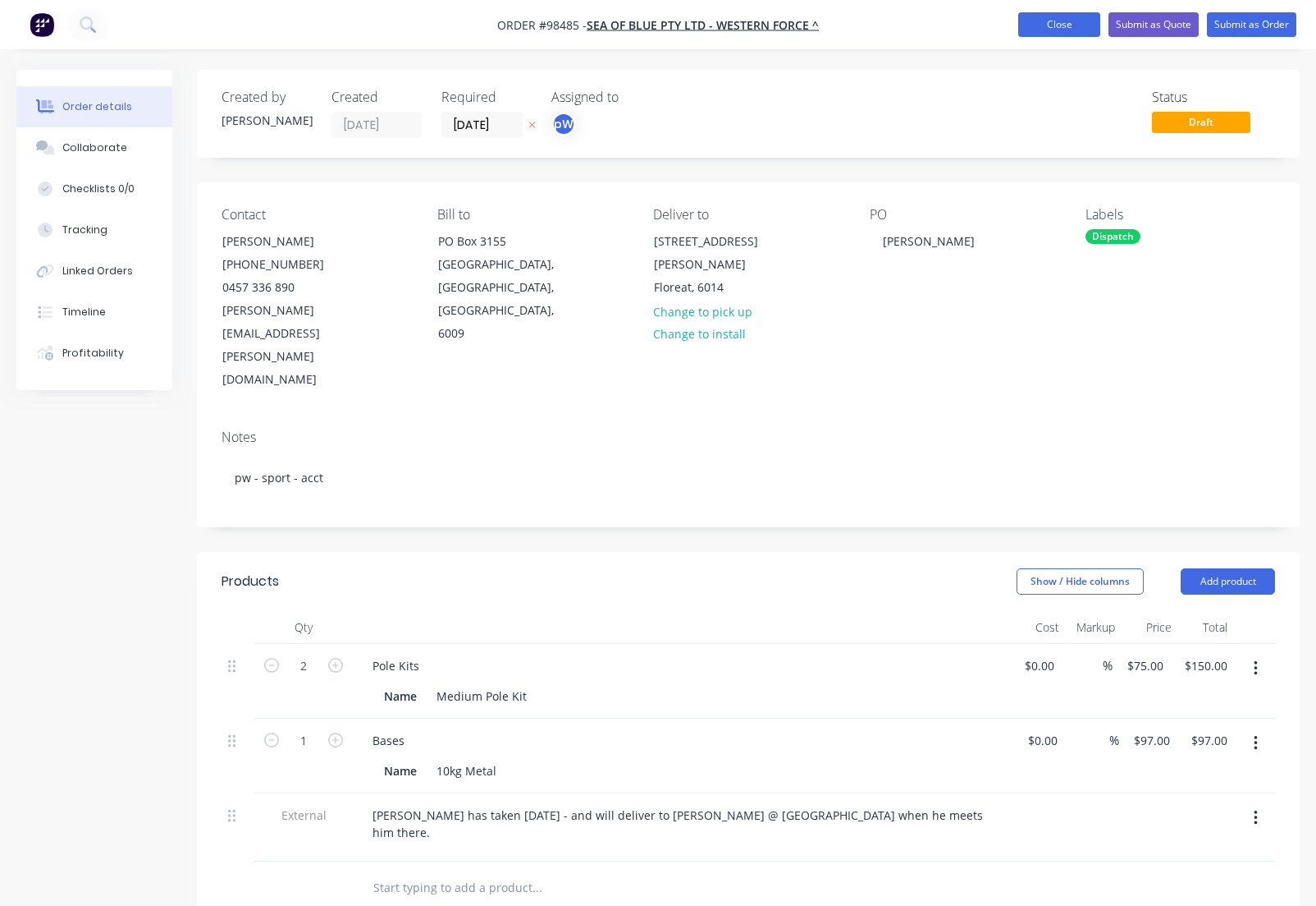
click at [1063, 26] on button "Close" at bounding box center [1060, 25] width 82 height 25
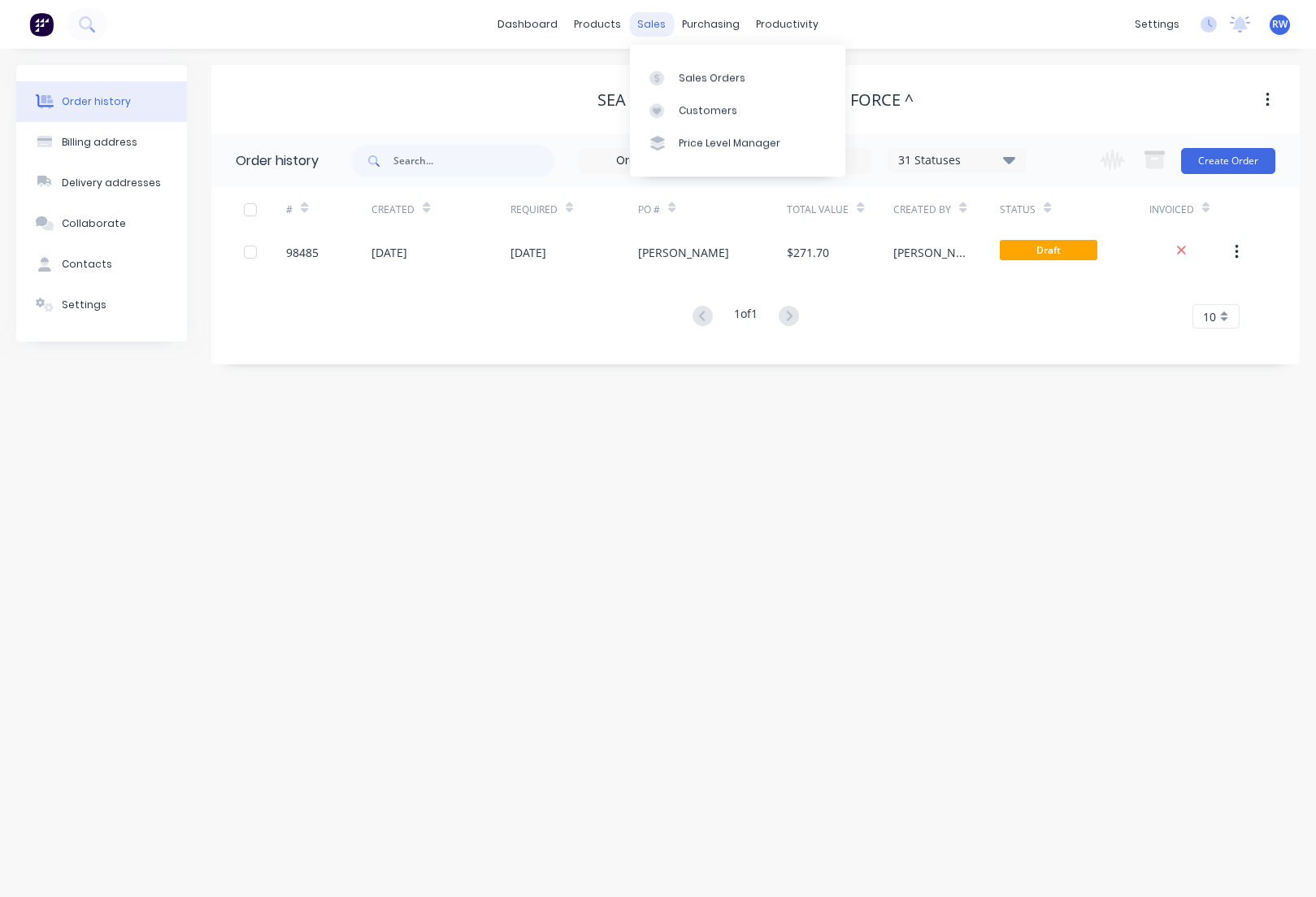
click at [647, 29] on div "sales" at bounding box center [652, 24] width 45 height 24
click at [685, 77] on div "Sales Orders" at bounding box center [711, 78] width 67 height 15
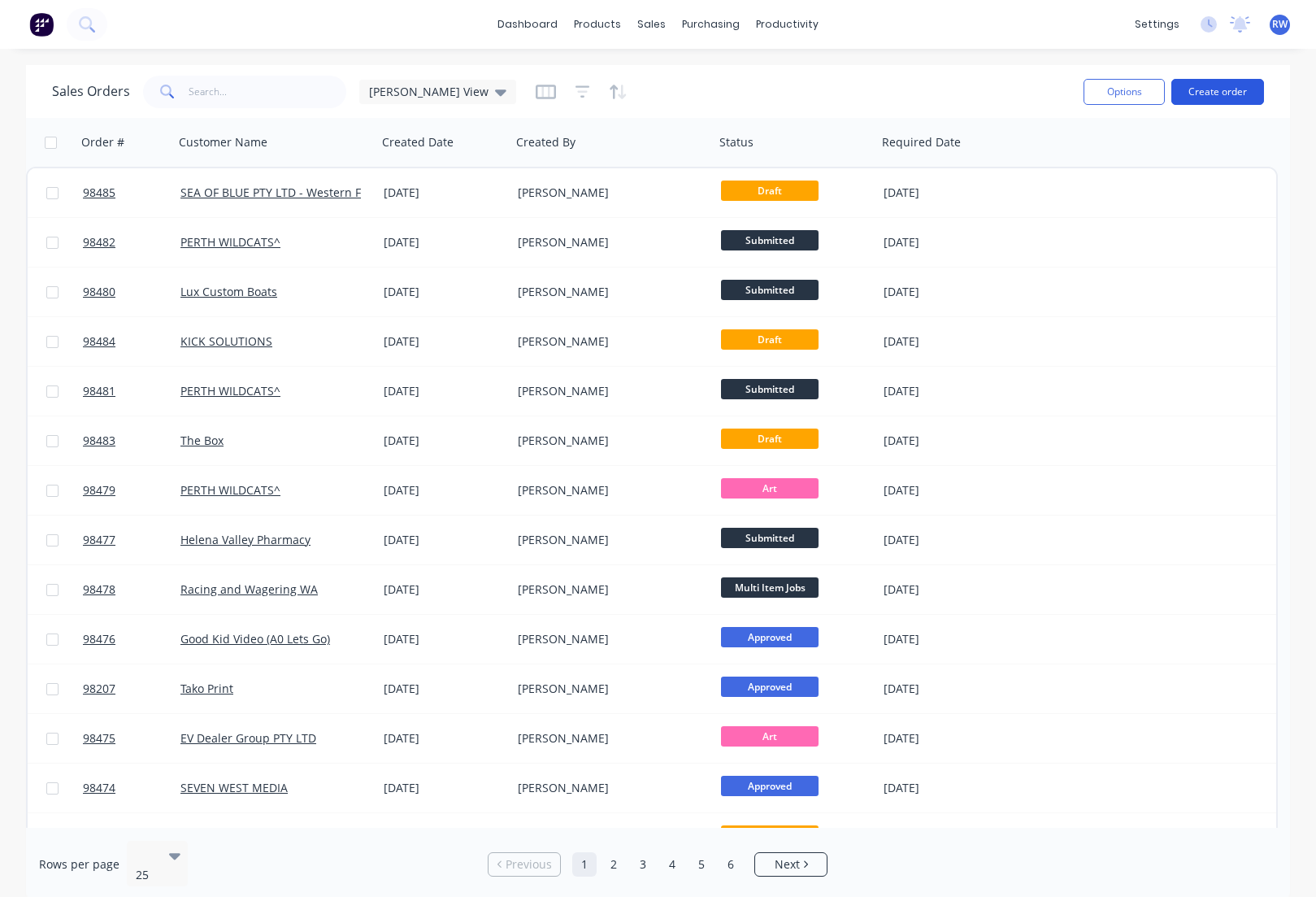
click at [1211, 89] on button "Create order" at bounding box center [1217, 92] width 93 height 26
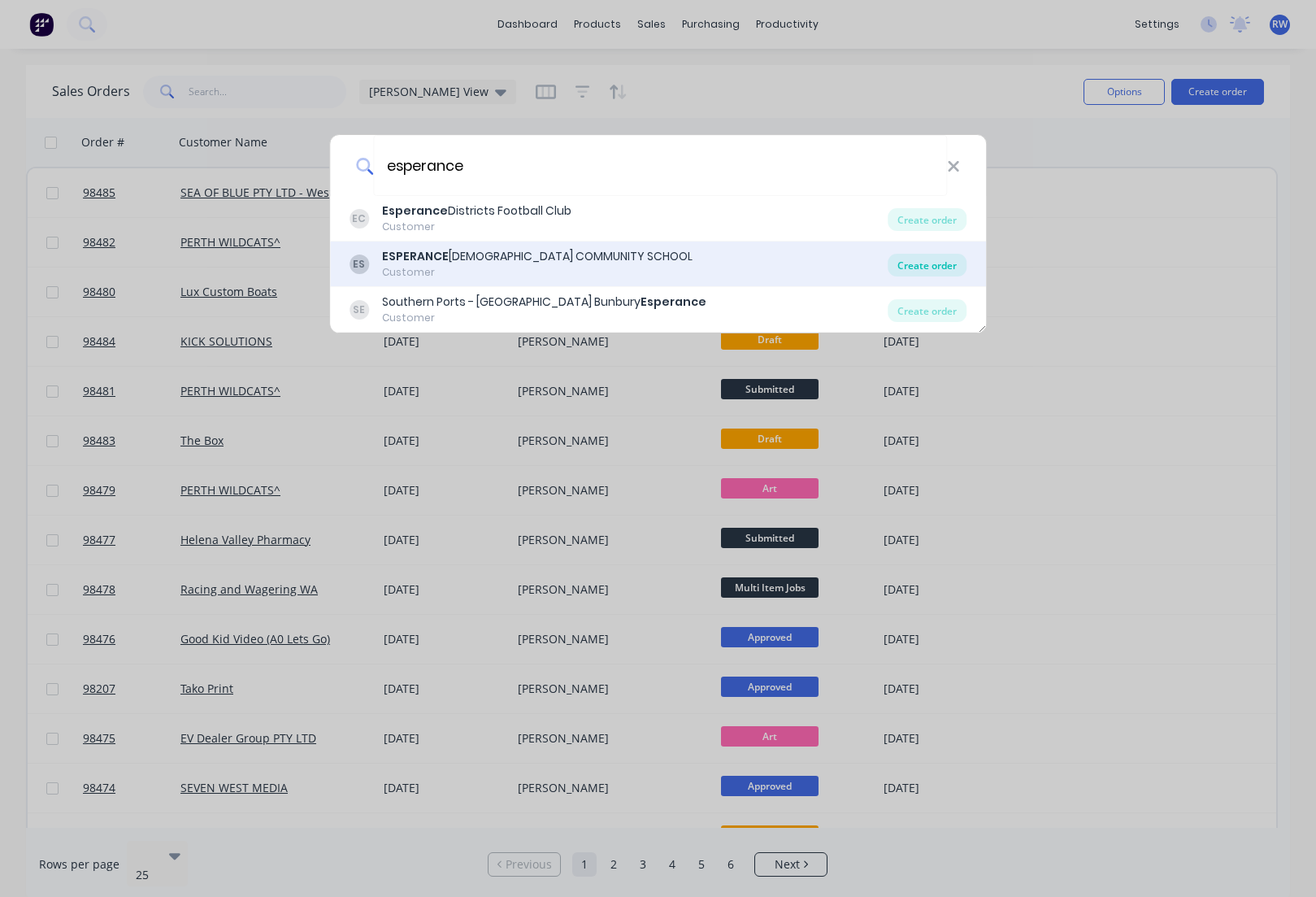
type input "esperance"
click at [912, 267] on div "Create order" at bounding box center [926, 265] width 79 height 23
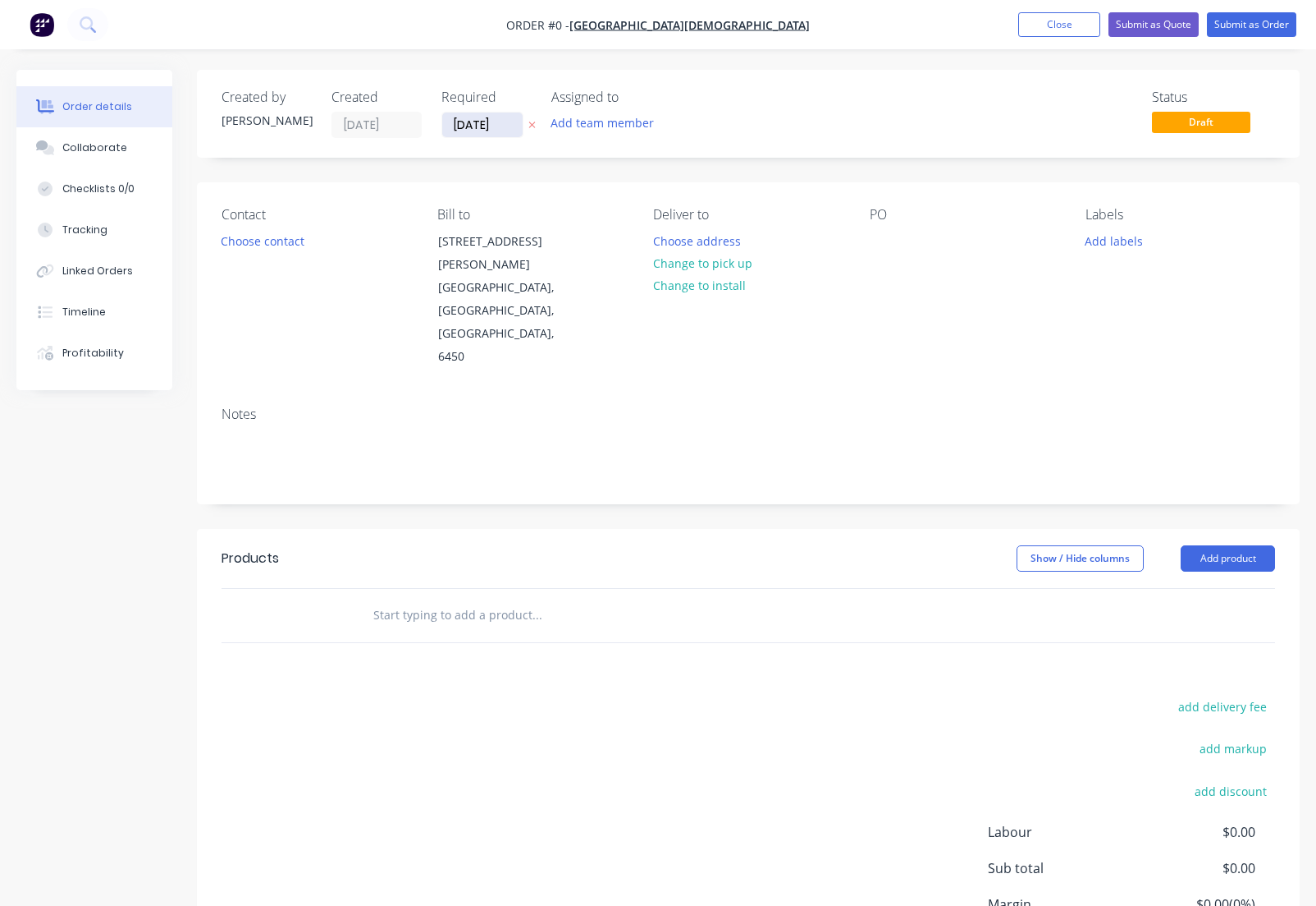
click at [512, 122] on input "[DATE]" at bounding box center [483, 125] width 80 height 25
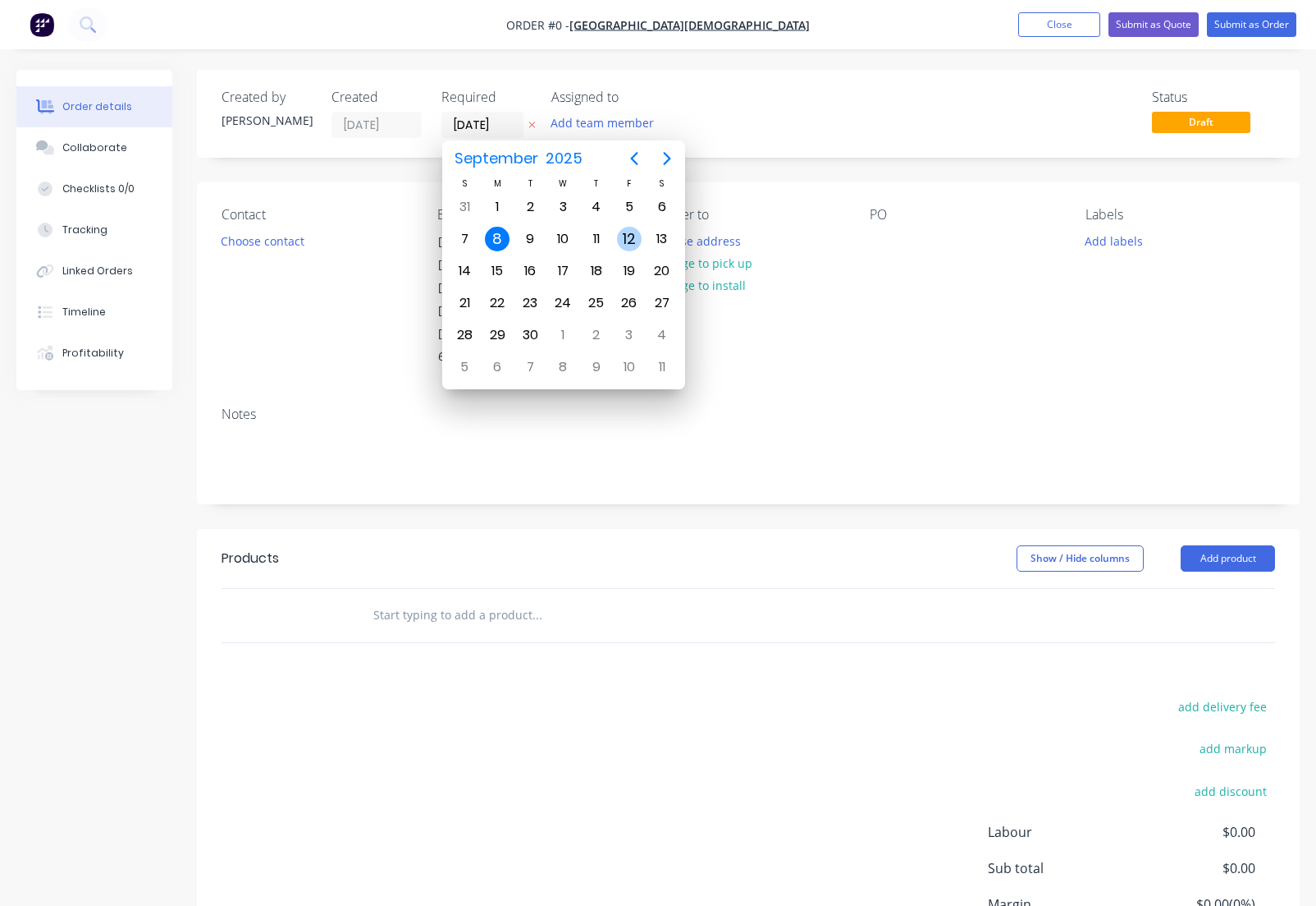
click at [629, 238] on div "12" at bounding box center [629, 239] width 24 height 25
type input "[DATE]"
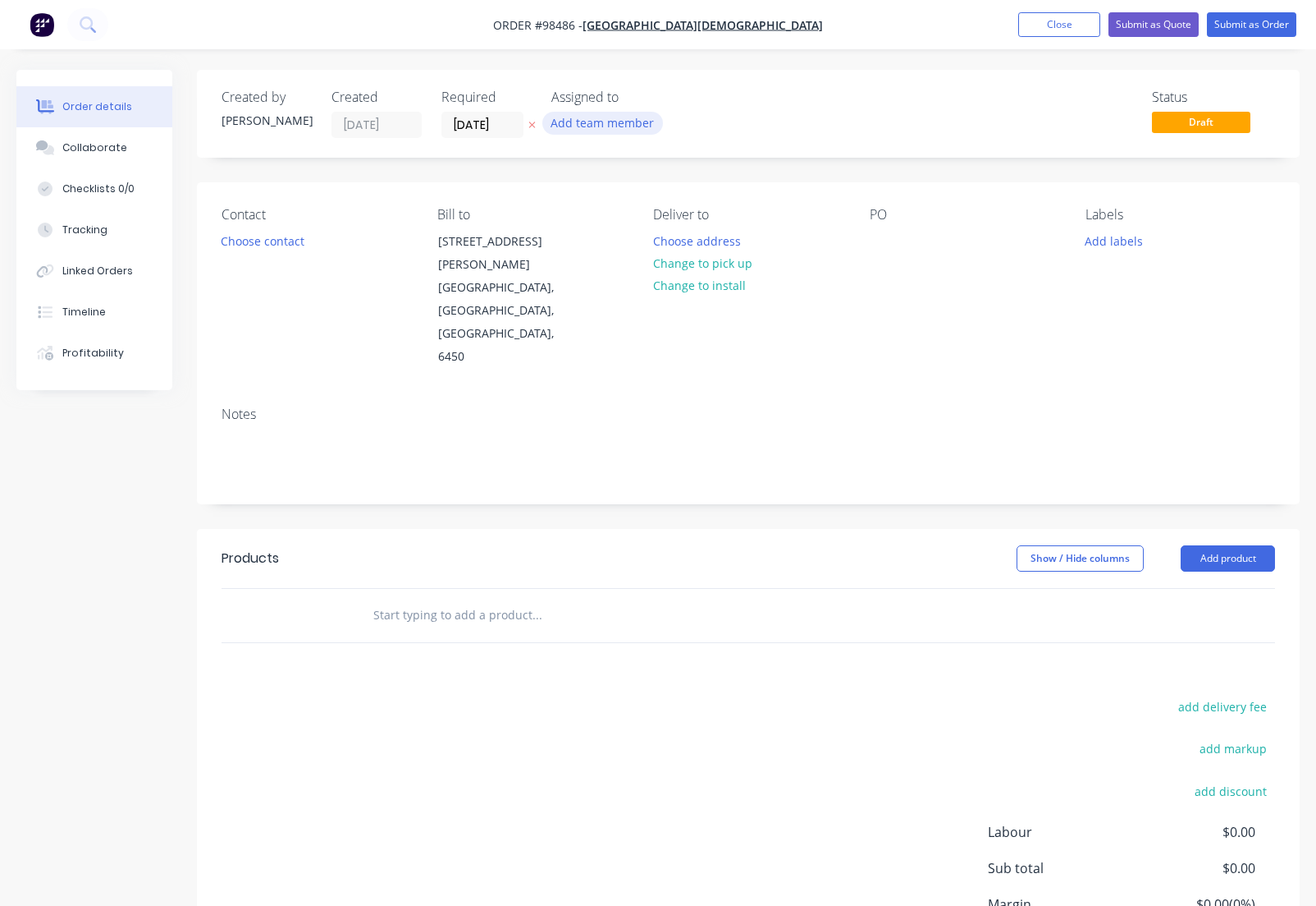
click at [589, 121] on button "Add team member" at bounding box center [603, 123] width 121 height 22
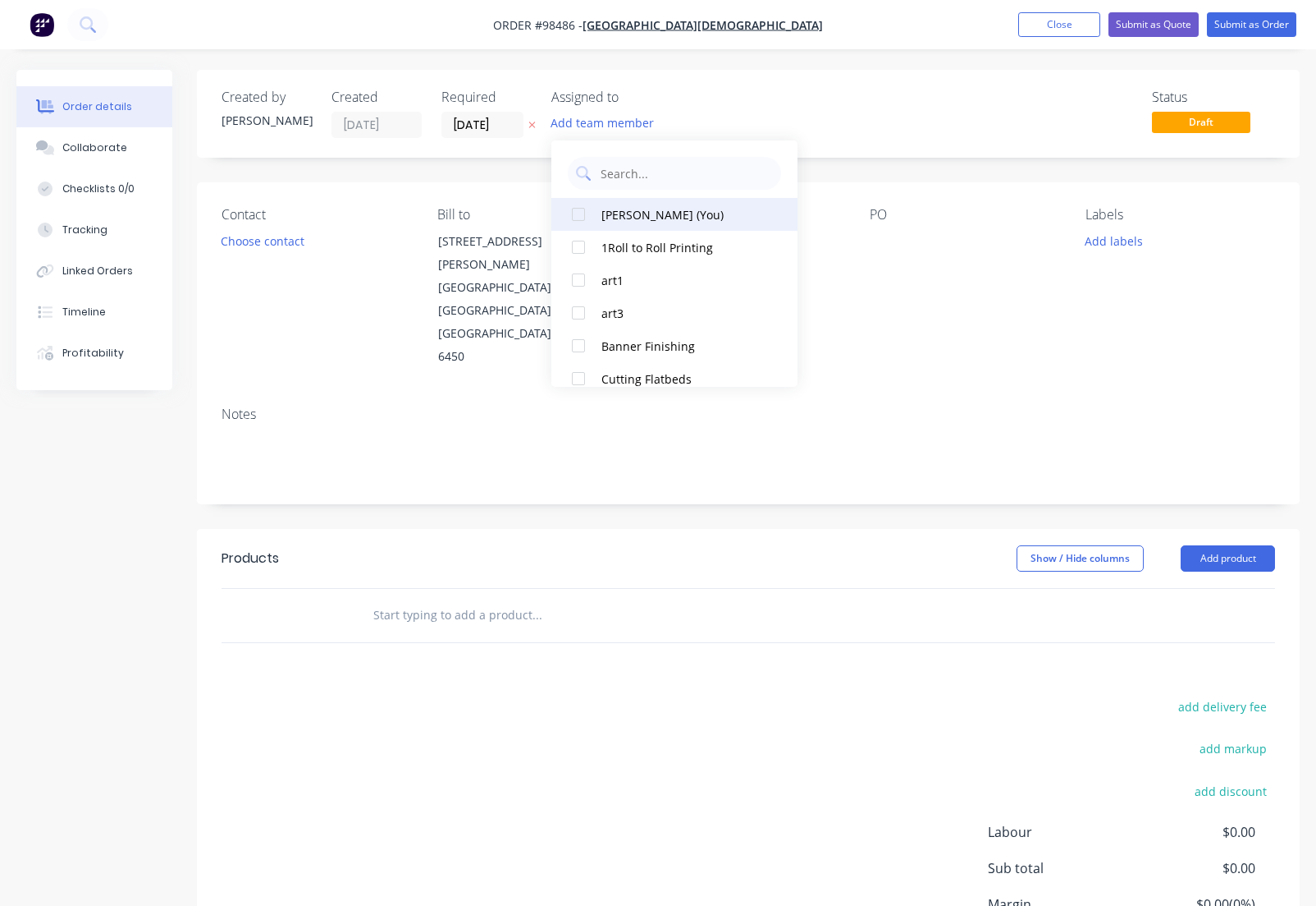
click at [629, 207] on div "[PERSON_NAME] (You)" at bounding box center [684, 214] width 164 height 18
click at [251, 242] on button "Choose contact" at bounding box center [262, 240] width 101 height 22
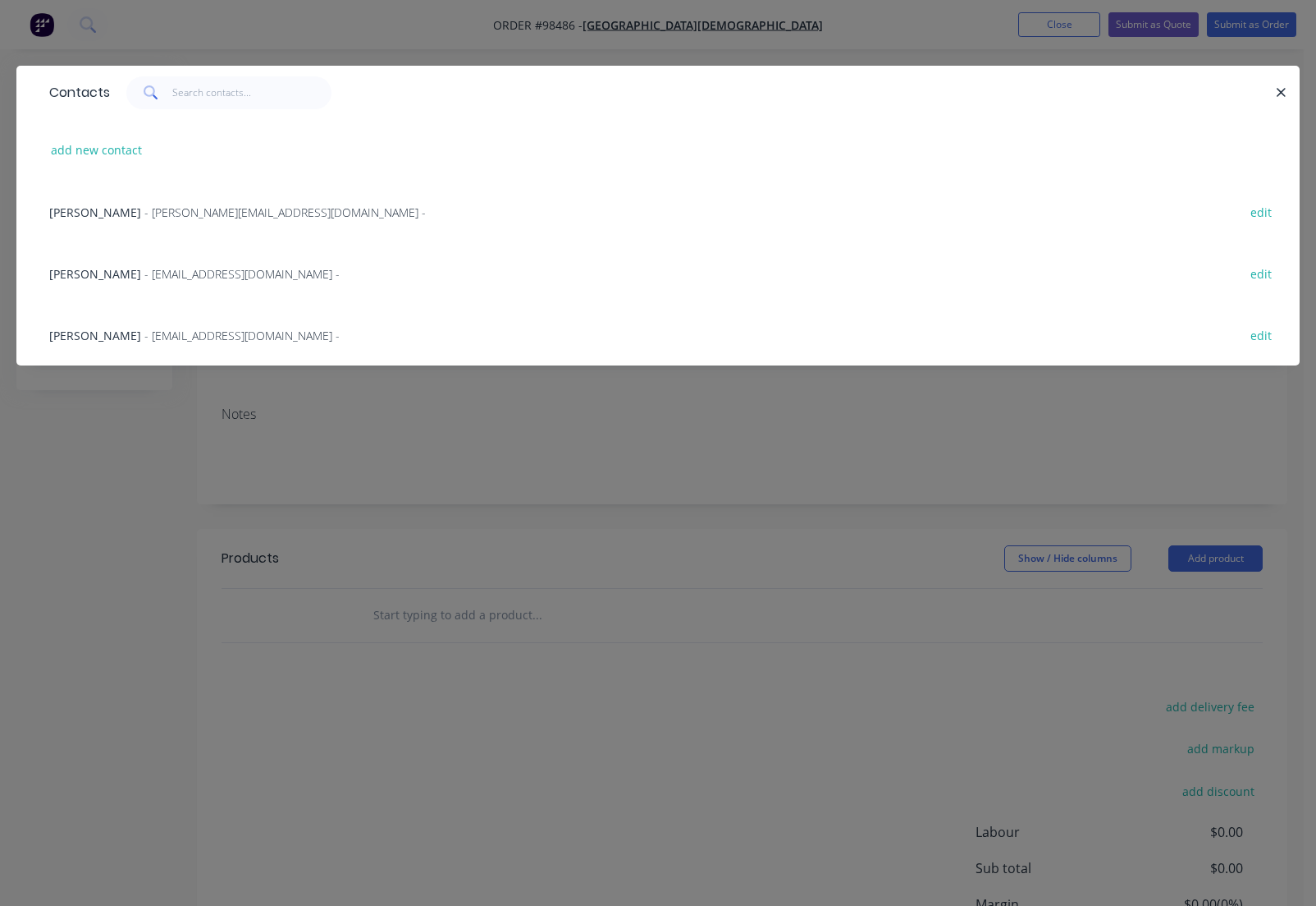
click at [144, 210] on span "- [PERSON_NAME][EMAIL_ADDRESS][DOMAIN_NAME] -" at bounding box center [285, 213] width 282 height 16
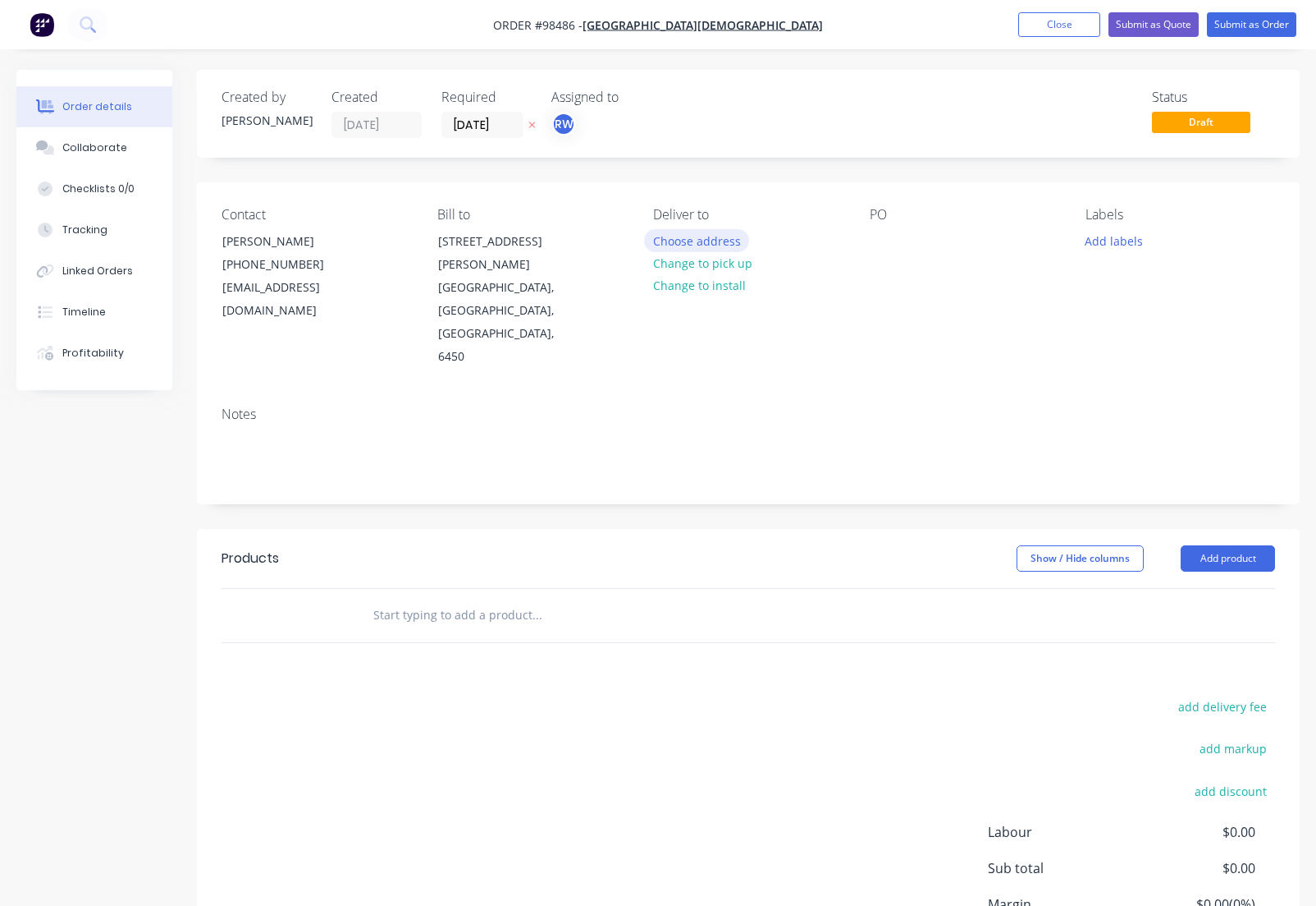
click at [721, 245] on button "Choose address" at bounding box center [696, 240] width 105 height 22
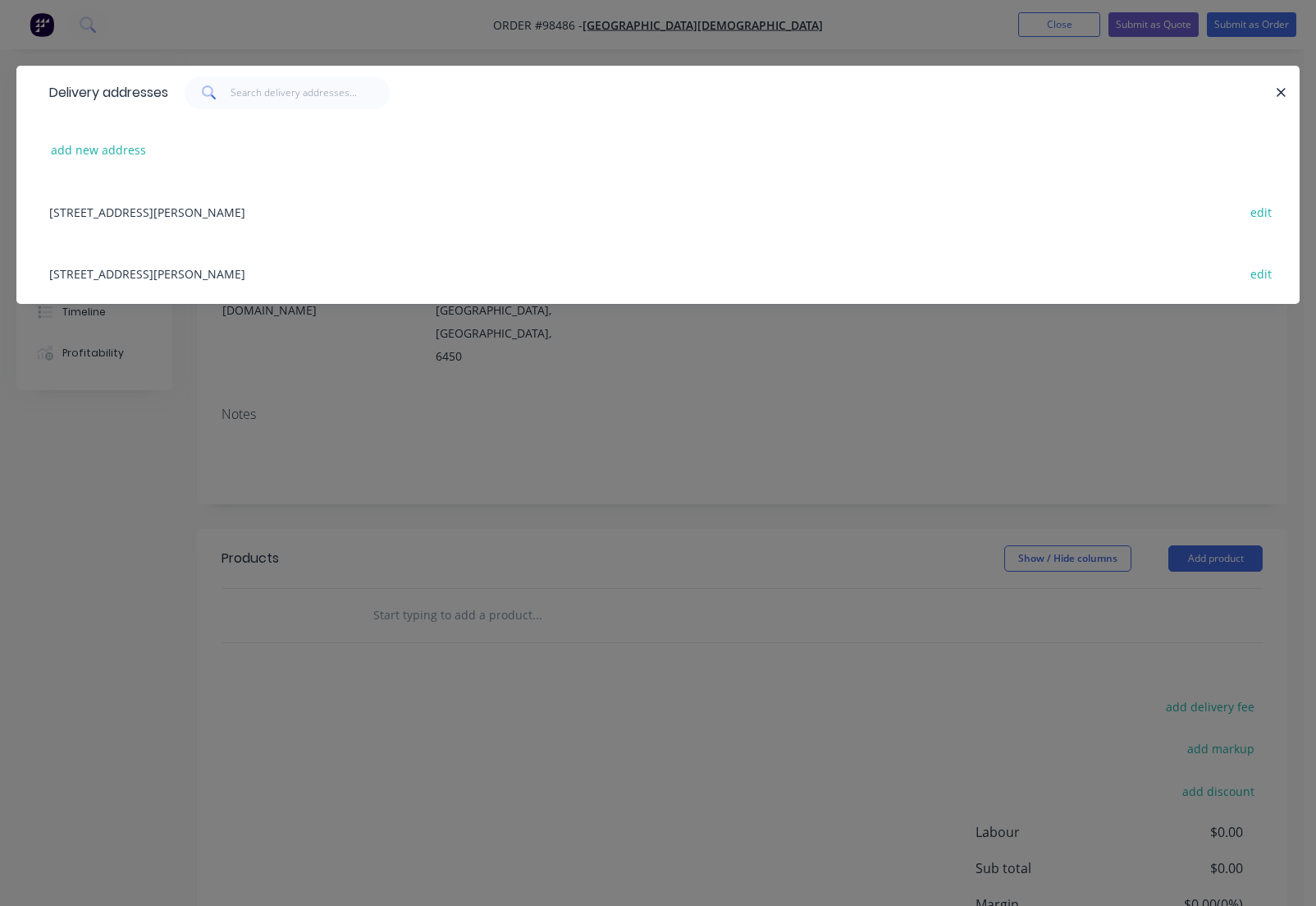
click at [270, 271] on div "[STREET_ADDRESS][PERSON_NAME] edit" at bounding box center [658, 273] width 1235 height 61
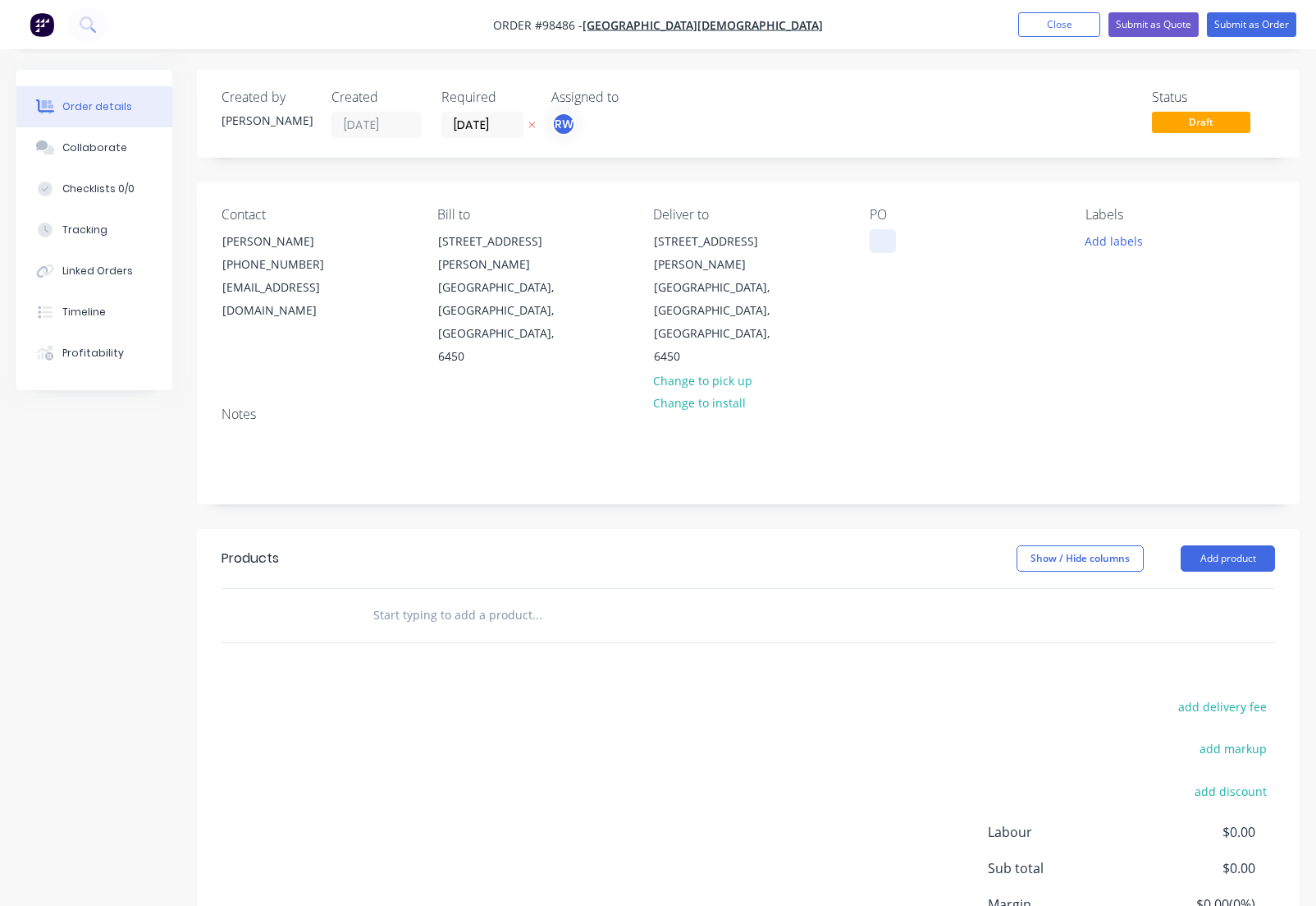
click at [877, 240] on div at bounding box center [883, 241] width 26 height 24
click at [1124, 244] on button "Add labels" at bounding box center [1115, 240] width 75 height 22
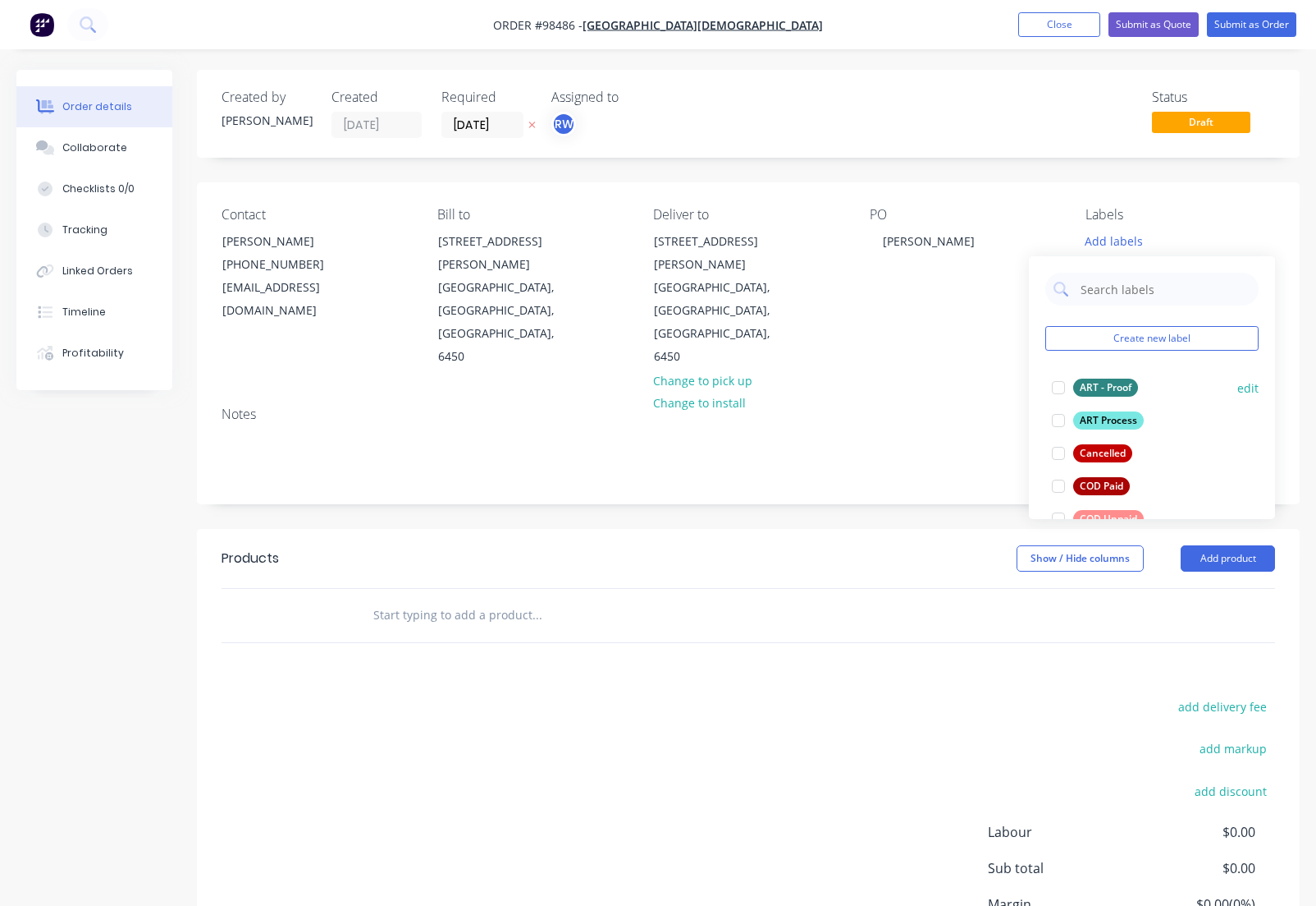
click at [1117, 422] on div "ART Process" at bounding box center [1109, 420] width 71 height 18
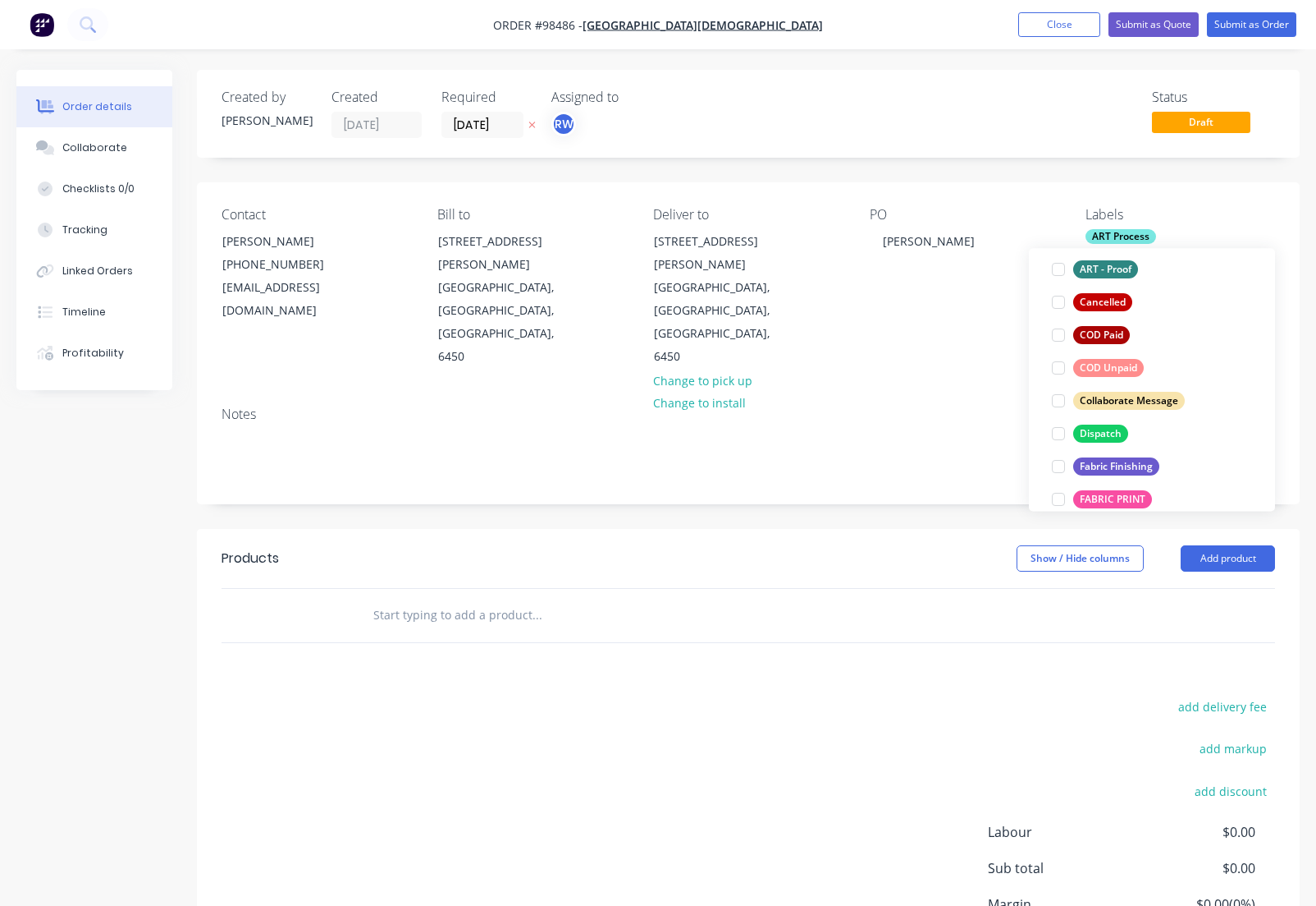
scroll to position [154, 0]
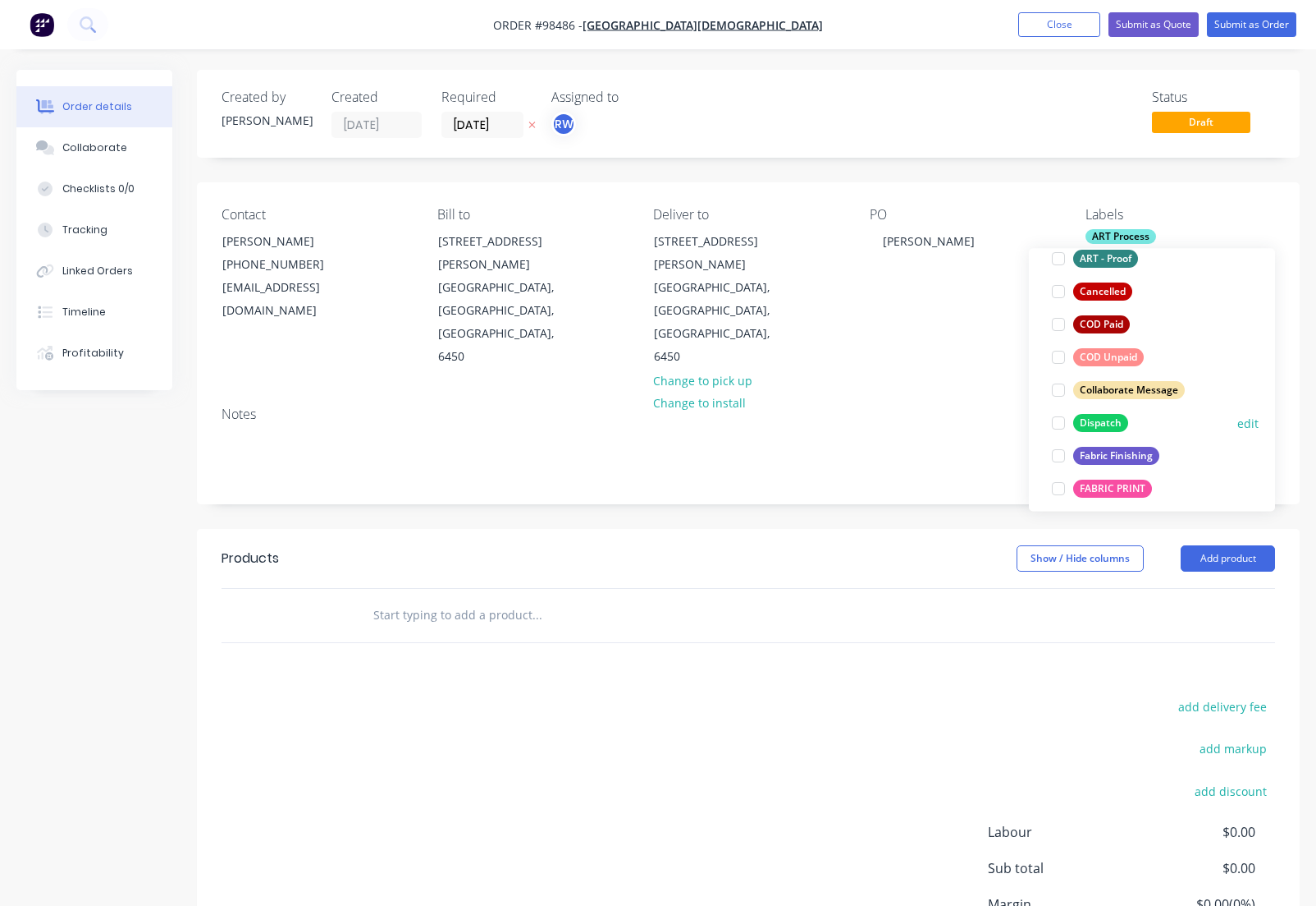
click at [1104, 421] on div "Dispatch" at bounding box center [1101, 423] width 55 height 18
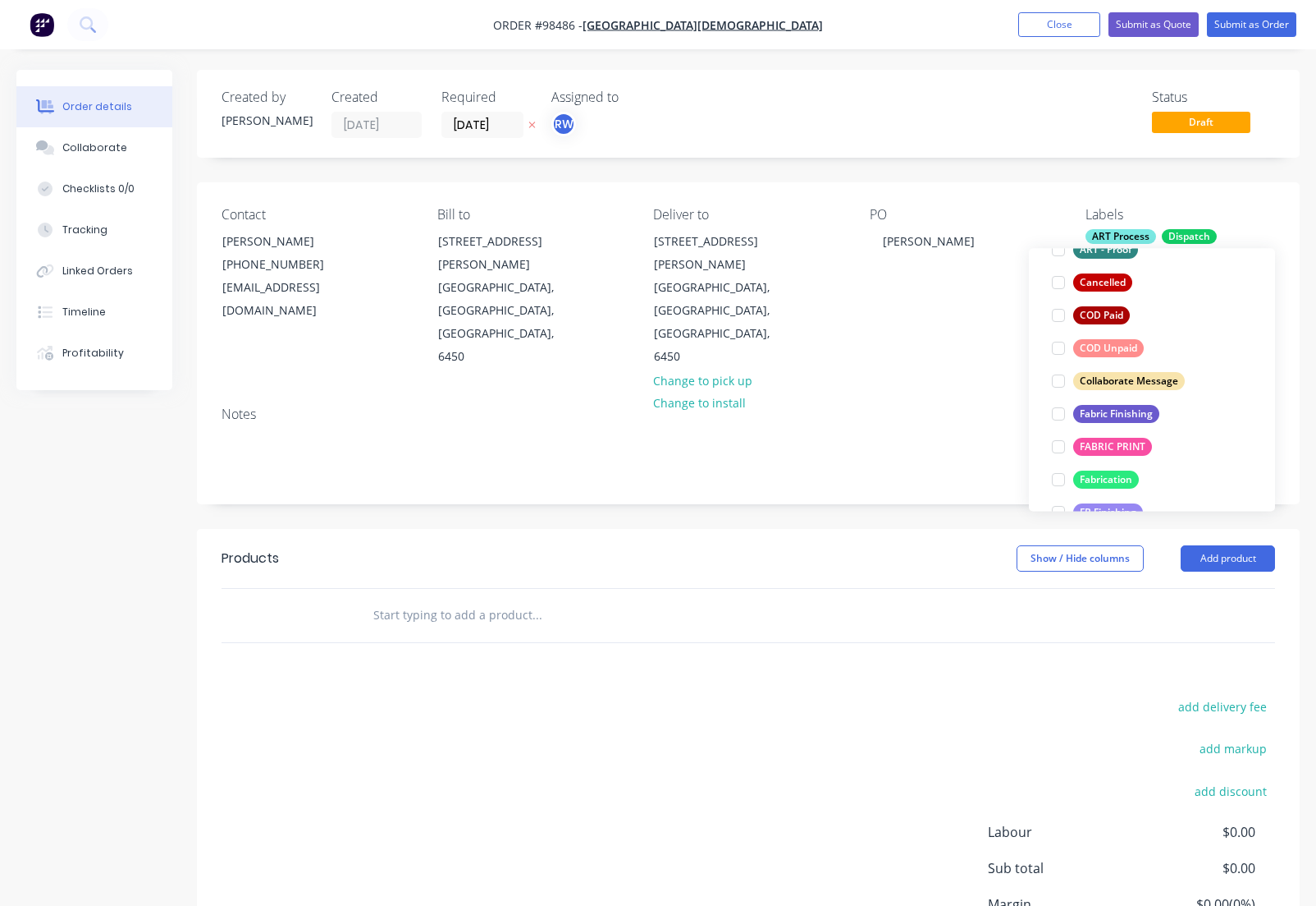
scroll to position [212, 0]
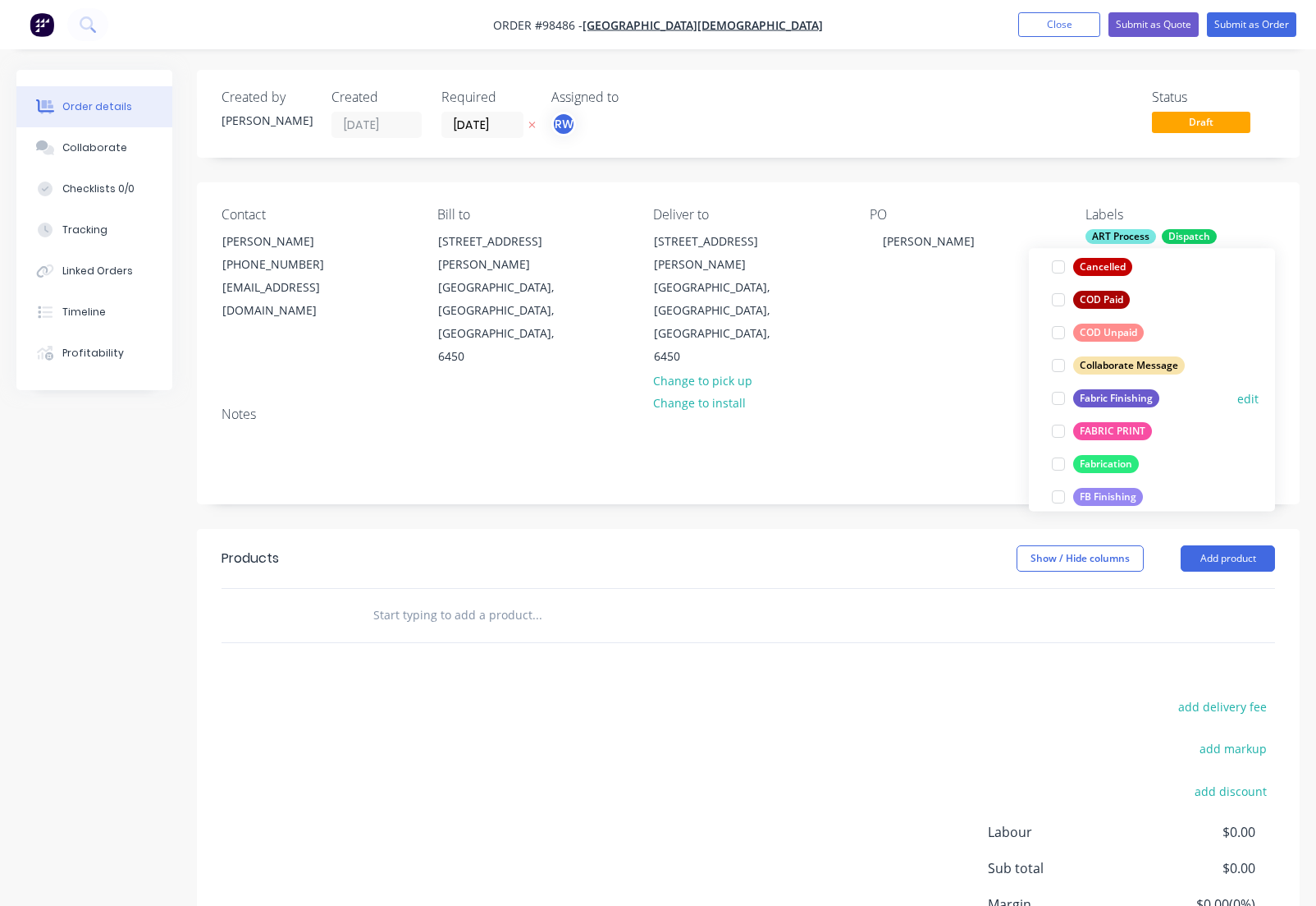
drag, startPoint x: 1099, startPoint y: 402, endPoint x: 1099, endPoint y: 411, distance: 9.0
click at [1099, 402] on div "Fabric Finishing" at bounding box center [1116, 398] width 86 height 18
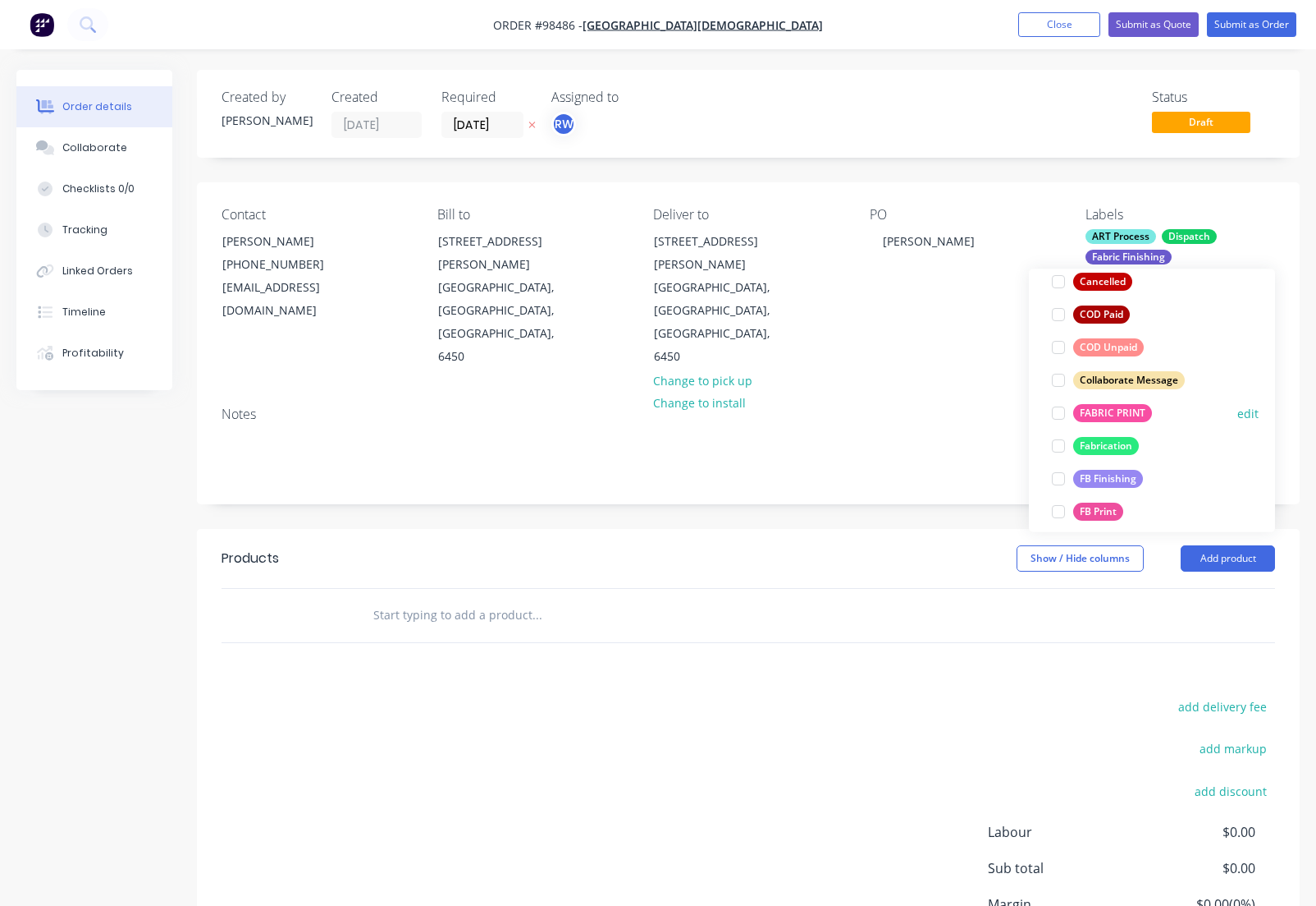
click at [1096, 414] on div "FABRIC PRINT" at bounding box center [1113, 412] width 79 height 18
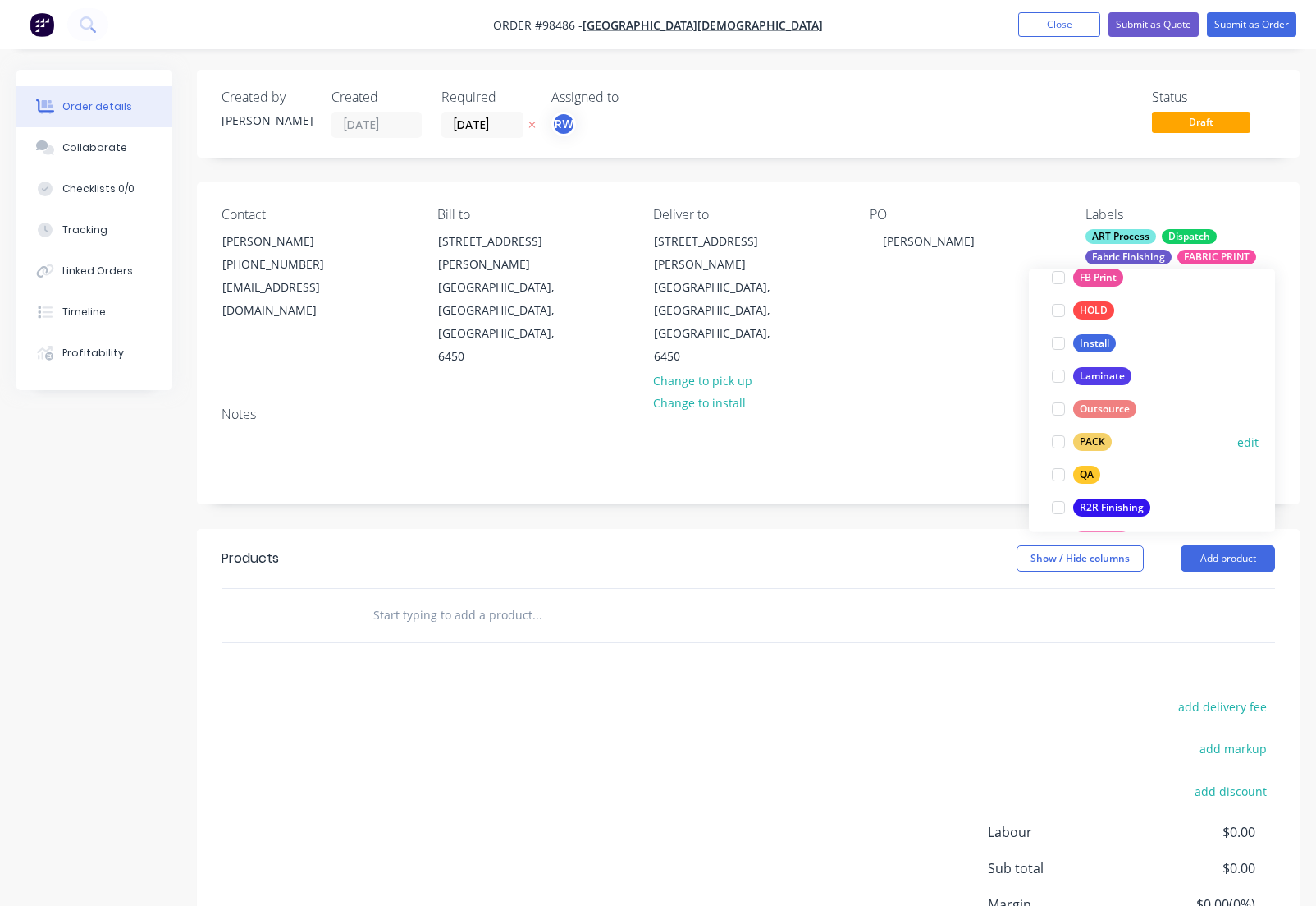
click at [1090, 441] on div "PACK" at bounding box center [1093, 442] width 38 height 18
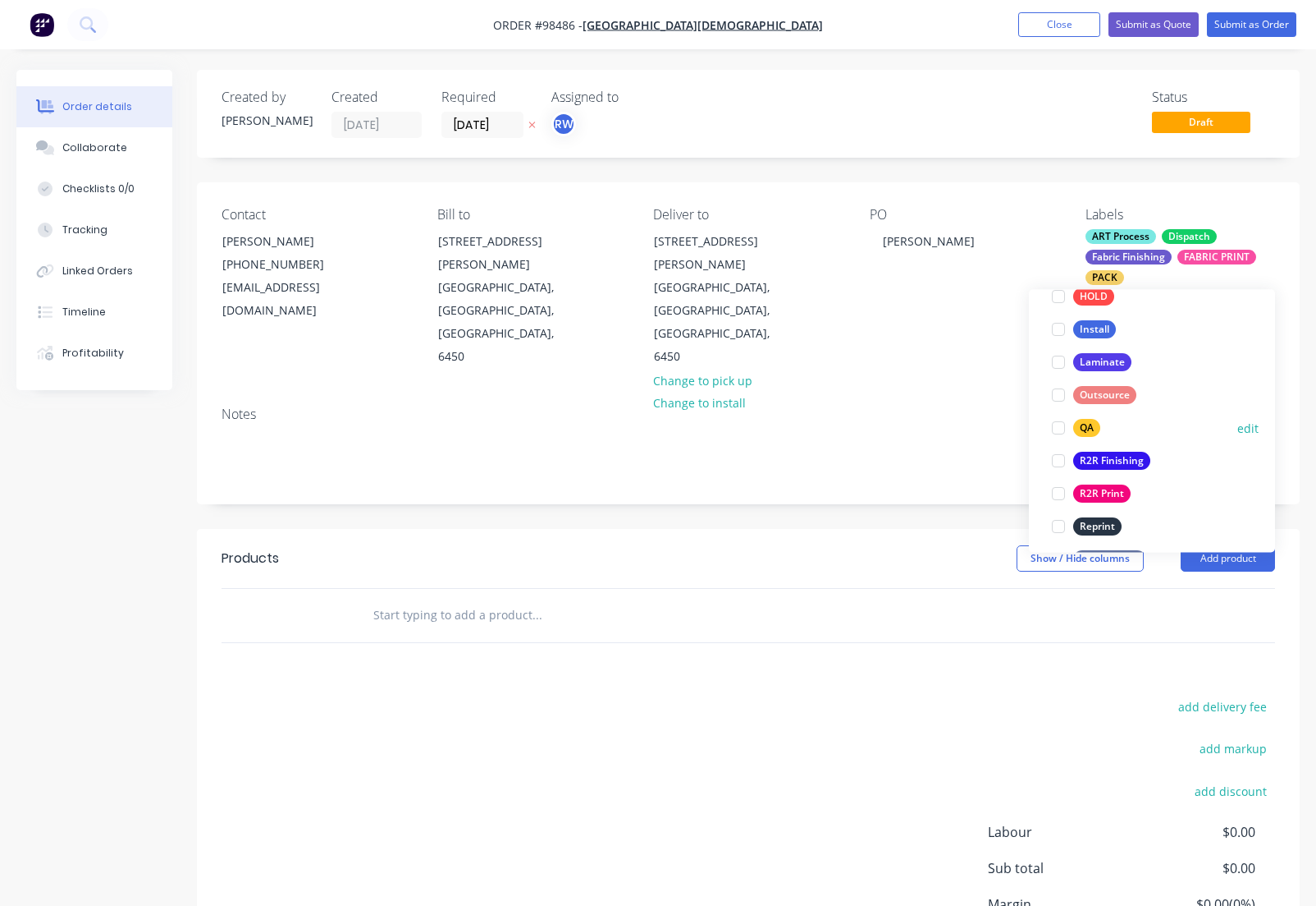
click at [1085, 425] on div "QA" at bounding box center [1087, 428] width 27 height 18
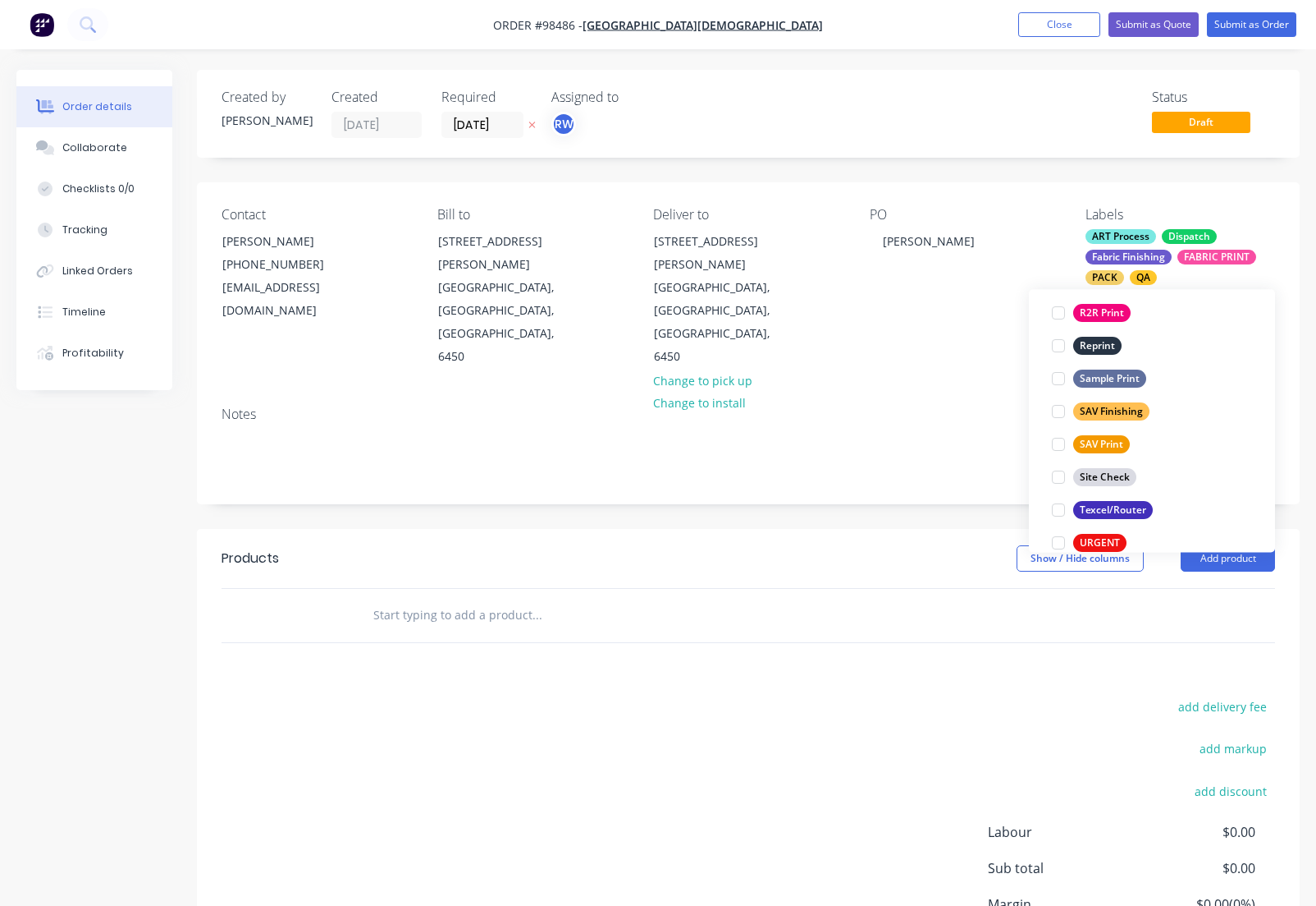
scroll to position [788, 0]
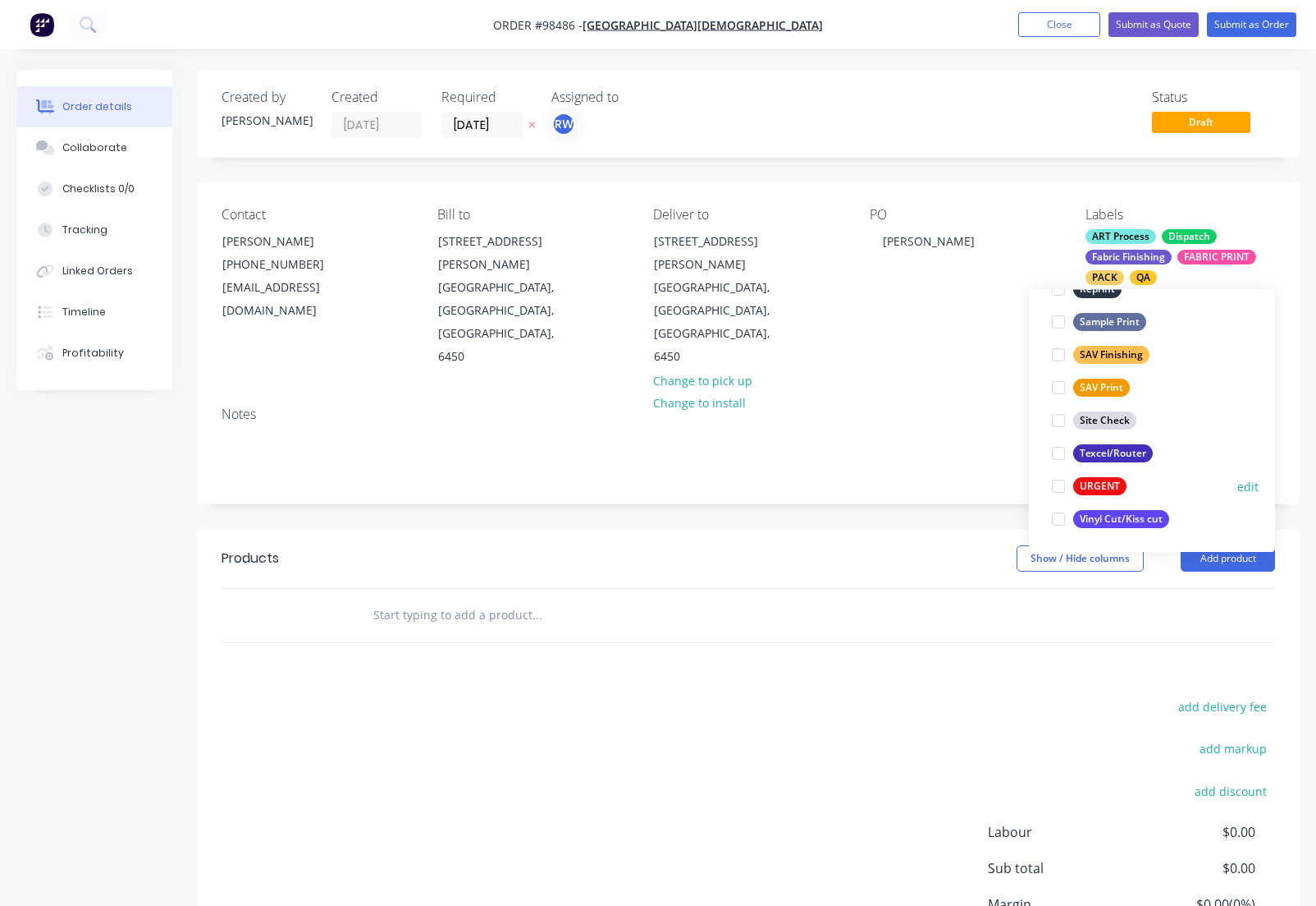
click at [1098, 487] on div "URGENT" at bounding box center [1100, 487] width 53 height 18
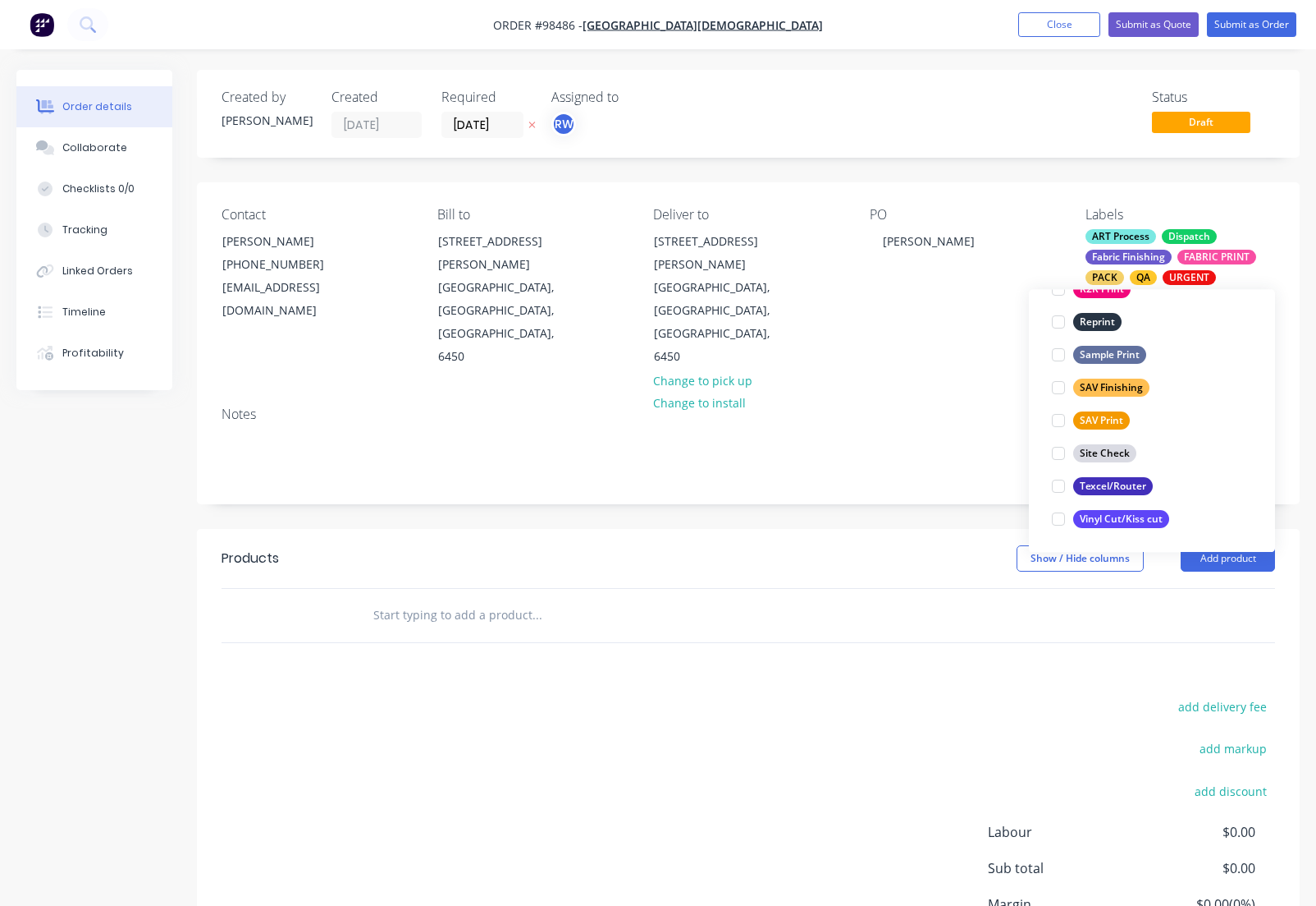
scroll to position [131, 0]
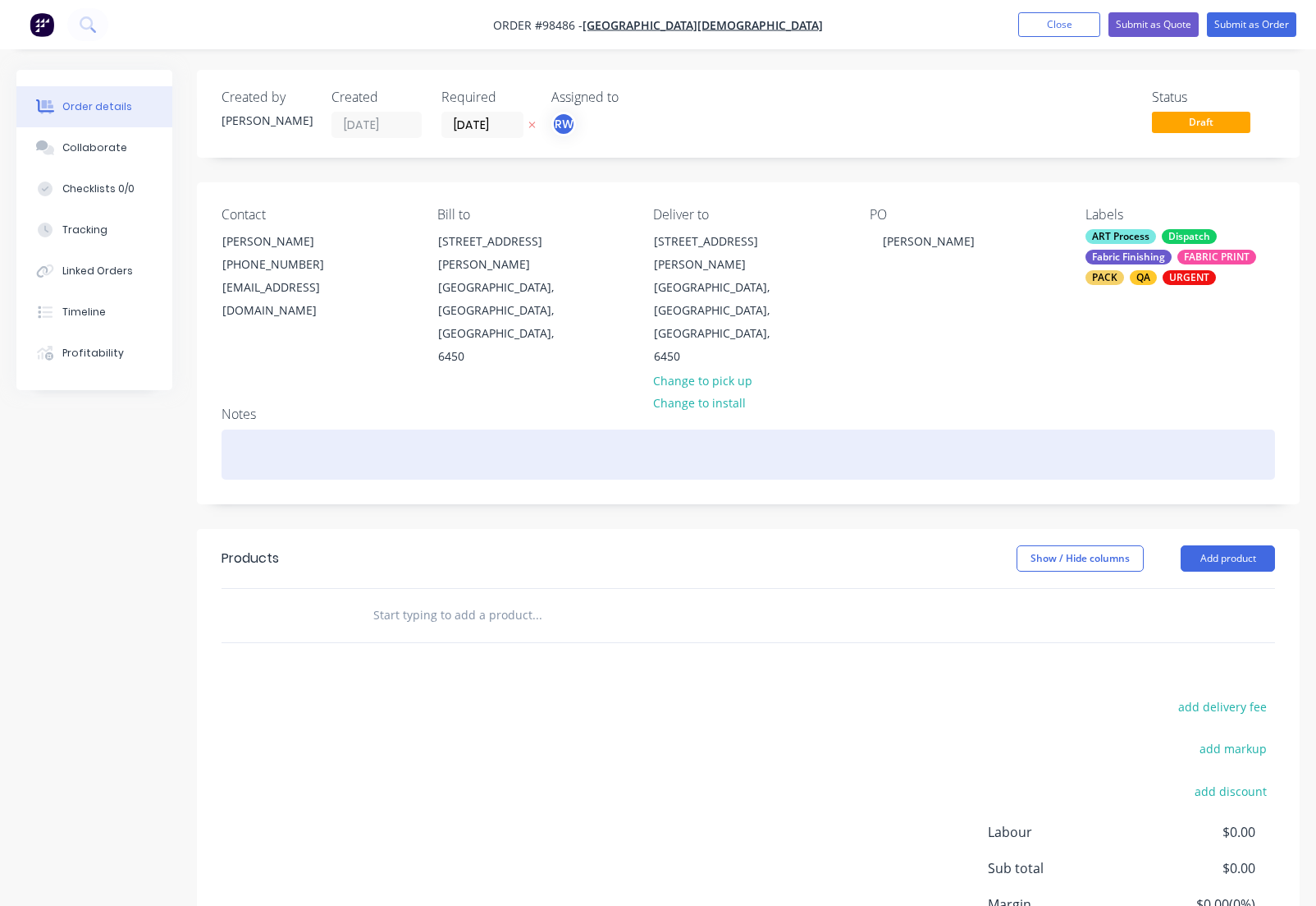
click at [291, 430] on div at bounding box center [748, 454] width 1054 height 50
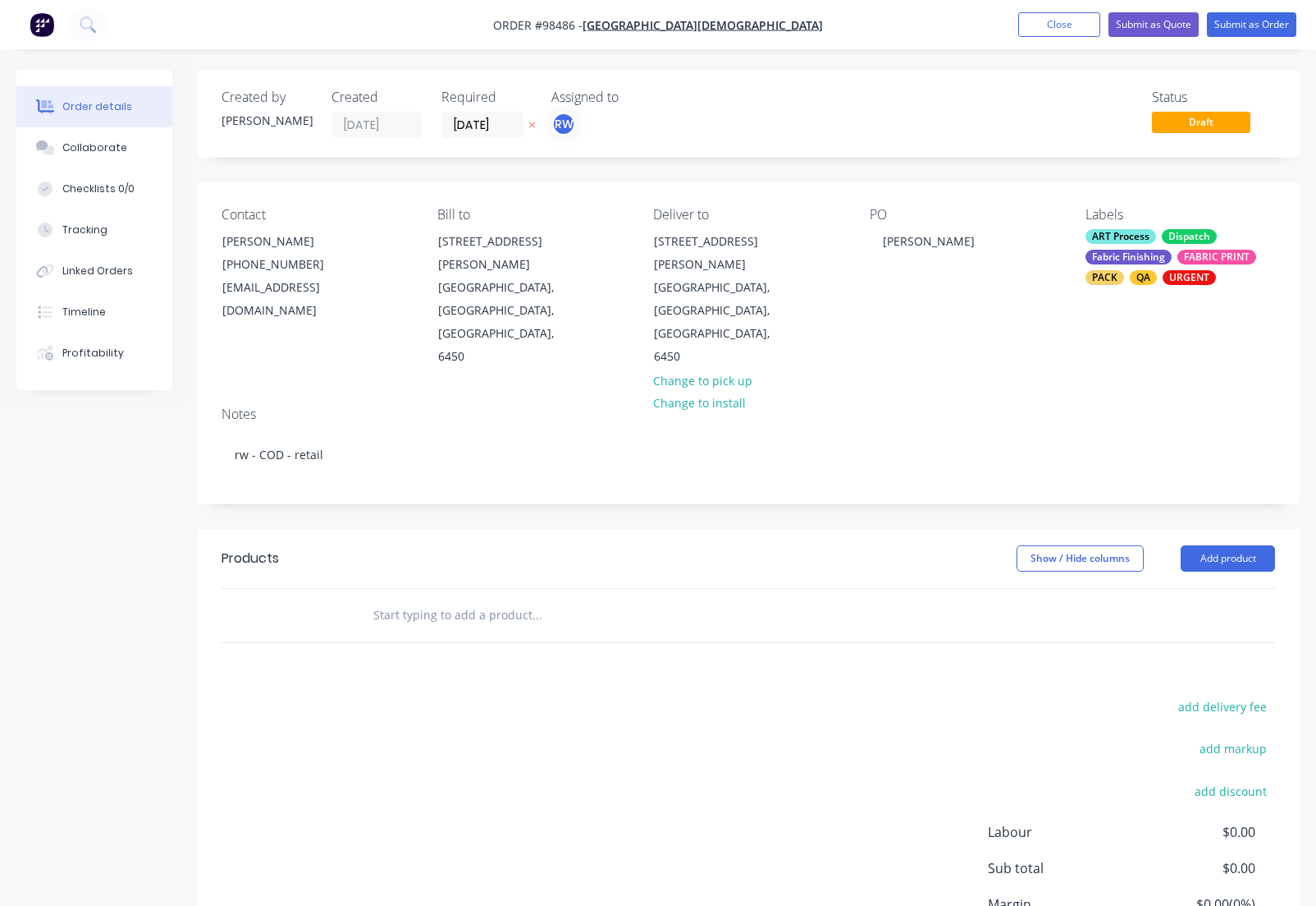
click at [415, 599] on input "text" at bounding box center [536, 615] width 328 height 33
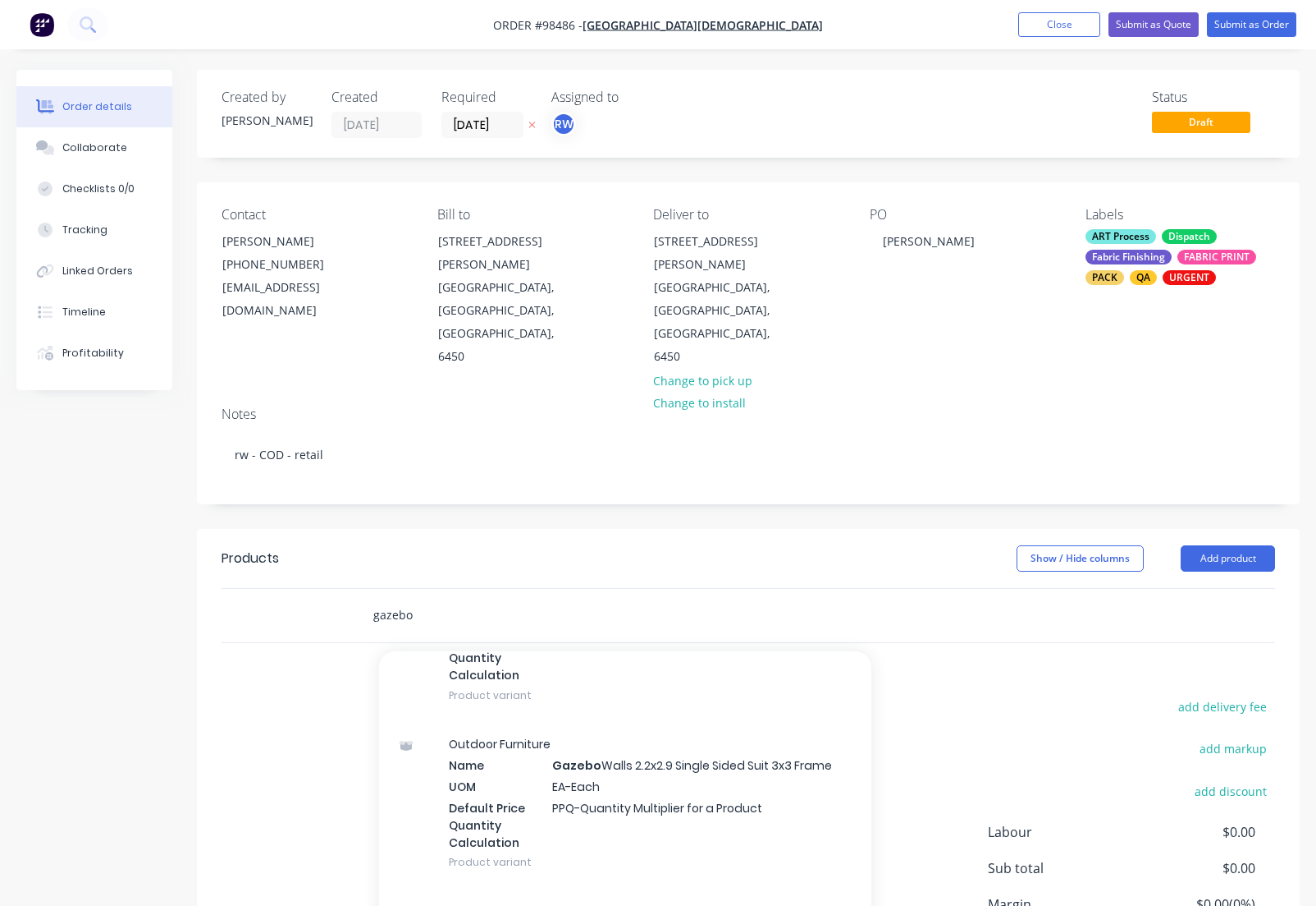
scroll to position [677, 0]
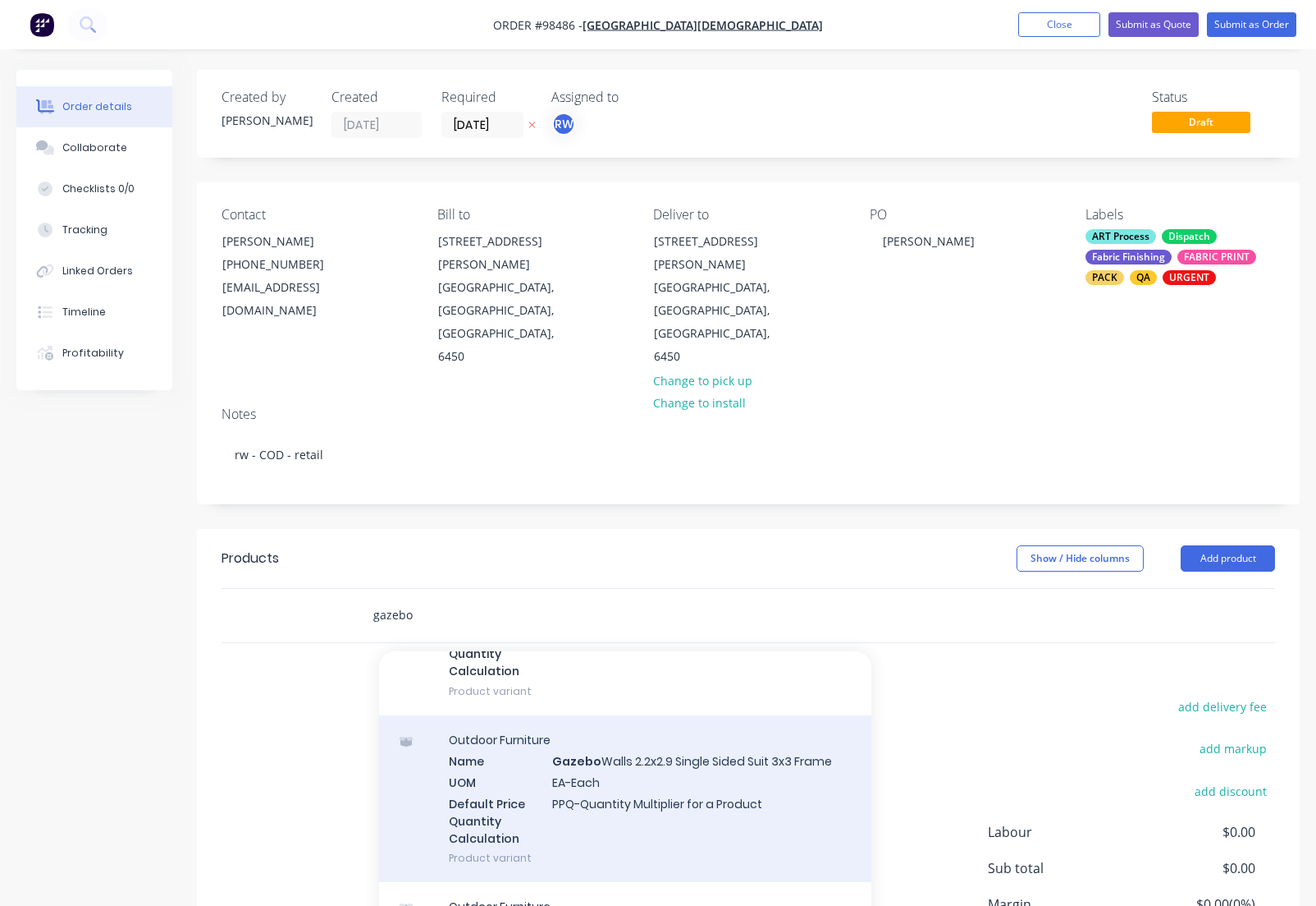
type input "gazebo"
click at [700, 717] on div "Outdoor Furniture Name Gazebo Walls 2.2x2.9 Single Sided Suit 3x3 Frame UOM EA-…" at bounding box center [625, 798] width 493 height 166
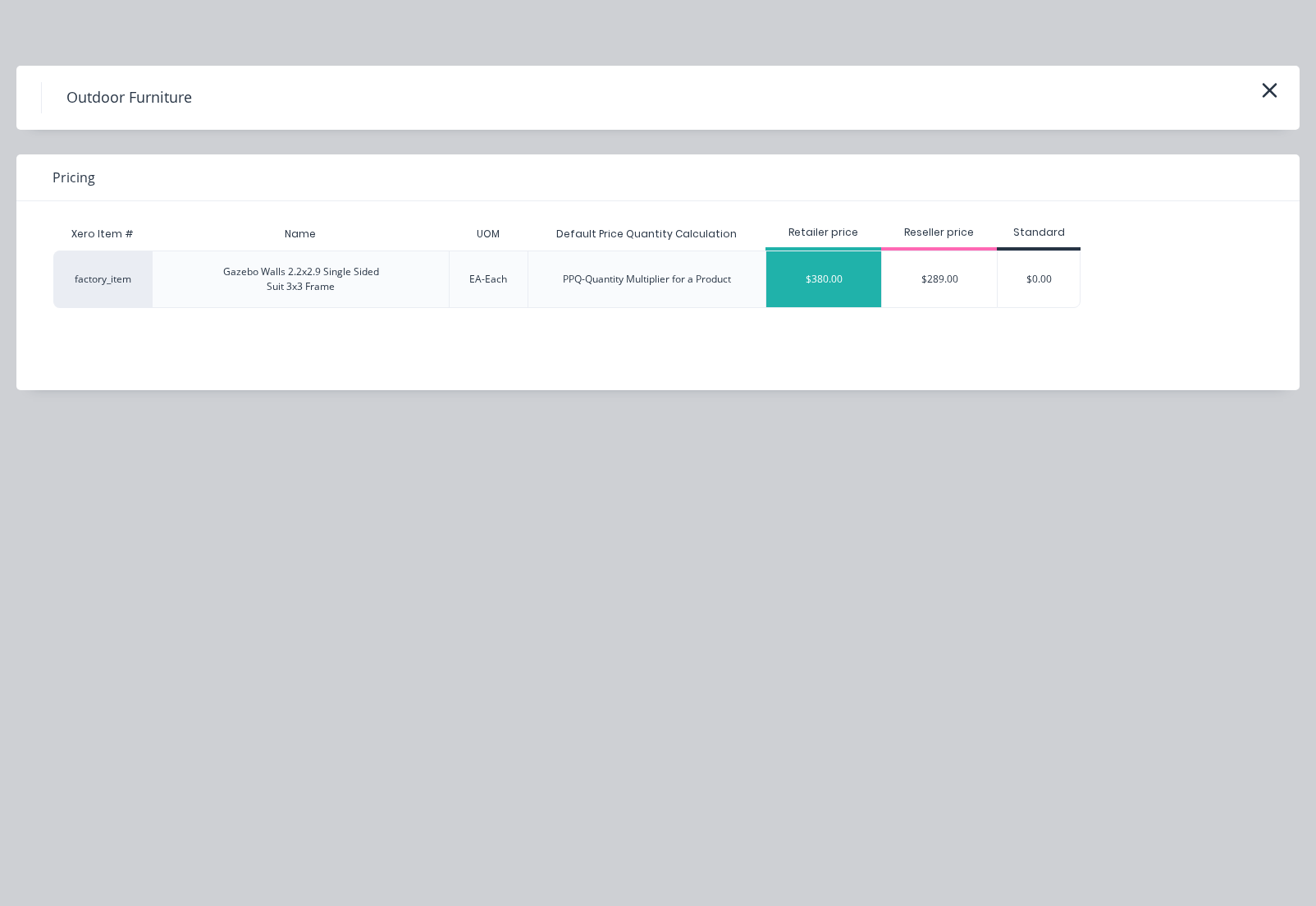
click at [816, 280] on div "$380.00" at bounding box center [823, 279] width 115 height 56
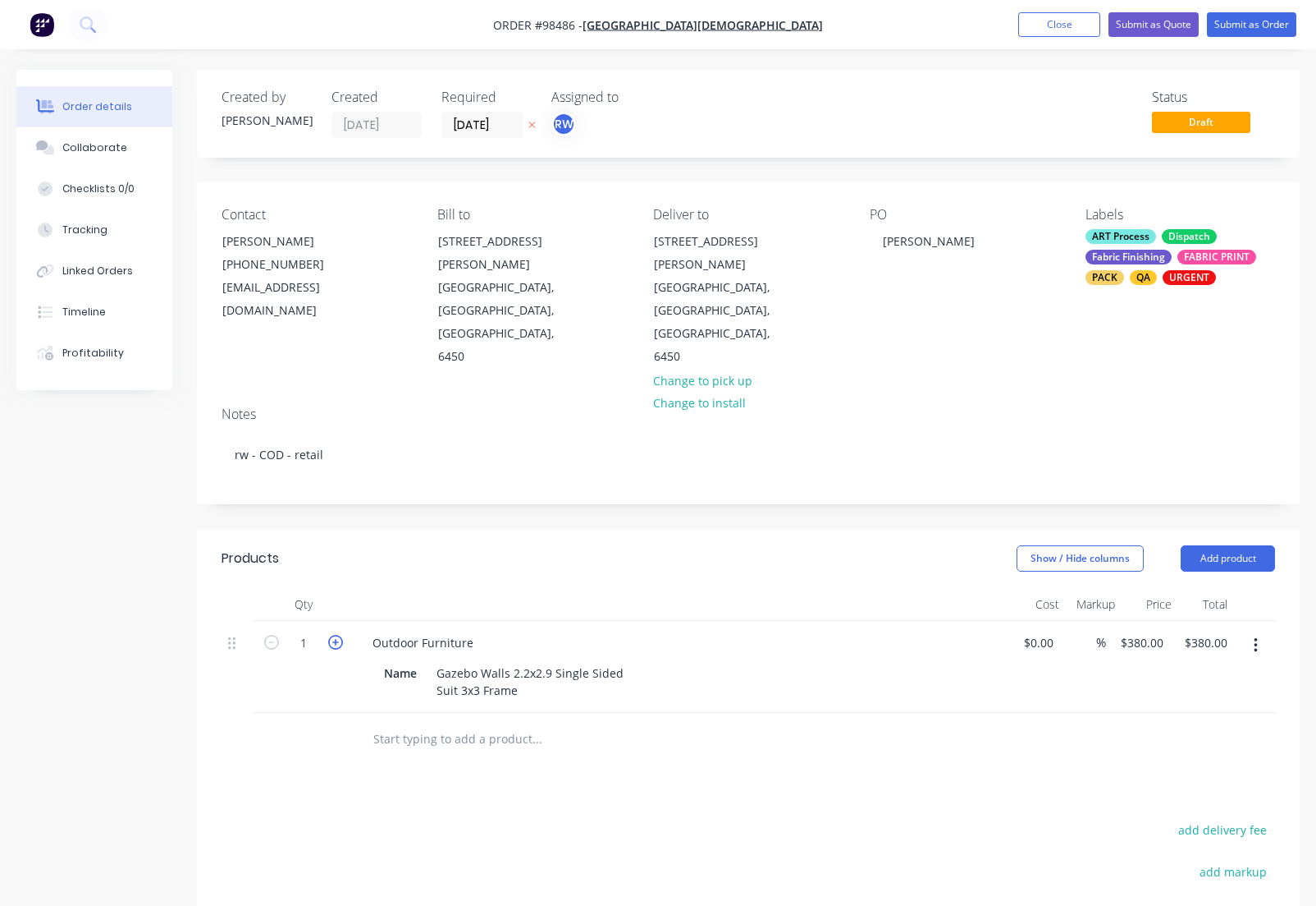
click at [335, 635] on icon "button" at bounding box center [335, 642] width 15 height 15
type input "2"
type input "$760.00"
click at [478, 630] on div "Outdoor Furniture" at bounding box center [423, 642] width 127 height 24
click at [475, 630] on div "Outdoor Furniture" at bounding box center [423, 642] width 127 height 24
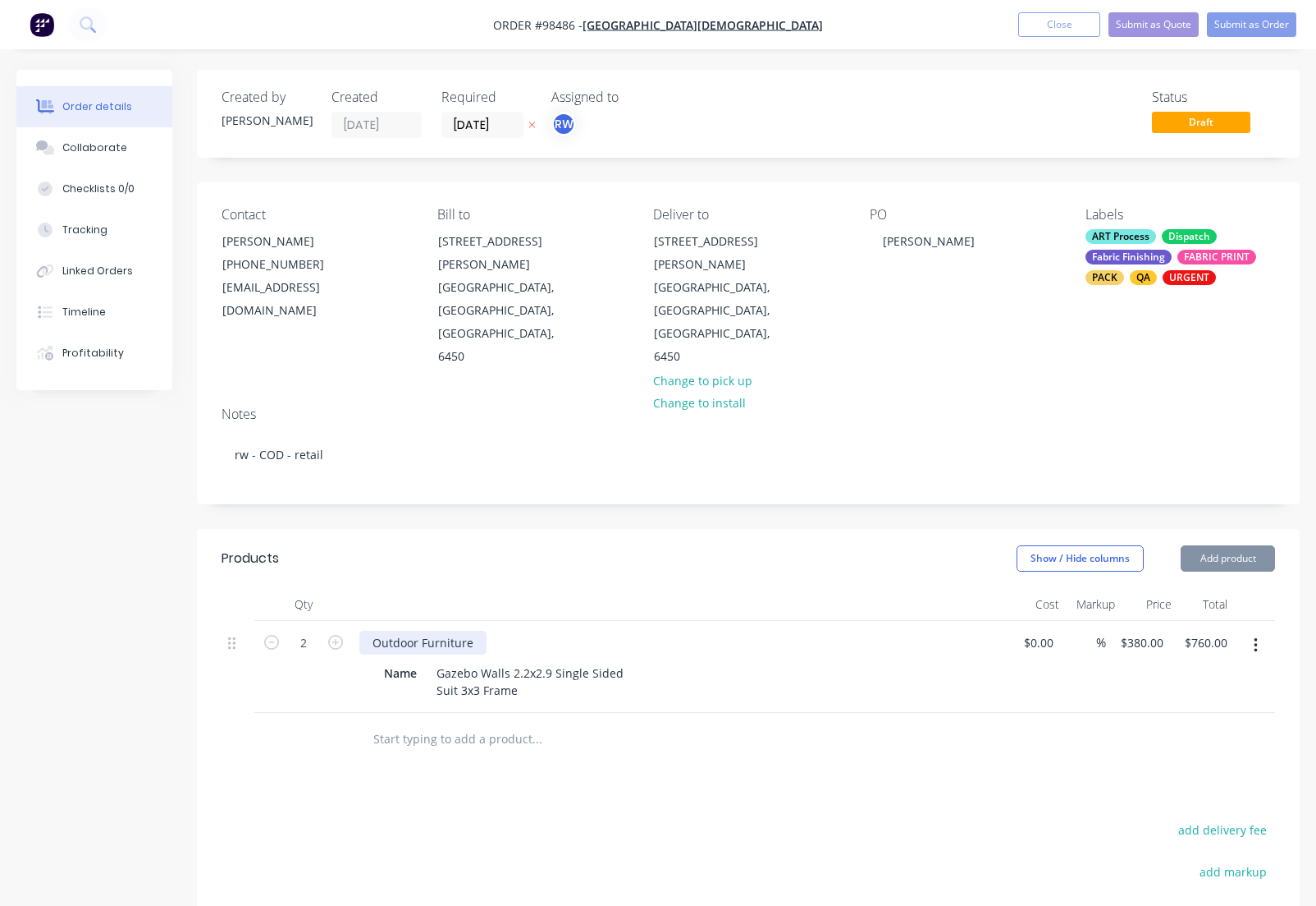
click at [474, 630] on div "Outdoor Furniture" at bounding box center [423, 642] width 127 height 24
click at [415, 661] on div "Name" at bounding box center [400, 672] width 46 height 24
drag, startPoint x: 1139, startPoint y: 579, endPoint x: 1145, endPoint y: 586, distance: 9.2
click at [1140, 630] on input "380" at bounding box center [1144, 642] width 51 height 24
type input "$199.00"
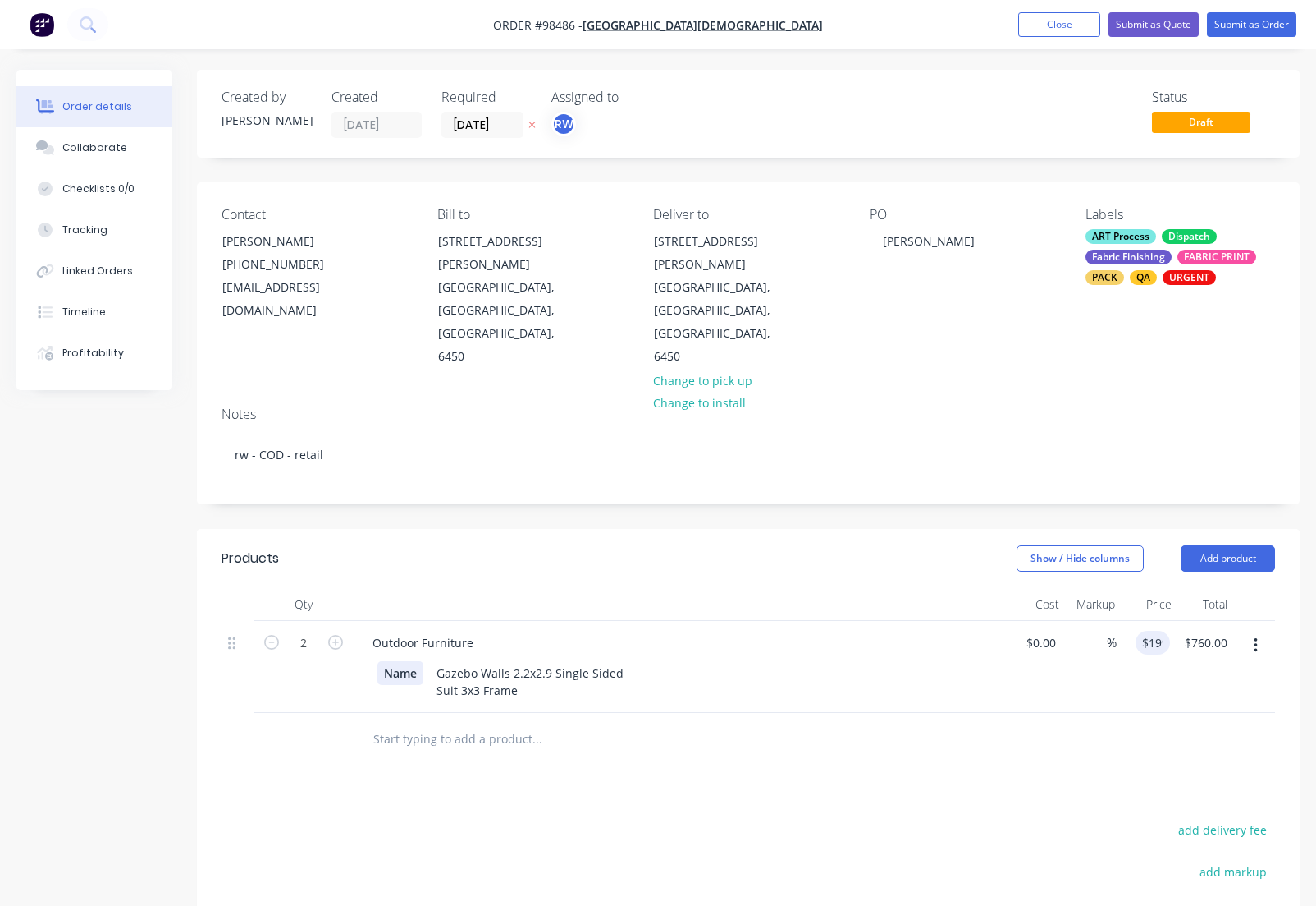
type input "$398.00"
drag, startPoint x: 396, startPoint y: 612, endPoint x: 406, endPoint y: 611, distance: 10.0
click at [396, 661] on div "Name" at bounding box center [400, 672] width 46 height 24
drag, startPoint x: 417, startPoint y: 606, endPoint x: 351, endPoint y: 605, distance: 66.0
click at [377, 661] on div "Name" at bounding box center [400, 672] width 46 height 24
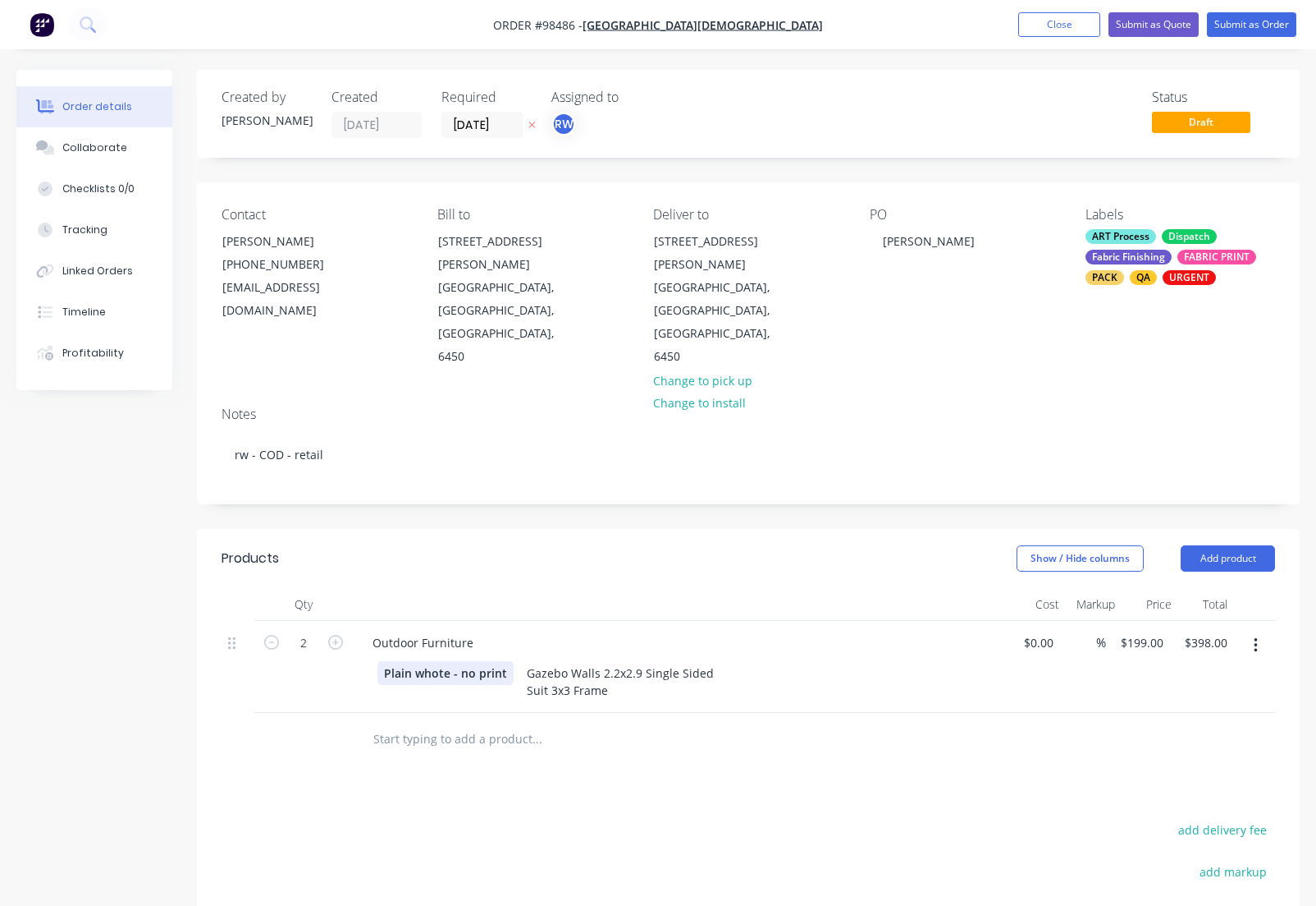
drag, startPoint x: 439, startPoint y: 607, endPoint x: 426, endPoint y: 624, distance: 21.4
click at [438, 661] on div "Plain whote - no print" at bounding box center [445, 672] width 136 height 24
click at [446, 722] on input "text" at bounding box center [536, 739] width 328 height 33
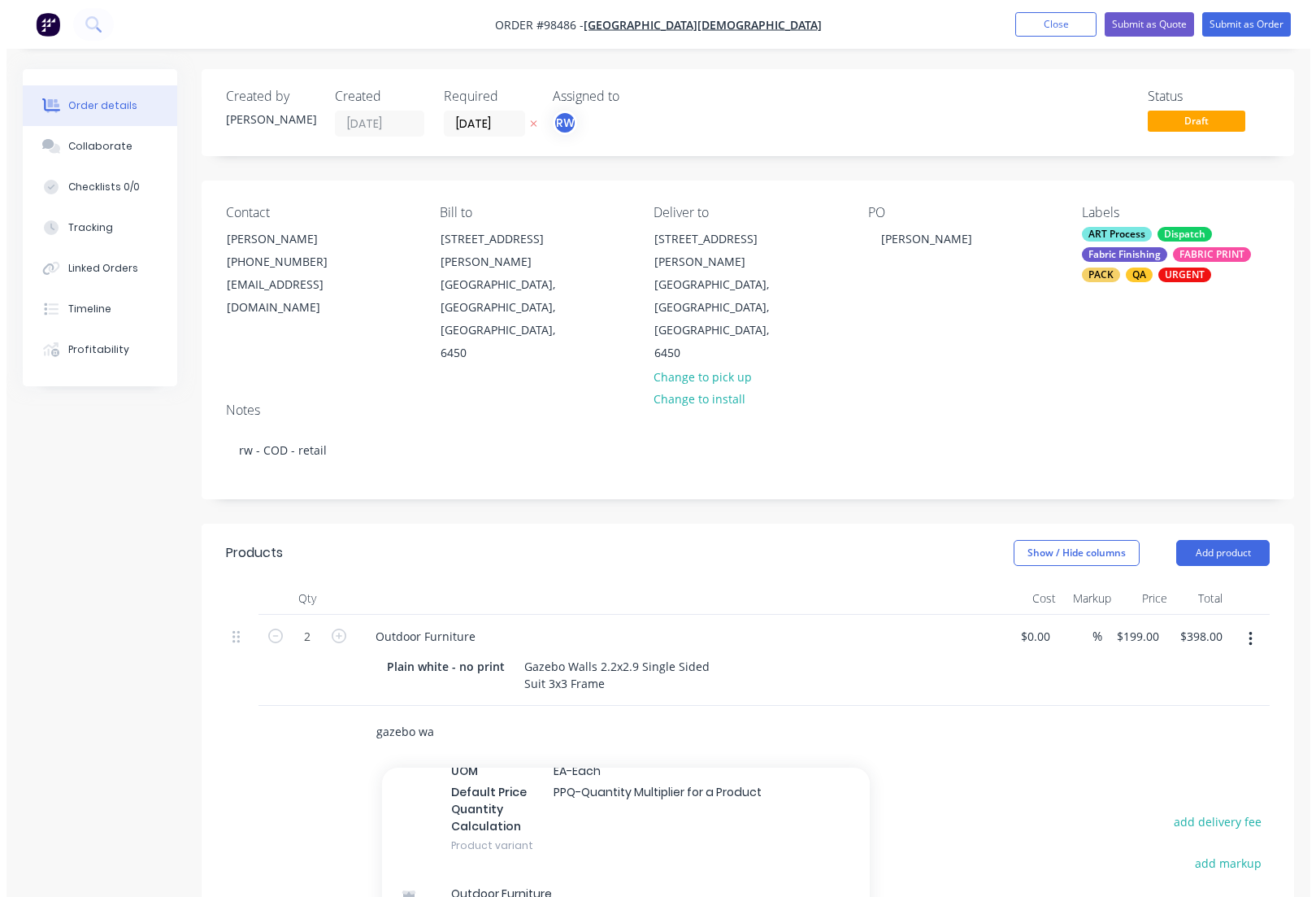
scroll to position [659, 0]
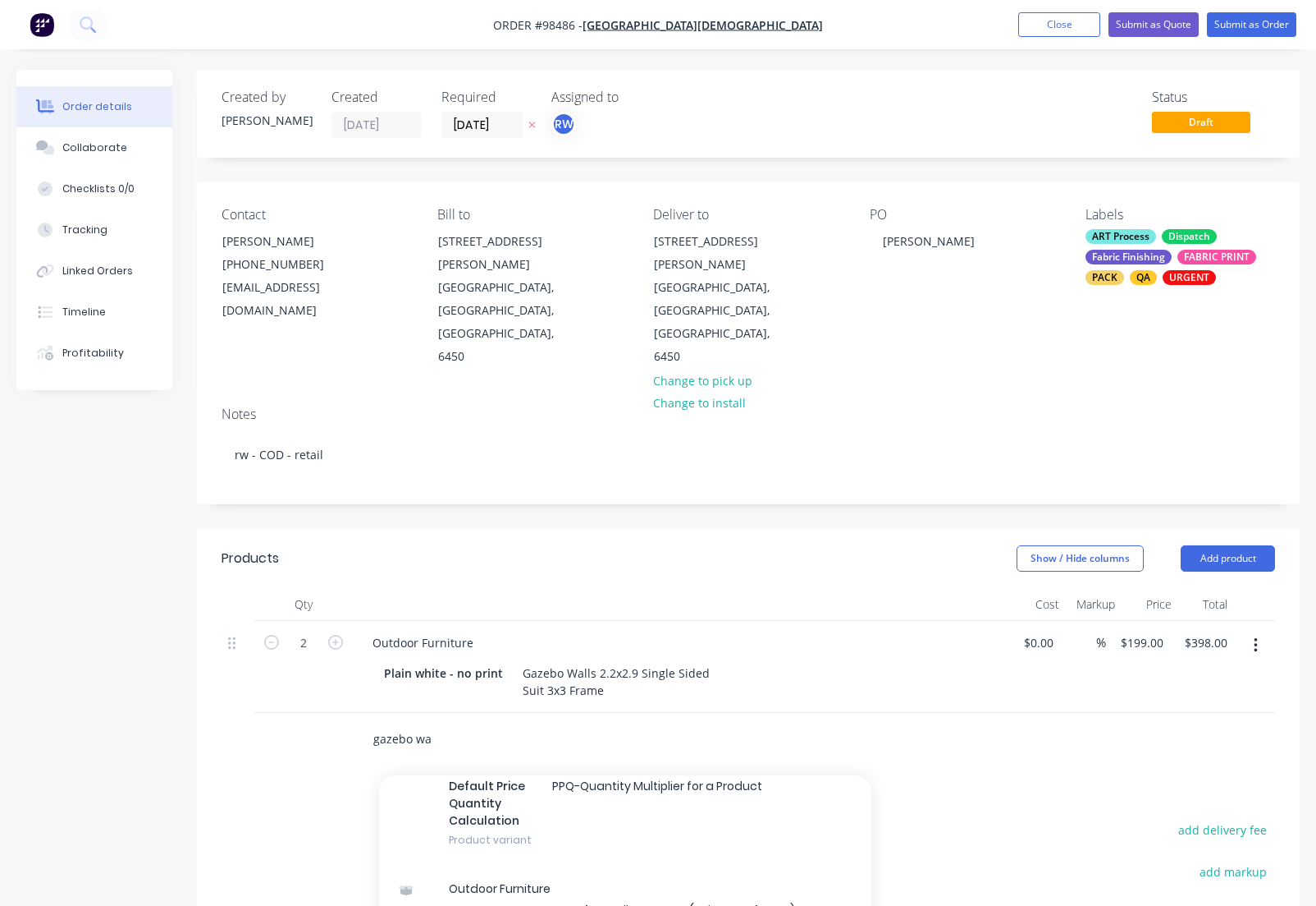
type input "gazebo wa"
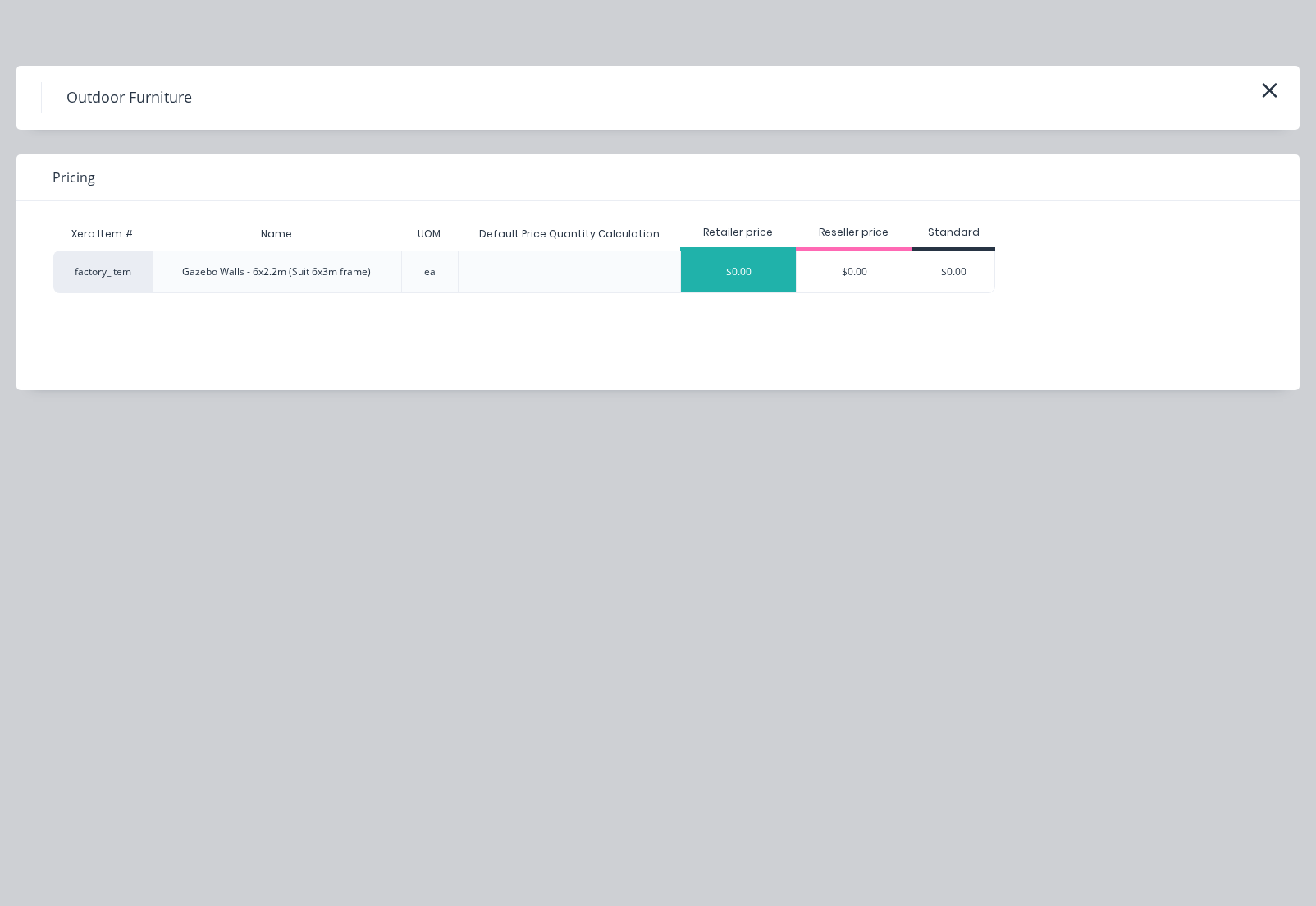
click at [746, 268] on div "$0.00" at bounding box center [738, 271] width 115 height 41
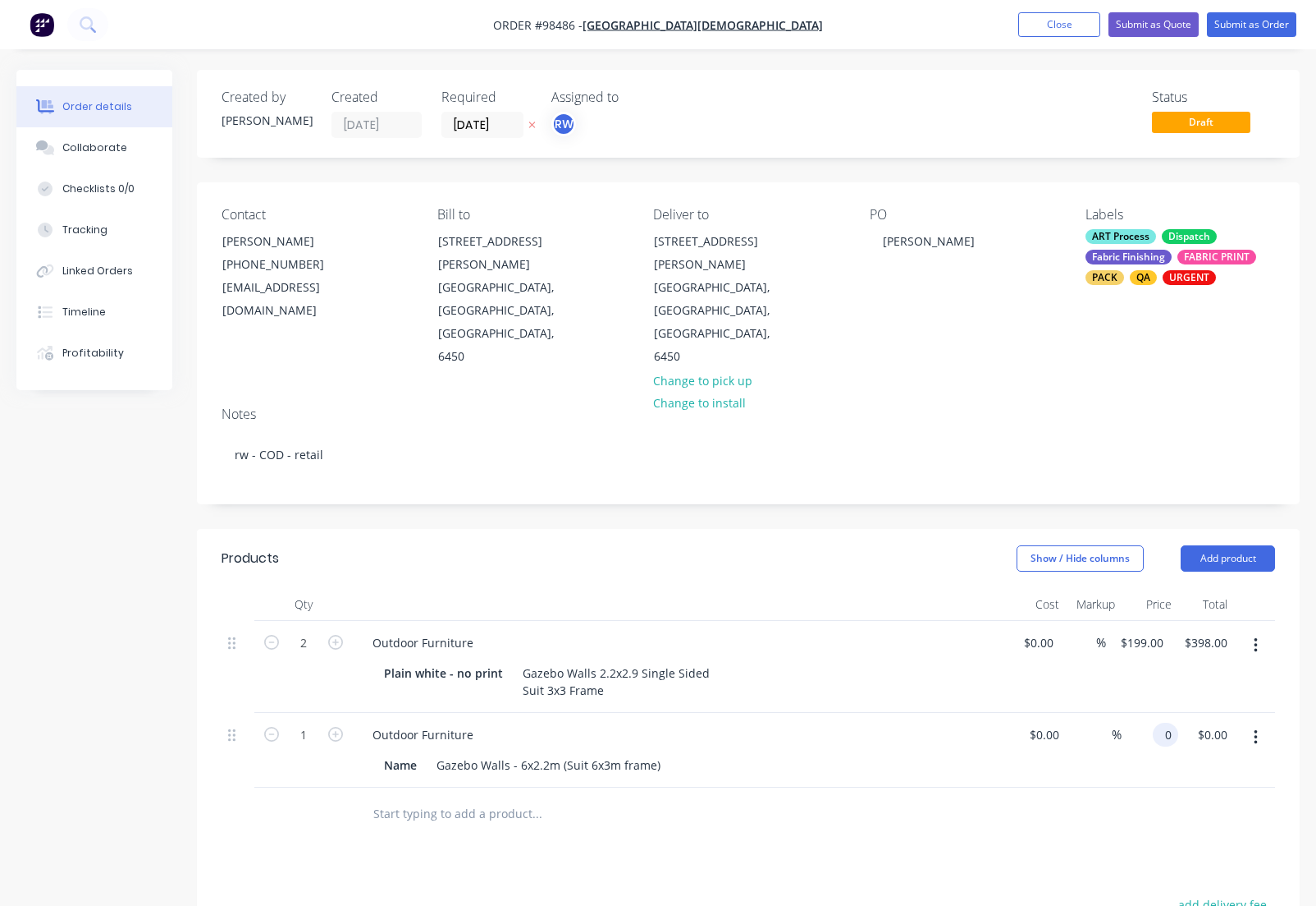
click at [1159, 722] on input "0" at bounding box center [1169, 734] width 19 height 24
type input "$499.00"
click at [424, 753] on div "Name Gazebo Walls - 6x2.2m (Suit 6x3m frame)" at bounding box center [677, 764] width 601 height 24
click at [418, 753] on div "Name" at bounding box center [400, 764] width 46 height 24
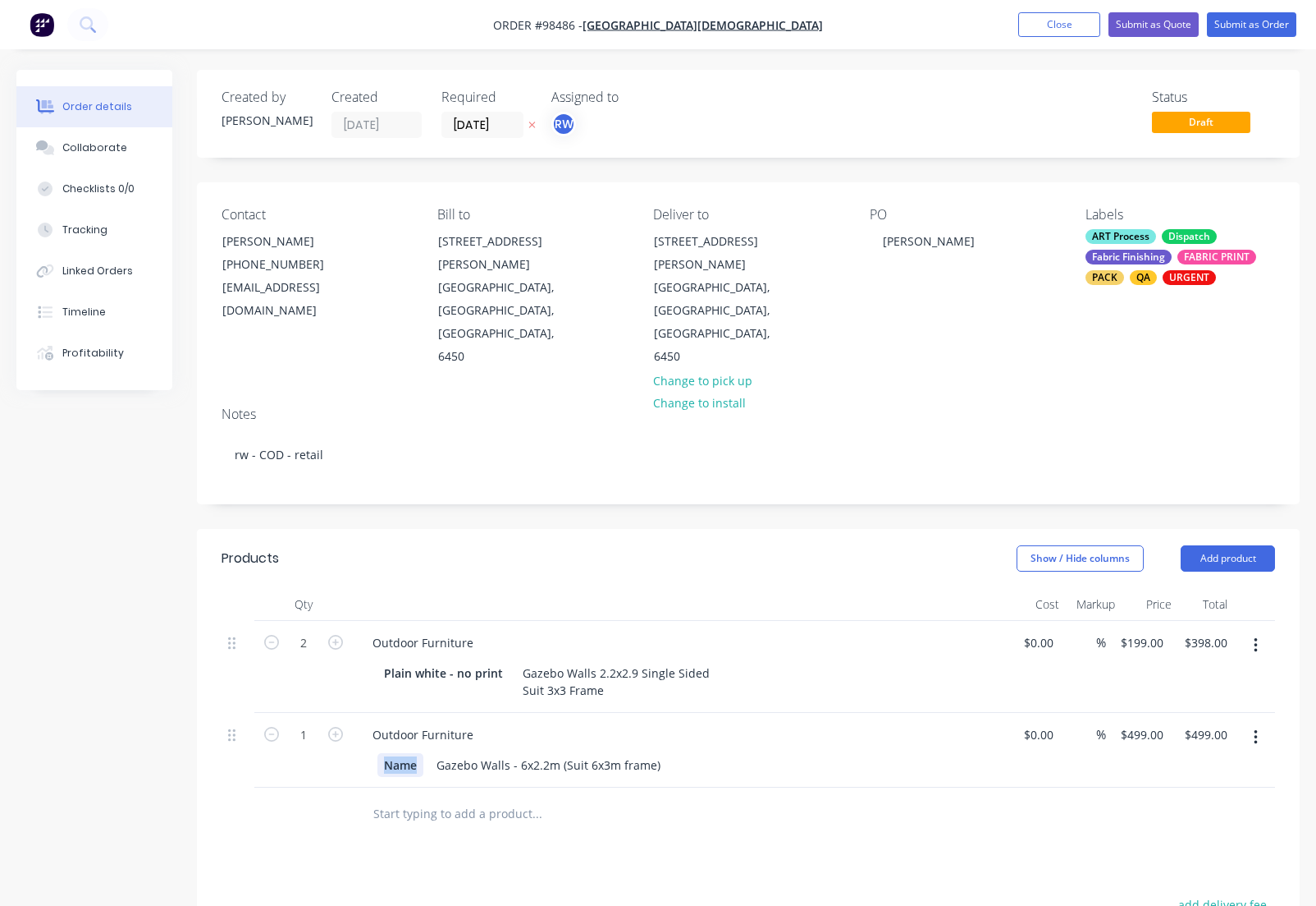
drag, startPoint x: 419, startPoint y: 695, endPoint x: 345, endPoint y: 688, distance: 74.3
click at [377, 753] on div "Name" at bounding box center [400, 764] width 46 height 24
click at [438, 753] on div "plain whote - no print" at bounding box center [445, 764] width 136 height 24
click at [499, 797] on input "text" at bounding box center [536, 814] width 328 height 33
click at [1242, 545] on button "Add product" at bounding box center [1228, 558] width 94 height 26
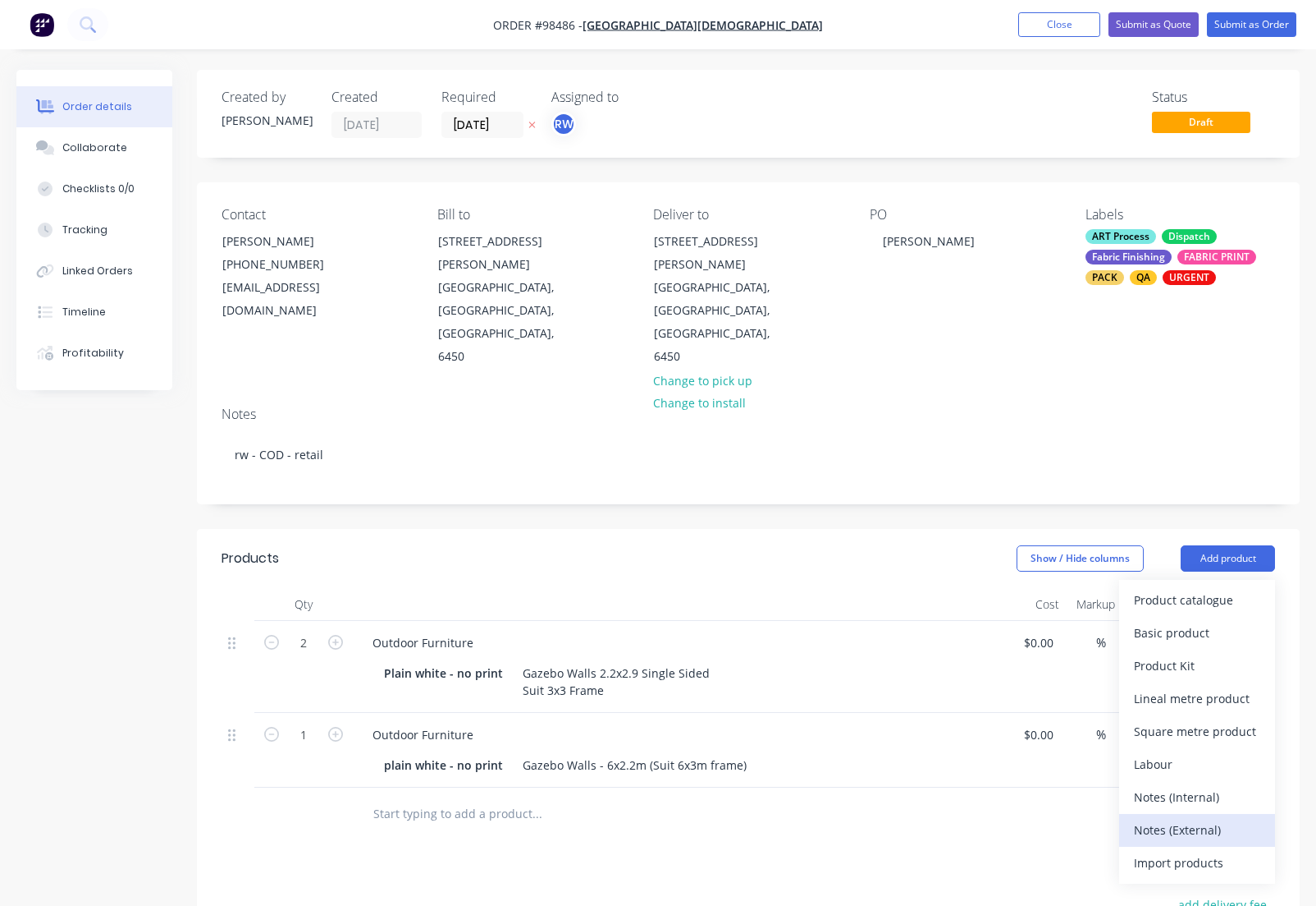
click at [1156, 818] on div "Notes (External)" at bounding box center [1197, 829] width 126 height 24
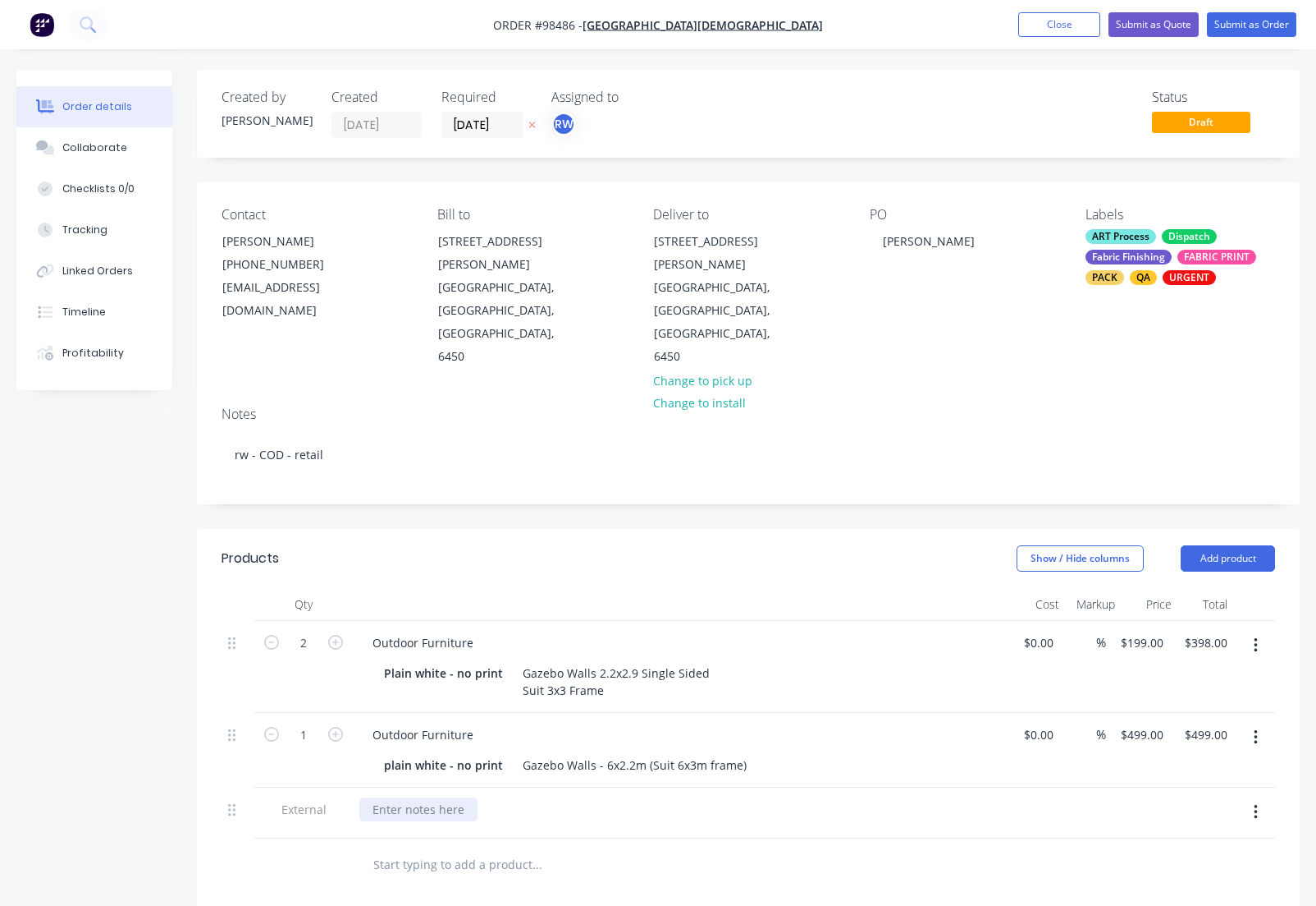
drag, startPoint x: 388, startPoint y: 737, endPoint x: 400, endPoint y: 736, distance: 12.0
click at [396, 797] on div at bounding box center [418, 809] width 118 height 24
click at [513, 125] on input "[DATE]" at bounding box center [483, 125] width 80 height 25
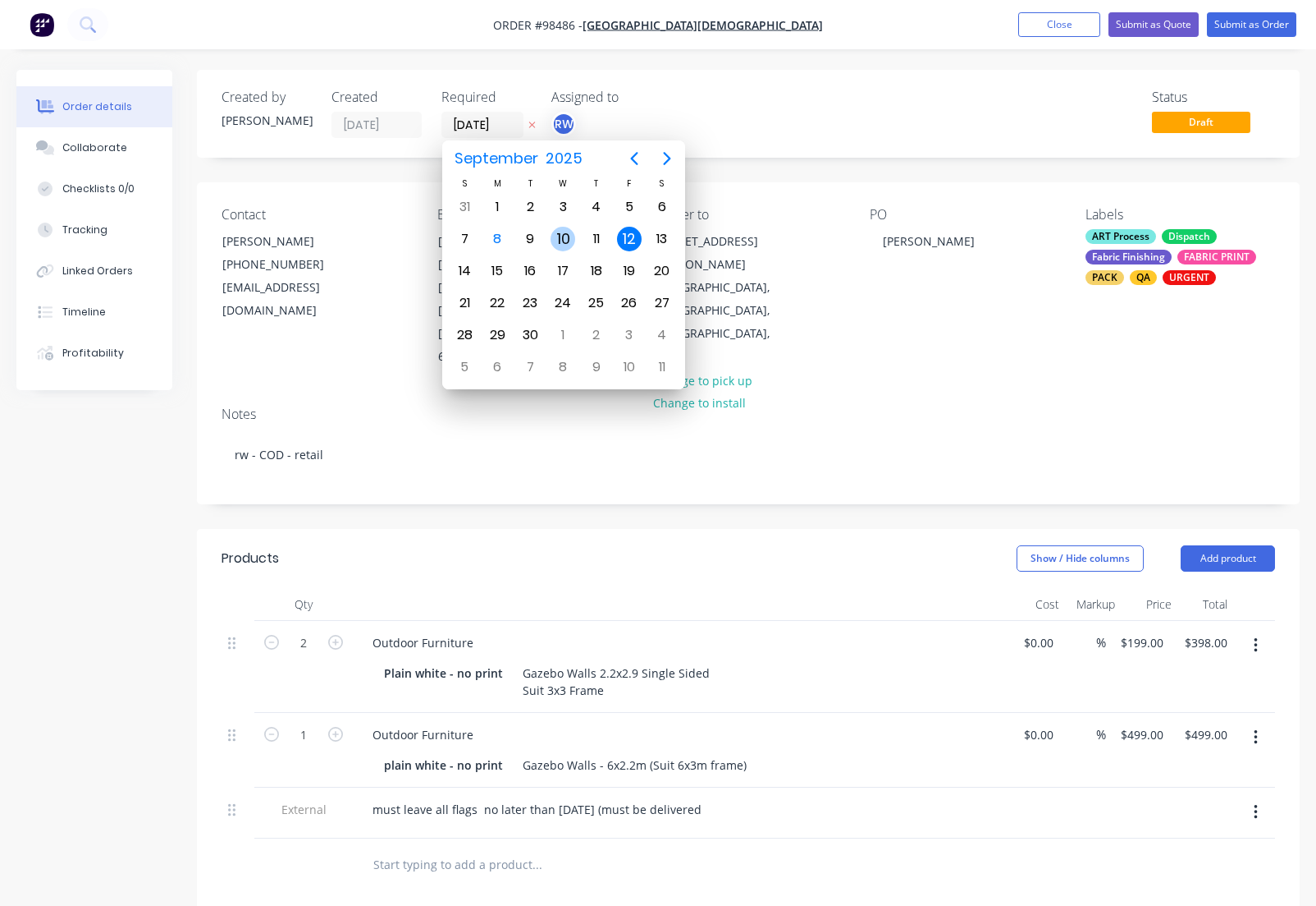
click at [559, 240] on div "10" at bounding box center [563, 239] width 24 height 25
type input "[DATE]"
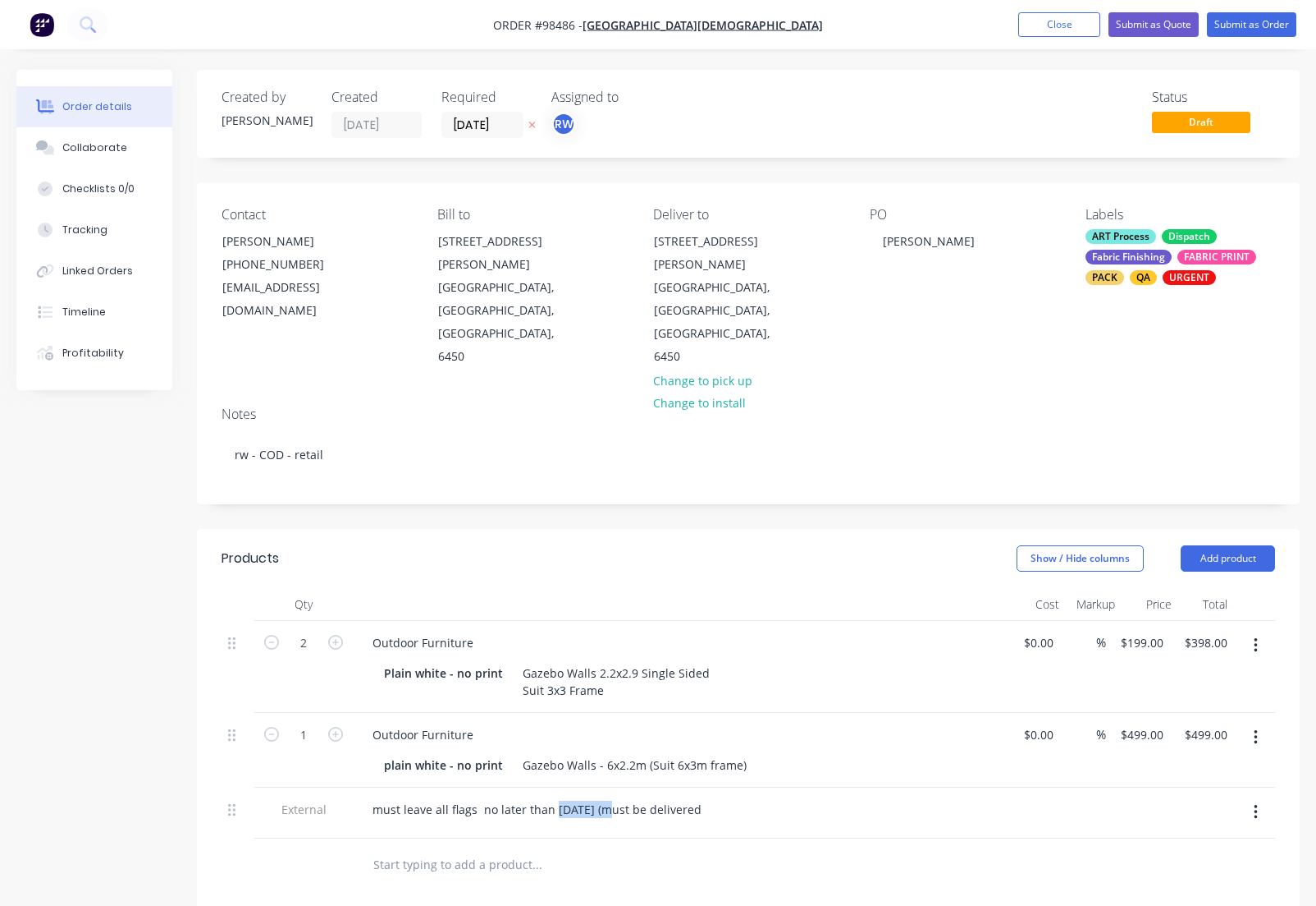
drag, startPoint x: 601, startPoint y: 739, endPoint x: 566, endPoint y: 769, distance: 46.1
click at [556, 797] on div "must leave all flags no later than [DATE] (must be delivered" at bounding box center [537, 809] width 355 height 24
click at [570, 797] on div "must leave all flags no later than [DATE] (must be delivered" at bounding box center [537, 809] width 355 height 24
drag, startPoint x: 600, startPoint y: 740, endPoint x: 571, endPoint y: 755, distance: 32.6
click at [550, 797] on div "must leave all flags no later than [DATE] (must be delivered" at bounding box center [537, 809] width 355 height 24
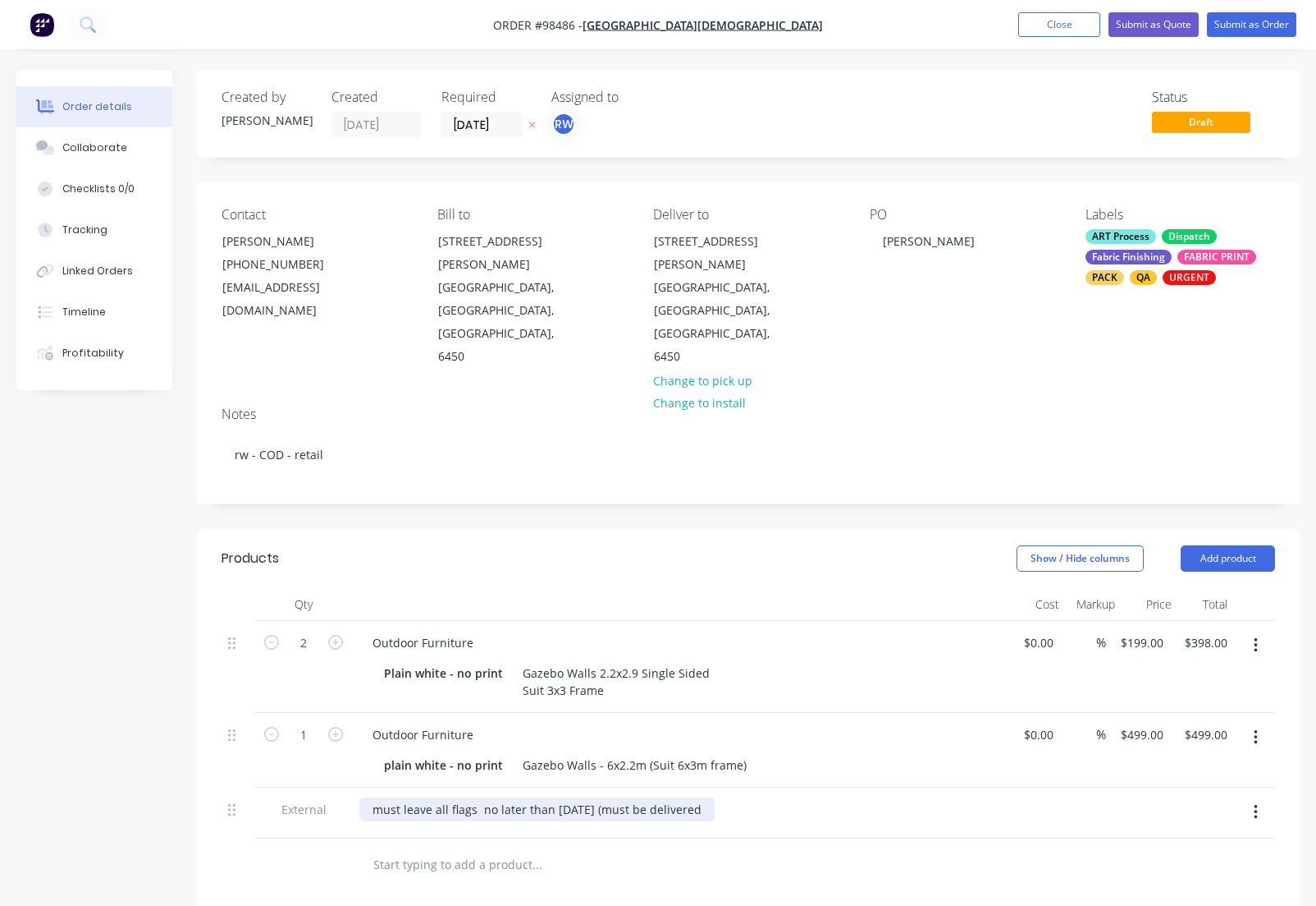
drag, startPoint x: 807, startPoint y: 745, endPoint x: 811, endPoint y: 754, distance: 9.8
click at [715, 797] on div "must leave all flags no later than [DATE] (must be delivered" at bounding box center [537, 809] width 355 height 24
click at [630, 797] on div "must leave all flags no later than [DATE] (must be delivered by [DATE] 12th - f…" at bounding box center [620, 809] width 520 height 24
click at [1207, 545] on button "Add product" at bounding box center [1228, 558] width 94 height 26
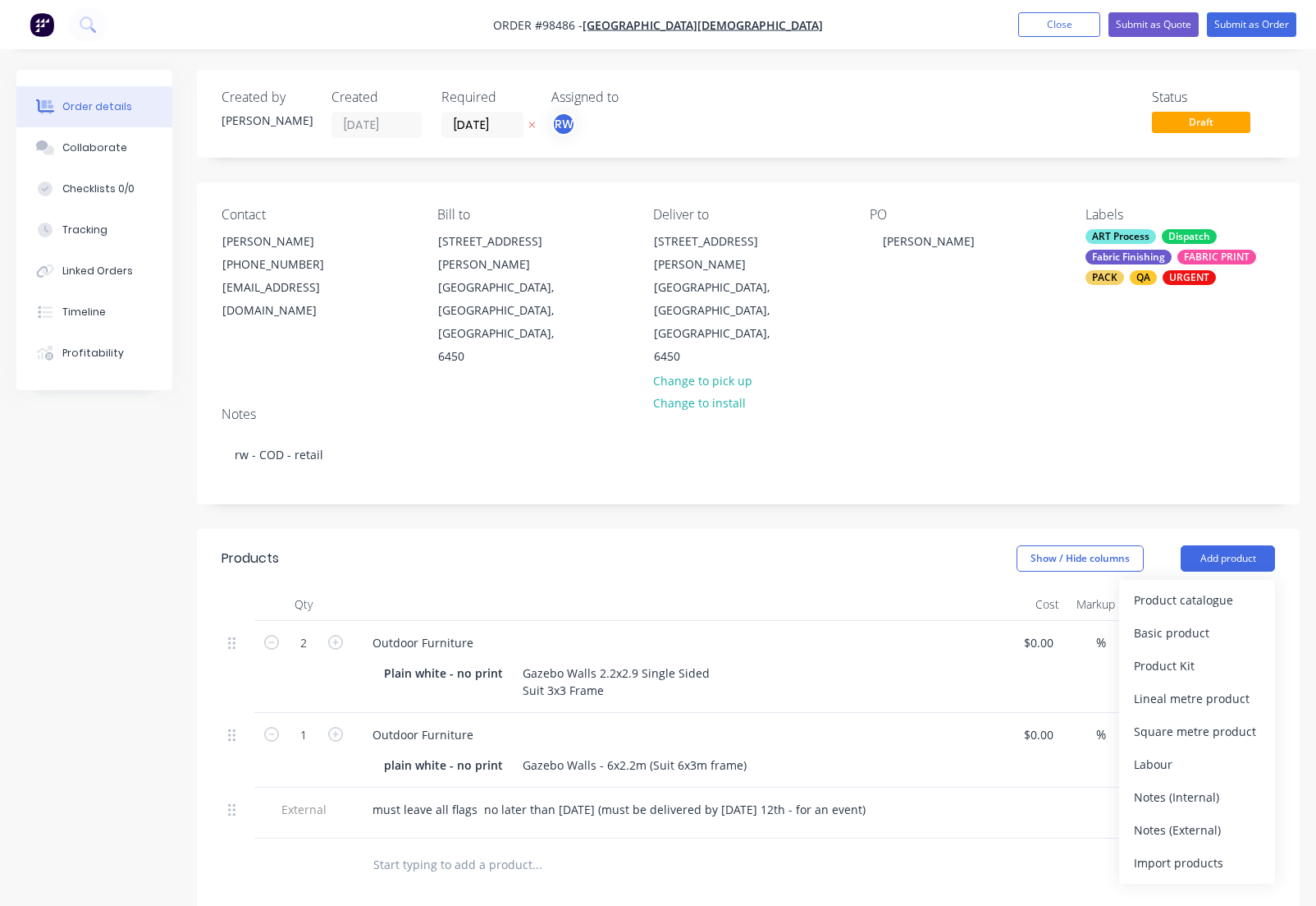
drag, startPoint x: 1157, startPoint y: 761, endPoint x: 1064, endPoint y: 768, distance: 93.3
click at [1156, 818] on div "Notes (External)" at bounding box center [1197, 829] width 126 height 24
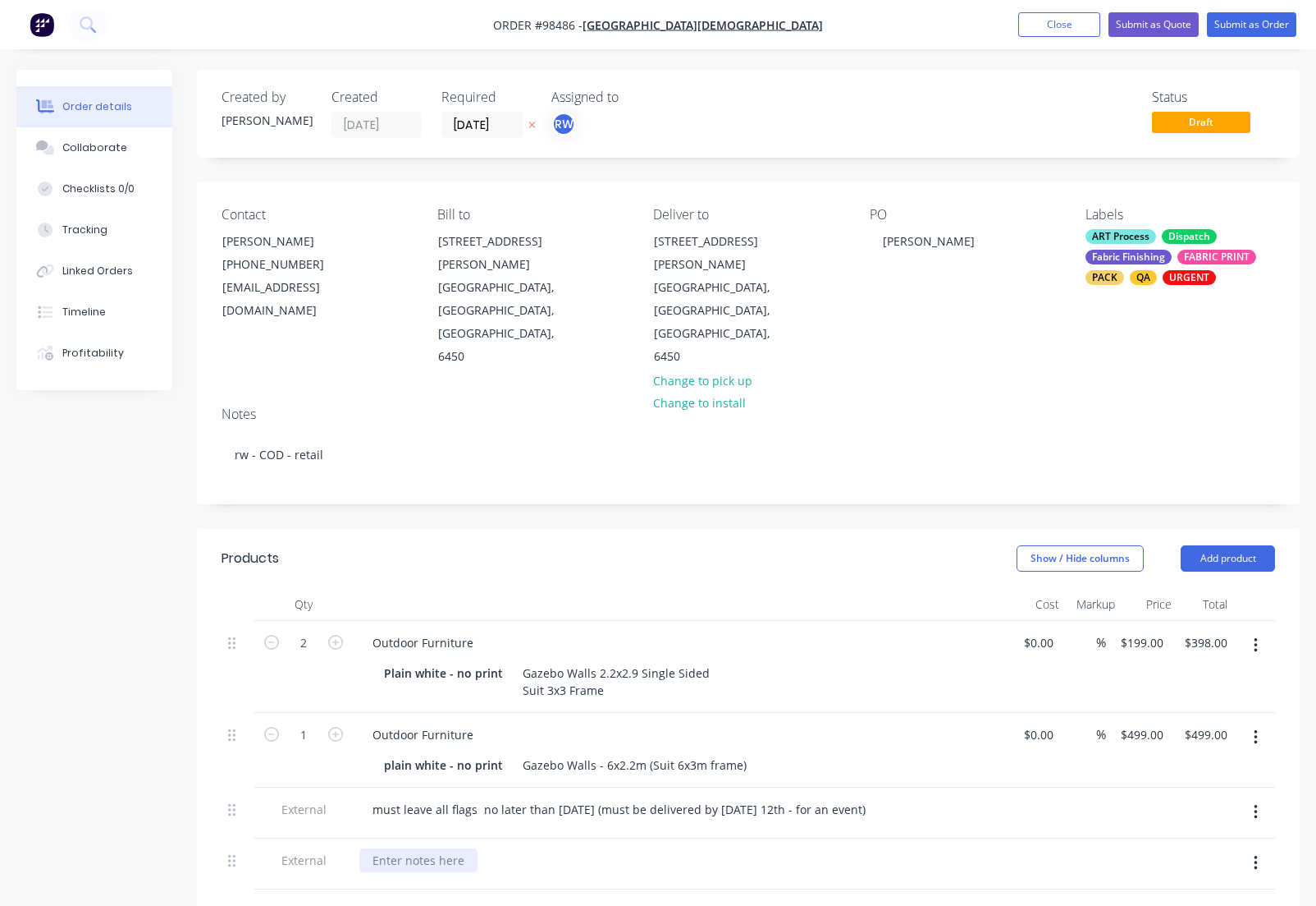
click at [417, 848] on div at bounding box center [418, 860] width 118 height 24
drag, startPoint x: 569, startPoint y: 793, endPoint x: 570, endPoint y: 803, distance: 10.0
click at [569, 848] on div "client is happy to pay for express frieght to ensure it arrives on time." at bounding box center [562, 860] width 404 height 24
click at [1037, 25] on button "Close" at bounding box center [1060, 25] width 82 height 25
